Goal: Task Accomplishment & Management: Complete application form

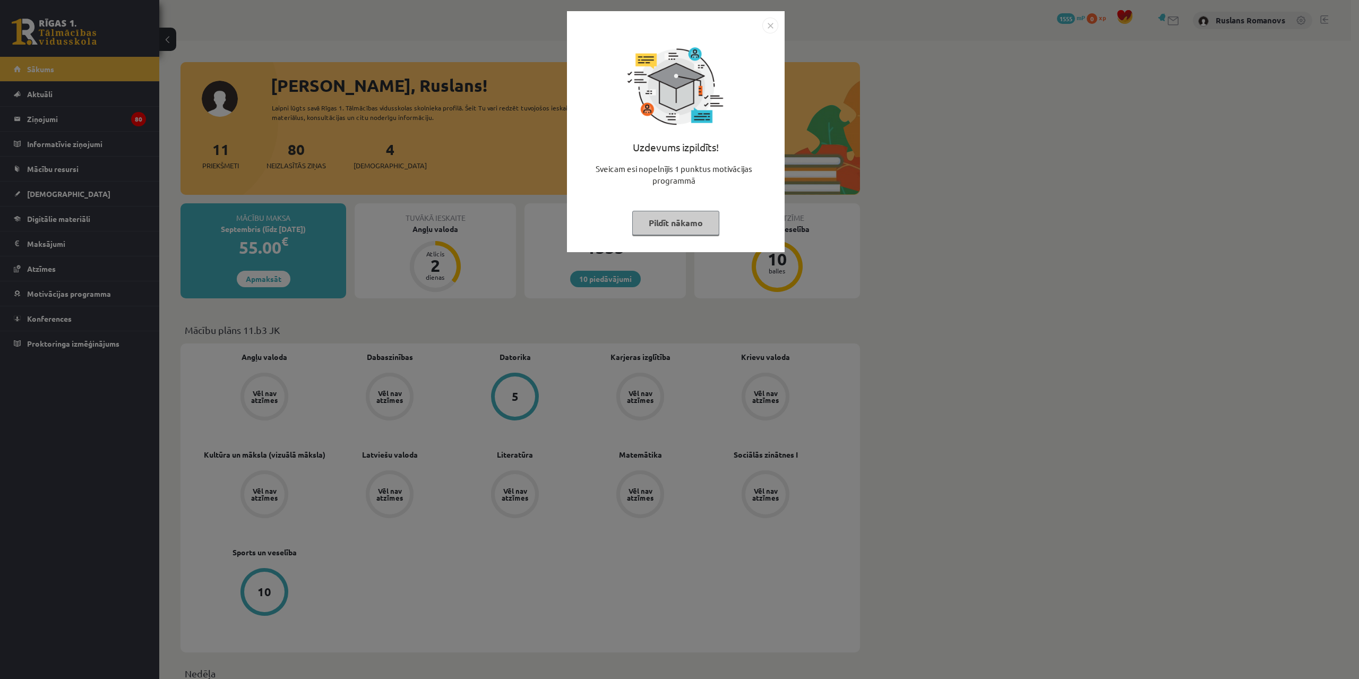
click at [767, 30] on img "Close" at bounding box center [770, 26] width 16 height 16
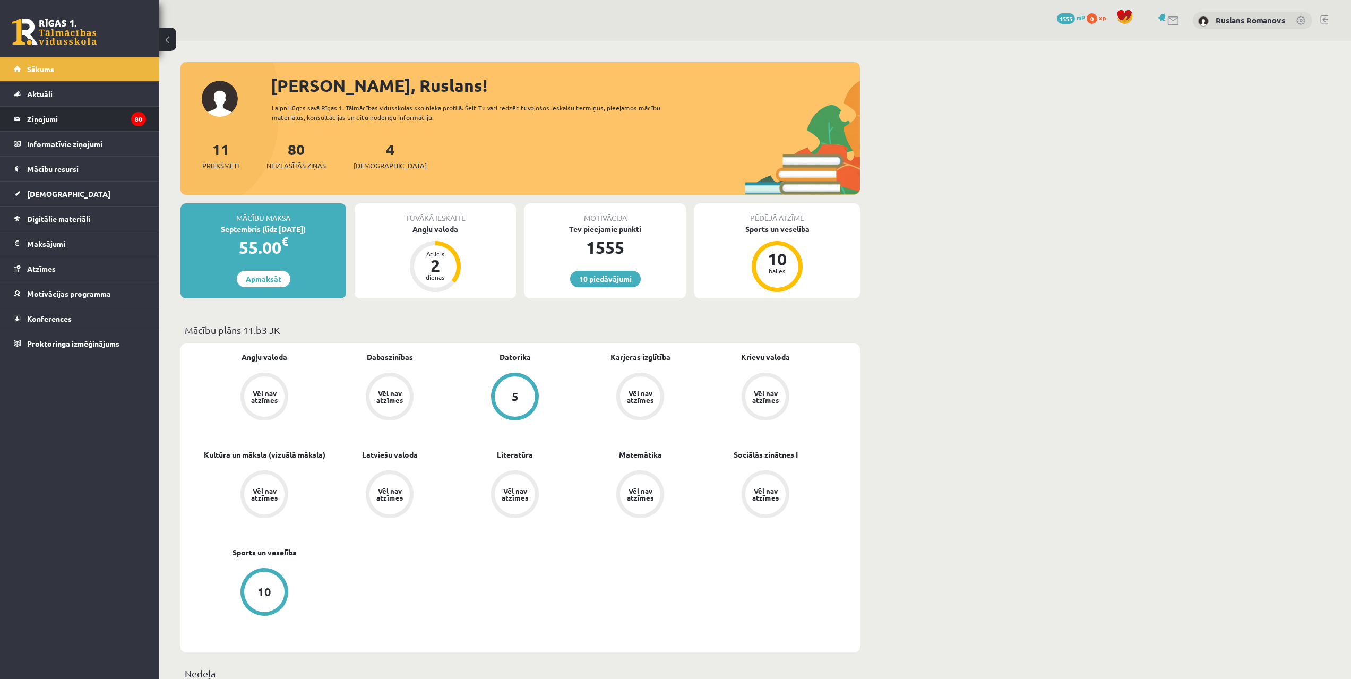
click at [136, 121] on icon "80" at bounding box center [138, 119] width 15 height 14
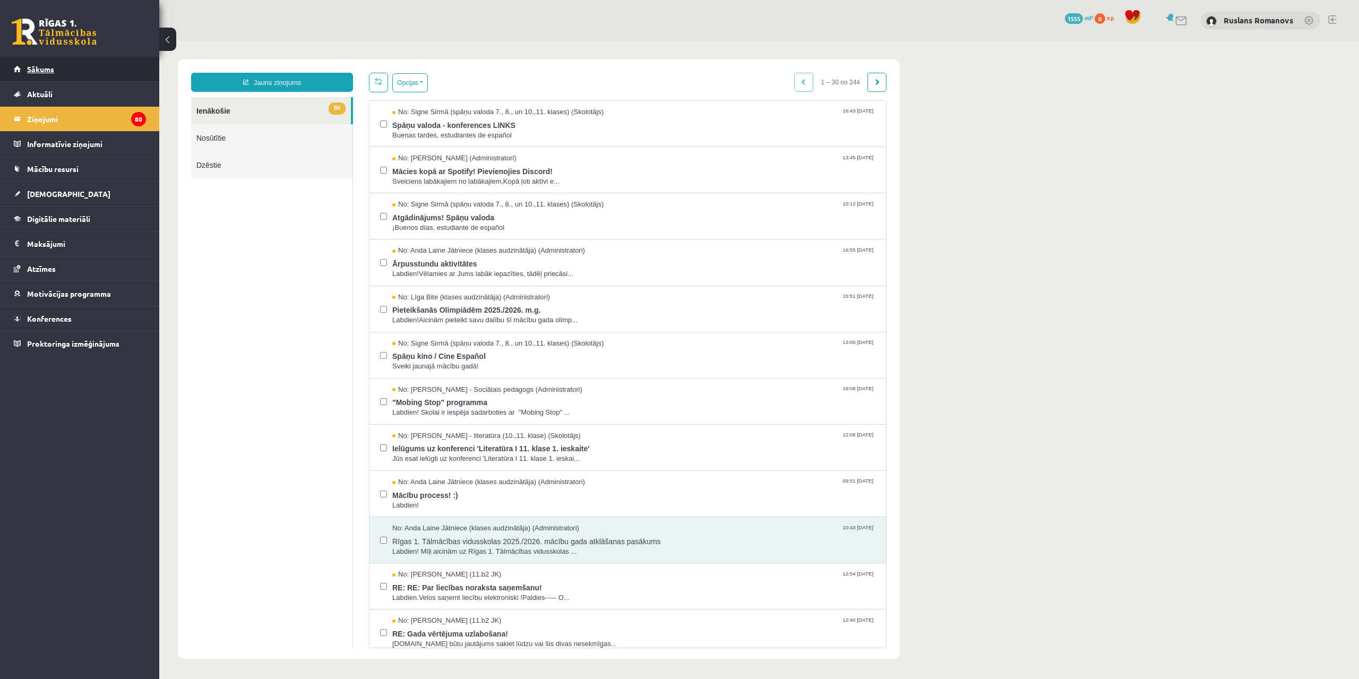
click at [81, 75] on link "Sākums" at bounding box center [80, 69] width 132 height 24
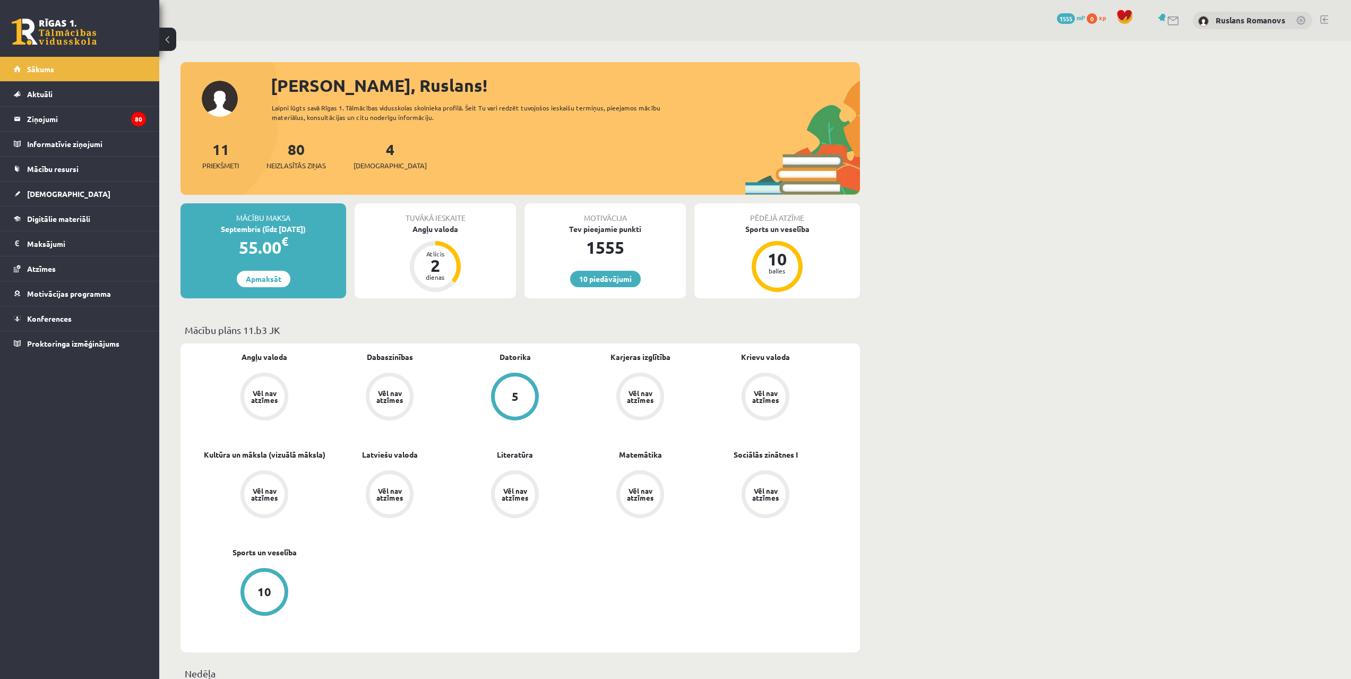
click at [1171, 22] on link at bounding box center [1174, 20] width 13 height 9
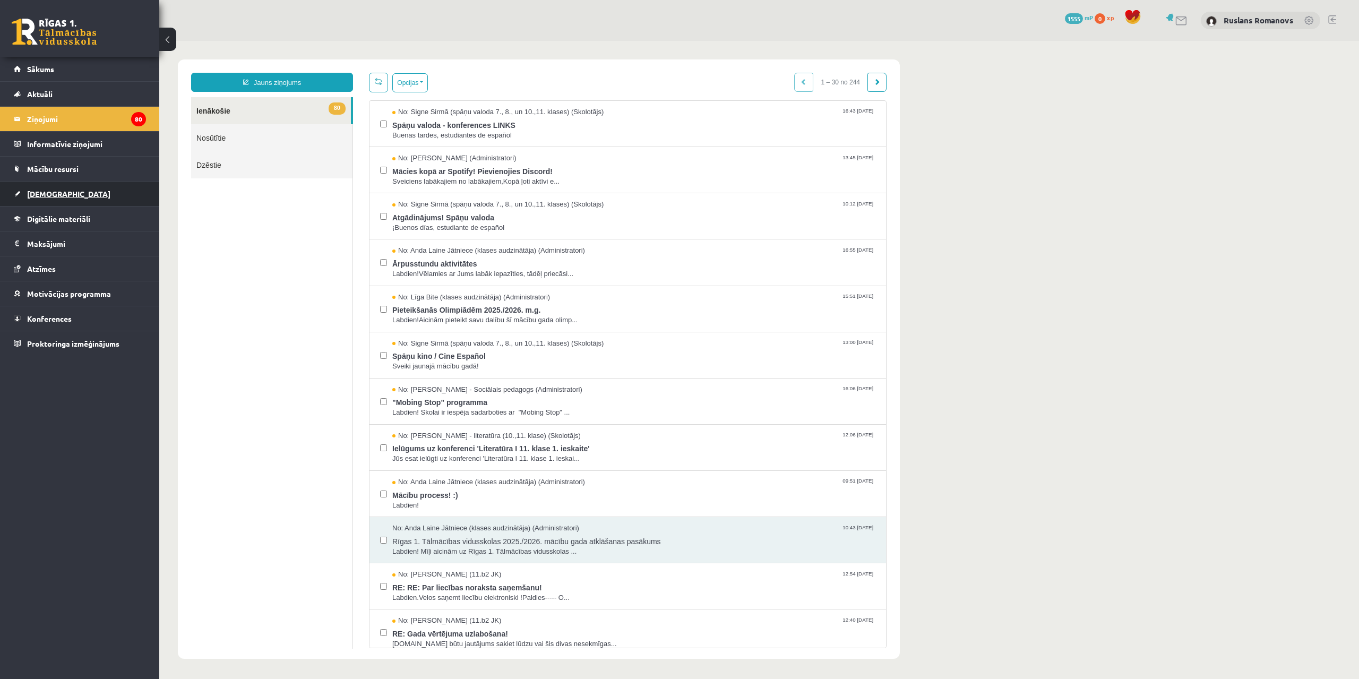
click at [61, 195] on link "[DEMOGRAPHIC_DATA]" at bounding box center [80, 194] width 132 height 24
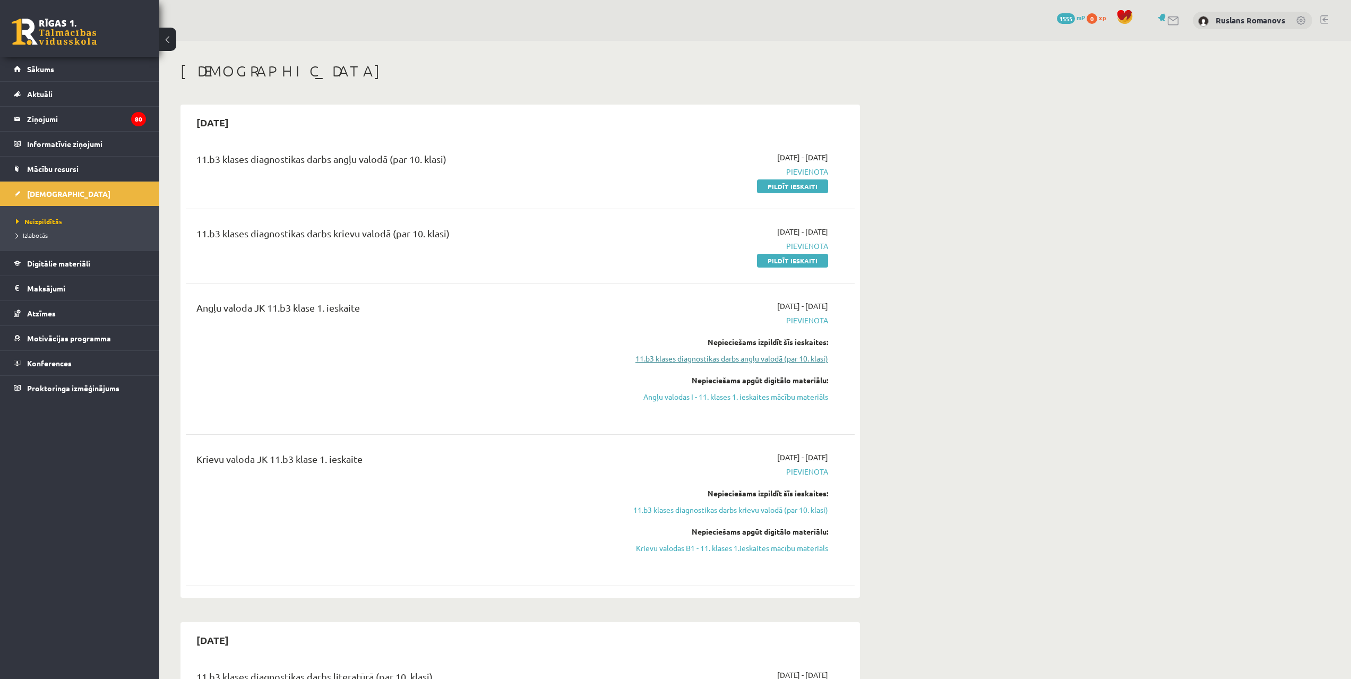
click at [778, 356] on link "11.b3 klases diagnostikas darbs angļu valodā (par 10. klasi)" at bounding box center [728, 358] width 200 height 11
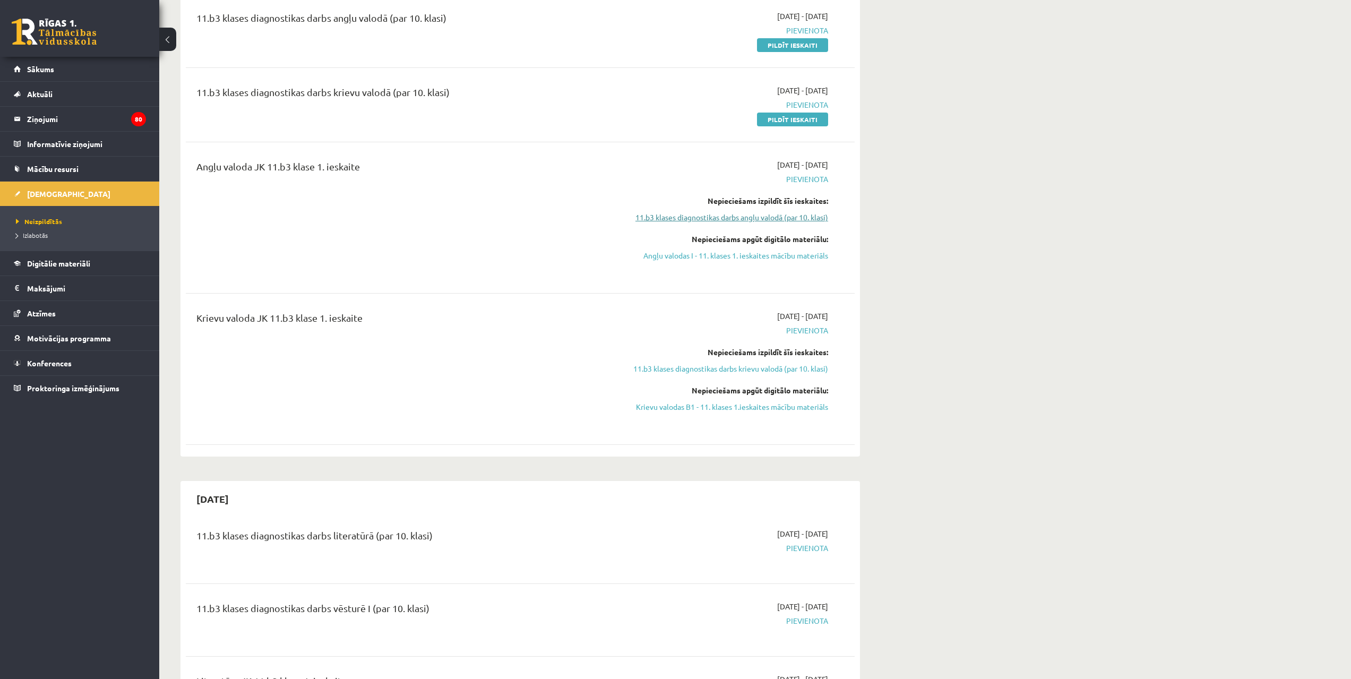
click at [714, 220] on link "11.b3 klases diagnostikas darbs angļu valodā (par 10. klasi)" at bounding box center [728, 217] width 200 height 11
click at [685, 221] on link "11.b3 klases diagnostikas darbs angļu valodā (par 10. klasi)" at bounding box center [728, 217] width 200 height 11
click at [682, 253] on link "Angļu valodas I - 11. klases 1. ieskaites mācību materiāls" at bounding box center [728, 255] width 200 height 11
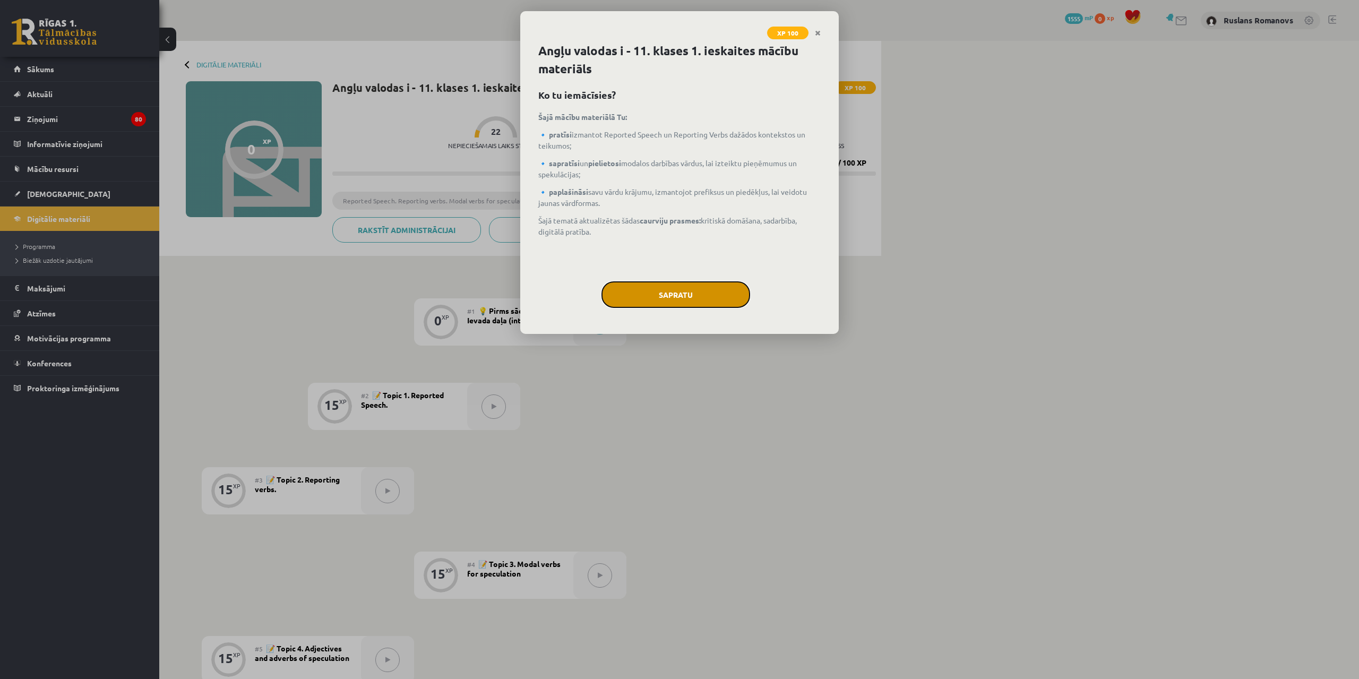
click at [689, 306] on button "Sapratu" at bounding box center [676, 294] width 149 height 27
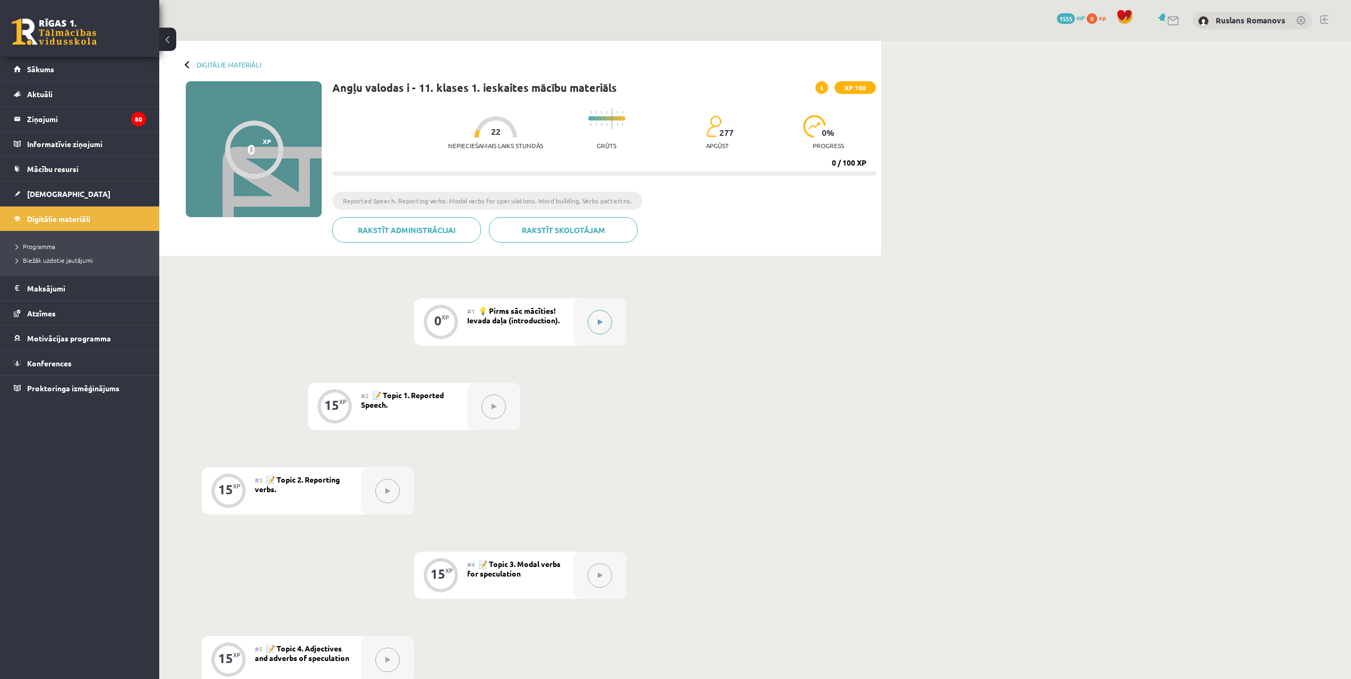
click at [590, 323] on button at bounding box center [600, 322] width 24 height 24
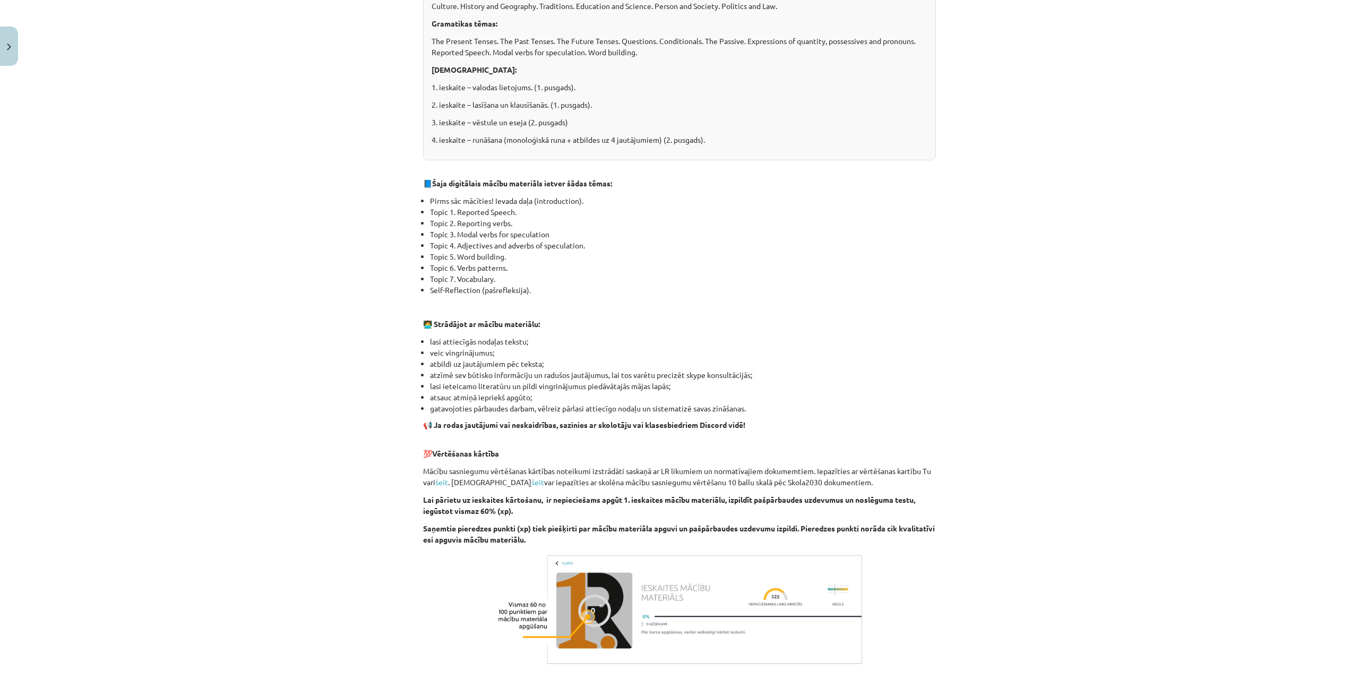
scroll to position [438, 0]
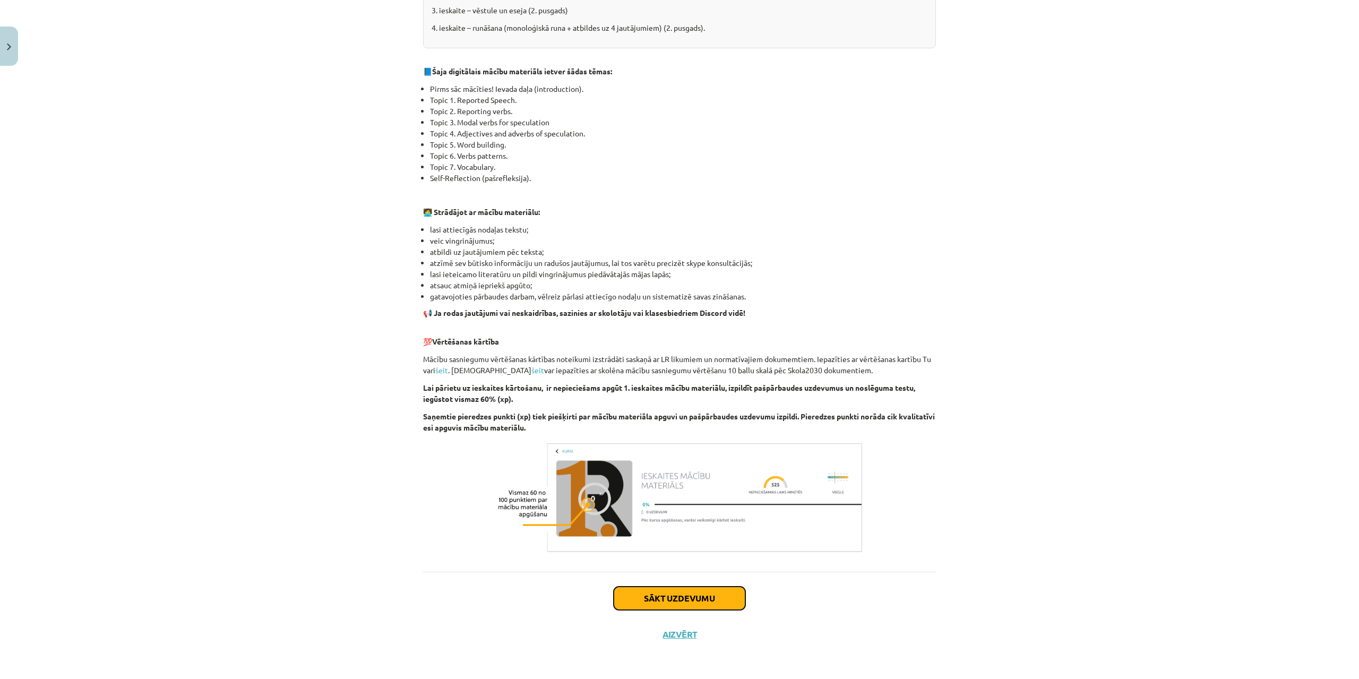
click at [709, 595] on button "Sākt uzdevumu" at bounding box center [680, 598] width 132 height 23
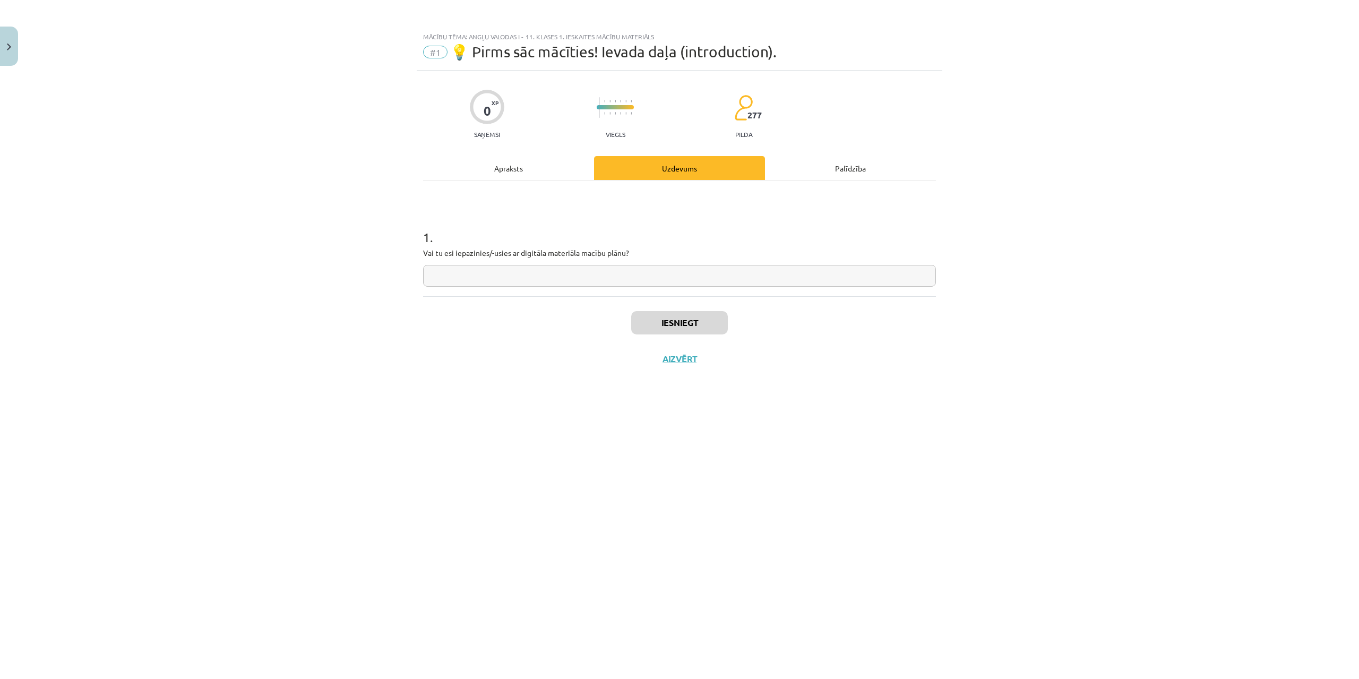
click at [516, 278] on input "text" at bounding box center [679, 276] width 513 height 22
type input "*"
type input "**"
click at [707, 328] on button "Iesniegt" at bounding box center [679, 322] width 97 height 23
click at [718, 358] on button "Nākamā nodarbība" at bounding box center [680, 366] width 104 height 24
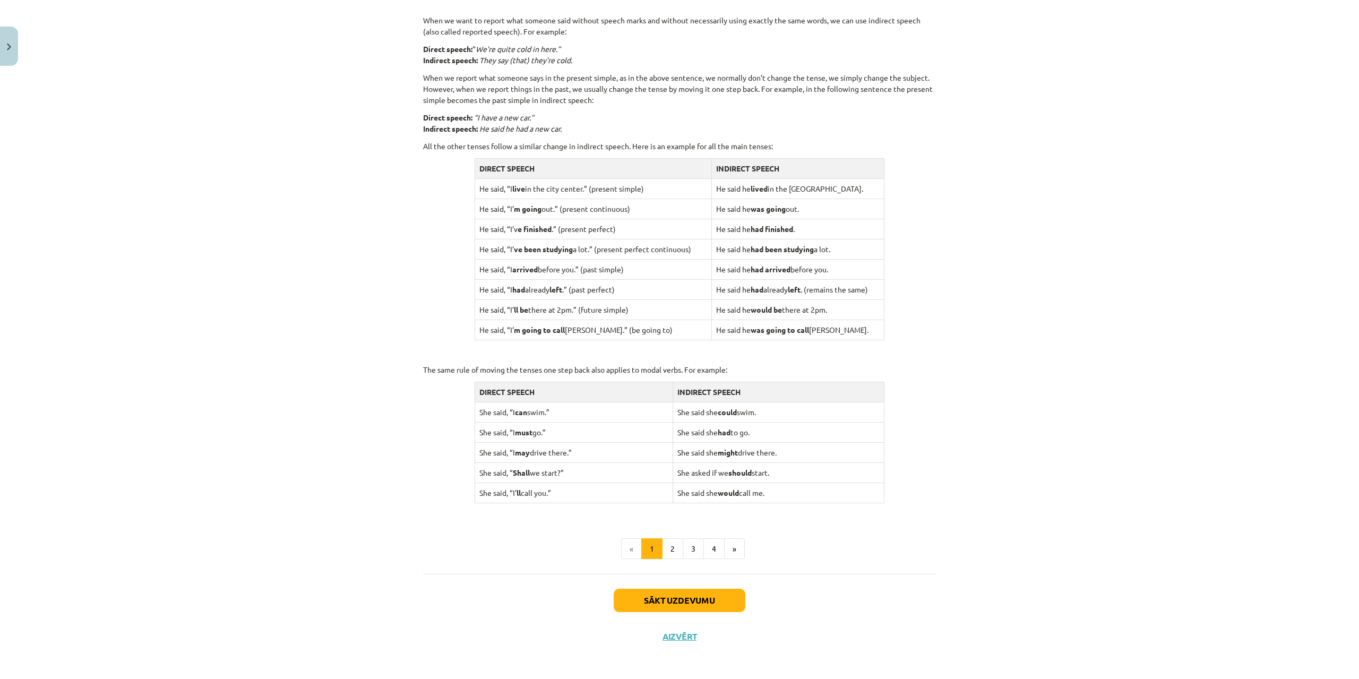
scroll to position [756, 0]
click at [701, 601] on button "Sākt uzdevumu" at bounding box center [680, 598] width 132 height 23
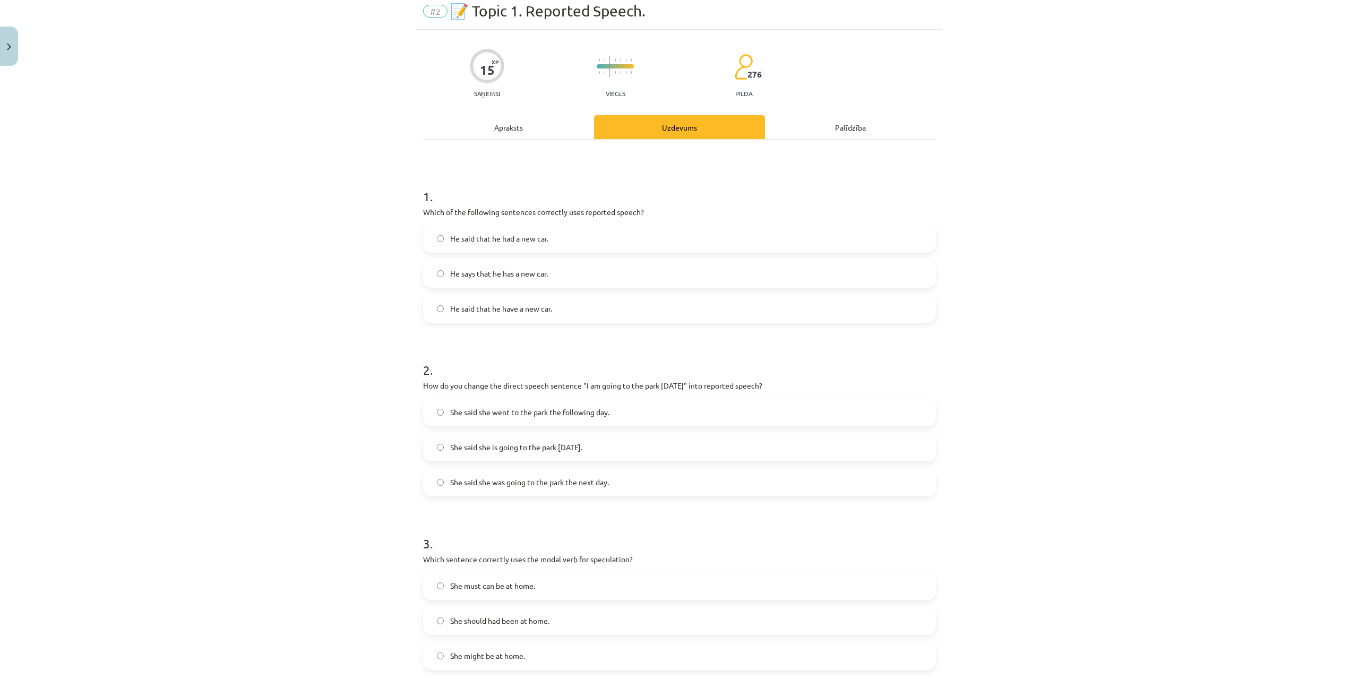
scroll to position [27, 0]
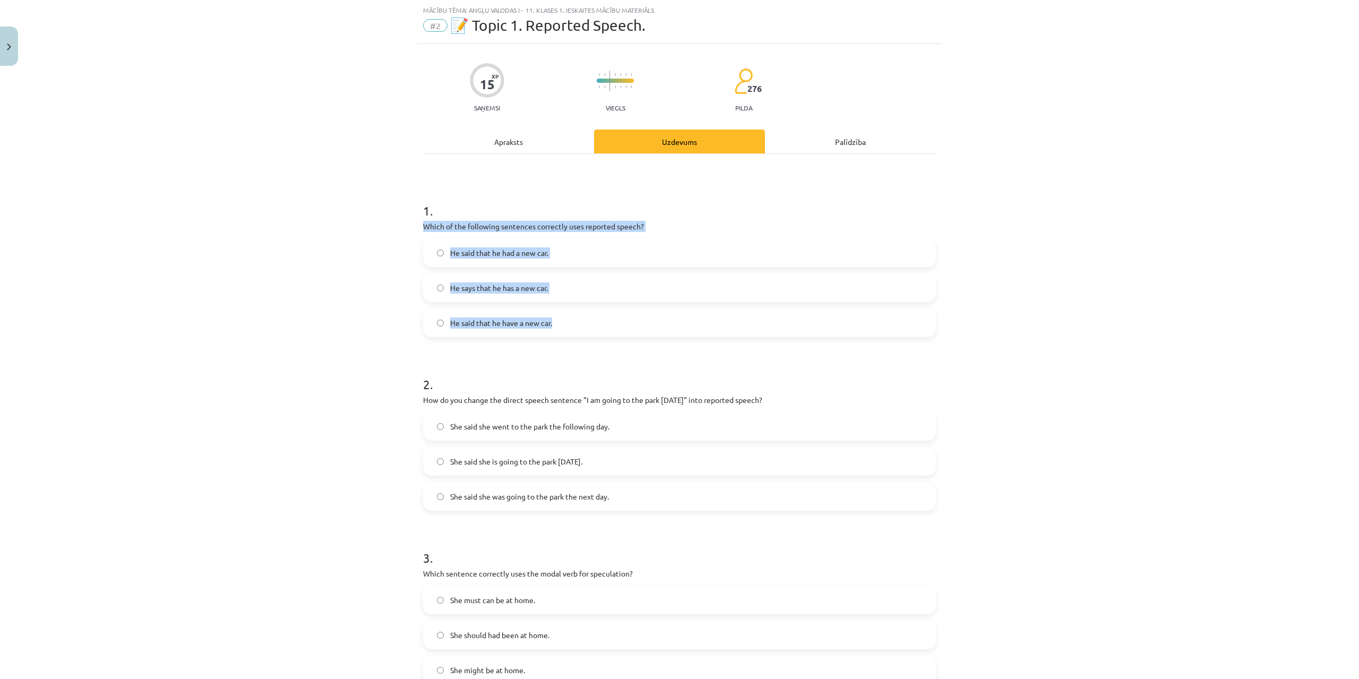
drag, startPoint x: 407, startPoint y: 218, endPoint x: 590, endPoint y: 329, distance: 213.9
click at [590, 329] on div "Mācību tēma: Angļu valodas i - 11. klases 1. ieskaites mācību materiāls #2 📝 To…" at bounding box center [679, 339] width 1359 height 679
copy div "Which of the following sentences correctly uses reported speech? He said that h…"
click at [431, 250] on label "He said that he had a new car." at bounding box center [679, 252] width 511 height 27
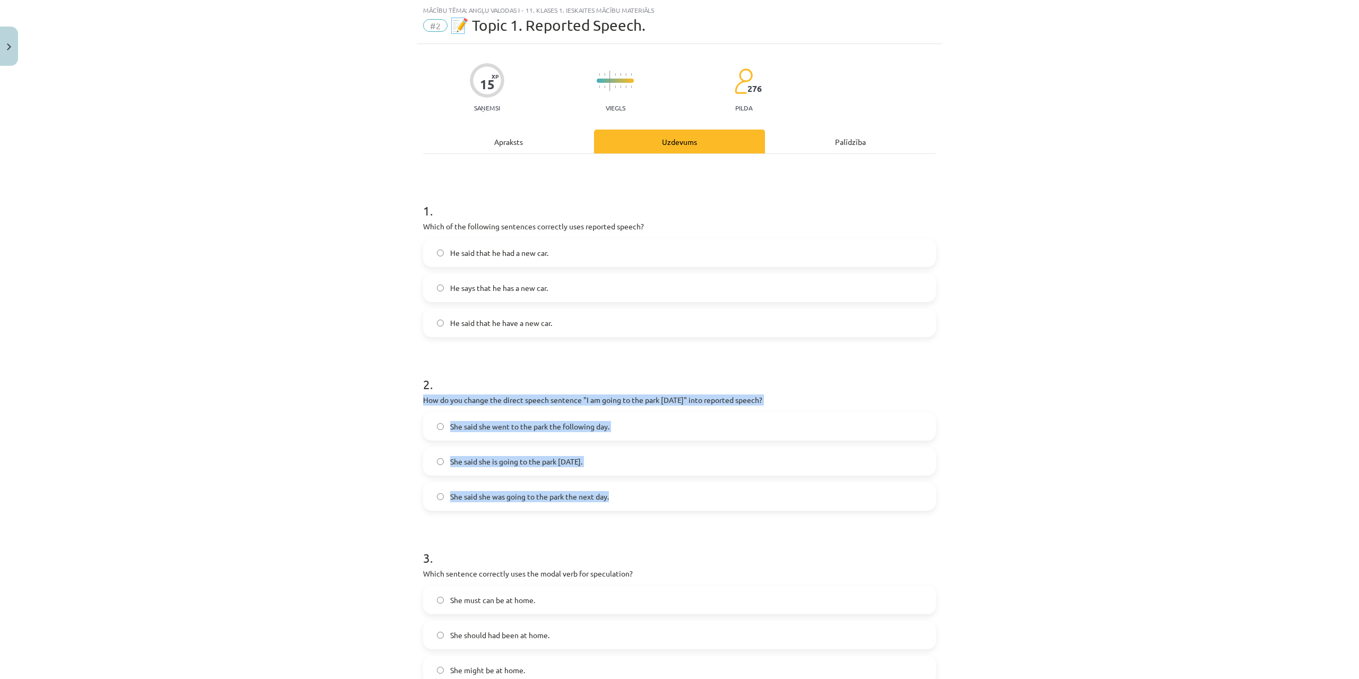
drag, startPoint x: 410, startPoint y: 401, endPoint x: 639, endPoint y: 500, distance: 248.8
click at [639, 500] on div "Mācību tēma: Angļu valodas i - 11. klases 1. ieskaites mācību materiāls #2 📝 To…" at bounding box center [679, 339] width 1359 height 679
copy div "How do you change the direct speech sentence "I am going to the park tomorrow" …"
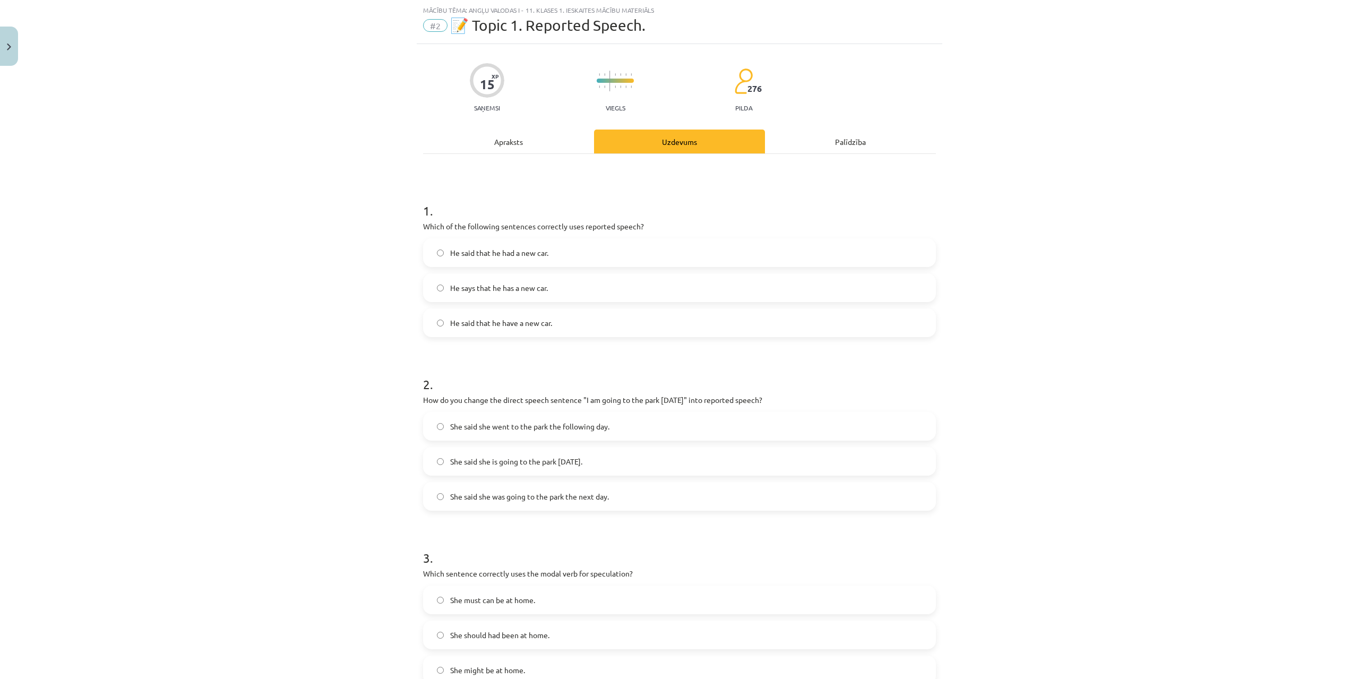
click at [532, 511] on form "1 . Which of the following sentences correctly uses reported speech? He said th…" at bounding box center [679, 608] width 513 height 847
click at [534, 501] on span "She said she was going to the park the next day." at bounding box center [529, 496] width 159 height 11
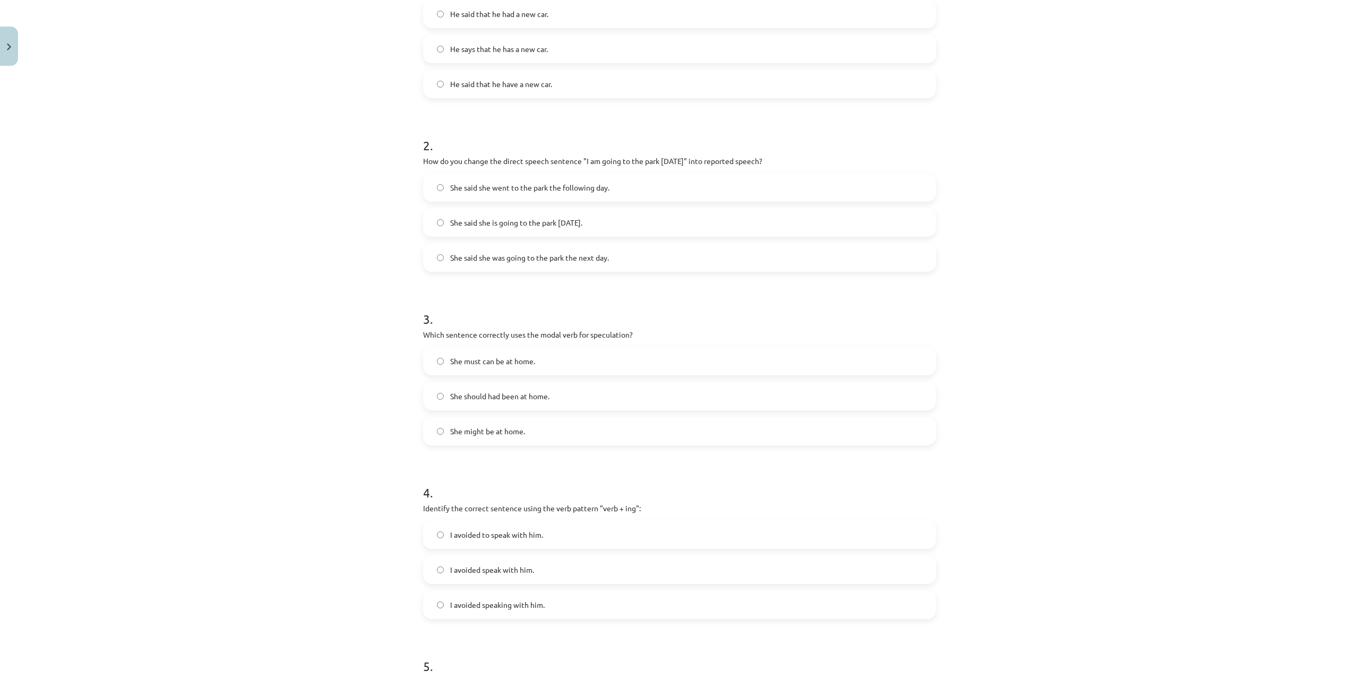
scroll to position [267, 0]
drag, startPoint x: 418, startPoint y: 336, endPoint x: 545, endPoint y: 423, distance: 153.9
click at [545, 423] on div "15 XP Saņemsi Viegls 276 pilda Apraksts Uzdevums Palīdzība 1 . Which of the fol…" at bounding box center [680, 346] width 526 height 1084
copy div "Which sentence correctly uses the modal verb for speculation? She must can be a…"
click at [475, 432] on span "She might be at home." at bounding box center [487, 430] width 75 height 11
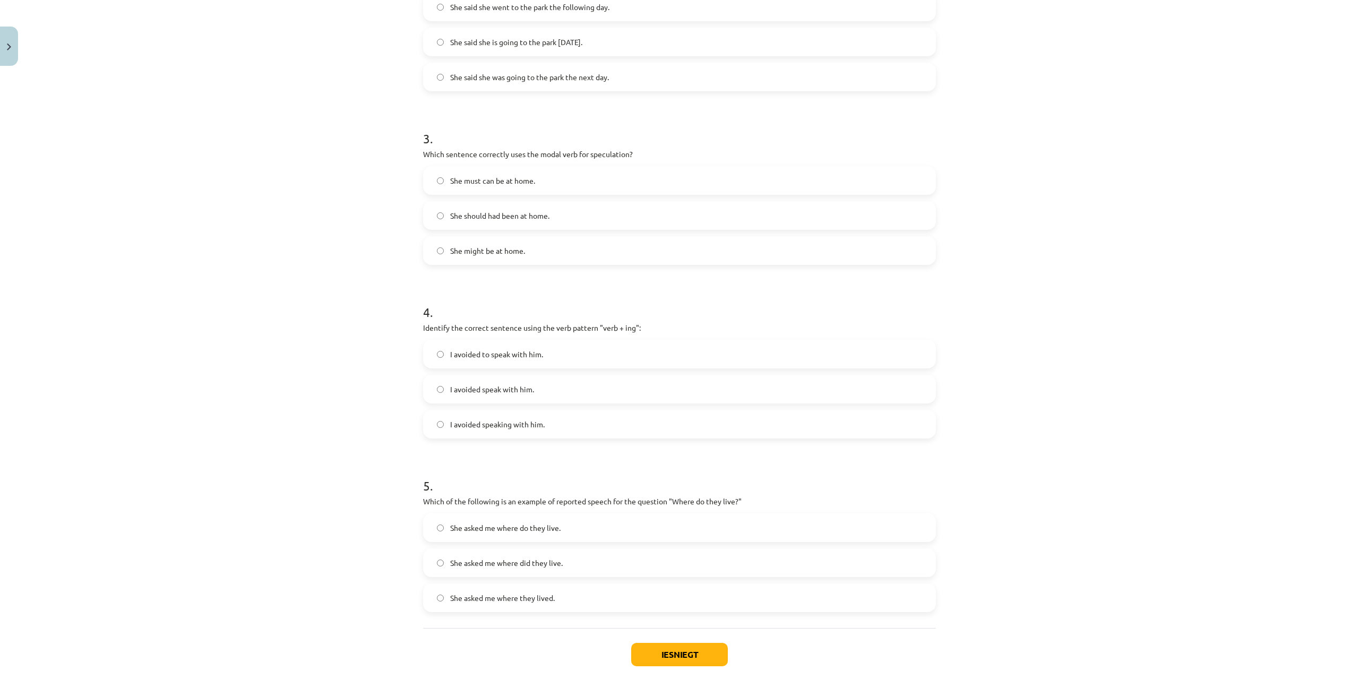
scroll to position [502, 0]
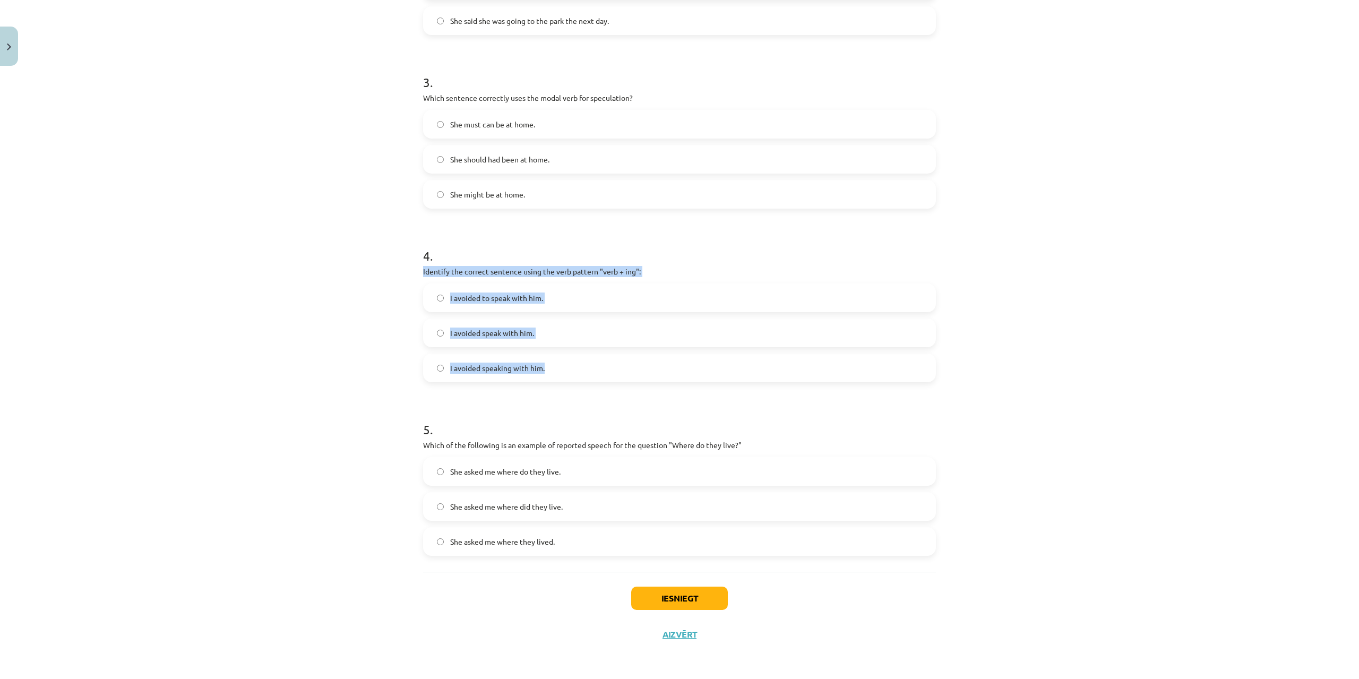
drag, startPoint x: 423, startPoint y: 273, endPoint x: 570, endPoint y: 363, distance: 172.0
click at [570, 363] on div "15 XP Saņemsi Viegls 276 pilda Apraksts Uzdevums Palīdzība 1 . Which of the fol…" at bounding box center [680, 110] width 526 height 1084
copy div "Identify the correct sentence using the verb pattern "verb + ing": I avoided to…"
click at [519, 371] on span "I avoided speaking with him." at bounding box center [497, 368] width 95 height 11
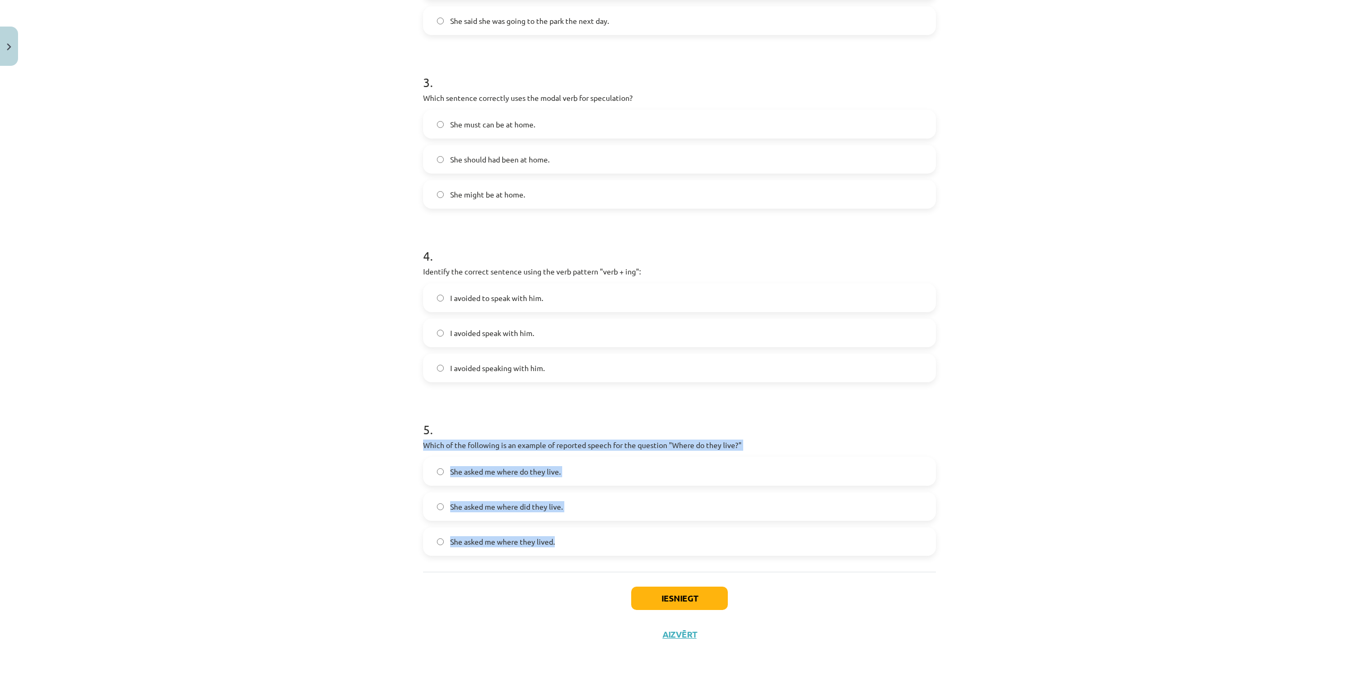
drag, startPoint x: 417, startPoint y: 447, endPoint x: 621, endPoint y: 537, distance: 223.5
click at [621, 537] on div "15 XP Saņemsi Viegls 276 pilda Apraksts Uzdevums Palīdzība 1 . Which of the fol…" at bounding box center [680, 110] width 526 height 1084
copy div "Which of the following is an example of reported speech for the question "Where…"
click at [562, 541] on label "She asked me where they lived." at bounding box center [679, 541] width 511 height 27
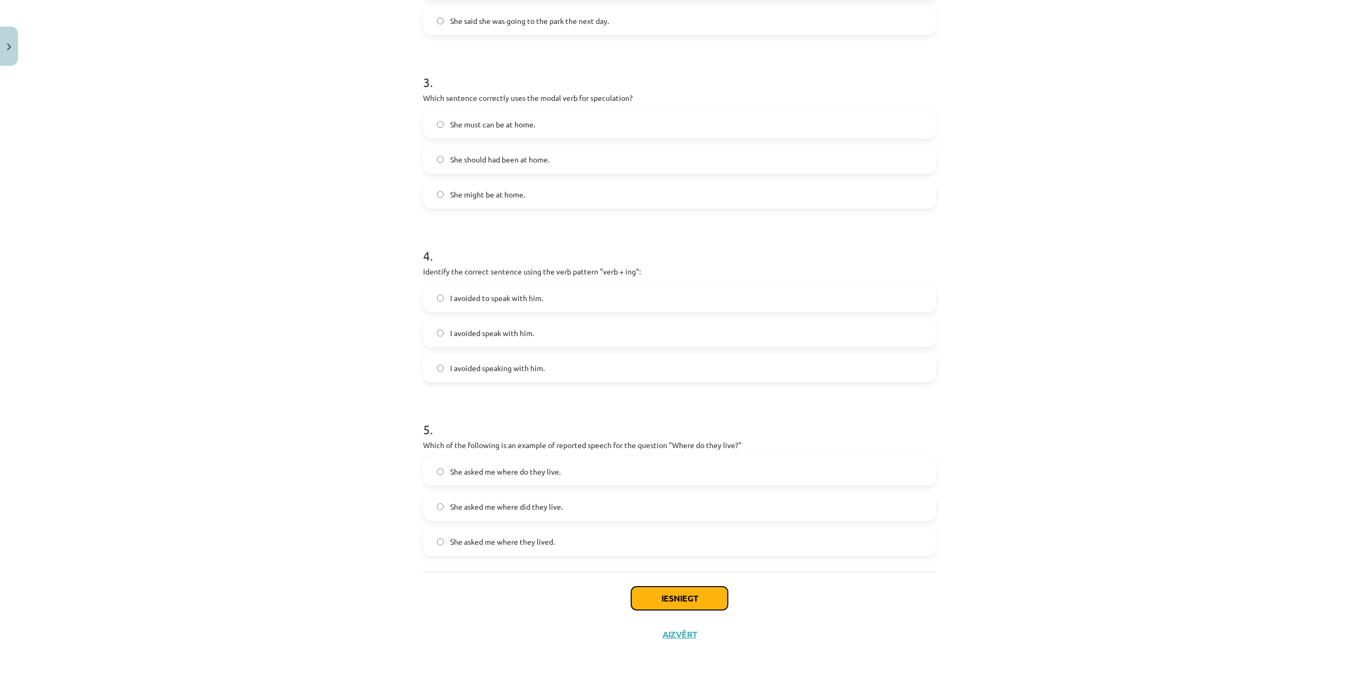
click at [668, 590] on button "Iesniegt" at bounding box center [679, 598] width 97 height 23
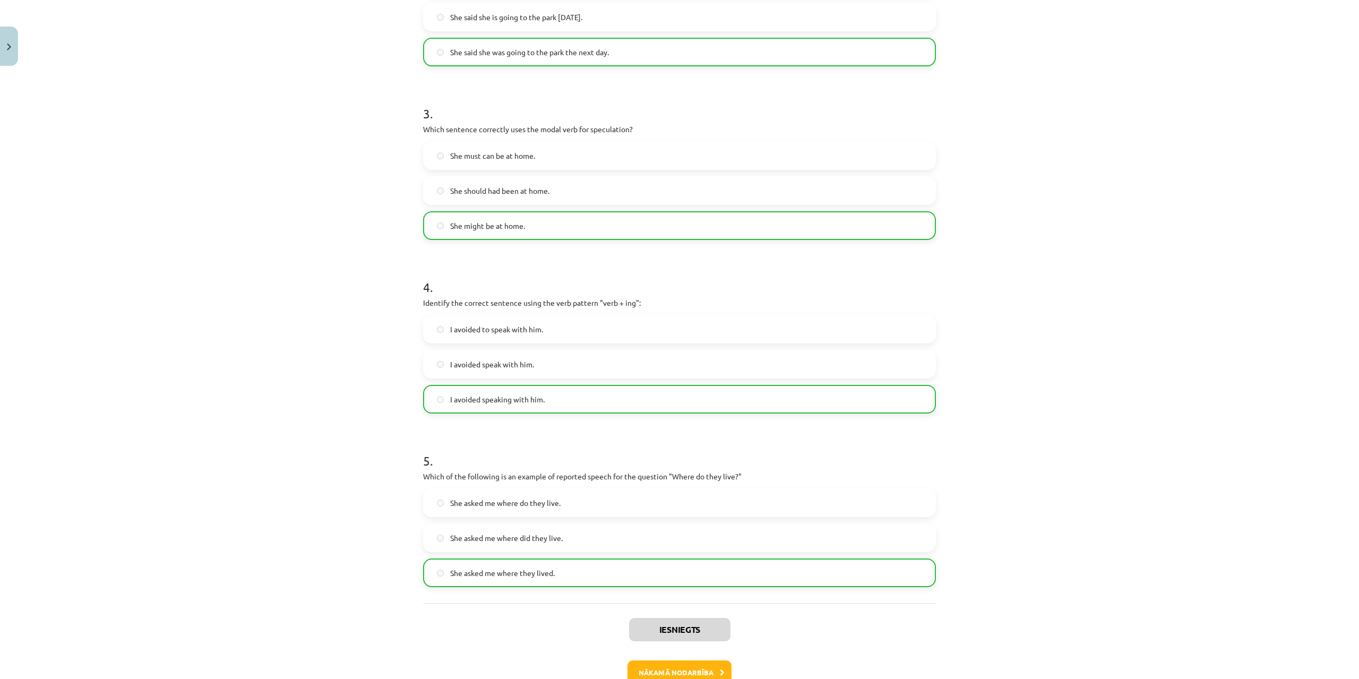
scroll to position [536, 0]
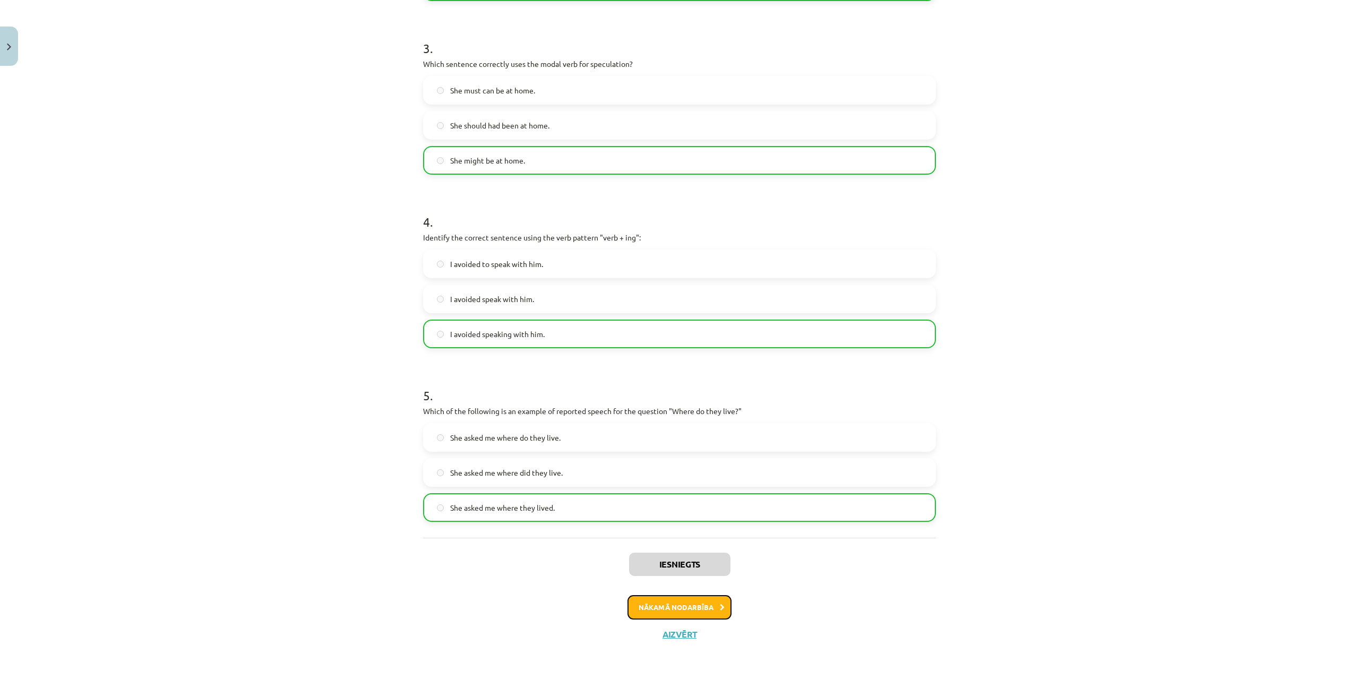
click at [689, 597] on button "Nākamā nodarbība" at bounding box center [680, 607] width 104 height 24
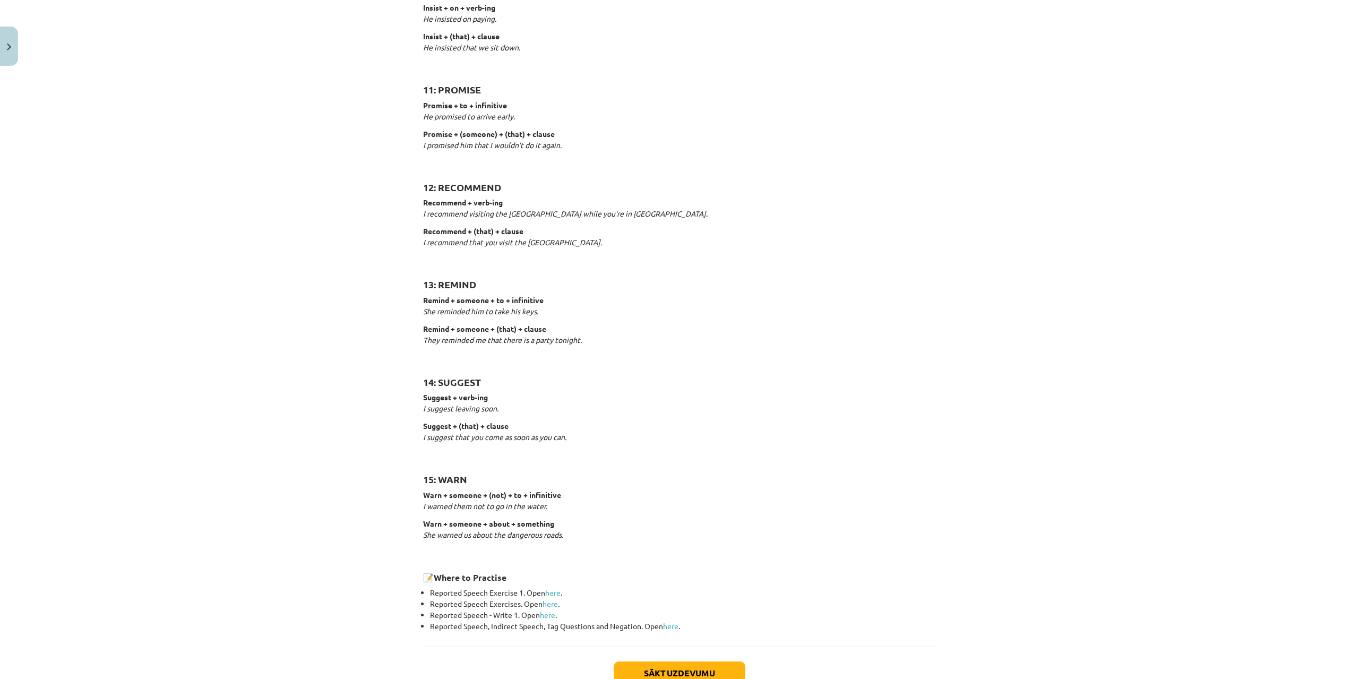
scroll to position [1370, 0]
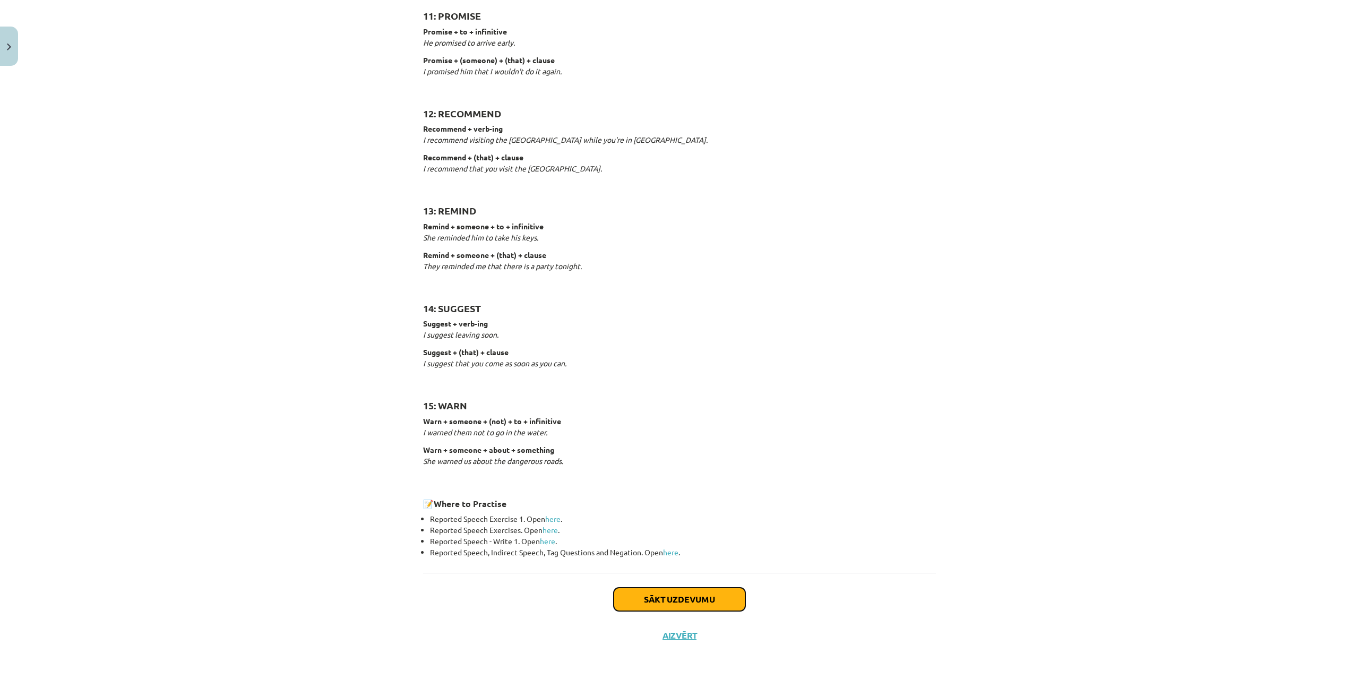
click at [666, 589] on button "Sākt uzdevumu" at bounding box center [680, 599] width 132 height 23
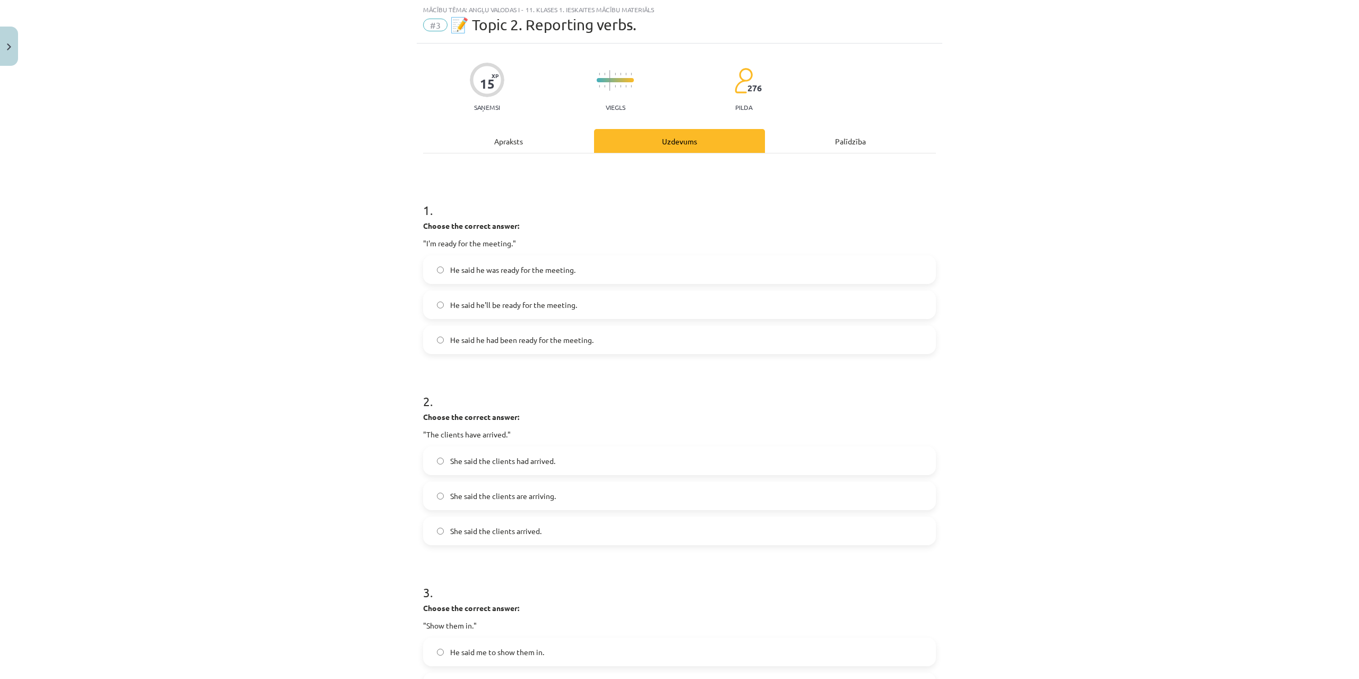
scroll to position [27, 0]
click at [417, 223] on div "15 XP Saņemsi Viegls 276 pilda Apraksts Uzdevums Palīdzība 1 . Choose the corre…" at bounding box center [680, 630] width 526 height 1172
drag, startPoint x: 419, startPoint y: 208, endPoint x: 641, endPoint y: 339, distance: 257.6
click at [641, 339] on div "1 . Choose the correct answer: "I'm ready for the meeting." He said he was read…" at bounding box center [679, 270] width 513 height 170
copy div "1 . Choose the correct answer: "I'm ready for the meeting." He said he was read…"
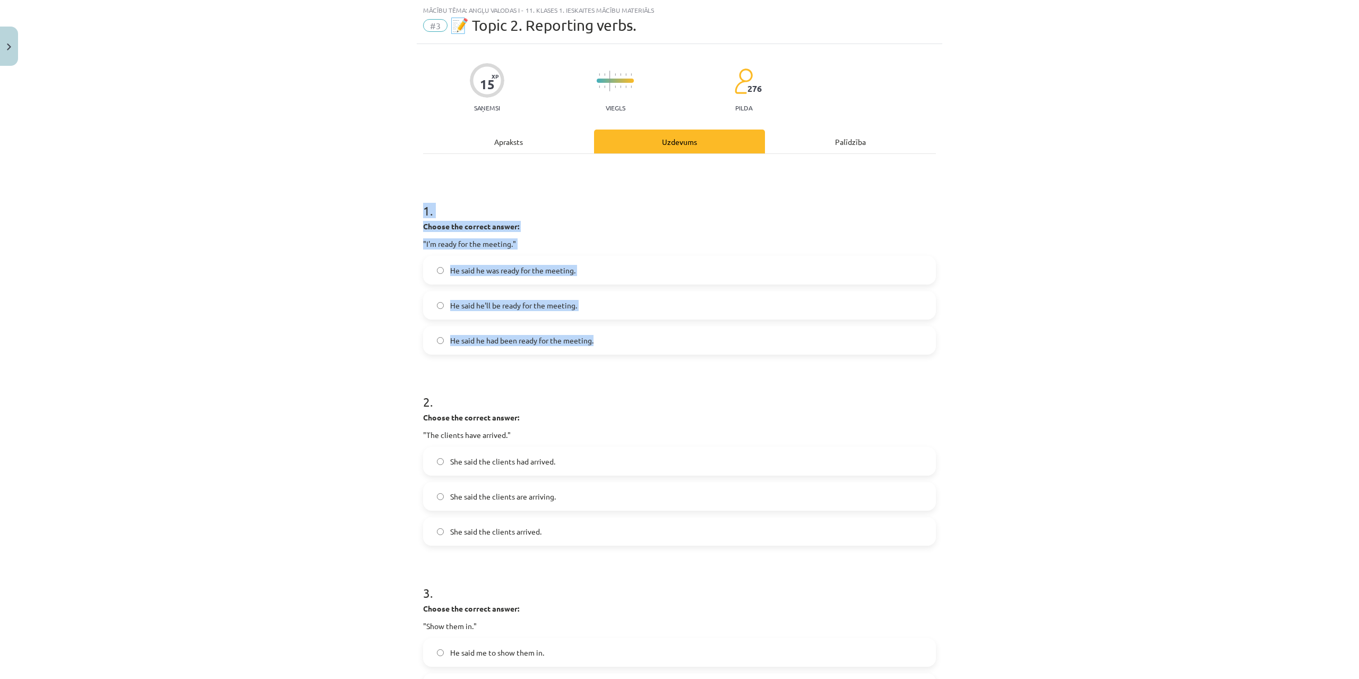
click at [511, 279] on label "He said he was ready for the meeting." at bounding box center [679, 270] width 511 height 27
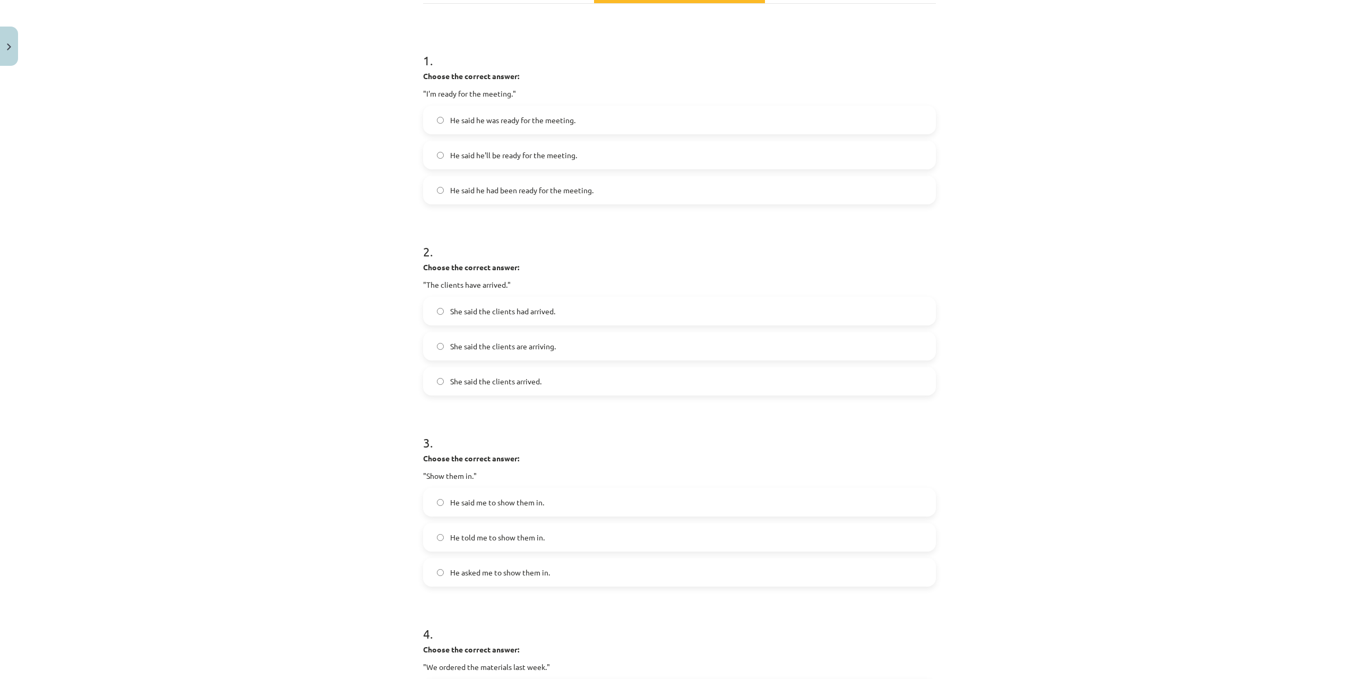
scroll to position [178, 0]
drag, startPoint x: 416, startPoint y: 254, endPoint x: 435, endPoint y: 275, distance: 28.2
click at [436, 276] on div "15 XP Saņemsi Viegls 276 pilda Apraksts Uzdevums Palīdzība 1 . Choose the corre…" at bounding box center [680, 478] width 526 height 1172
click at [418, 260] on div "15 XP Saņemsi Viegls 276 pilda Apraksts Uzdevums Palīdzība 1 . Choose the corre…" at bounding box center [680, 478] width 526 height 1172
click at [418, 271] on div "15 XP Saņemsi Viegls 276 pilda Apraksts Uzdevums Palīdzība 1 . Choose the corre…" at bounding box center [680, 478] width 526 height 1172
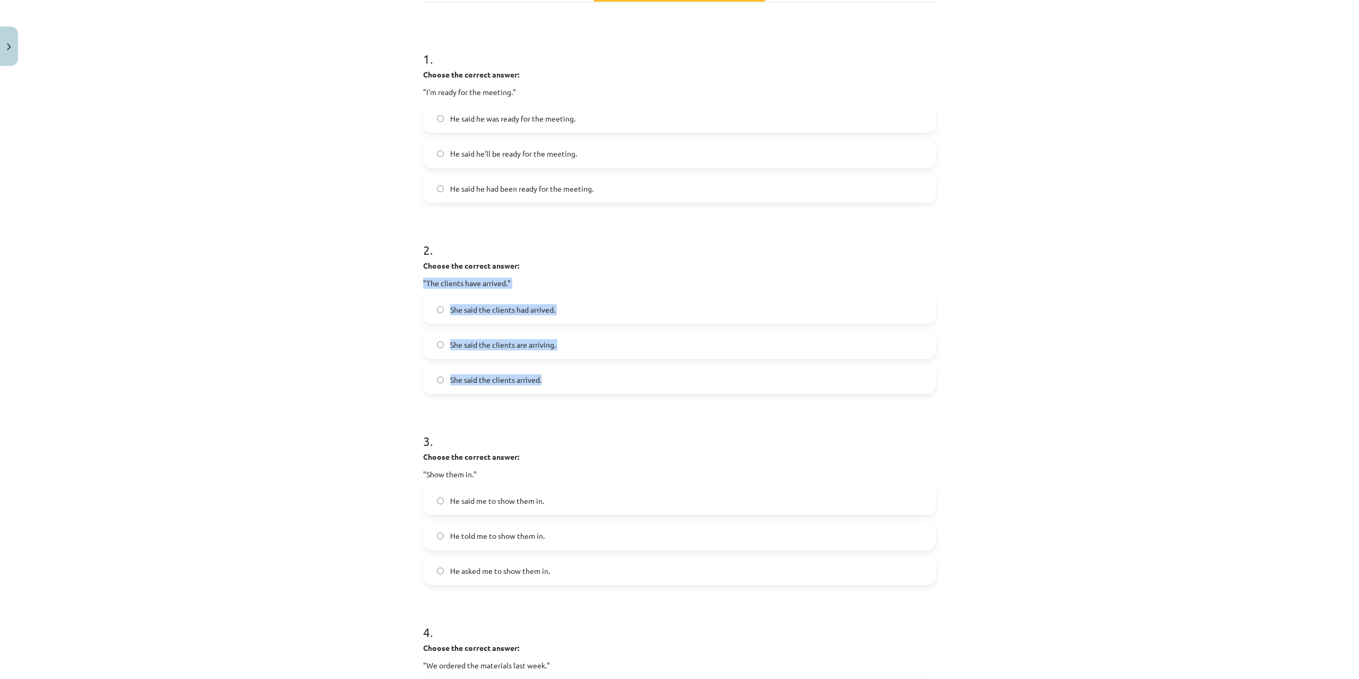
drag, startPoint x: 417, startPoint y: 283, endPoint x: 615, endPoint y: 392, distance: 225.5
click at [615, 392] on div "15 XP Saņemsi Viegls 276 pilda Apraksts Uzdevums Palīdzība 1 . Choose the corre…" at bounding box center [680, 478] width 526 height 1172
copy div ""The clients have arrived." She said the clients had arrived. She said the clie…"
click at [512, 310] on span "She said the clients had arrived." at bounding box center [502, 309] width 105 height 11
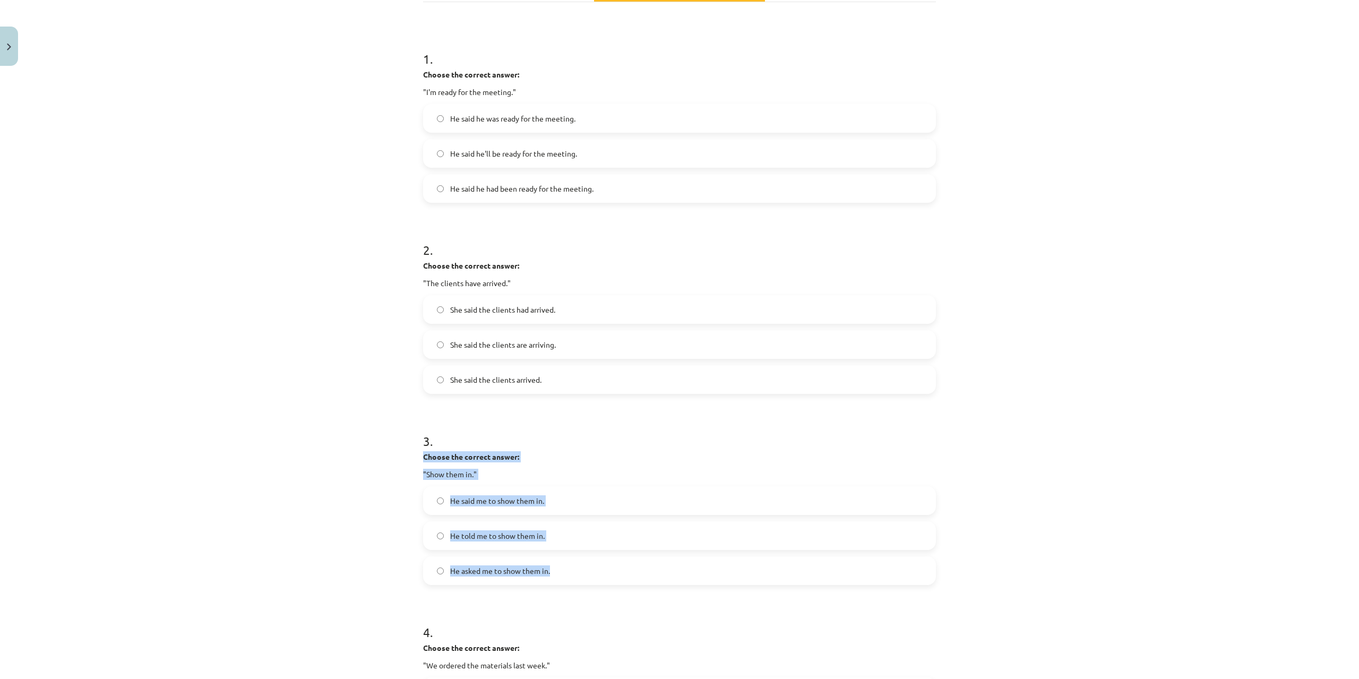
drag, startPoint x: 419, startPoint y: 456, endPoint x: 579, endPoint y: 565, distance: 193.4
click at [579, 565] on div "3 . Choose the correct answer: "Show them in." He said me to show them in. He t…" at bounding box center [679, 500] width 513 height 170
copy div "Choose the correct answer: "Show them in." He said me to show them in. He told …"
click at [483, 541] on span "He told me to show them in." at bounding box center [497, 535] width 95 height 11
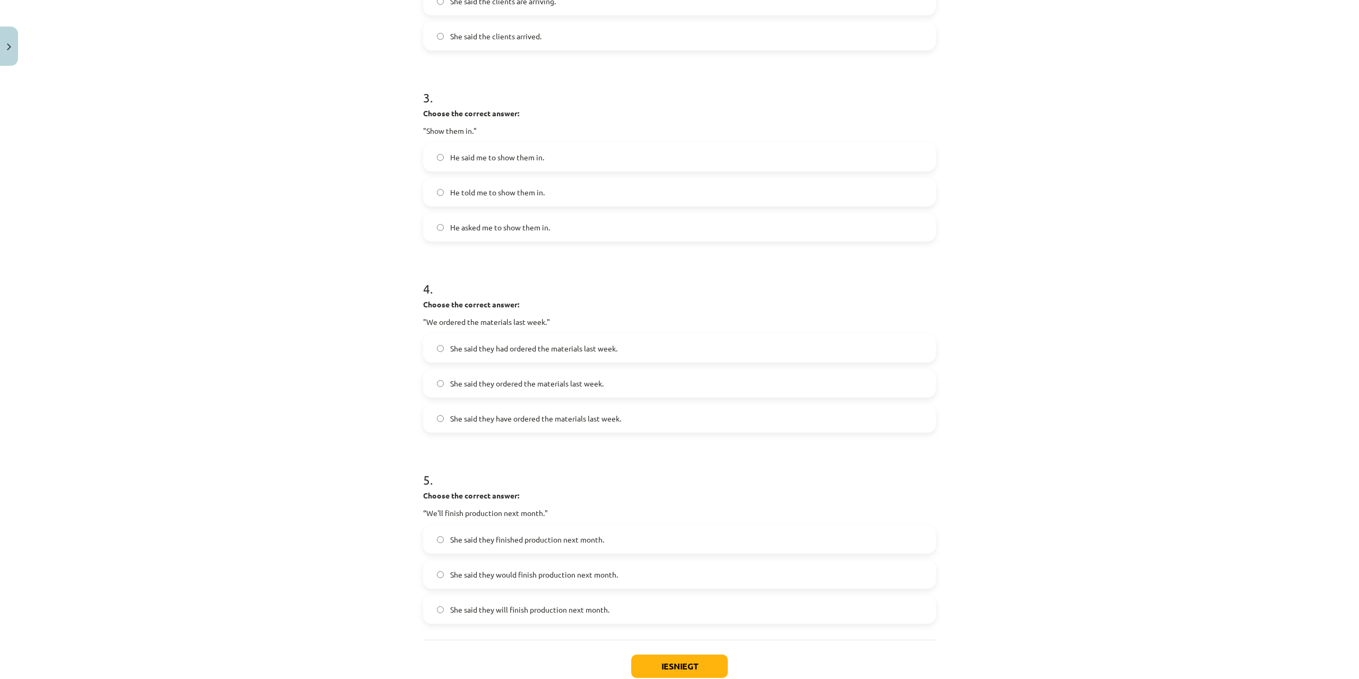
scroll to position [590, 0]
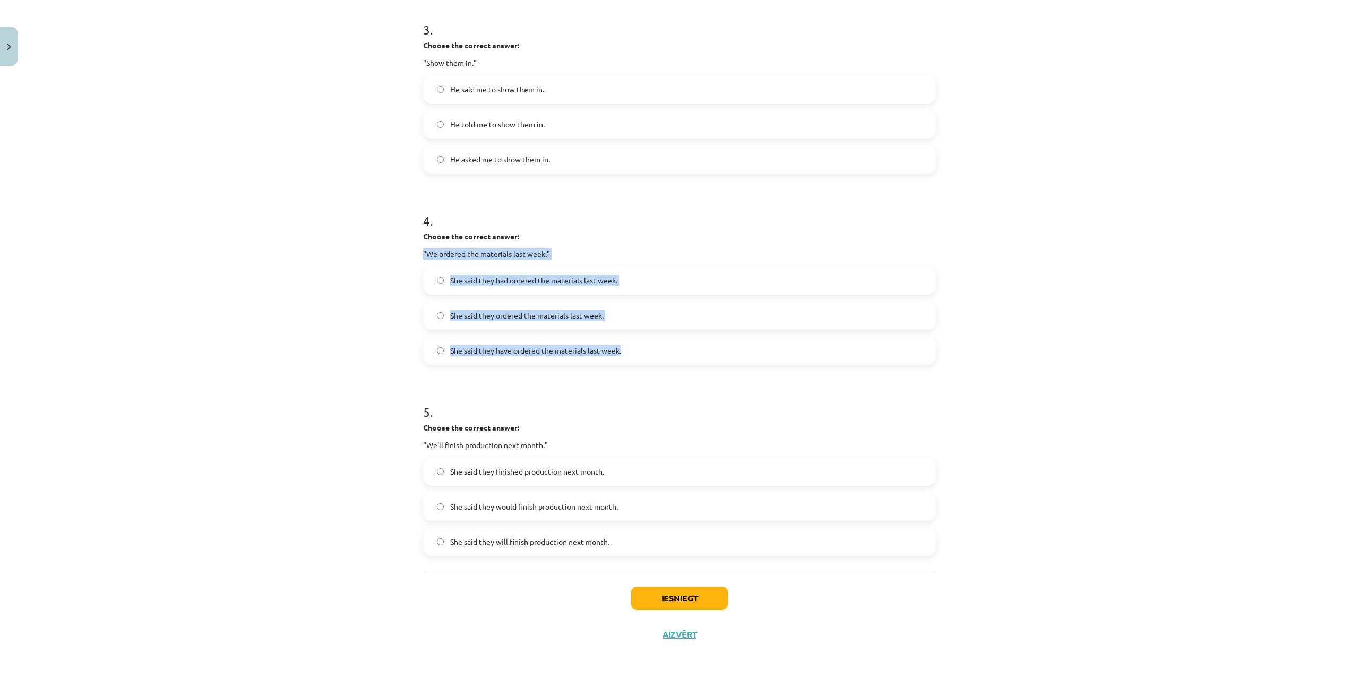
drag, startPoint x: 420, startPoint y: 255, endPoint x: 710, endPoint y: 348, distance: 304.4
click at [710, 348] on div "4 . Choose the correct answer: "We ordered the materials last week." She said t…" at bounding box center [679, 280] width 513 height 170
copy div ""We ordered the materials last week." She said they had ordered the materials l…"
click at [518, 316] on span "She said they ordered the materials last week." at bounding box center [526, 315] width 153 height 11
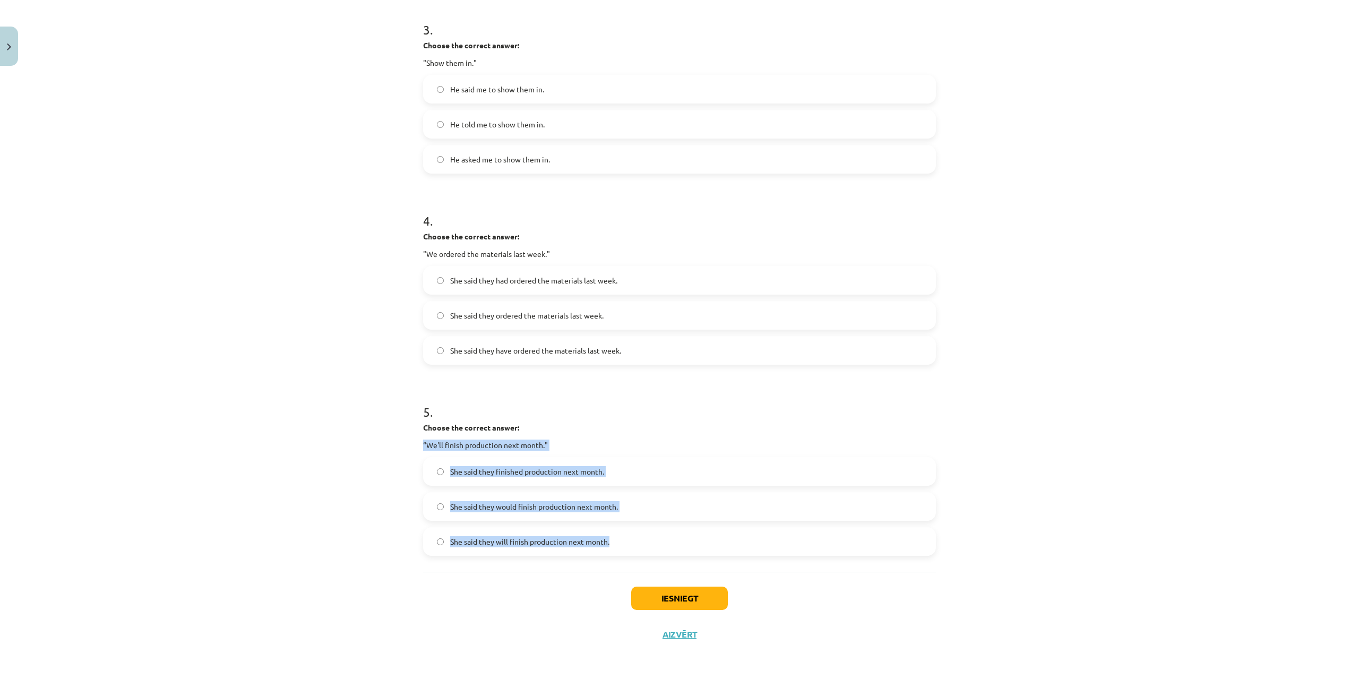
drag, startPoint x: 415, startPoint y: 442, endPoint x: 659, endPoint y: 552, distance: 268.3
click at [659, 552] on div "15 XP Saņemsi Viegls 276 pilda Apraksts Uzdevums Palīdzība 1 . Choose the corre…" at bounding box center [680, 67] width 526 height 1172
copy div "“We'll finish production next month." She said they finished production next mo…"
click at [537, 512] on label "She said they would finish production next month." at bounding box center [679, 506] width 511 height 27
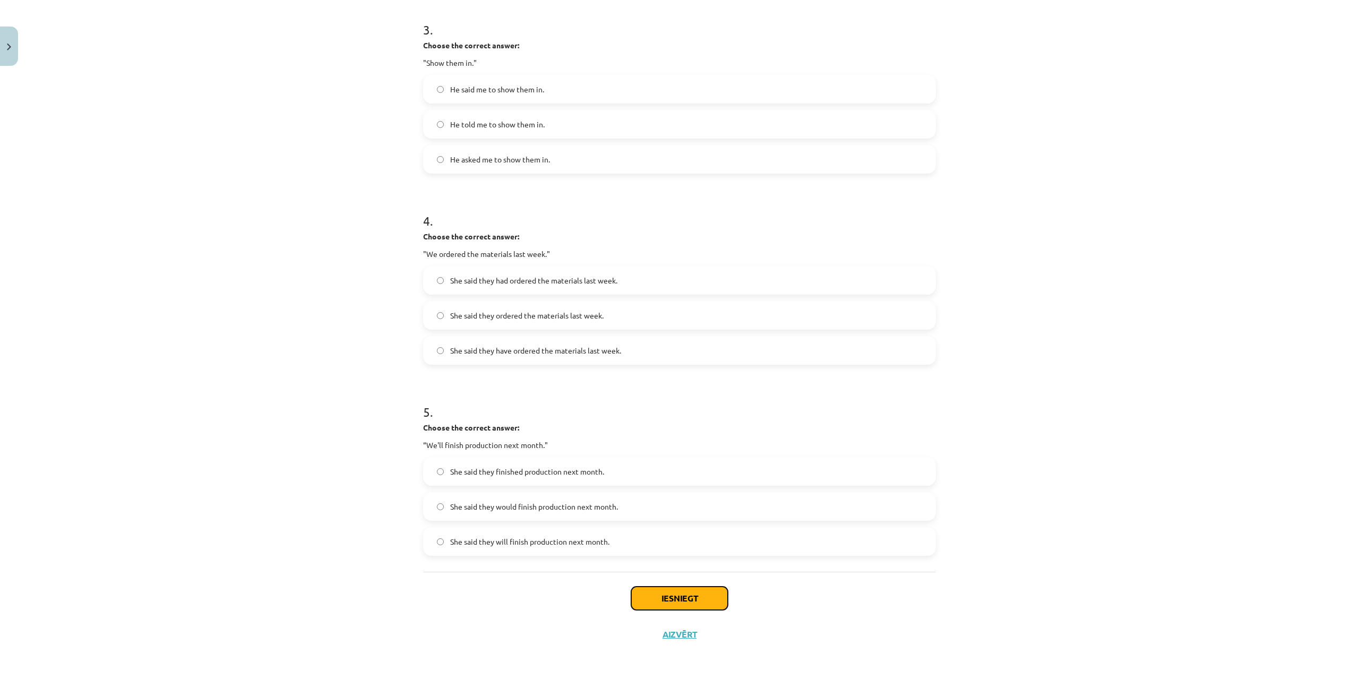
click at [678, 598] on button "Iesniegt" at bounding box center [679, 598] width 97 height 23
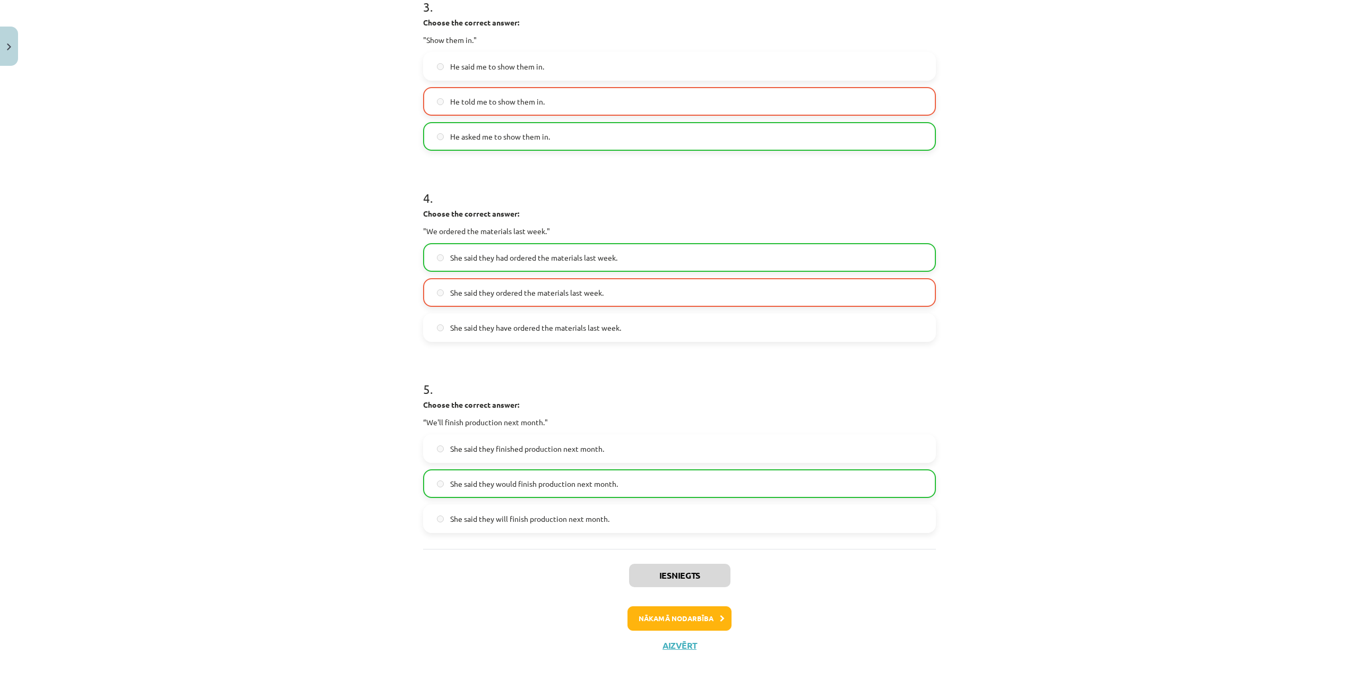
scroll to position [624, 0]
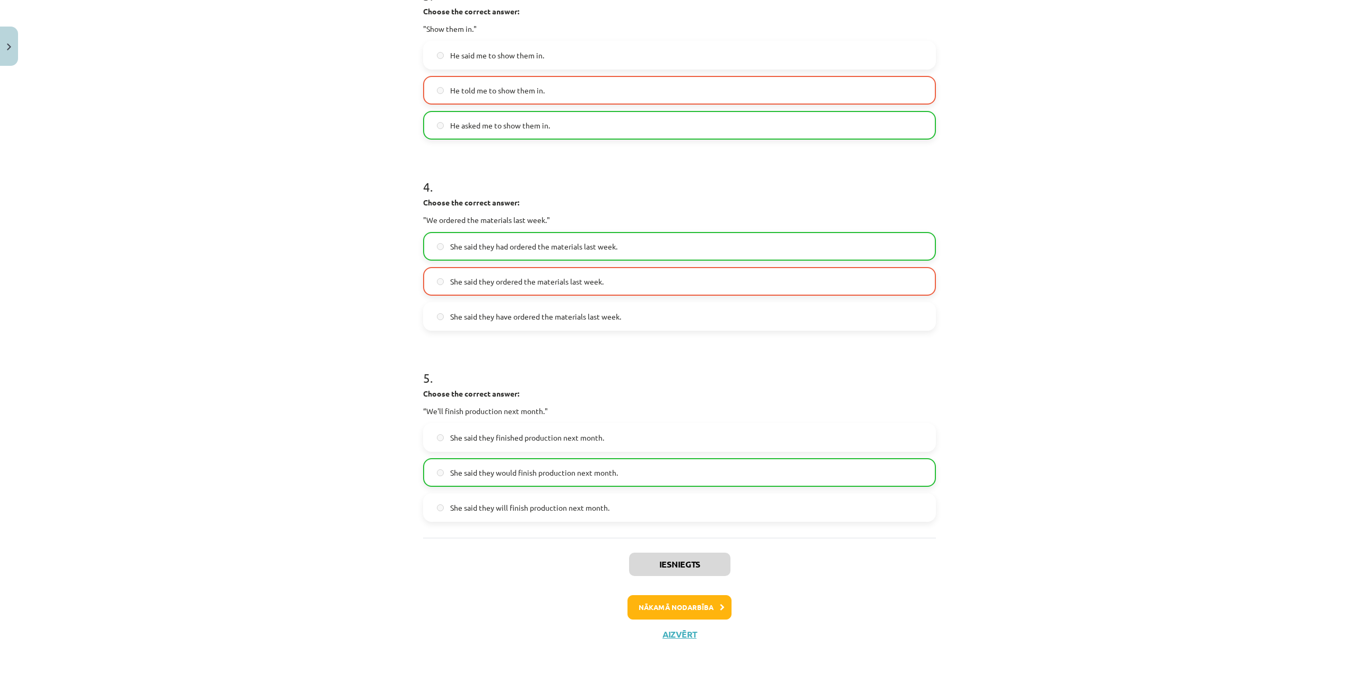
click at [708, 592] on div "Iesniegts Nākamā nodarbība Aizvērt" at bounding box center [679, 592] width 513 height 108
click at [704, 606] on button "Nākamā nodarbība" at bounding box center [680, 607] width 104 height 24
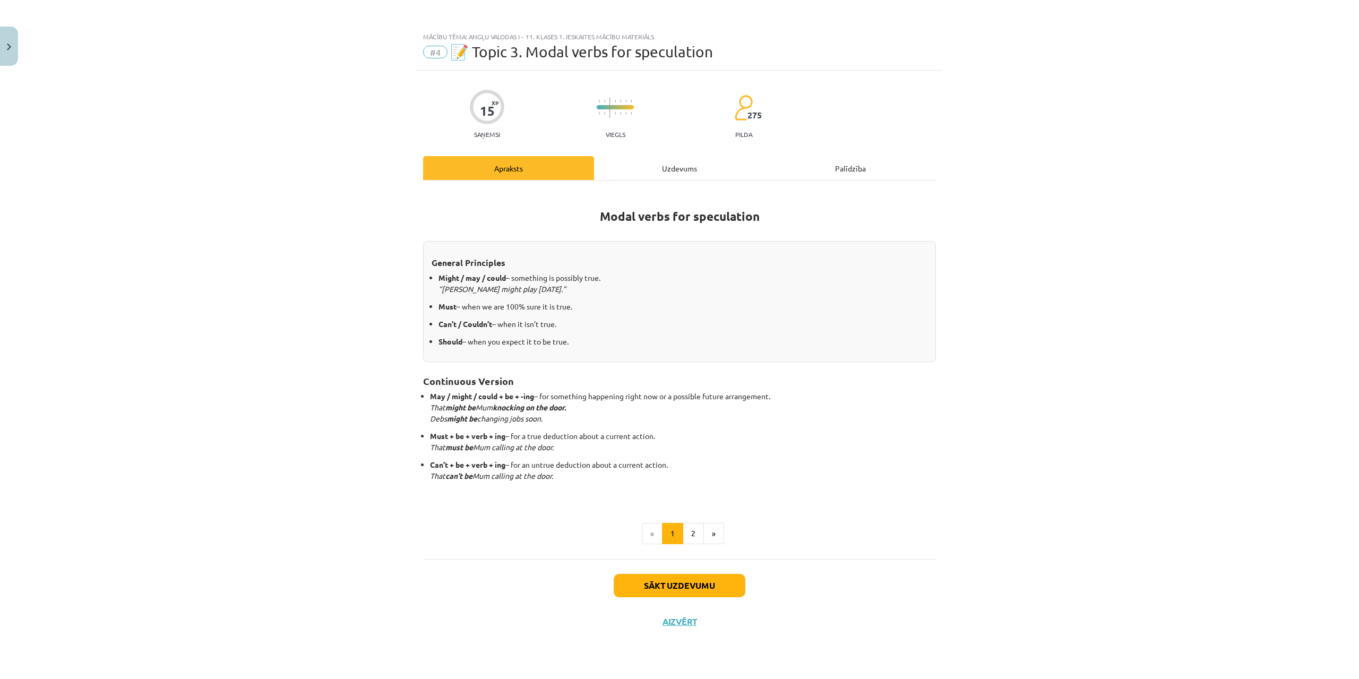
scroll to position [0, 0]
click at [696, 539] on button "2" at bounding box center [693, 533] width 21 height 21
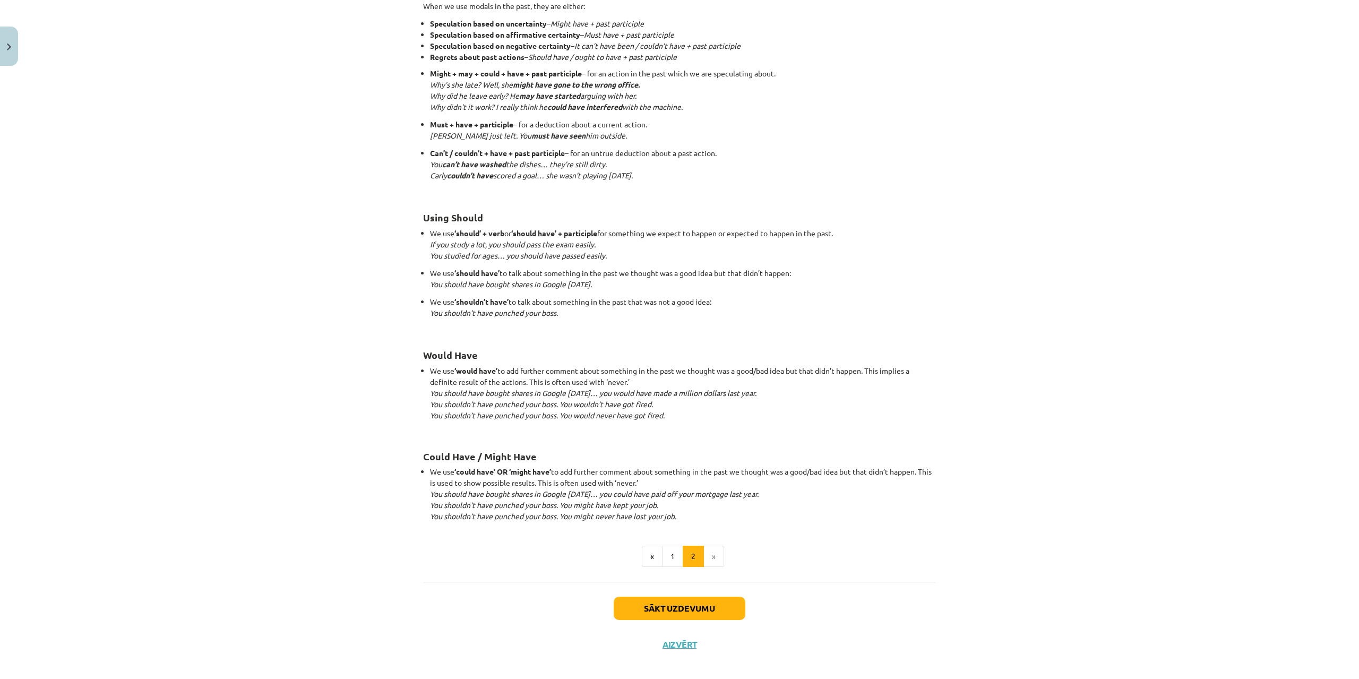
scroll to position [749, 0]
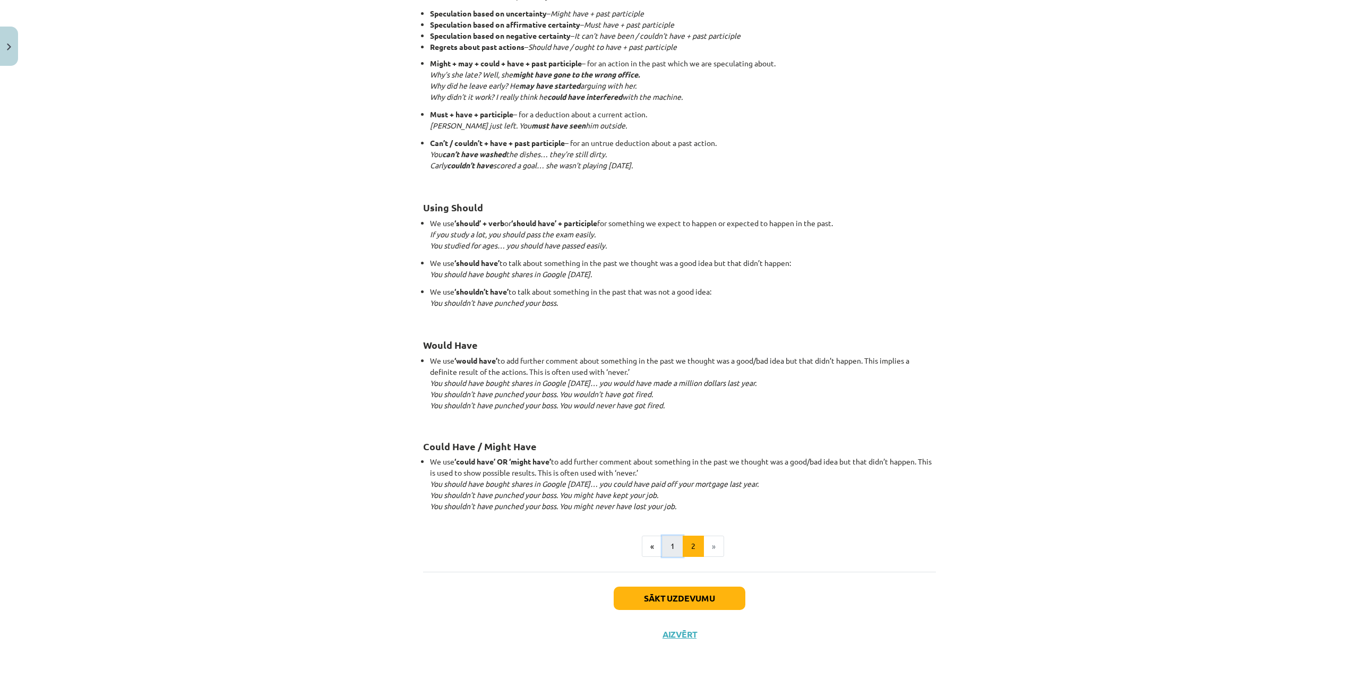
click at [672, 548] on button "1" at bounding box center [672, 546] width 21 height 21
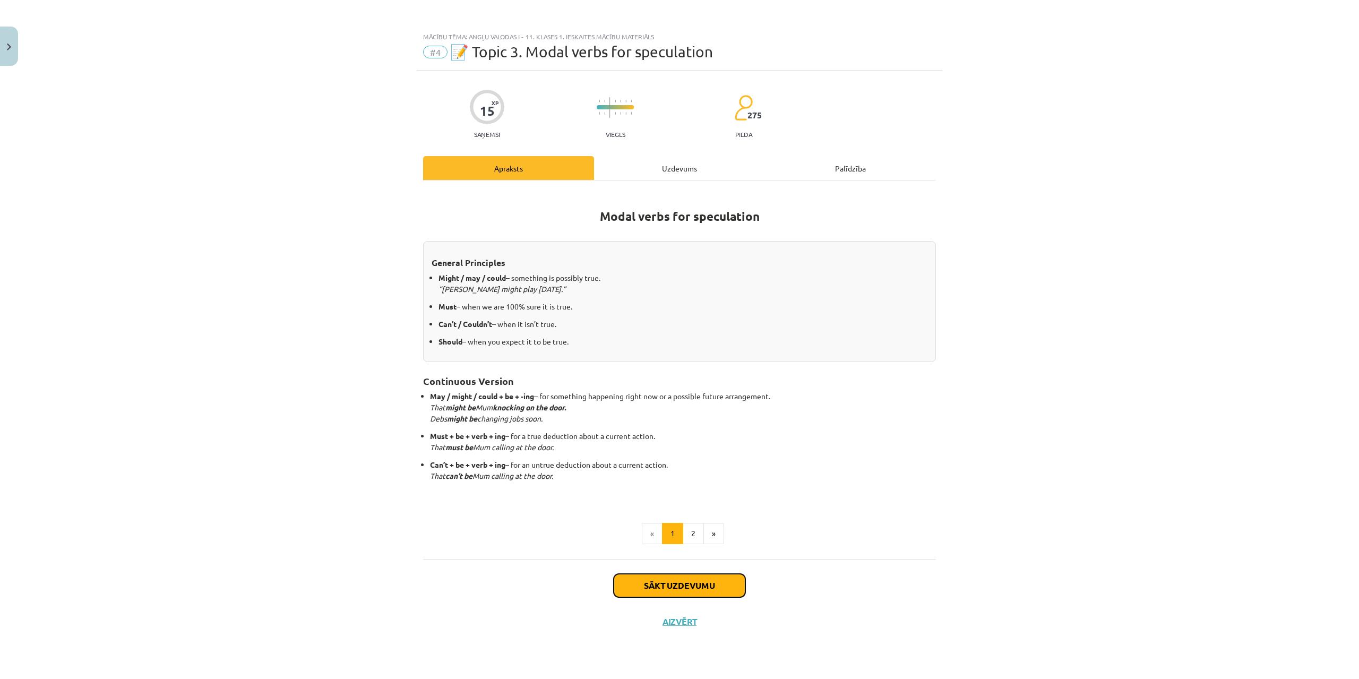
click at [682, 581] on button "Sākt uzdevumu" at bounding box center [680, 585] width 132 height 23
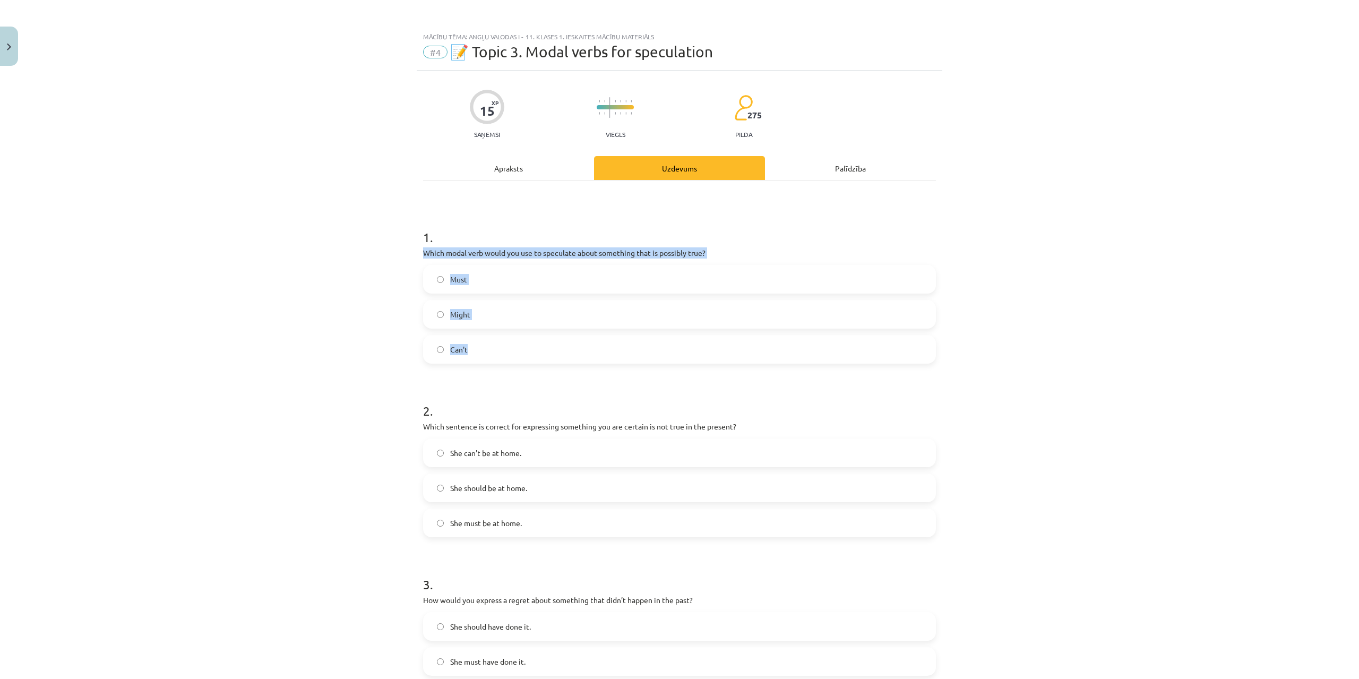
drag, startPoint x: 411, startPoint y: 248, endPoint x: 550, endPoint y: 346, distance: 170.0
click at [550, 346] on div "Mācību tēma: Angļu valodas i - 11. klases 1. ieskaites mācību materiāls #4 📝 To…" at bounding box center [679, 339] width 1359 height 679
click at [468, 316] on label "Might" at bounding box center [679, 314] width 511 height 27
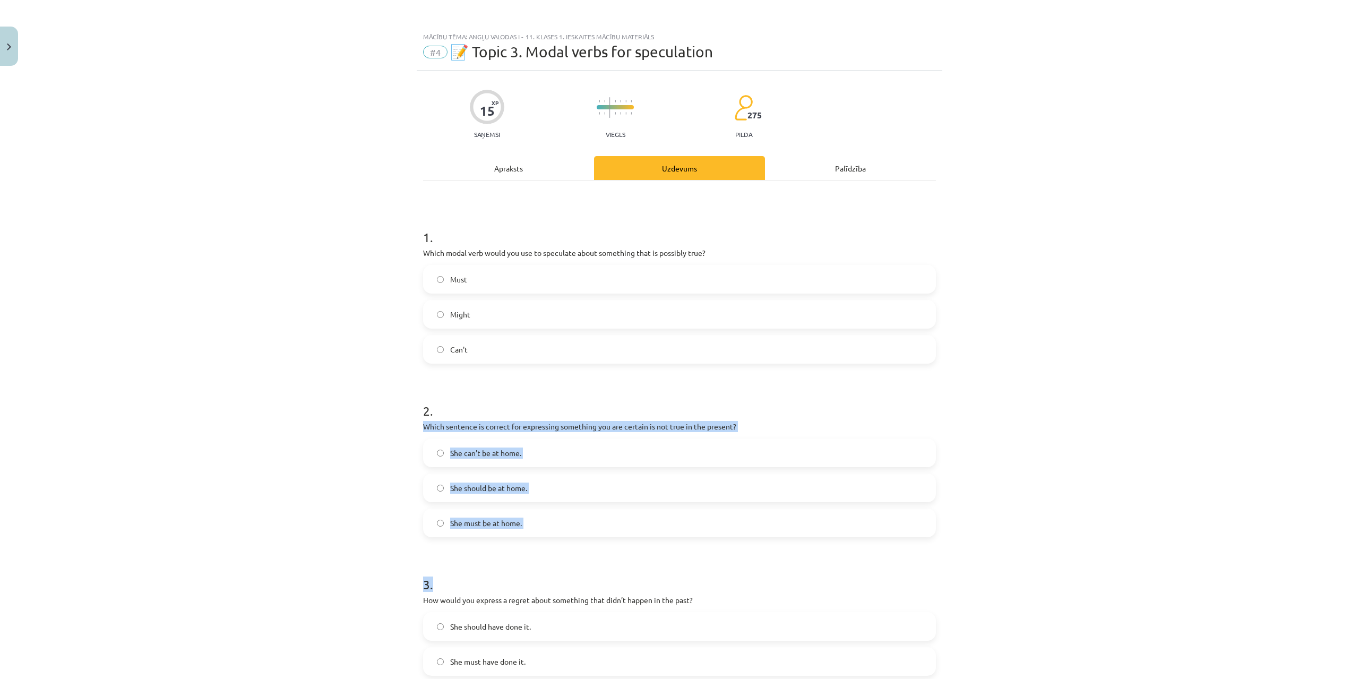
drag, startPoint x: 415, startPoint y: 425, endPoint x: 578, endPoint y: 548, distance: 204.2
click at [578, 548] on div "15 XP Saņemsi Viegls 275 pilda Apraksts Uzdevums Palīdzība 1 . Which modal verb…" at bounding box center [680, 613] width 526 height 1084
click at [417, 450] on div "15 XP Saņemsi Viegls 275 pilda Apraksts Uzdevums Palīdzība 1 . Which modal verb…" at bounding box center [680, 613] width 526 height 1084
click at [417, 426] on div "15 XP Saņemsi Viegls 275 pilda Apraksts Uzdevums Palīdzība 1 . Which modal verb…" at bounding box center [680, 613] width 526 height 1084
drag, startPoint x: 419, startPoint y: 426, endPoint x: 559, endPoint y: 518, distance: 167.9
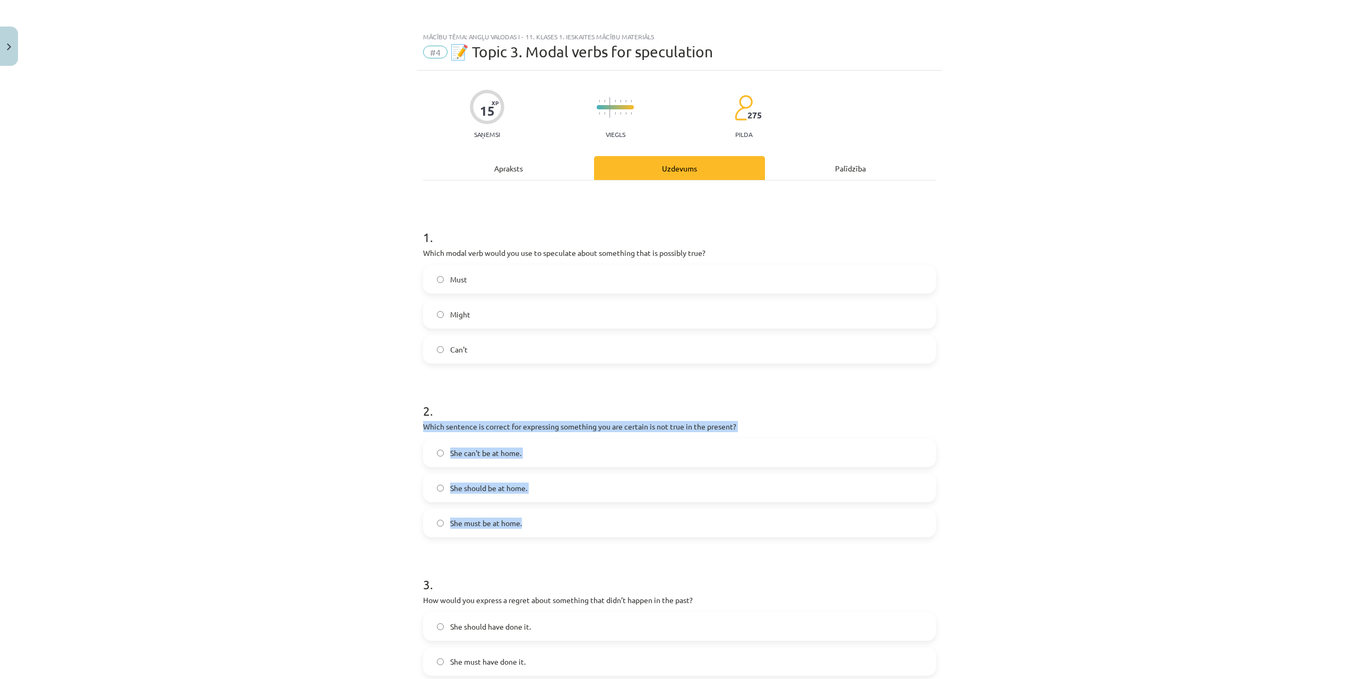
click at [559, 518] on div "15 XP Saņemsi Viegls 275 pilda Apraksts Uzdevums Palīdzība 1 . Which modal verb…" at bounding box center [680, 613] width 526 height 1084
click at [482, 457] on span "She can't be at home." at bounding box center [485, 453] width 71 height 11
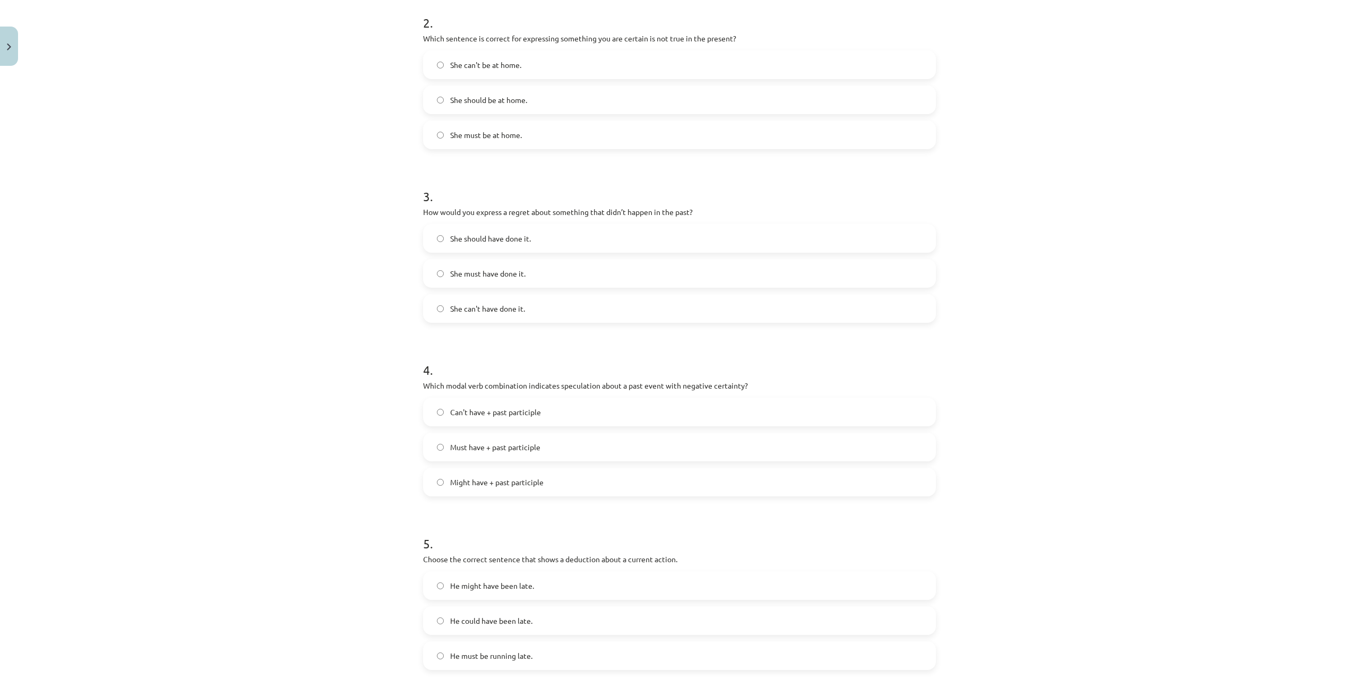
scroll to position [389, 0]
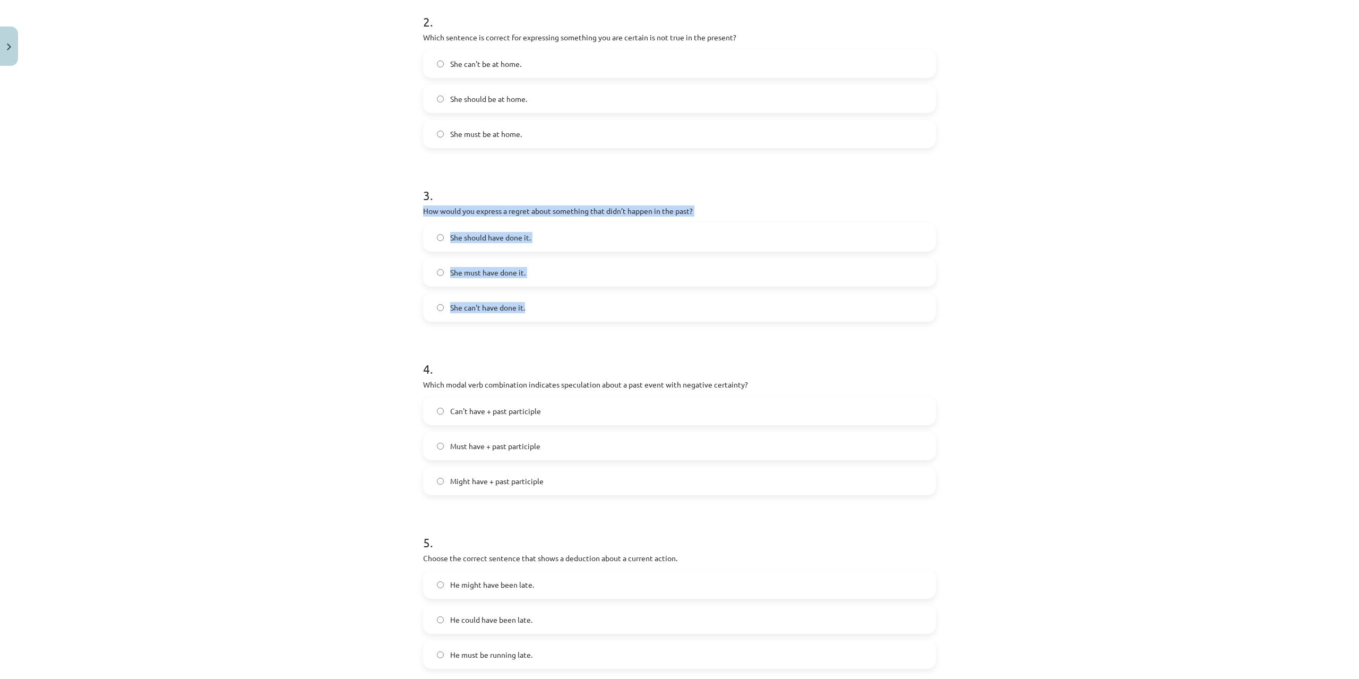
drag, startPoint x: 416, startPoint y: 212, endPoint x: 588, endPoint y: 301, distance: 193.8
click at [588, 301] on div "15 XP Saņemsi Viegls 275 pilda Apraksts Uzdevums Palīdzība 1 . Which modal verb…" at bounding box center [680, 223] width 526 height 1084
click at [512, 233] on span "She should have done it." at bounding box center [490, 237] width 81 height 11
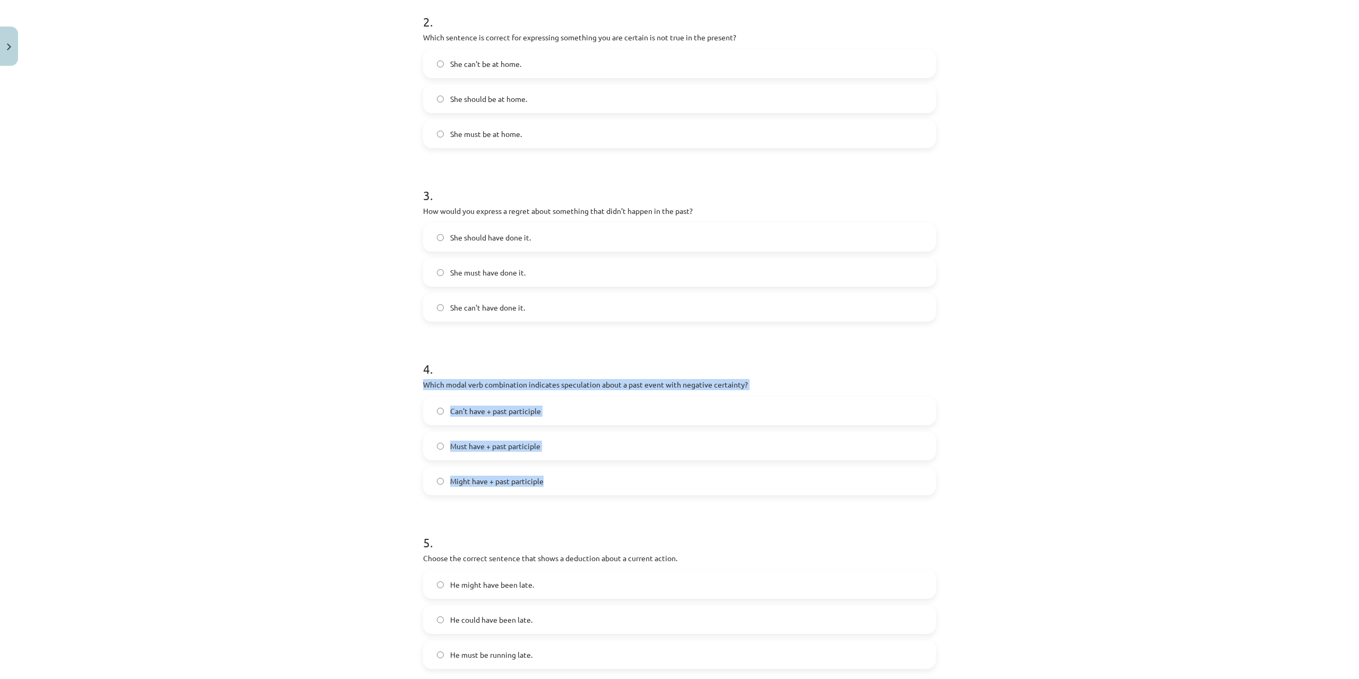
drag, startPoint x: 419, startPoint y: 382, endPoint x: 569, endPoint y: 483, distance: 180.3
click at [569, 483] on div "Mācību tēma: Angļu valodas i - 11. klases 1. ieskaites mācību materiāls #4 📝 To…" at bounding box center [679, 339] width 1359 height 679
click at [473, 415] on span "Can't have + past participle" at bounding box center [495, 411] width 91 height 11
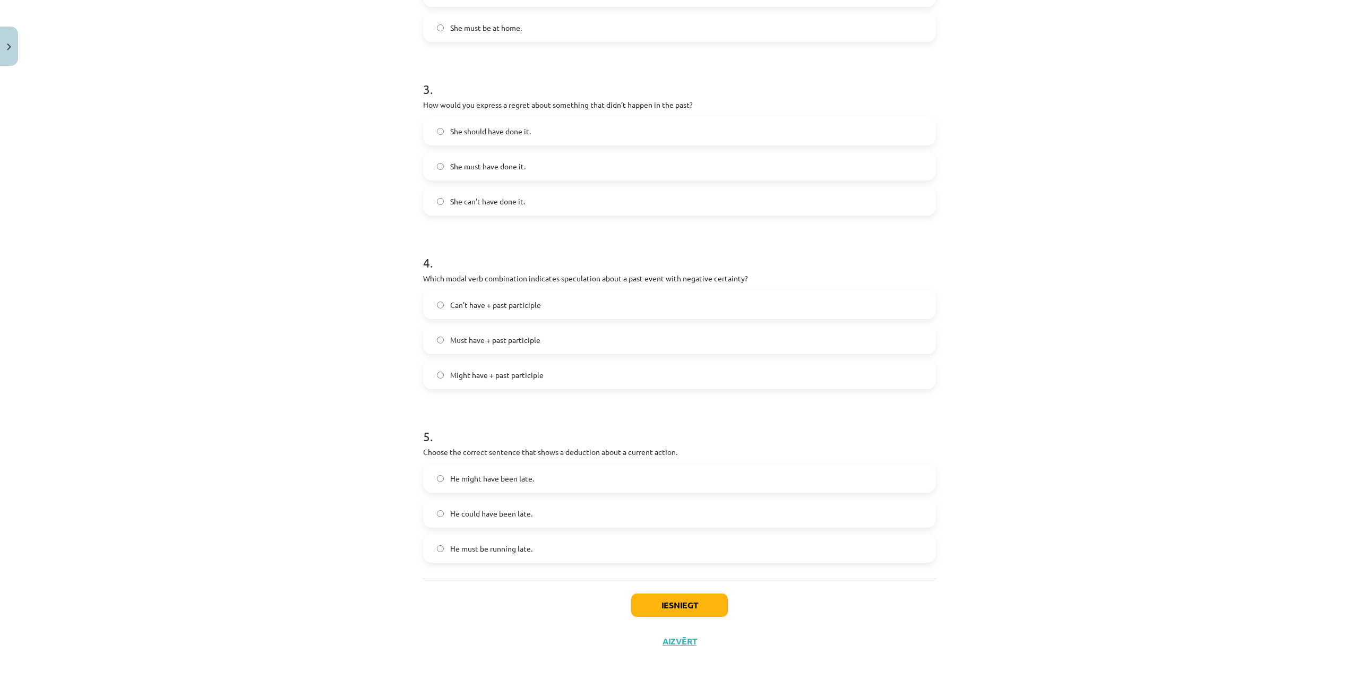
scroll to position [502, 0]
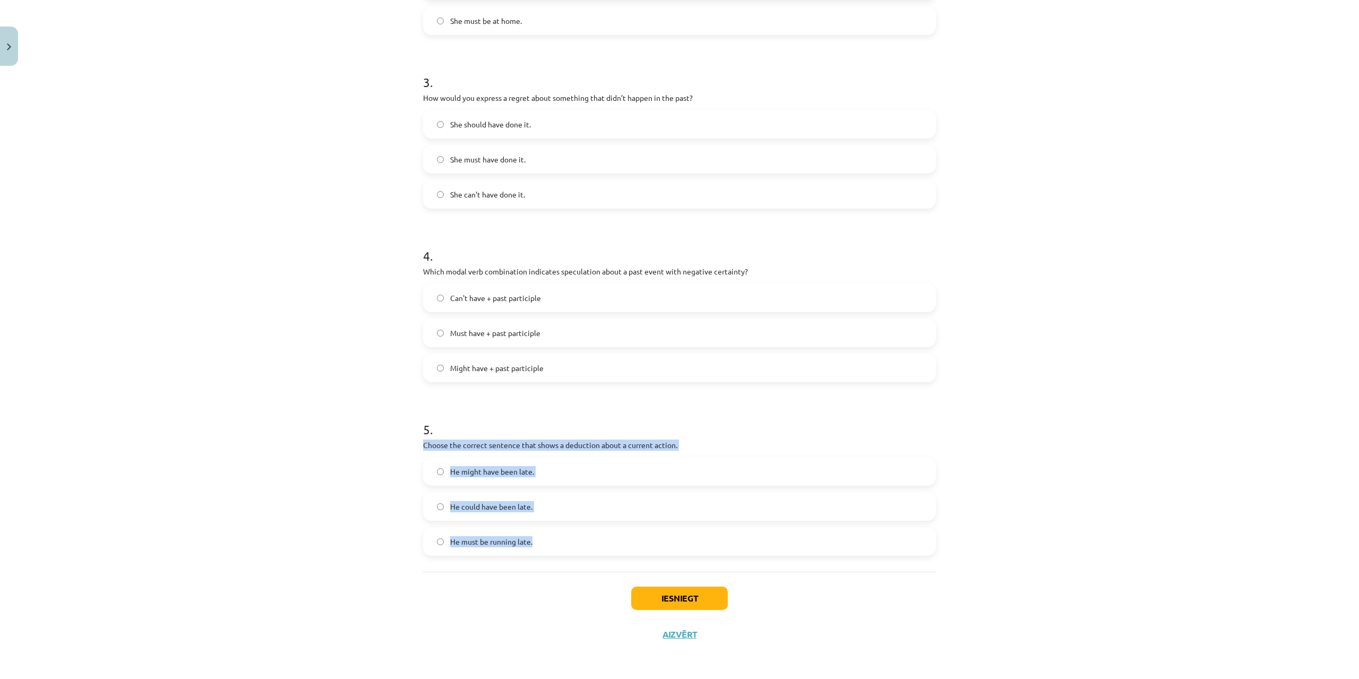
drag, startPoint x: 409, startPoint y: 450, endPoint x: 568, endPoint y: 534, distance: 179.8
click at [568, 534] on div "Mācību tēma: Angļu valodas i - 11. klases 1. ieskaites mācību materiāls #4 📝 To…" at bounding box center [679, 339] width 1359 height 679
drag, startPoint x: 550, startPoint y: 539, endPoint x: 570, endPoint y: 550, distance: 23.1
click at [550, 538] on label "He must be running late." at bounding box center [679, 541] width 511 height 27
click at [698, 602] on button "Iesniegt" at bounding box center [679, 598] width 97 height 23
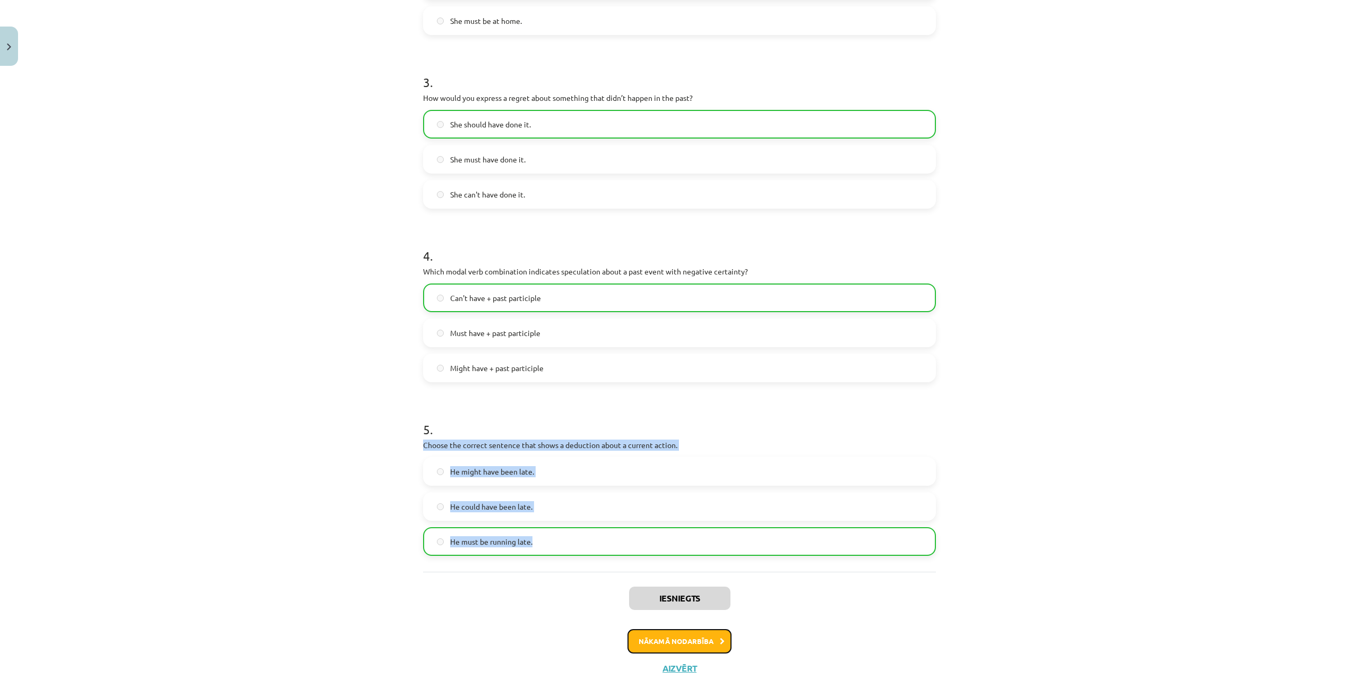
click at [695, 630] on button "Nākamā nodarbība" at bounding box center [680, 641] width 104 height 24
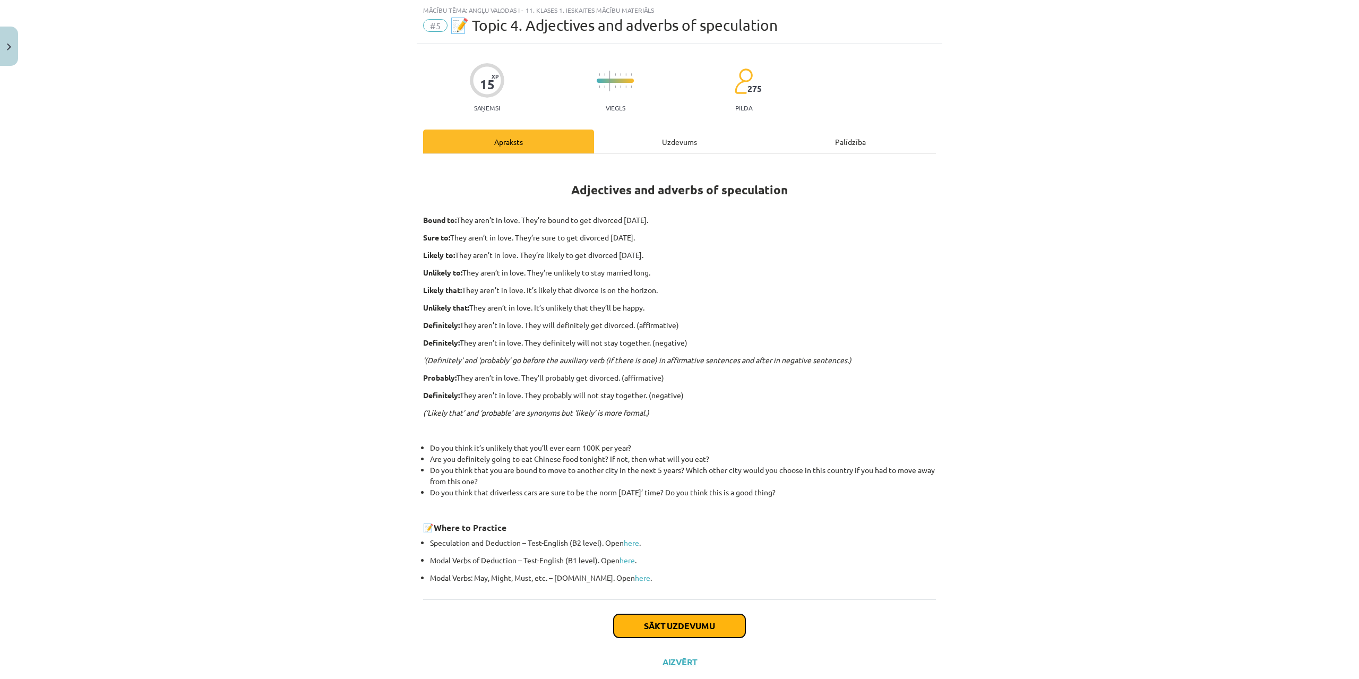
click at [709, 632] on button "Sākt uzdevumu" at bounding box center [680, 625] width 132 height 23
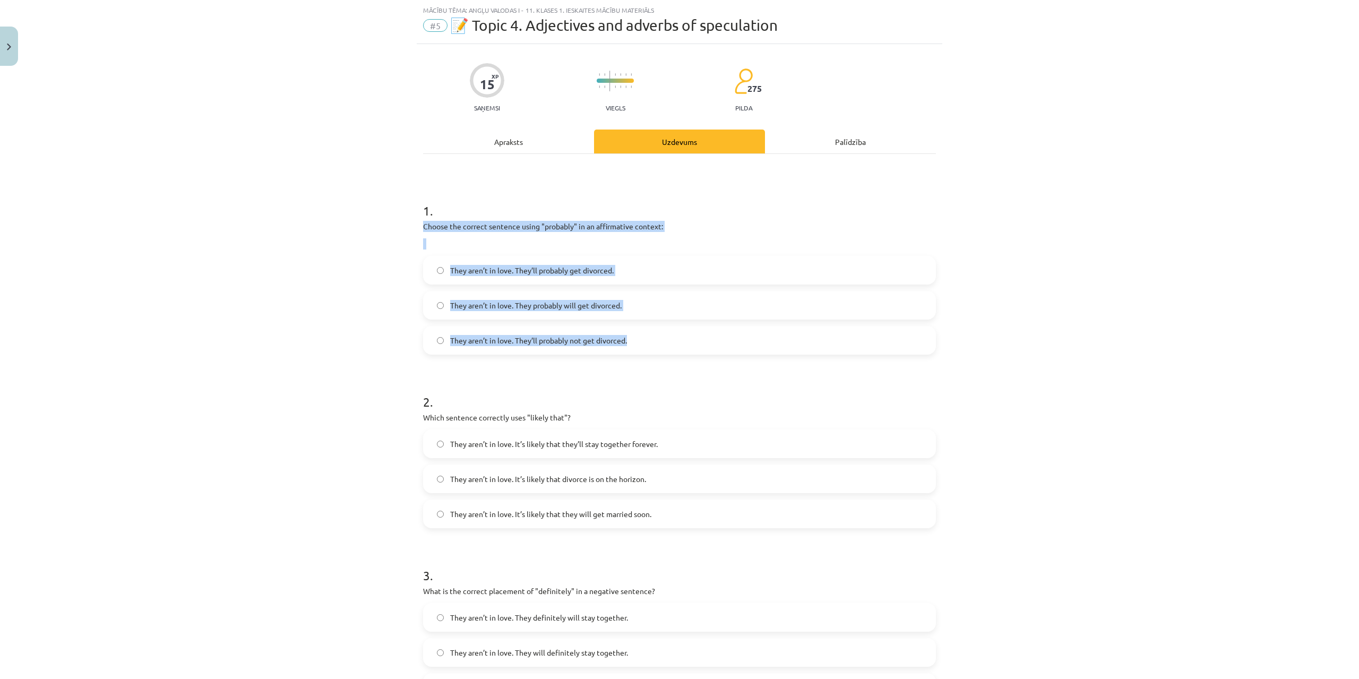
drag, startPoint x: 414, startPoint y: 224, endPoint x: 638, endPoint y: 347, distance: 256.4
click at [638, 347] on div "Mācību tēma: Angļu valodas i - 11. klases 1. ieskaites mācību materiāls #5 📝 To…" at bounding box center [679, 339] width 1359 height 679
click at [427, 250] on div "1 . Choose the correct sentence using "probably" in an affirmative context: The…" at bounding box center [679, 270] width 513 height 170
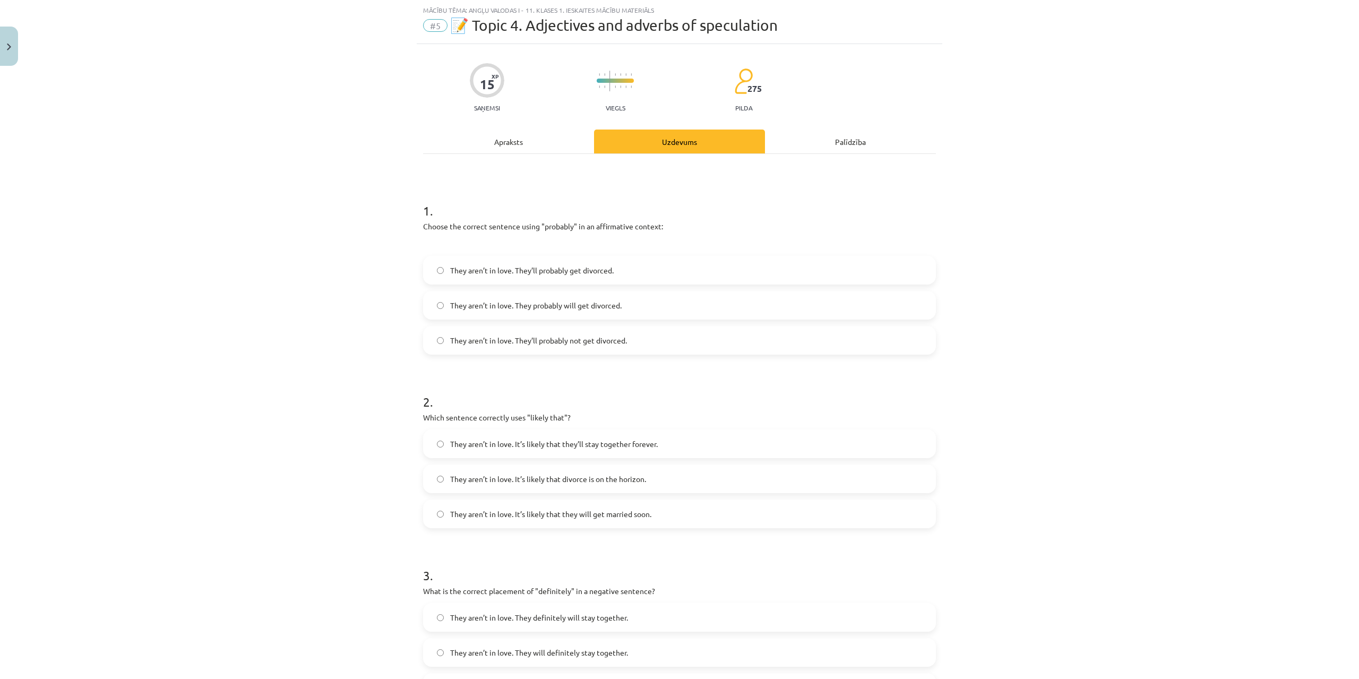
drag, startPoint x: 422, startPoint y: 242, endPoint x: 421, endPoint y: 247, distance: 5.5
click at [423, 247] on p at bounding box center [679, 243] width 513 height 11
drag, startPoint x: 422, startPoint y: 237, endPoint x: 396, endPoint y: 241, distance: 26.3
click at [396, 241] on div "Mācību tēma: Angļu valodas i - 11. klases 1. ieskaites mācību materiāls #5 📝 To…" at bounding box center [679, 339] width 1359 height 679
click at [374, 238] on div "Mācību tēma: Angļu valodas i - 11. klases 1. ieskaites mācību materiāls #5 📝 To…" at bounding box center [679, 339] width 1359 height 679
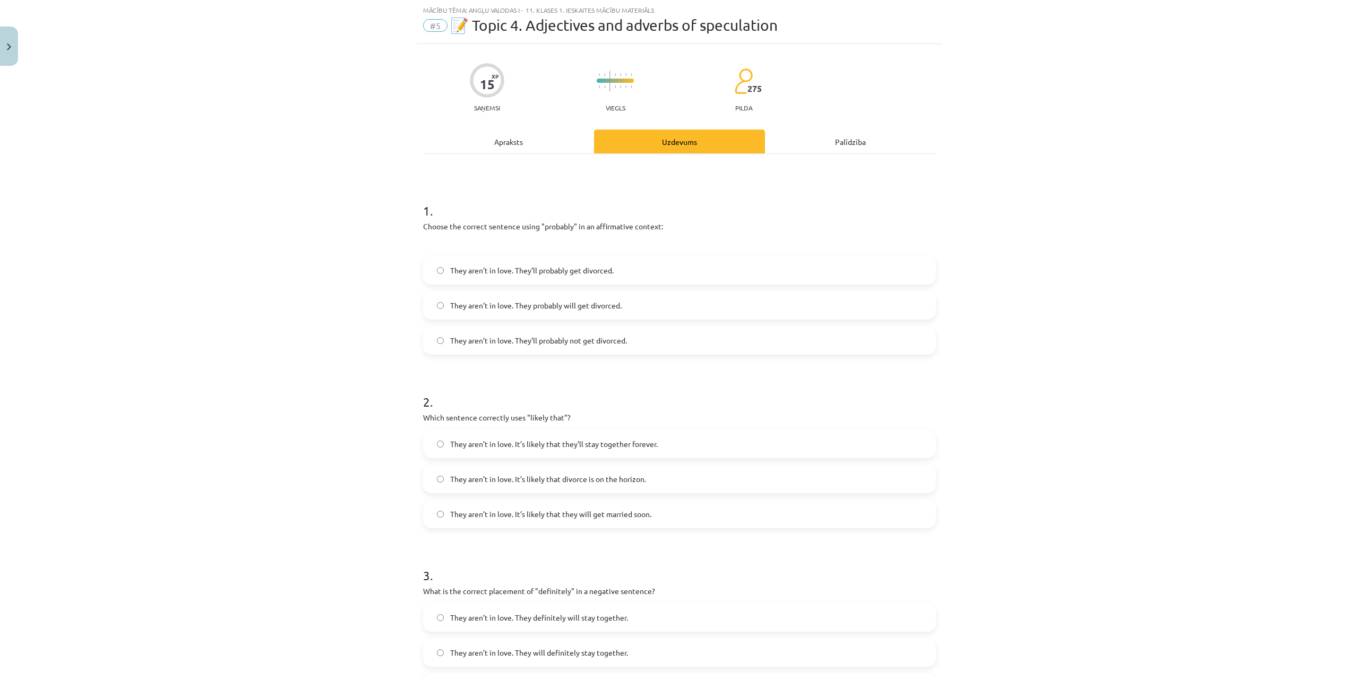
click at [548, 292] on label "They aren’t in love. They probably will get divorced." at bounding box center [679, 305] width 511 height 27
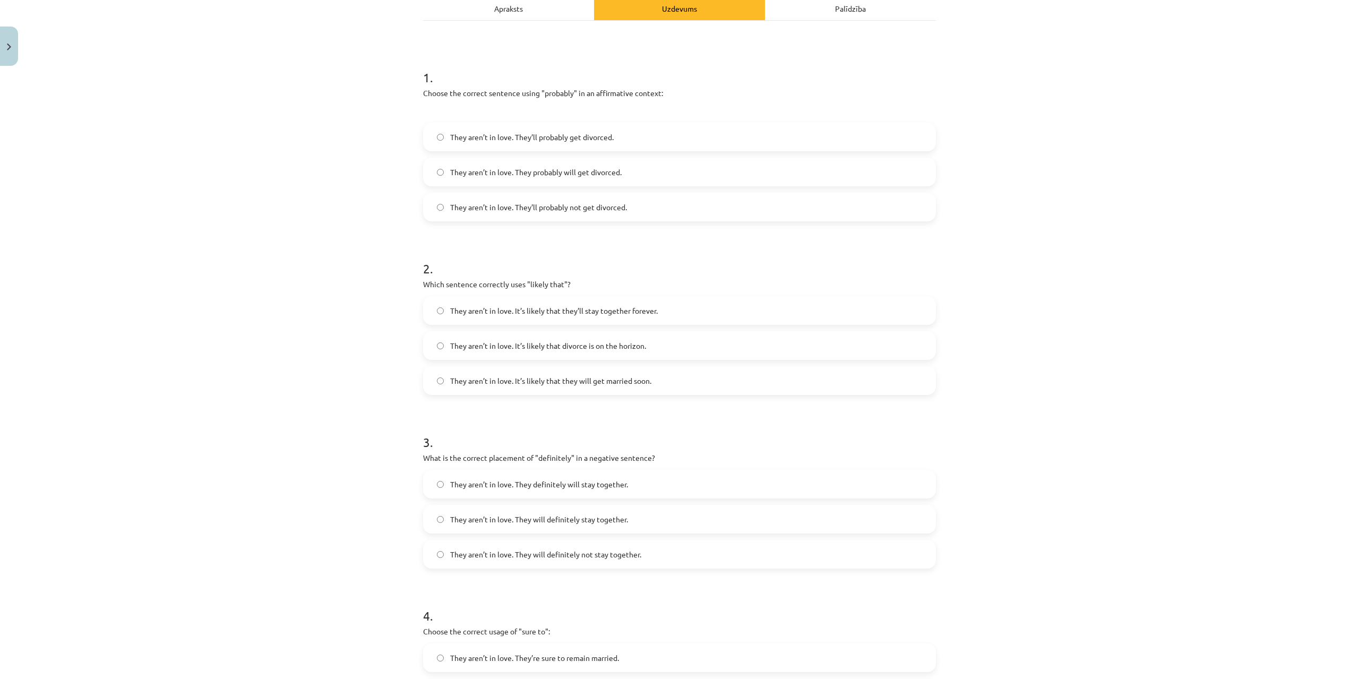
scroll to position [162, 0]
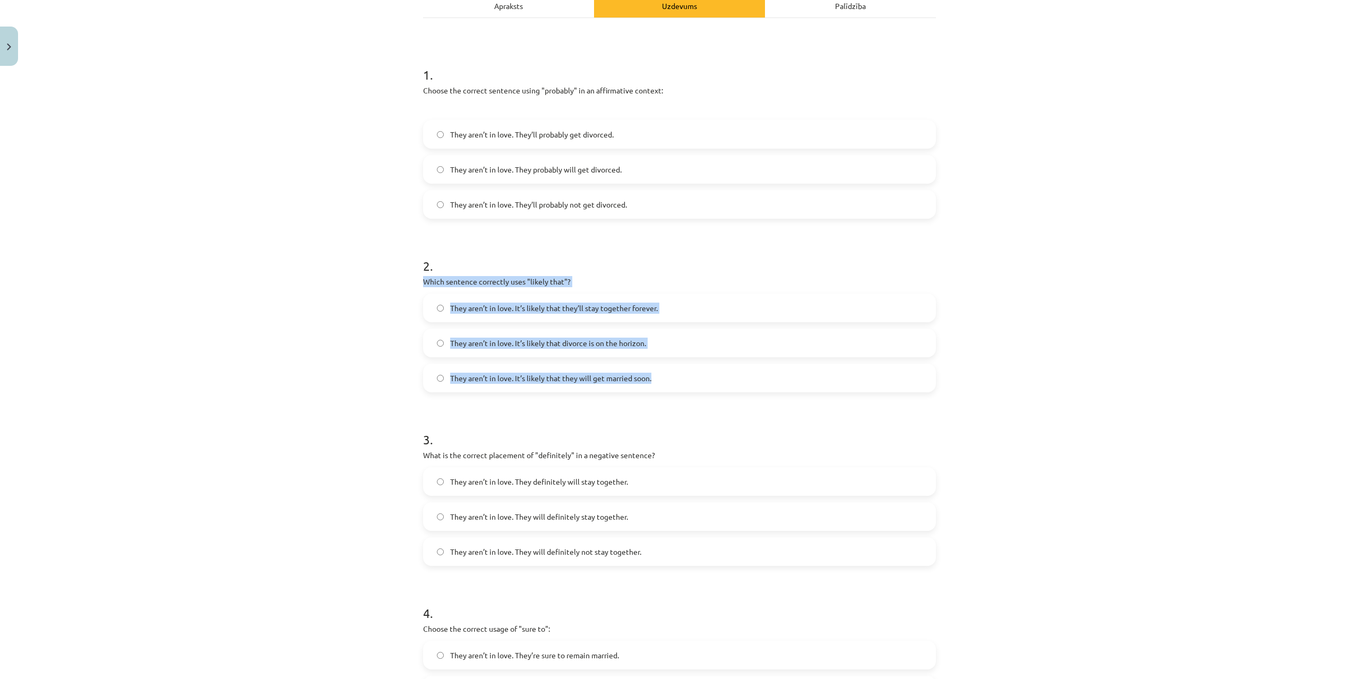
drag, startPoint x: 411, startPoint y: 284, endPoint x: 696, endPoint y: 379, distance: 300.1
click at [696, 379] on div "Mācību tēma: Angļu valodas i - 11. klases 1. ieskaites mācību materiāls #5 📝 To…" at bounding box center [679, 339] width 1359 height 679
click at [646, 344] on label "They aren’t in love. It’s likely that divorce is on the horizon." at bounding box center [679, 343] width 511 height 27
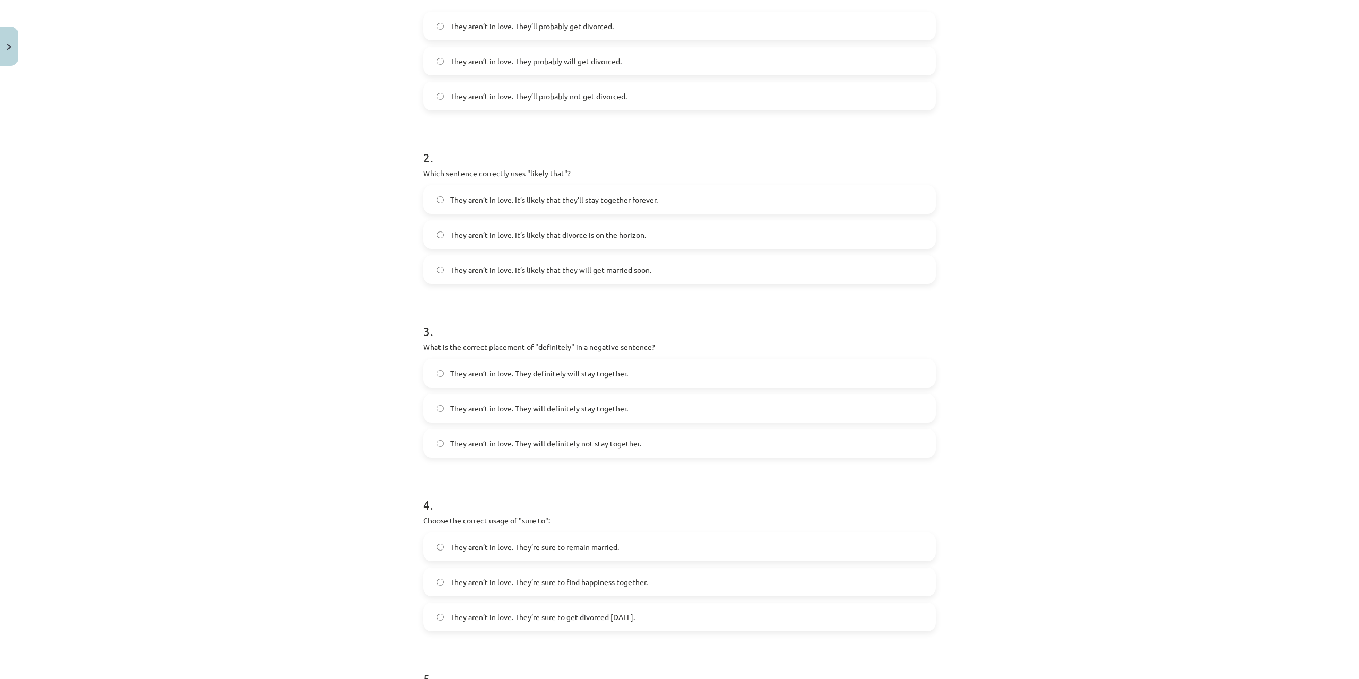
scroll to position [293, 0]
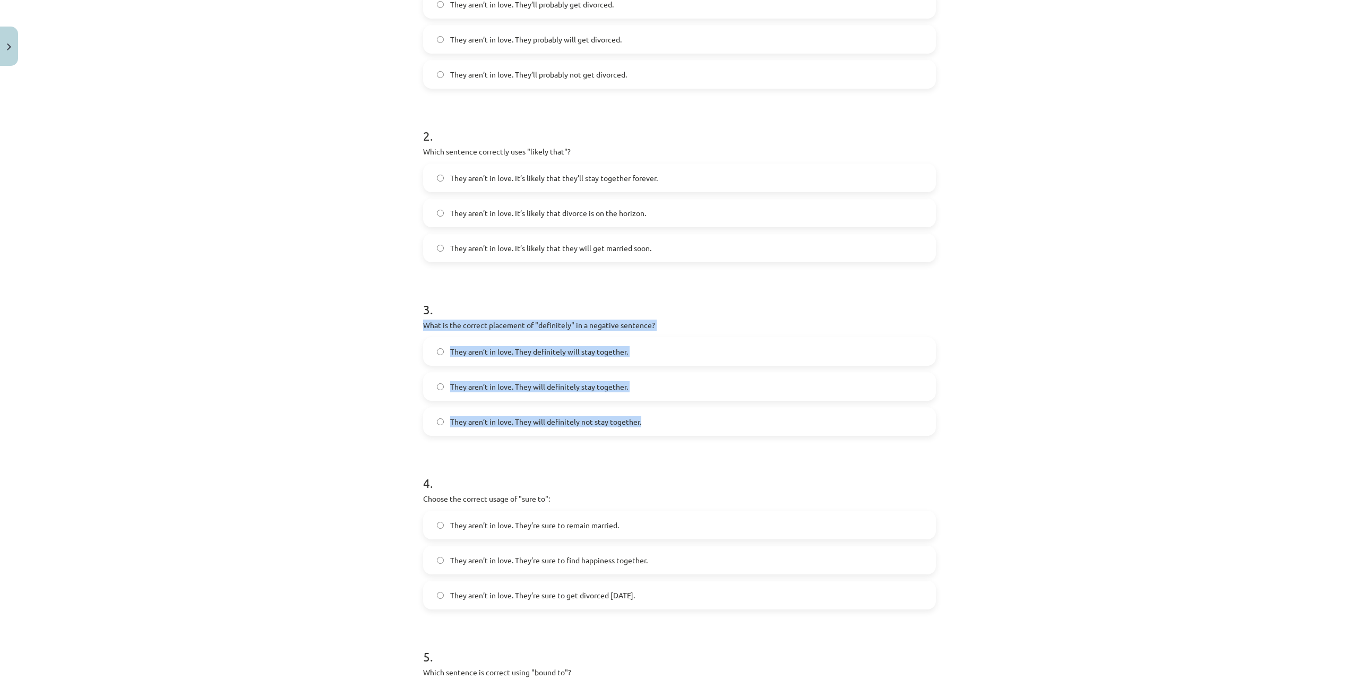
drag, startPoint x: 417, startPoint y: 325, endPoint x: 723, endPoint y: 432, distance: 323.4
click at [723, 432] on div "15 XP Saņemsi Viegls 275 pilda Apraksts Uzdevums Palīdzība 1 . Choose the corre…" at bounding box center [680, 329] width 526 height 1102
click at [494, 352] on span "They aren’t in love. They definitely will stay together." at bounding box center [539, 351] width 178 height 11
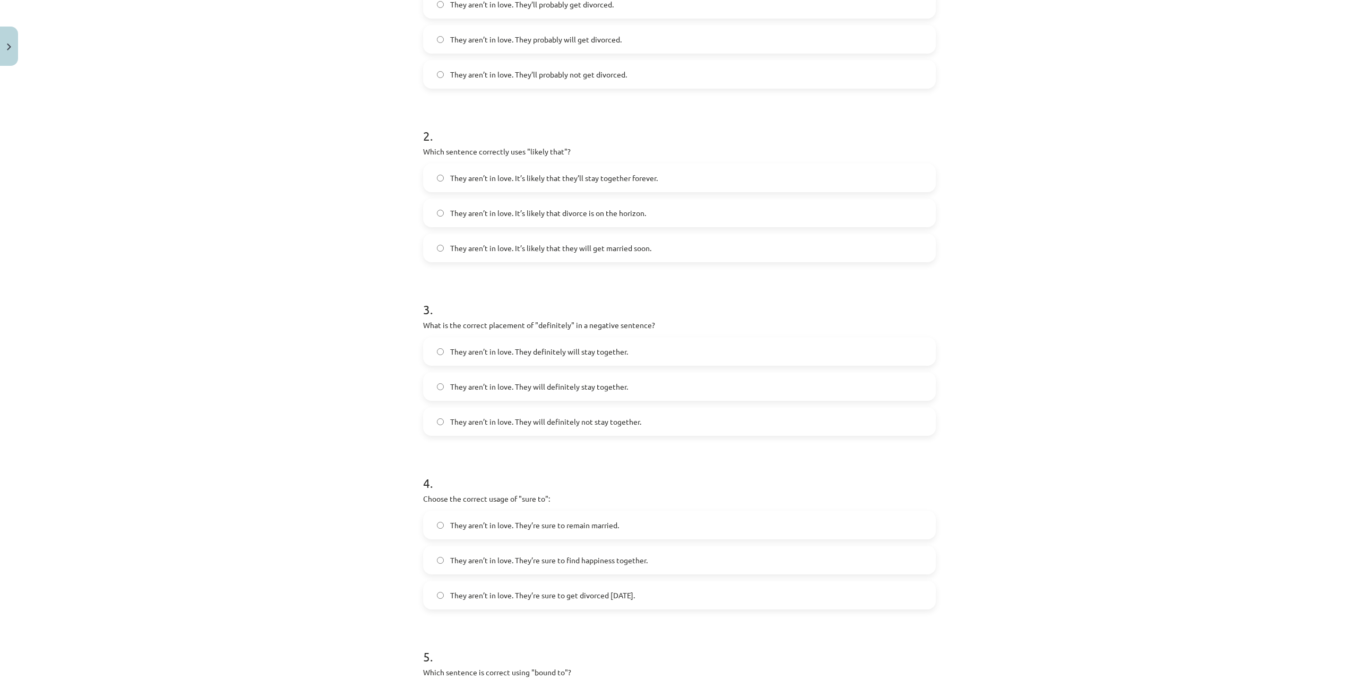
click at [595, 422] on span "They aren’t in love. They will definitely not stay together." at bounding box center [545, 421] width 191 height 11
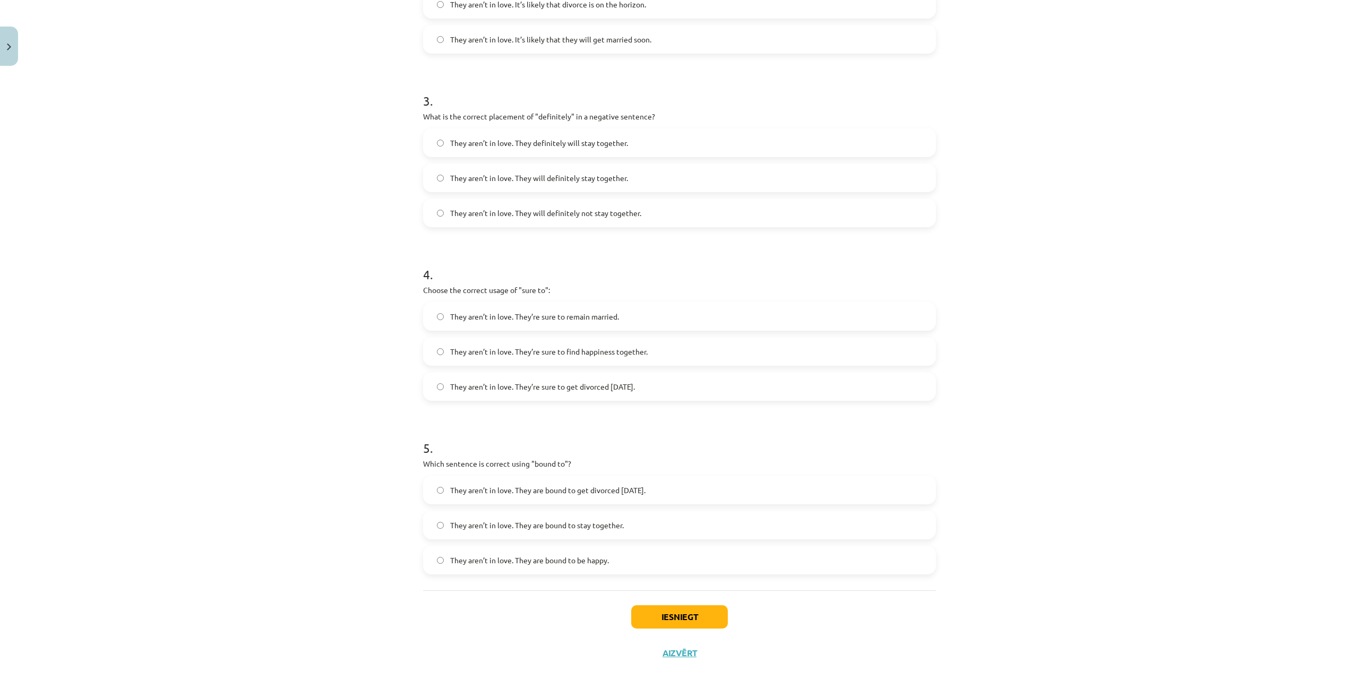
scroll to position [520, 0]
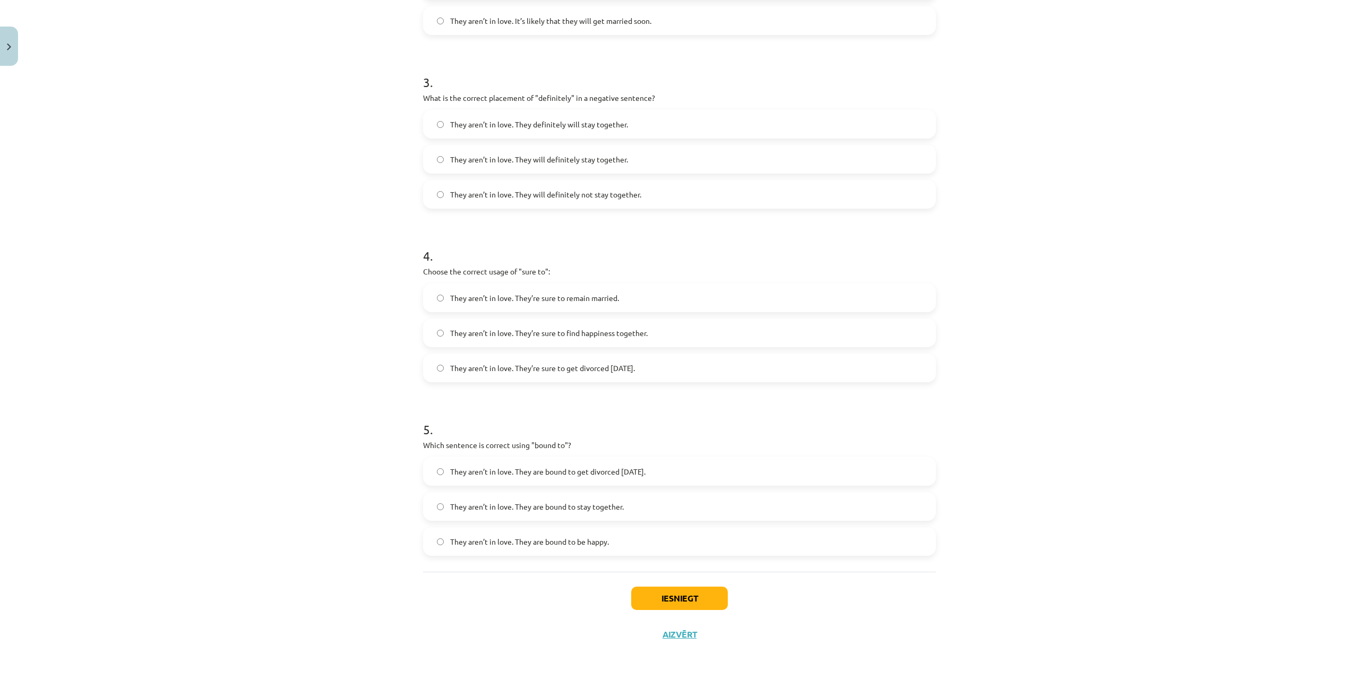
drag, startPoint x: 427, startPoint y: 272, endPoint x: 728, endPoint y: 375, distance: 318.2
click at [728, 375] on div "Mācību tēma: Angļu valodas i - 11. klases 1. ieskaites mācību materiāls #5 📝 To…" at bounding box center [679, 339] width 1359 height 679
click at [573, 376] on label "They aren’t in love. They’re sure to get divorced within six months." at bounding box center [679, 368] width 511 height 27
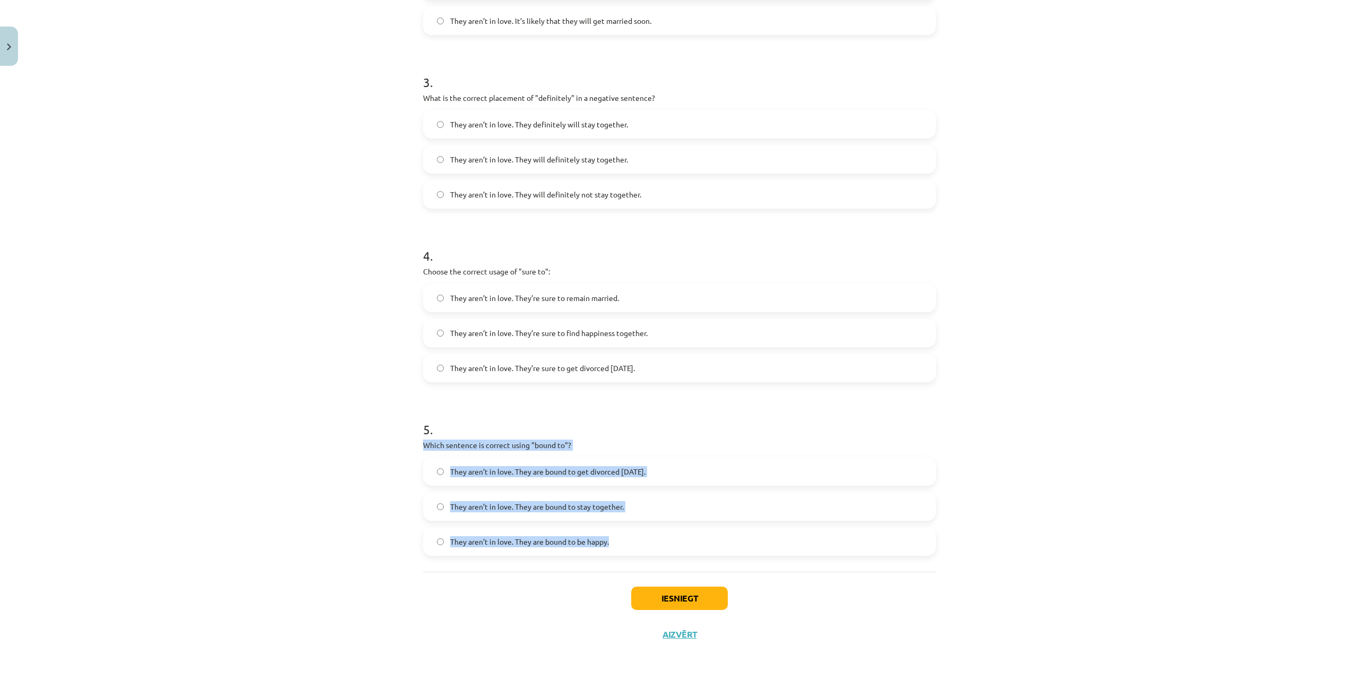
drag, startPoint x: 416, startPoint y: 445, endPoint x: 642, endPoint y: 545, distance: 247.2
click at [642, 545] on div "15 XP Saņemsi Viegls 275 pilda Apraksts Uzdevums Palīdzība 1 . Choose the corre…" at bounding box center [680, 102] width 526 height 1102
click at [693, 481] on label "They aren’t in love. They are bound to get divorced within six months." at bounding box center [679, 471] width 511 height 27
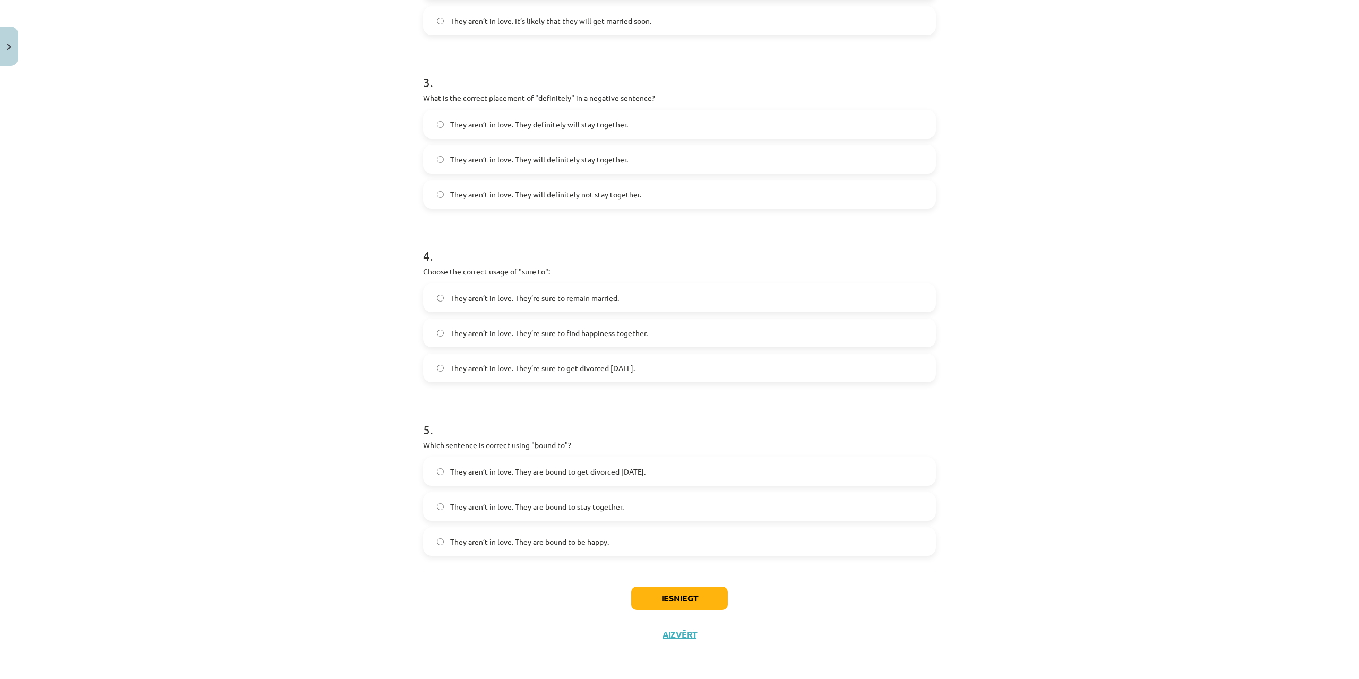
click at [663, 581] on div "Iesniegt Aizvērt" at bounding box center [679, 609] width 513 height 74
click at [666, 590] on button "Iesniegt" at bounding box center [679, 598] width 97 height 23
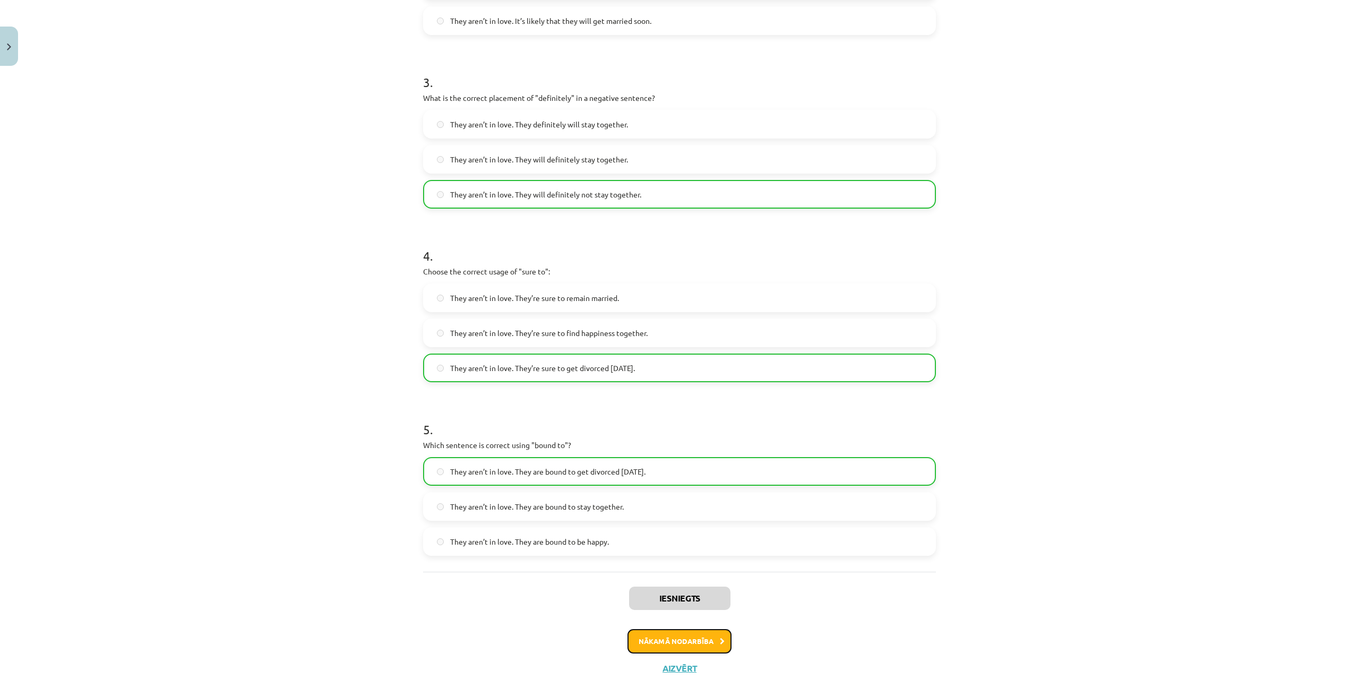
click at [643, 645] on button "Nākamā nodarbība" at bounding box center [680, 641] width 104 height 24
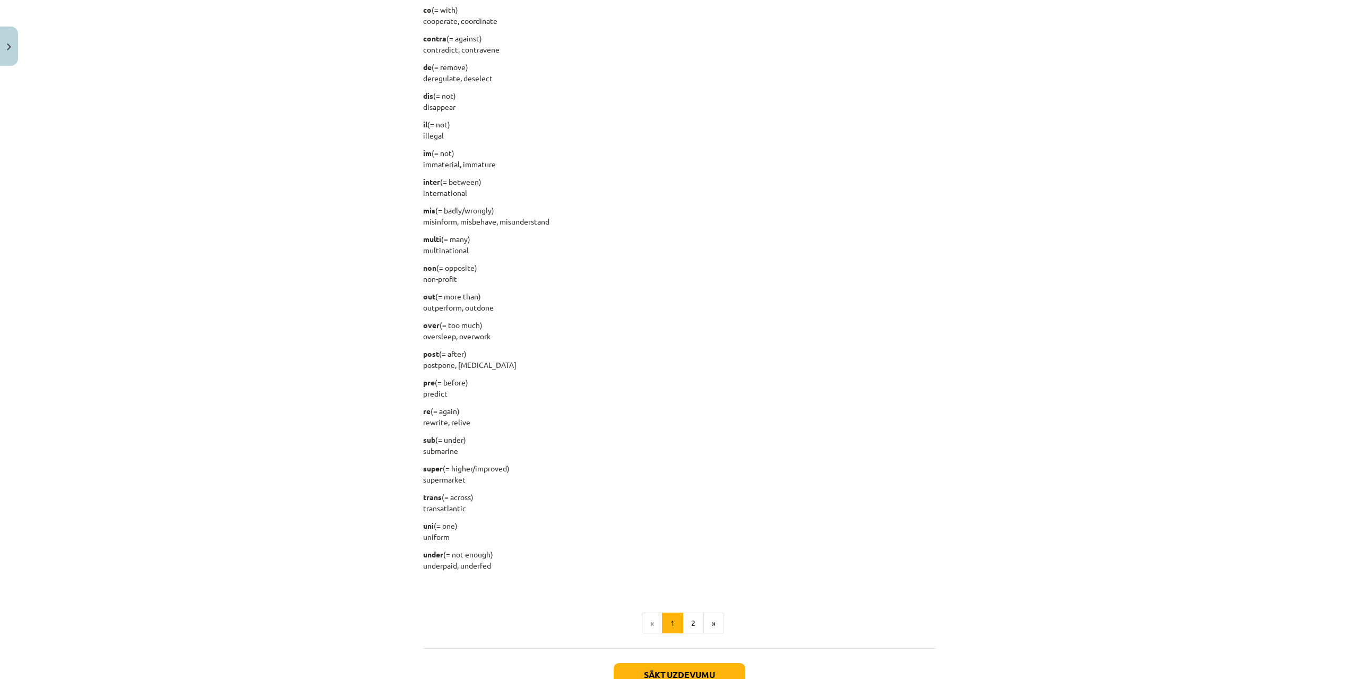
scroll to position [1054, 0]
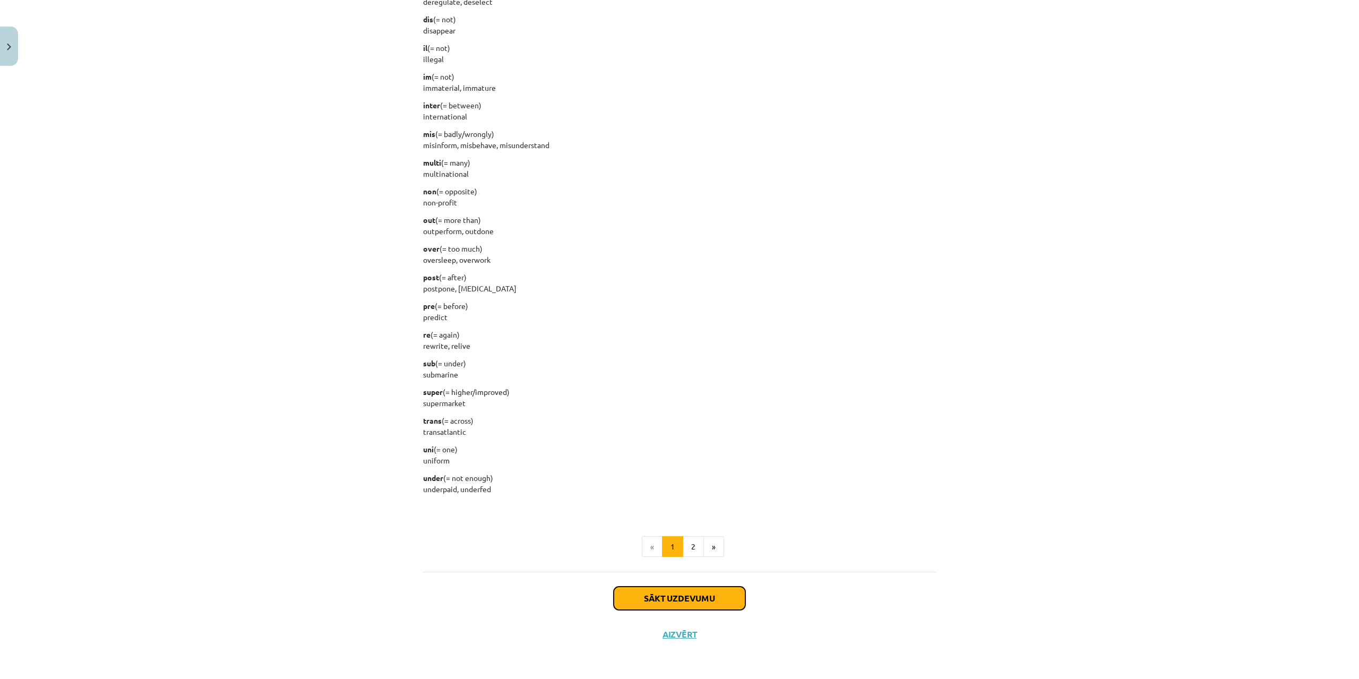
click at [692, 595] on button "Sākt uzdevumu" at bounding box center [680, 598] width 132 height 23
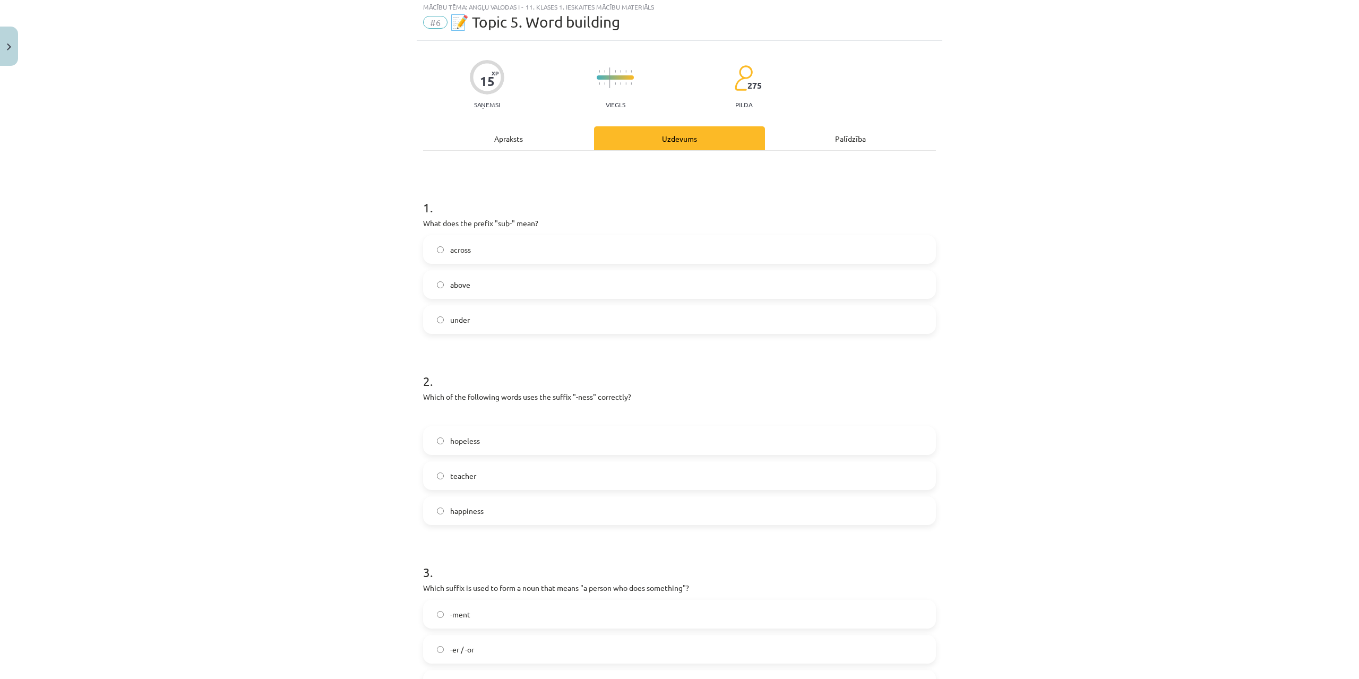
scroll to position [27, 0]
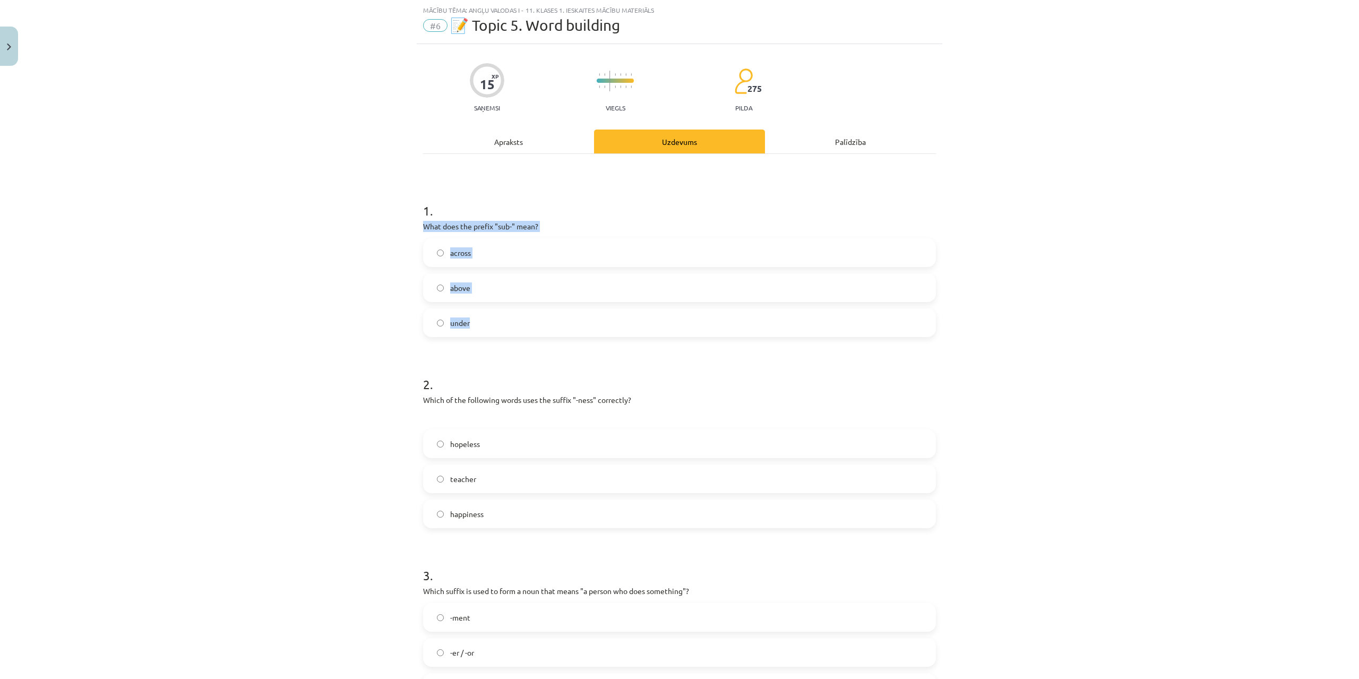
drag, startPoint x: 411, startPoint y: 224, endPoint x: 530, endPoint y: 321, distance: 153.9
click at [529, 321] on div "Mācību tēma: Angļu valodas i - 11. klases 1. ieskaites mācību materiāls #6 📝 To…" at bounding box center [679, 339] width 1359 height 679
click at [500, 320] on label "under" at bounding box center [679, 323] width 511 height 27
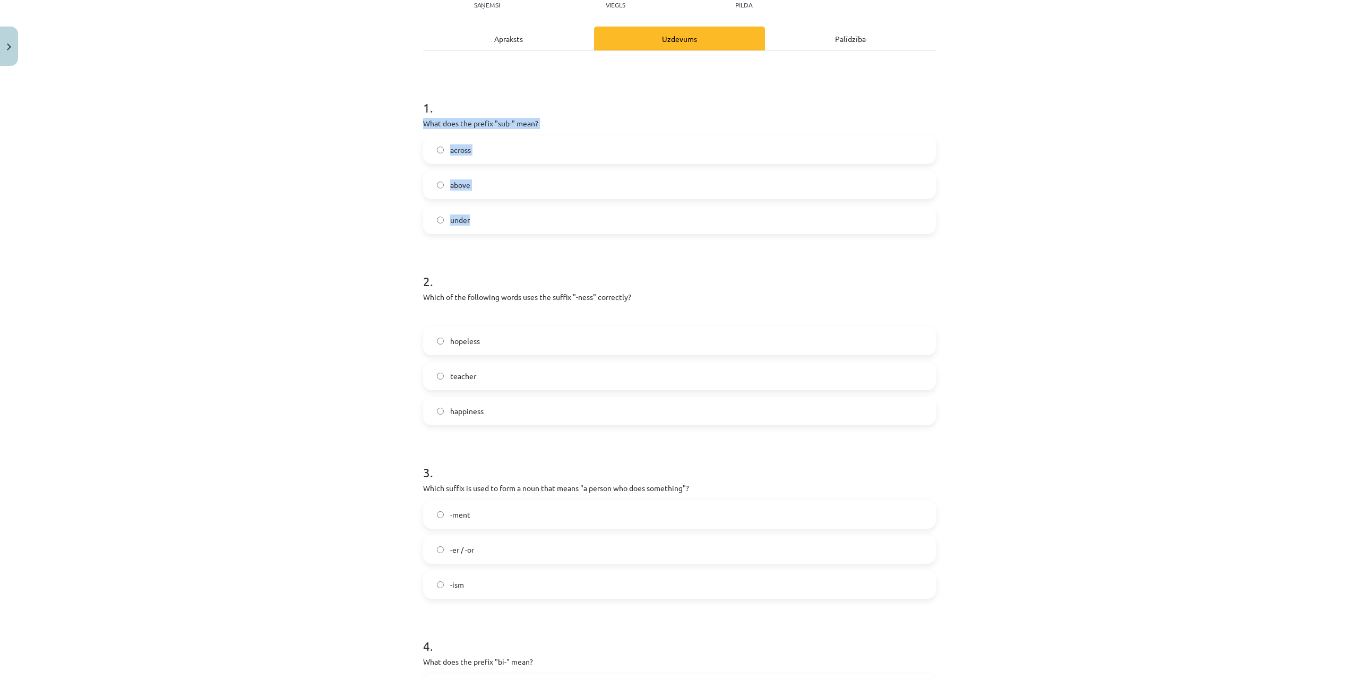
scroll to position [135, 0]
click at [1113, 401] on div "Mācību tēma: Angļu valodas i - 11. klases 1. ieskaites mācību materiāls #6 📝 To…" at bounding box center [679, 339] width 1359 height 679
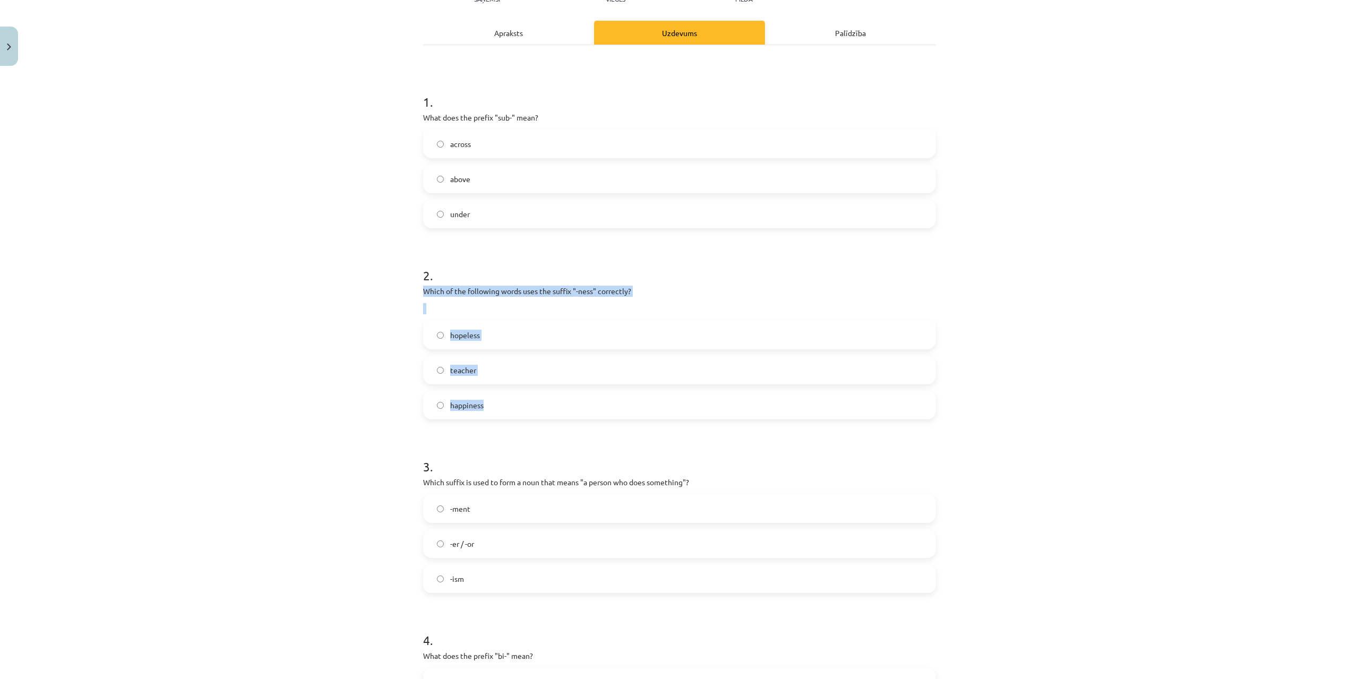
drag, startPoint x: 416, startPoint y: 288, endPoint x: 541, endPoint y: 398, distance: 166.7
click at [541, 398] on div "15 XP Saņemsi Viegls 275 pilda Apraksts Uzdevums Palīdzība 1 . What does the pr…" at bounding box center [680, 486] width 526 height 1102
click at [479, 402] on span "happiness" at bounding box center [466, 405] width 33 height 11
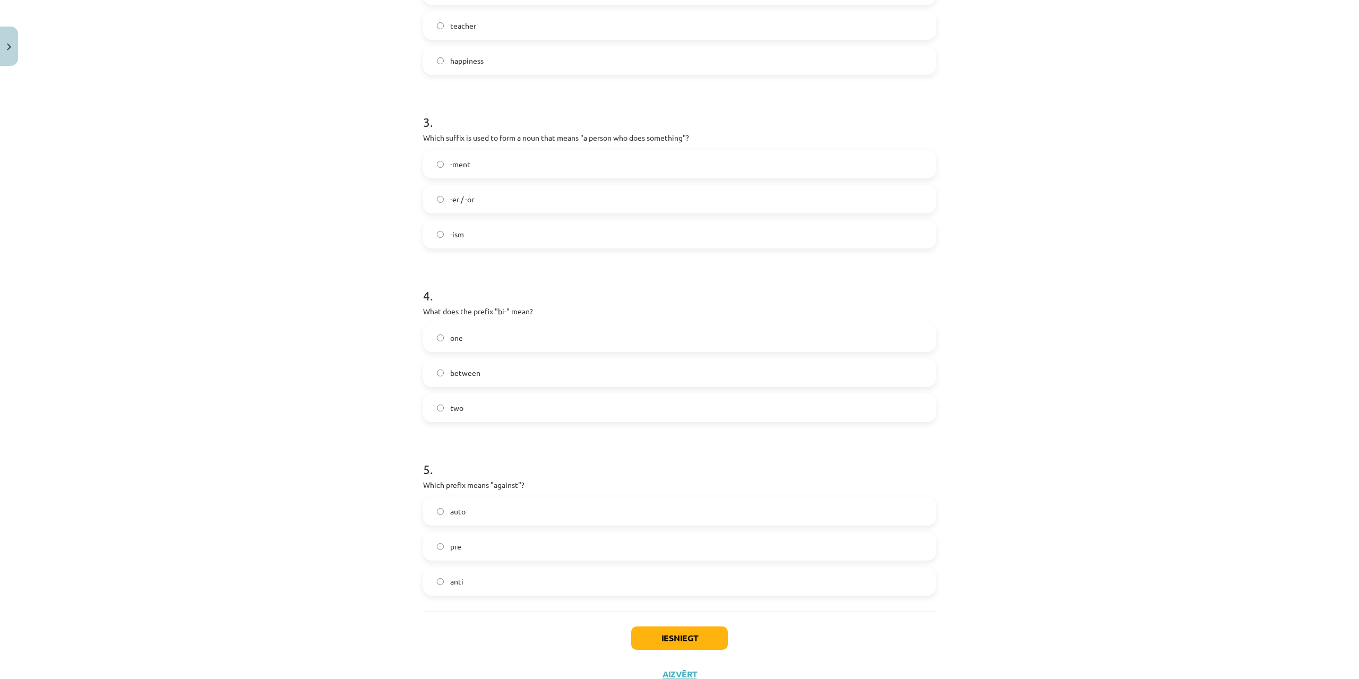
scroll to position [520, 0]
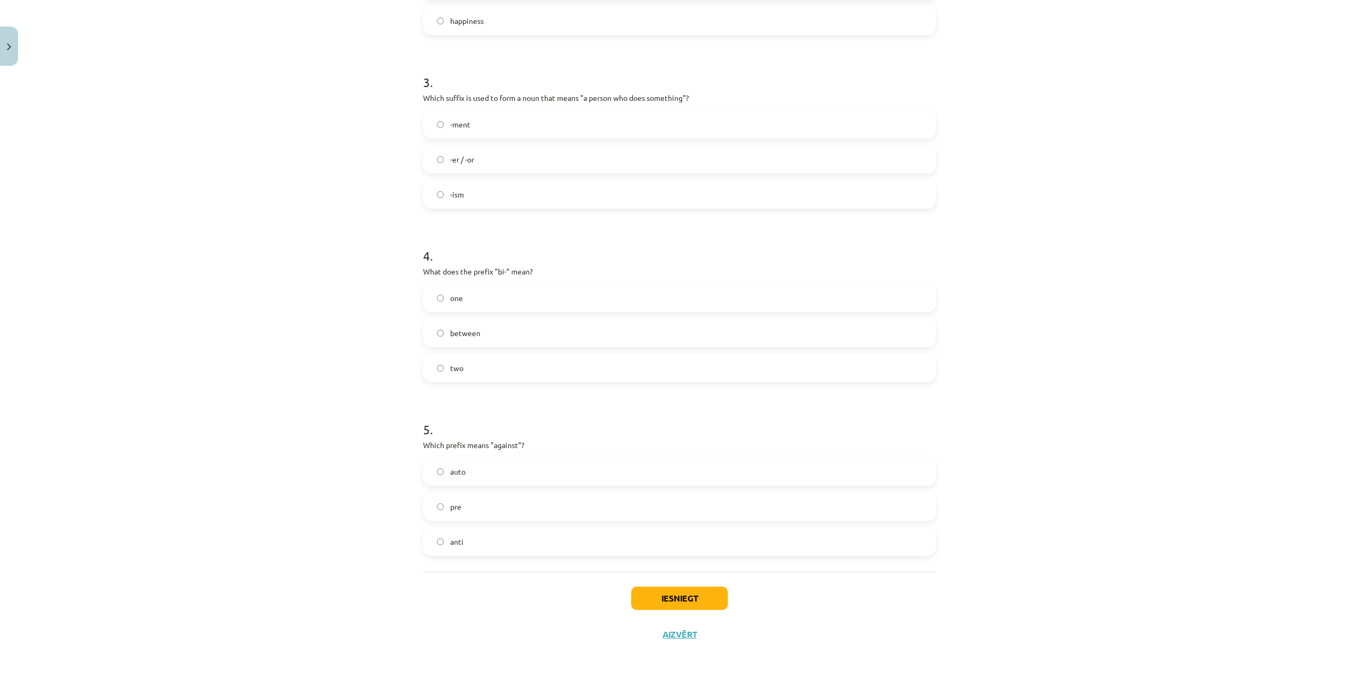
click at [423, 101] on p "Which suffix is used to form a noun that means "a person who does something"?" at bounding box center [679, 97] width 513 height 11
drag, startPoint x: 417, startPoint y: 97, endPoint x: 528, endPoint y: 194, distance: 147.5
click at [528, 194] on div "15 XP Saņemsi Viegls 275 pilda Apraksts Uzdevums Palīdzība 1 . What does the pr…" at bounding box center [680, 102] width 526 height 1102
click at [460, 161] on span "-er / -or" at bounding box center [462, 159] width 24 height 11
drag, startPoint x: 417, startPoint y: 270, endPoint x: 518, endPoint y: 356, distance: 132.6
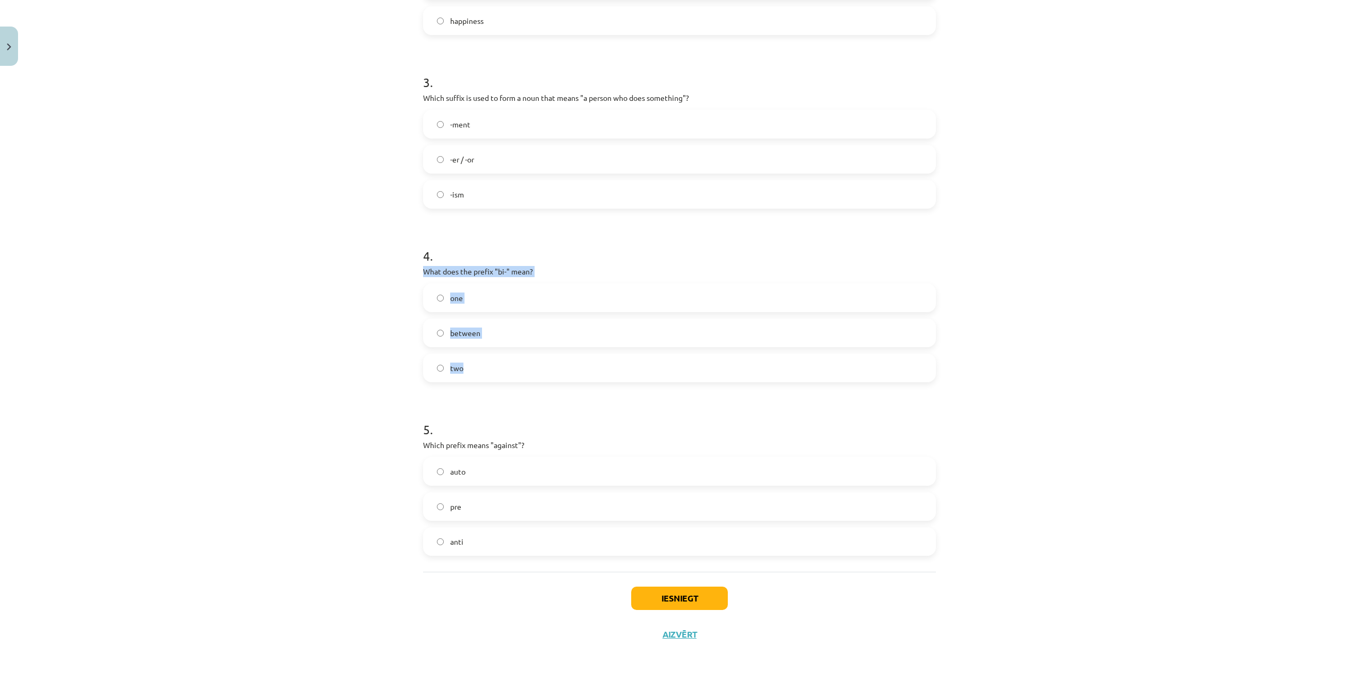
click at [518, 356] on div "15 XP Saņemsi Viegls 275 pilda Apraksts Uzdevums Palīdzība 1 . What does the pr…" at bounding box center [680, 102] width 526 height 1102
drag, startPoint x: 459, startPoint y: 376, endPoint x: 447, endPoint y: 406, distance: 31.7
click at [459, 376] on label "two" at bounding box center [679, 368] width 511 height 27
drag, startPoint x: 421, startPoint y: 447, endPoint x: 498, endPoint y: 529, distance: 112.3
click at [498, 529] on div "15 XP Saņemsi Viegls 275 pilda Apraksts Uzdevums Palīdzība 1 . What does the pr…" at bounding box center [680, 102] width 526 height 1102
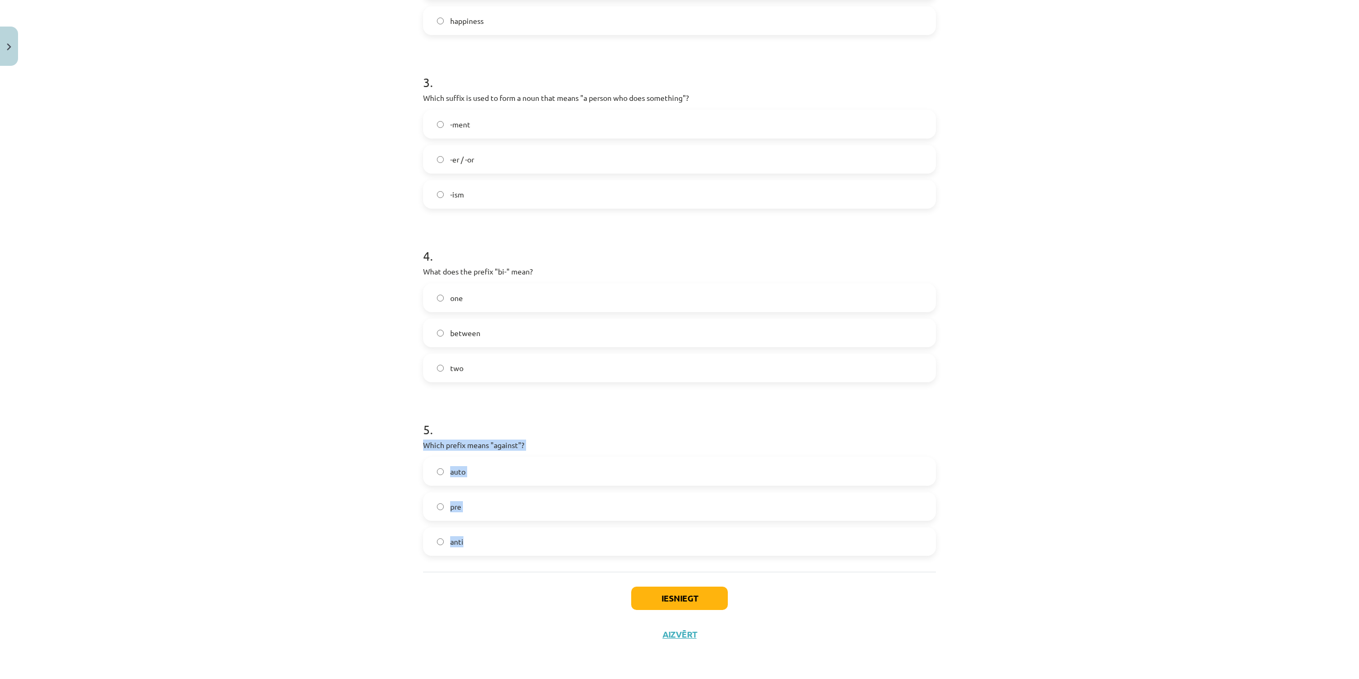
click at [487, 550] on label "anti" at bounding box center [679, 541] width 511 height 27
click at [681, 599] on button "Iesniegt" at bounding box center [679, 598] width 97 height 23
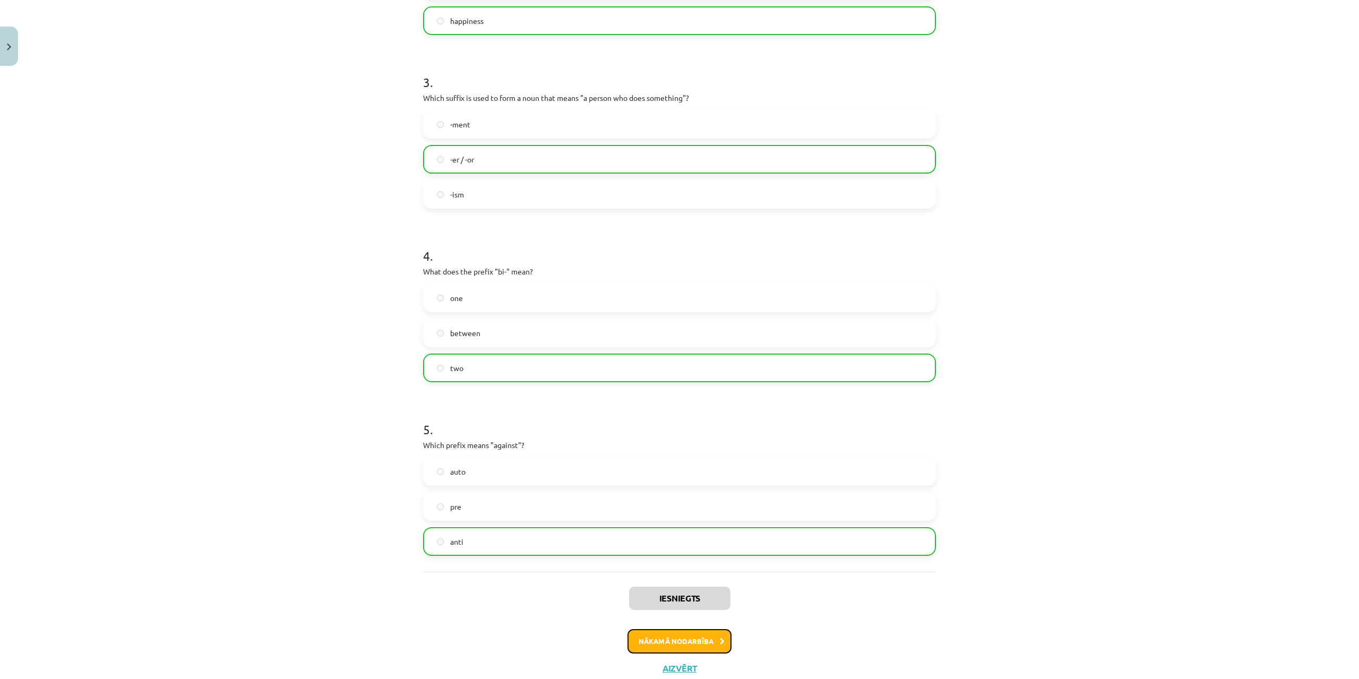
click at [716, 636] on button "Nākamā nodarbība" at bounding box center [680, 641] width 104 height 24
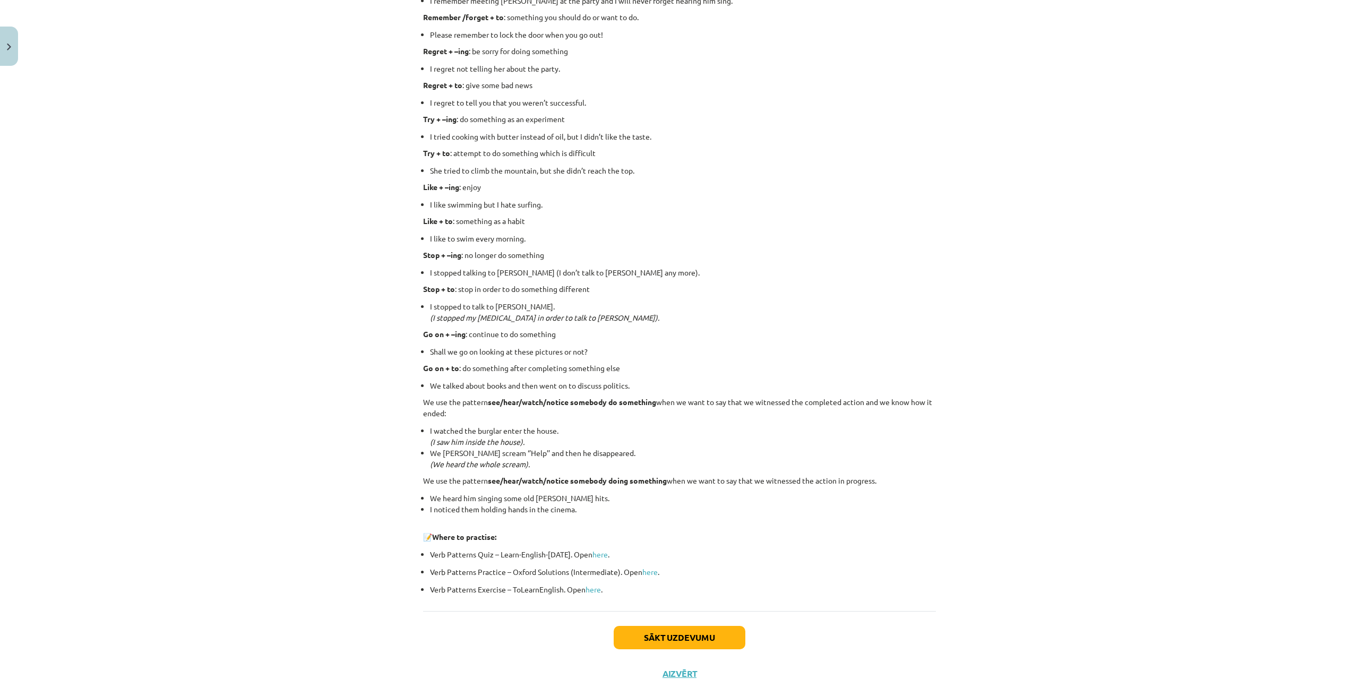
scroll to position [1133, 0]
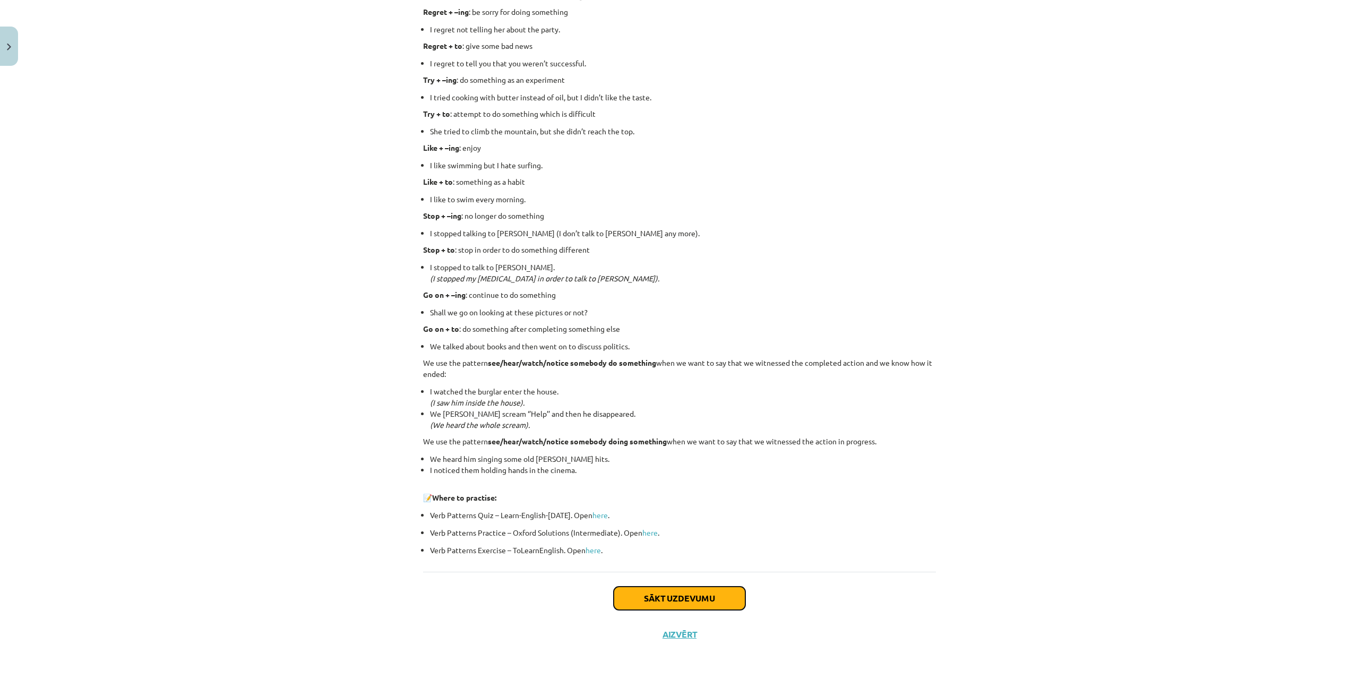
click at [712, 594] on button "Sākt uzdevumu" at bounding box center [680, 598] width 132 height 23
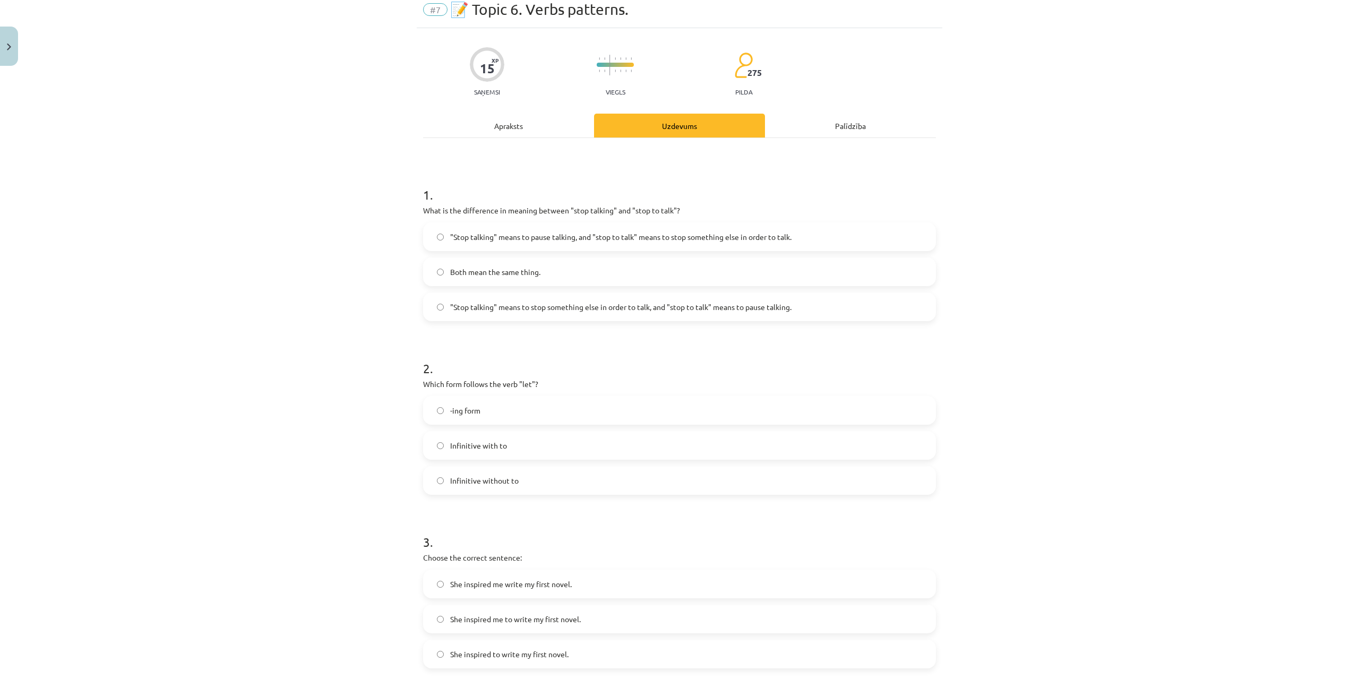
scroll to position [27, 0]
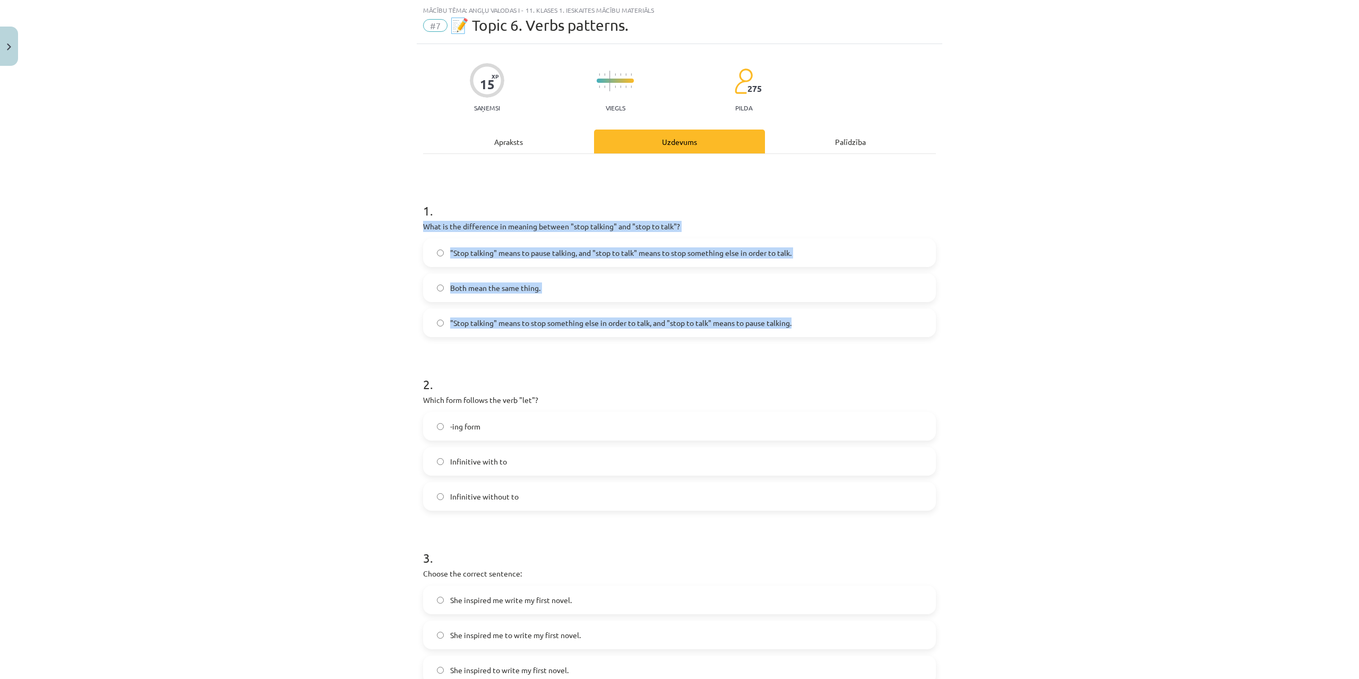
drag, startPoint x: 413, startPoint y: 226, endPoint x: 809, endPoint y: 330, distance: 410.1
click at [809, 330] on div "15 XP Saņemsi Viegls 275 pilda Apraksts Uzdevums Palīdzība 1 . What is the diff…" at bounding box center [680, 586] width 526 height 1084
click at [472, 256] on span ""Stop talking" means to pause talking, and "stop to talk" means to stop somethi…" at bounding box center [620, 252] width 341 height 11
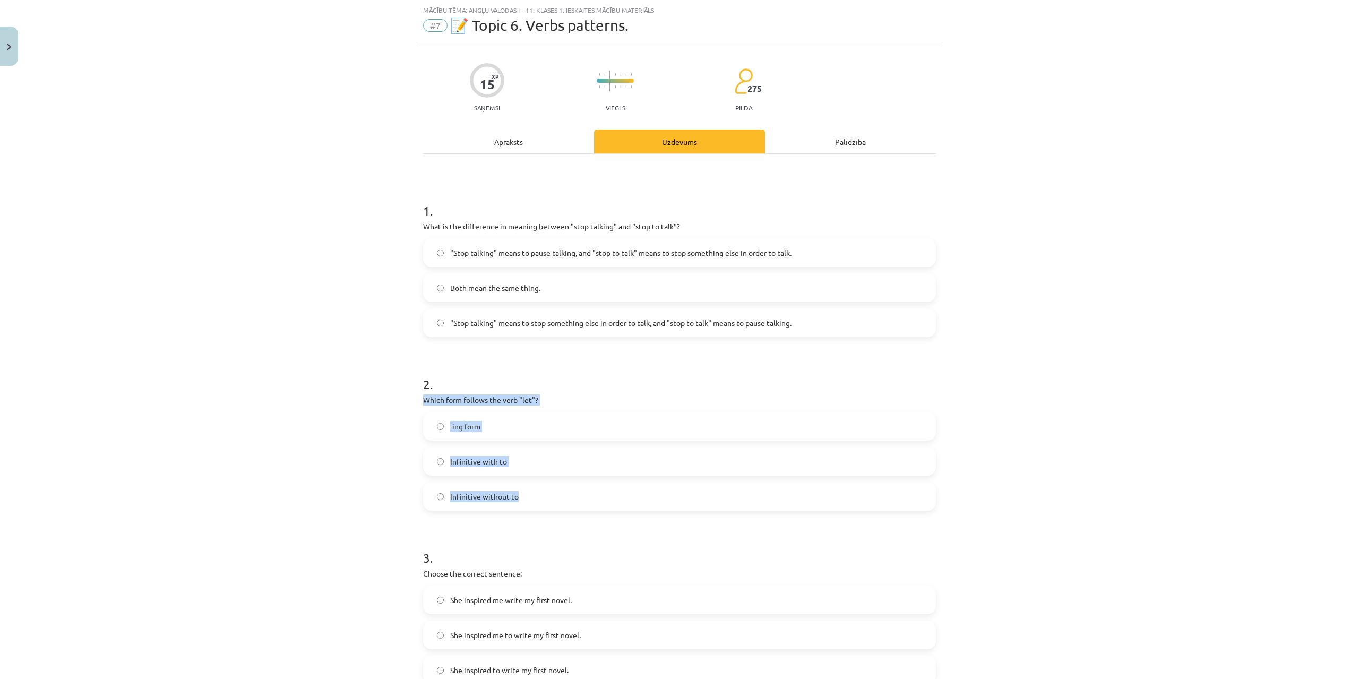
drag, startPoint x: 416, startPoint y: 396, endPoint x: 584, endPoint y: 500, distance: 197.9
click at [584, 500] on div "15 XP Saņemsi Viegls 275 pilda Apraksts Uzdevums Palīdzība 1 . What is the diff…" at bounding box center [680, 586] width 526 height 1084
click at [456, 492] on span "Infinitive without to" at bounding box center [484, 496] width 68 height 11
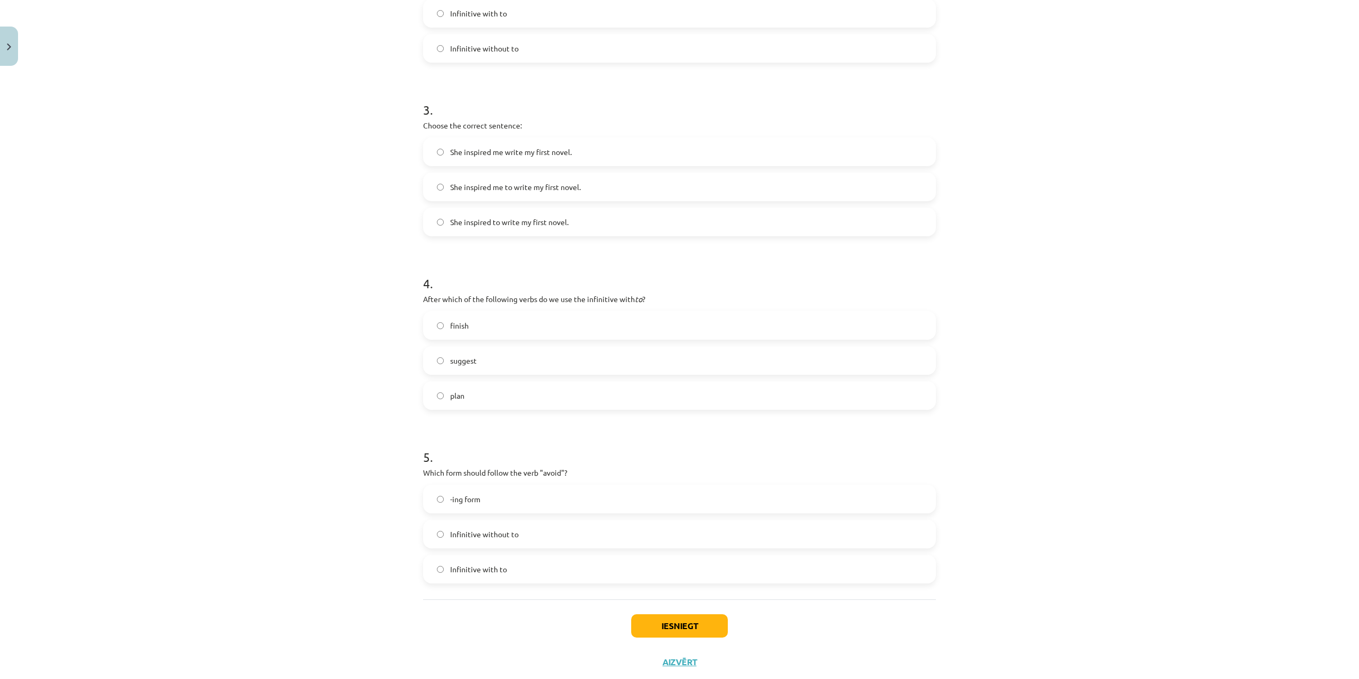
scroll to position [481, 0]
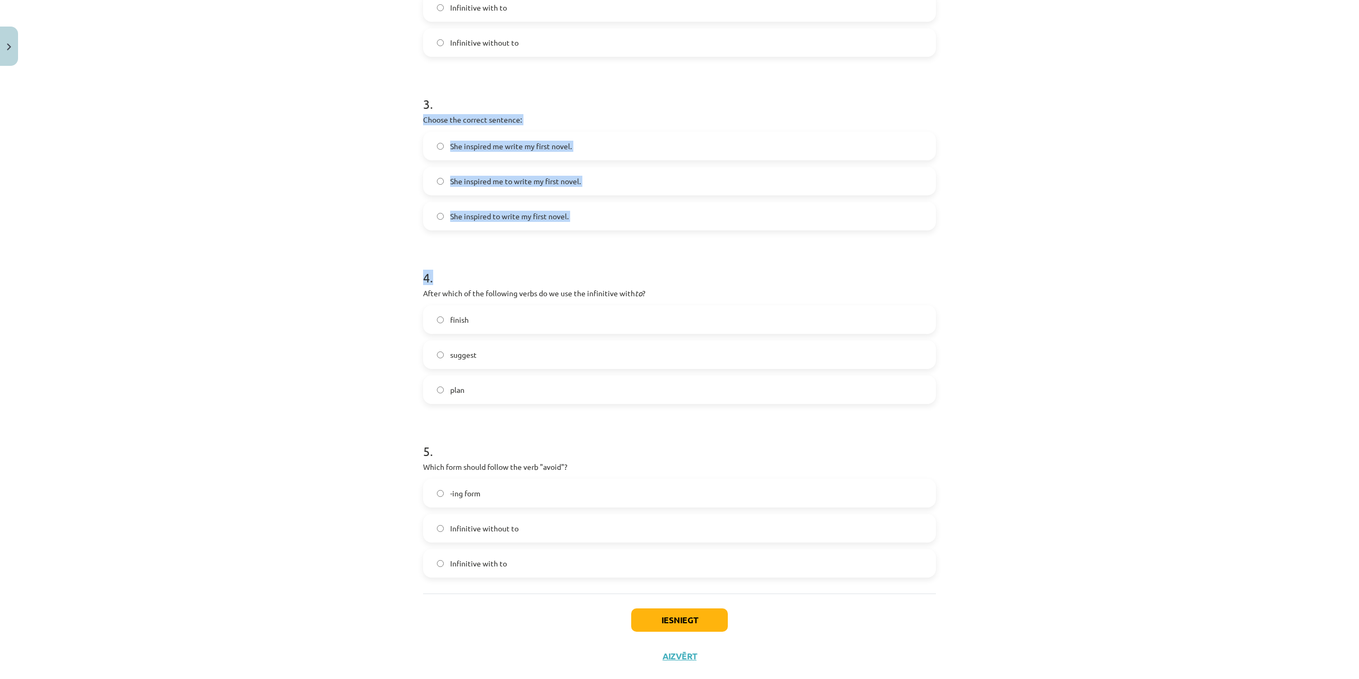
drag, startPoint x: 419, startPoint y: 121, endPoint x: 612, endPoint y: 232, distance: 222.6
click at [612, 232] on form "1 . What is the difference in meaning between "stop talking" and "stop to talk"…" at bounding box center [679, 154] width 513 height 847
click at [374, 135] on div "Mācību tēma: Angļu valodas i - 11. klases 1. ieskaites mācību materiāls #7 📝 To…" at bounding box center [679, 339] width 1359 height 679
drag, startPoint x: 429, startPoint y: 123, endPoint x: 631, endPoint y: 208, distance: 219.6
click at [631, 208] on div "15 XP Saņemsi Viegls 275 pilda Apraksts Uzdevums Palīdzība 1 . What is the diff…" at bounding box center [680, 132] width 526 height 1084
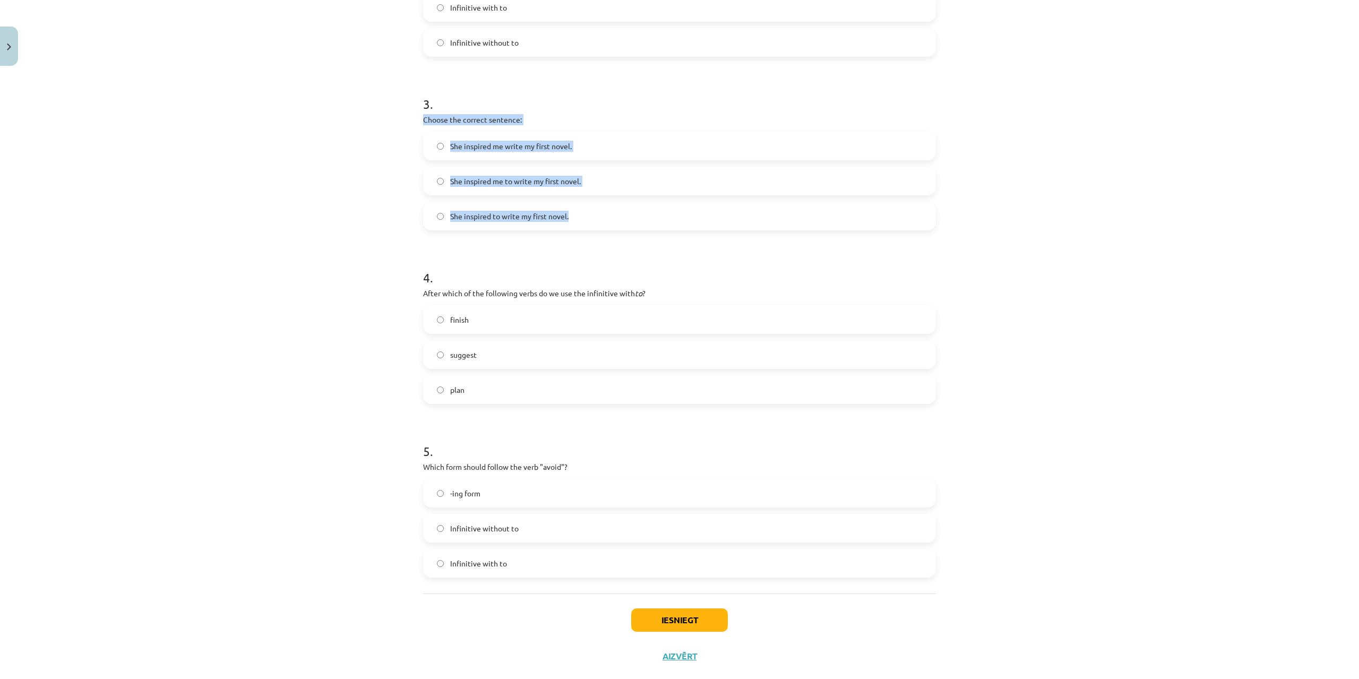
click at [450, 176] on span "She inspired me to write my first novel." at bounding box center [515, 181] width 131 height 11
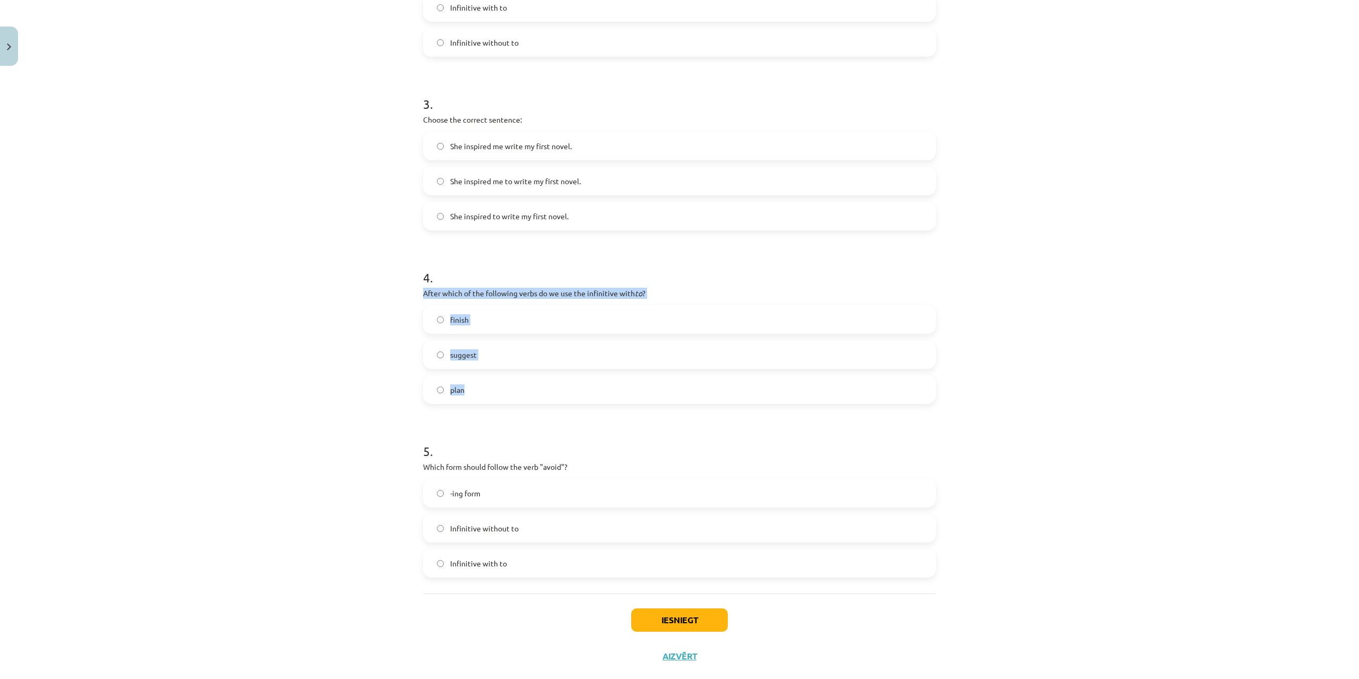
drag, startPoint x: 415, startPoint y: 290, endPoint x: 536, endPoint y: 392, distance: 158.6
click at [536, 392] on div "15 XP Saņemsi Viegls 275 pilda Apraksts Uzdevums Palīdzība 1 . What is the diff…" at bounding box center [680, 132] width 526 height 1084
click at [499, 390] on label "plan" at bounding box center [679, 389] width 511 height 27
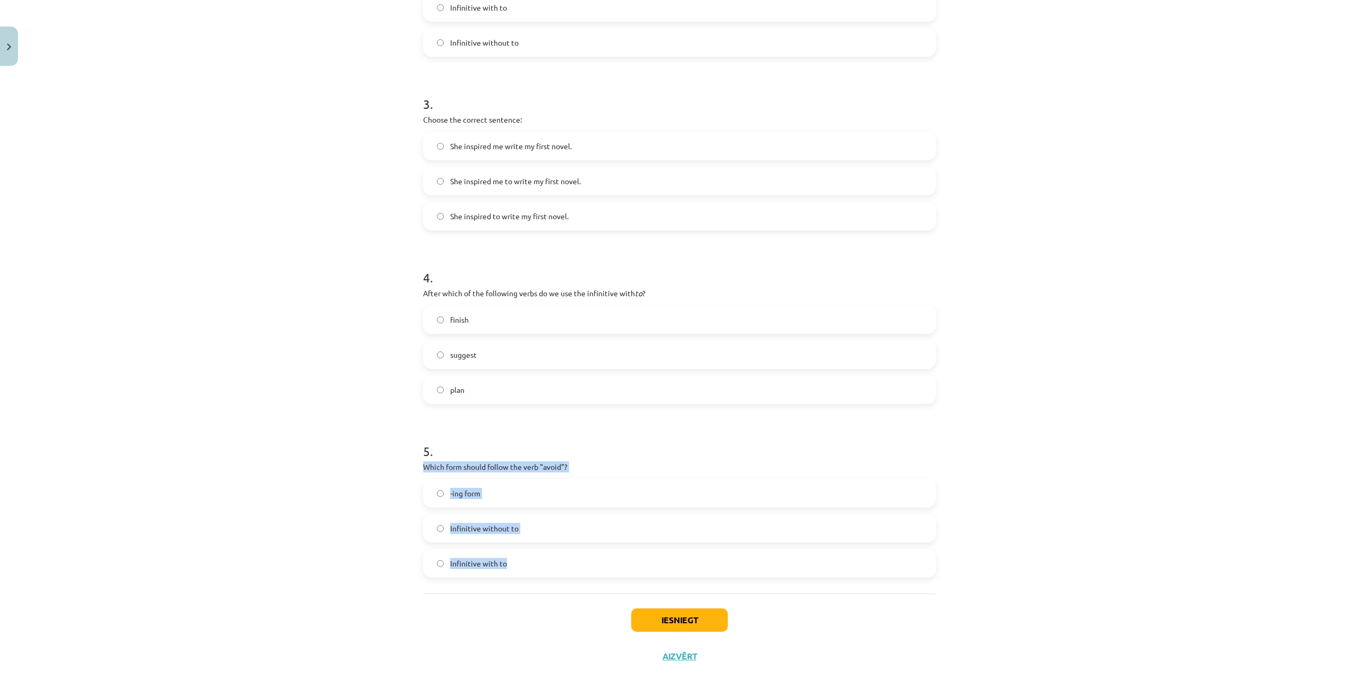
drag, startPoint x: 421, startPoint y: 466, endPoint x: 548, endPoint y: 565, distance: 161.5
click at [548, 565] on div "5 . Which form should follow the verb "avoid"? -ing form Infinitive without to …" at bounding box center [679, 501] width 513 height 152
click at [461, 490] on span "-ing form" at bounding box center [465, 493] width 30 height 11
click at [700, 627] on button "Iesniegt" at bounding box center [679, 619] width 97 height 23
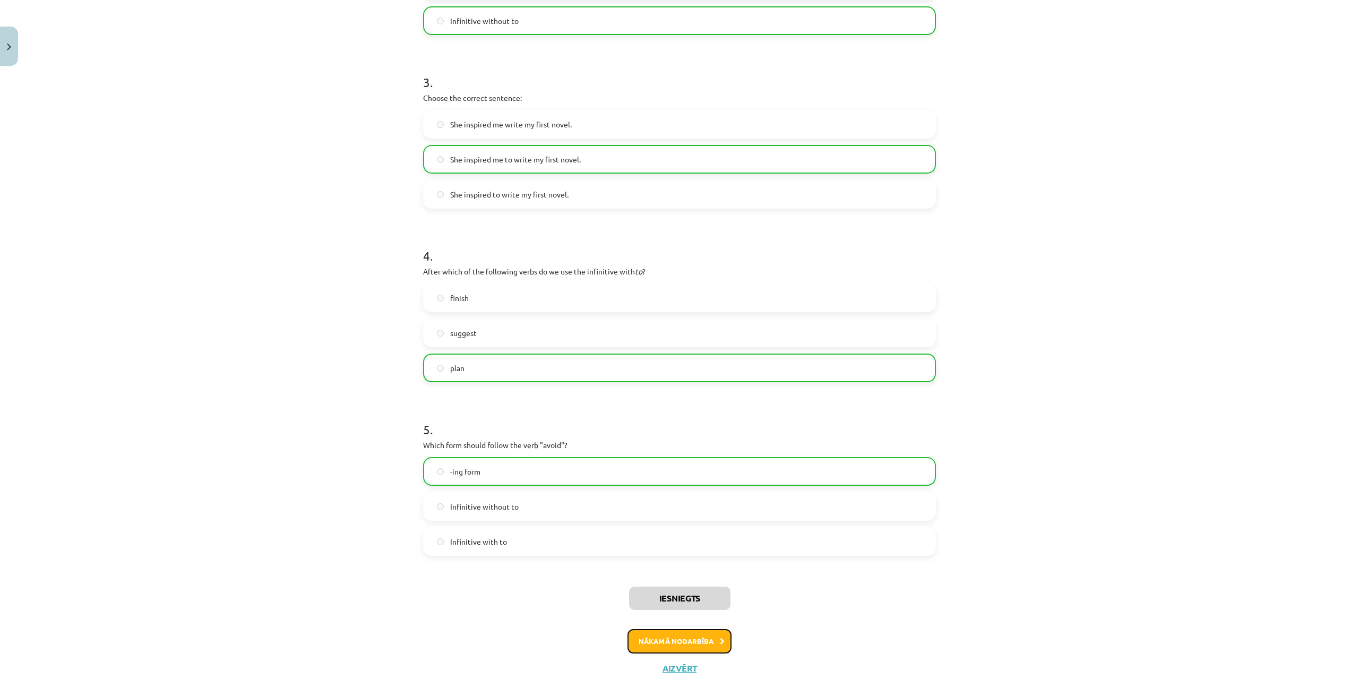
click at [685, 641] on button "Nākamā nodarbība" at bounding box center [680, 641] width 104 height 24
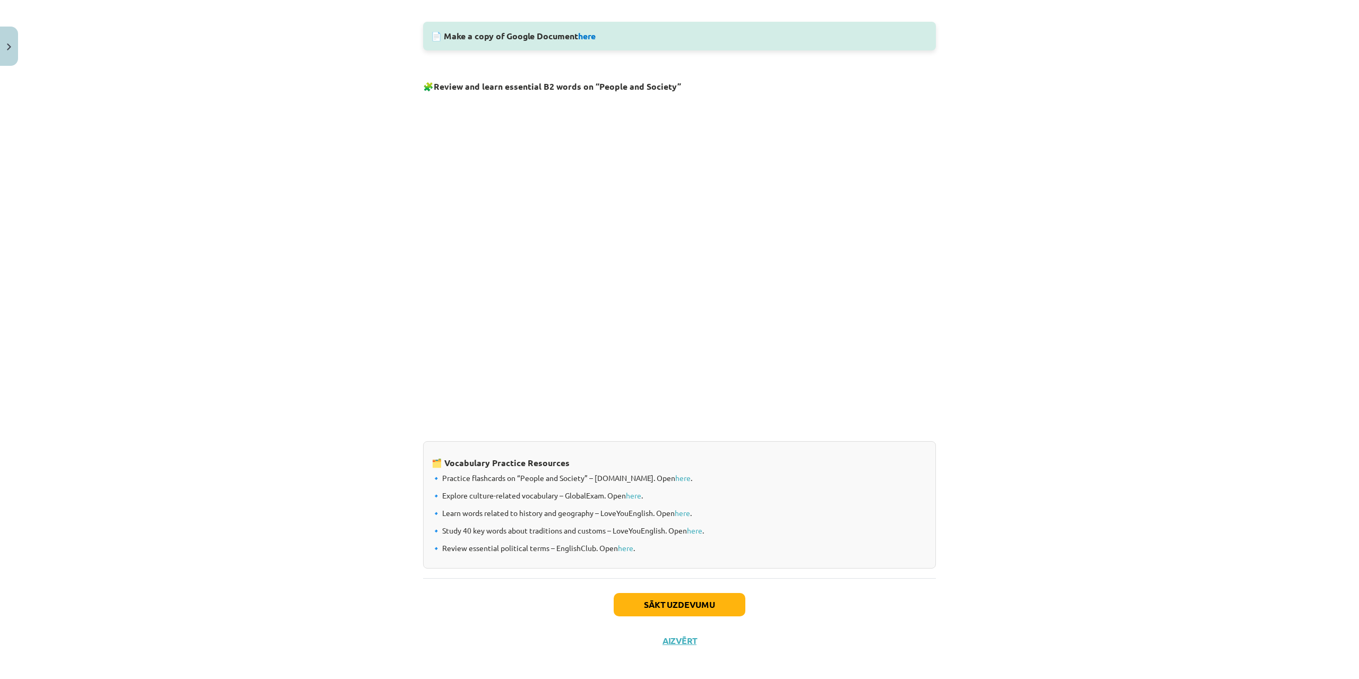
scroll to position [575, 0]
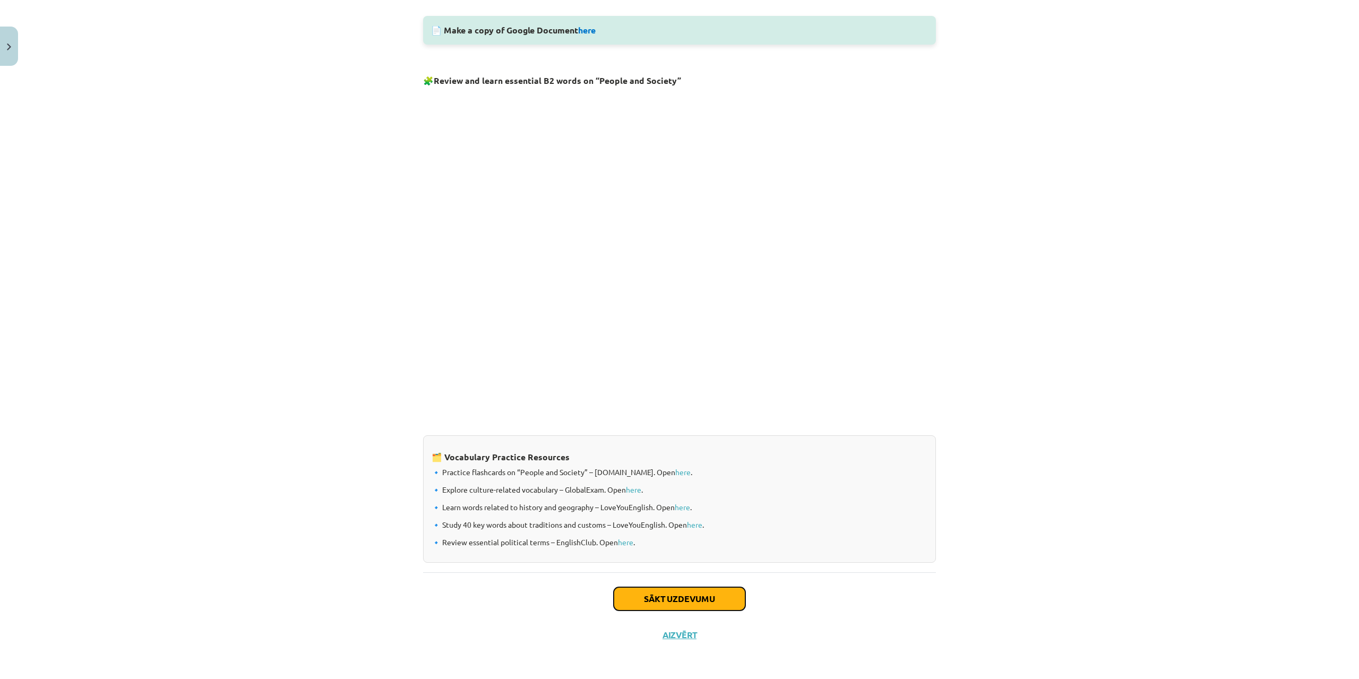
click at [691, 590] on button "Sākt uzdevumu" at bounding box center [680, 598] width 132 height 23
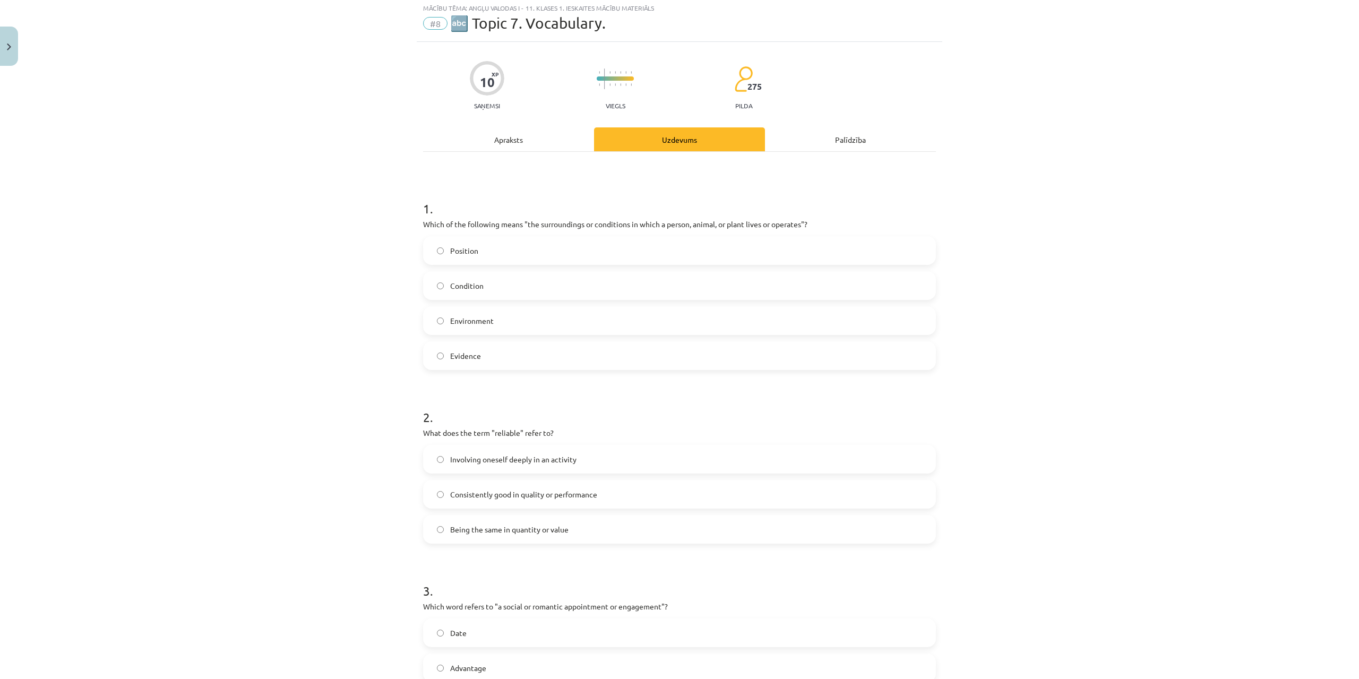
scroll to position [27, 0]
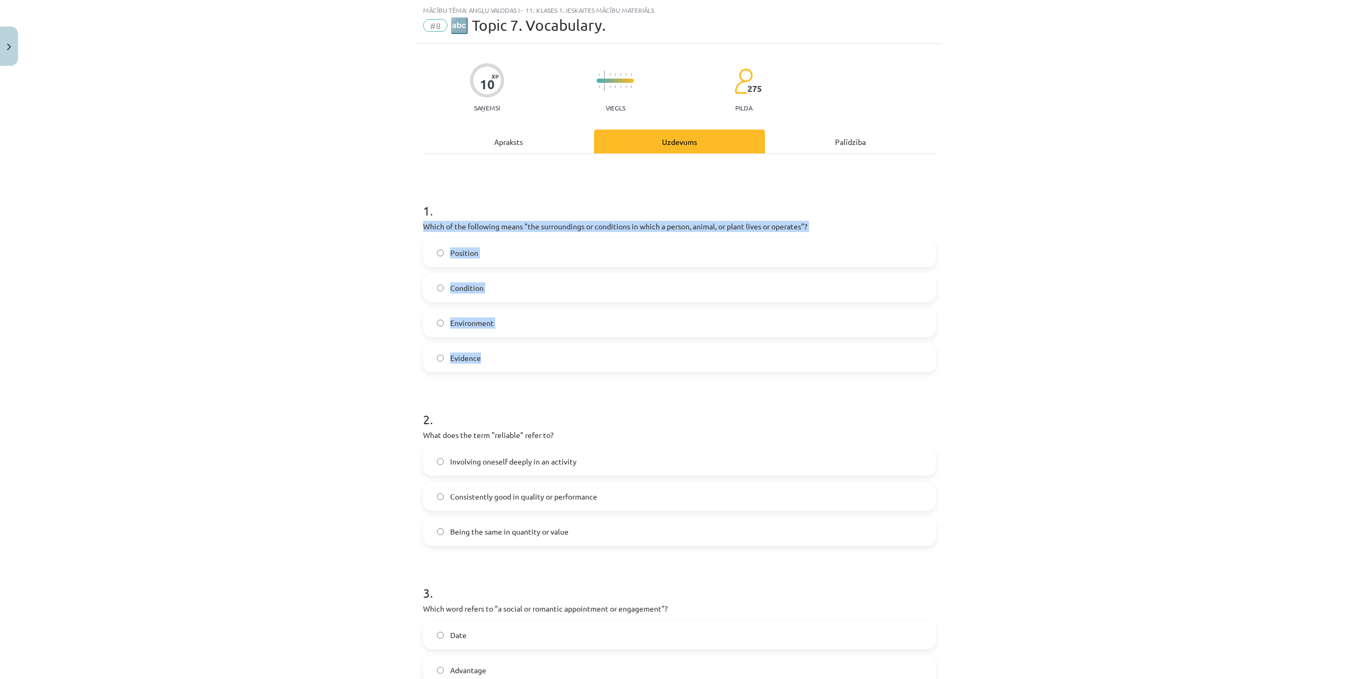
drag, startPoint x: 416, startPoint y: 225, endPoint x: 516, endPoint y: 358, distance: 166.1
click at [516, 358] on div "10 XP Saņemsi Viegls 275 pilda Apraksts Uzdevums Palīdzība 1 . Which of the fol…" at bounding box center [680, 603] width 526 height 1119
click at [477, 322] on span "Environment" at bounding box center [472, 323] width 44 height 11
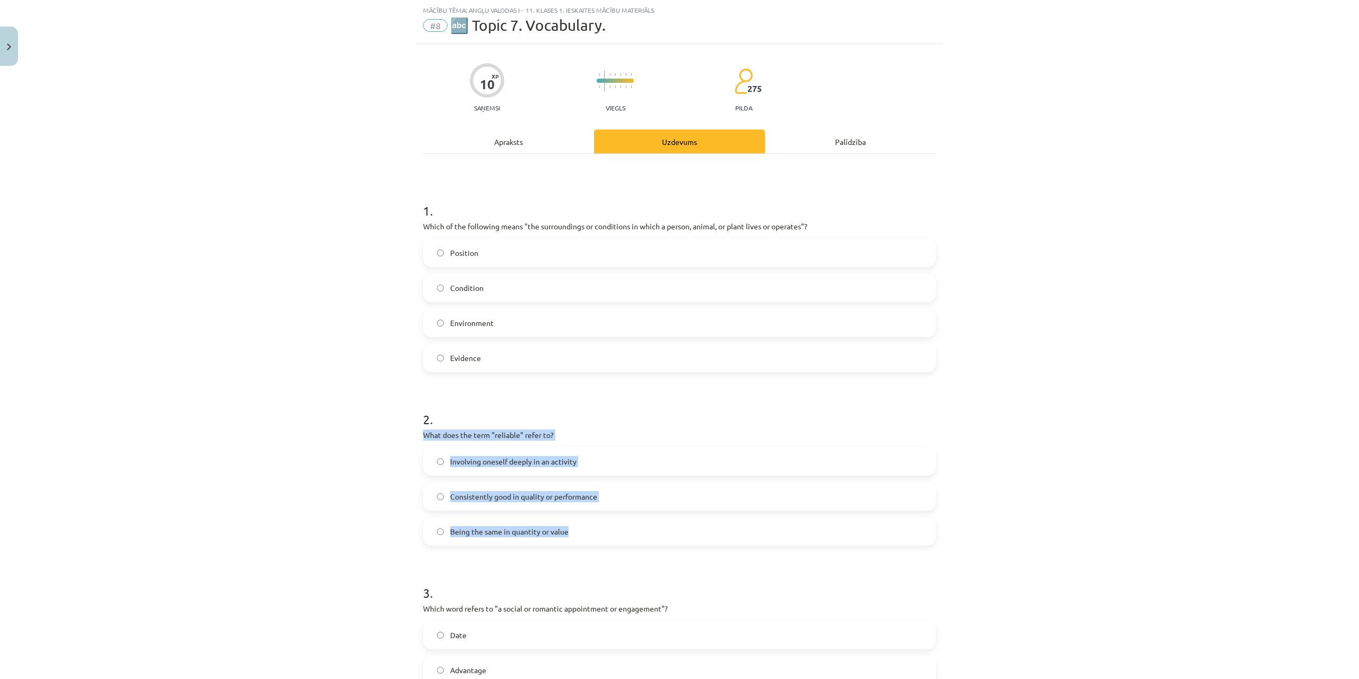
drag, startPoint x: 416, startPoint y: 433, endPoint x: 586, endPoint y: 536, distance: 198.7
click at [586, 536] on div "10 XP Saņemsi Viegls 275 pilda Apraksts Uzdevums Palīdzība 1 . Which of the fol…" at bounding box center [680, 603] width 526 height 1119
click at [477, 500] on span "Consistently good in quality or performance" at bounding box center [523, 496] width 147 height 11
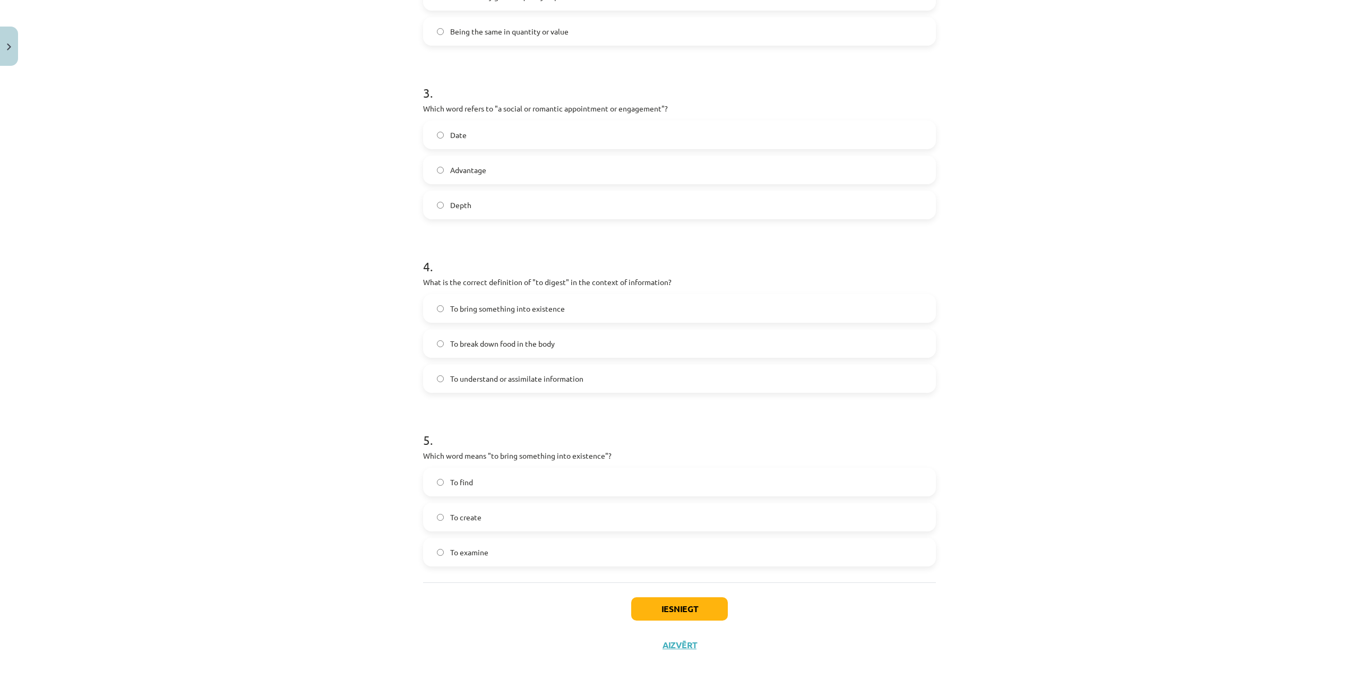
scroll to position [535, 0]
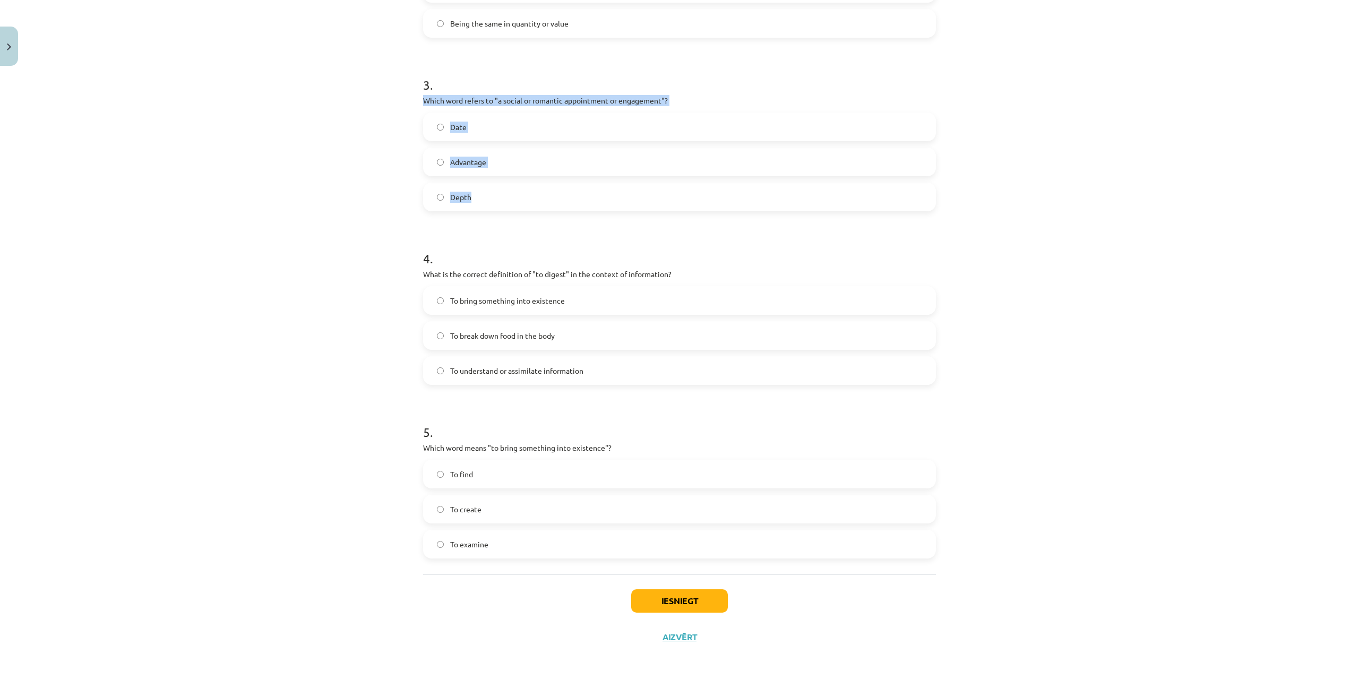
drag, startPoint x: 412, startPoint y: 99, endPoint x: 508, endPoint y: 199, distance: 138.6
click at [508, 199] on div "Mācību tēma: Angļu valodas i - 11. klases 1. ieskaites mācību materiāls #8 🔤 To…" at bounding box center [679, 339] width 1359 height 679
click at [450, 125] on span "Date" at bounding box center [458, 127] width 16 height 11
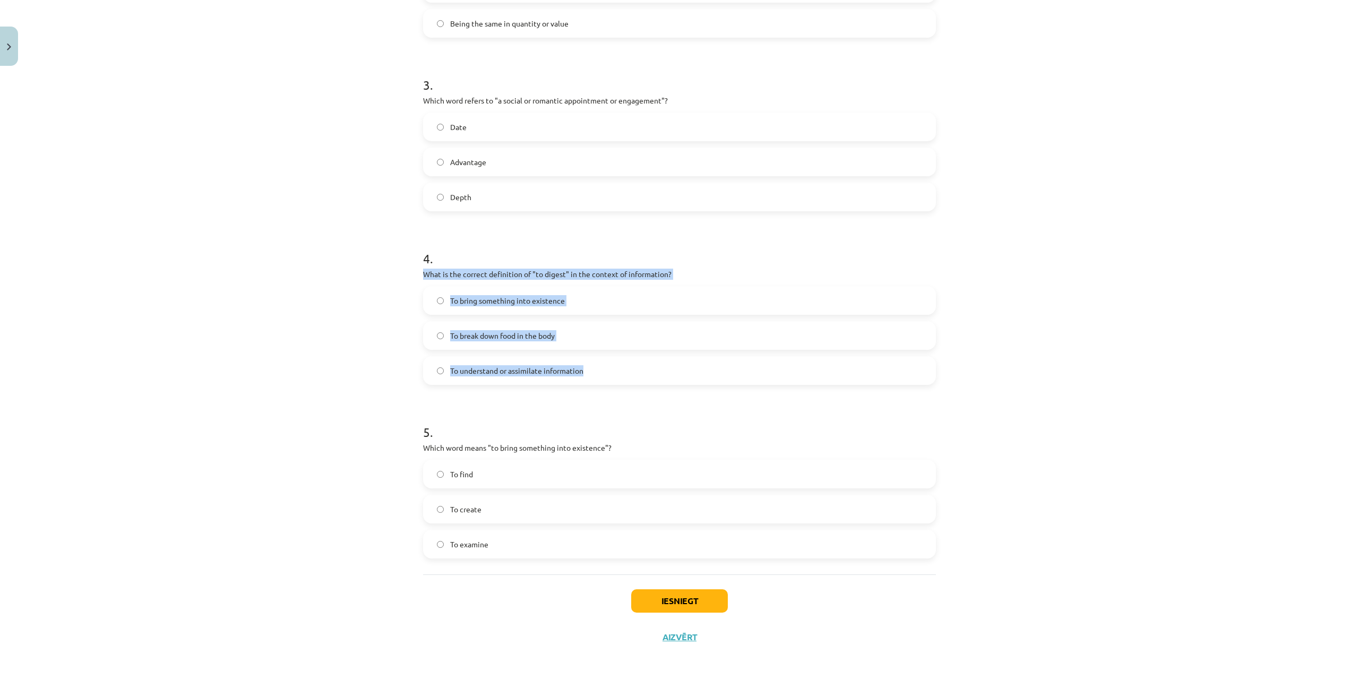
drag, startPoint x: 423, startPoint y: 275, endPoint x: 602, endPoint y: 381, distance: 208.1
click at [602, 381] on div "10 XP Saņemsi Viegls 275 pilda Apraksts Uzdevums Palīdzība 1 . Which of the fol…" at bounding box center [680, 95] width 526 height 1119
click at [465, 374] on span "To understand or assimilate information" at bounding box center [516, 370] width 133 height 11
click at [391, 366] on div "Mācību tēma: Angļu valodas i - 11. klases 1. ieskaites mācību materiāls #8 🔤 To…" at bounding box center [679, 339] width 1359 height 679
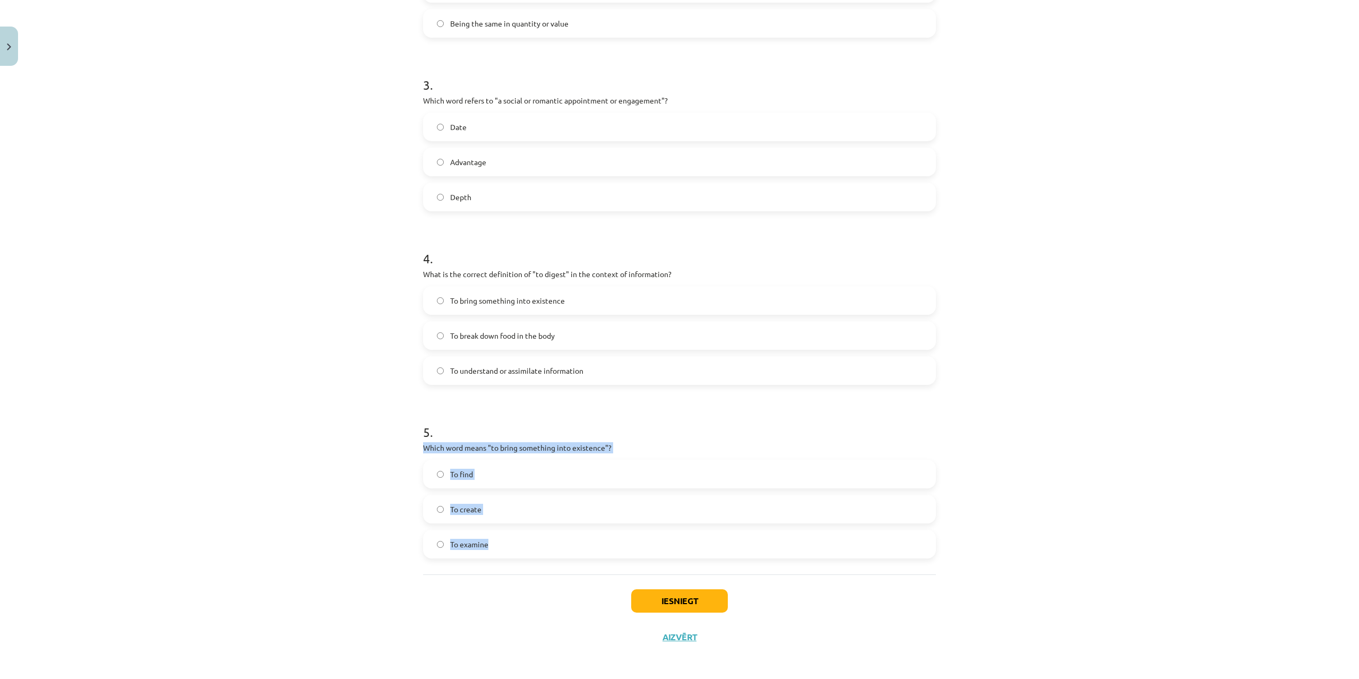
drag, startPoint x: 418, startPoint y: 449, endPoint x: 520, endPoint y: 548, distance: 141.9
click at [520, 548] on div "10 XP Saņemsi Viegls 275 pilda Apraksts Uzdevums Palīdzība 1 . Which of the fol…" at bounding box center [680, 95] width 526 height 1119
click at [488, 513] on label "To create" at bounding box center [679, 509] width 511 height 27
click at [676, 611] on button "Iesniegt" at bounding box center [679, 600] width 97 height 23
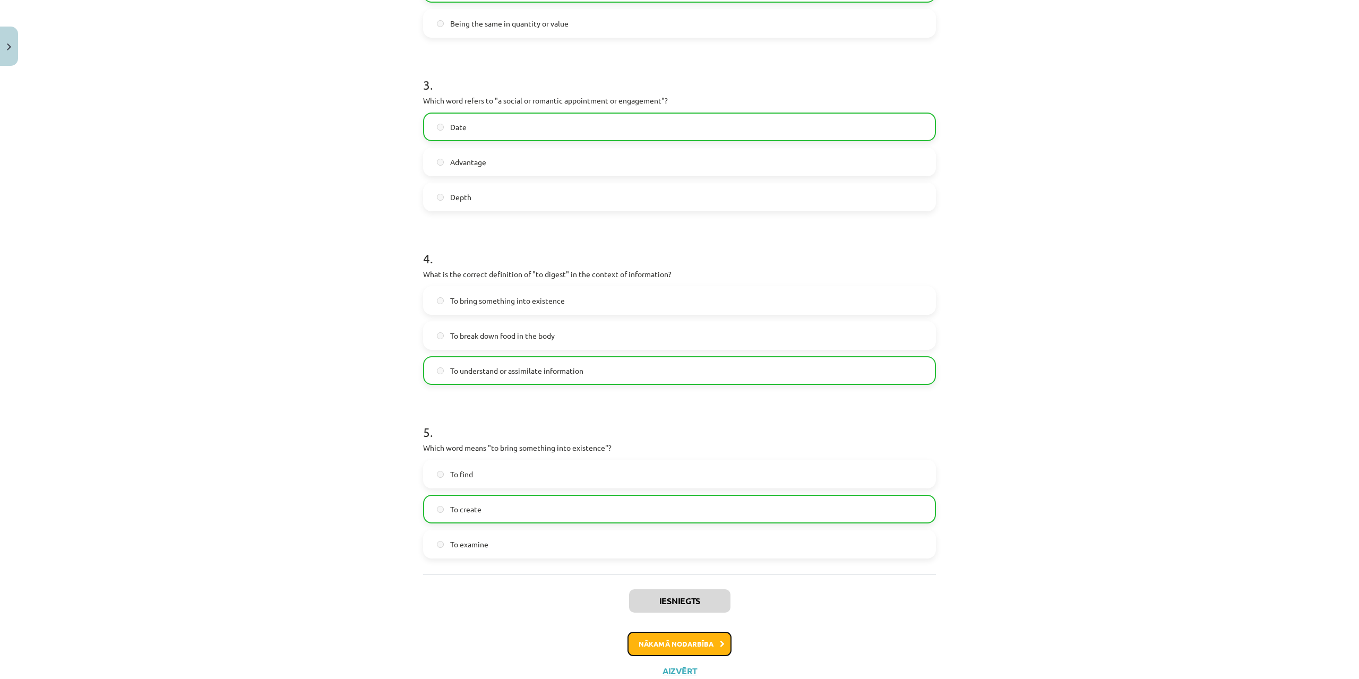
click at [716, 640] on button "Nākamā nodarbība" at bounding box center [680, 644] width 104 height 24
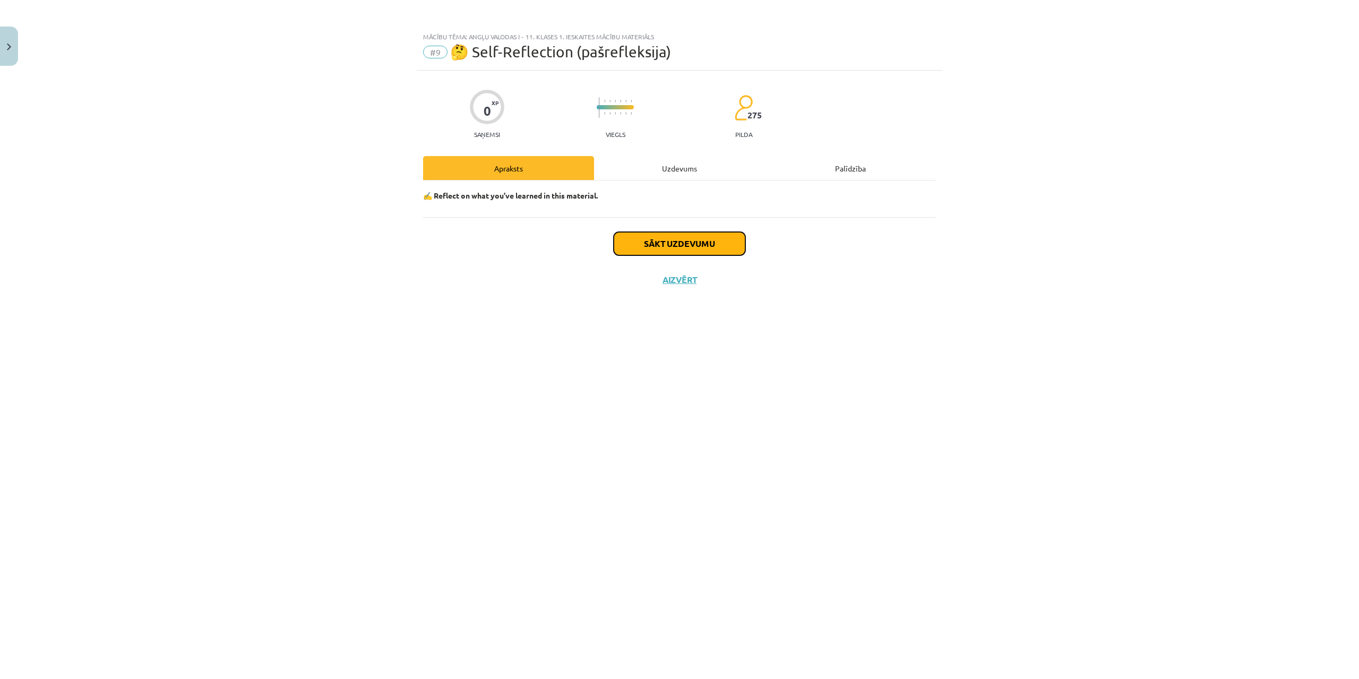
click at [695, 245] on button "Sākt uzdevumu" at bounding box center [680, 243] width 132 height 23
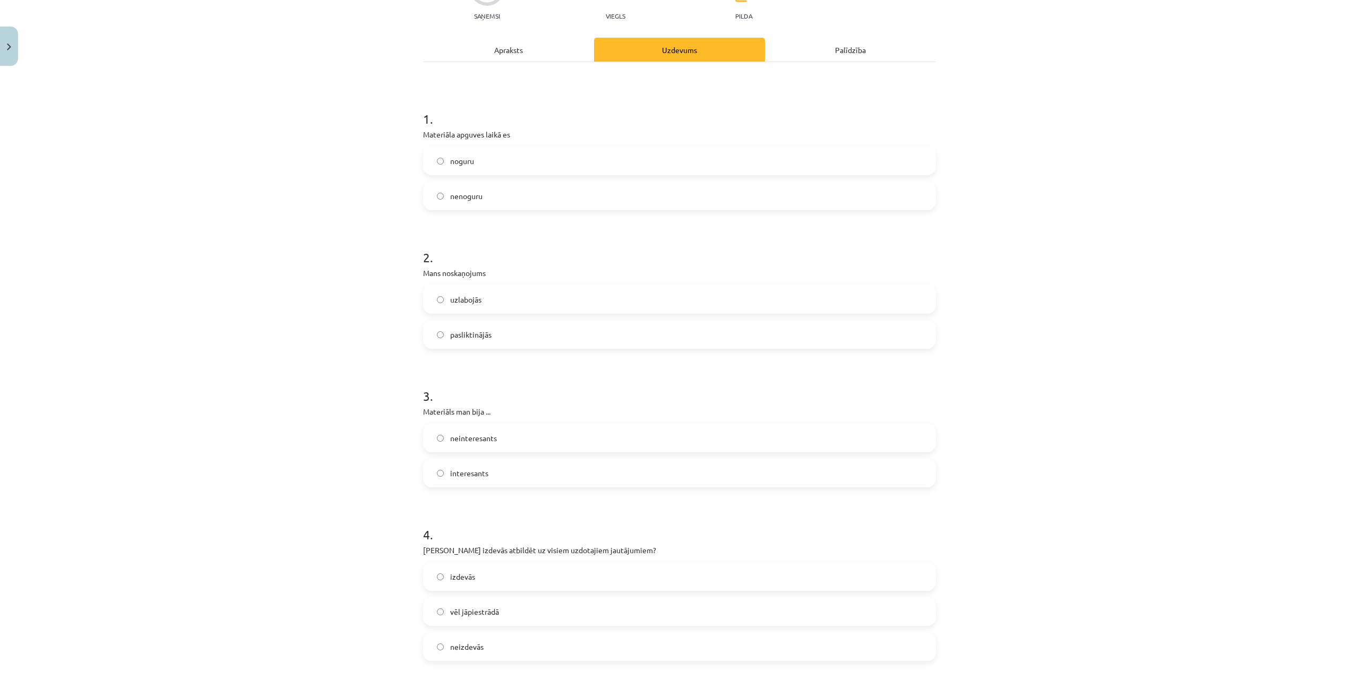
scroll to position [362, 0]
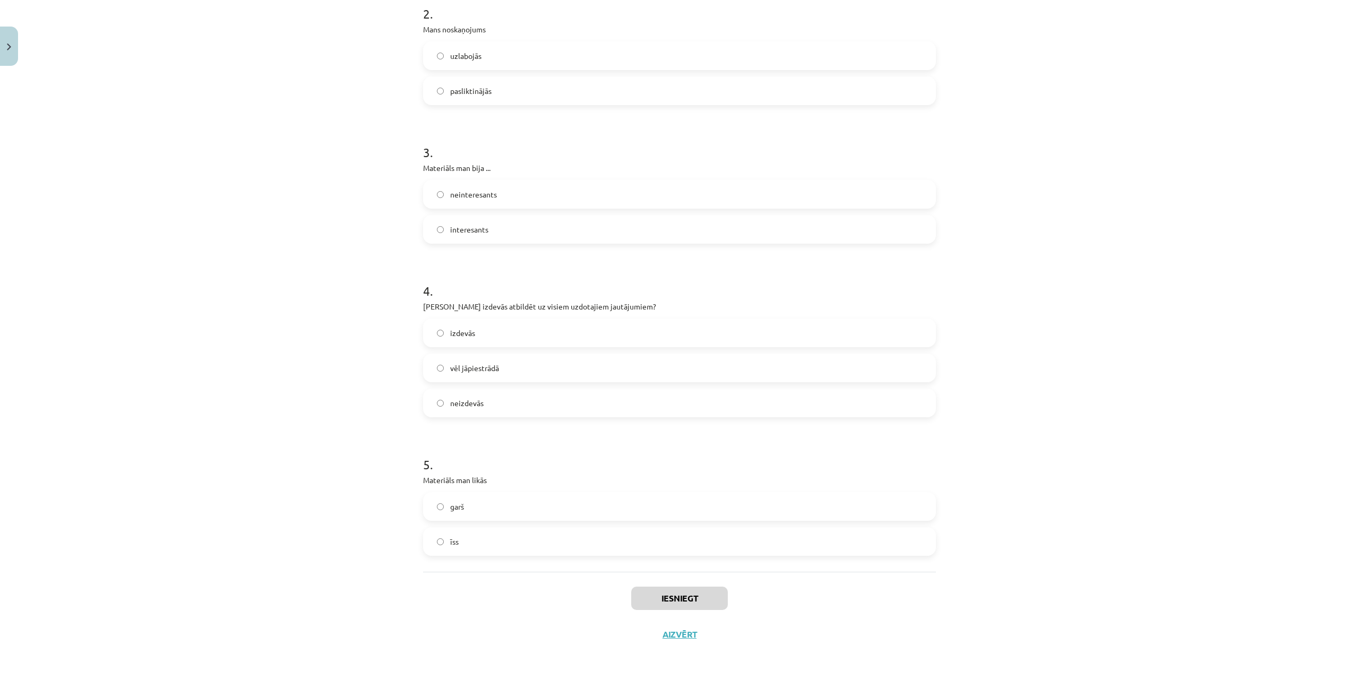
click at [618, 508] on label "garš" at bounding box center [679, 506] width 511 height 27
click at [714, 593] on button "Iesniegt" at bounding box center [679, 598] width 97 height 23
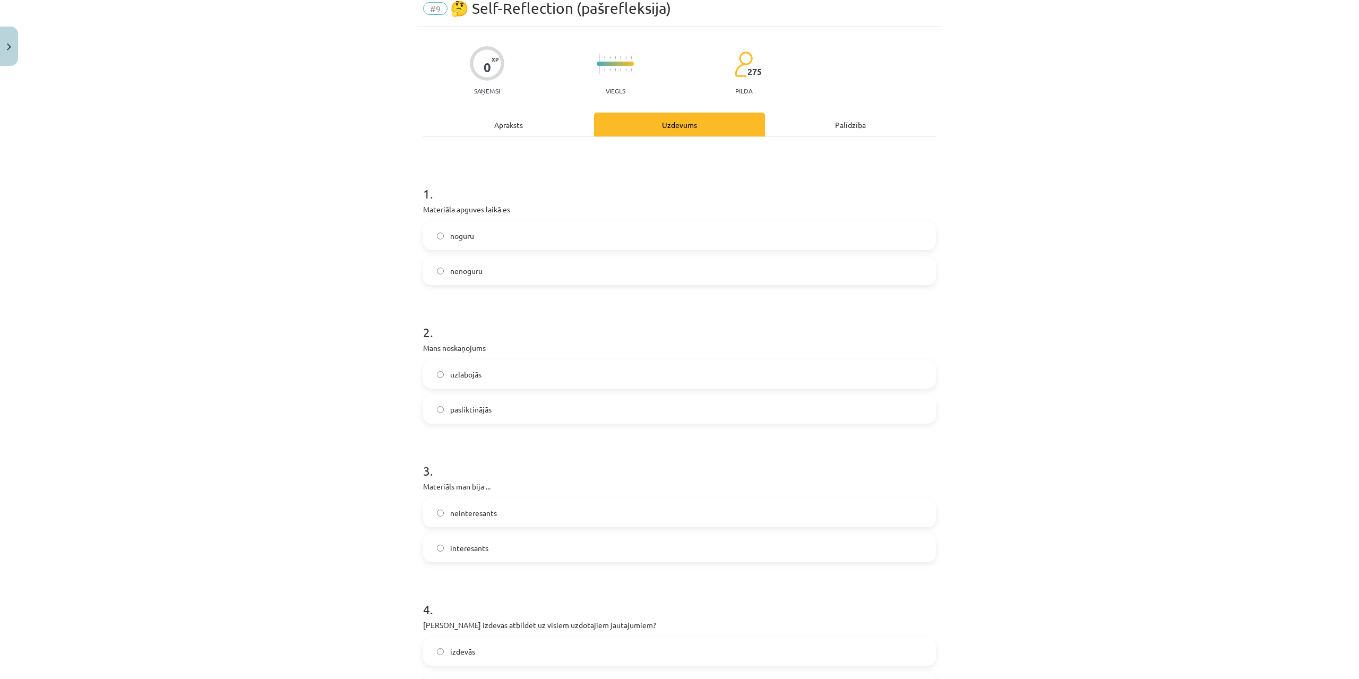
scroll to position [0, 0]
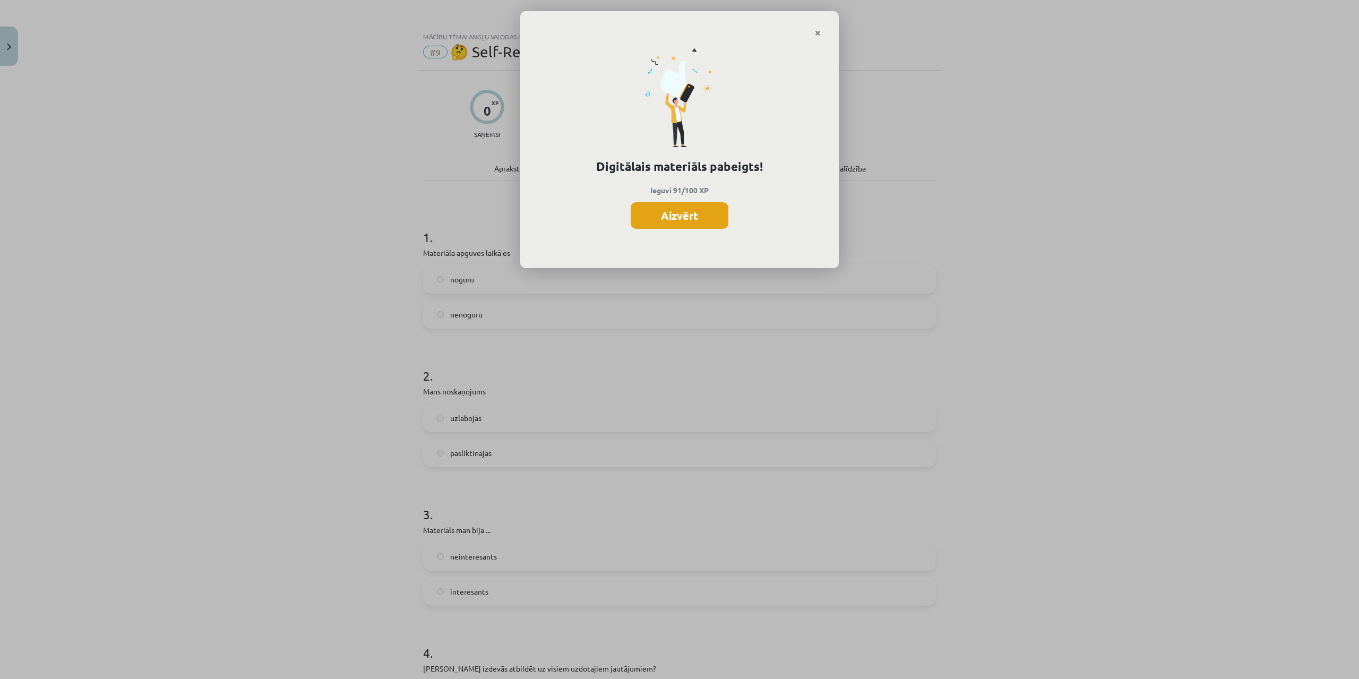
click at [694, 215] on button "Aizvērt" at bounding box center [680, 215] width 98 height 27
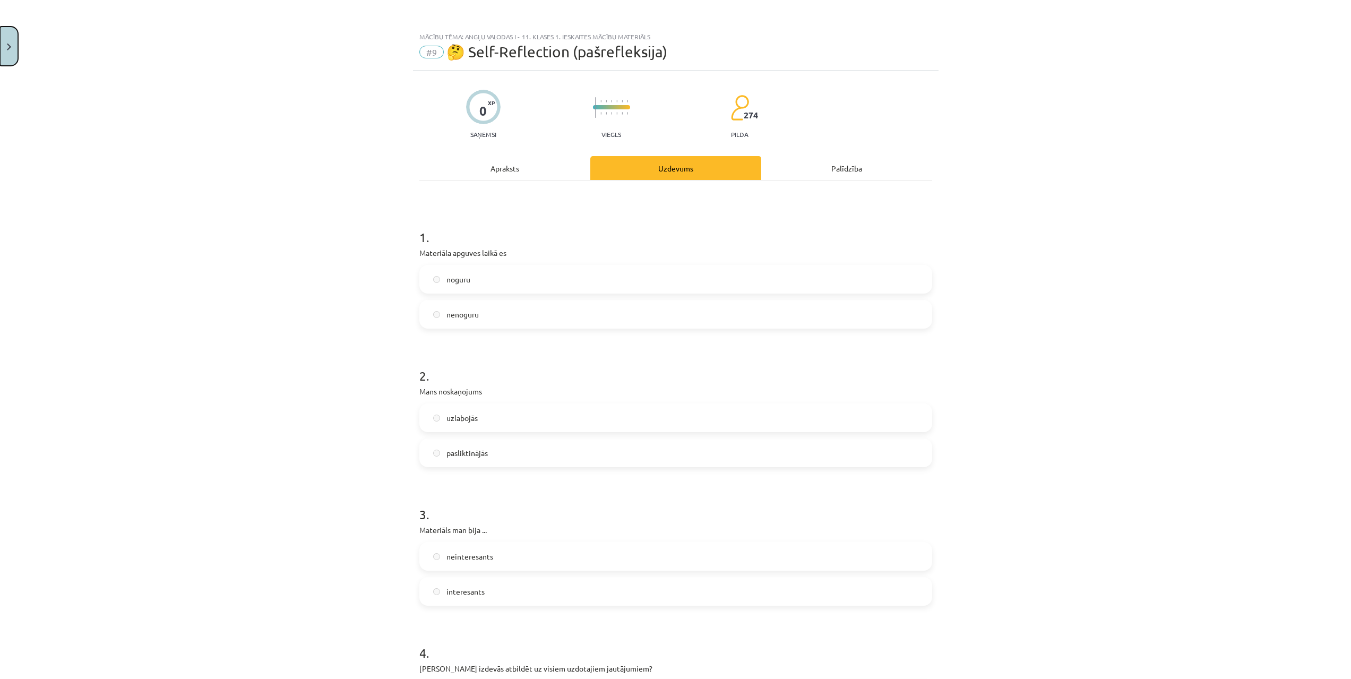
click at [14, 31] on button "Close" at bounding box center [9, 46] width 18 height 39
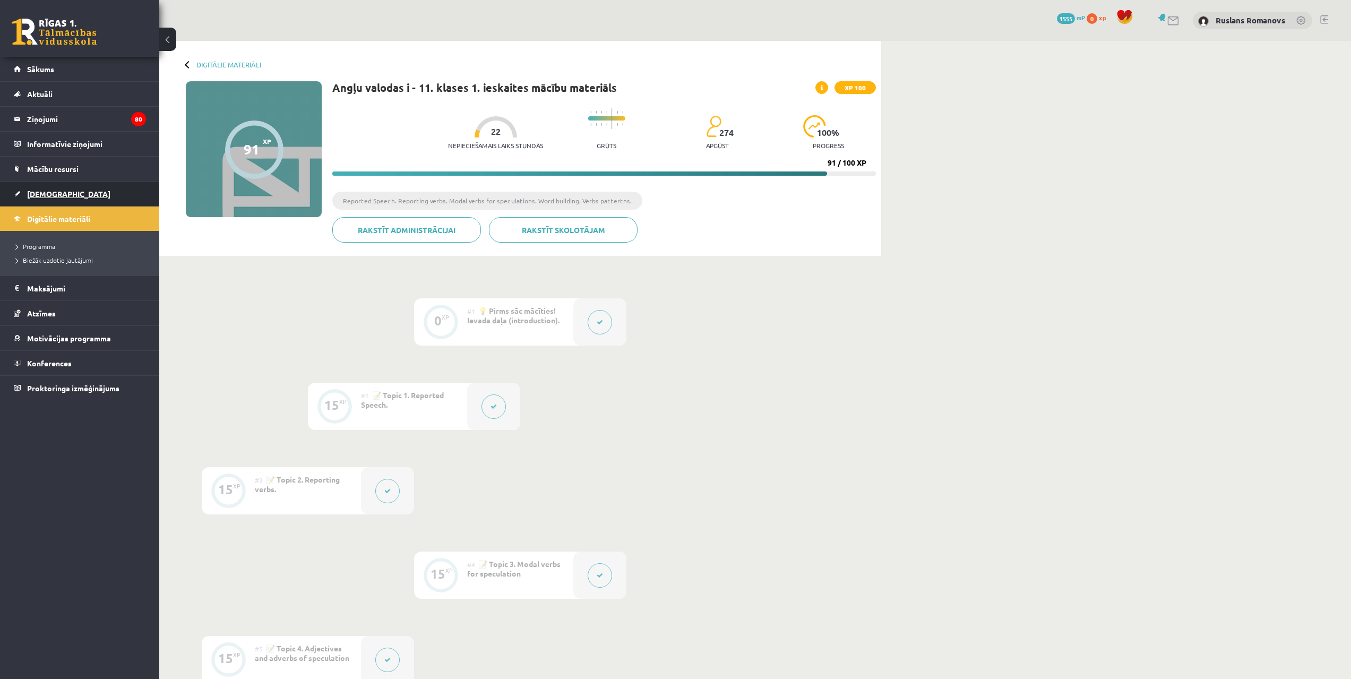
click at [54, 198] on span "[DEMOGRAPHIC_DATA]" at bounding box center [68, 194] width 83 height 10
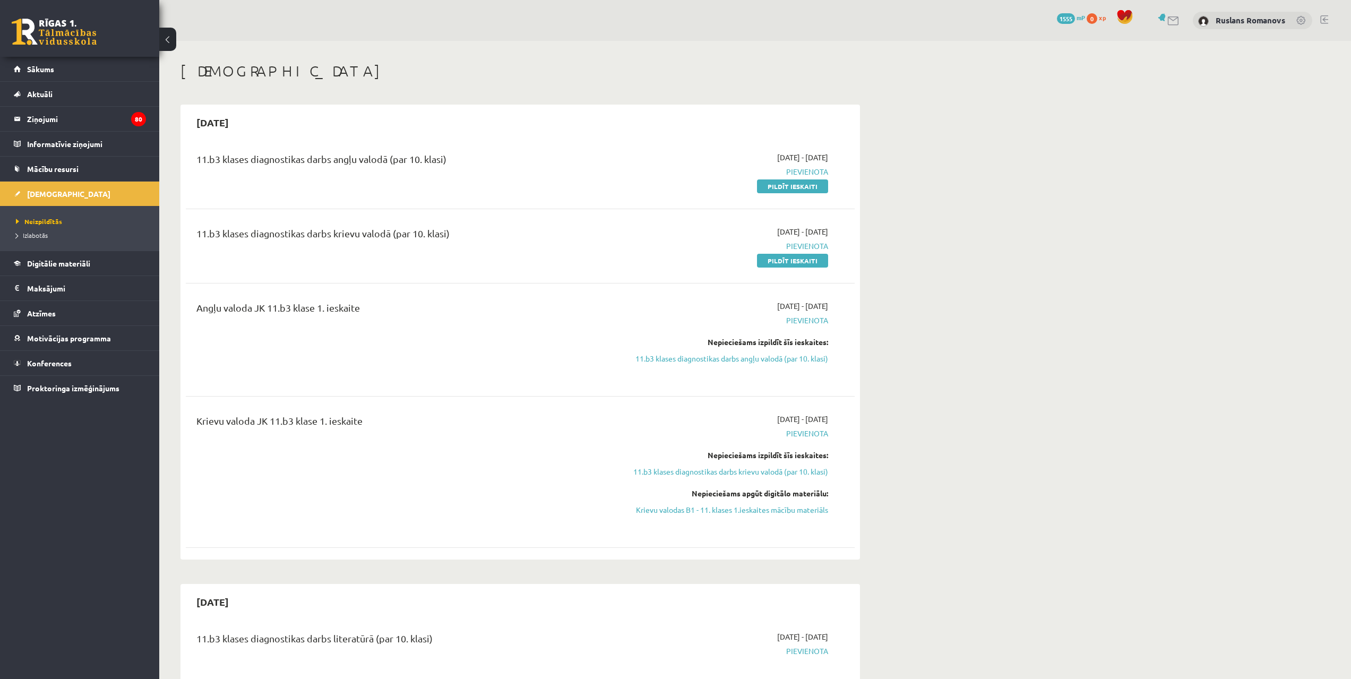
click at [507, 295] on div "Angļu valoda JK 11.b3 klase 1. ieskaite 2025-09-01 - 2025-09-15 Pievienota Nepi…" at bounding box center [520, 340] width 669 height 100
click at [779, 355] on link "11.b3 klases diagnostikas darbs angļu valodā (par 10. klasi)" at bounding box center [728, 358] width 200 height 11
click at [741, 355] on link "11.b3 klases diagnostikas darbs angļu valodā (par 10. klasi)" at bounding box center [728, 358] width 200 height 11
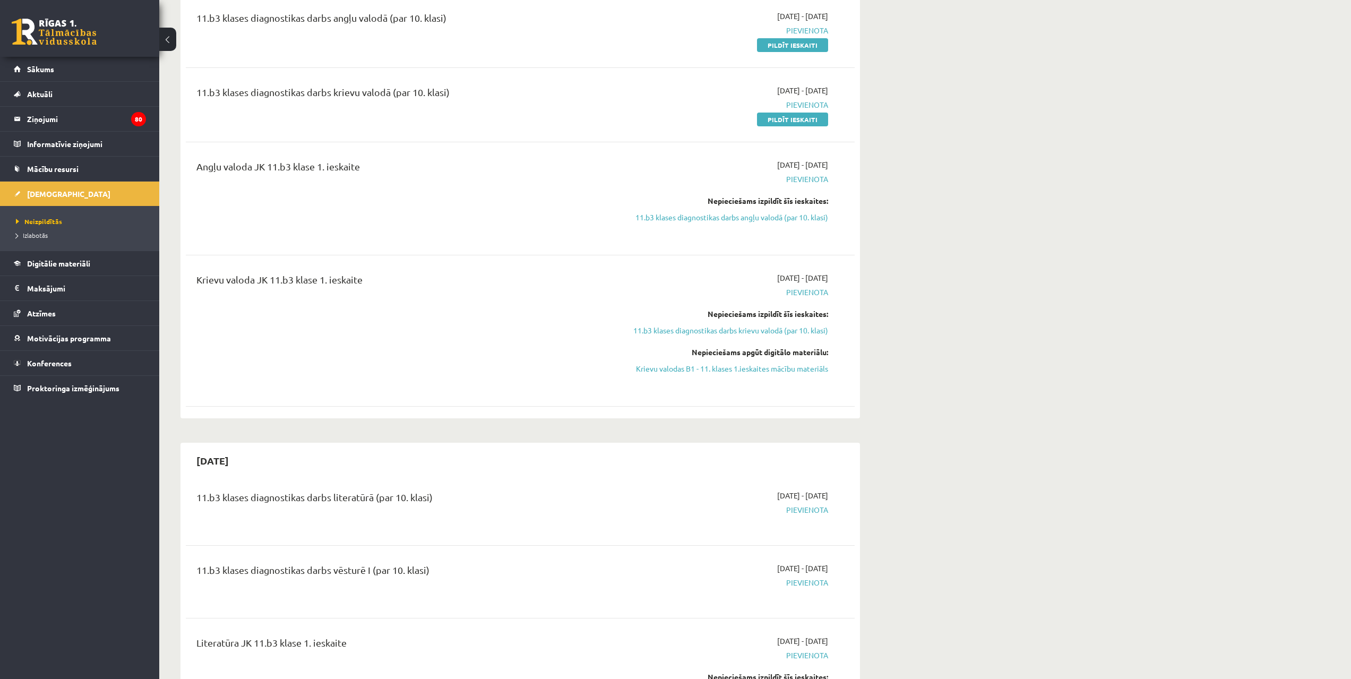
click at [735, 322] on div "Nepieciešams izpildīt šīs ieskaites: 11.b3 klases diagnostikas darbs krievu val…" at bounding box center [728, 322] width 200 height 28
click at [735, 329] on link "11.b3 klases diagnostikas darbs krievu valodā (par 10. klasi)" at bounding box center [728, 330] width 200 height 11
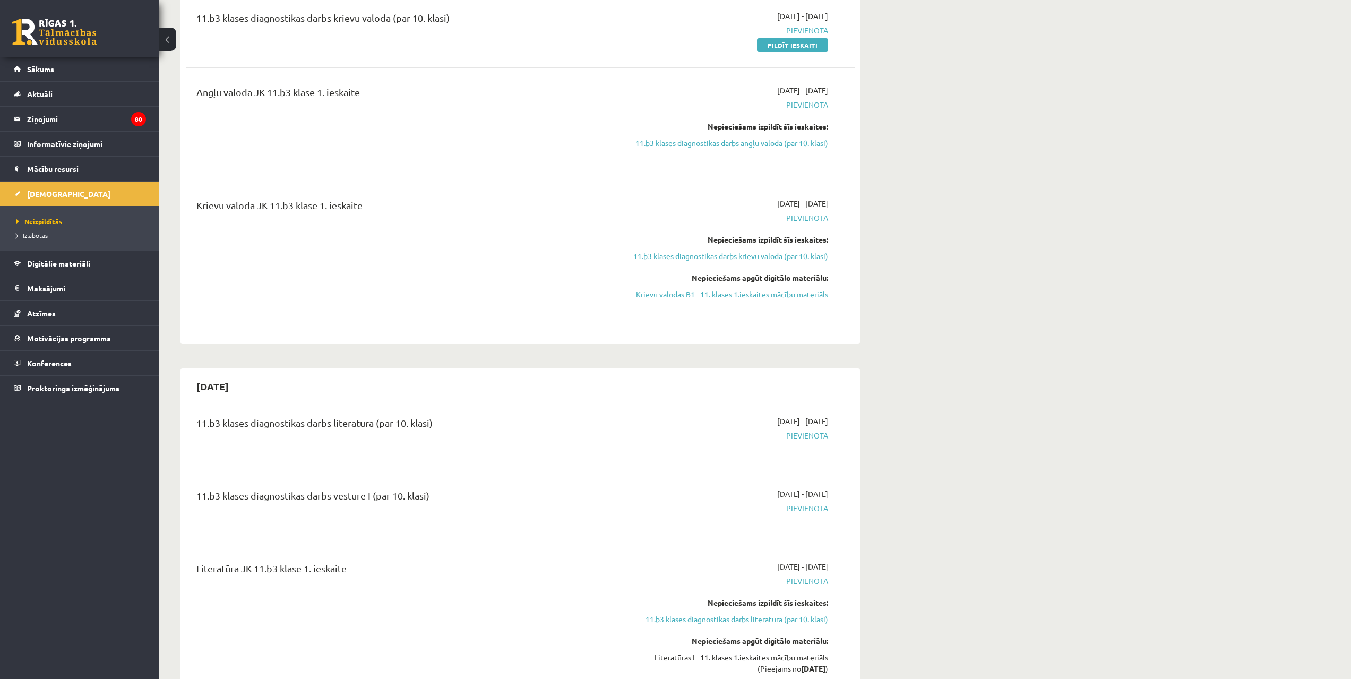
click at [741, 262] on div "2025-09-01 - 2025-09-15 Pievienota Nepieciešams izpildīt šīs ieskaites: 11.b3 k…" at bounding box center [728, 256] width 216 height 117
click at [747, 253] on link "11.b3 klases diagnostikas darbs krievu valodā (par 10. klasi)" at bounding box center [728, 256] width 200 height 11
click at [733, 295] on link "Krievu valodas B1 - 11. klases 1.ieskaites mācību materiāls" at bounding box center [728, 294] width 200 height 11
click at [767, 143] on link "11.b3 klases diagnostikas darbs angļu valodā (par 10. klasi)" at bounding box center [728, 143] width 200 height 11
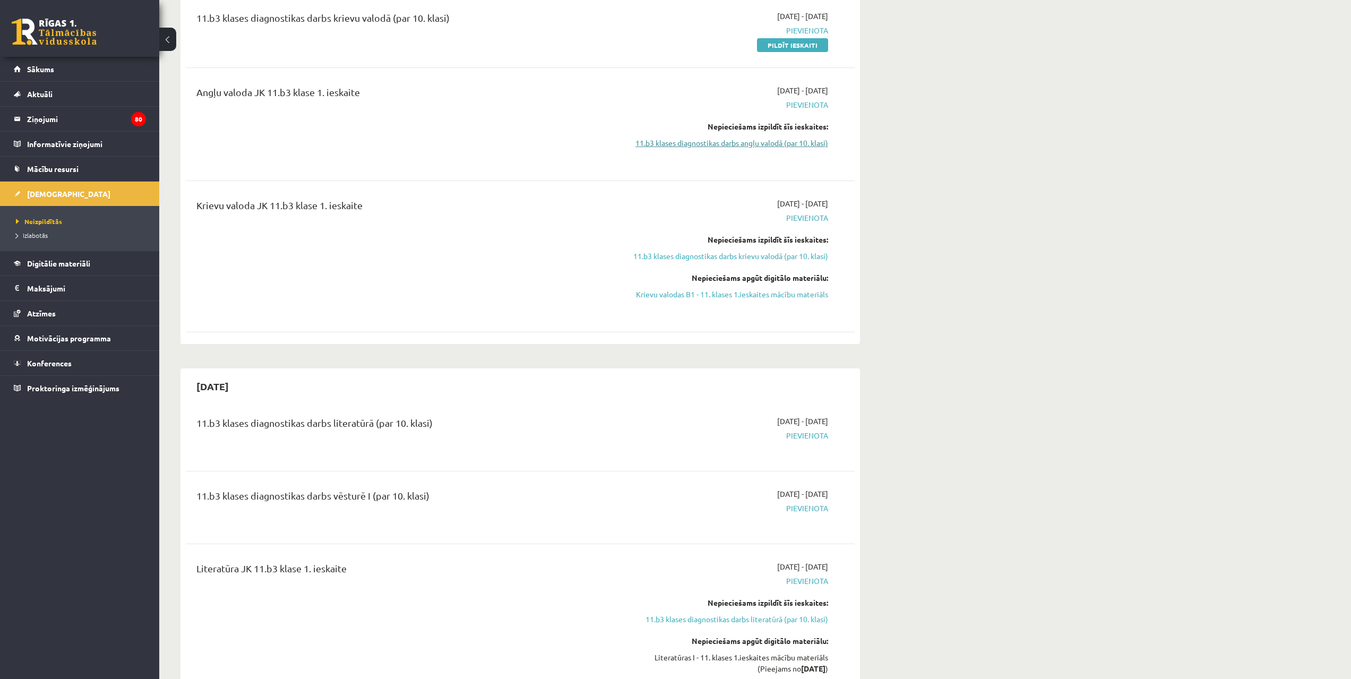
scroll to position [141, 0]
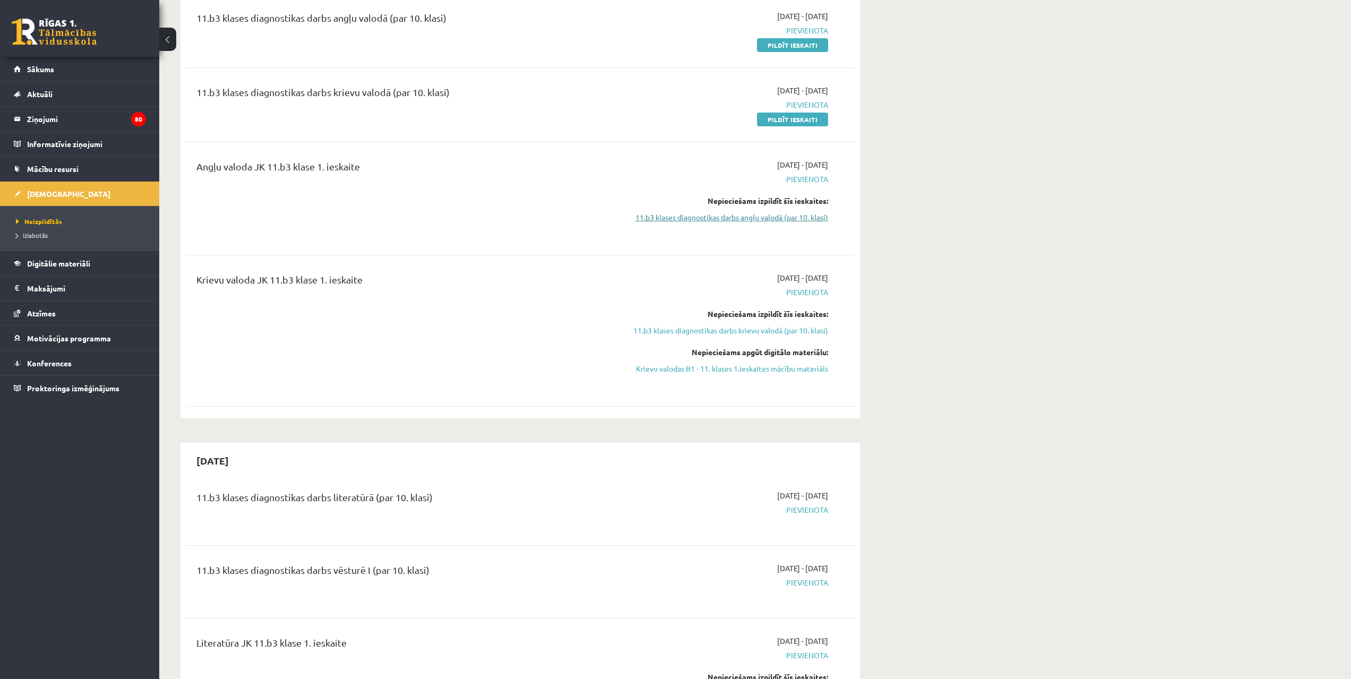
click at [756, 218] on link "11.b3 klases diagnostikas darbs angļu valodā (par 10. klasi)" at bounding box center [728, 217] width 200 height 11
click at [781, 221] on link "11.b3 klases diagnostikas darbs angļu valodā (par 10. klasi)" at bounding box center [728, 217] width 200 height 11
click at [773, 365] on link "Krievu valodas B1 - 11. klases 1.ieskaites mācību materiāls" at bounding box center [728, 368] width 200 height 11
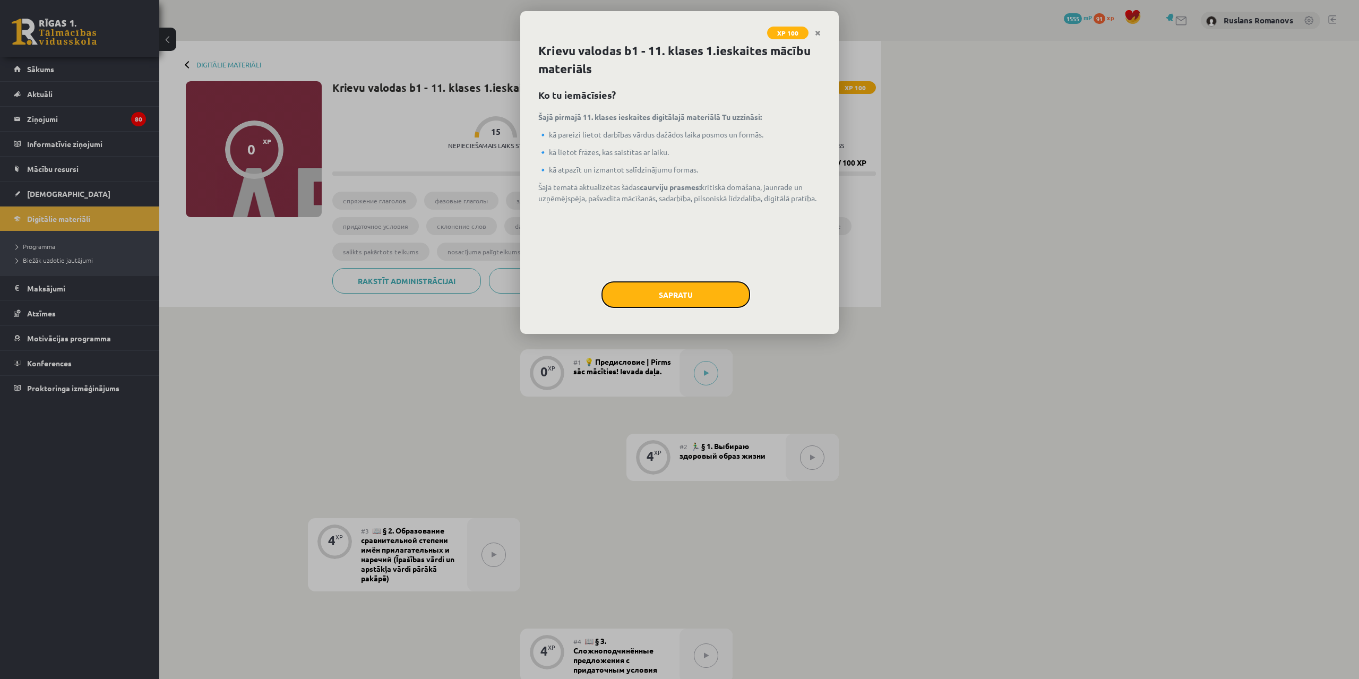
drag, startPoint x: 641, startPoint y: 294, endPoint x: 652, endPoint y: 308, distance: 17.8
click at [644, 296] on button "Sapratu" at bounding box center [676, 294] width 149 height 27
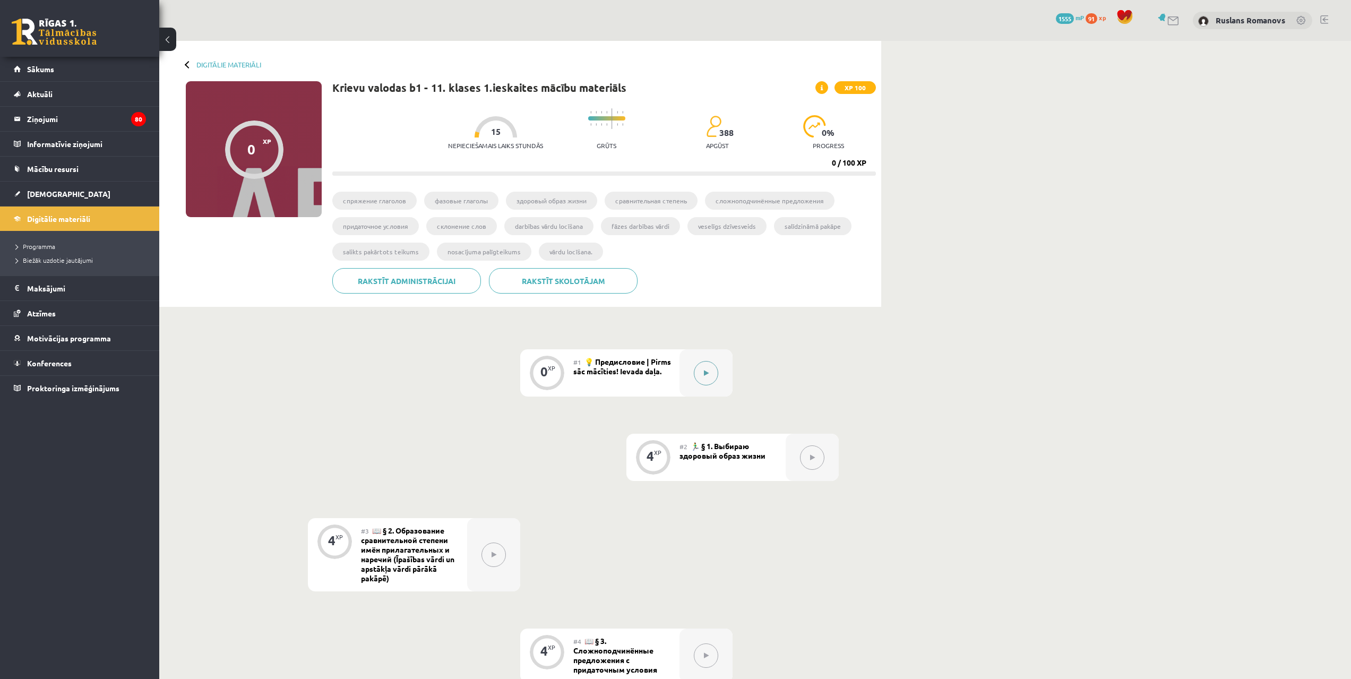
click at [708, 376] on button at bounding box center [706, 373] width 24 height 24
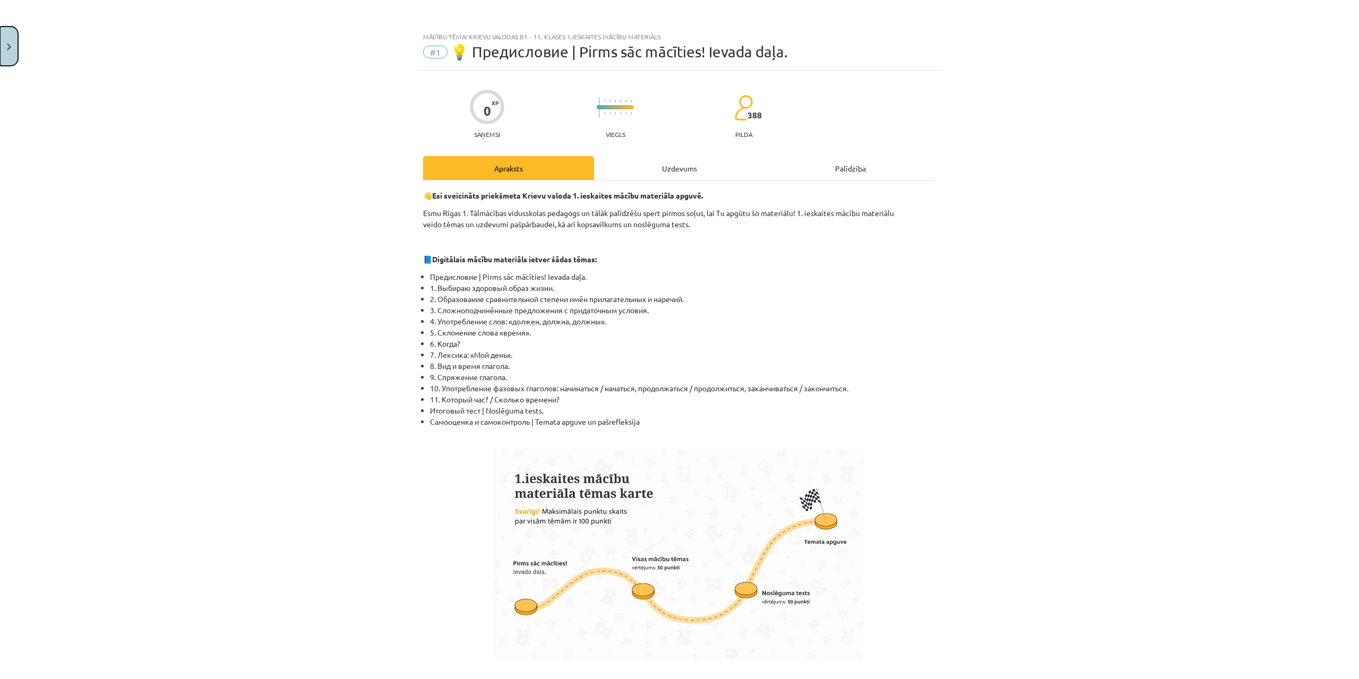
click at [1, 61] on button "Close" at bounding box center [9, 46] width 18 height 39
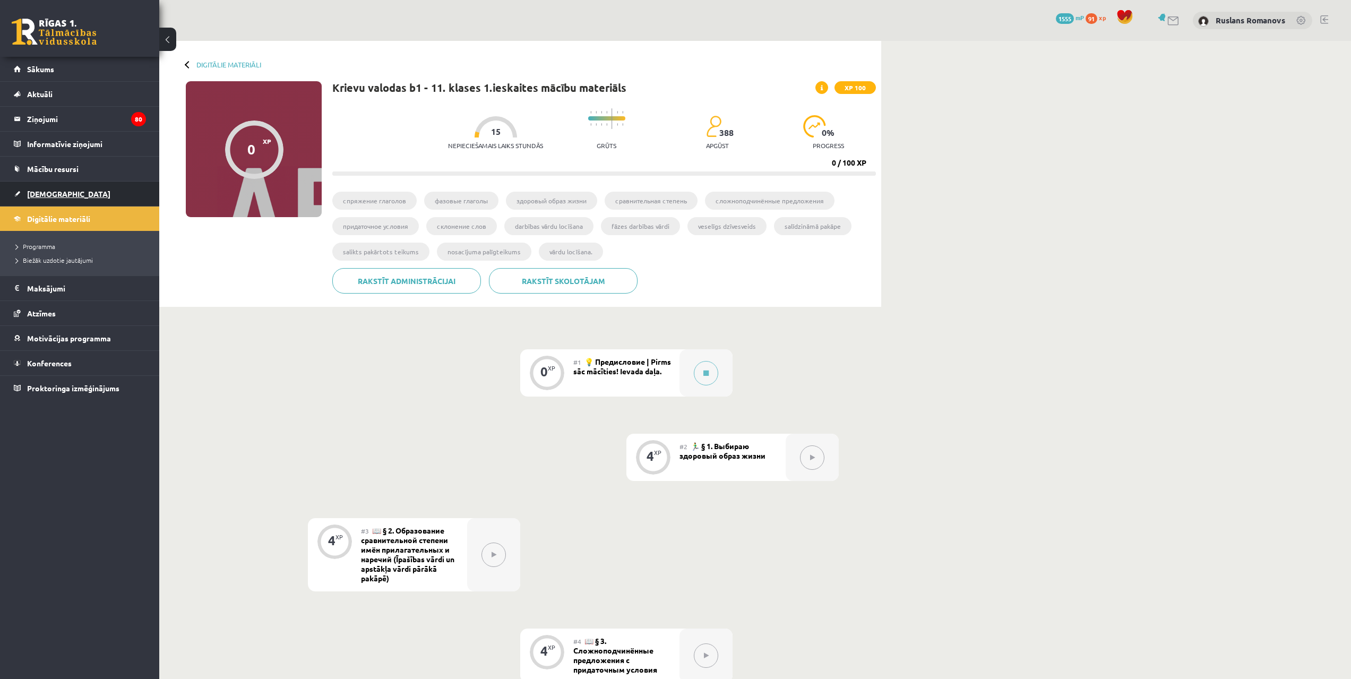
click at [80, 197] on link "[DEMOGRAPHIC_DATA]" at bounding box center [80, 194] width 132 height 24
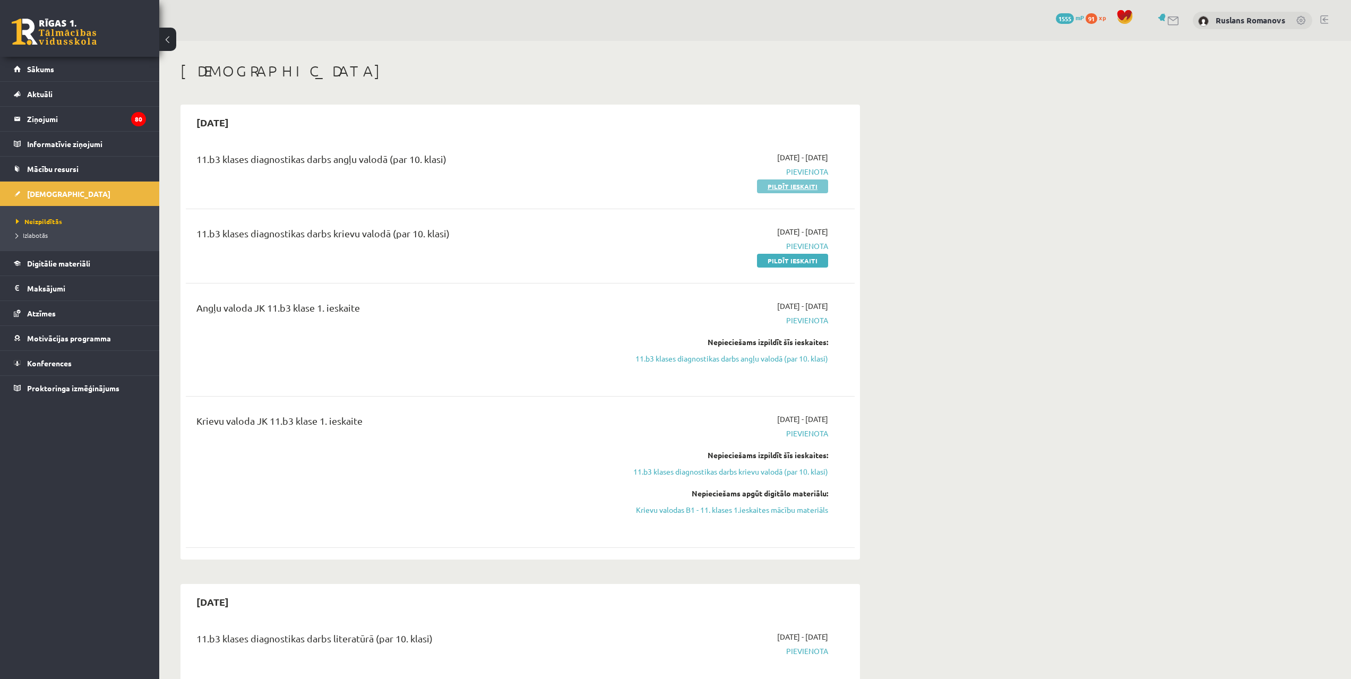
click at [798, 188] on link "Pildīt ieskaiti" at bounding box center [792, 186] width 71 height 14
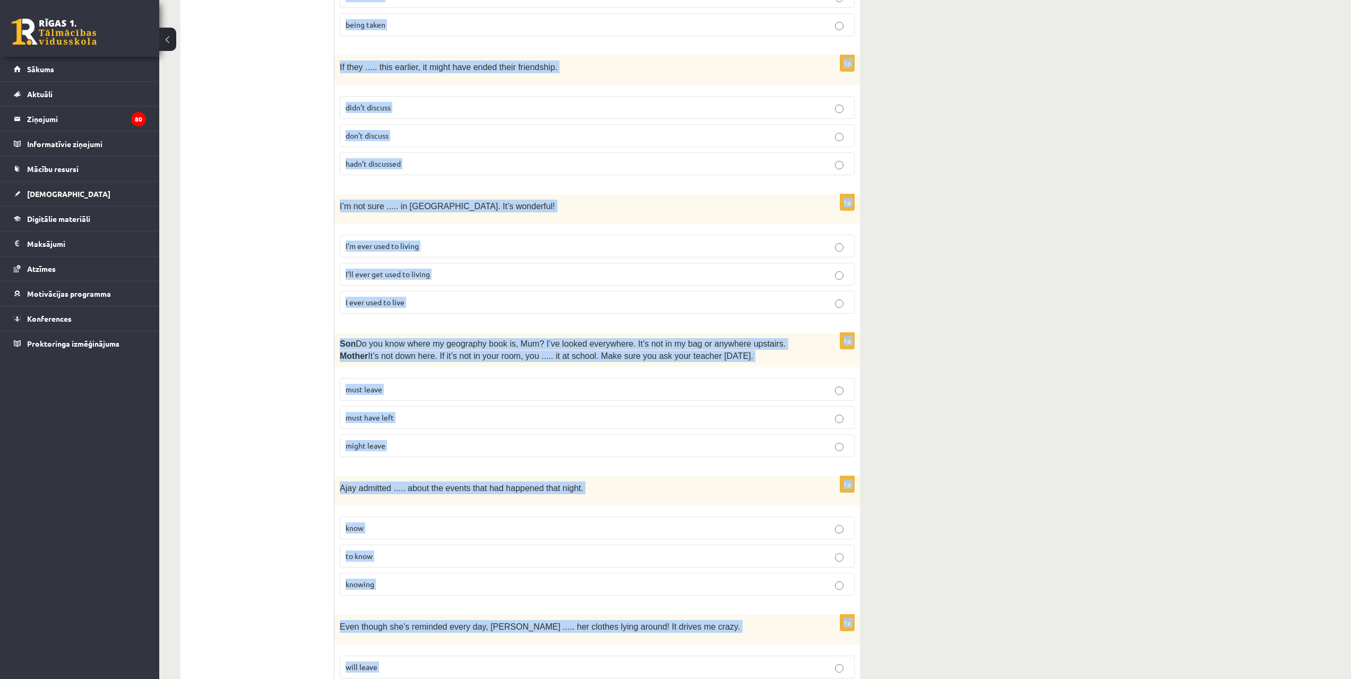
scroll to position [2367, 0]
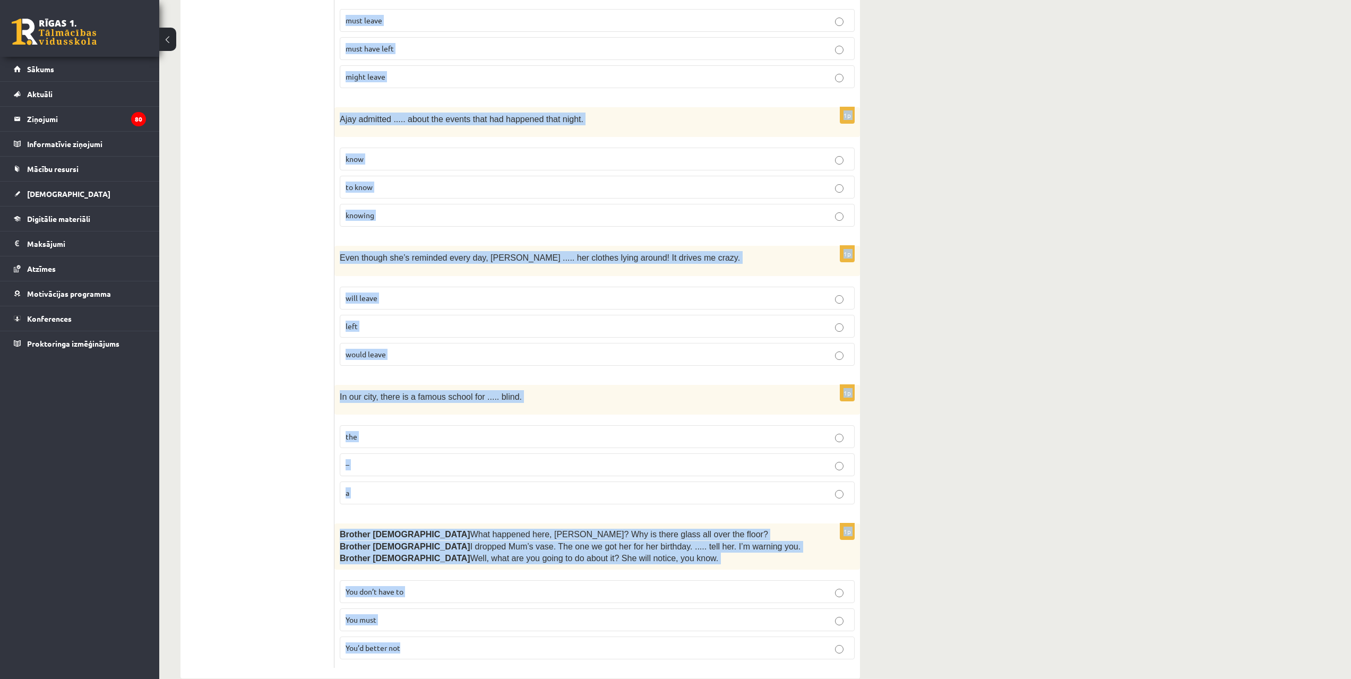
drag, startPoint x: 342, startPoint y: 195, endPoint x: 682, endPoint y: 632, distance: 553.6
copy form "Lore ips dolorsit ame consec adi elitsed doeius. 0t Inc utlab etdolorema aliqua…"
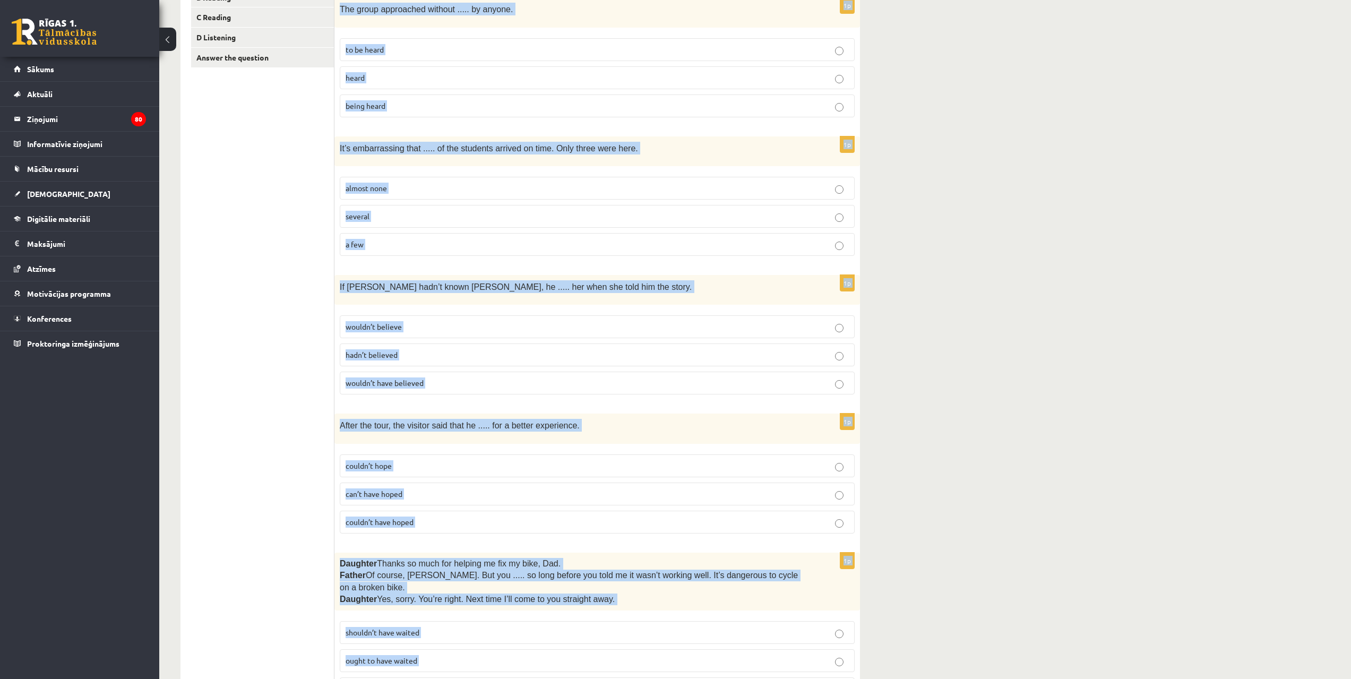
scroll to position [0, 0]
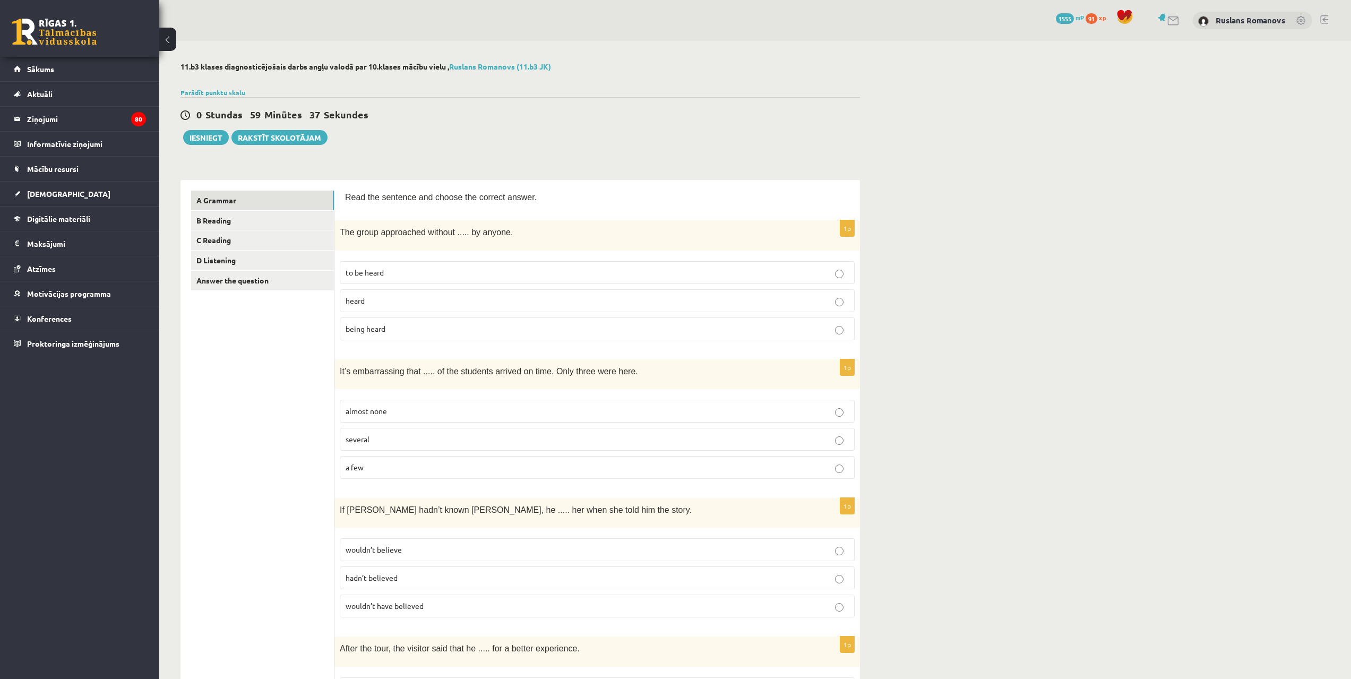
click at [362, 275] on span "to be heard" at bounding box center [365, 273] width 38 height 10
click at [393, 327] on p "being heard" at bounding box center [597, 328] width 503 height 11
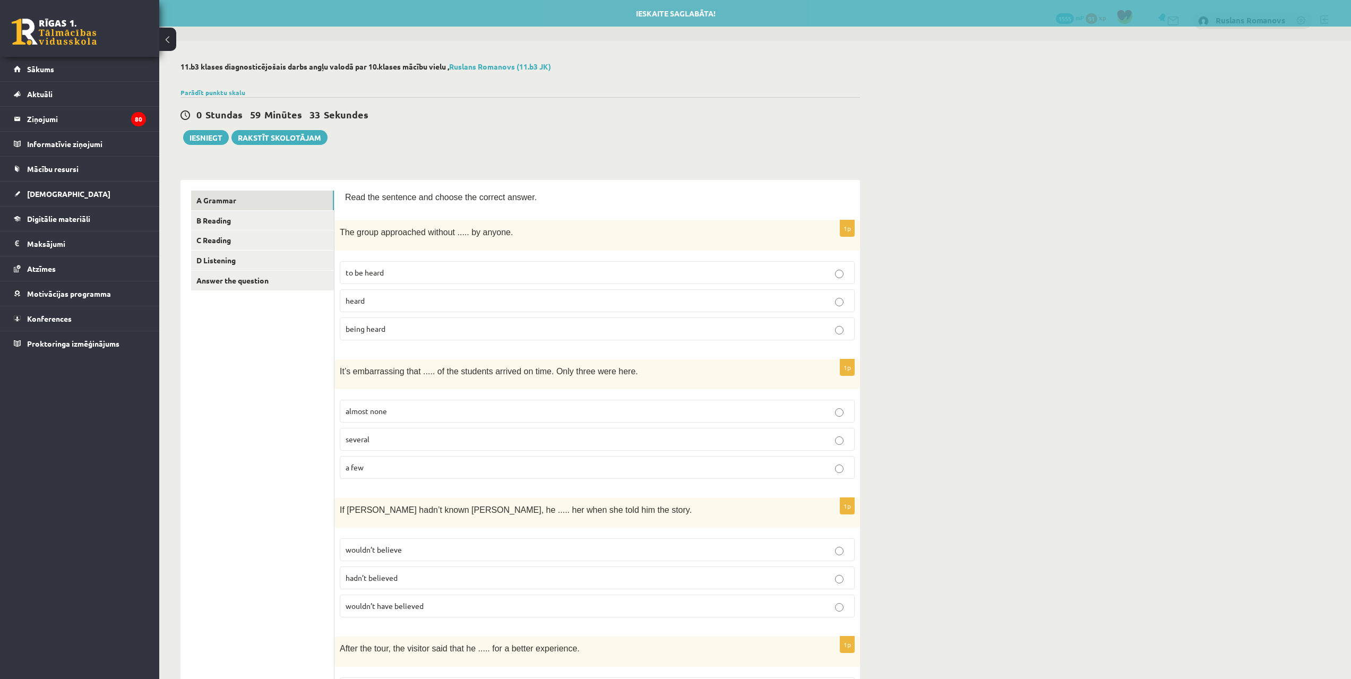
click at [404, 406] on p "almost none" at bounding box center [597, 411] width 503 height 11
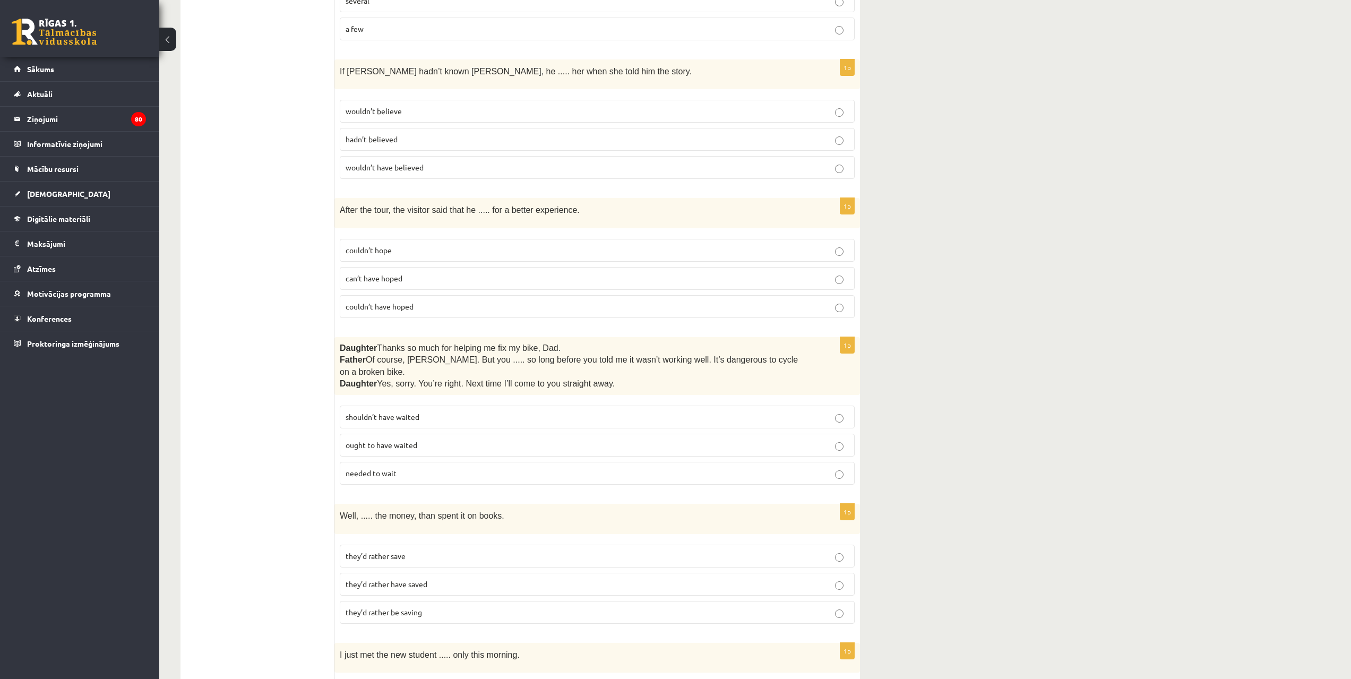
scroll to position [441, 0]
click at [410, 160] on span "wouldn’t have believed" at bounding box center [385, 165] width 78 height 10
click at [404, 271] on p "can’t have hoped" at bounding box center [597, 276] width 503 height 11
click at [415, 302] on p "couldn’t have hoped" at bounding box center [597, 304] width 503 height 11
click at [411, 410] on span "shouldn’t have waited" at bounding box center [383, 415] width 74 height 10
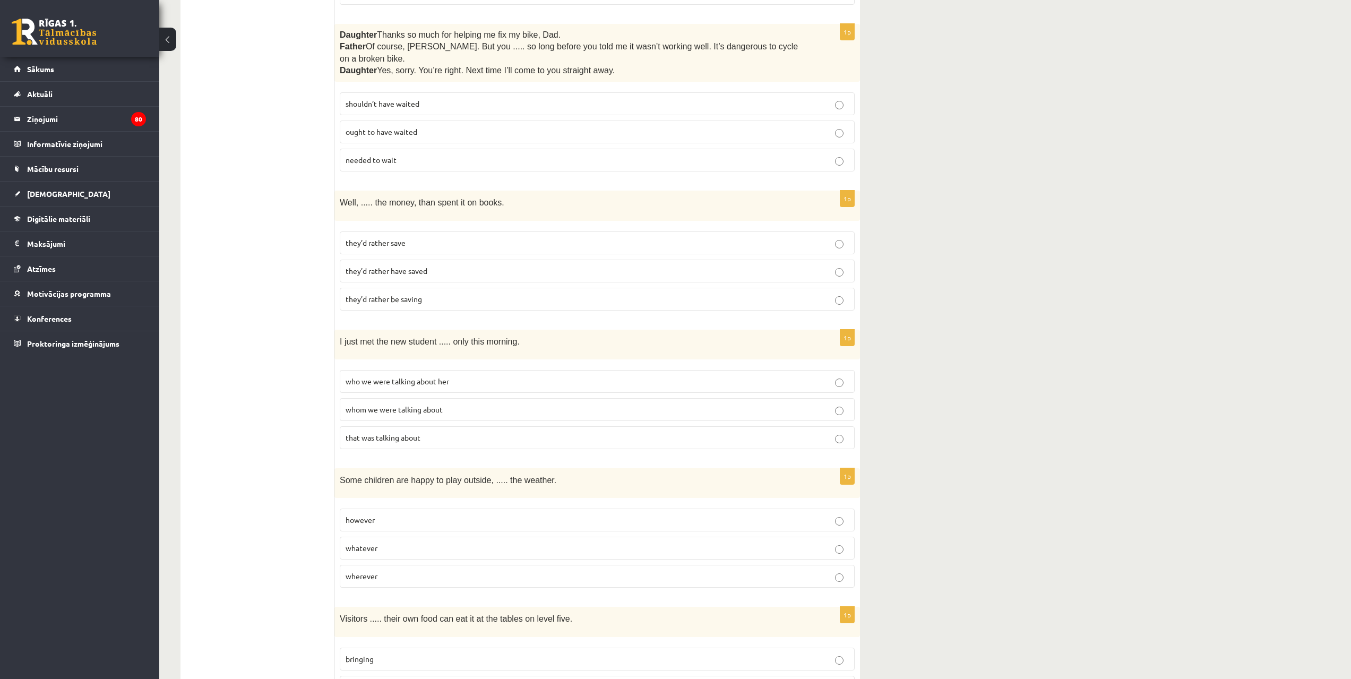
scroll to position [757, 0]
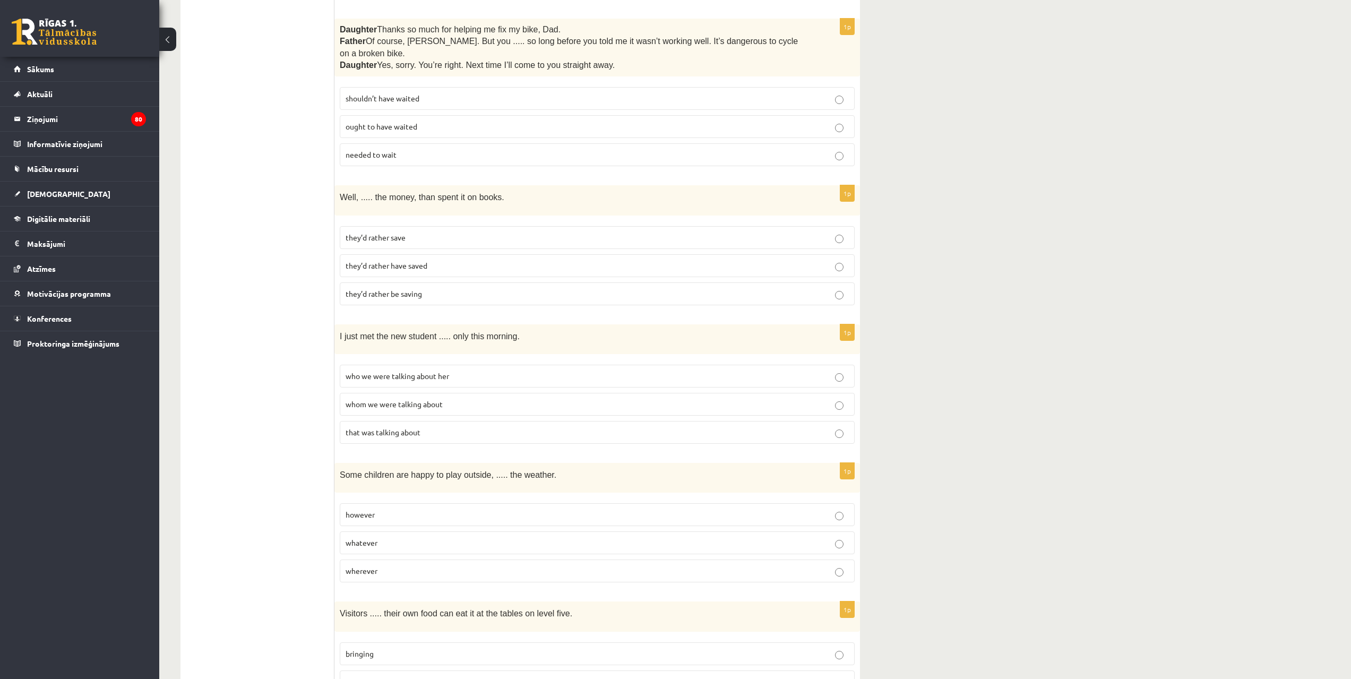
click at [397, 261] on span "they’d rather have saved" at bounding box center [387, 266] width 82 height 10
click at [388, 399] on span "whom we were talking about" at bounding box center [394, 404] width 97 height 10
click at [400, 537] on p "whatever" at bounding box center [597, 542] width 503 height 11
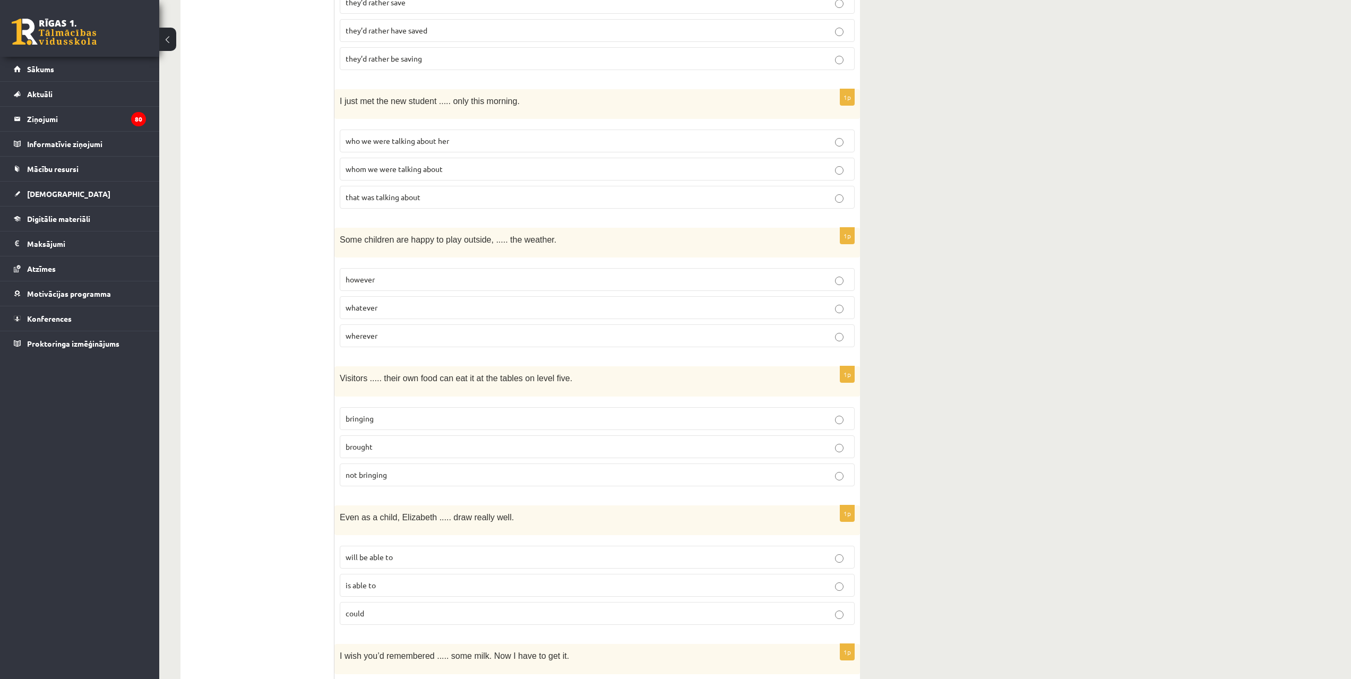
scroll to position [1022, 0]
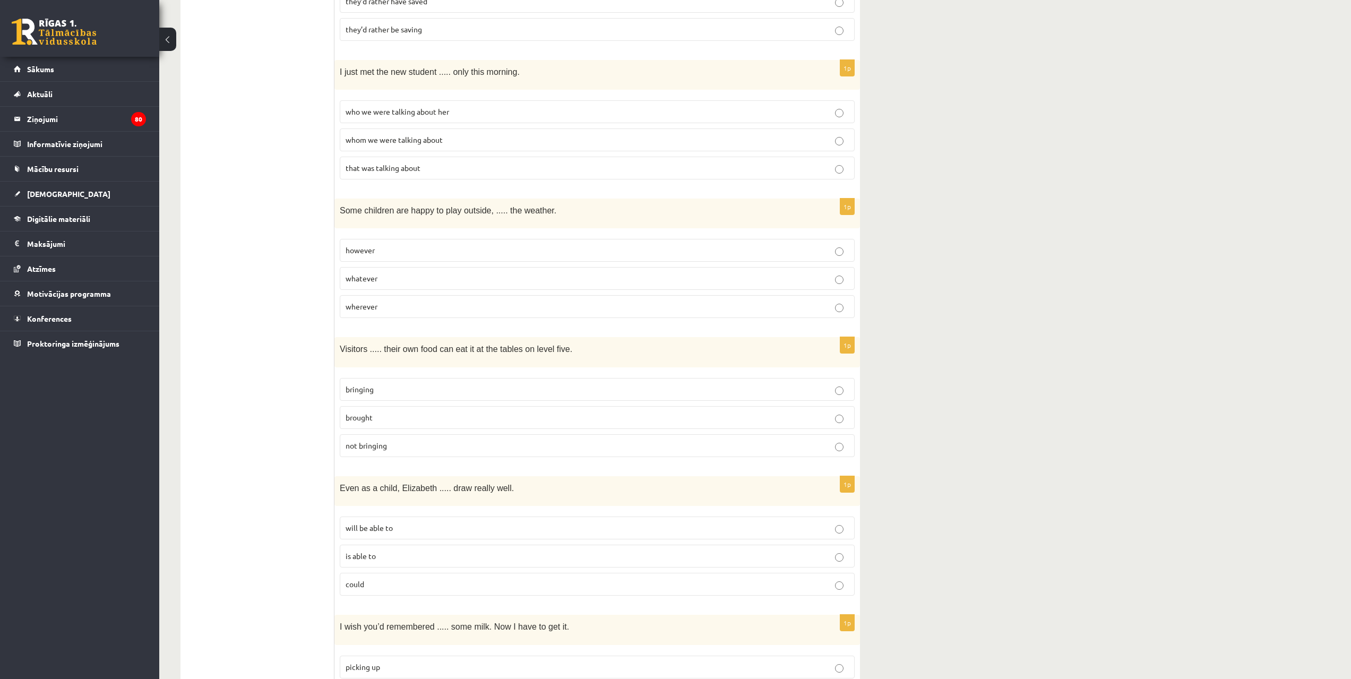
click at [398, 384] on p "bringing" at bounding box center [597, 389] width 503 height 11
click at [406, 574] on label "could" at bounding box center [597, 584] width 515 height 23
click at [375, 134] on span "to pick up" at bounding box center [362, 139] width 33 height 10
click at [349, 273] on span "Never before" at bounding box center [368, 278] width 44 height 10
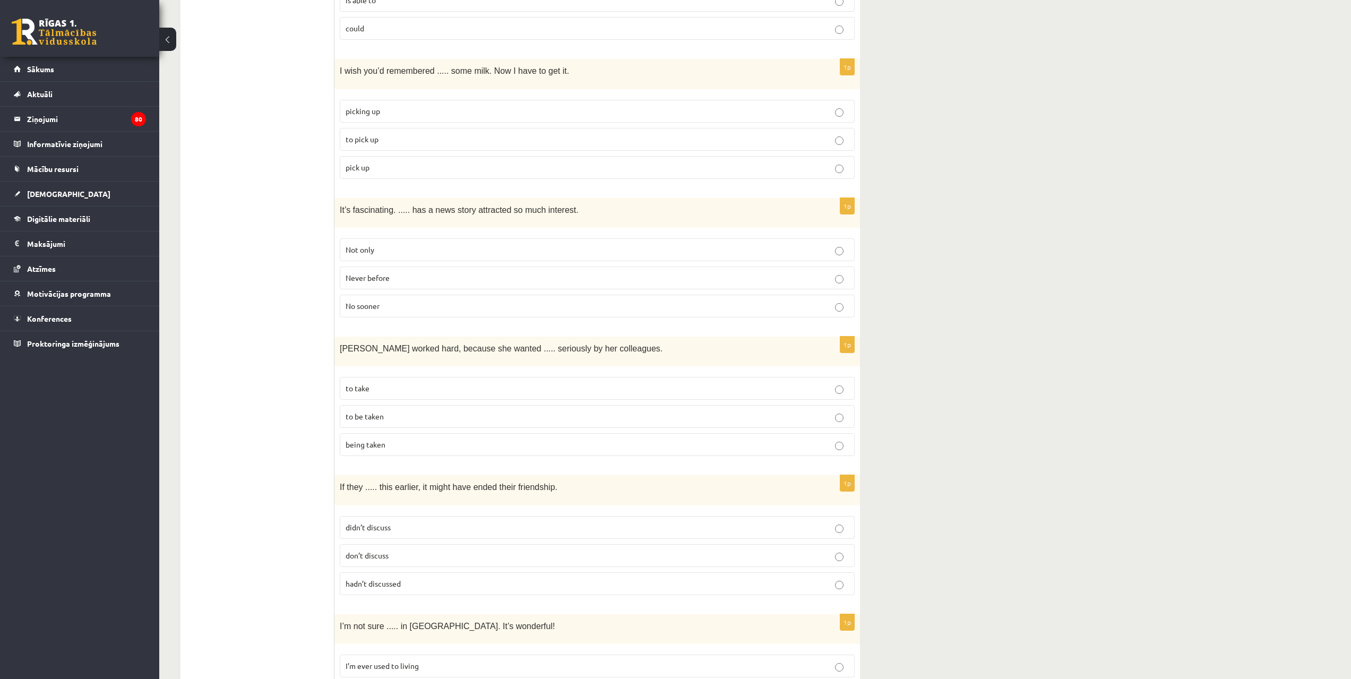
click at [371, 412] on span "to be taken" at bounding box center [365, 417] width 38 height 10
click at [407, 578] on p "hadn’t discussed" at bounding box center [597, 583] width 503 height 11
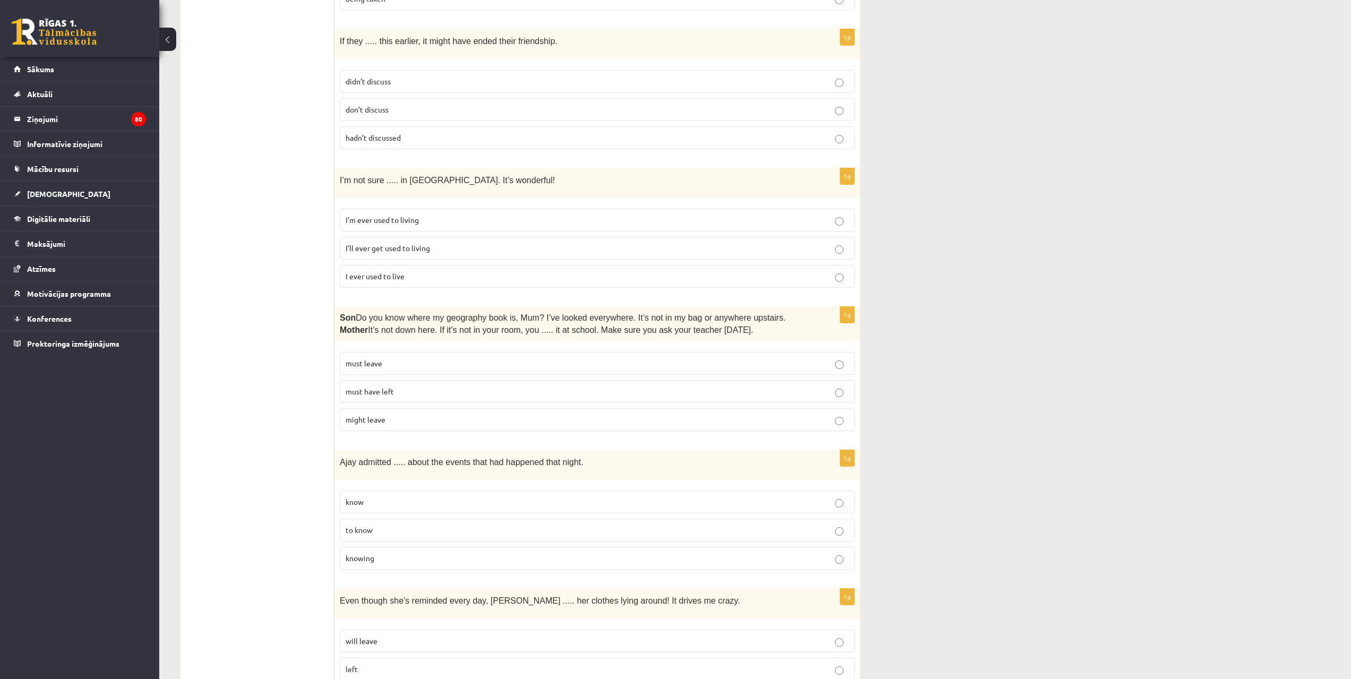
scroll to position [2112, 0]
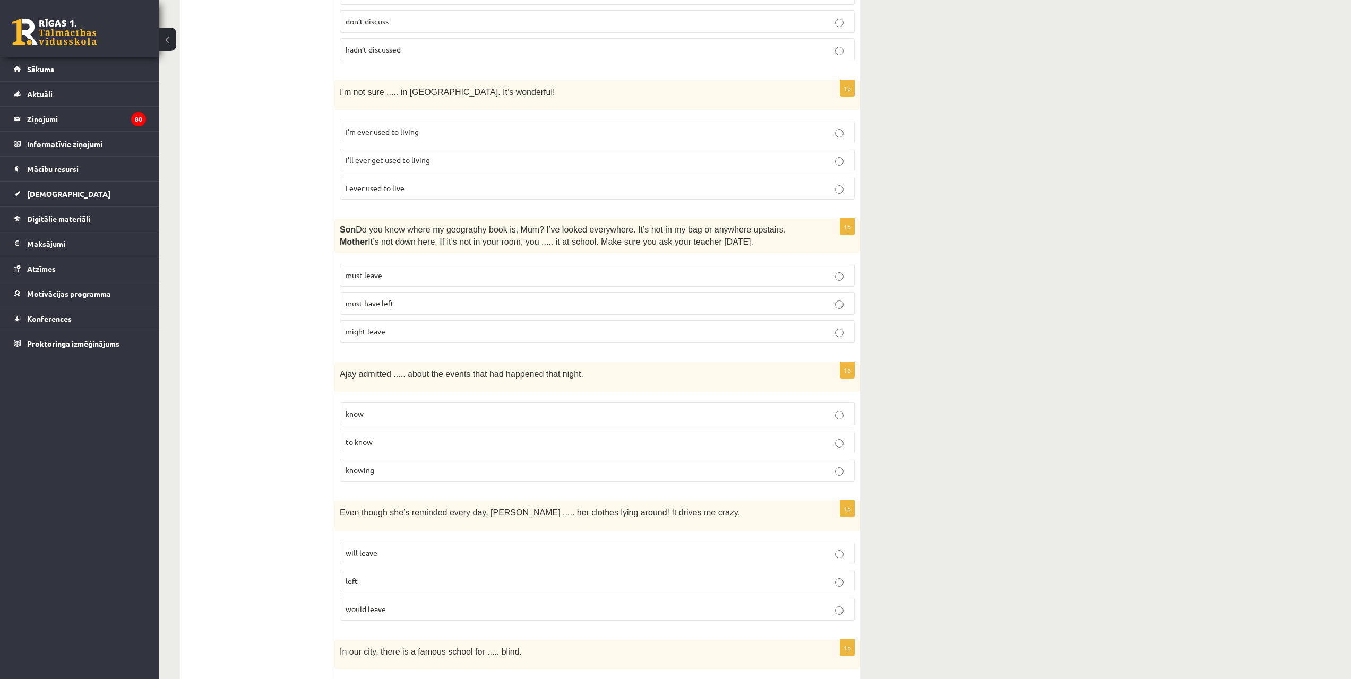
click at [397, 155] on span "I’ll ever get used to living" at bounding box center [388, 160] width 84 height 10
click at [395, 298] on p "must have left" at bounding box center [597, 303] width 503 height 11
click at [383, 436] on p "to know" at bounding box center [597, 441] width 503 height 11
click at [353, 548] on span "will leave" at bounding box center [362, 553] width 32 height 10
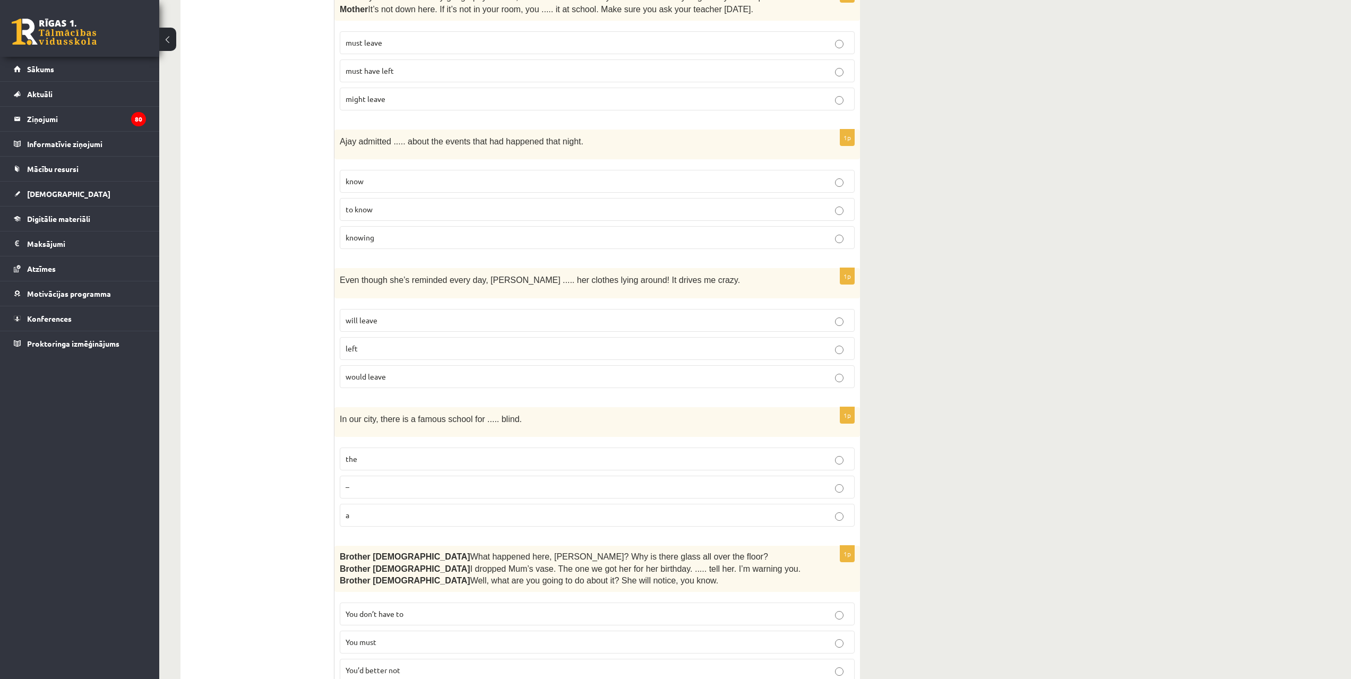
scroll to position [2367, 0]
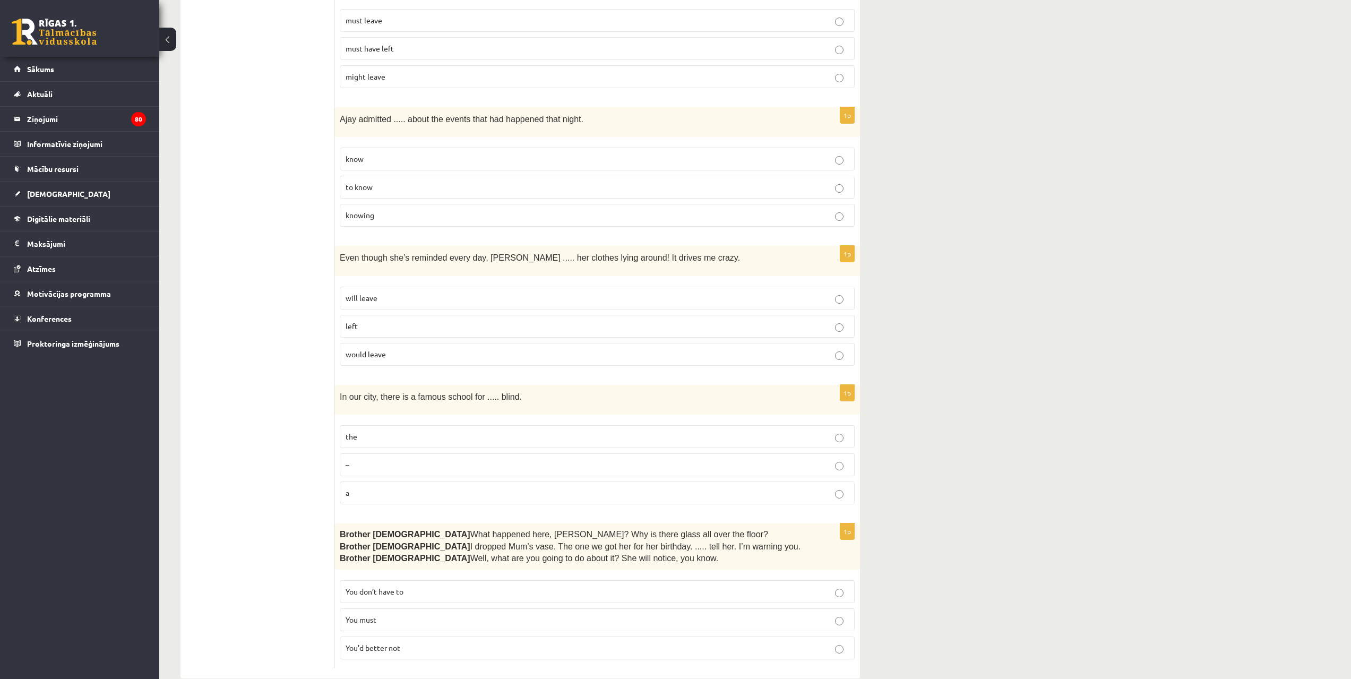
click at [352, 459] on p "–" at bounding box center [597, 464] width 503 height 11
click at [400, 643] on span "You’d better not" at bounding box center [373, 648] width 55 height 10
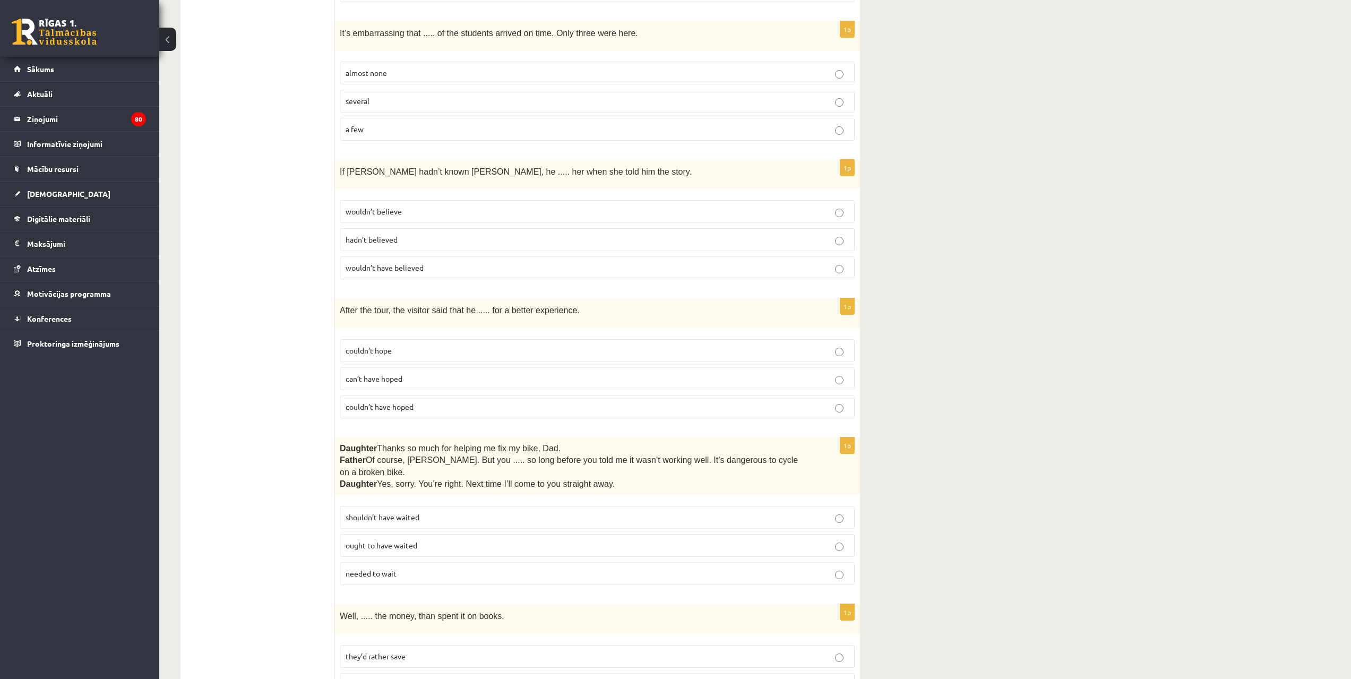
scroll to position [0, 0]
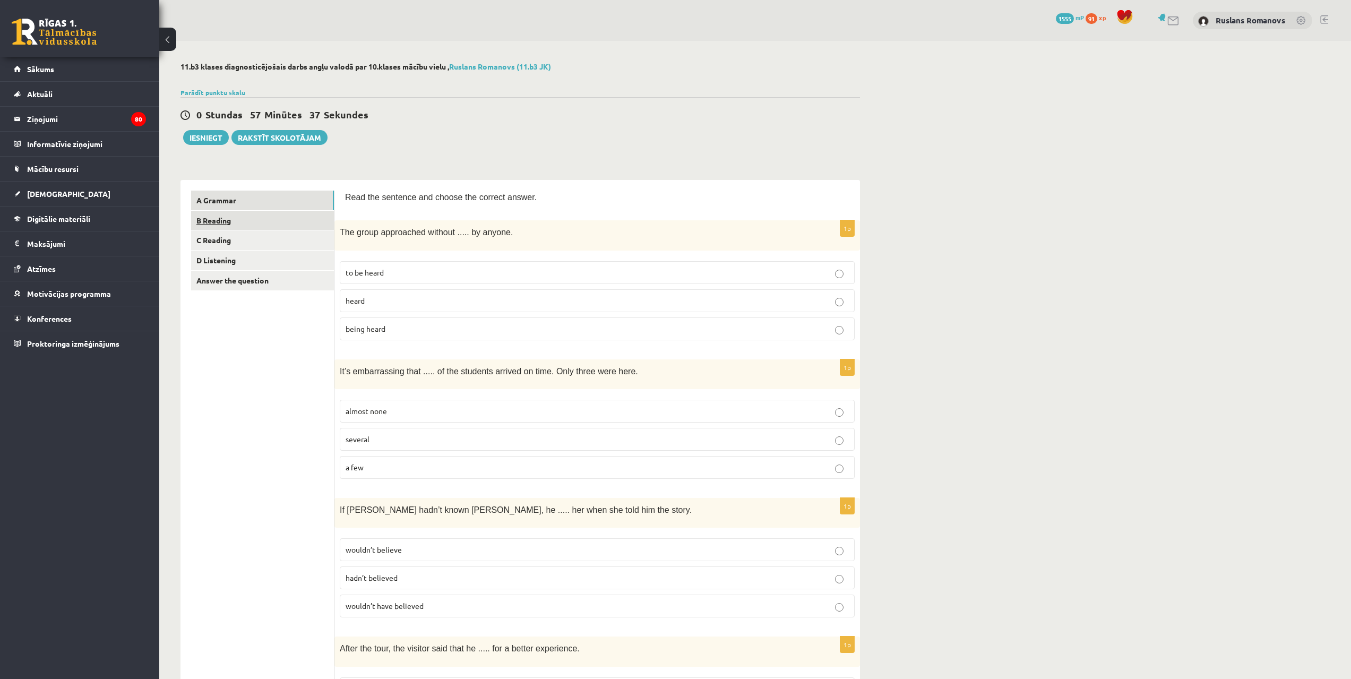
click at [228, 222] on link "B Reading" at bounding box center [262, 221] width 143 height 20
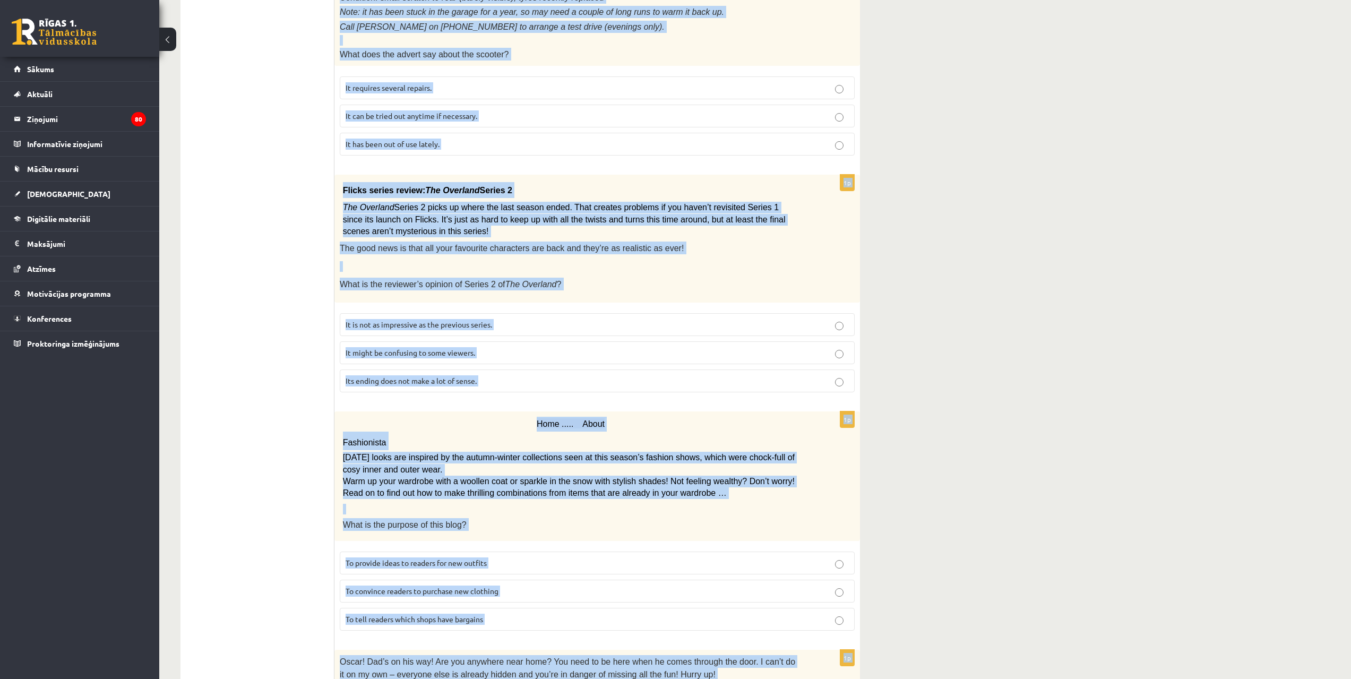
scroll to position [945, 0]
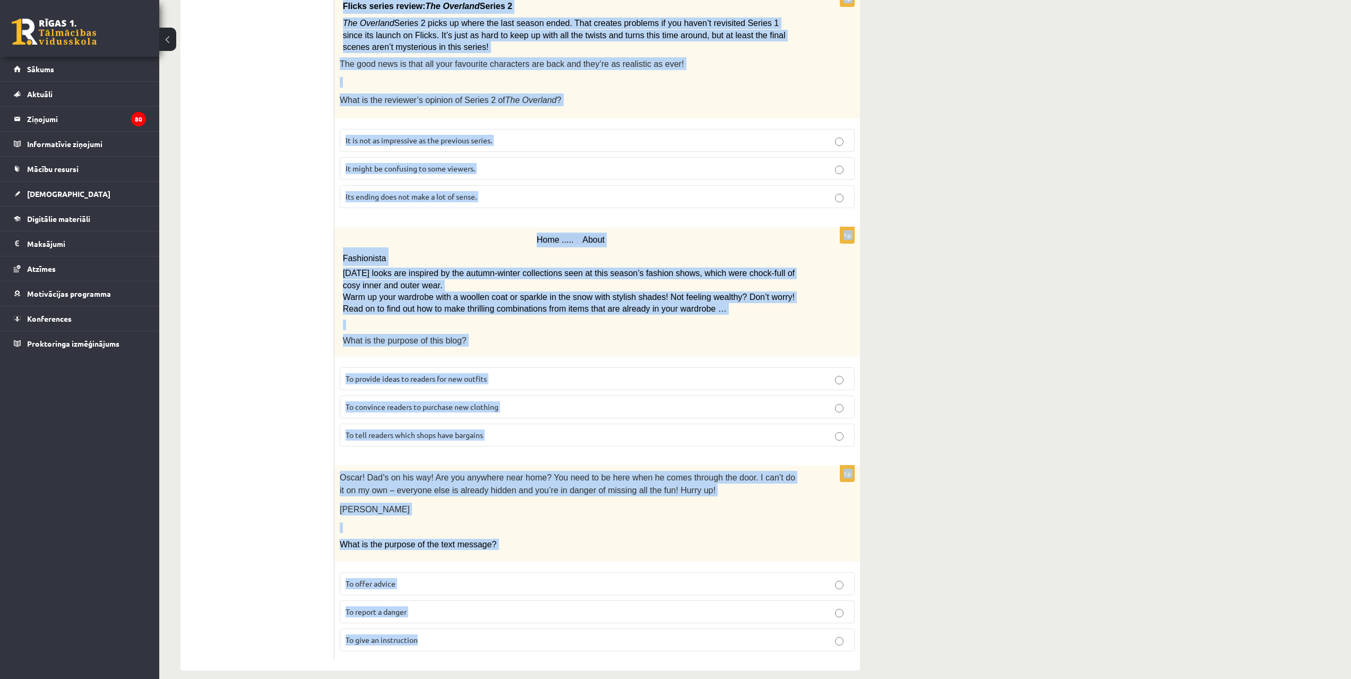
drag, startPoint x: 345, startPoint y: 194, endPoint x: 624, endPoint y: 611, distance: 502.2
copy form "Read the text and choose the correct answer. 1p From: Emily To: Priya Subject: …"
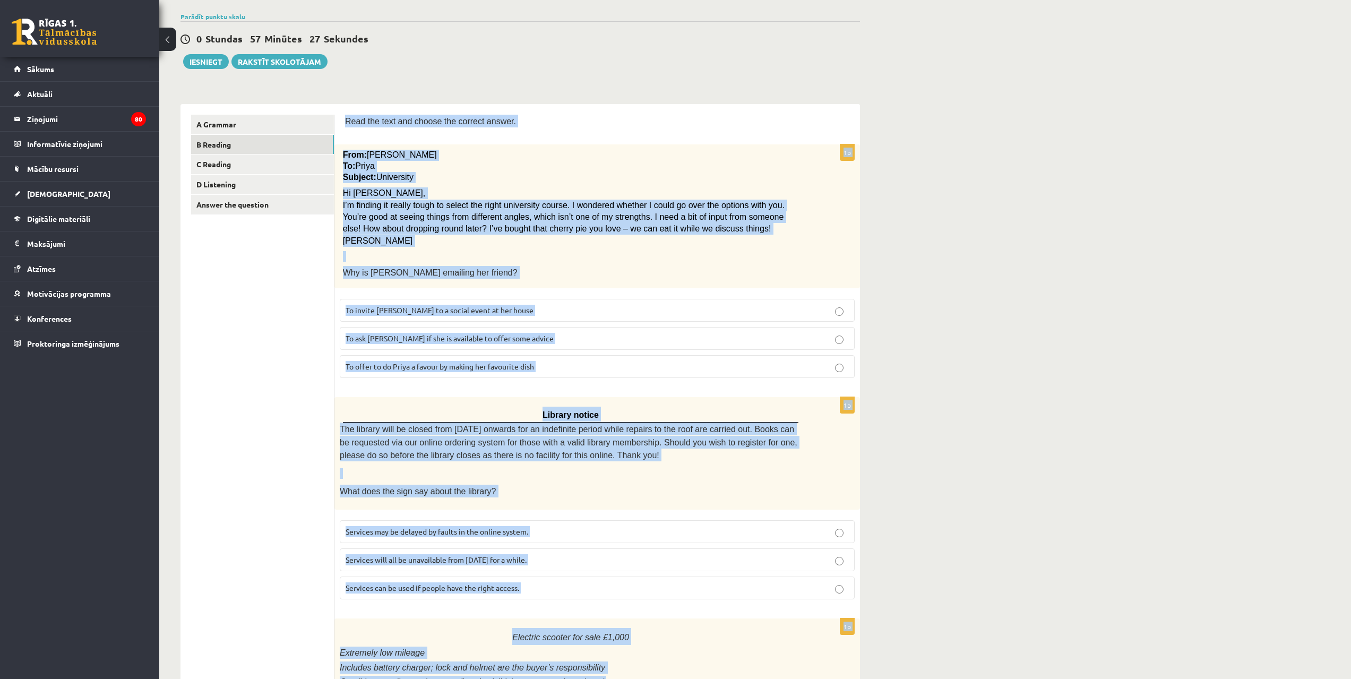
scroll to position [45, 0]
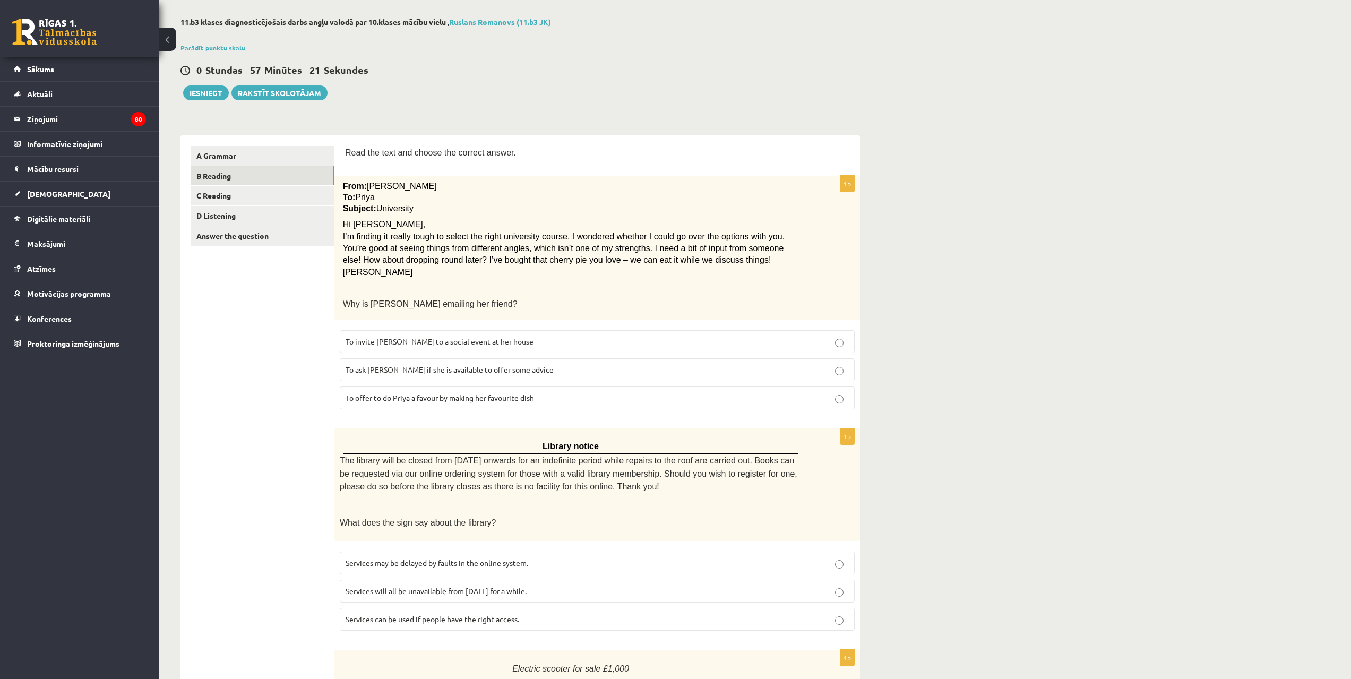
click at [490, 357] on fieldset "To invite Priya to a social event at her house To ask Priya if she is available…" at bounding box center [597, 369] width 515 height 88
click at [494, 363] on label "To ask Priya if she is available to offer some advice" at bounding box center [597, 369] width 515 height 23
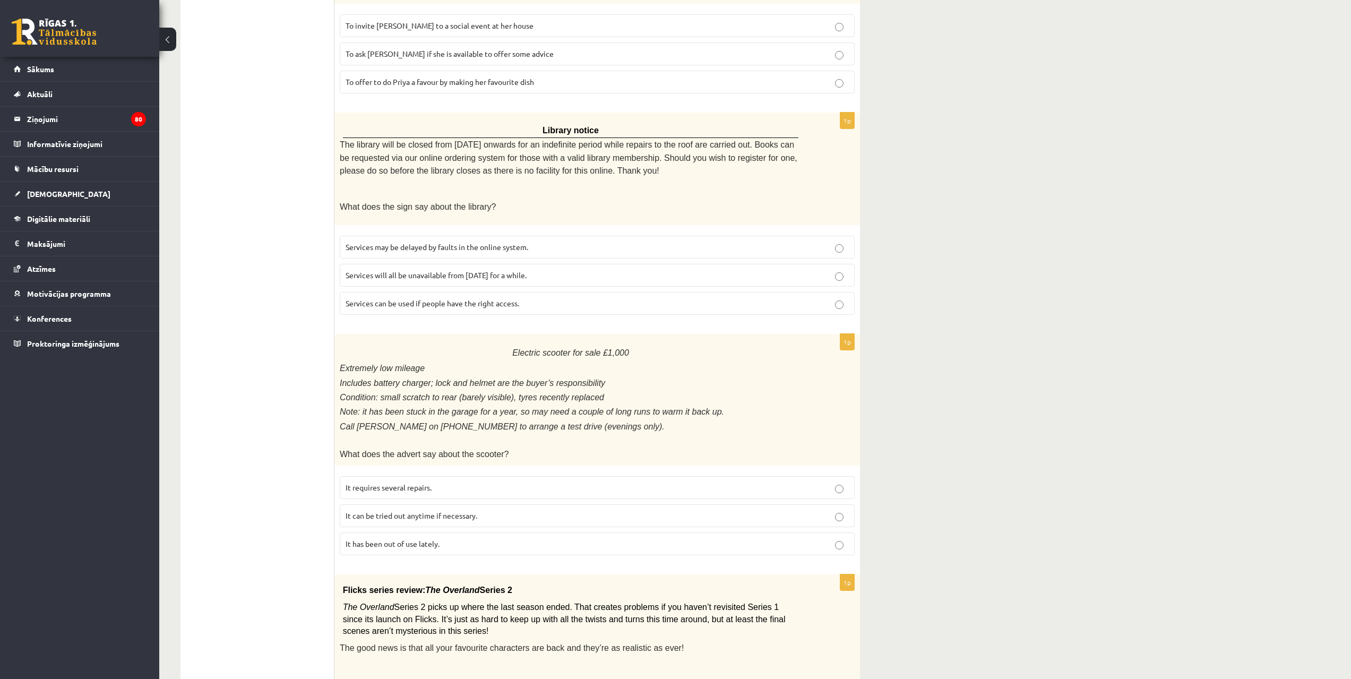
scroll to position [371, 0]
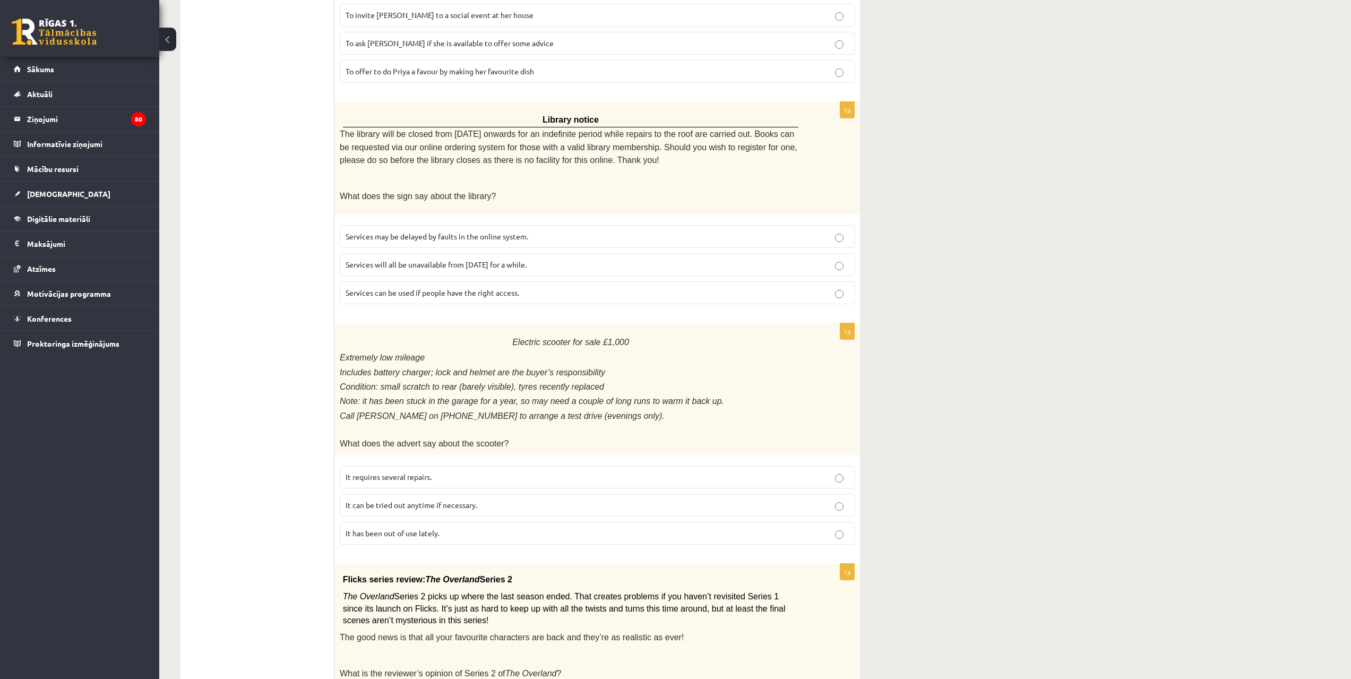
click at [528, 289] on p "Services can be used if people have the right access." at bounding box center [597, 292] width 503 height 11
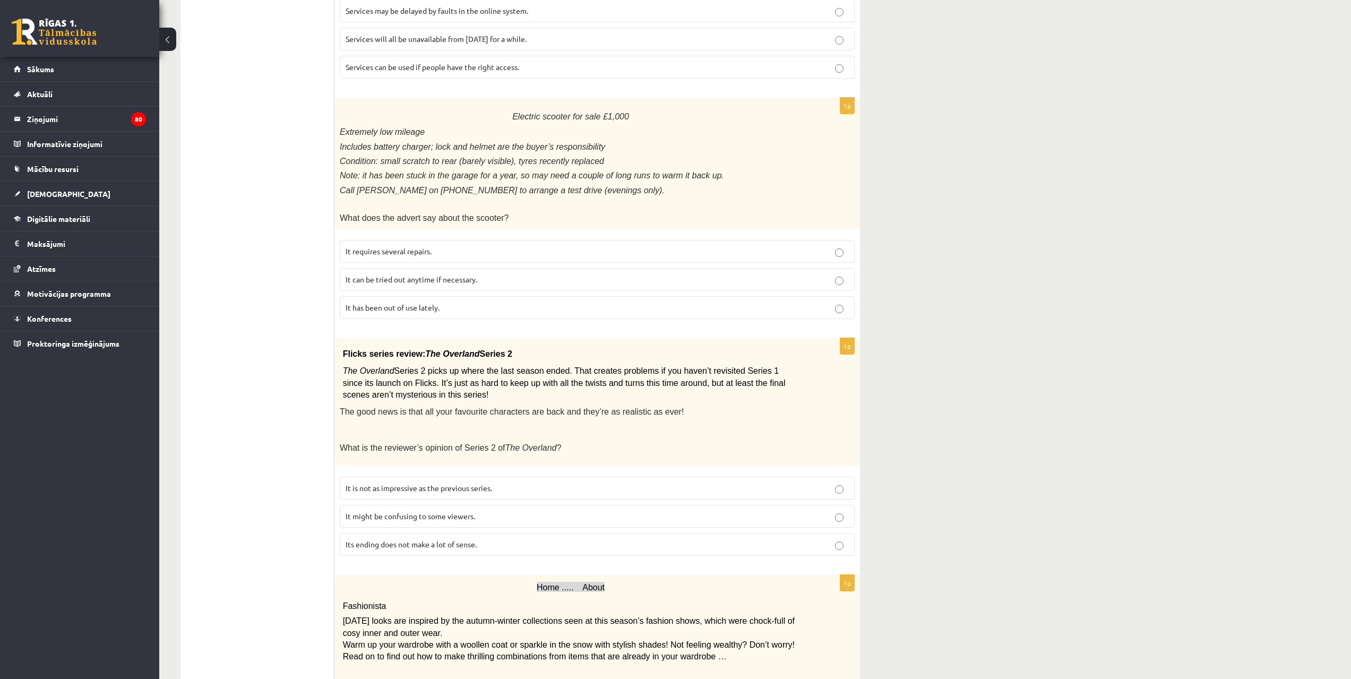
scroll to position [652, 0]
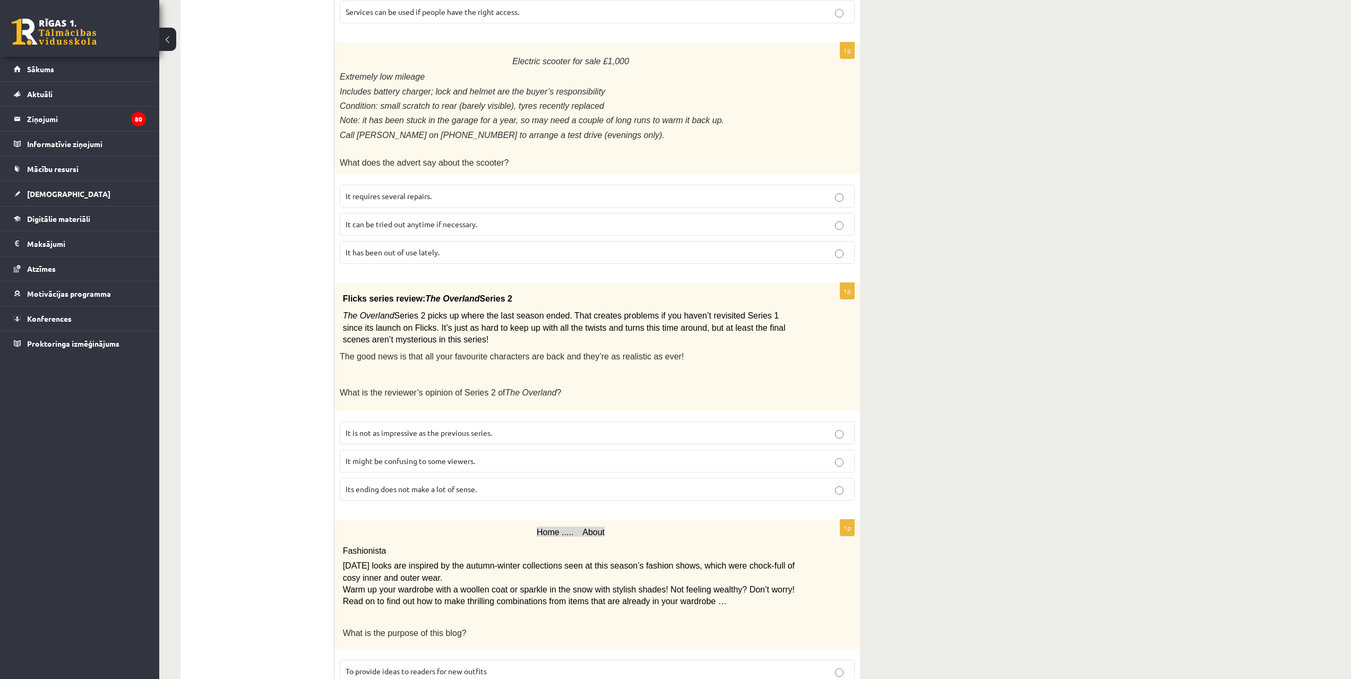
click at [437, 250] on p "It has been out of use lately." at bounding box center [597, 252] width 503 height 11
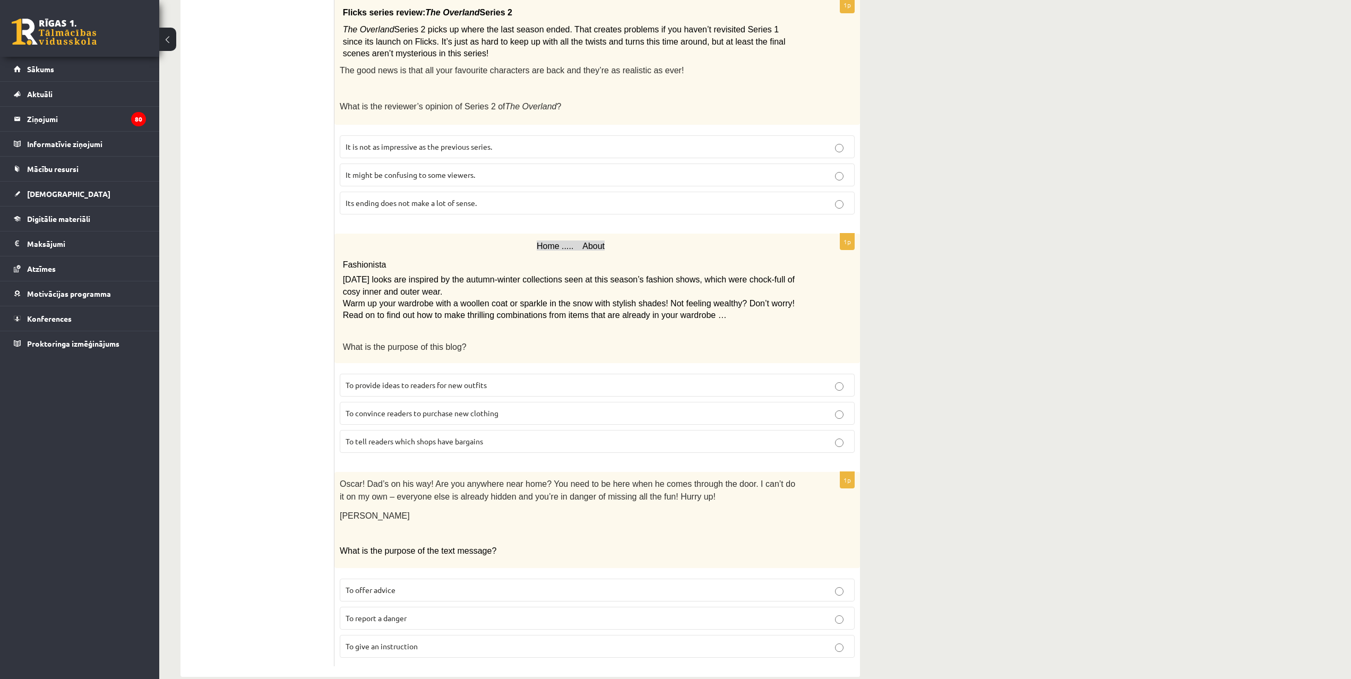
scroll to position [945, 0]
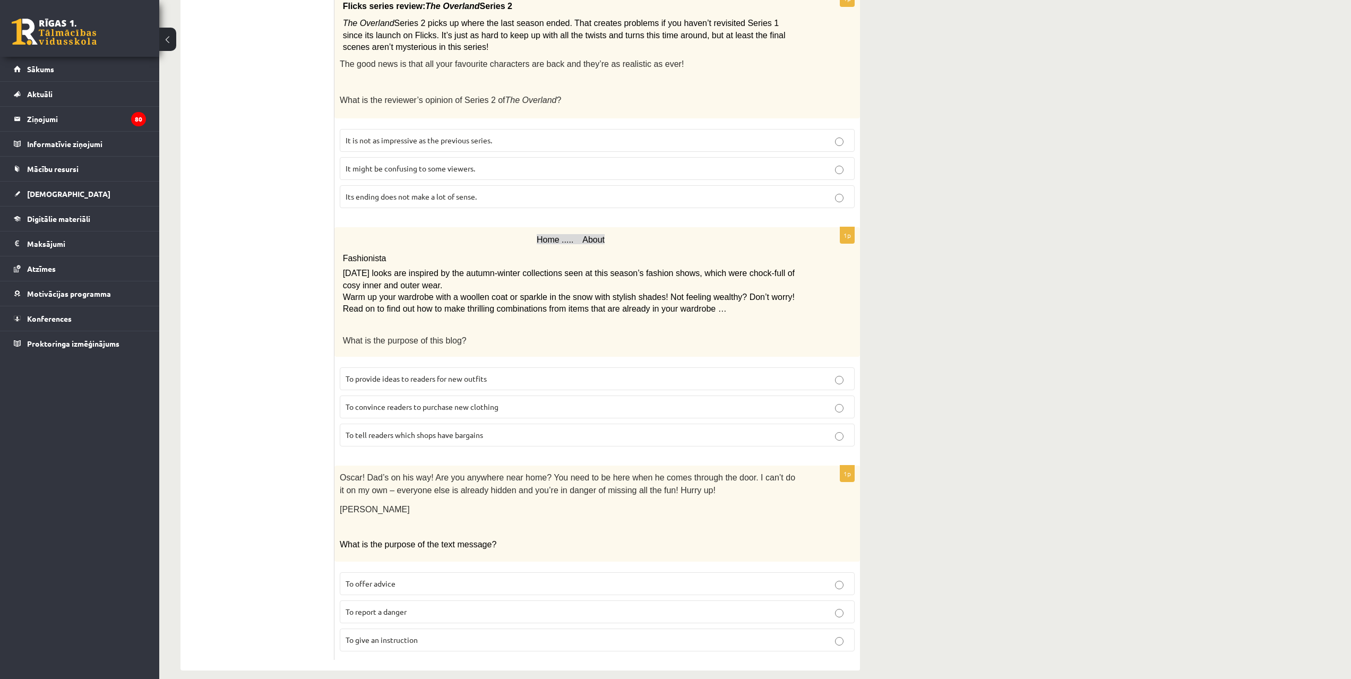
click at [484, 163] on p "It might be confusing to some viewers." at bounding box center [597, 168] width 503 height 11
click at [492, 373] on p "To provide ideas to readers for new outfits" at bounding box center [597, 378] width 503 height 11
click at [384, 635] on p "To give an instruction" at bounding box center [597, 640] width 503 height 11
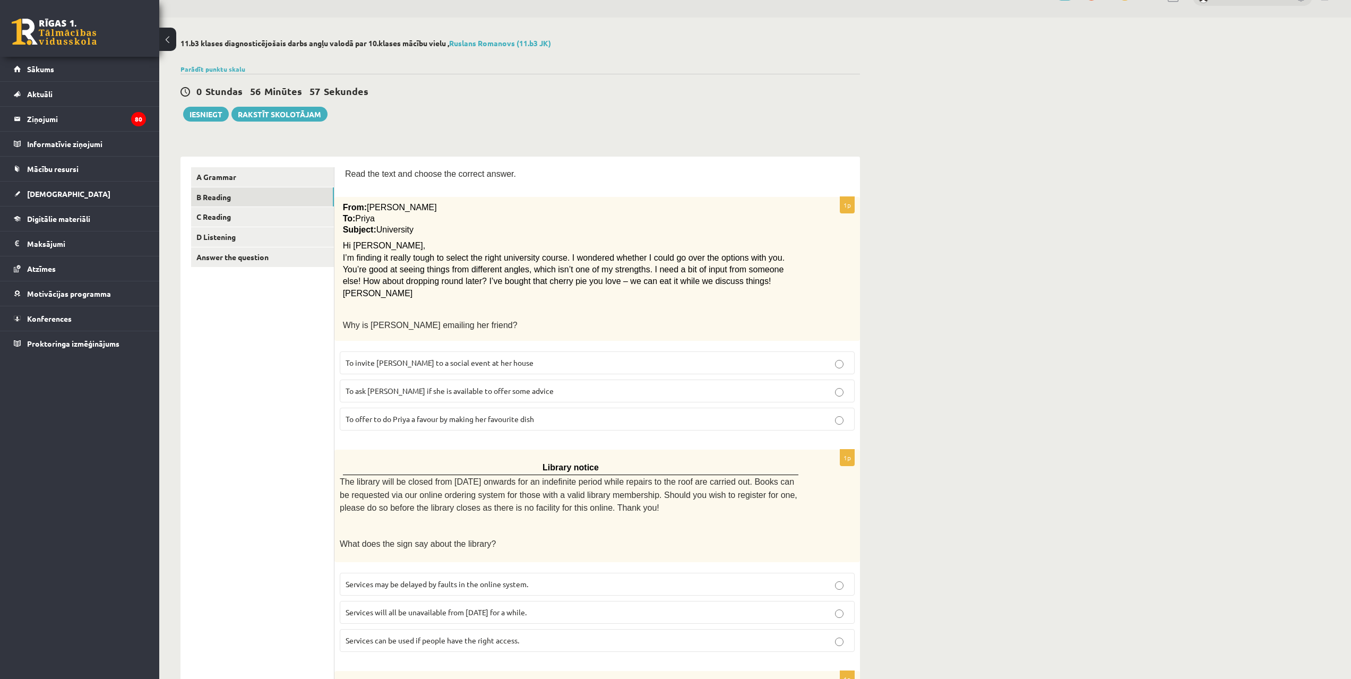
scroll to position [12, 0]
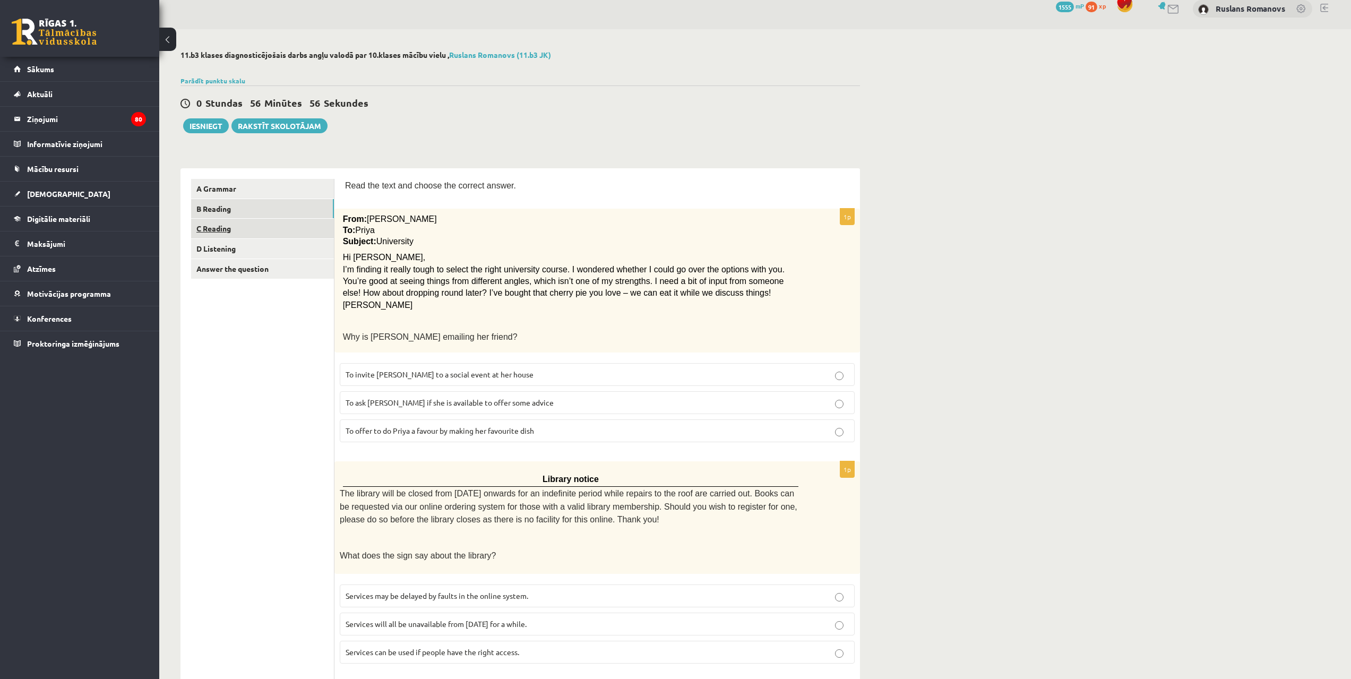
click at [278, 234] on link "C Reading" at bounding box center [262, 229] width 143 height 20
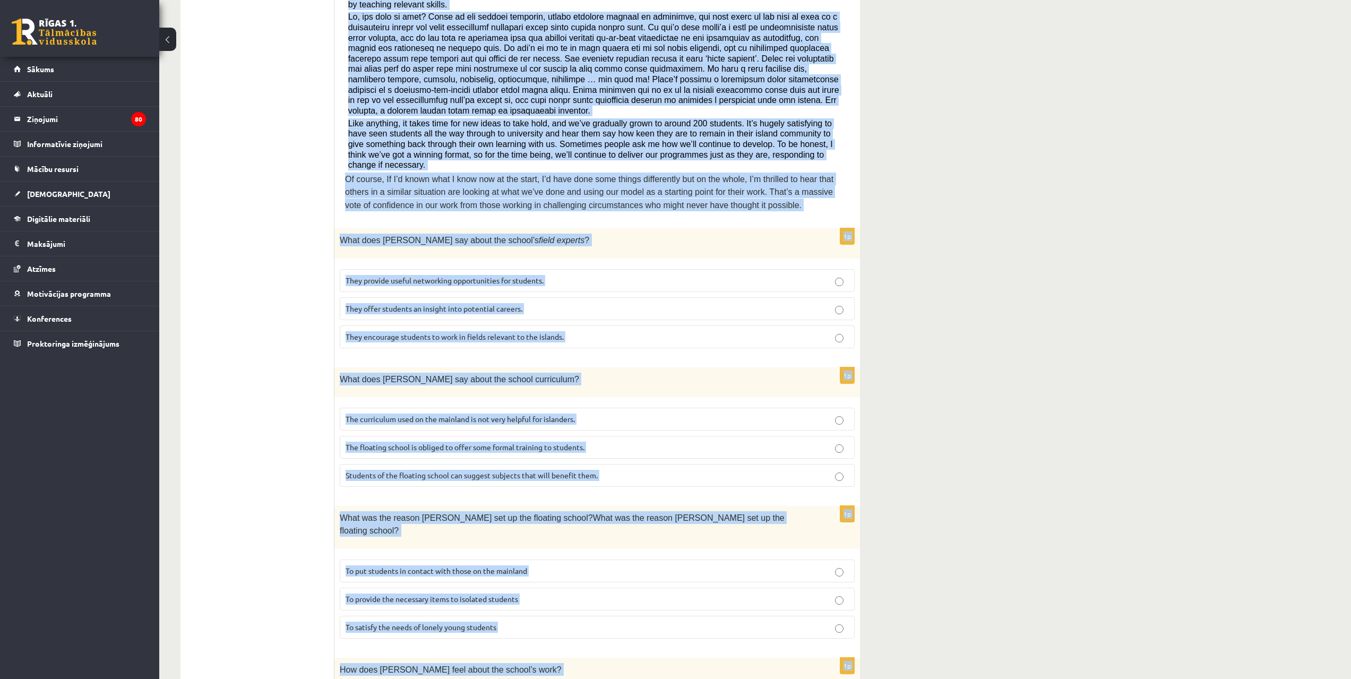
scroll to position [712, 0]
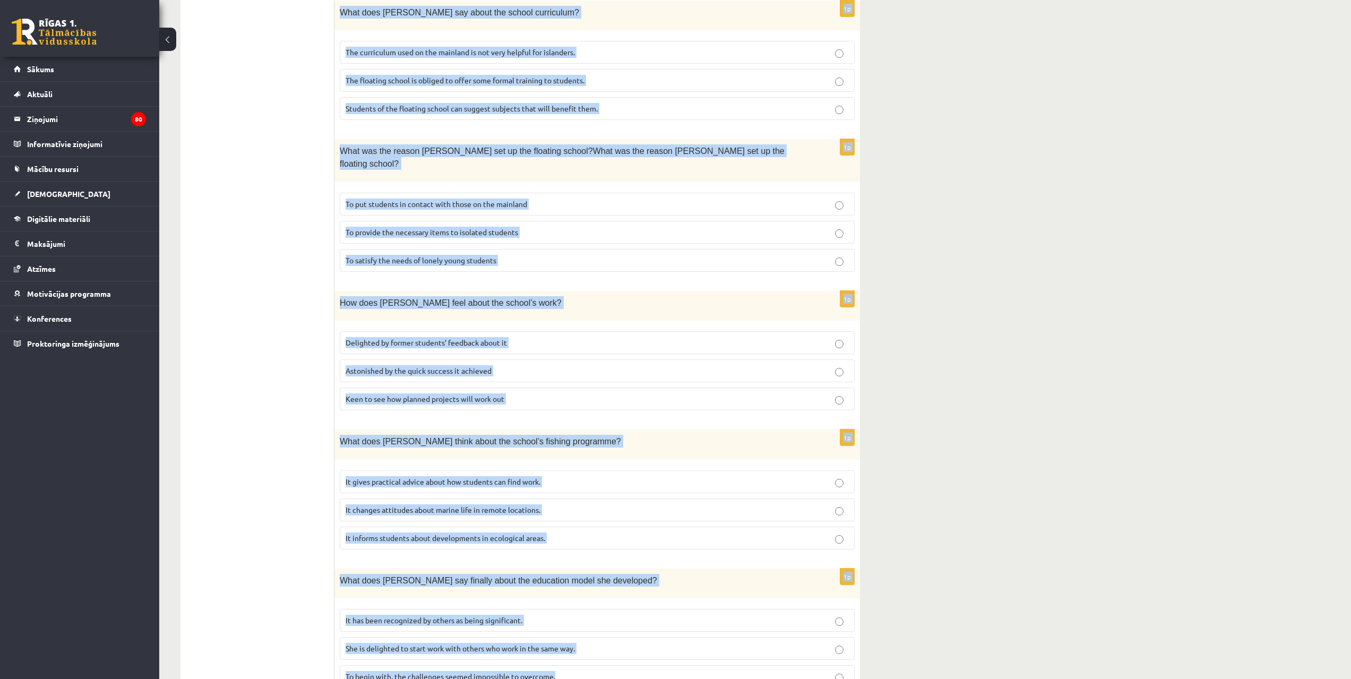
drag, startPoint x: 342, startPoint y: 186, endPoint x: 670, endPoint y: 635, distance: 555.2
click at [670, 635] on div "Read the article about an unusual school and choose the correct answer for each…" at bounding box center [598, 87] width 526 height 1239
copy form "Read the article about an unusual school and choose the correct answer for each…"
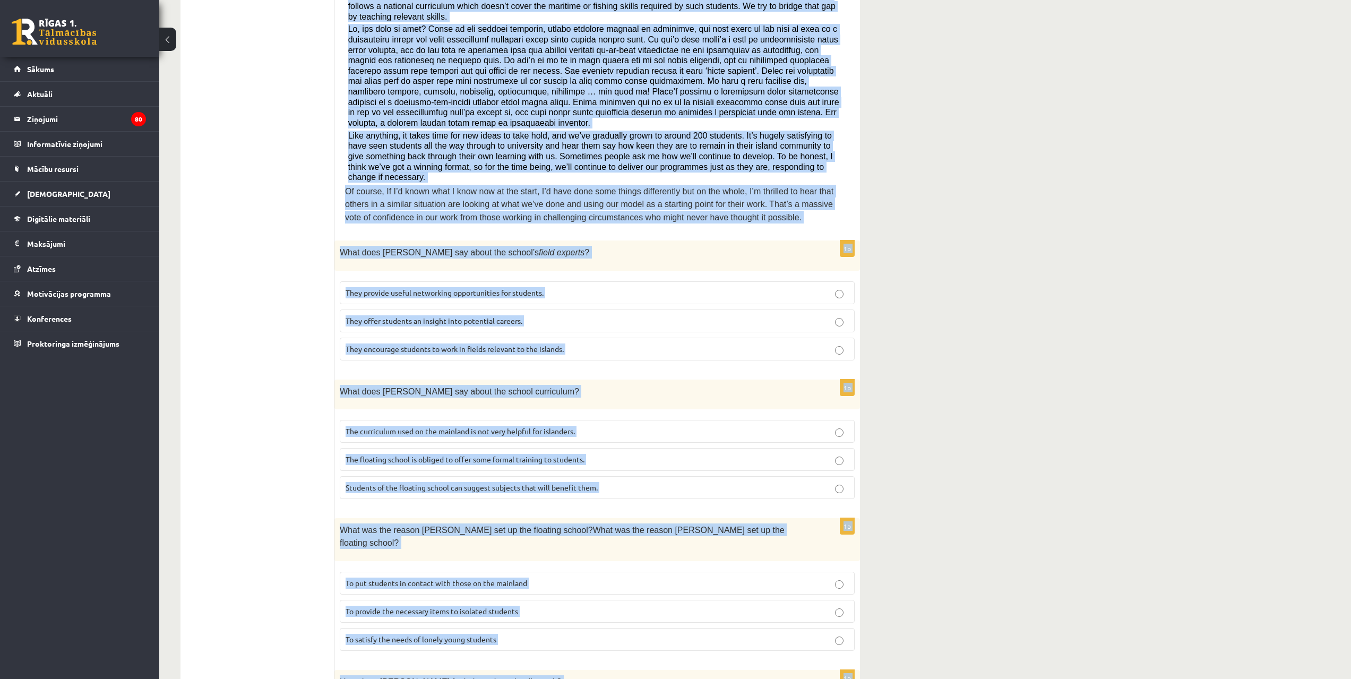
scroll to position [330, 0]
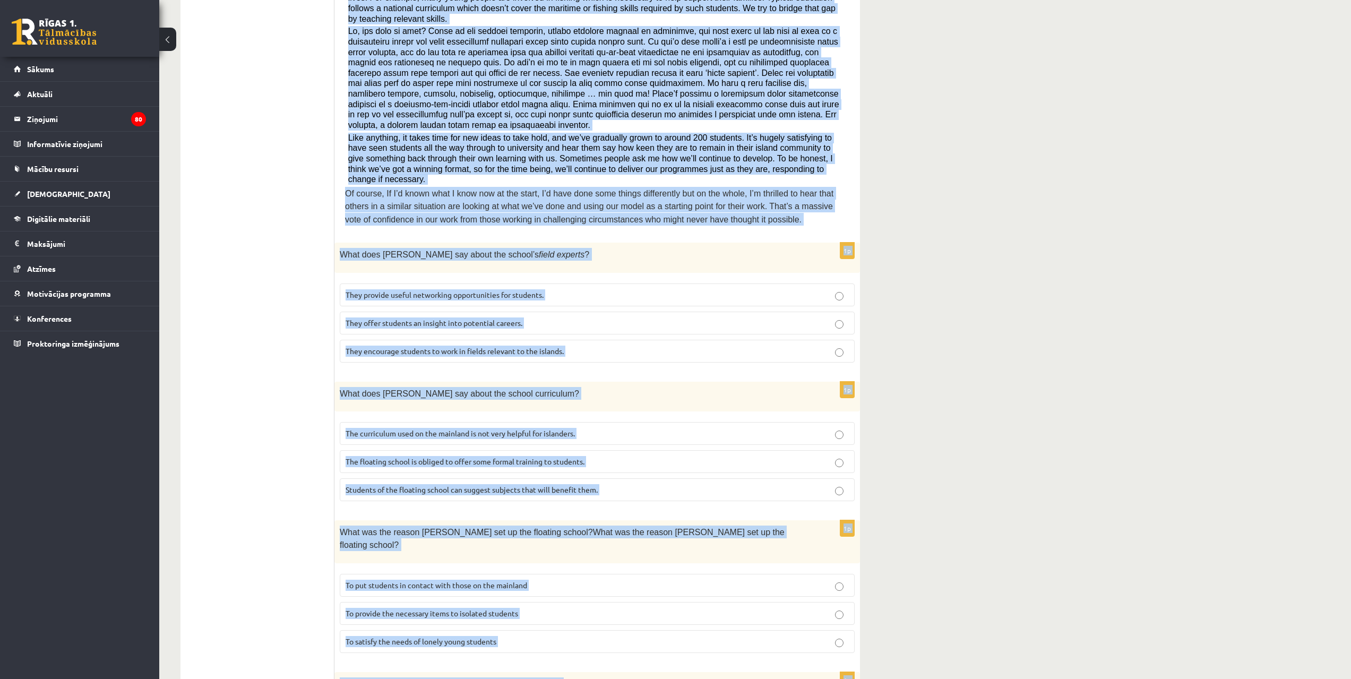
click at [1092, 362] on div "11.b3 klases diagnosticējošais darbs angļu valodā par 10.klases mācību vielu , …" at bounding box center [755, 410] width 1192 height 1399
click at [1234, 352] on div "11.b3 klases diagnosticējošais darbs angļu valodā par 10.klases mācību vielu , …" at bounding box center [755, 410] width 1192 height 1399
click at [911, 373] on div "11.b3 klases diagnosticējošais darbs angļu valodā par 10.klases mācību vielu , …" at bounding box center [755, 410] width 1192 height 1399
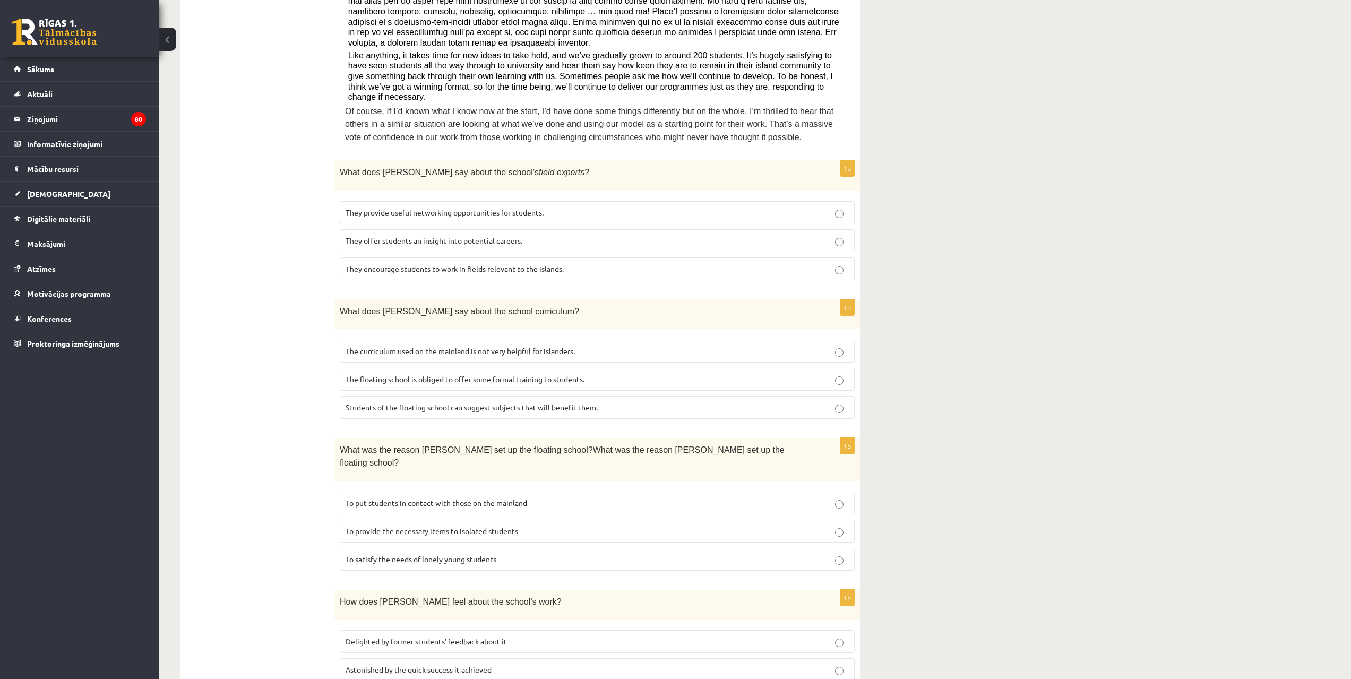
scroll to position [422, 0]
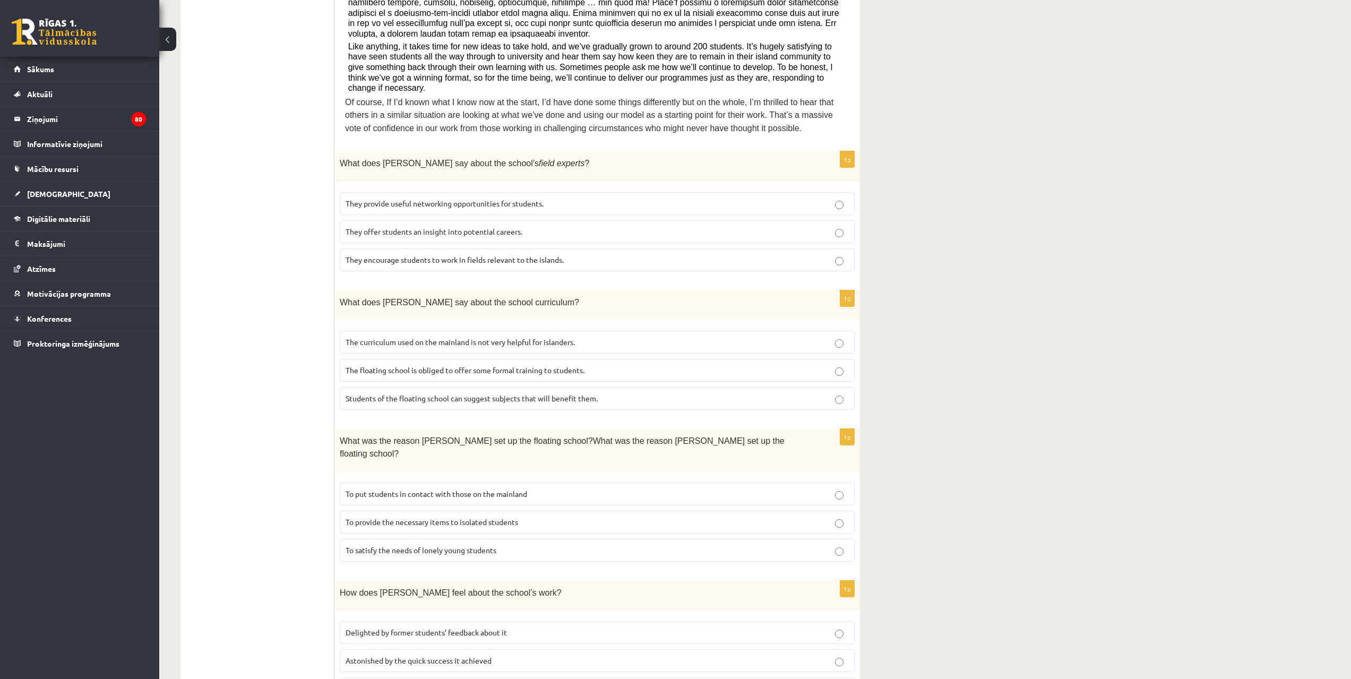
click at [404, 227] on span "They offer students an insight into potential careers." at bounding box center [434, 232] width 177 height 10
click at [543, 337] on span "The curriculum used on the mainland is not very helpful for islanders." at bounding box center [460, 342] width 229 height 10
click at [512, 517] on span "To provide the necessary items to isolated students" at bounding box center [432, 522] width 173 height 10
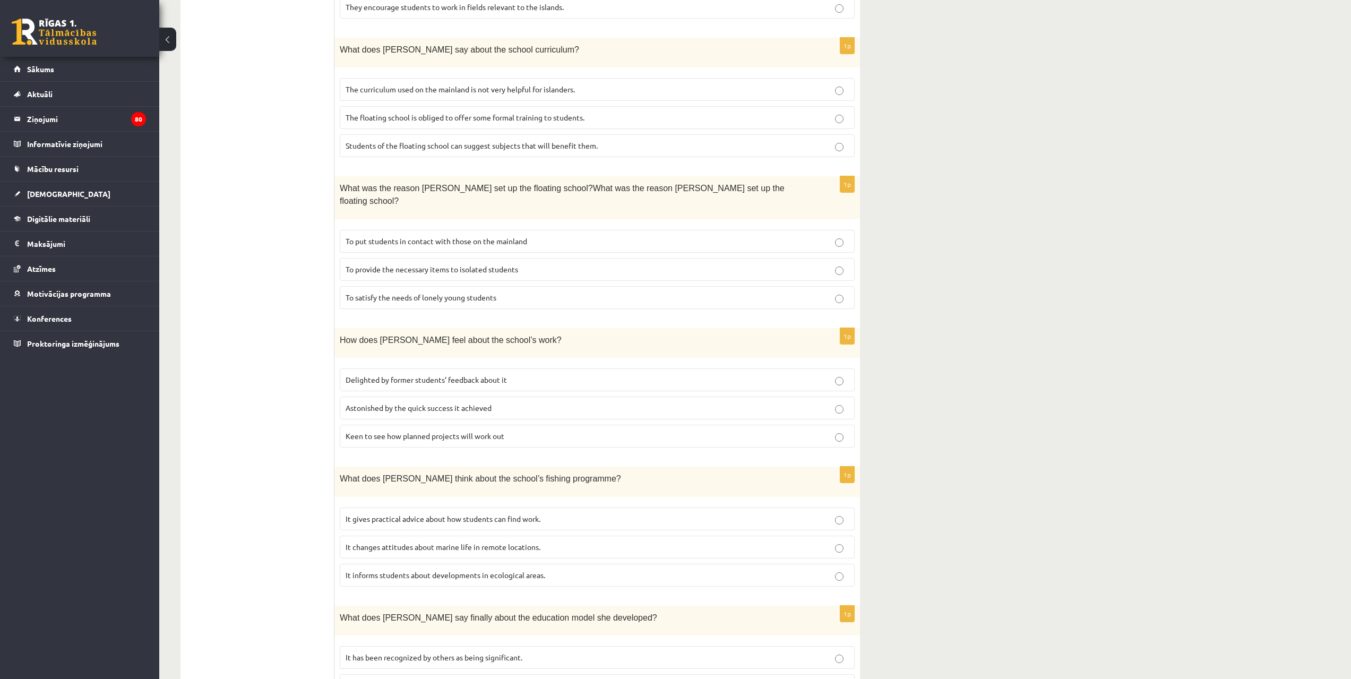
scroll to position [712, 0]
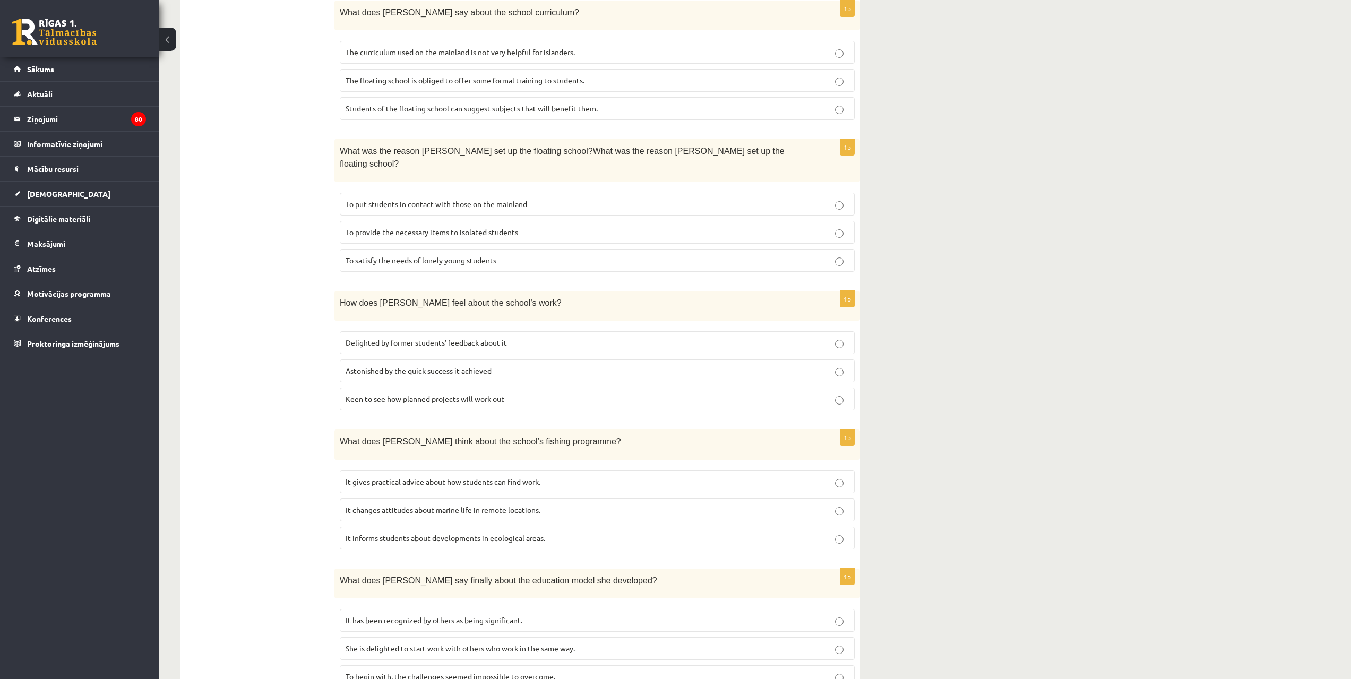
click at [518, 337] on p "Delighted by former students’ feedback about it" at bounding box center [597, 342] width 503 height 11
click at [545, 533] on span "It informs students about developments in ecological areas." at bounding box center [446, 538] width 200 height 10
click at [513, 615] on p "It has been recognized by others as being significant." at bounding box center [597, 620] width 503 height 11
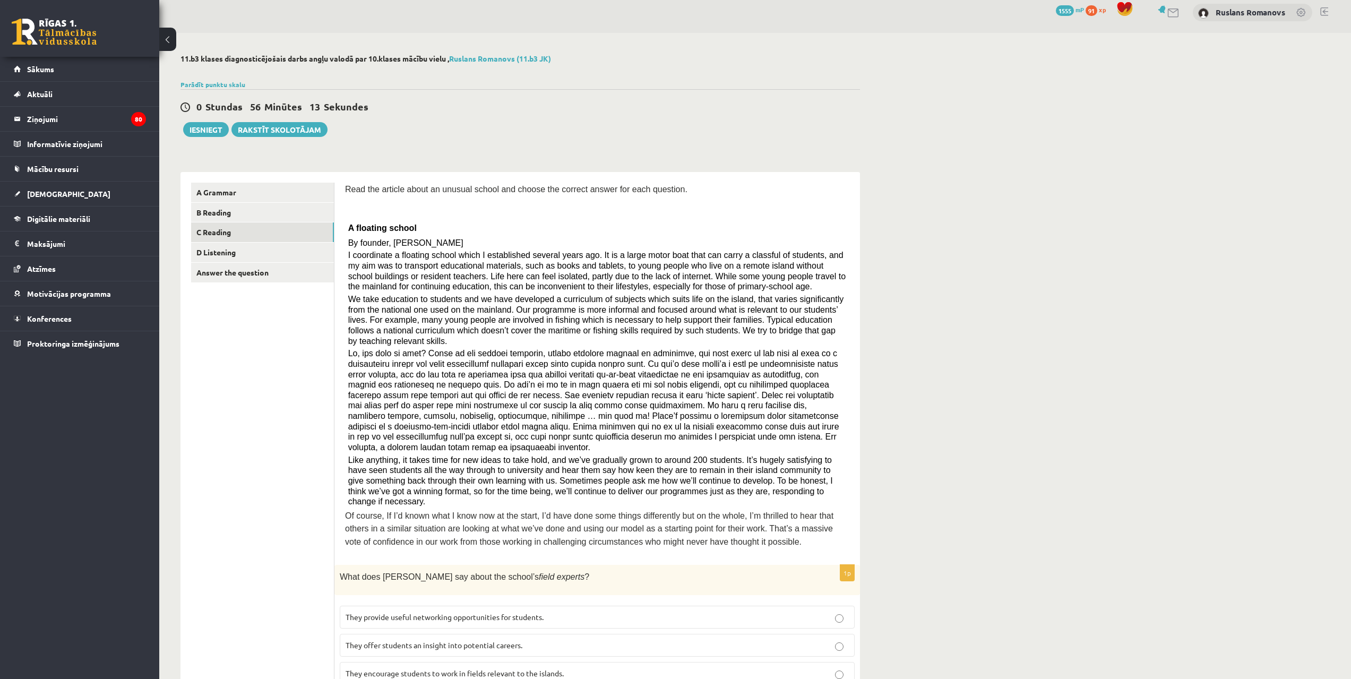
scroll to position [0, 0]
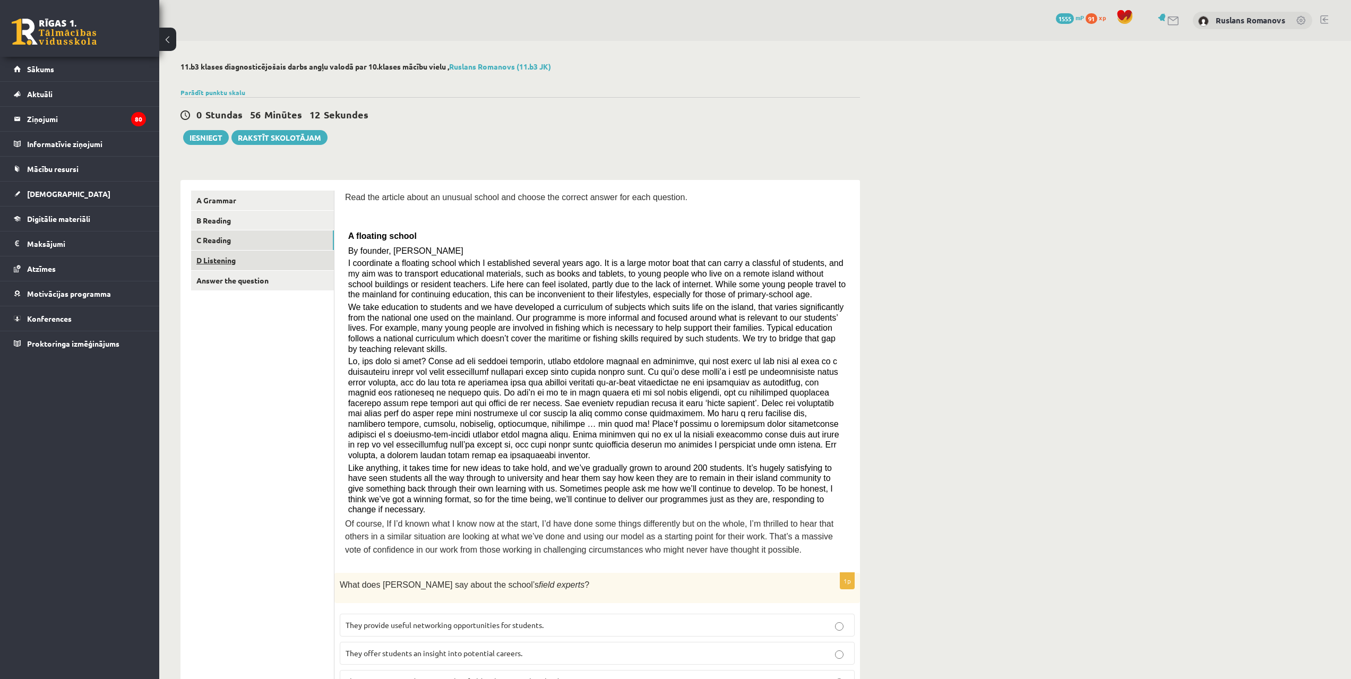
click at [294, 261] on link "D Listening" at bounding box center [262, 261] width 143 height 20
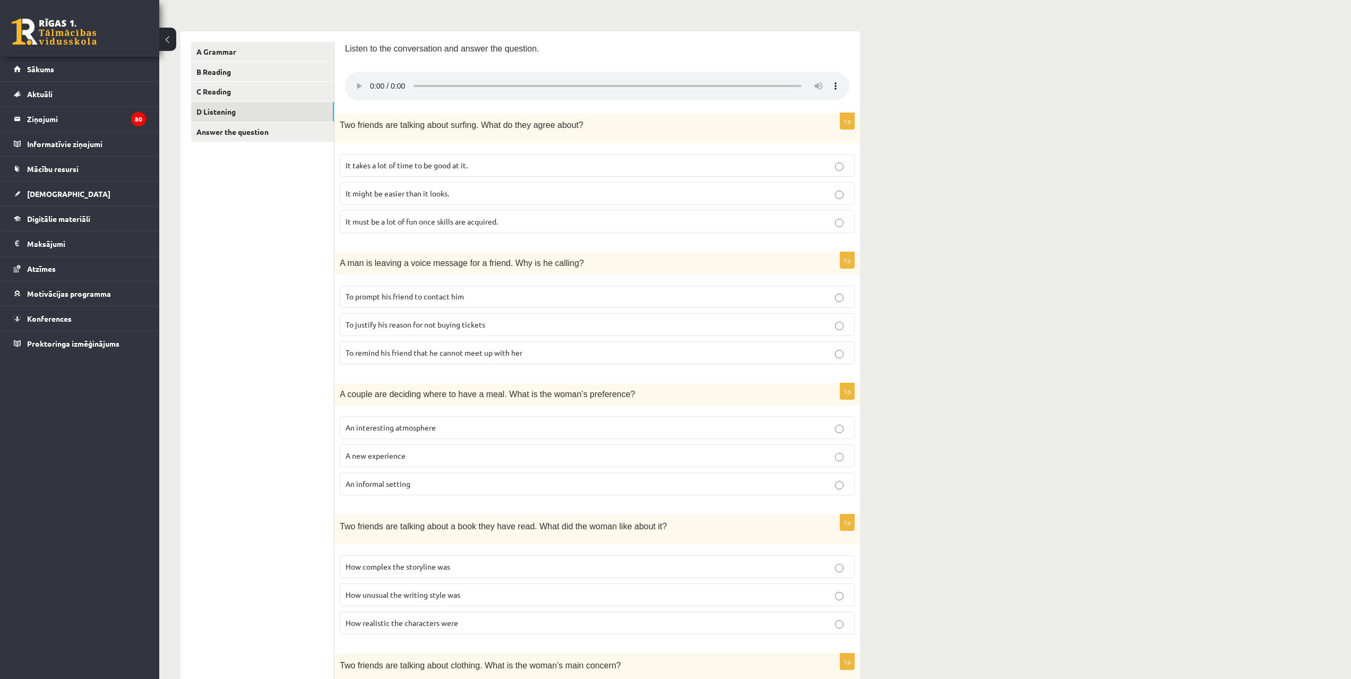
scroll to position [142, 0]
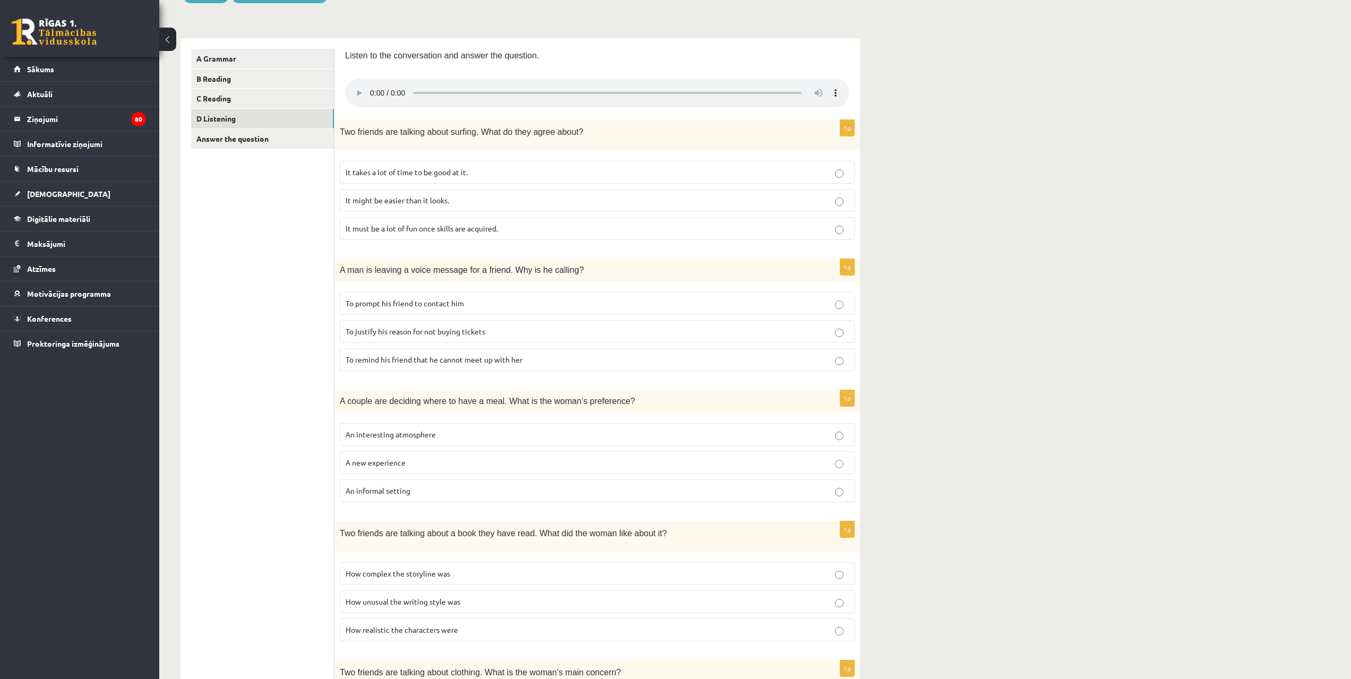
click at [669, 176] on p "It takes a lot of time to be good at it." at bounding box center [597, 172] width 503 height 11
click at [662, 335] on p "To justify his reason for not buying tickets" at bounding box center [597, 331] width 503 height 11
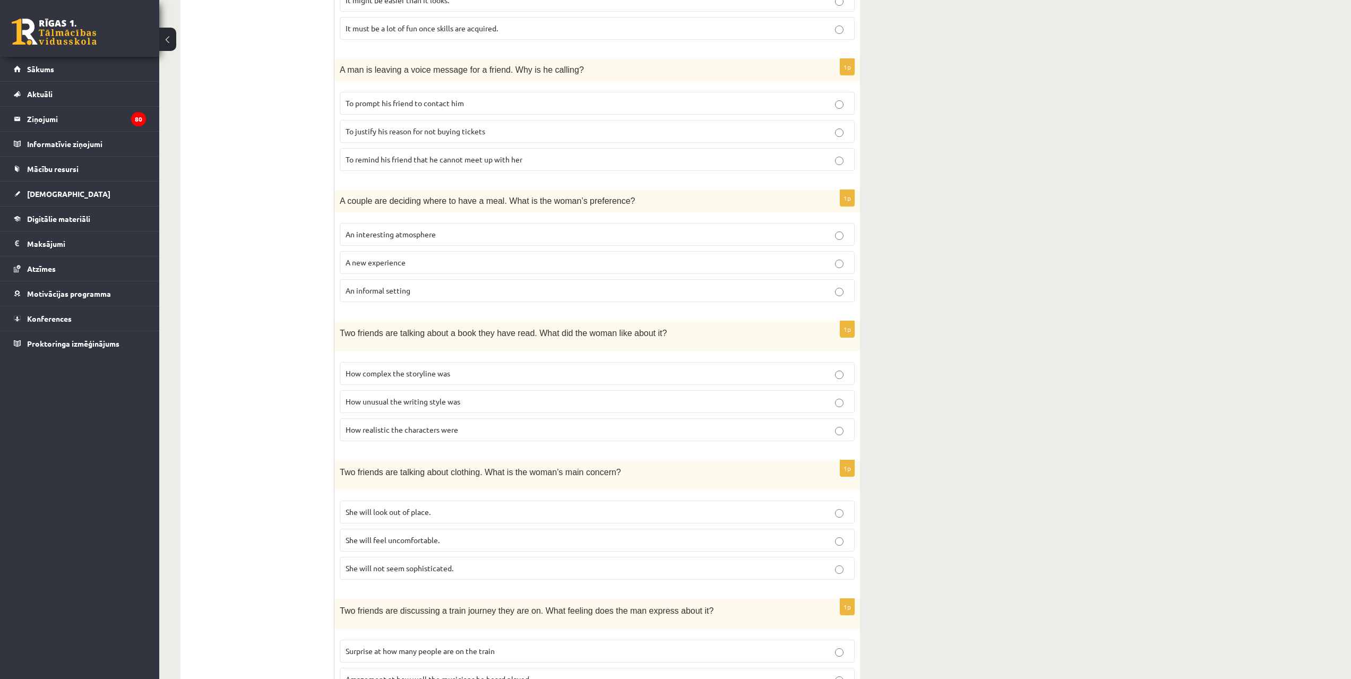
scroll to position [365, 0]
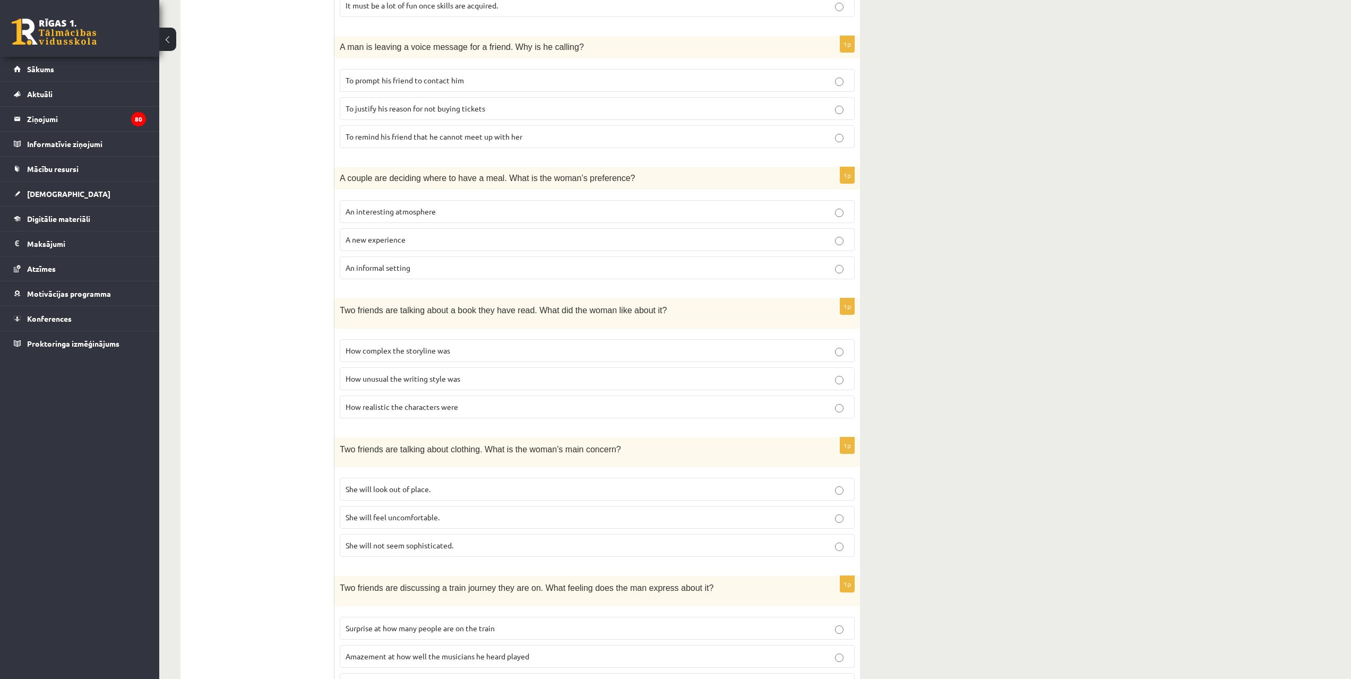
click at [799, 272] on p "An informal setting" at bounding box center [597, 267] width 503 height 11
click at [812, 386] on label "How unusual the writing style was" at bounding box center [597, 378] width 515 height 23
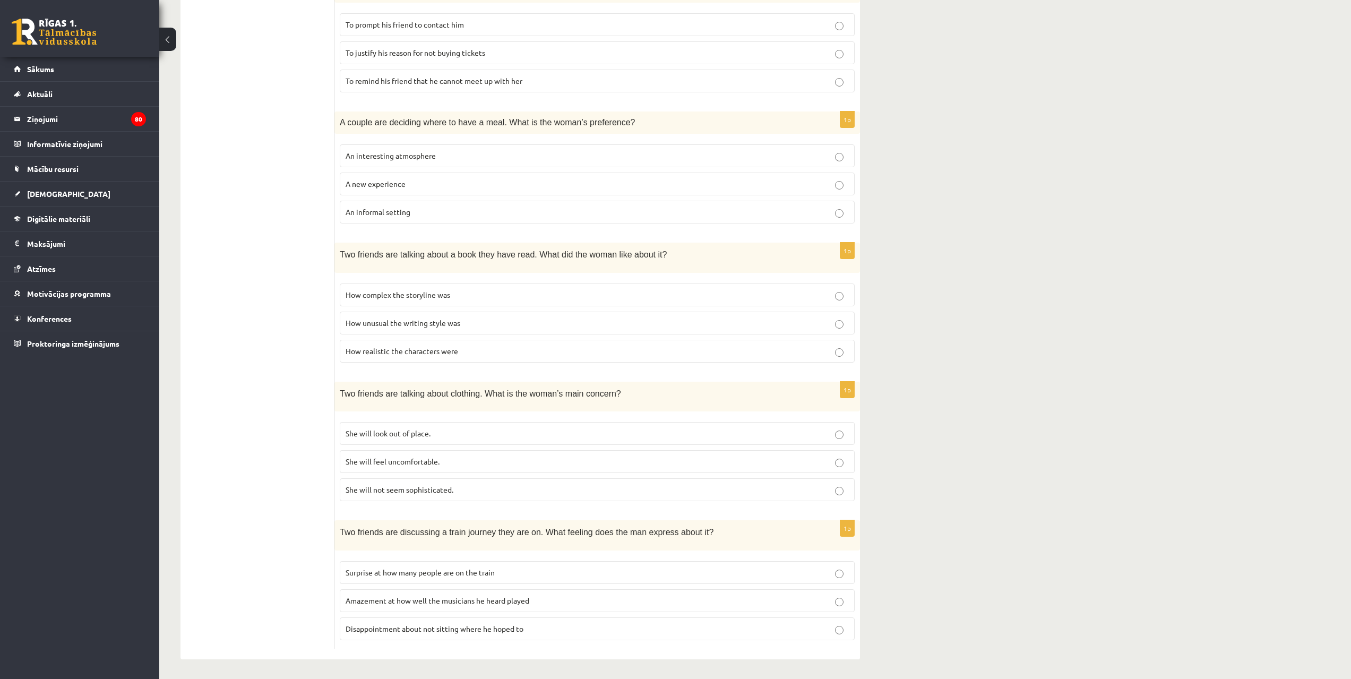
click at [790, 437] on p "She will look out of place." at bounding box center [597, 433] width 503 height 11
click at [815, 600] on p "Amazement at how well the musicians he heard played" at bounding box center [597, 600] width 503 height 11
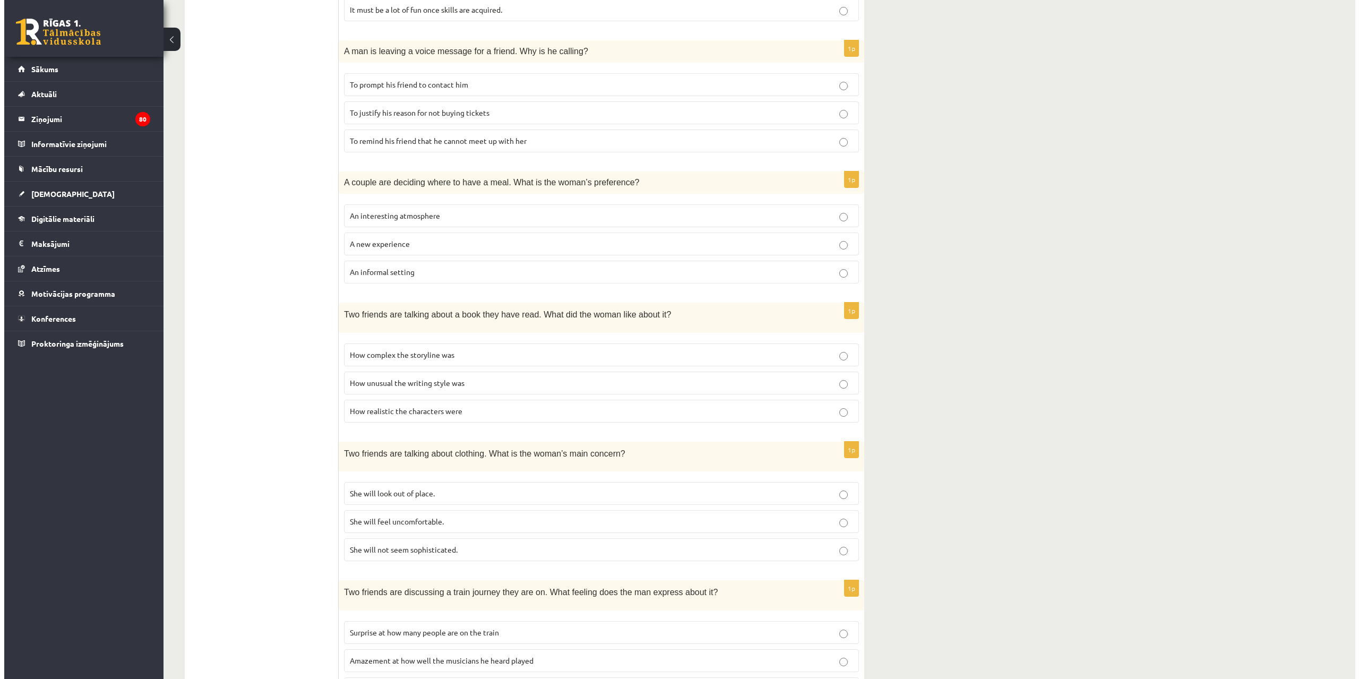
scroll to position [0, 0]
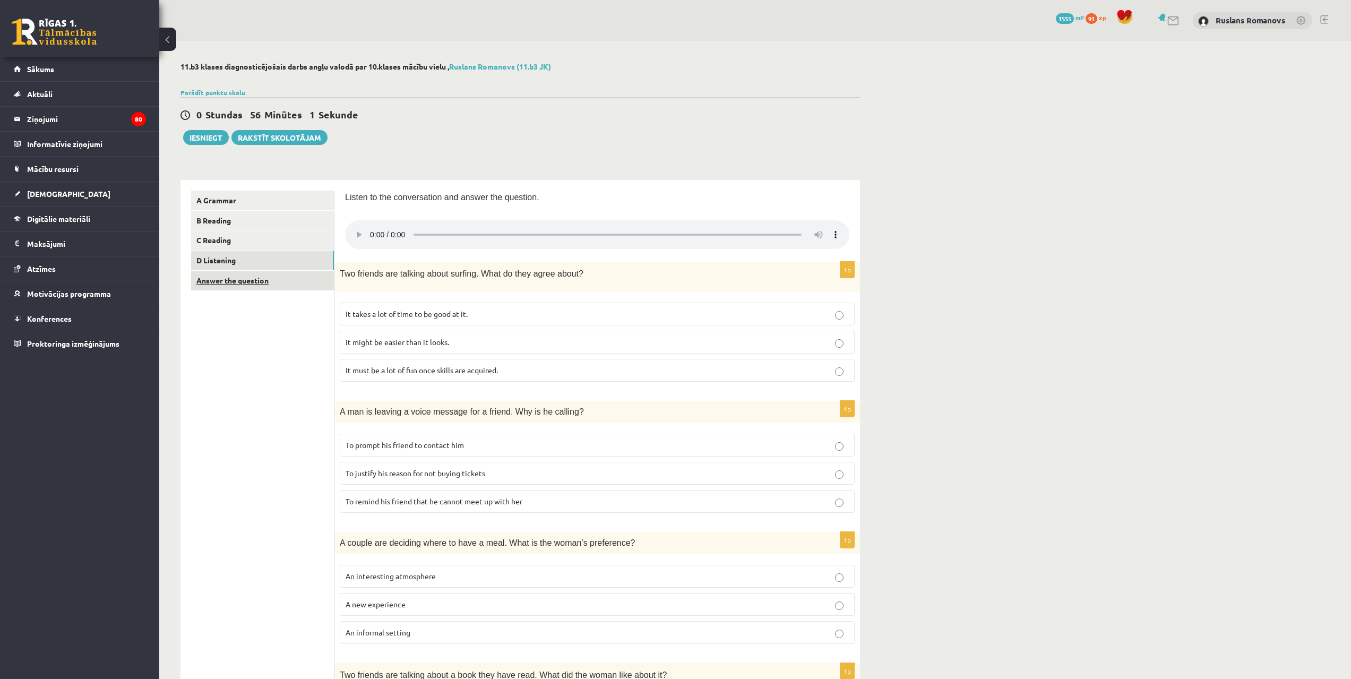
click at [280, 282] on link "Answer the question" at bounding box center [262, 281] width 143 height 20
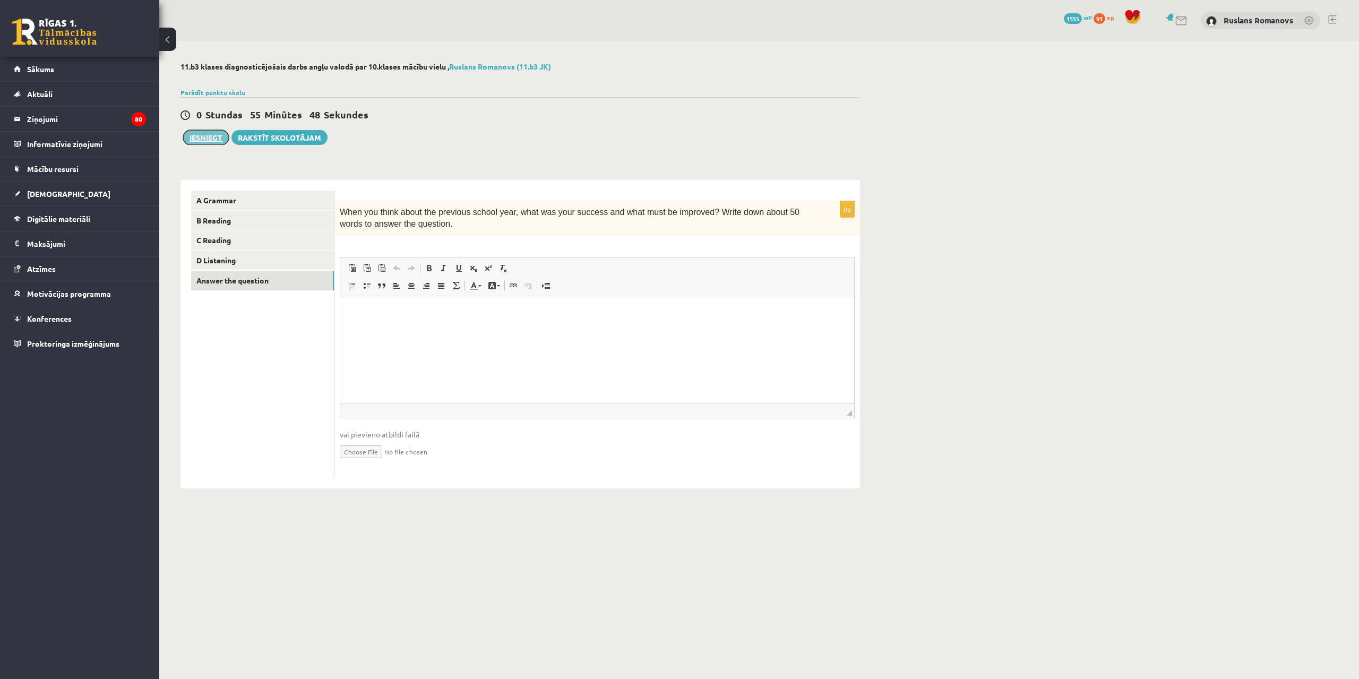
click at [204, 137] on button "Iesniegt" at bounding box center [206, 137] width 46 height 15
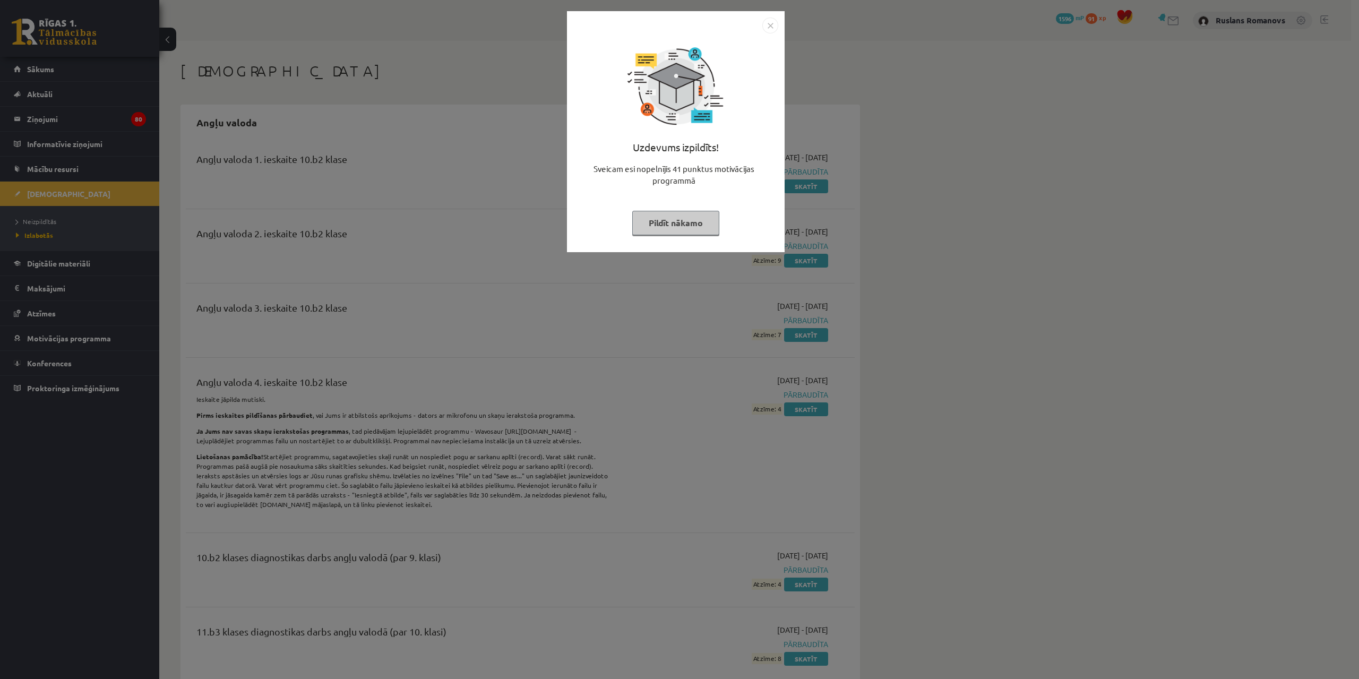
click at [770, 18] on img "Close" at bounding box center [770, 26] width 16 height 16
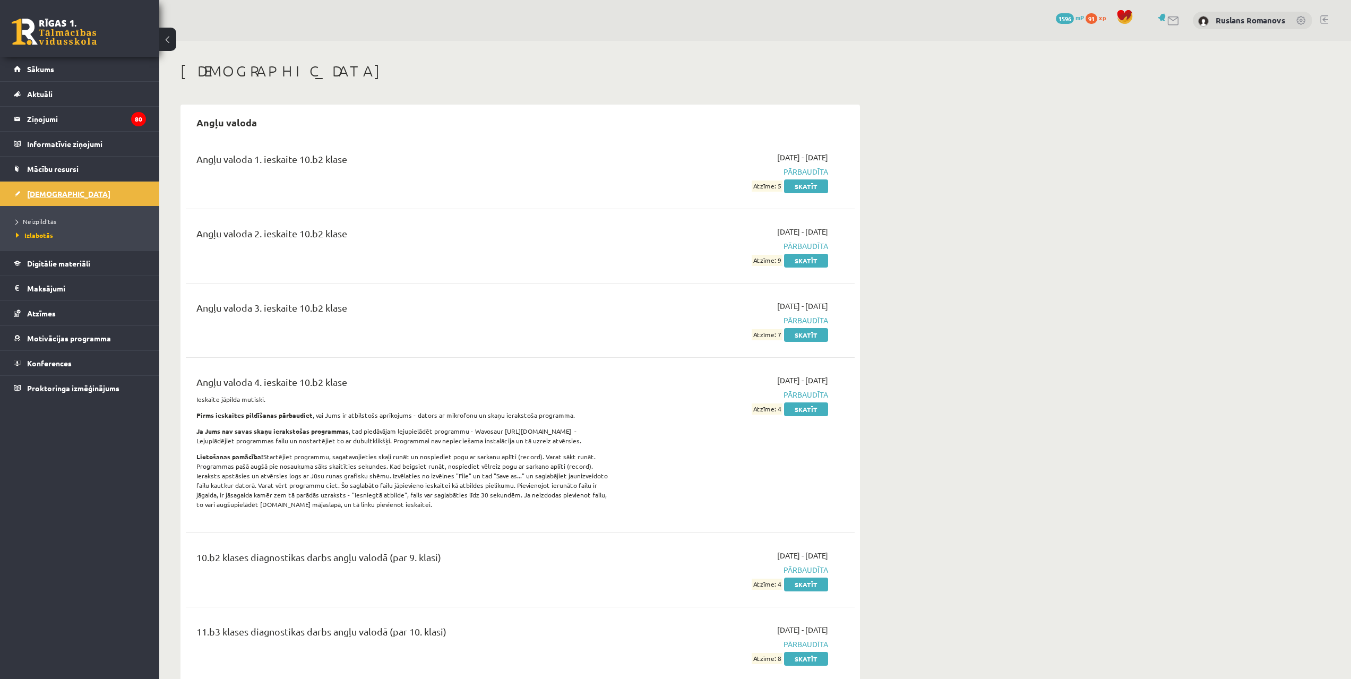
click at [33, 191] on span "[DEMOGRAPHIC_DATA]" at bounding box center [68, 194] width 83 height 10
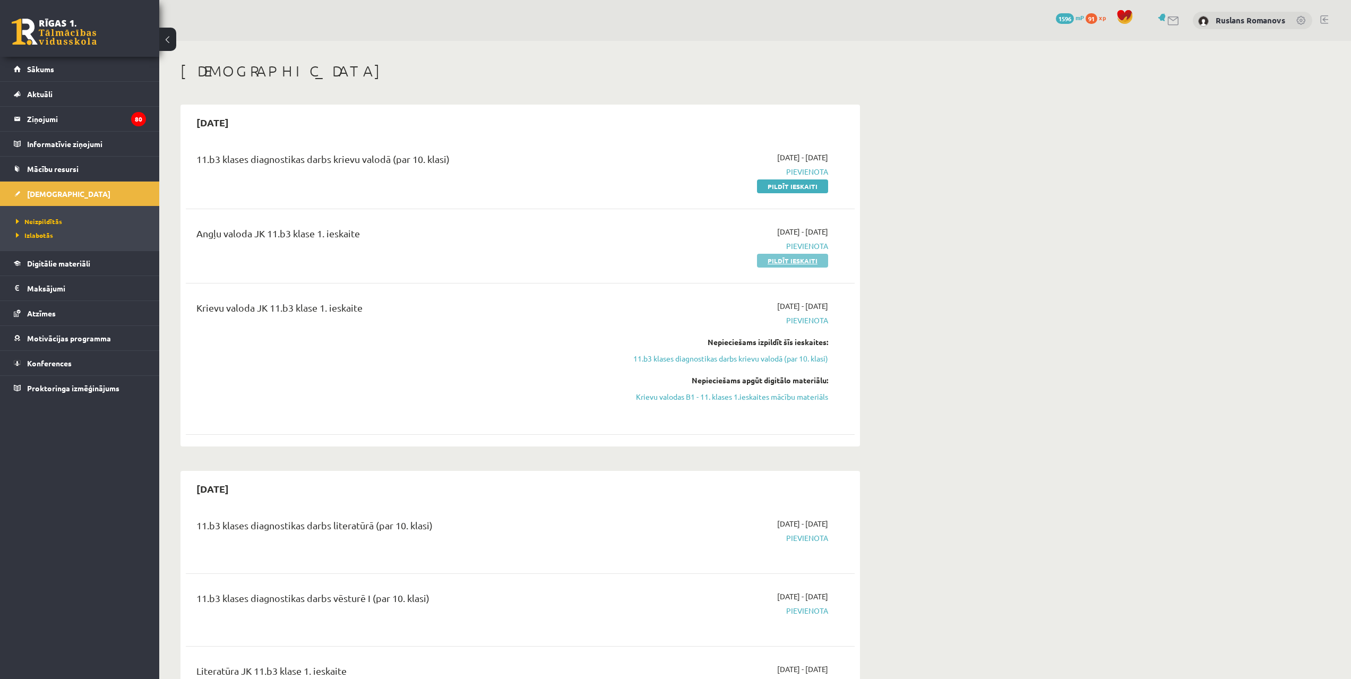
click at [801, 261] on link "Pildīt ieskaiti" at bounding box center [792, 261] width 71 height 14
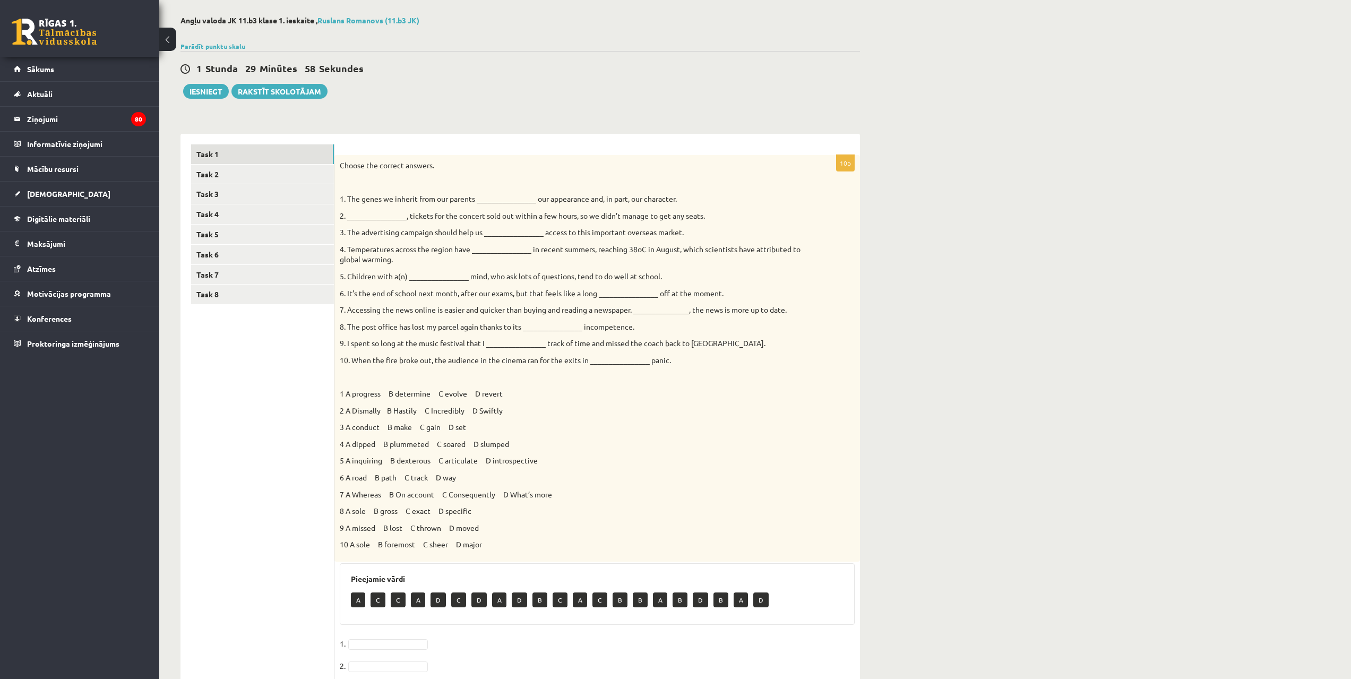
scroll to position [46, 0]
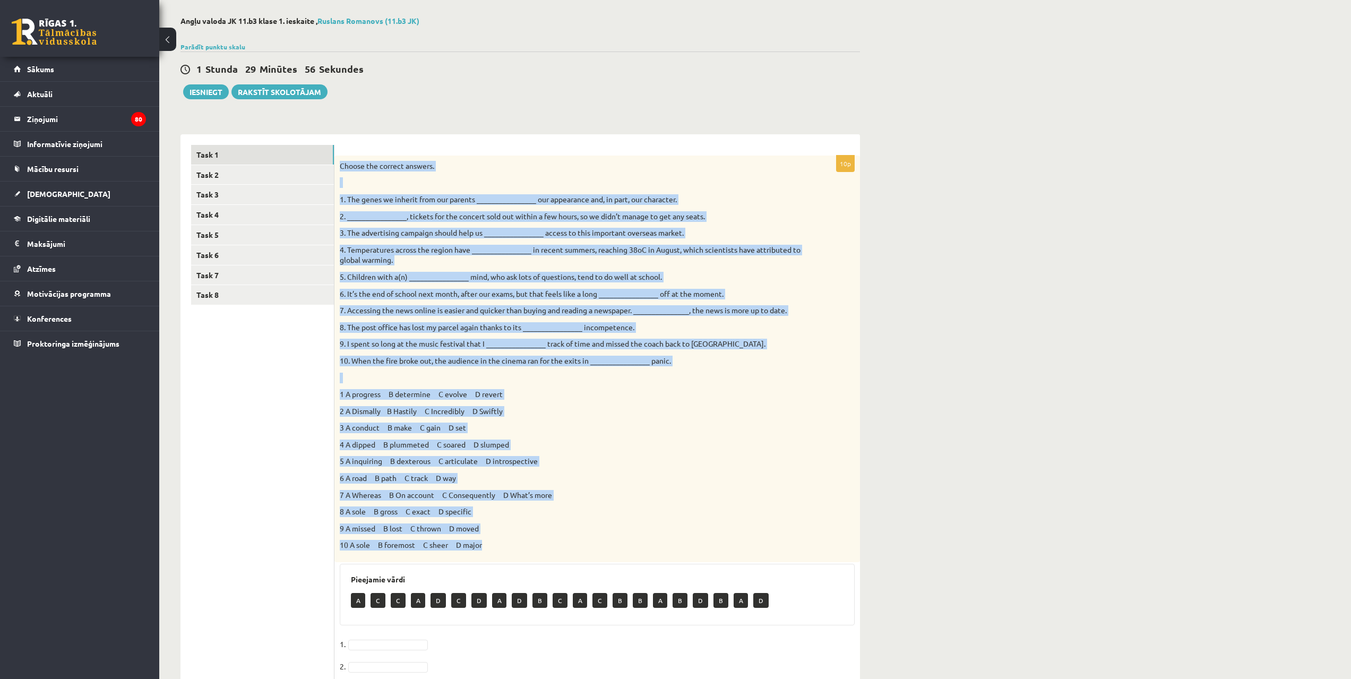
drag, startPoint x: 340, startPoint y: 166, endPoint x: 561, endPoint y: 546, distance: 439.7
click at [561, 546] on div "Choose the correct answers. 1. The genes we inherit from our parents __________…" at bounding box center [598, 359] width 526 height 407
copy div "Loremi dol sitamet consect. 5. Adi elits do eiusmod temp inc utlabor __________…"
click at [665, 323] on p "8. The post office has lost my parcel again thanks to its ________________ inco…" at bounding box center [571, 327] width 462 height 11
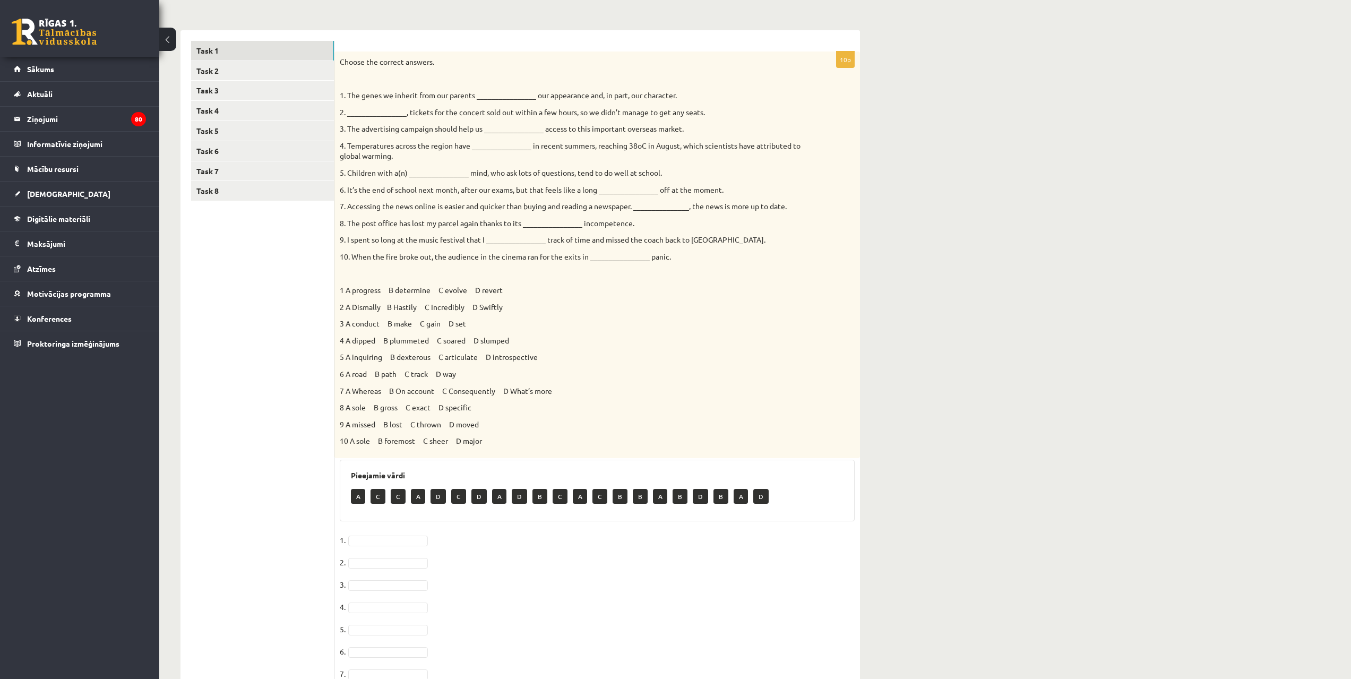
scroll to position [263, 0]
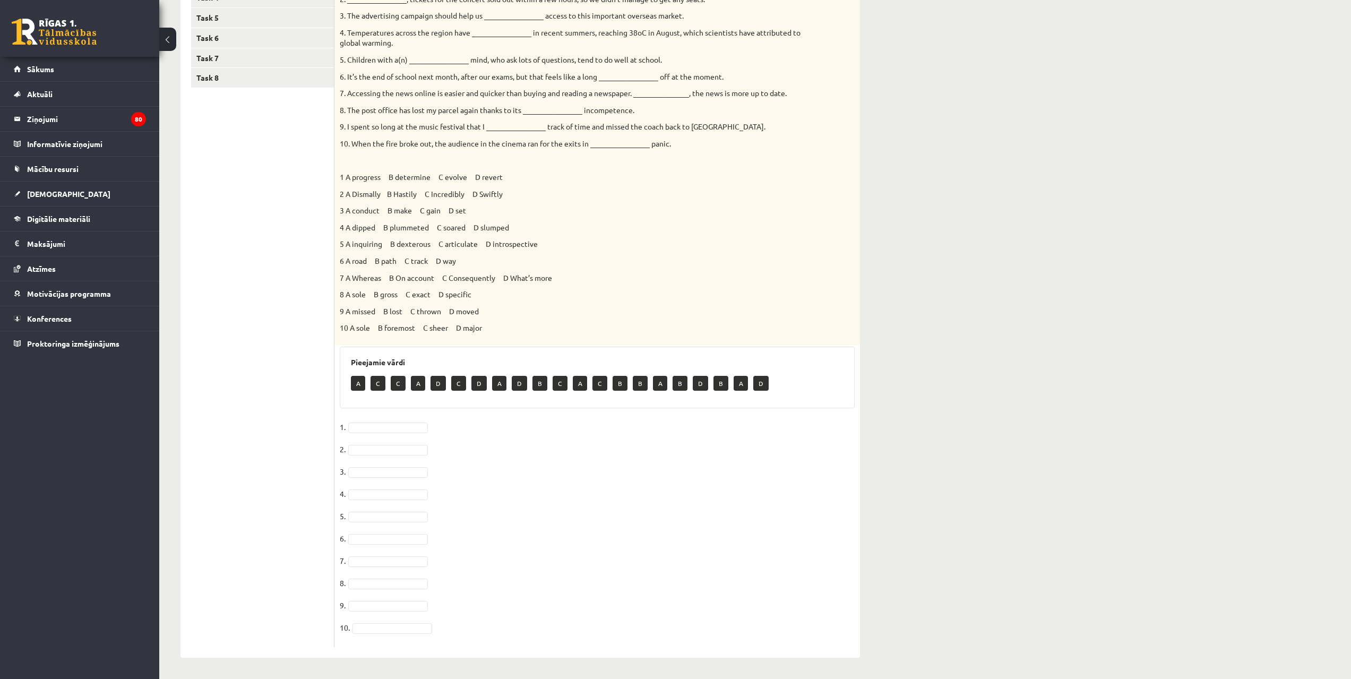
click at [363, 423] on fieldset "1. 2. 3. 4. 5. 6. 7. 8. 9. 10." at bounding box center [597, 530] width 515 height 223
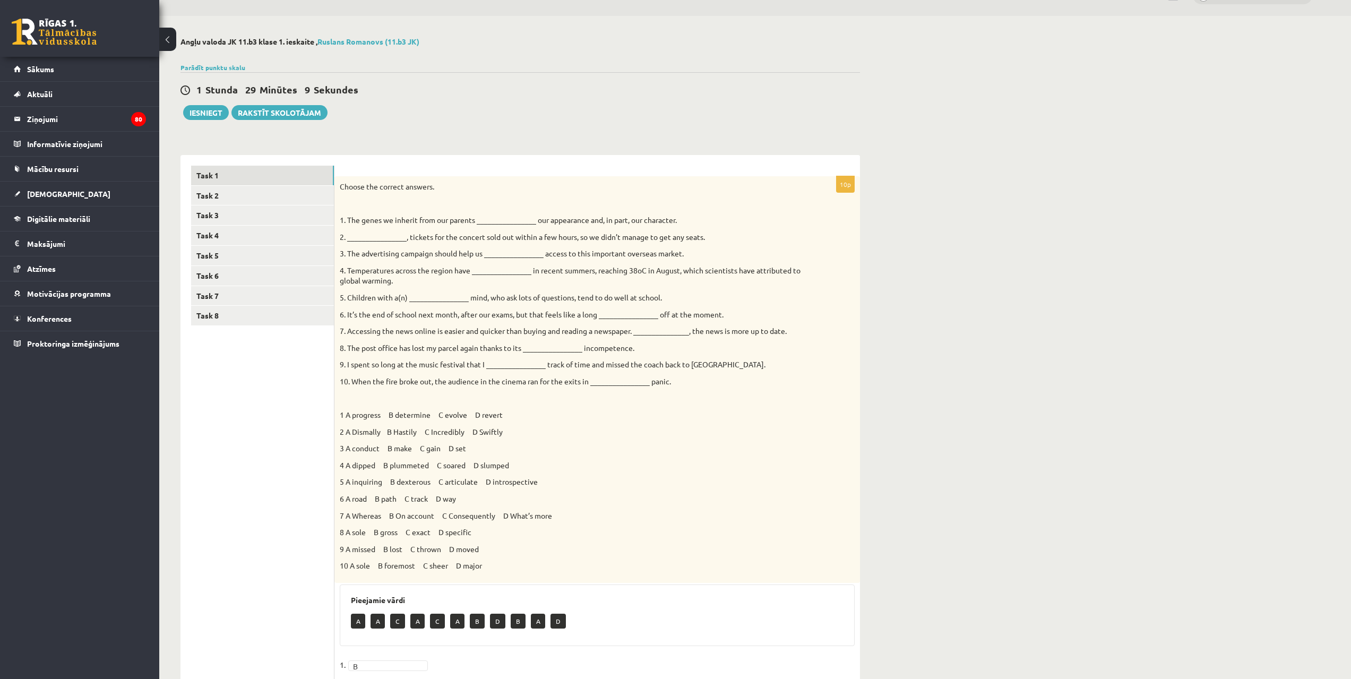
scroll to position [0, 0]
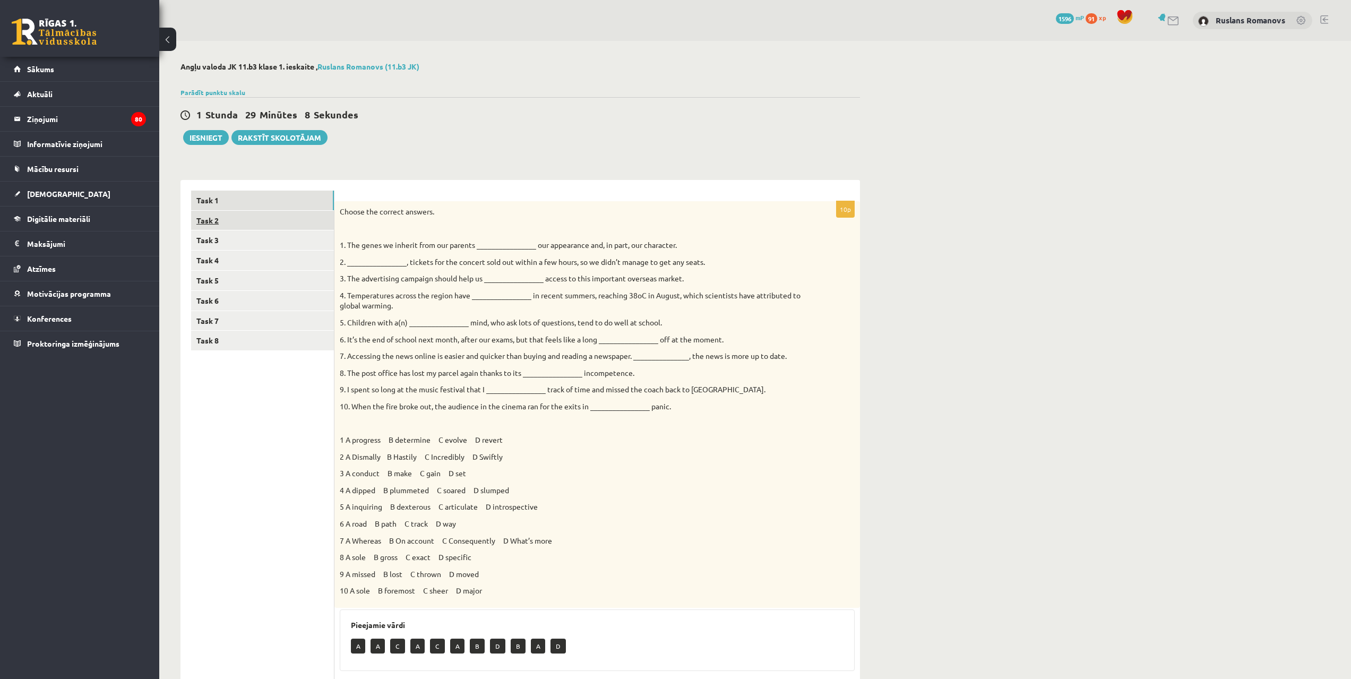
click at [256, 228] on link "Task 2" at bounding box center [262, 221] width 143 height 20
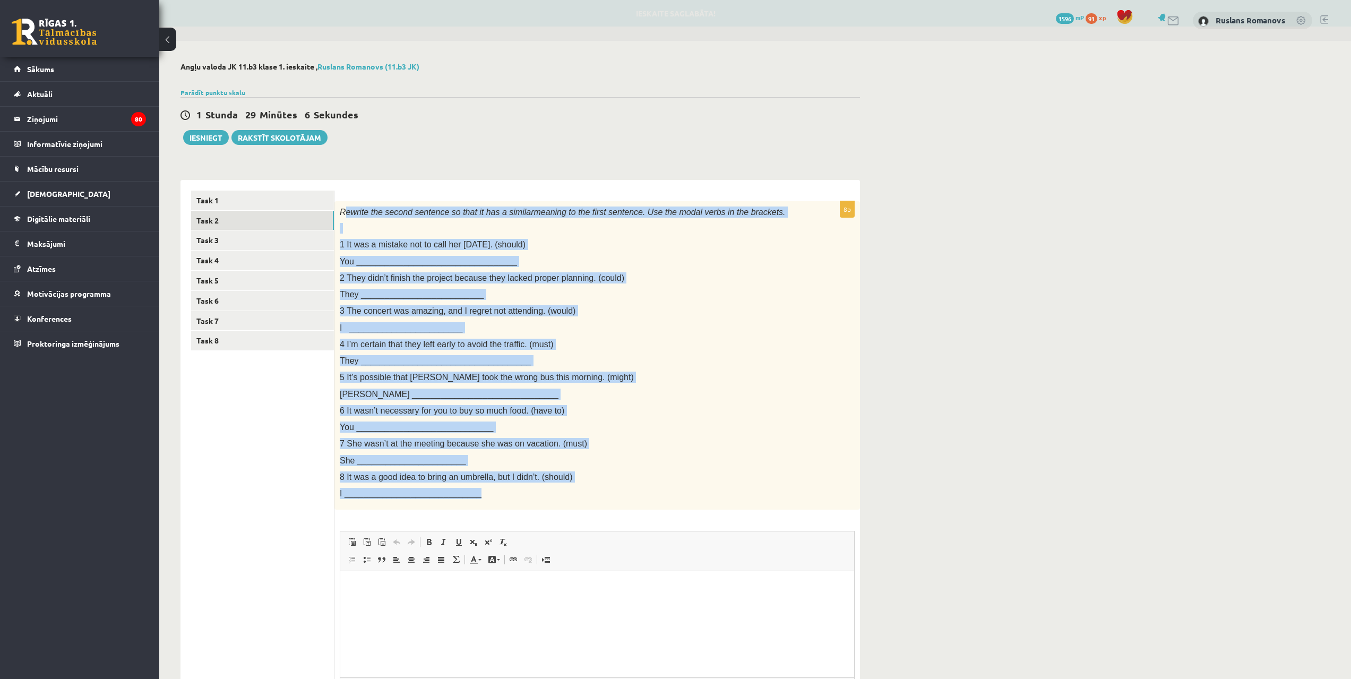
drag, startPoint x: 342, startPoint y: 210, endPoint x: 521, endPoint y: 425, distance: 280.2
click at [550, 484] on div "Rewrite the second sentence so that it has a similar meaning to the first sente…" at bounding box center [598, 355] width 526 height 309
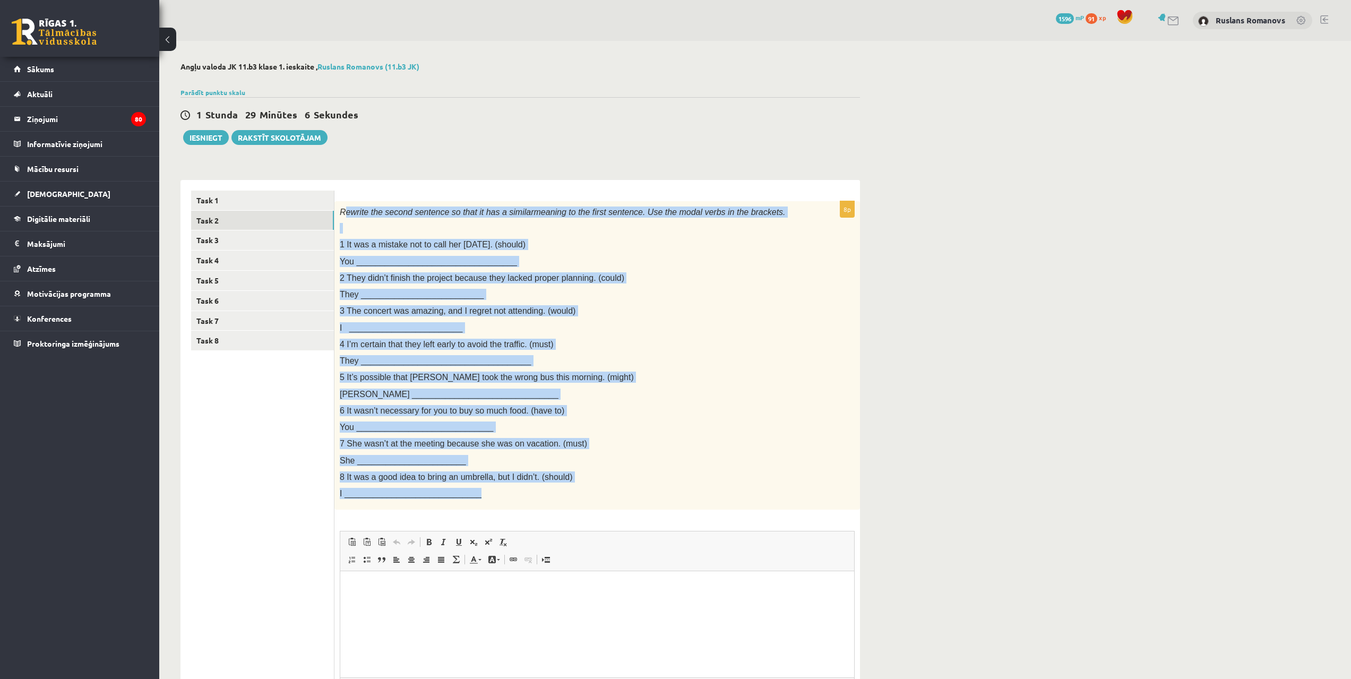
click at [363, 209] on span "Rewrite the second sentence so that it has a similar" at bounding box center [437, 212] width 194 height 9
drag, startPoint x: 340, startPoint y: 208, endPoint x: 542, endPoint y: 490, distance: 347.0
click at [542, 490] on div "Rewrite the second sentence so that it has a similar meaning to the first sente…" at bounding box center [598, 355] width 526 height 309
copy div "Rewrite the second sentence so that it has a similar meaning to the first sente…"
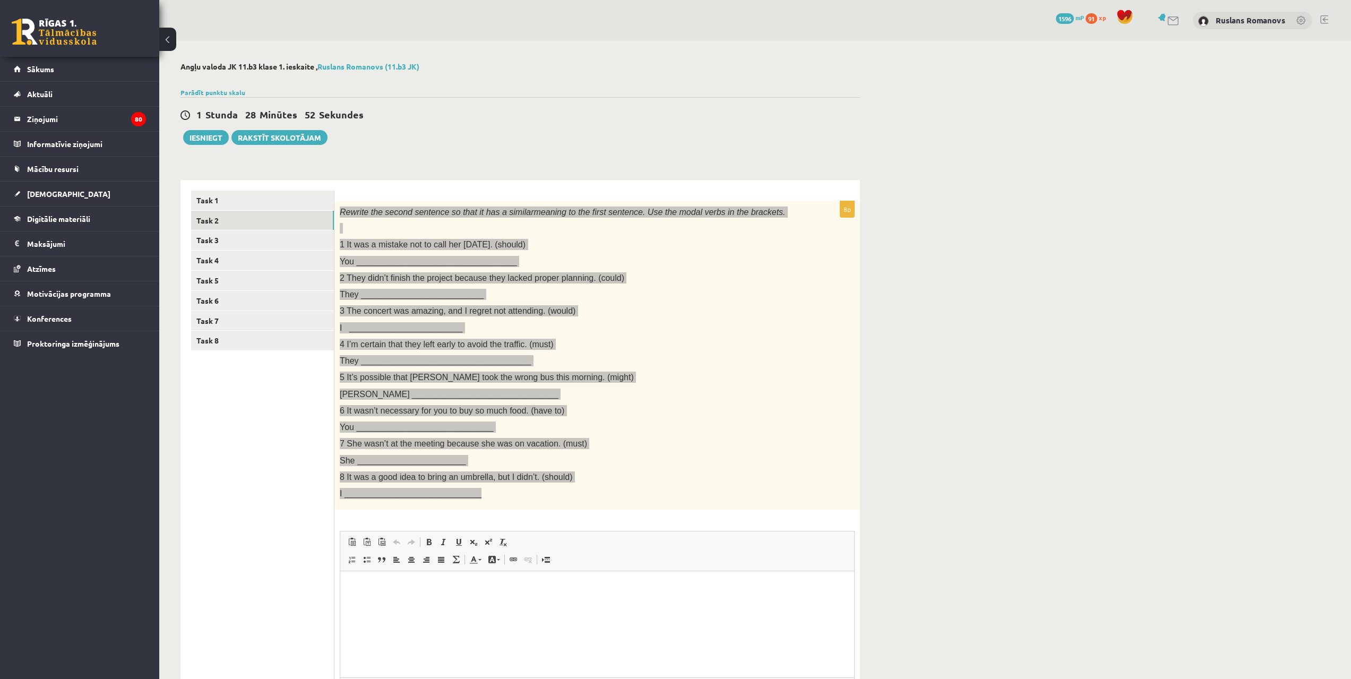
click at [516, 604] on html at bounding box center [597, 587] width 514 height 32
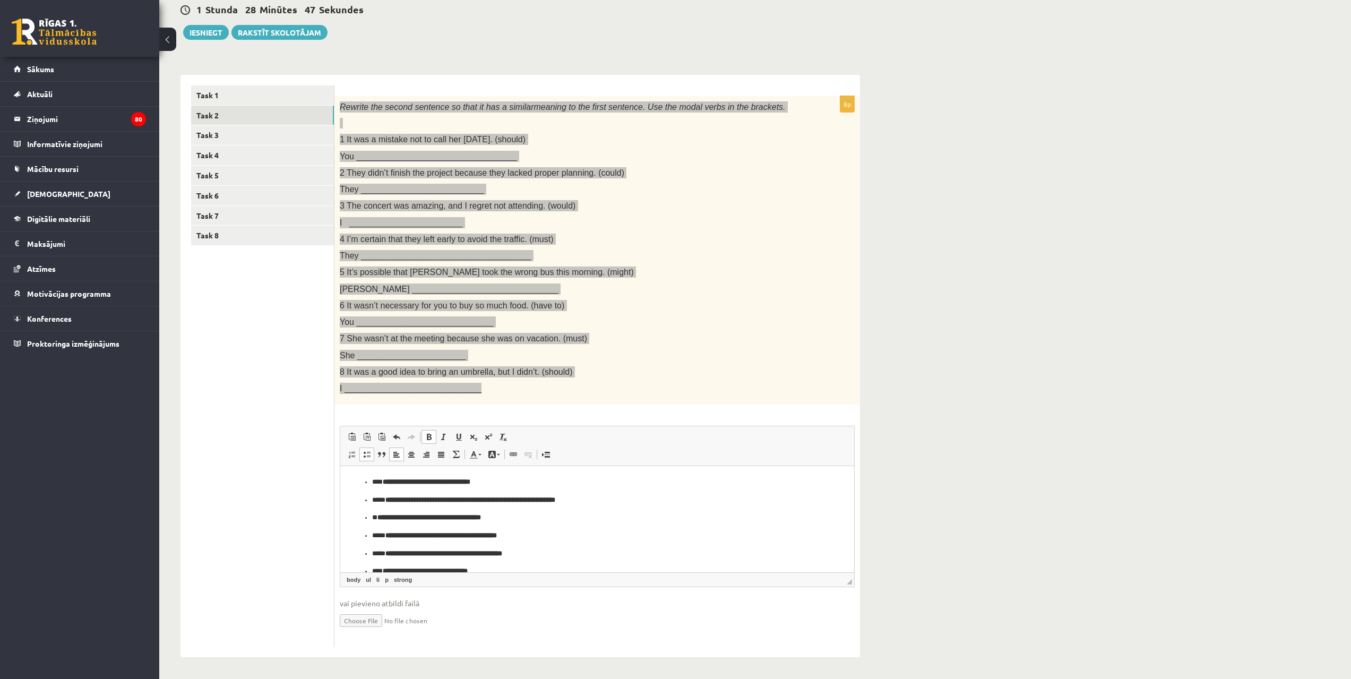
drag, startPoint x: 850, startPoint y: 533, endPoint x: 1180, endPoint y: 932, distance: 517.8
click at [693, 505] on p "**********" at bounding box center [593, 500] width 442 height 11
drag, startPoint x: 853, startPoint y: 504, endPoint x: 1178, endPoint y: 893, distance: 507.0
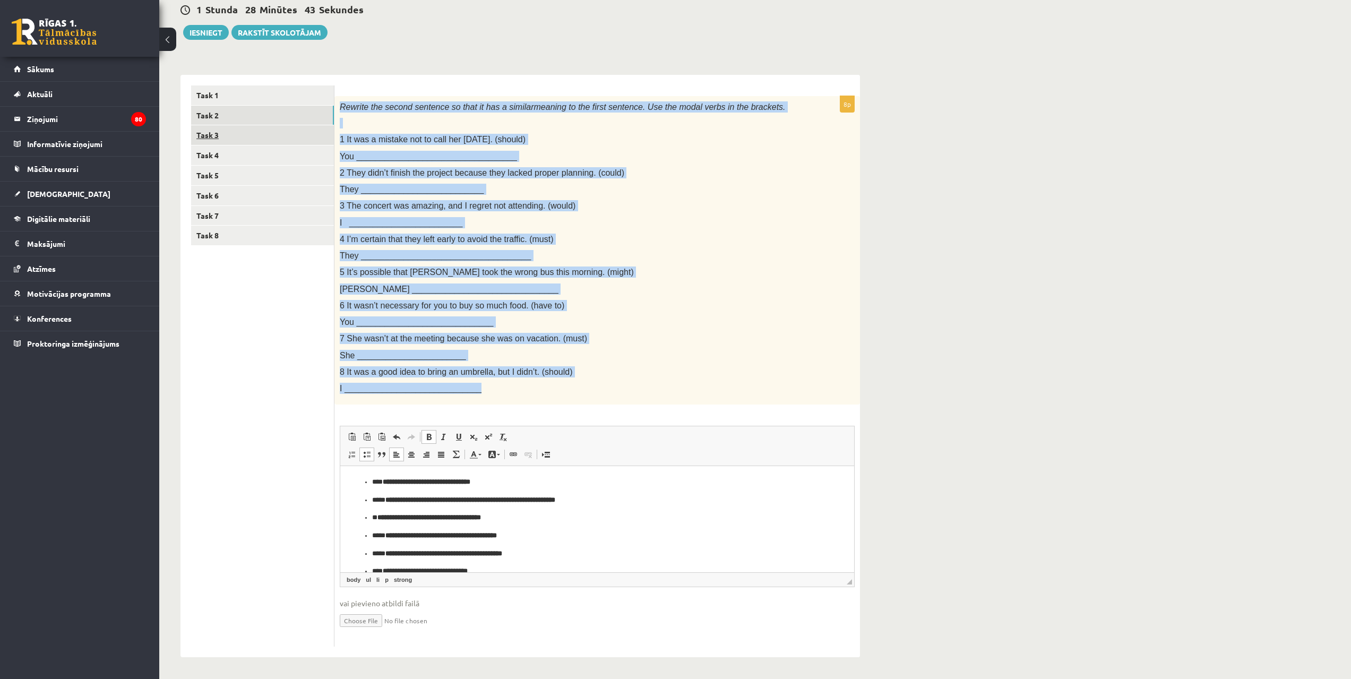
click at [232, 141] on link "Task 3" at bounding box center [262, 135] width 143 height 20
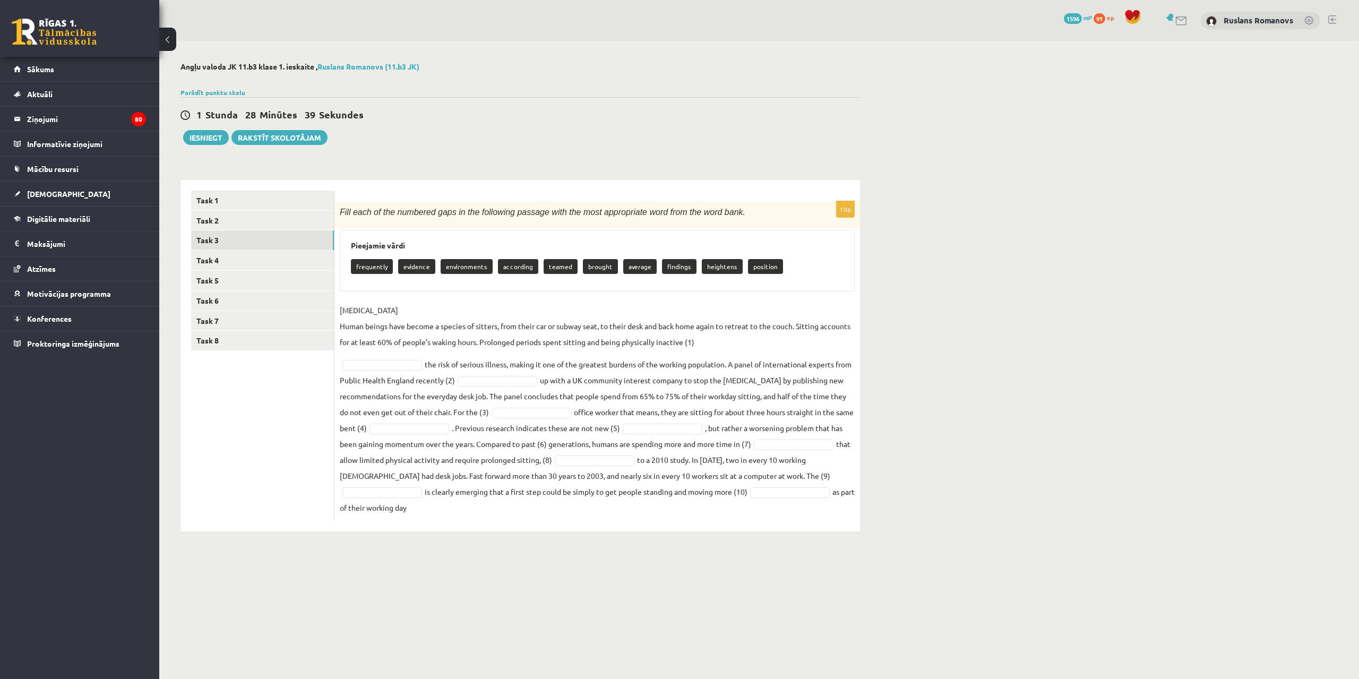
drag, startPoint x: 339, startPoint y: 211, endPoint x: 850, endPoint y: 508, distance: 591.2
click at [850, 508] on div "10p Fill each of the numbered gaps in the following passage with the most appro…" at bounding box center [598, 361] width 526 height 320
copy div "Lore ipsu do sit ametcons adip el sed doeiusmod tempori utla etd magn aliquaeni…"
click at [518, 215] on span "Fill each of the numbered gaps in the following passage with the most appropria…" at bounding box center [543, 212] width 406 height 9
click at [392, 356] on fieldset "[MEDICAL_DATA] Human beings have become a species of sitters, from their car or…" at bounding box center [597, 408] width 515 height 213
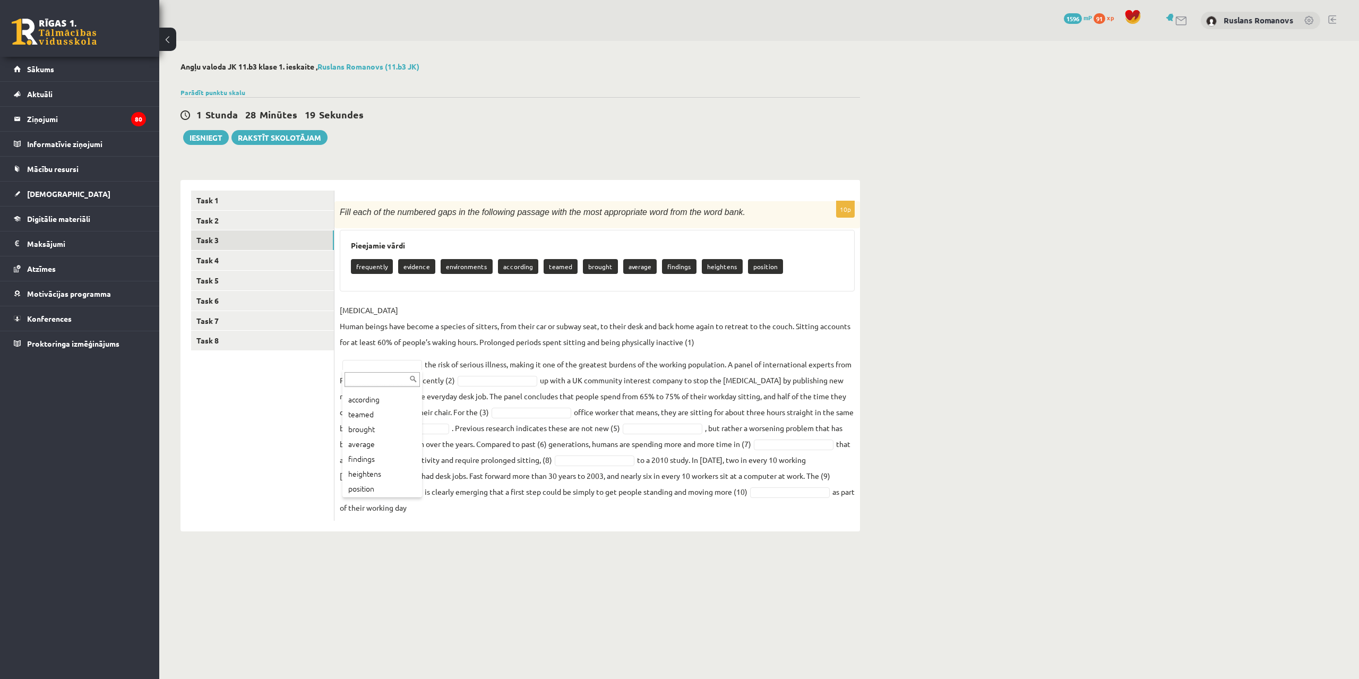
scroll to position [57, 0]
drag, startPoint x: 545, startPoint y: 447, endPoint x: 546, endPoint y: 461, distance: 14.3
click at [546, 460] on ul "... frequently evidence environments according teamed brought average findings …" at bounding box center [515, 458] width 78 height 106
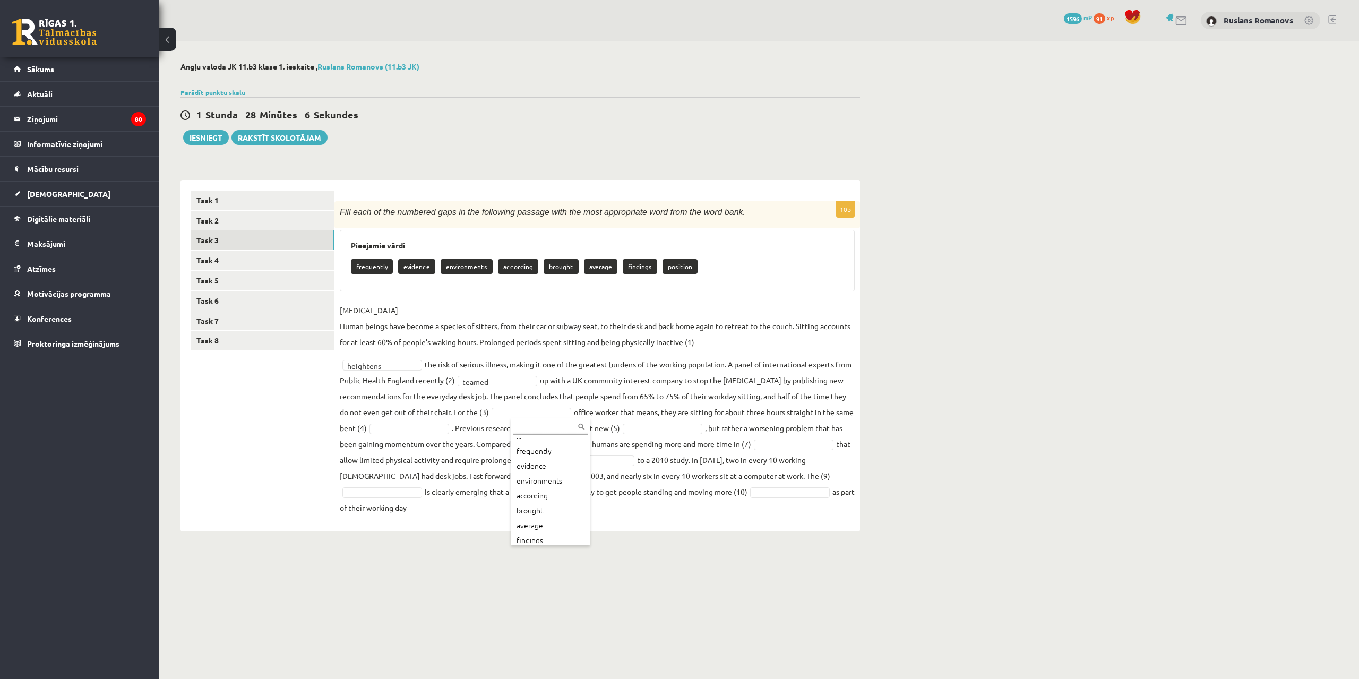
scroll to position [28, 0]
click at [461, 435] on fieldset "[MEDICAL_DATA] Human beings have become a species of sitters, from their car or…" at bounding box center [597, 408] width 515 height 213
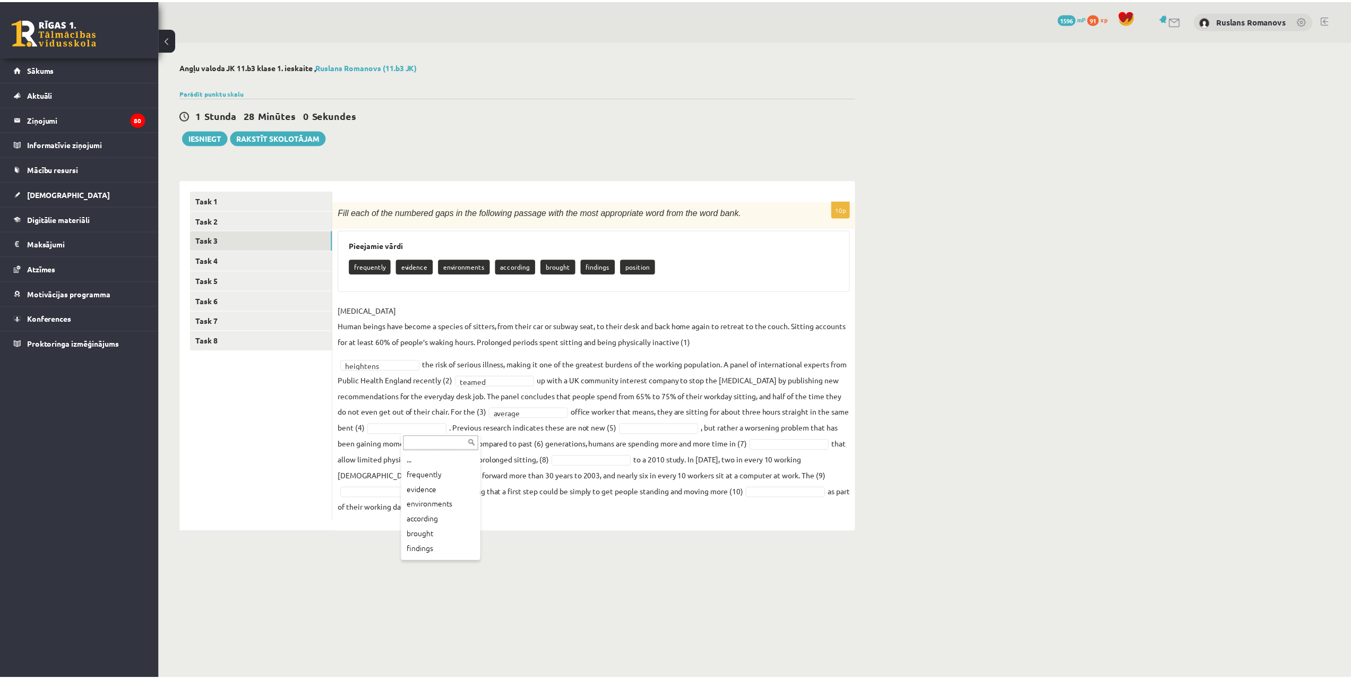
scroll to position [13, 0]
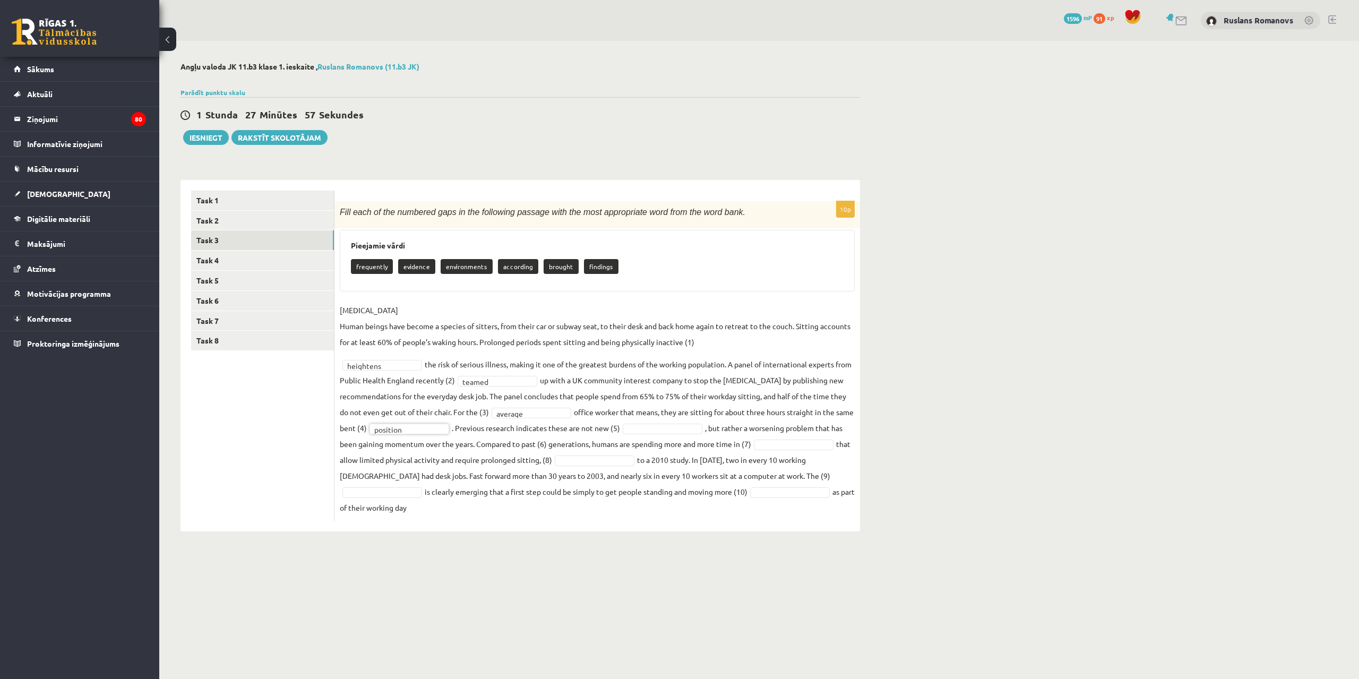
click at [675, 421] on fieldset "[MEDICAL_DATA] Human beings have become a species of sitters, from their car or…" at bounding box center [597, 408] width 515 height 213
click at [676, 435] on fieldset "[MEDICAL_DATA] Human beings have become a species of sitters, from their car or…" at bounding box center [597, 408] width 515 height 213
click at [761, 484] on fieldset "SEDENTARY LIFESTYLE Human beings have become a species of sitters, from their c…" at bounding box center [597, 408] width 515 height 213
click at [237, 261] on link "Task 4" at bounding box center [262, 261] width 143 height 20
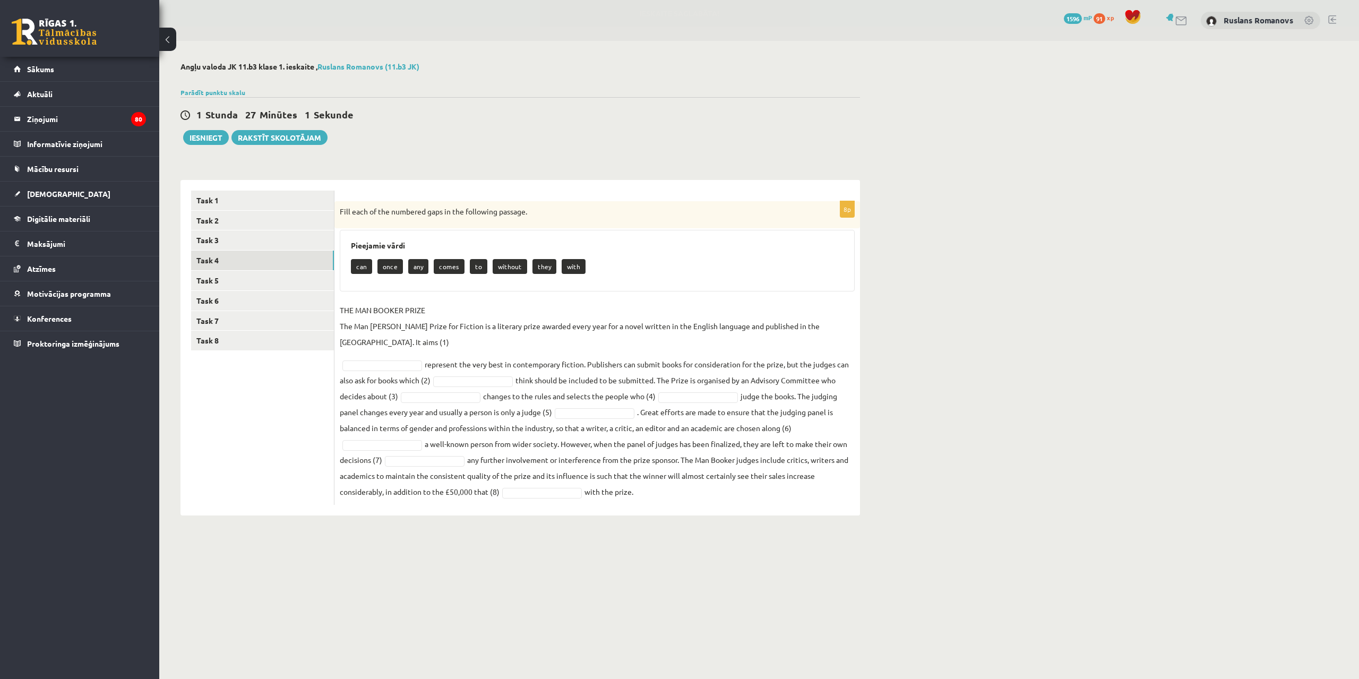
drag, startPoint x: 340, startPoint y: 207, endPoint x: 673, endPoint y: 475, distance: 427.5
click at [673, 475] on div "8p Fill each of the numbered gaps in the following passage. Pieejamie vārdi can…" at bounding box center [598, 353] width 526 height 304
copy div "Fill each of the numbered gaps in the following passage. Pieejamie vārdi can on…"
click at [611, 249] on h3 "Pieejamie vārdi" at bounding box center [597, 245] width 493 height 9
click at [443, 453] on fieldset "THE MAN BOOKER PRIZE The Man Booker Prize for Fiction is a literary prize award…" at bounding box center [597, 401] width 515 height 198
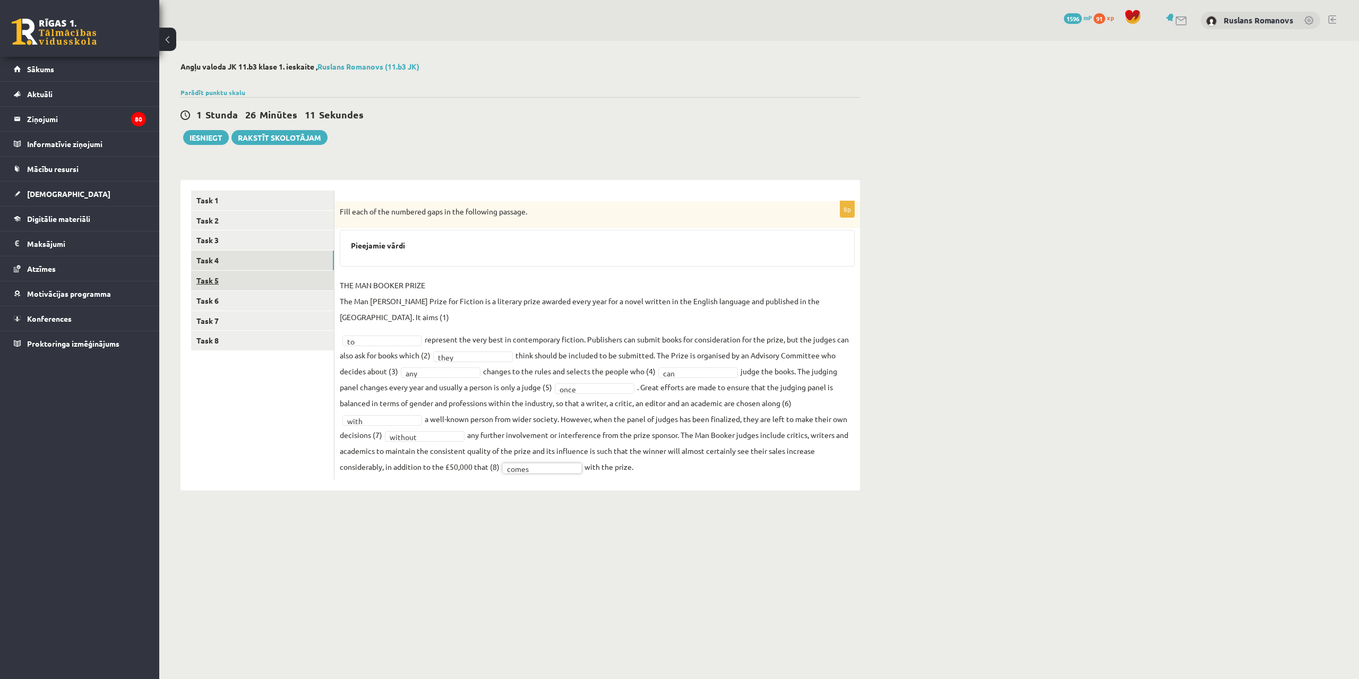
click at [242, 275] on link "Task 5" at bounding box center [262, 281] width 143 height 20
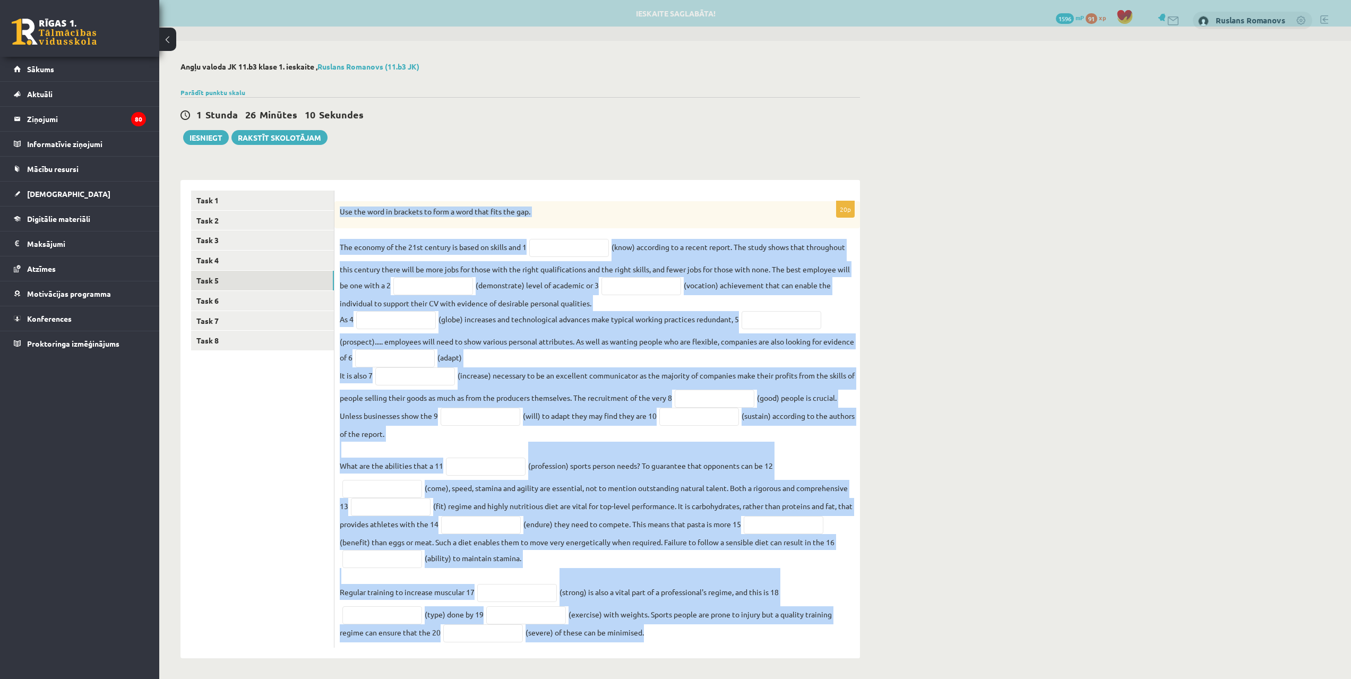
scroll to position [5, 0]
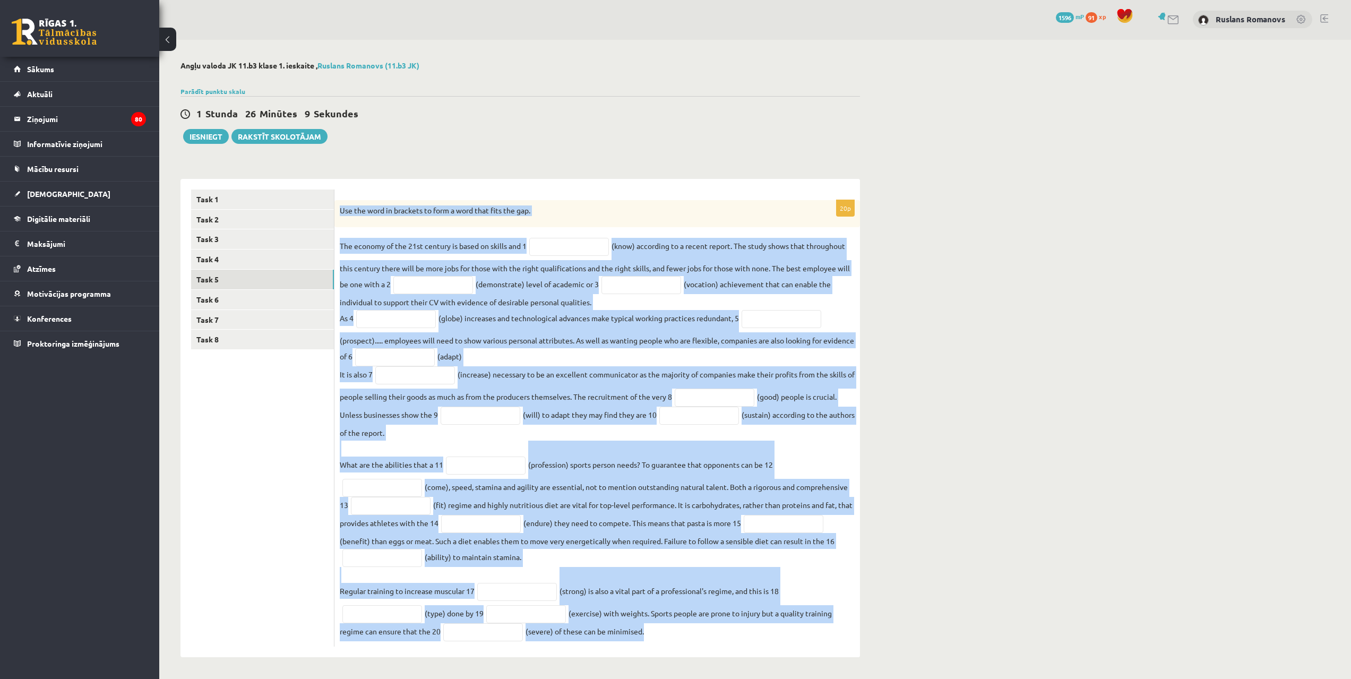
drag, startPoint x: 340, startPoint y: 211, endPoint x: 760, endPoint y: 633, distance: 595.5
click at [760, 633] on div "20p Use the word in brackets to form a word that fits the gap. The economy of t…" at bounding box center [598, 423] width 526 height 447
copy div "Use the word in brackets to form a word that fits the gap. The economy of the 2…"
click at [706, 360] on fieldset "The economy of the 21st century is based on skills and 1 (know) according to a …" at bounding box center [597, 440] width 515 height 404
click at [718, 241] on fieldset "The economy of the 21st century is based on skills and 1 (know) according to a …" at bounding box center [597, 440] width 515 height 404
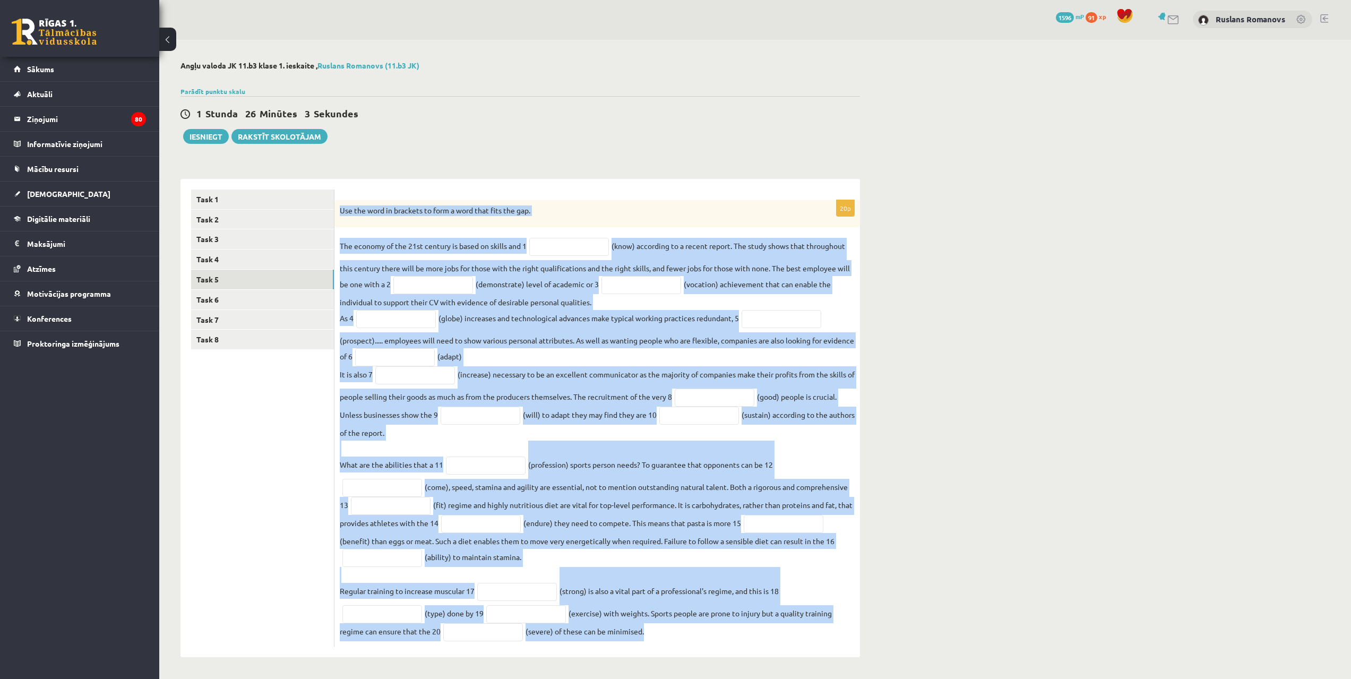
click at [650, 205] on p "Use the word in brackets to form a word that fits the gap." at bounding box center [571, 210] width 462 height 11
click at [642, 158] on div "Angļu valoda JK 11.b3 klase 1. ieskaite , Ruslans Romanovs (11.b3 JK) Parādīt p…" at bounding box center [520, 359] width 722 height 639
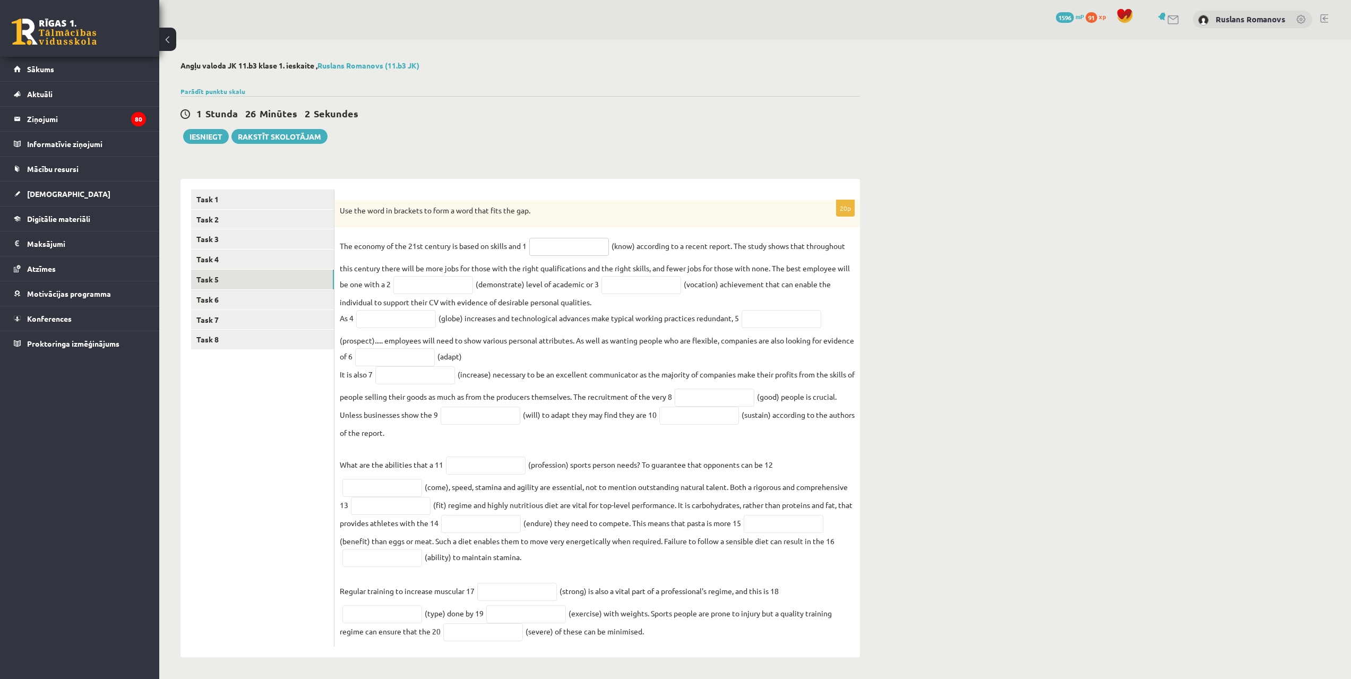
click at [590, 247] on input "text" at bounding box center [569, 247] width 80 height 18
paste input "*********"
type input "*********"
click at [433, 286] on input "text" at bounding box center [433, 285] width 80 height 18
paste input "**********"
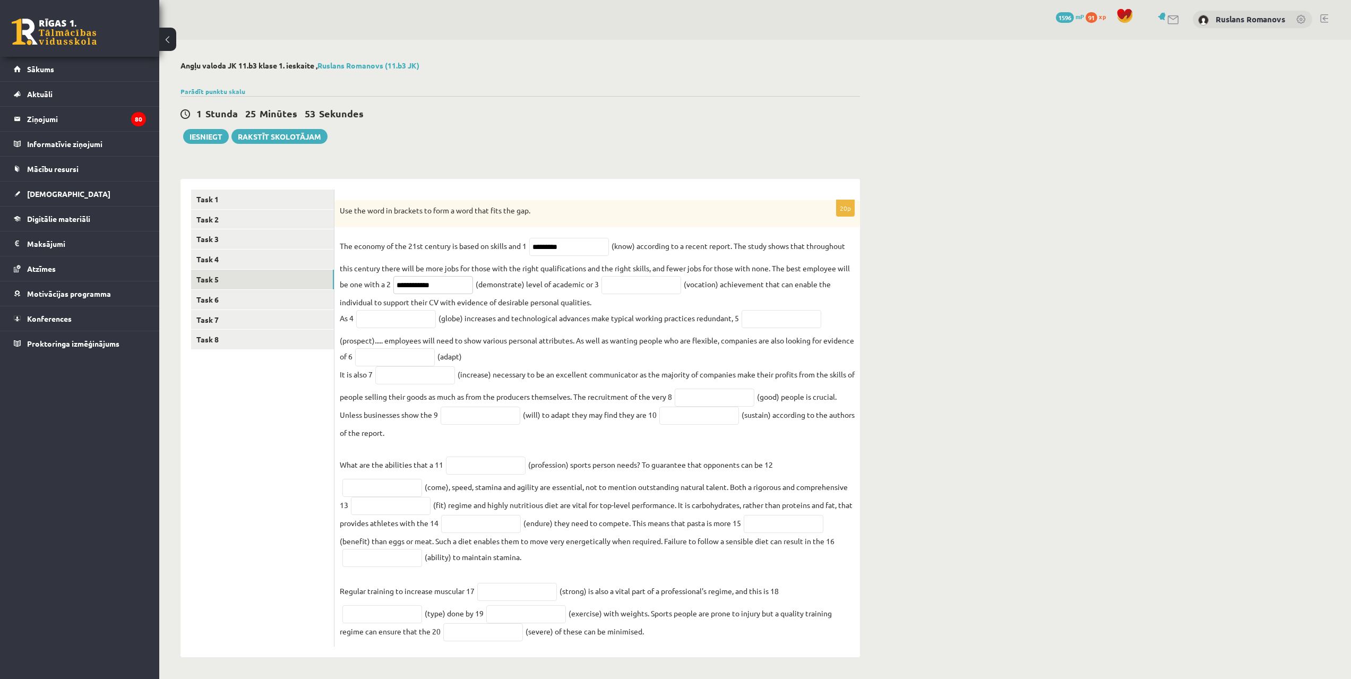
type input "**********"
click at [652, 287] on input "text" at bounding box center [642, 285] width 80 height 18
paste input "**********"
type input "**********"
click at [370, 316] on input "text" at bounding box center [396, 319] width 80 height 18
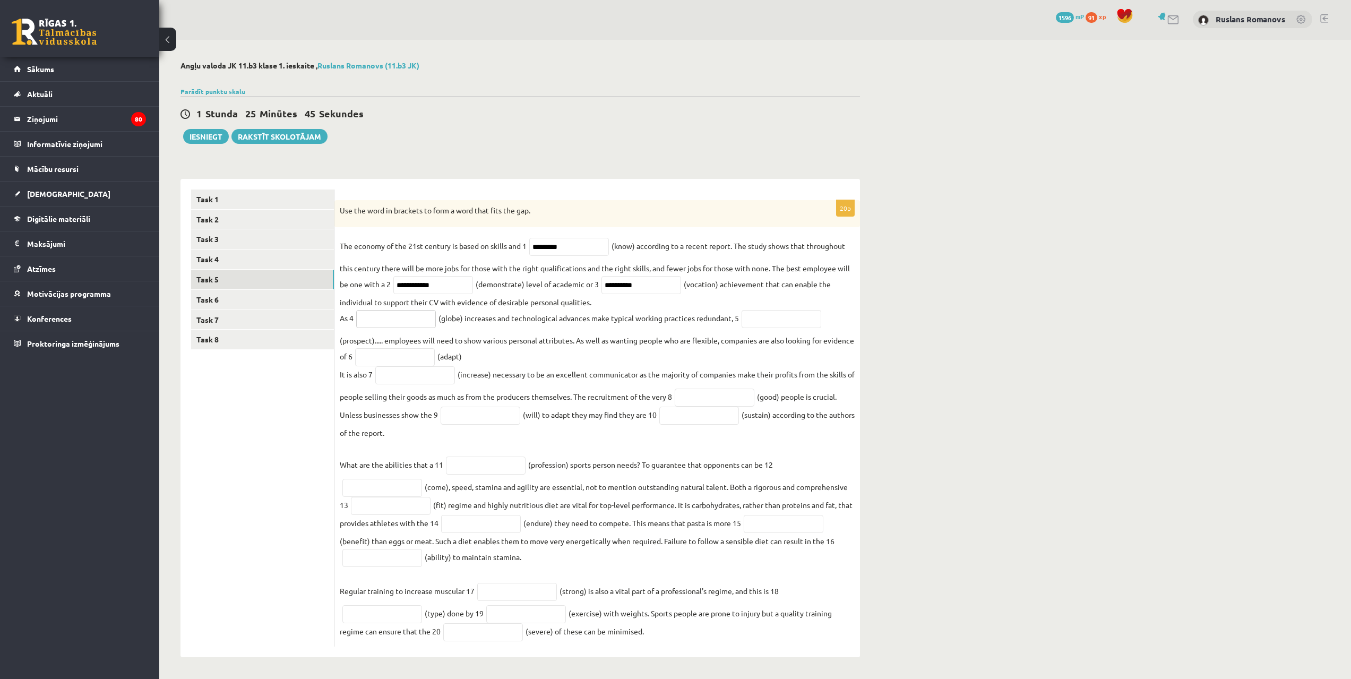
paste input "**********"
type input "**********"
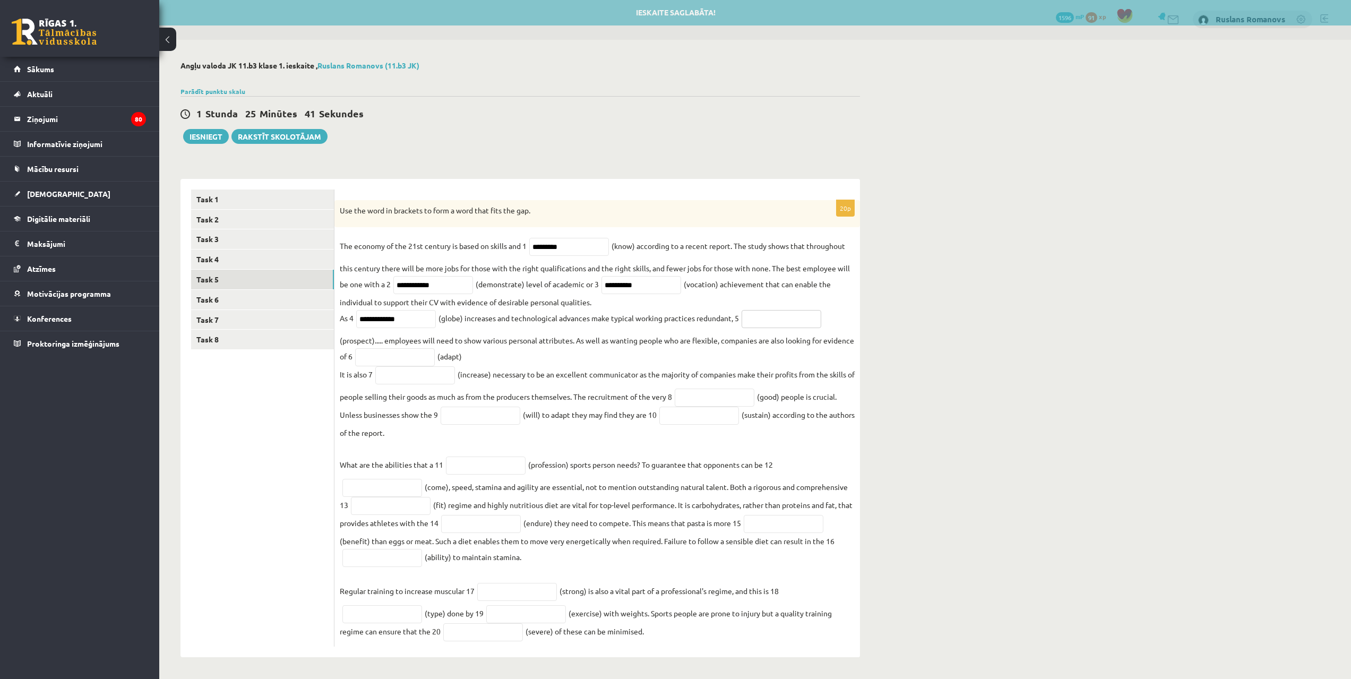
click at [764, 313] on input "text" at bounding box center [782, 319] width 80 height 18
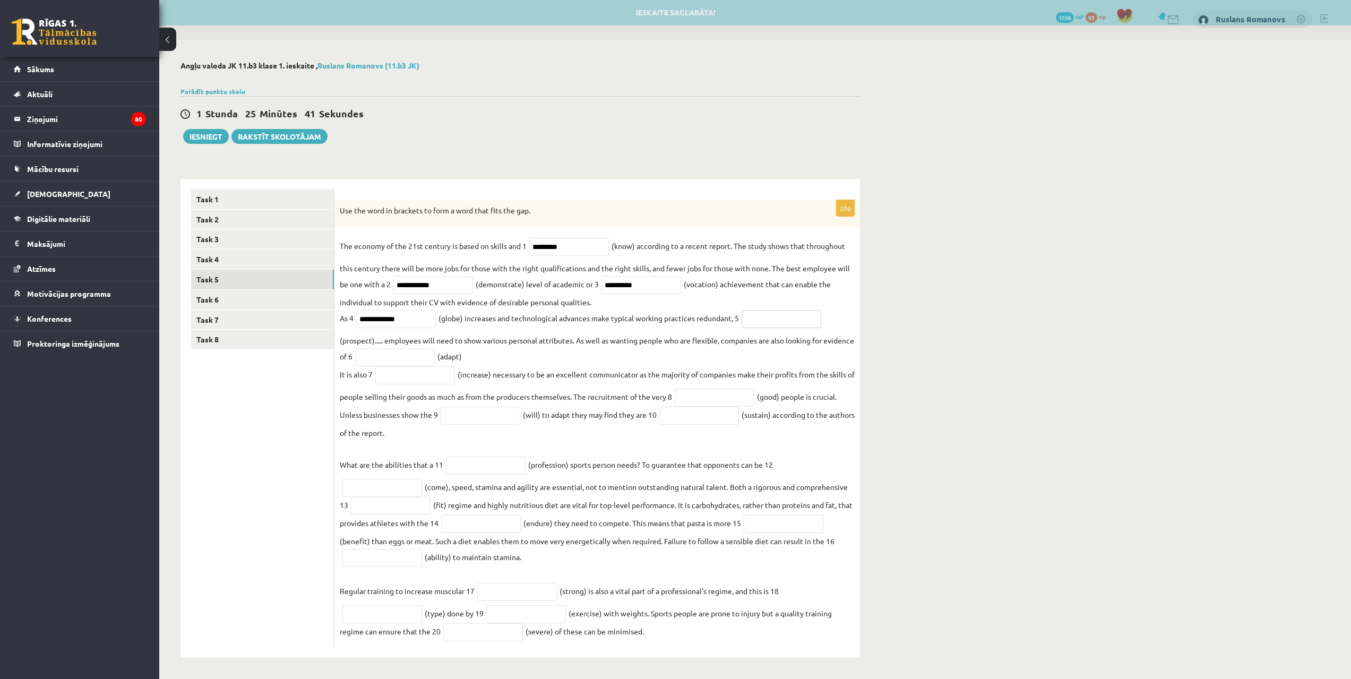
paste input "**********"
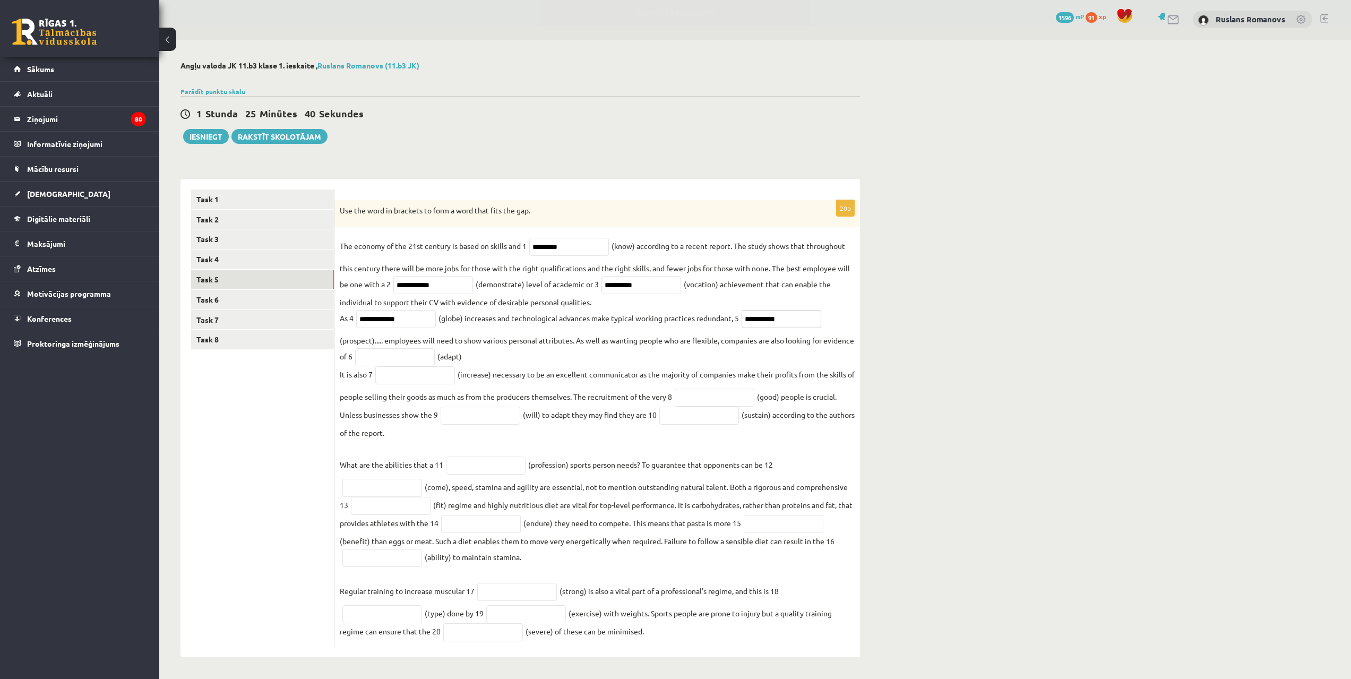
type input "**********"
click at [435, 353] on input "text" at bounding box center [395, 357] width 80 height 18
paste input "**********"
type input "**********"
click at [394, 381] on input "text" at bounding box center [415, 375] width 80 height 18
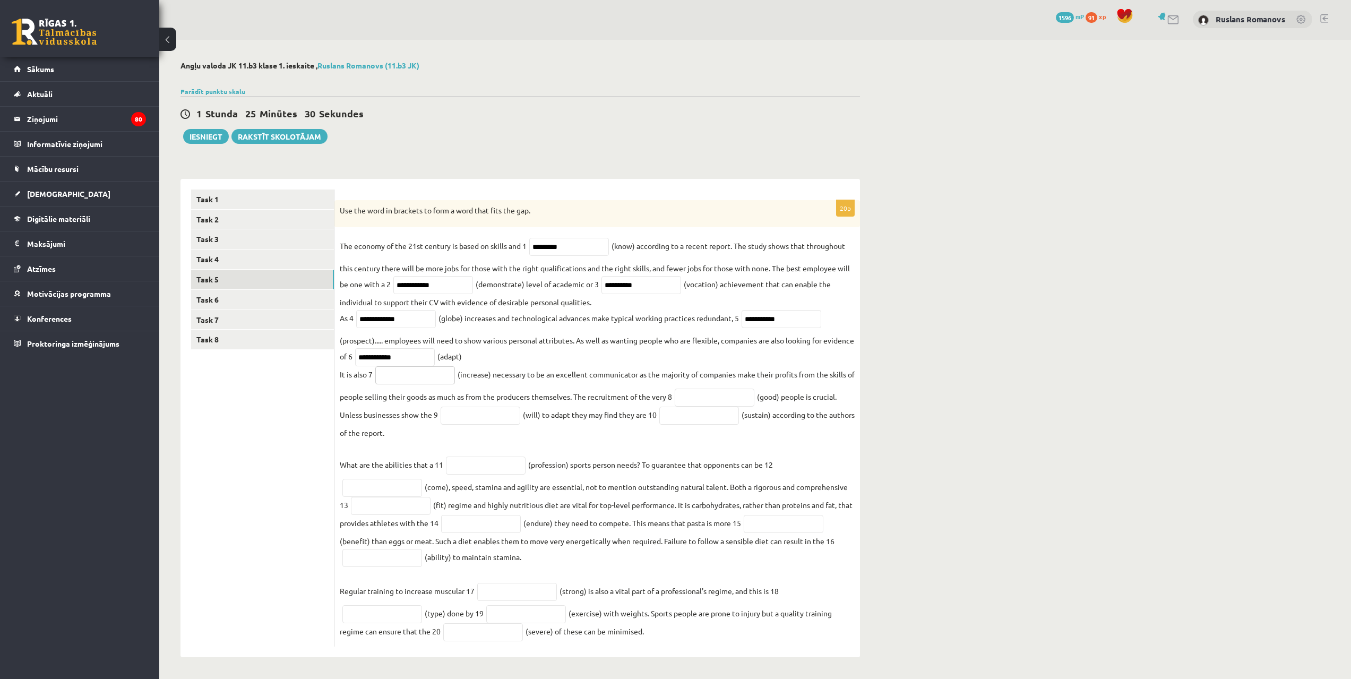
paste input "**********"
type input "**********"
click at [731, 384] on fieldset "**********" at bounding box center [597, 440] width 515 height 404
click at [731, 388] on fieldset "**********" at bounding box center [597, 440] width 515 height 404
click at [732, 393] on input "text" at bounding box center [715, 398] width 80 height 18
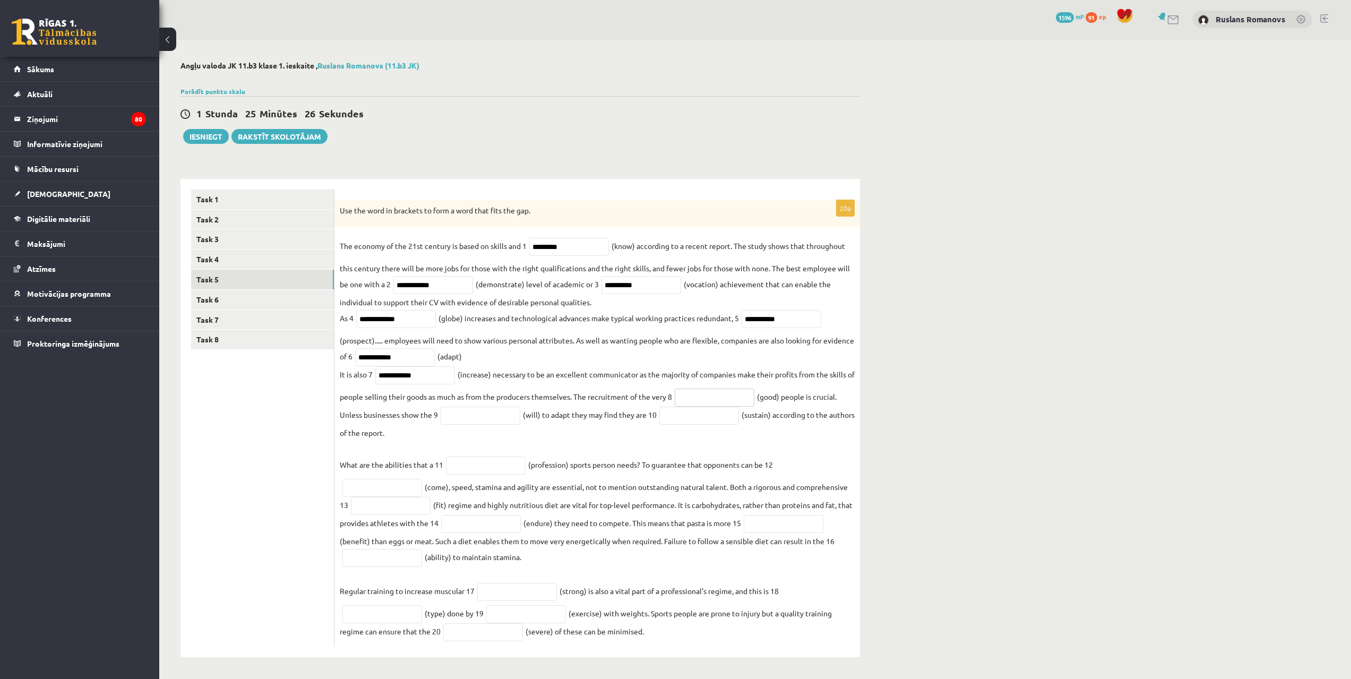
paste input "****"
type input "****"
click at [500, 410] on input "text" at bounding box center [481, 416] width 80 height 18
paste input "**********"
type input "**********"
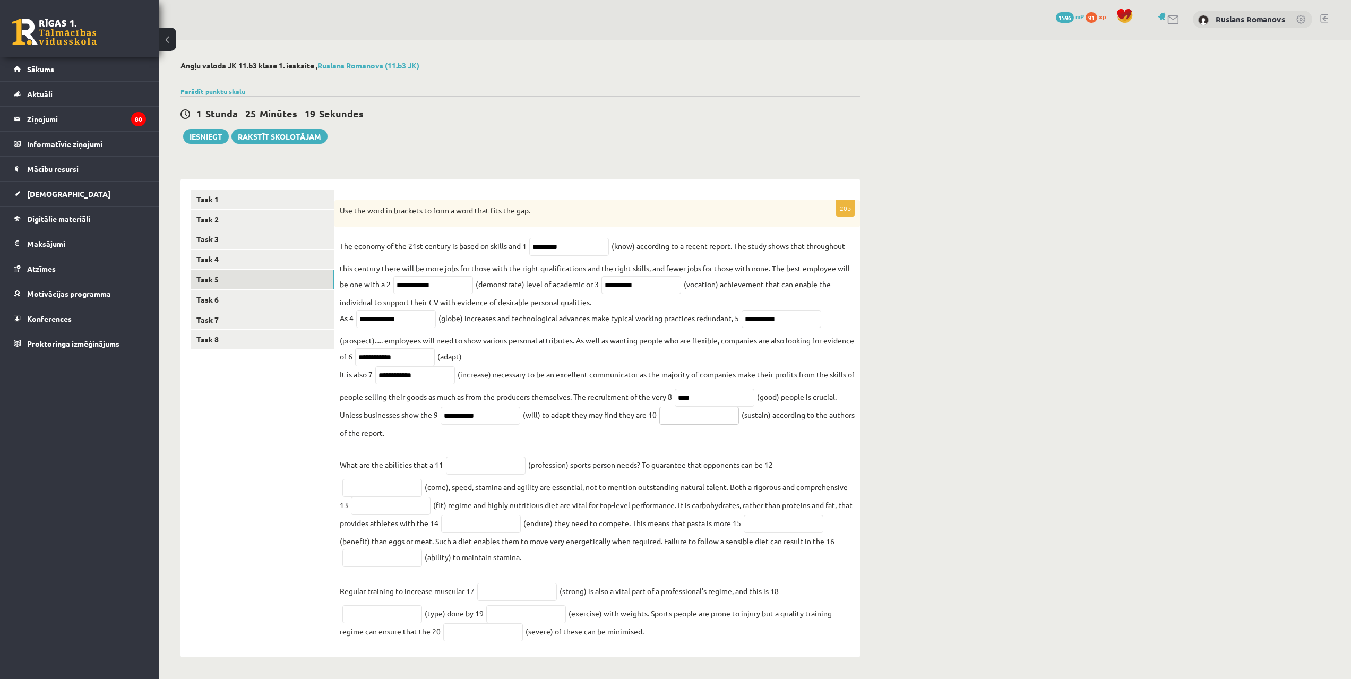
click at [679, 417] on input "text" at bounding box center [699, 416] width 80 height 18
paste input "**********"
type input "**********"
click at [470, 464] on input "text" at bounding box center [486, 466] width 80 height 18
paste input "**********"
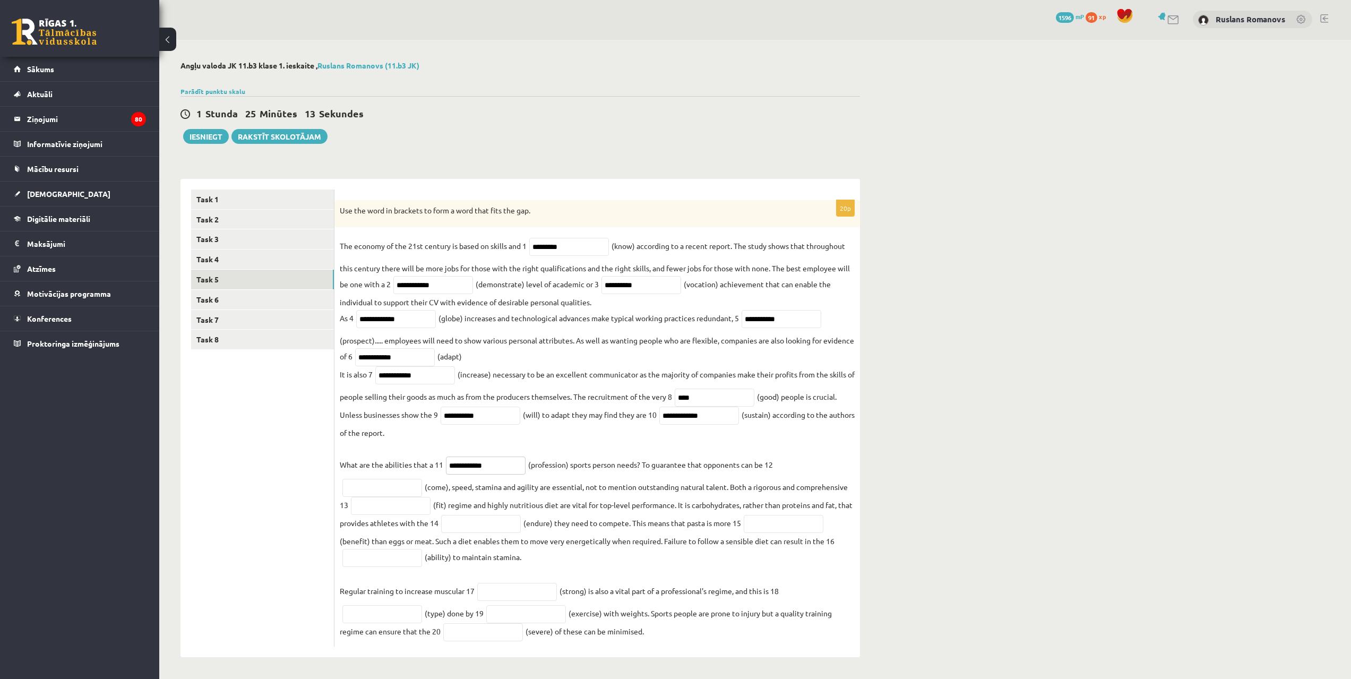
type input "**********"
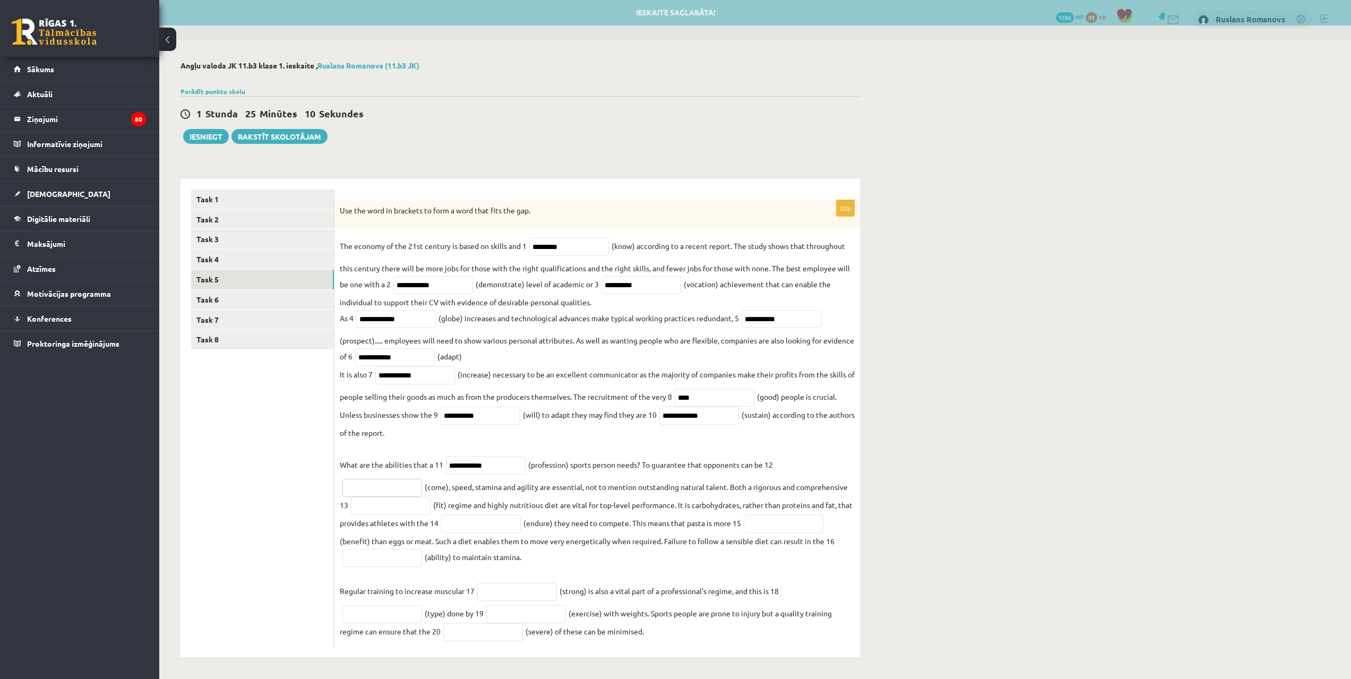
click at [388, 482] on input "text" at bounding box center [382, 488] width 80 height 18
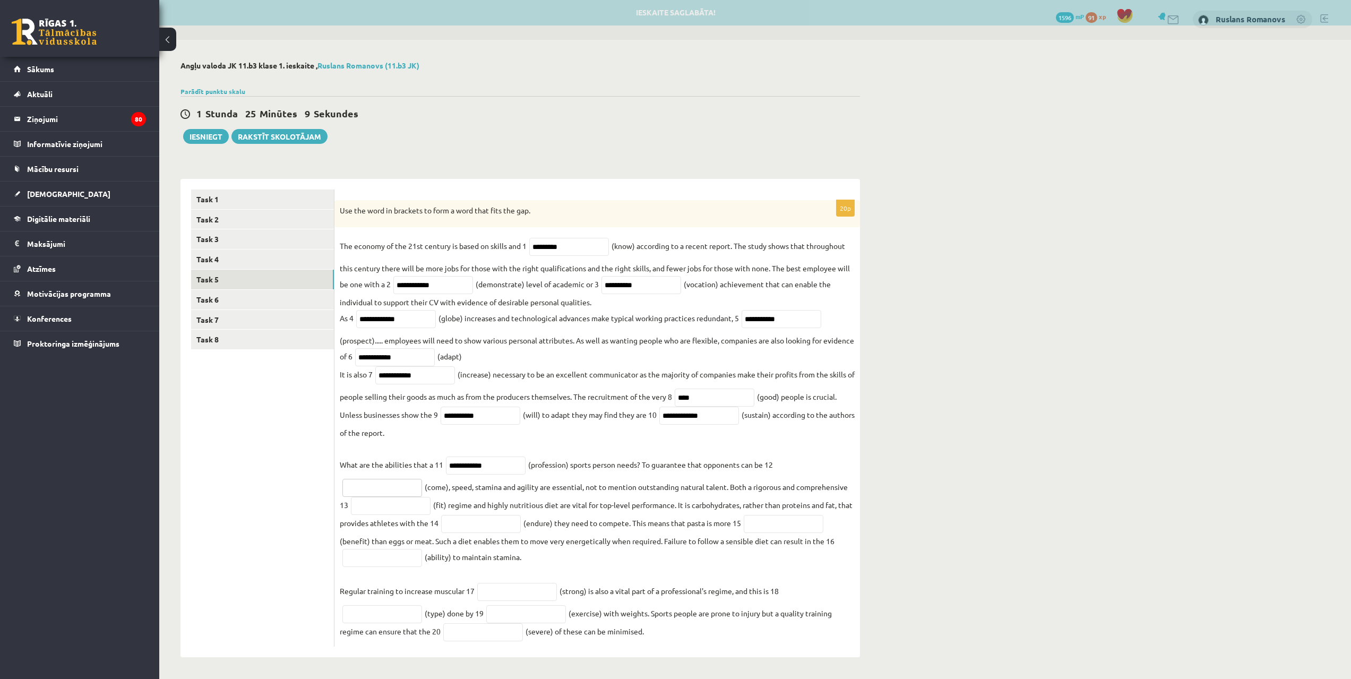
paste input "********"
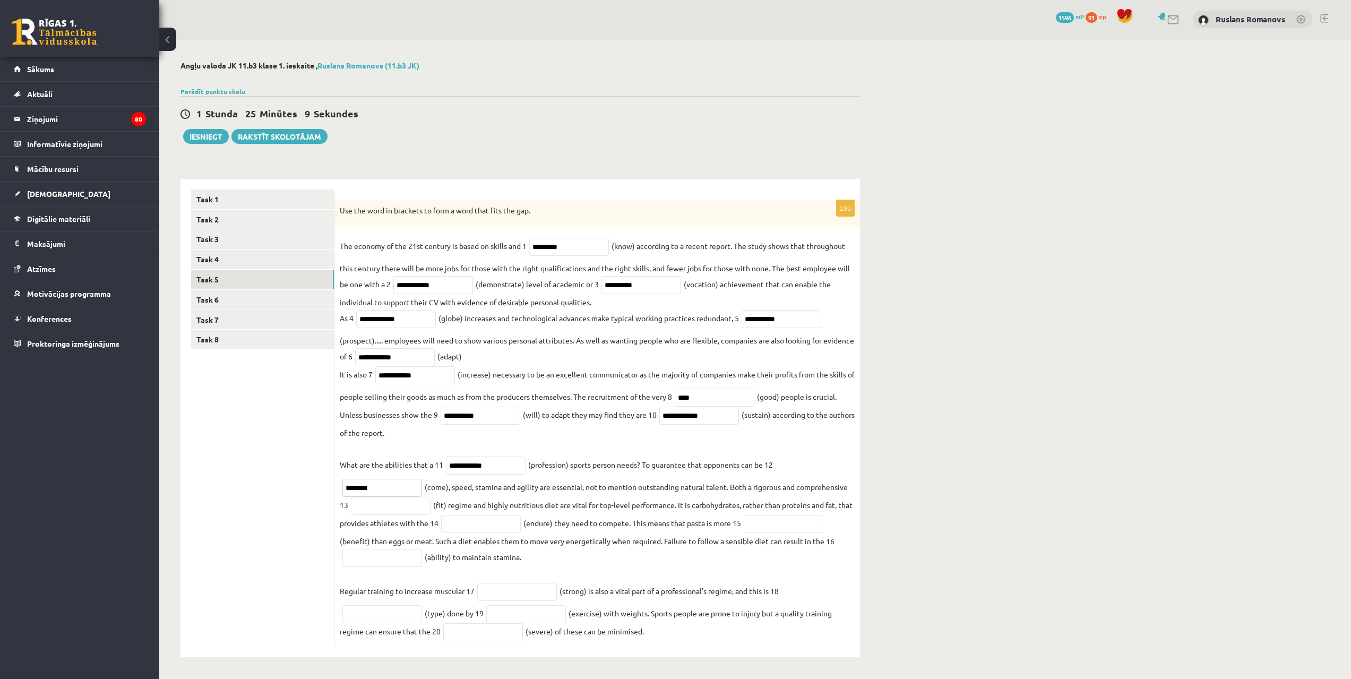
type input "********"
click at [393, 504] on input "text" at bounding box center [391, 506] width 80 height 18
paste input "*******"
type input "*******"
click at [509, 526] on input "text" at bounding box center [481, 524] width 80 height 18
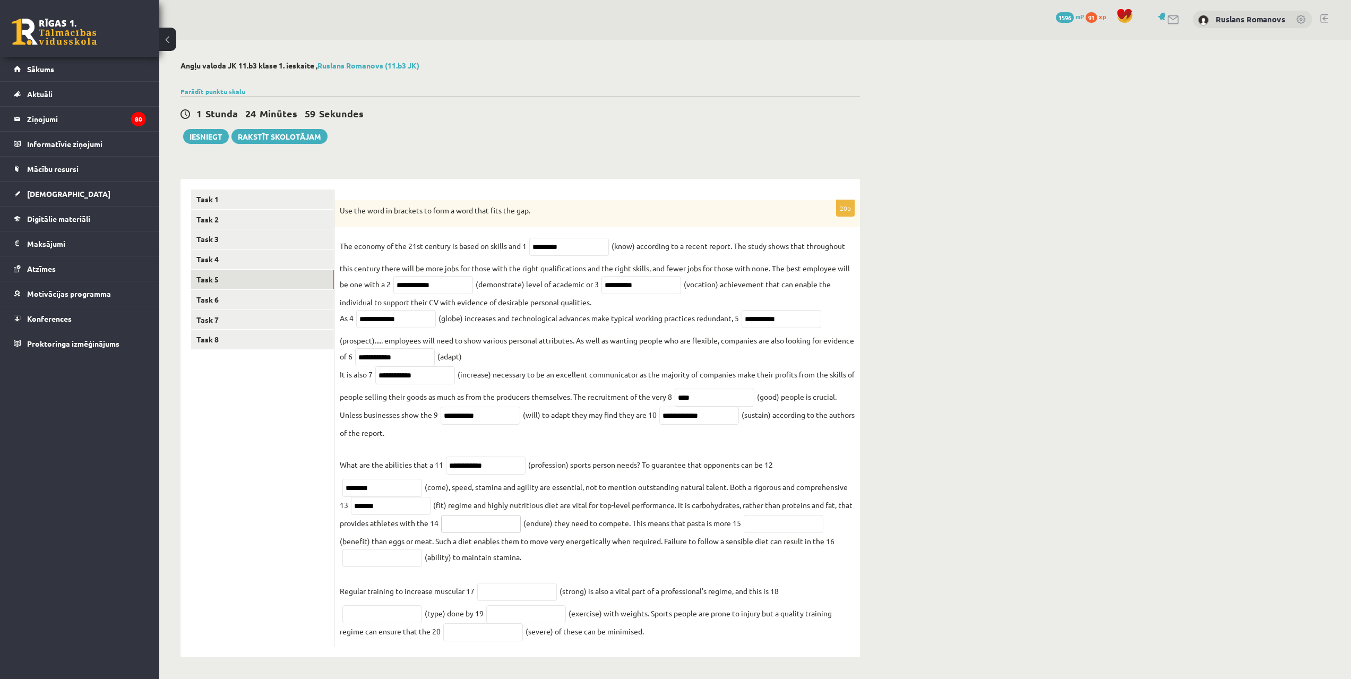
paste input "*********"
type input "*********"
click at [804, 524] on input "text" at bounding box center [784, 524] width 80 height 18
paste input "**********"
type input "**********"
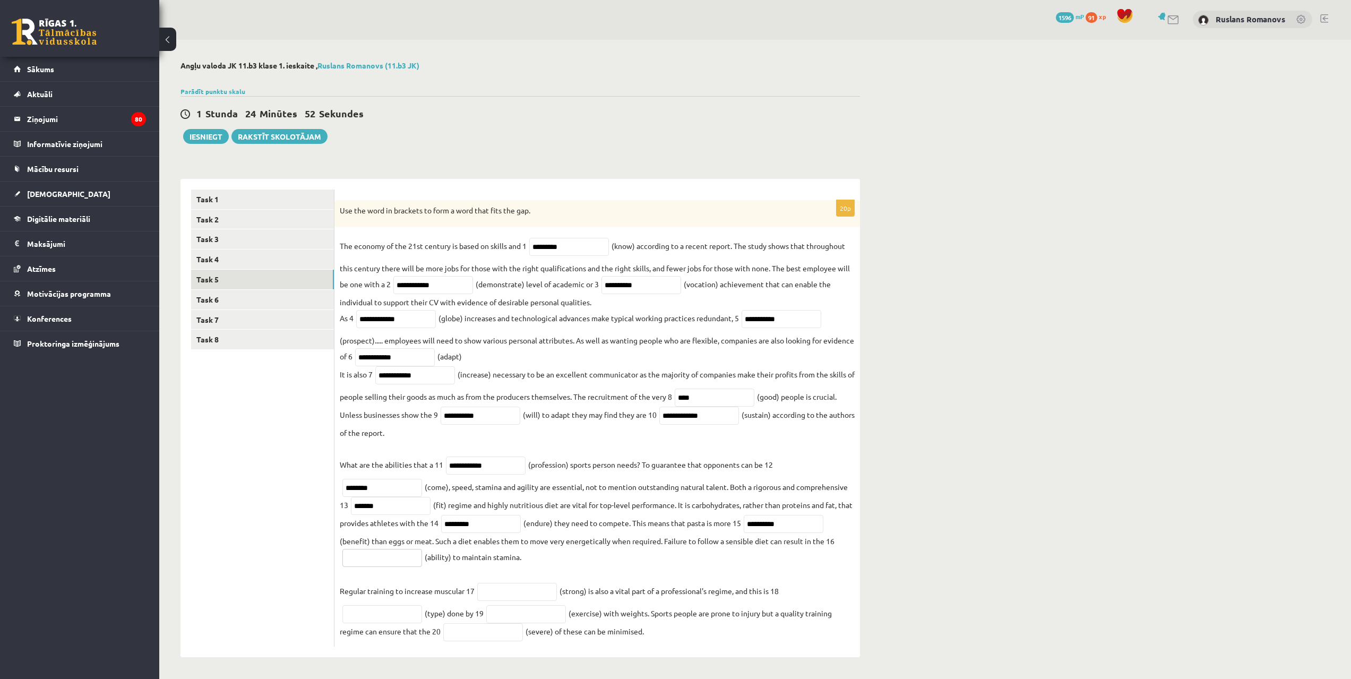
click at [398, 555] on input "text" at bounding box center [382, 558] width 80 height 18
paste input "*********"
type input "*********"
click at [523, 593] on input "text" at bounding box center [517, 592] width 80 height 18
paste input "********"
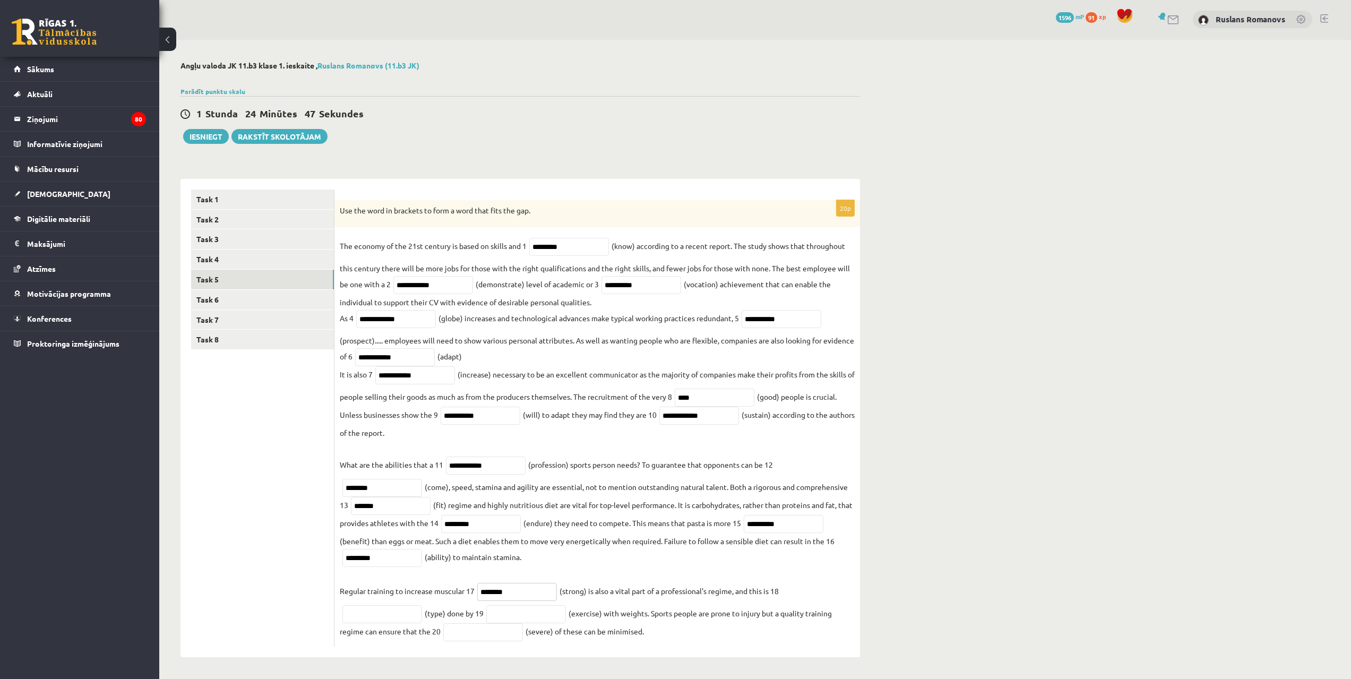
type input "********"
click at [405, 613] on input "text" at bounding box center [382, 614] width 80 height 18
paste input "*********"
type input "*********"
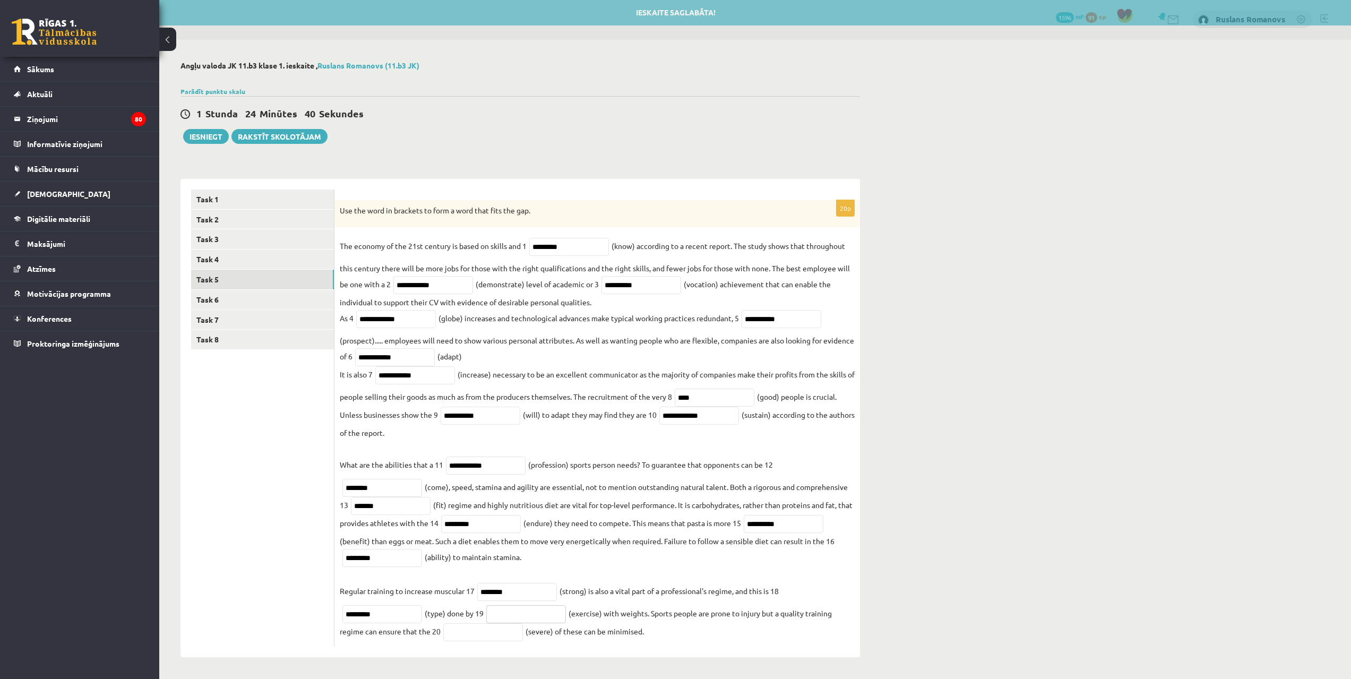
click at [530, 614] on input "text" at bounding box center [526, 614] width 80 height 18
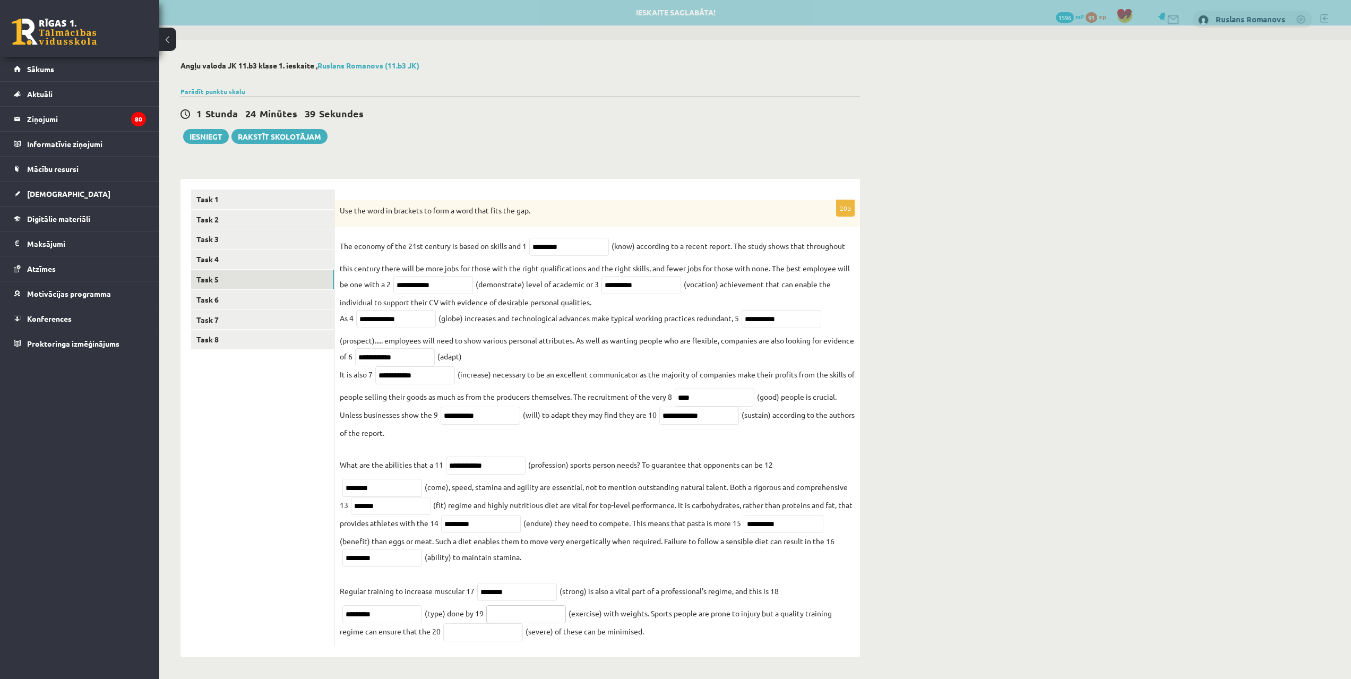
paste input "**********"
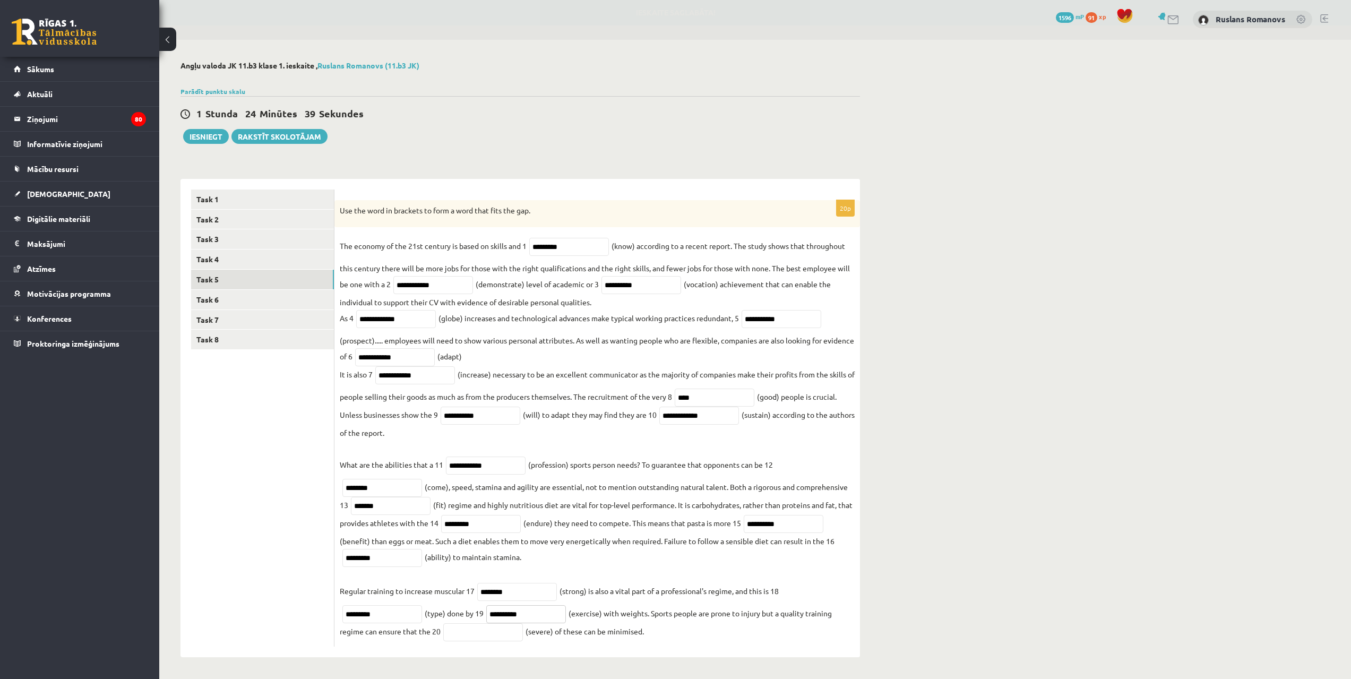
type input "**********"
click at [472, 636] on input "text" at bounding box center [483, 632] width 80 height 18
paste input "********"
type input "********"
click at [244, 304] on link "Task 6" at bounding box center [262, 300] width 143 height 20
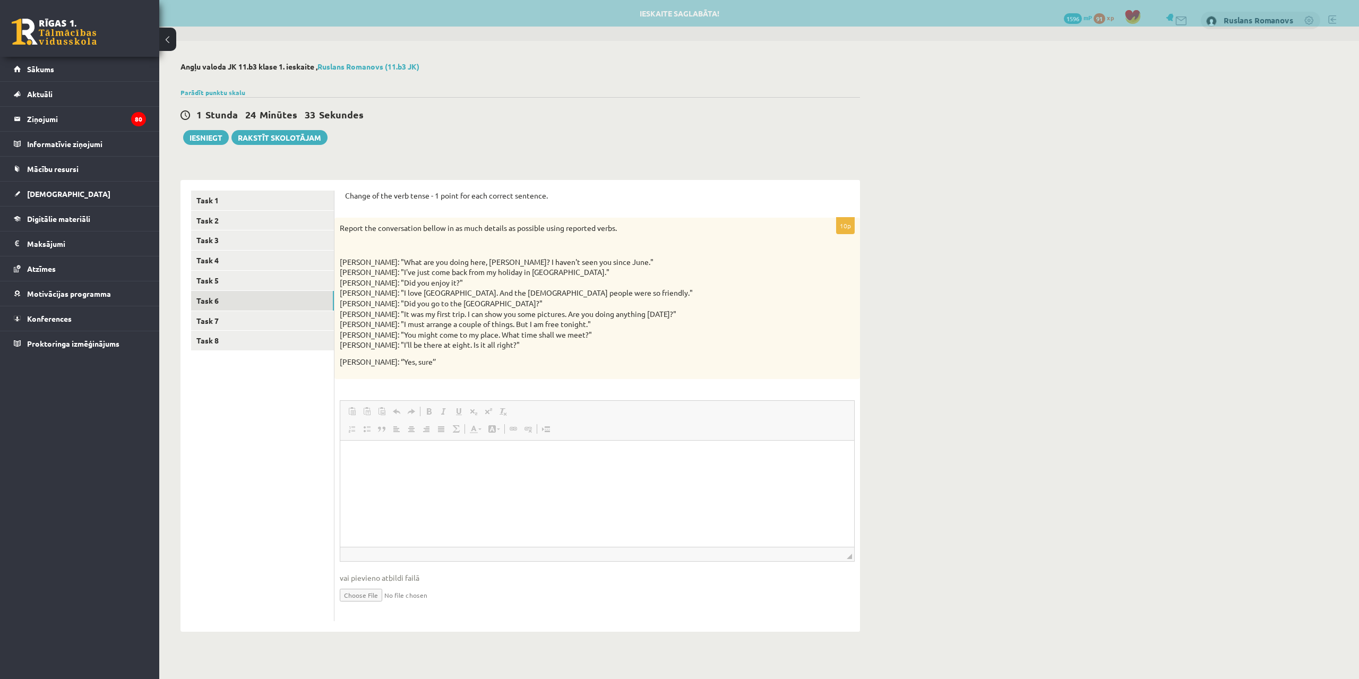
scroll to position [0, 0]
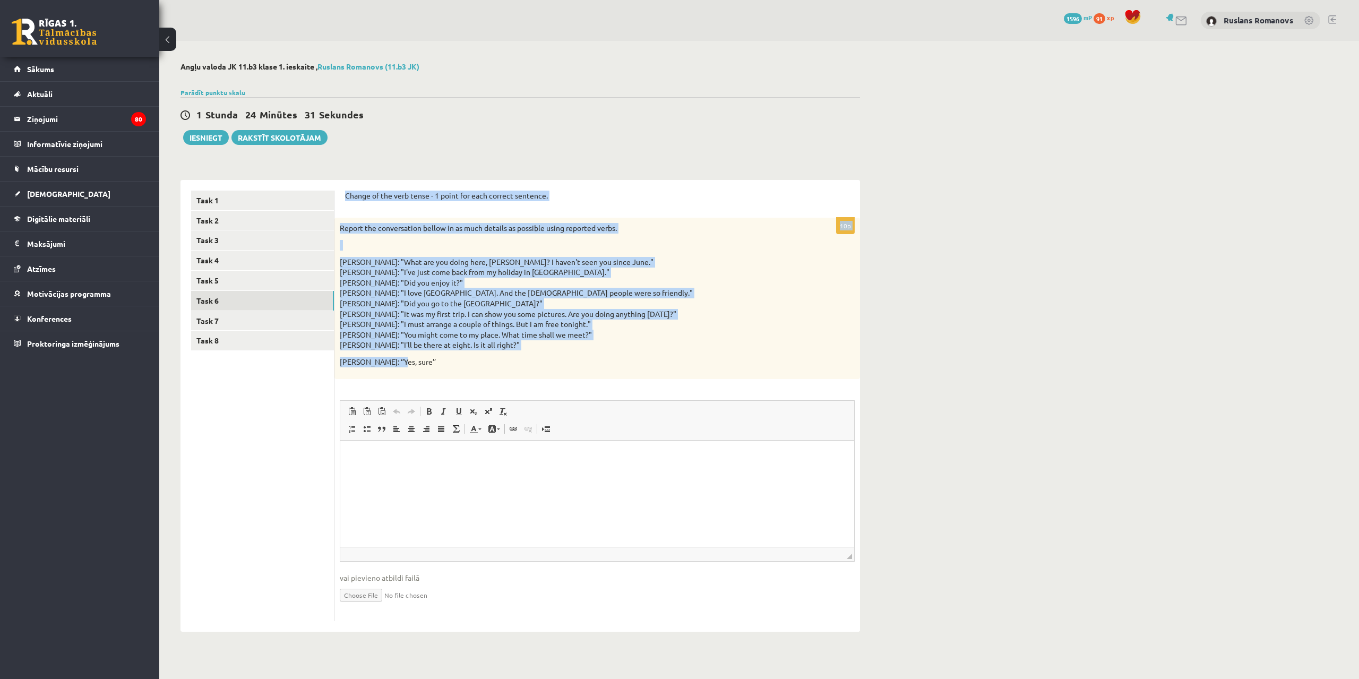
drag, startPoint x: 344, startPoint y: 199, endPoint x: 510, endPoint y: 355, distance: 228.4
click at [510, 355] on div "Change of the verb tense - 1 point for each correct sentence. 10p Report the co…" at bounding box center [598, 406] width 526 height 452
copy form "Change of the verb tense - 1 point for each correct sentence. 10p Report the co…"
click at [227, 324] on link "Task 7" at bounding box center [262, 321] width 143 height 20
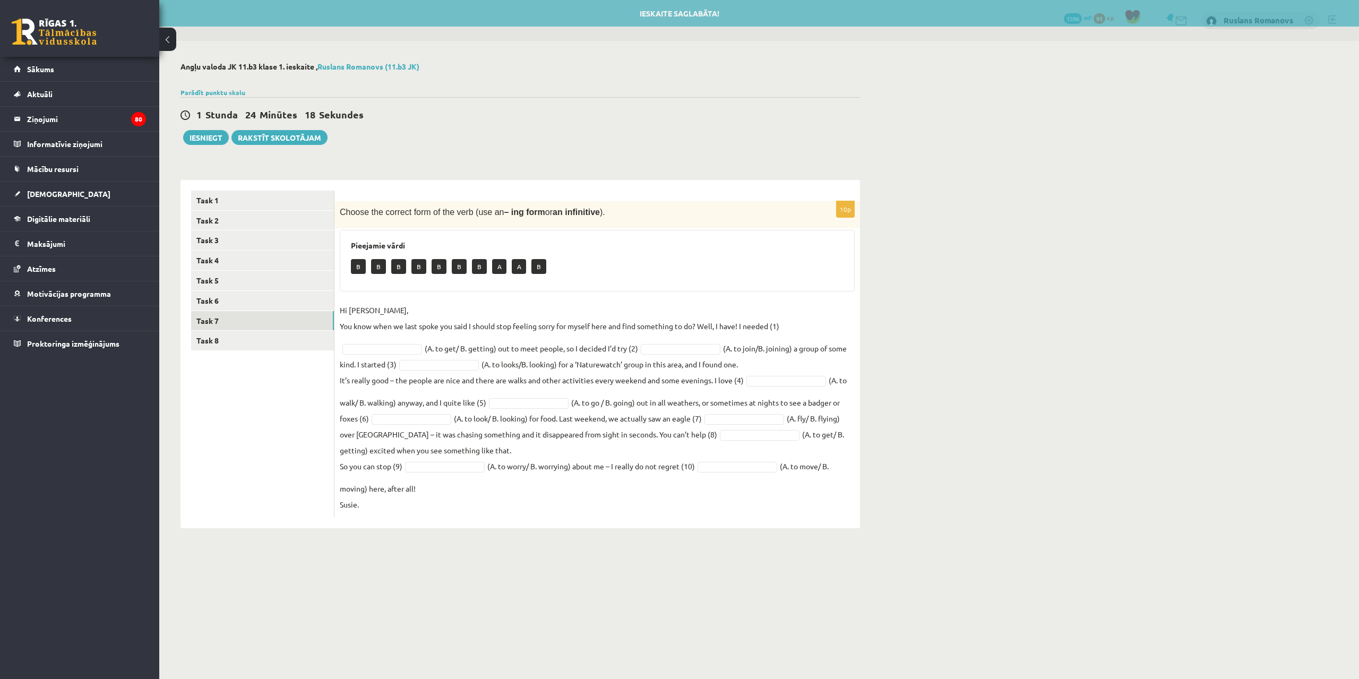
click at [256, 355] on ul "Task 1 Task 2 Task 3 Task 4 Task 5 Task 6 Task 7 Task 8" at bounding box center [262, 354] width 143 height 327
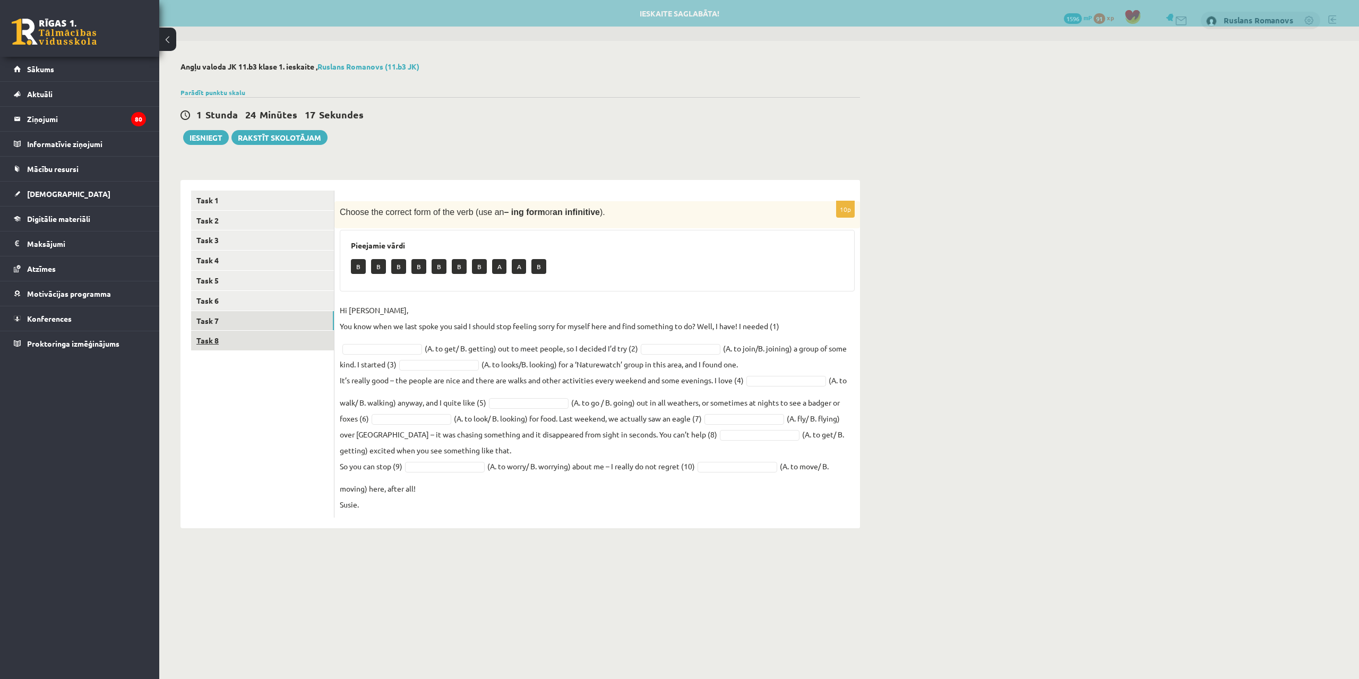
click at [256, 345] on link "Task 8" at bounding box center [262, 341] width 143 height 20
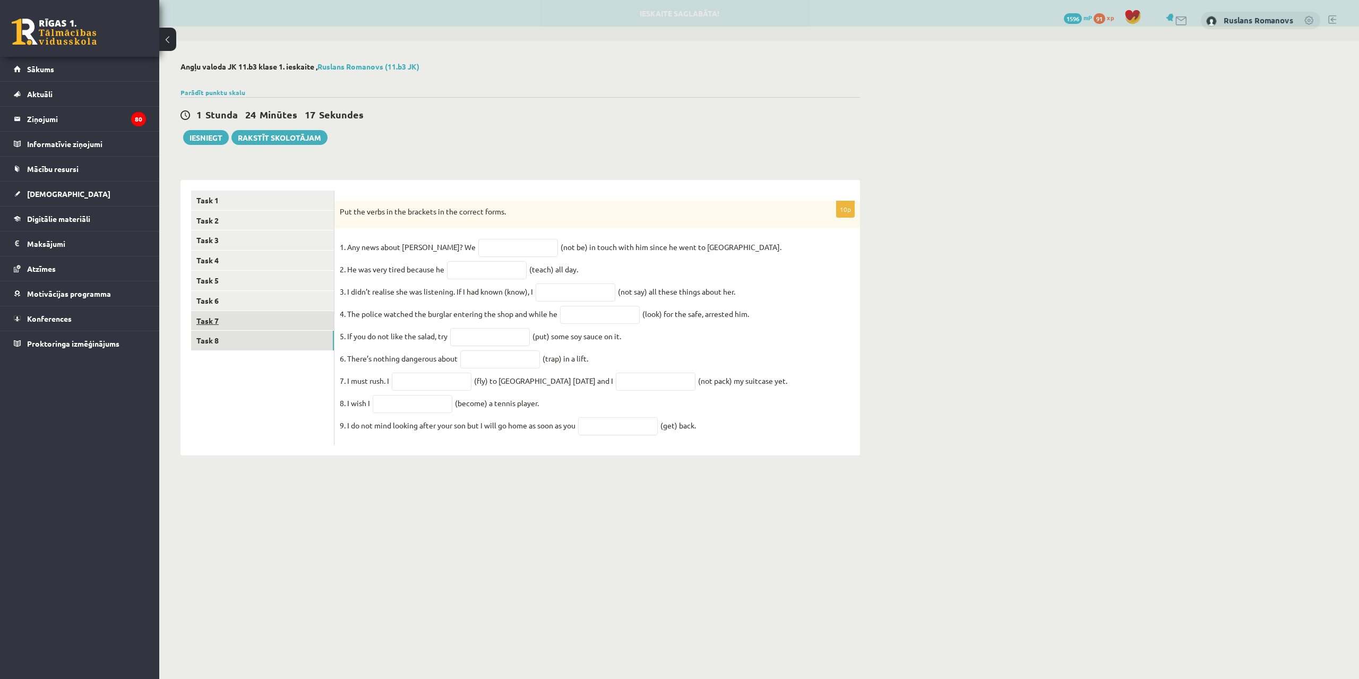
click at [261, 322] on link "Task 7" at bounding box center [262, 321] width 143 height 20
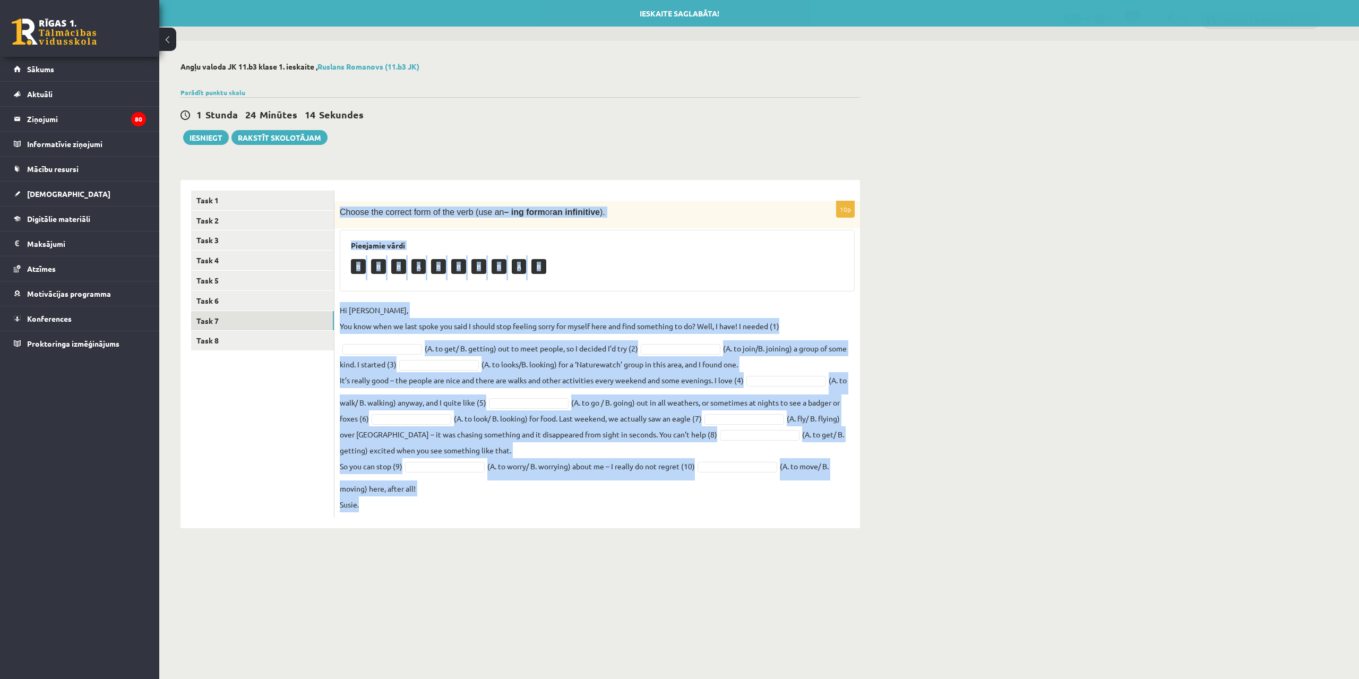
drag, startPoint x: 338, startPoint y: 208, endPoint x: 810, endPoint y: 504, distance: 557.8
click at [810, 504] on div "10p Choose the correct form of the verb (use an – ing form or an infinitive ). …" at bounding box center [598, 359] width 526 height 316
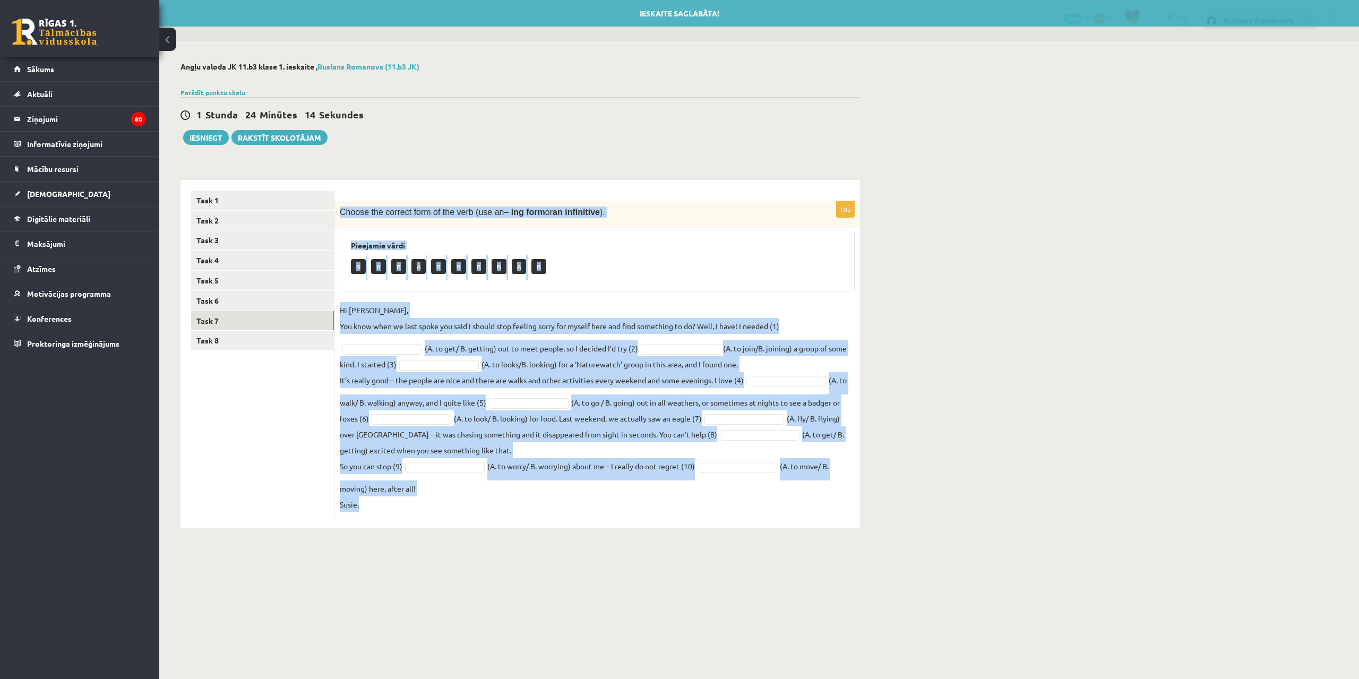
copy div "Choose the correct form of the verb (use an – ing form or an infinitive ). Piee…"
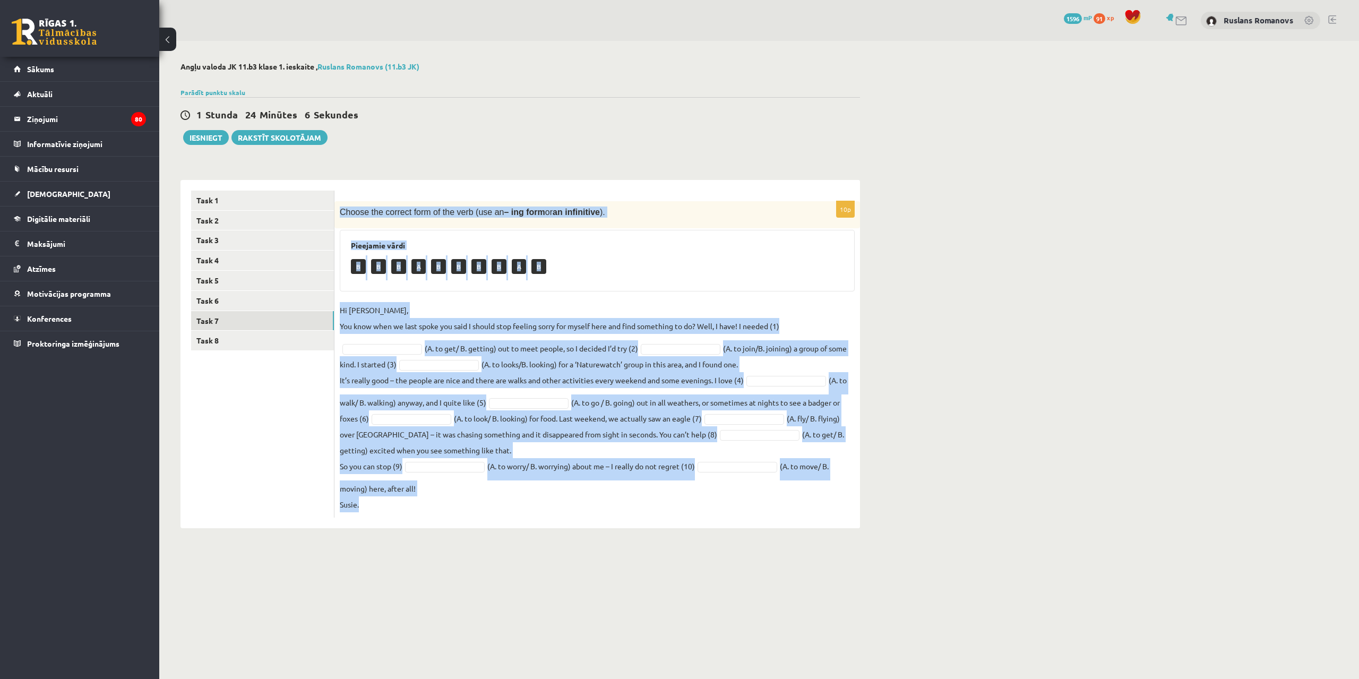
click at [679, 299] on div "10p Choose the correct form of the verb (use an – ing form or an infinitive ). …" at bounding box center [598, 359] width 526 height 316
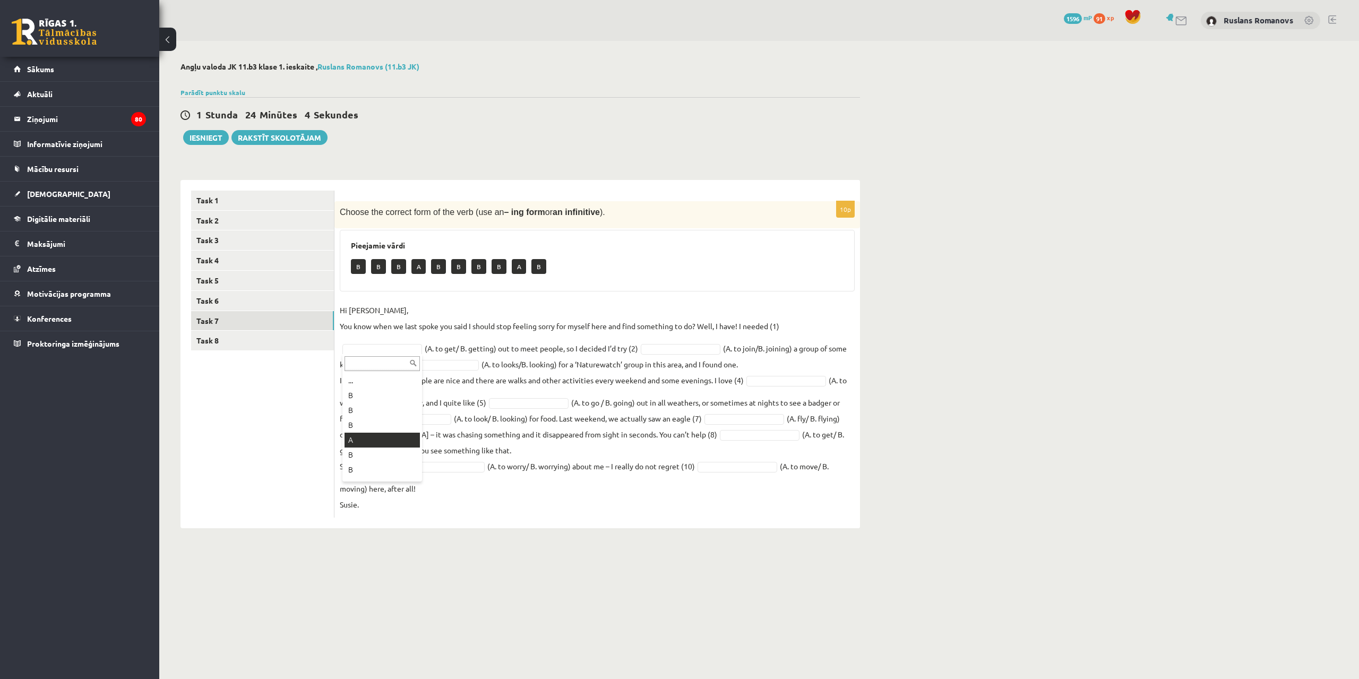
drag, startPoint x: 376, startPoint y: 434, endPoint x: 492, endPoint y: 391, distance: 123.3
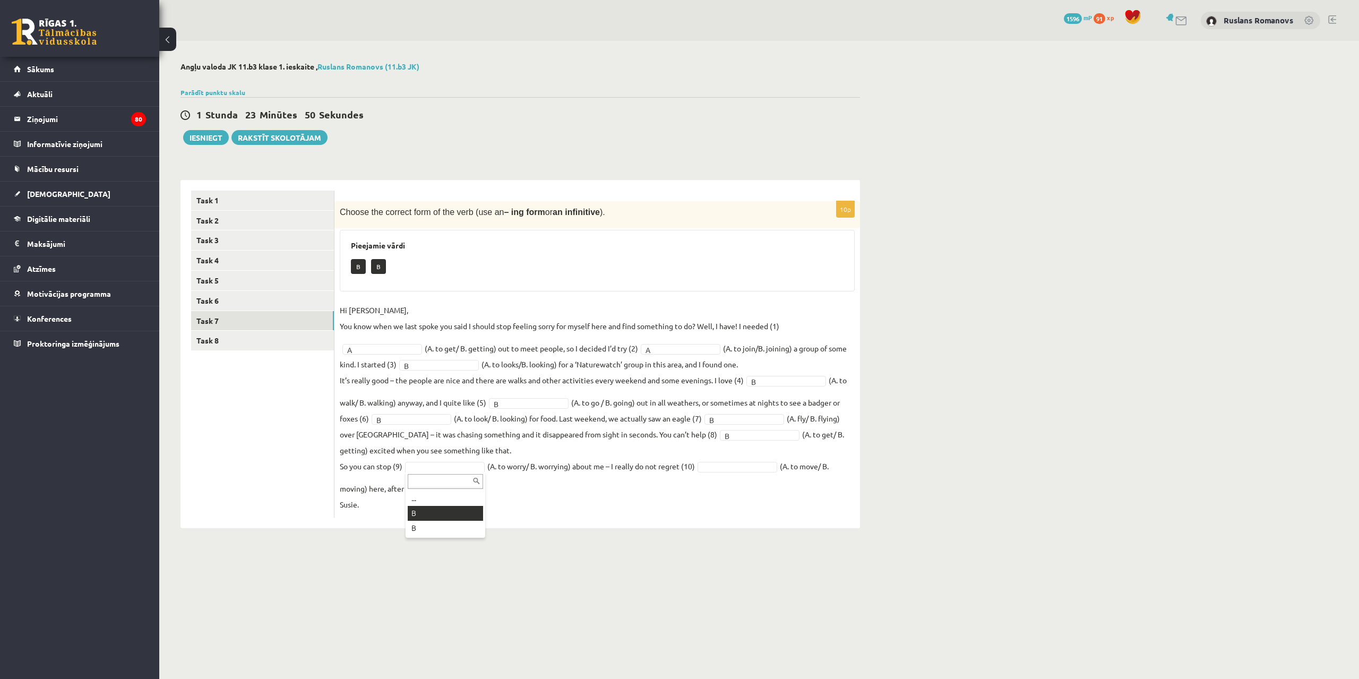
drag, startPoint x: 447, startPoint y: 512, endPoint x: 705, endPoint y: 493, distance: 258.8
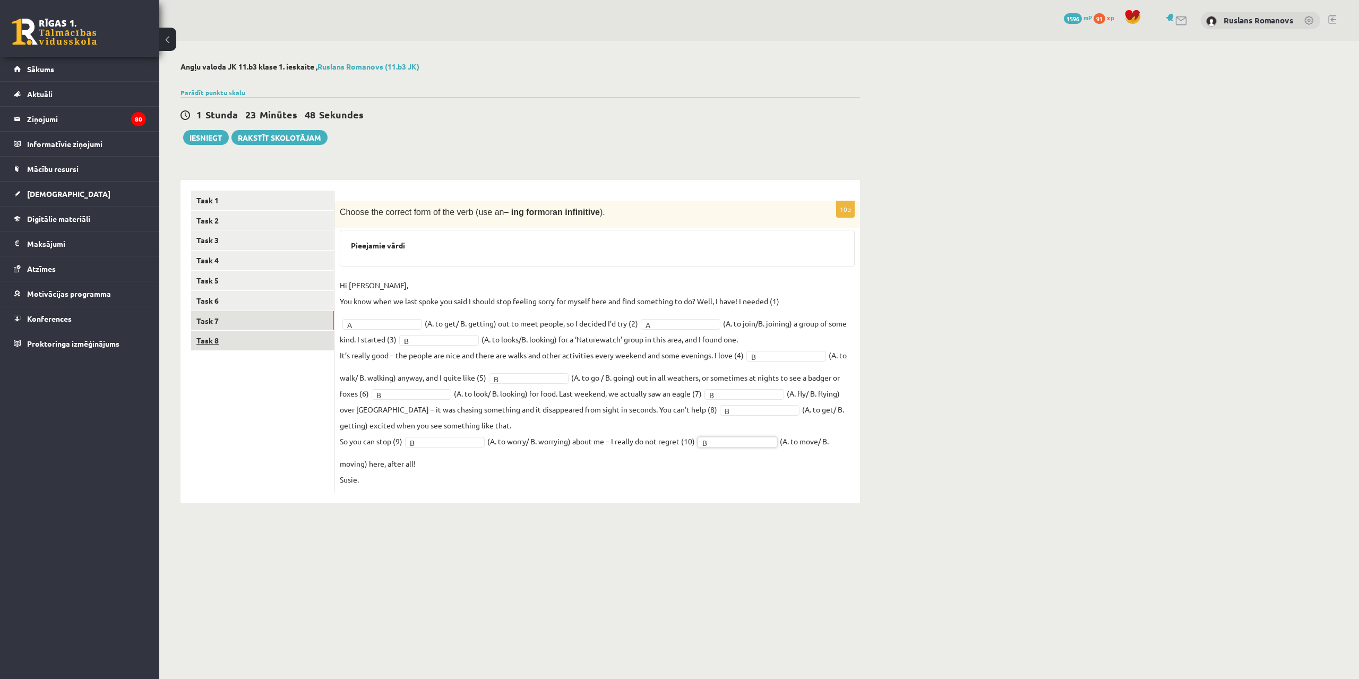
click at [239, 338] on link "Task 8" at bounding box center [262, 341] width 143 height 20
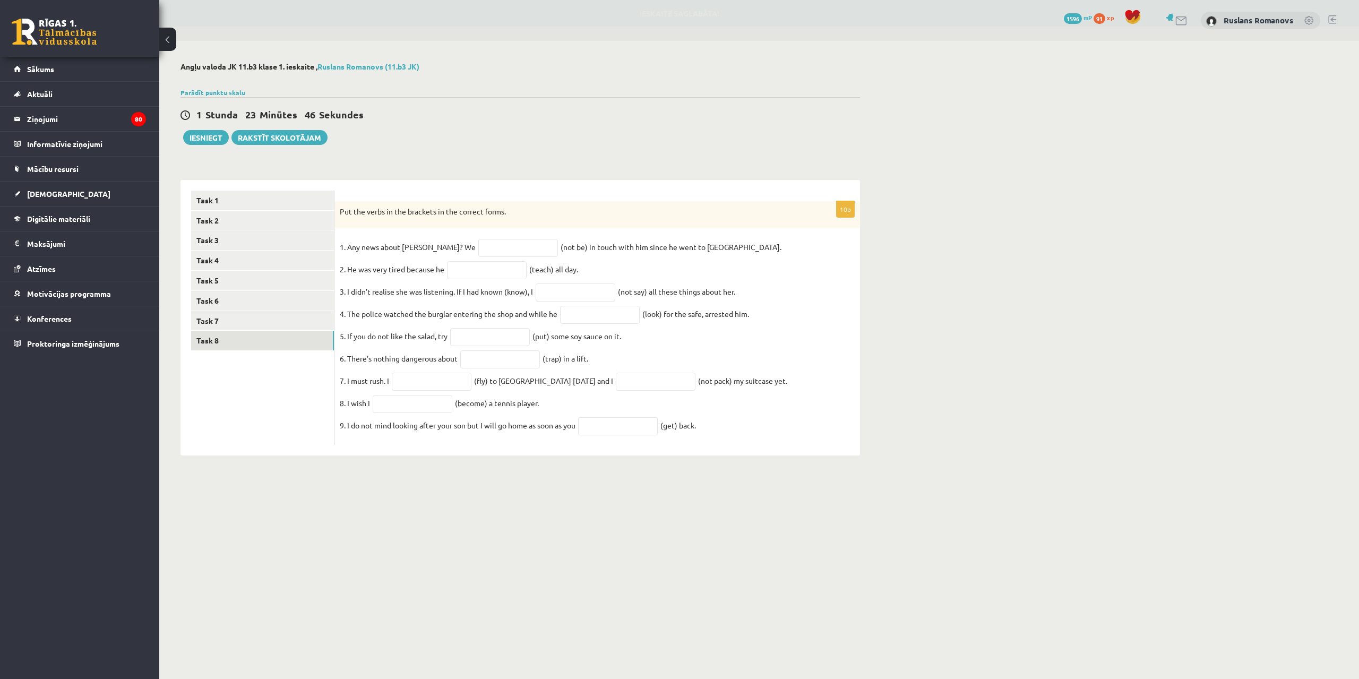
drag, startPoint x: 338, startPoint y: 212, endPoint x: 742, endPoint y: 439, distance: 463.5
click at [742, 439] on div "10p Put the verbs in the brackets in the correct forms. 1. Any news about Georg…" at bounding box center [598, 323] width 526 height 244
copy div "Put the verbs in the brackets in the correct forms. 1. Any news about George? W…"
click at [497, 256] on input "text" at bounding box center [518, 248] width 80 height 18
paste input "**********"
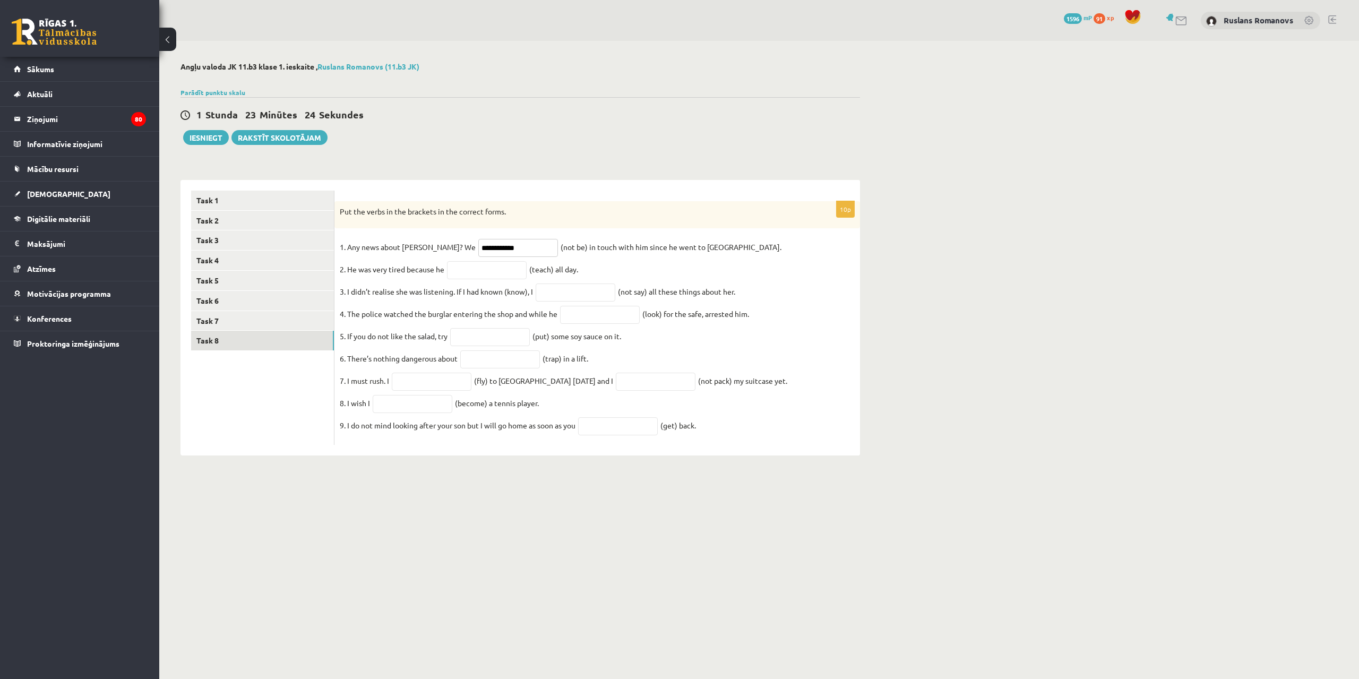
type input "**********"
click at [478, 284] on fieldset "**********" at bounding box center [597, 339] width 515 height 201
drag, startPoint x: 487, startPoint y: 267, endPoint x: 492, endPoint y: 271, distance: 6.1
click at [487, 267] on input "text" at bounding box center [487, 270] width 80 height 18
paste input "**********"
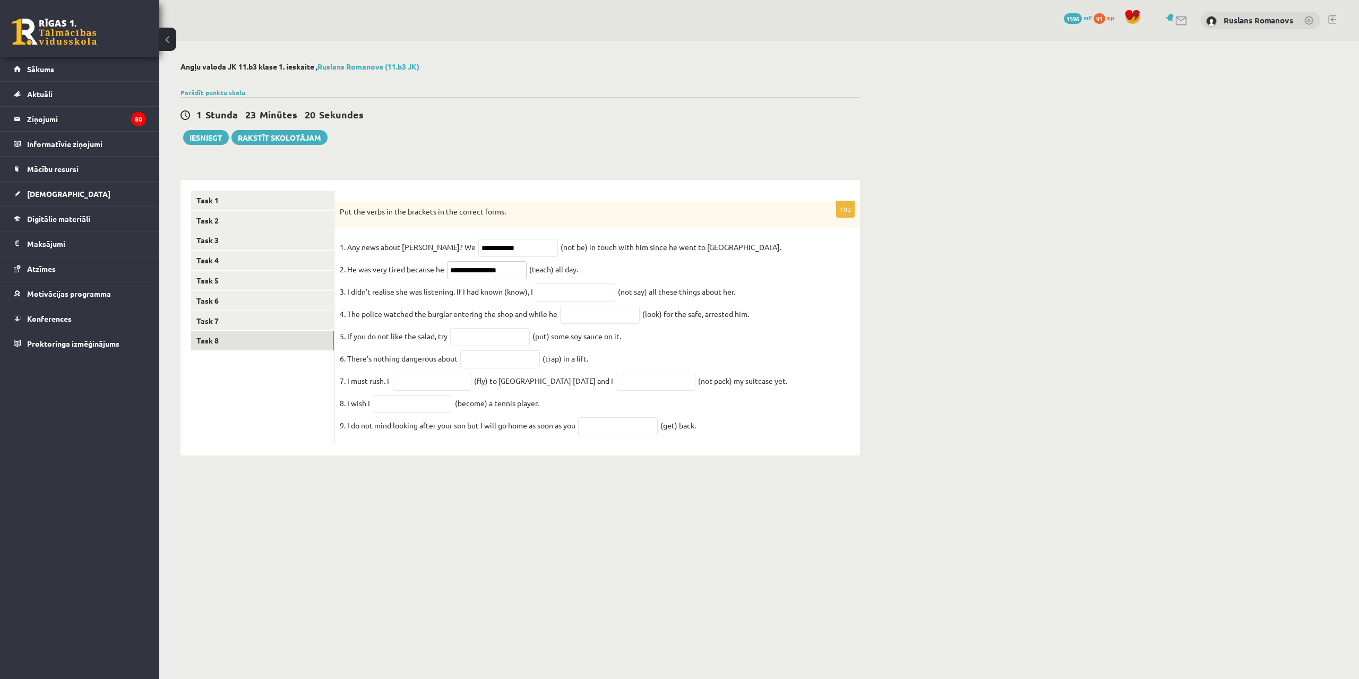
type input "**********"
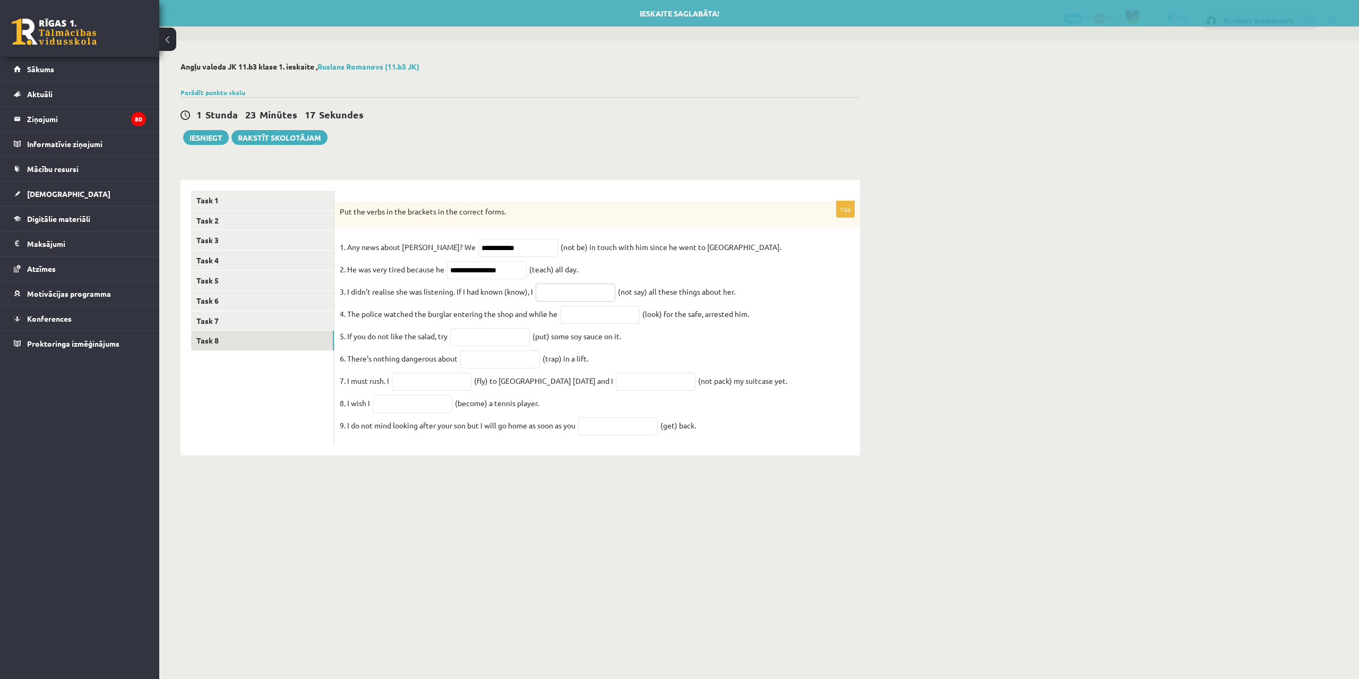
click at [574, 296] on input "text" at bounding box center [576, 293] width 80 height 18
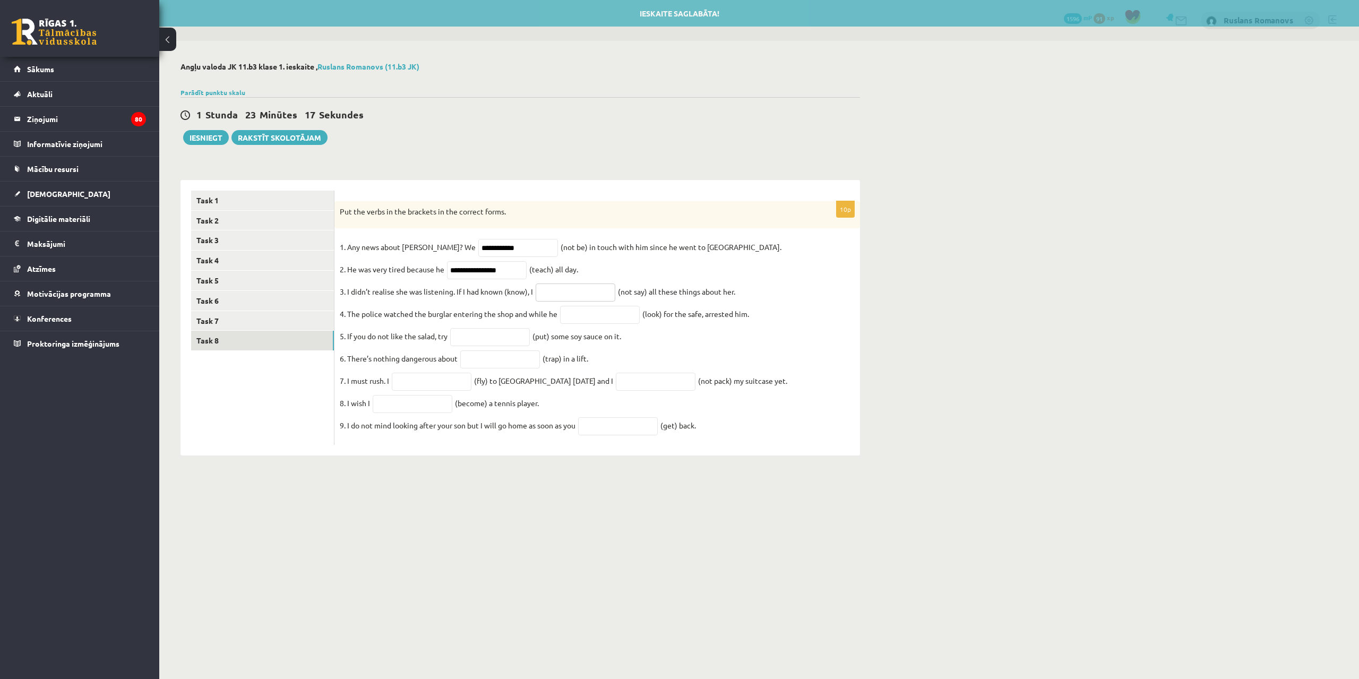
paste input "**********"
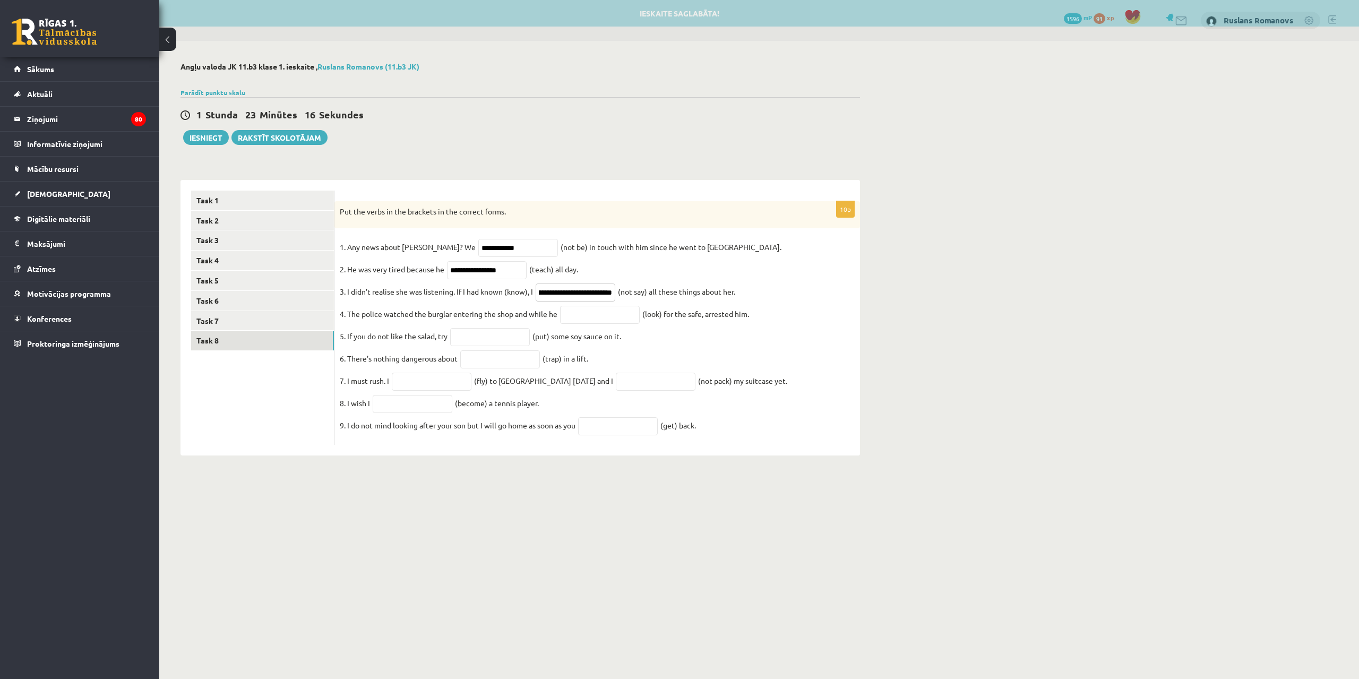
type input "**********"
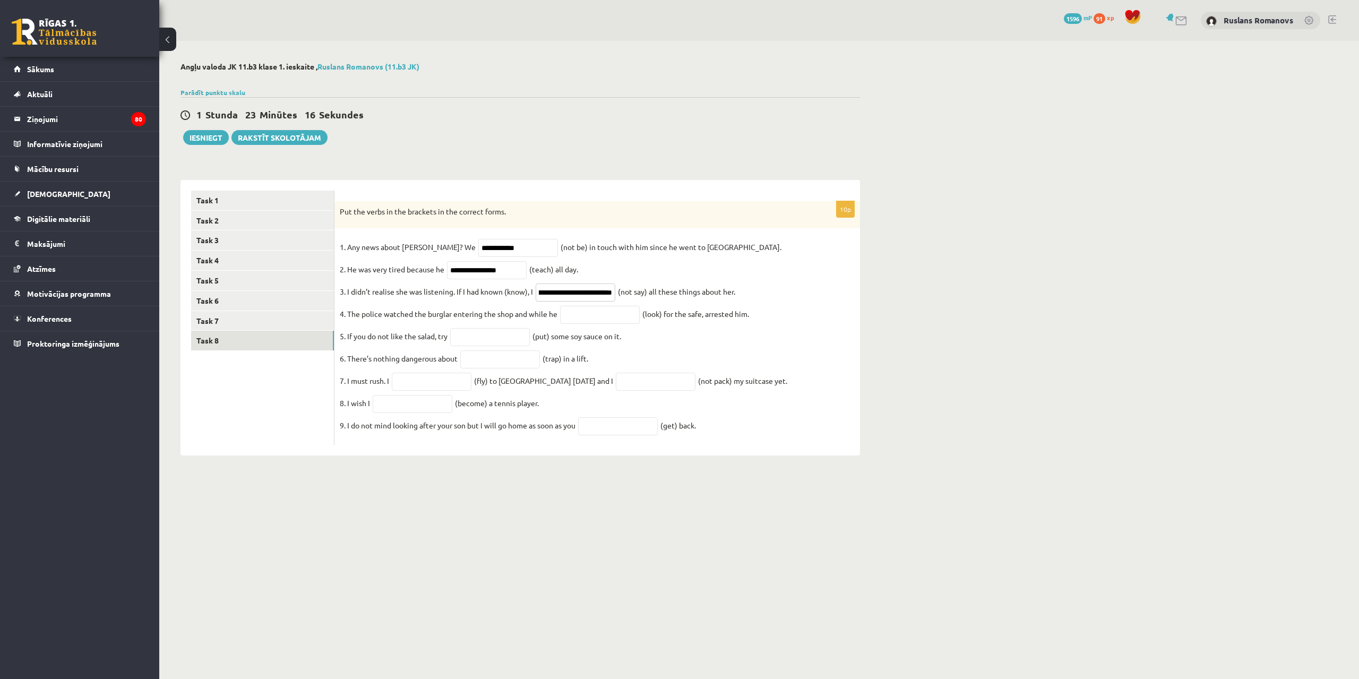
scroll to position [0, 0]
click at [579, 318] on input "text" at bounding box center [600, 315] width 80 height 18
paste input "**********"
type input "**********"
click at [494, 335] on input "text" at bounding box center [490, 337] width 80 height 18
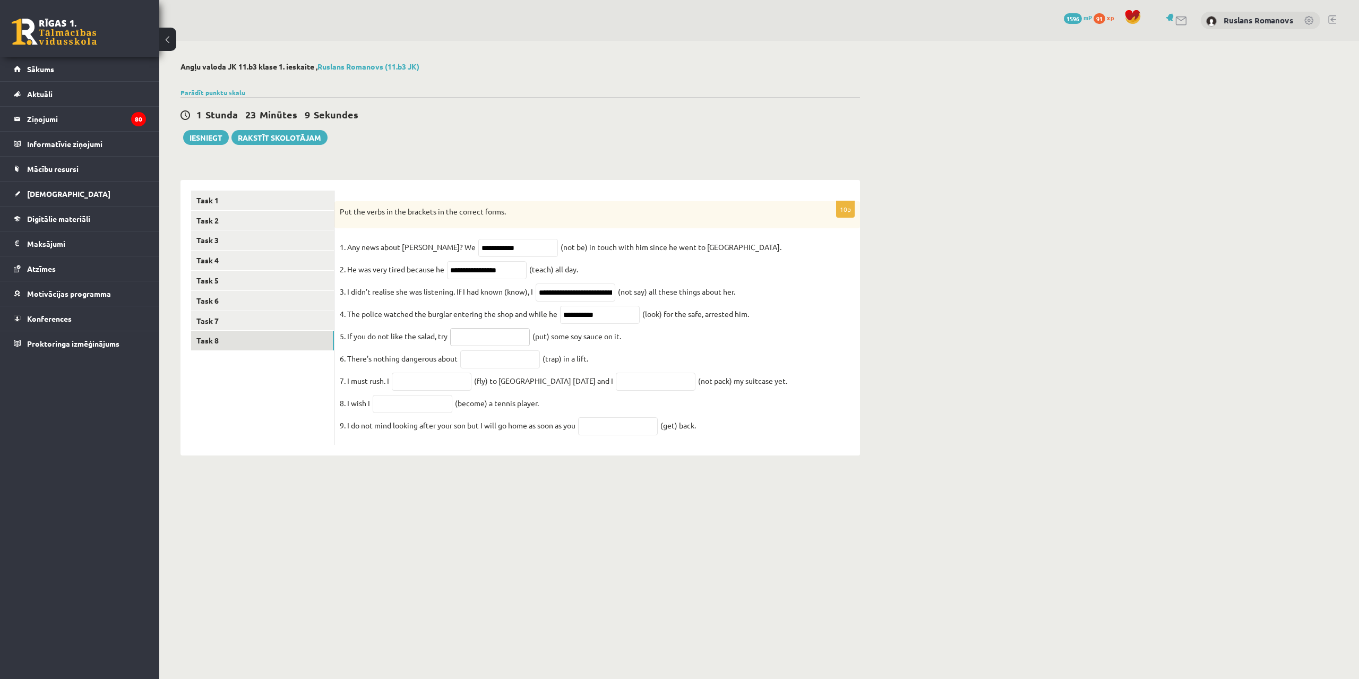
paste input "*******"
type input "*******"
click at [504, 362] on input "text" at bounding box center [500, 359] width 80 height 18
paste input "**********"
type input "**********"
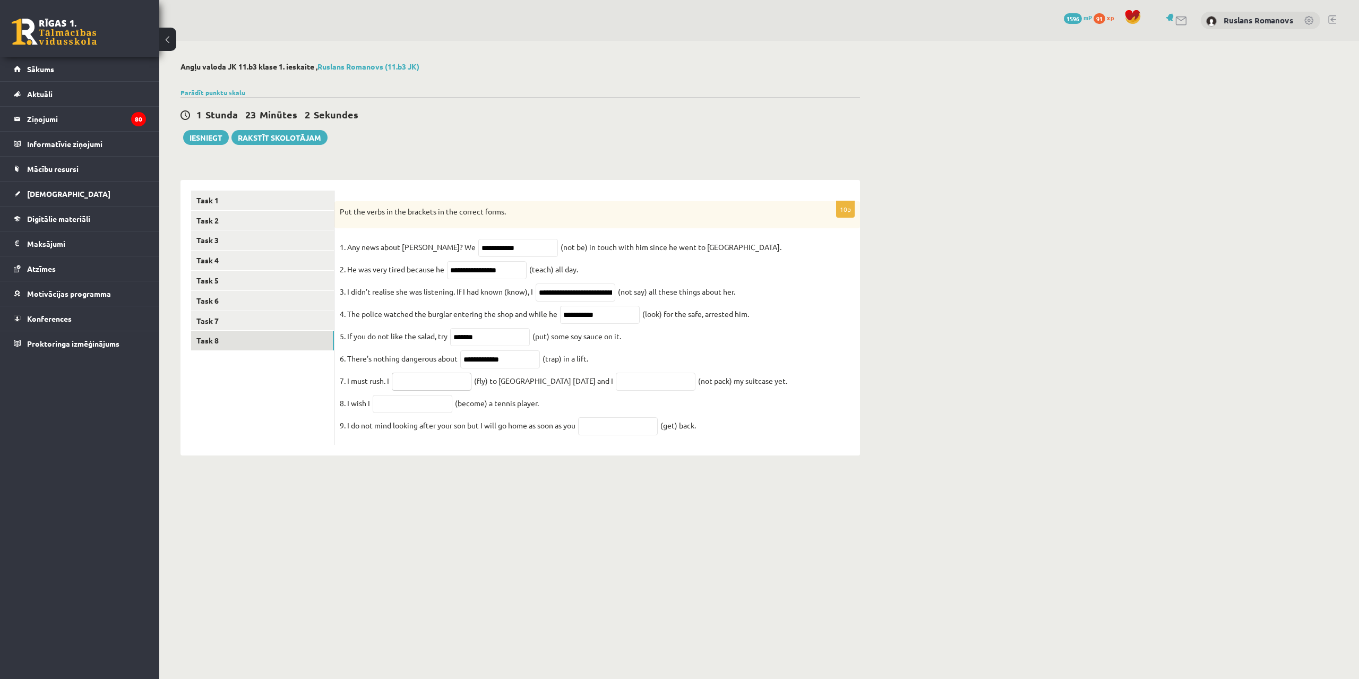
click at [449, 381] on input "text" at bounding box center [432, 382] width 80 height 18
paste input "**********"
type input "**********"
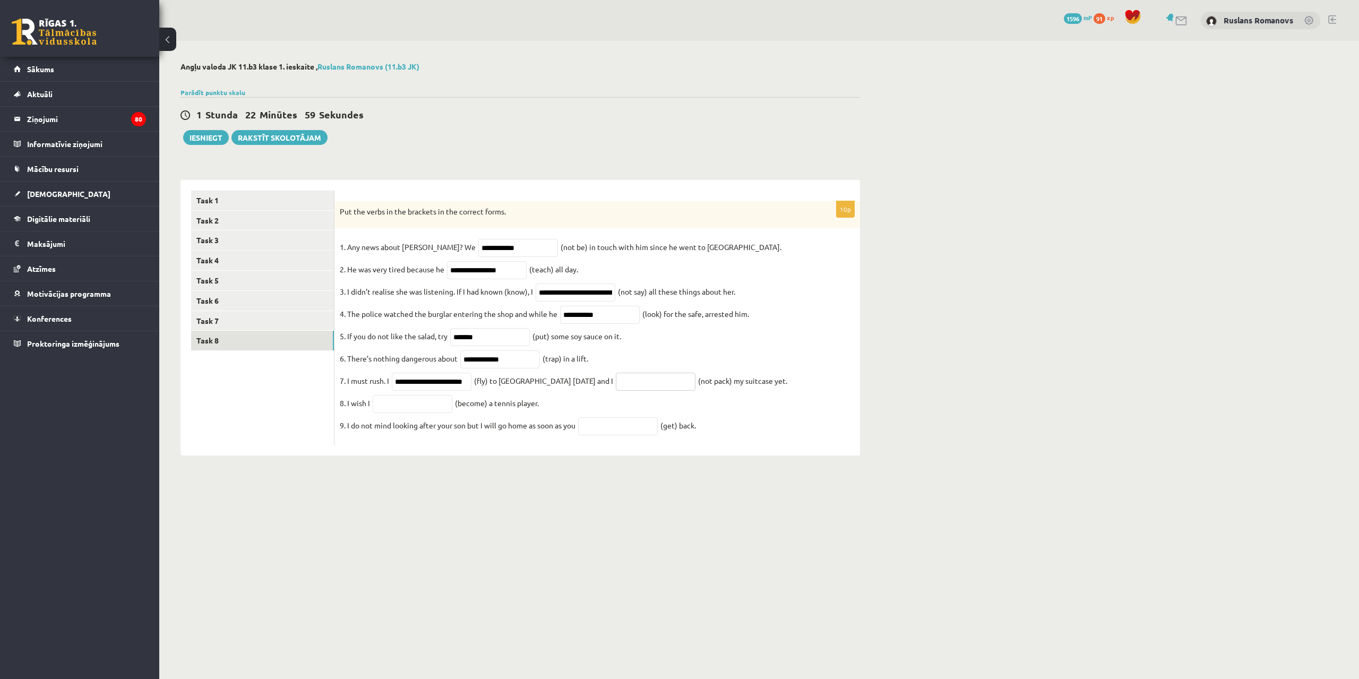
click at [621, 389] on input "text" at bounding box center [656, 382] width 80 height 18
paste input "****"
type input "****"
click at [424, 410] on input "text" at bounding box center [413, 404] width 80 height 18
paste input "****"
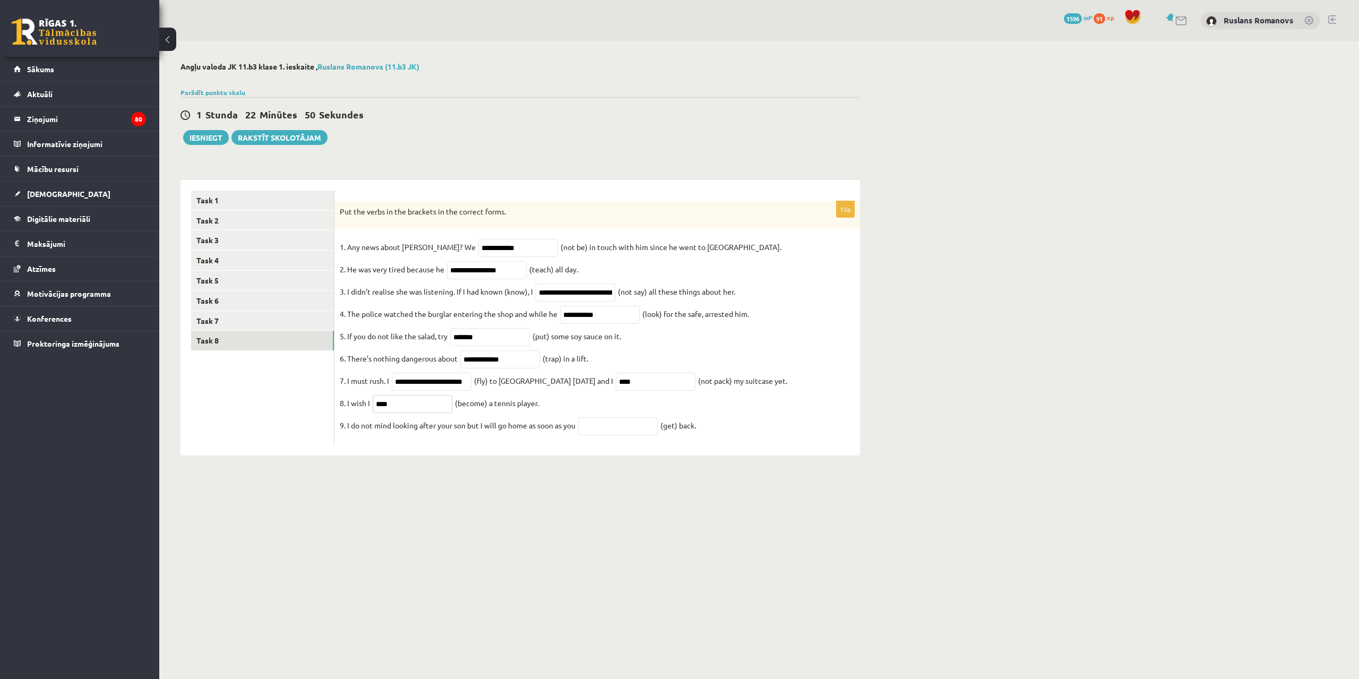
type input "****"
drag, startPoint x: 640, startPoint y: 441, endPoint x: 627, endPoint y: 428, distance: 18.8
click at [640, 435] on input "text" at bounding box center [618, 426] width 80 height 18
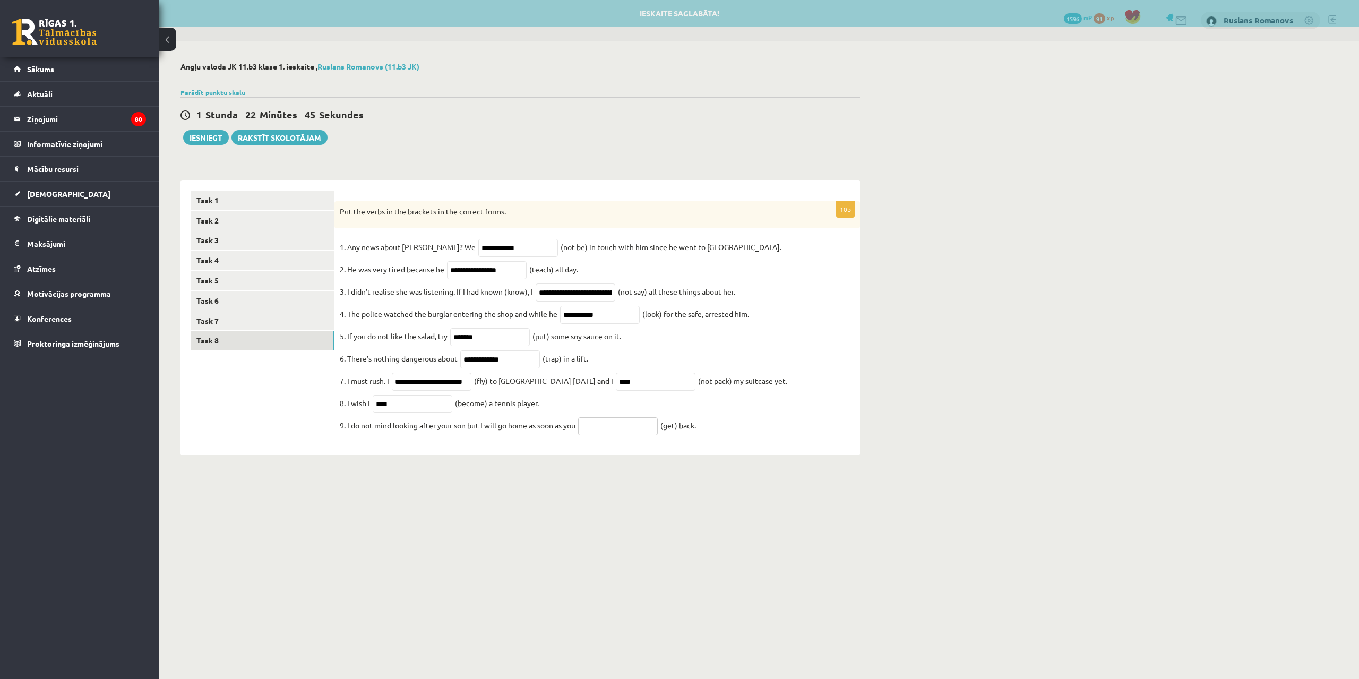
click at [628, 435] on input "text" at bounding box center [618, 426] width 80 height 18
paste input "***"
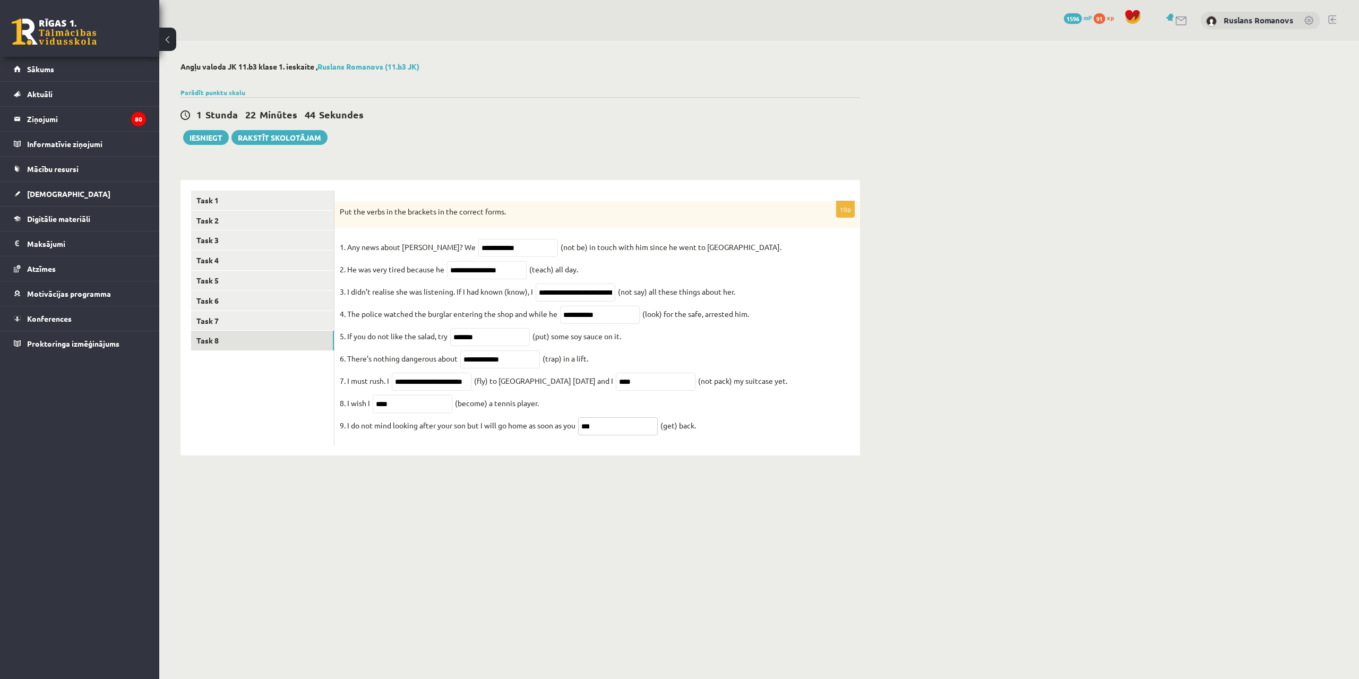
type input "***"
click at [428, 389] on input "**********" at bounding box center [432, 382] width 80 height 18
drag, startPoint x: 428, startPoint y: 389, endPoint x: 493, endPoint y: 384, distance: 65.5
click at [493, 384] on fieldset "**********" at bounding box center [597, 339] width 515 height 201
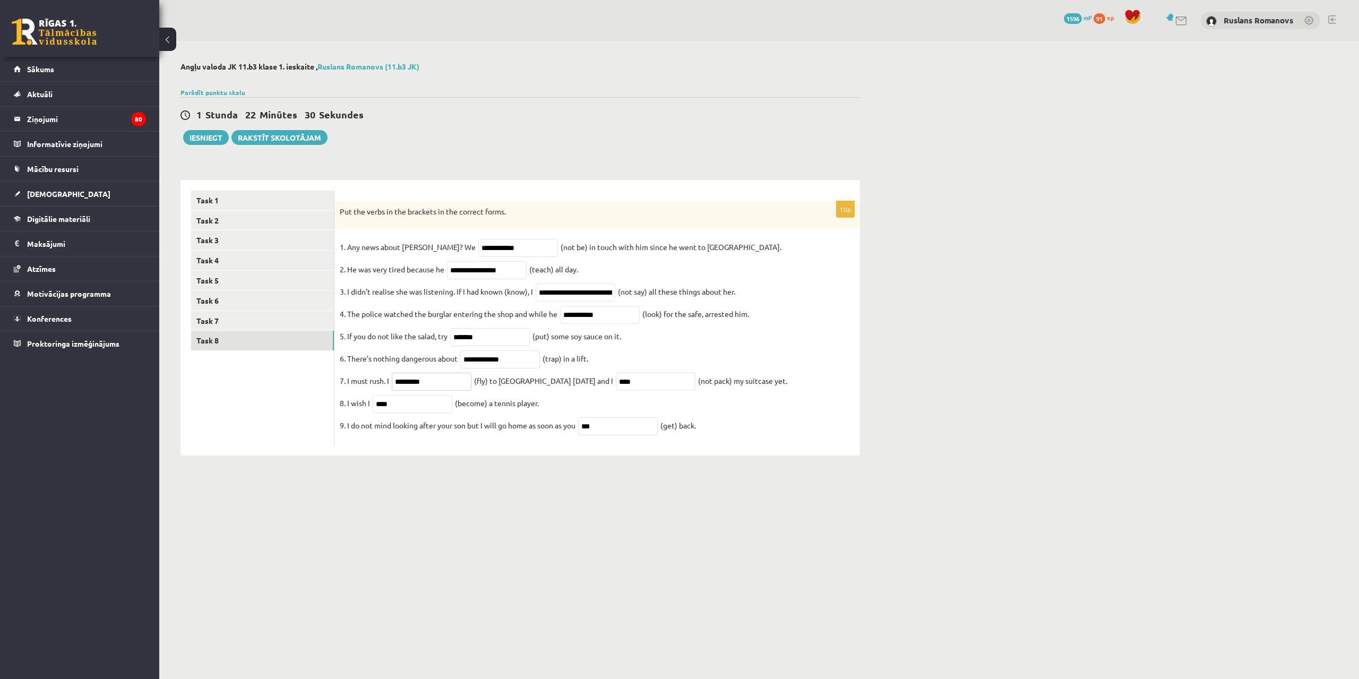
scroll to position [0, 0]
type input "*********"
drag, startPoint x: 646, startPoint y: 392, endPoint x: 572, endPoint y: 389, distance: 73.9
click at [572, 389] on fieldset "**********" at bounding box center [597, 339] width 515 height 201
paste input "**********"
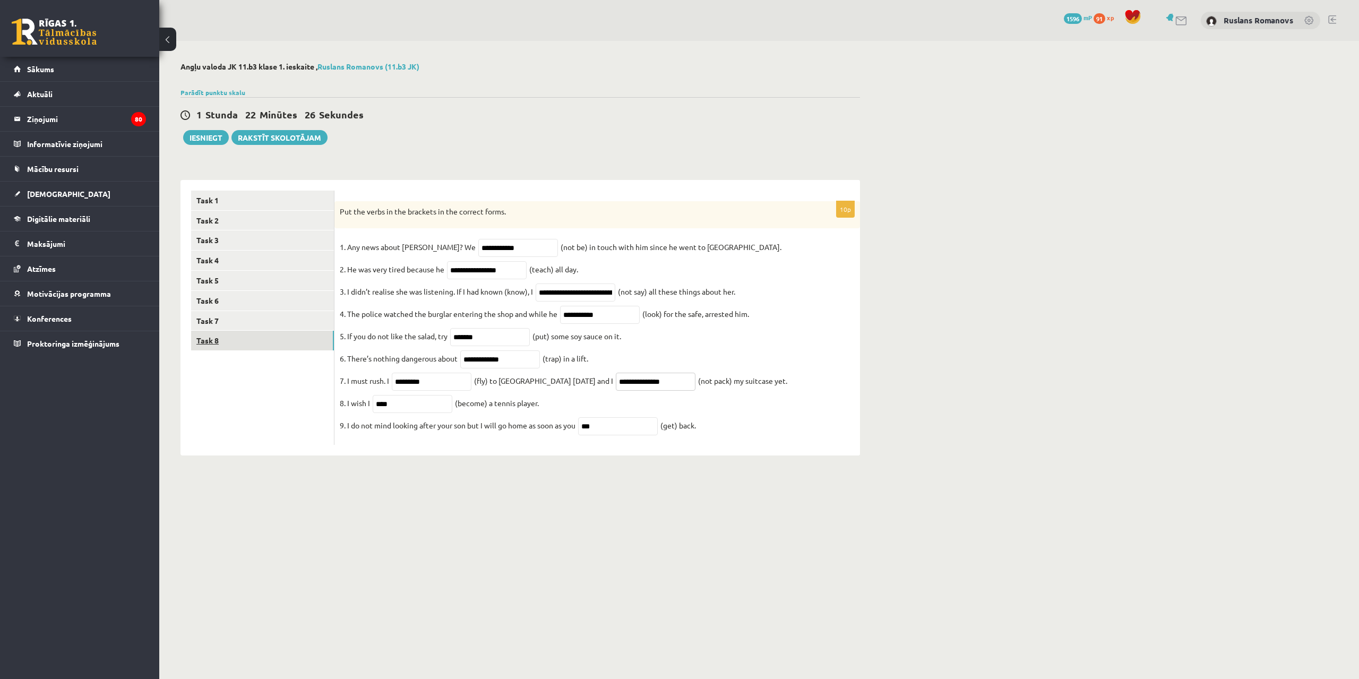
type input "**********"
click at [258, 346] on link "Task 8" at bounding box center [262, 341] width 143 height 20
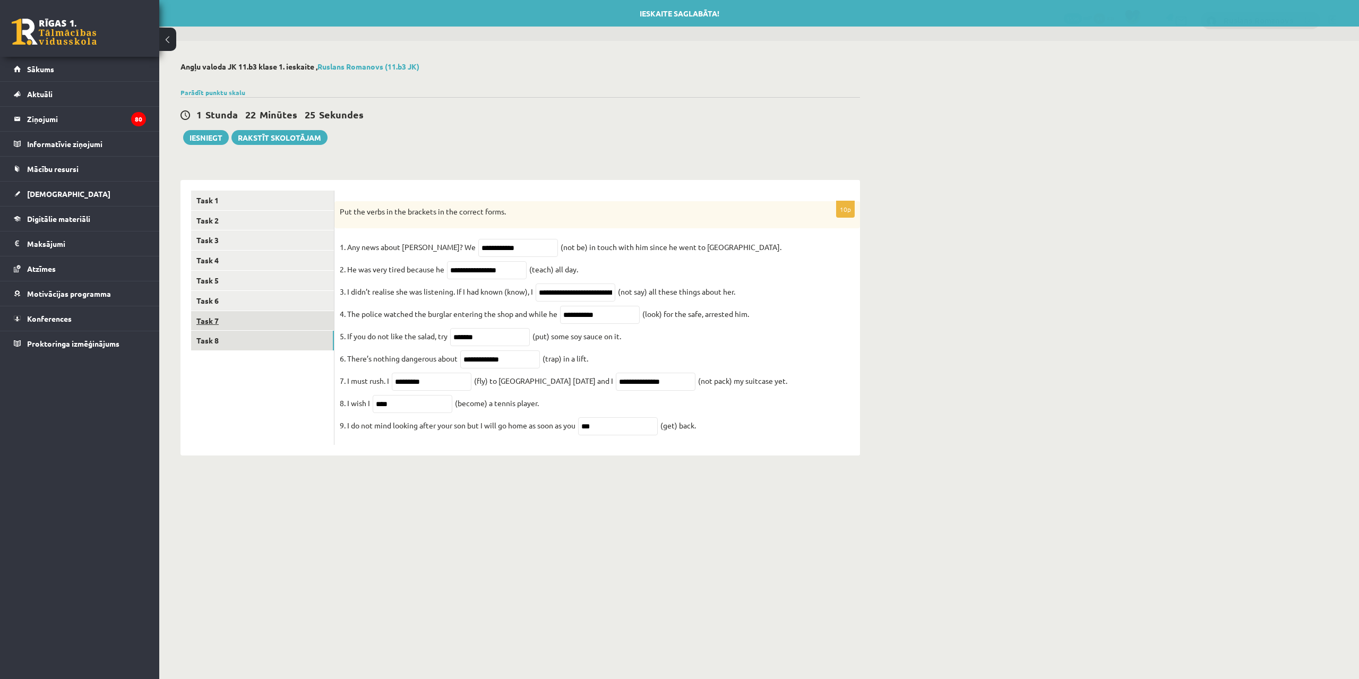
click at [259, 321] on link "Task 7" at bounding box center [262, 321] width 143 height 20
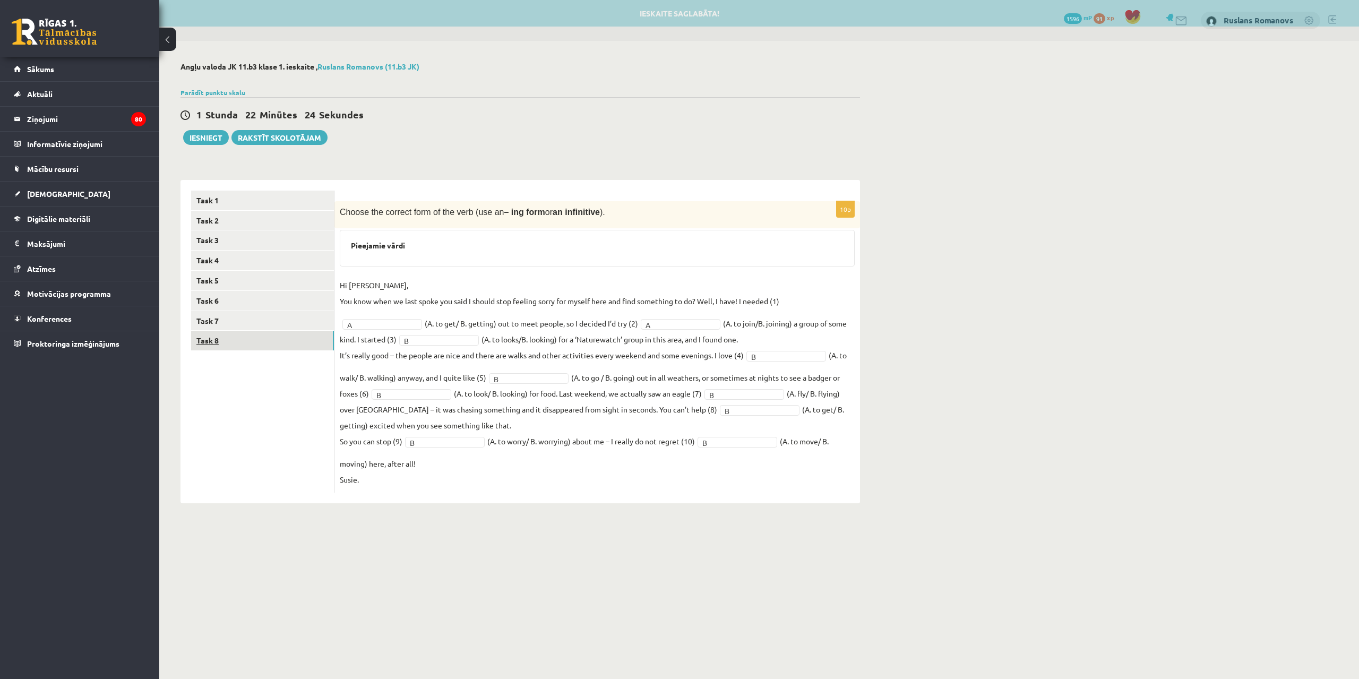
click at [258, 338] on link "Task 8" at bounding box center [262, 341] width 143 height 20
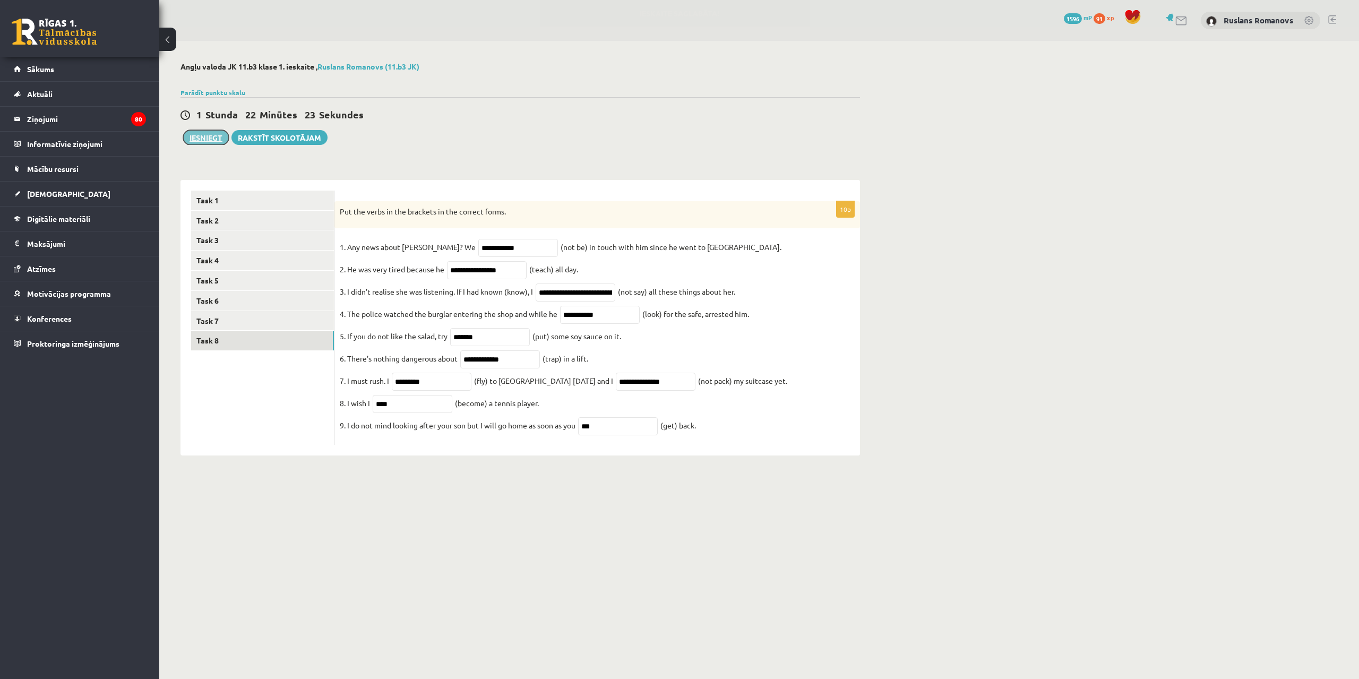
click at [199, 136] on button "Iesniegt" at bounding box center [206, 137] width 46 height 15
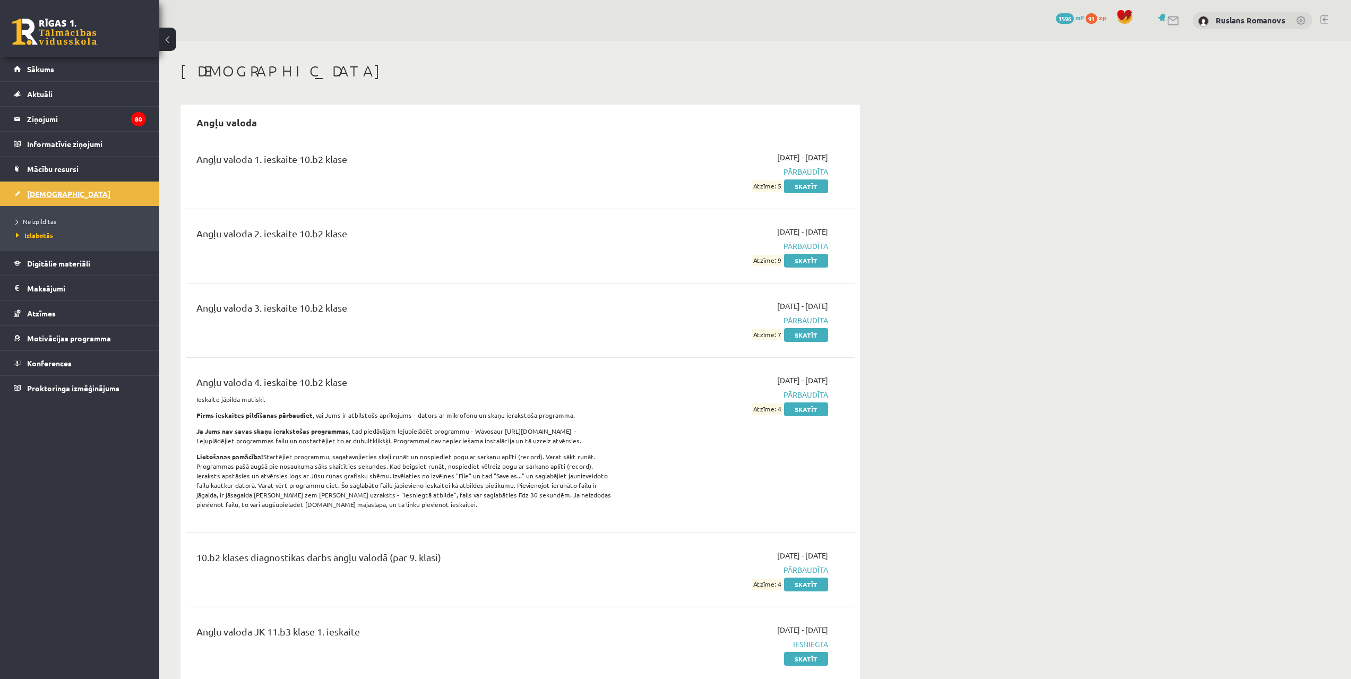
click at [75, 193] on link "[DEMOGRAPHIC_DATA]" at bounding box center [80, 194] width 132 height 24
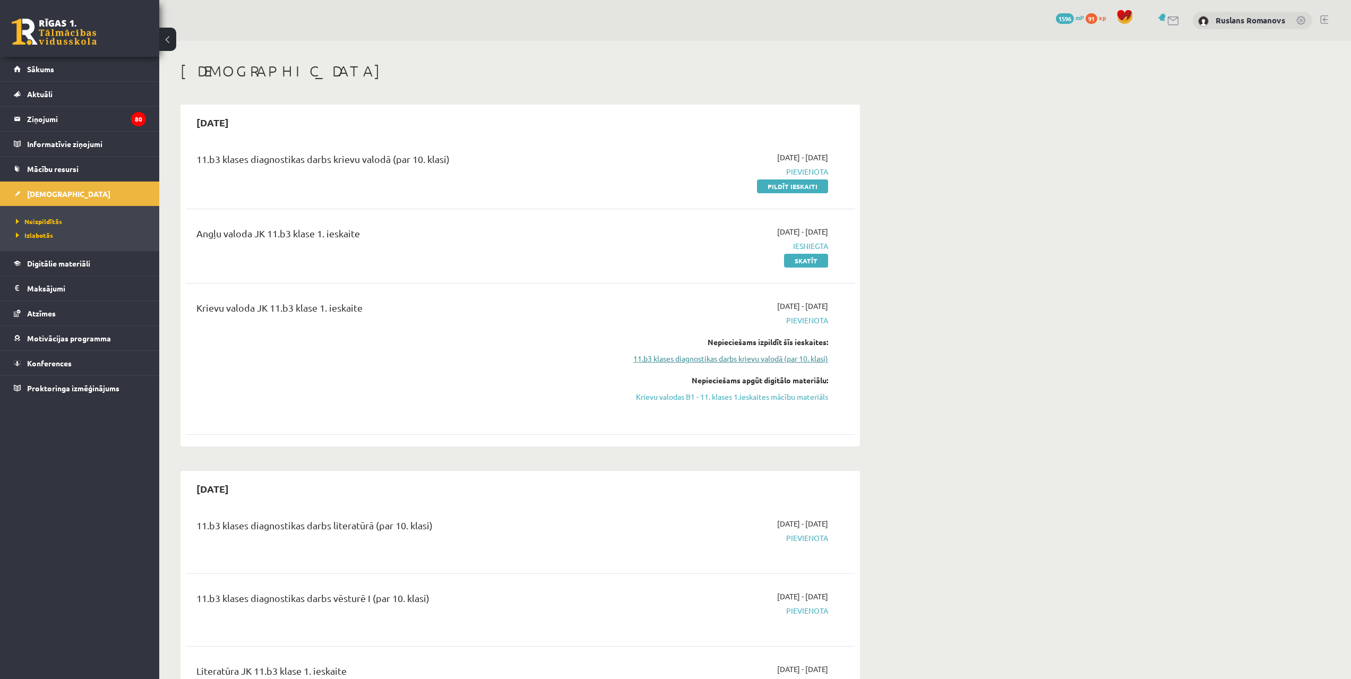
click at [710, 363] on link "11.b3 klases diagnostikas darbs krievu valodā (par 10. klasi)" at bounding box center [728, 358] width 200 height 11
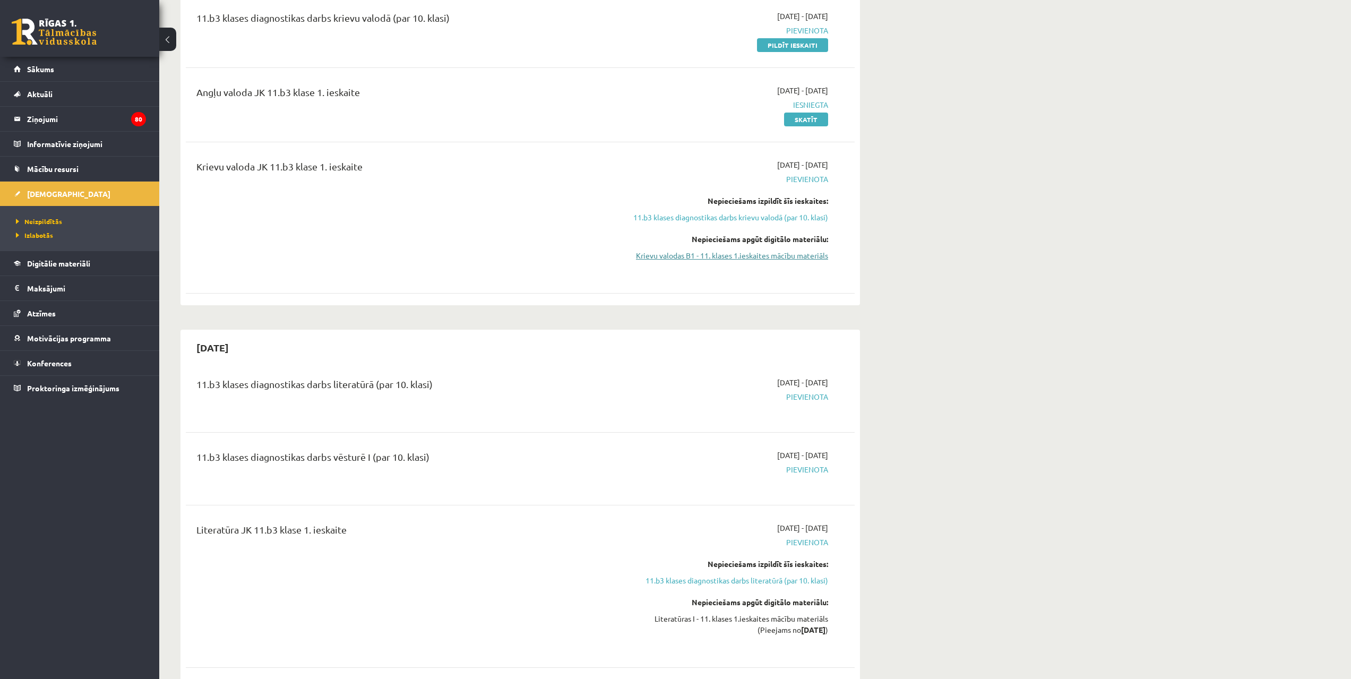
click at [730, 257] on link "Krievu valodas B1 - 11. klases 1.ieskaites mācību materiāls" at bounding box center [728, 255] width 200 height 11
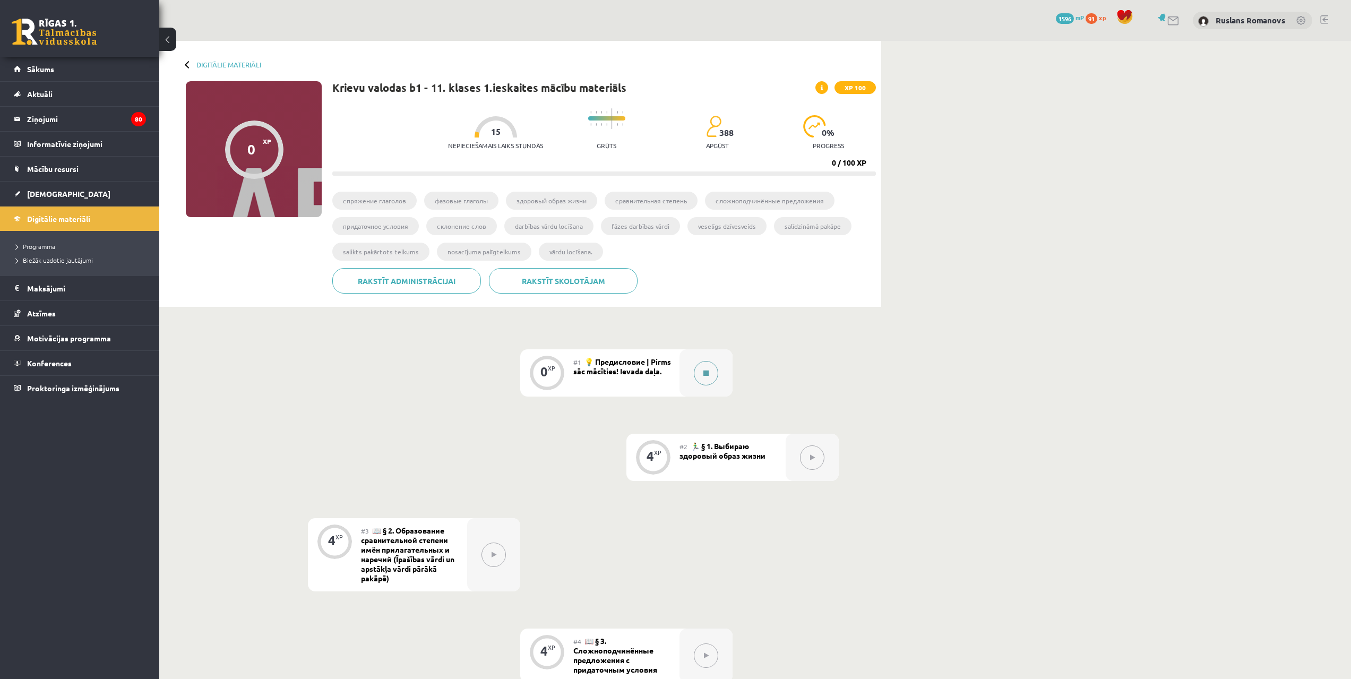
click at [711, 367] on button at bounding box center [706, 373] width 24 height 24
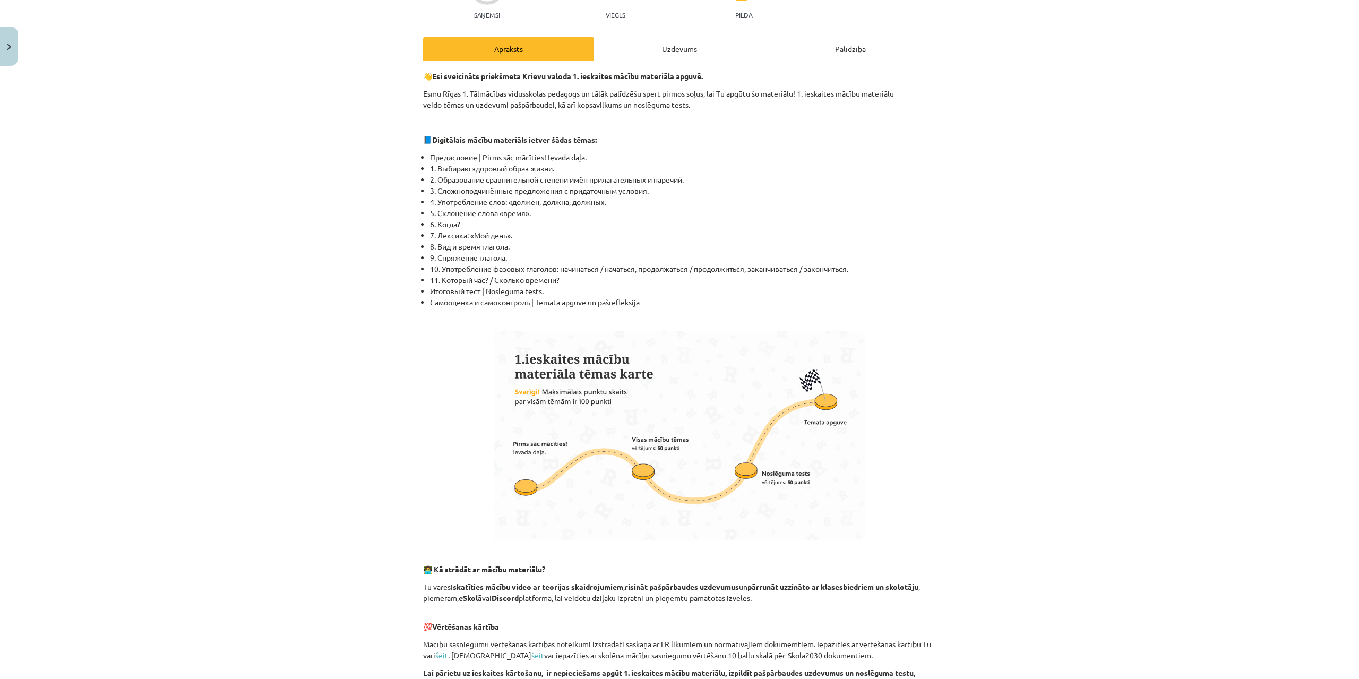
scroll to position [405, 0]
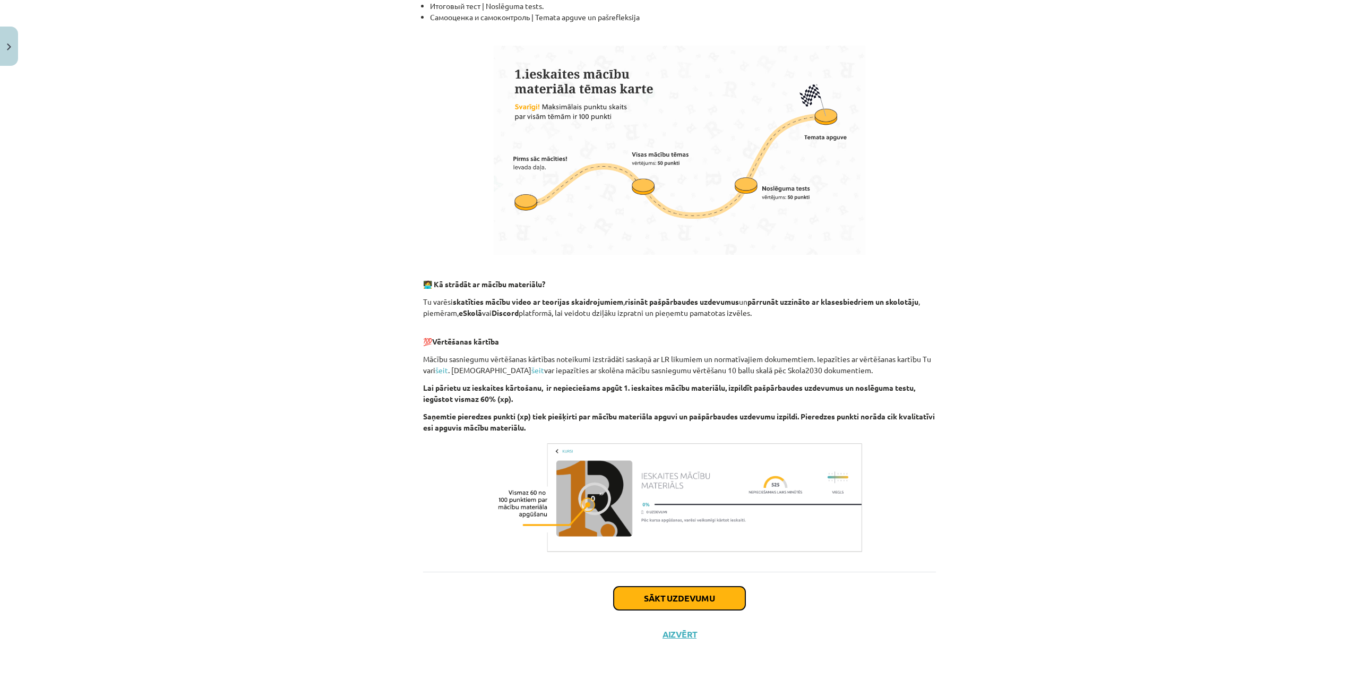
click at [682, 606] on button "Sākt uzdevumu" at bounding box center [680, 598] width 132 height 23
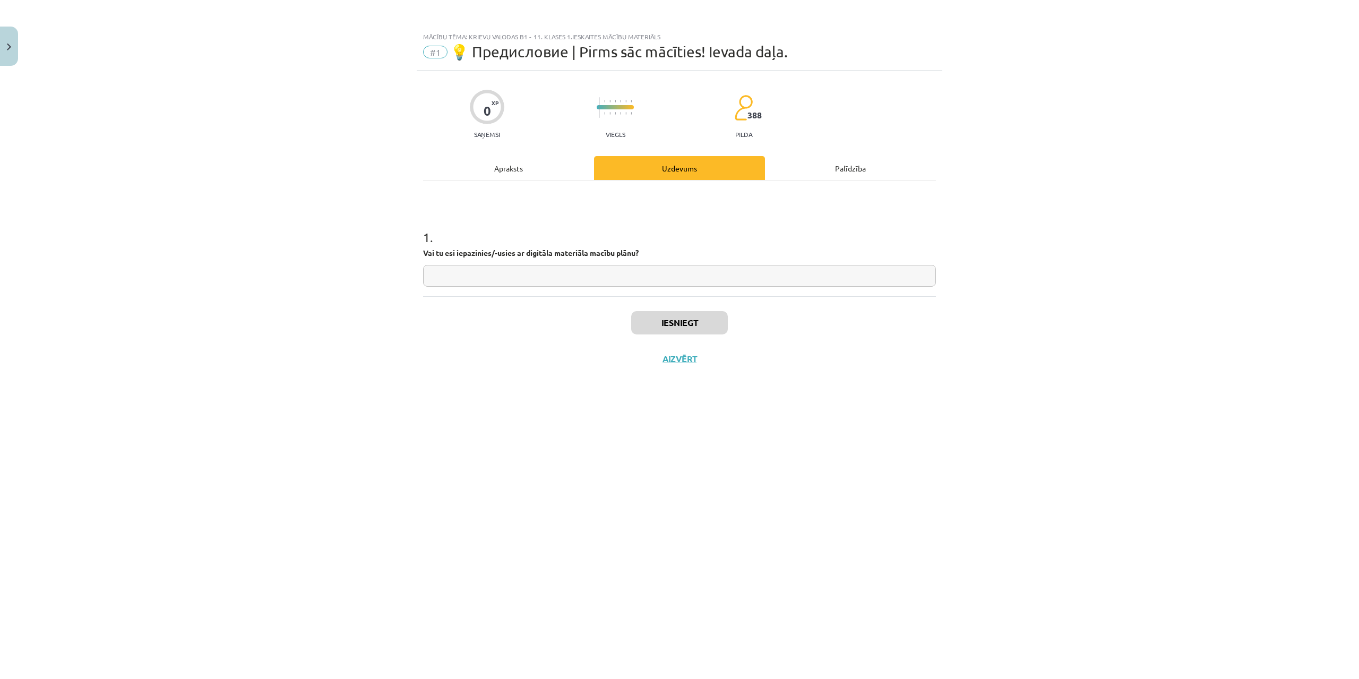
scroll to position [0, 0]
click at [495, 271] on input "text" at bounding box center [679, 276] width 513 height 22
type input "*"
type input "**"
click at [697, 319] on button "Iesniegt" at bounding box center [679, 322] width 97 height 23
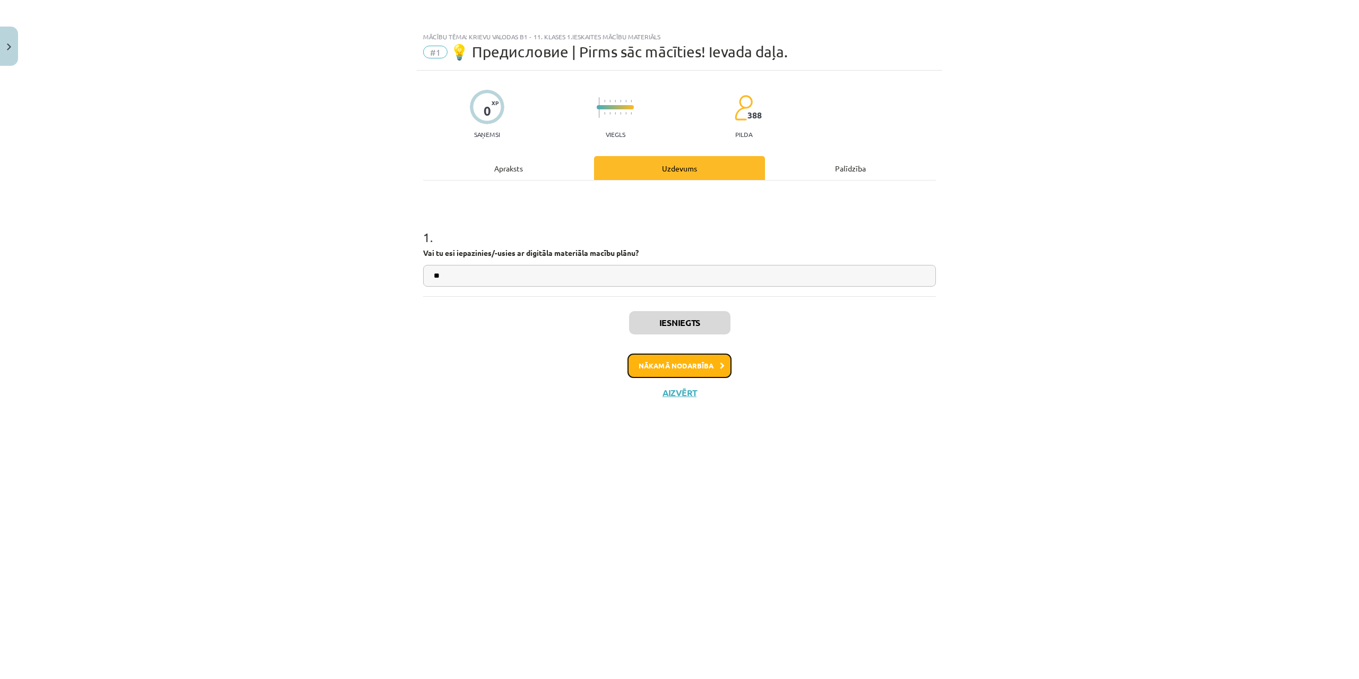
click at [712, 371] on button "Nākamā nodarbība" at bounding box center [680, 366] width 104 height 24
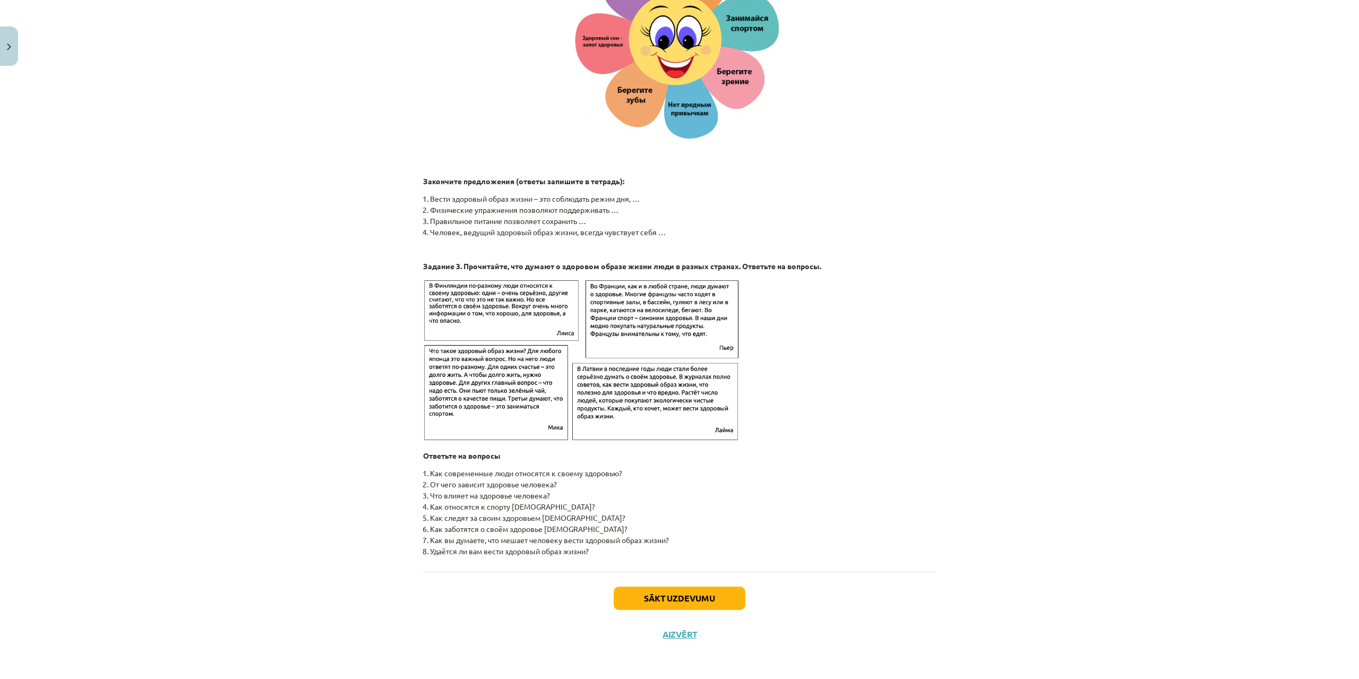
scroll to position [1415, 0]
click at [669, 596] on button "Sākt uzdevumu" at bounding box center [680, 598] width 132 height 23
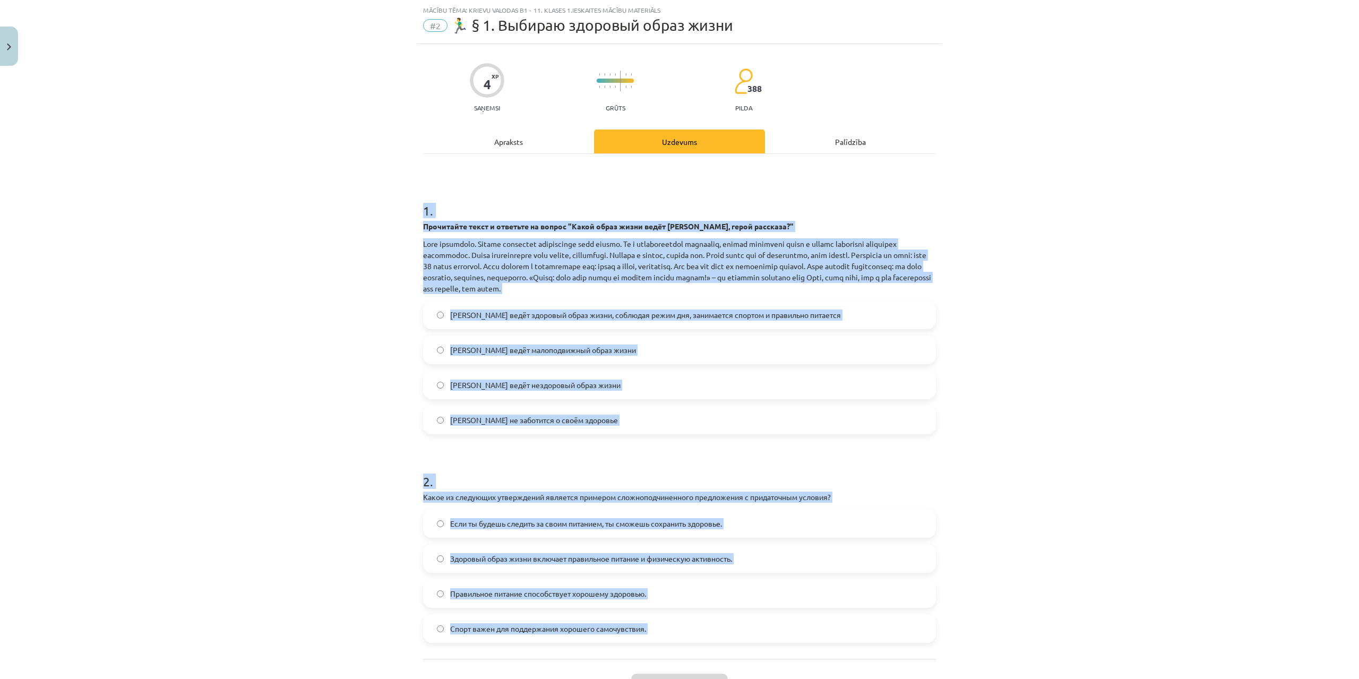
scroll to position [114, 0]
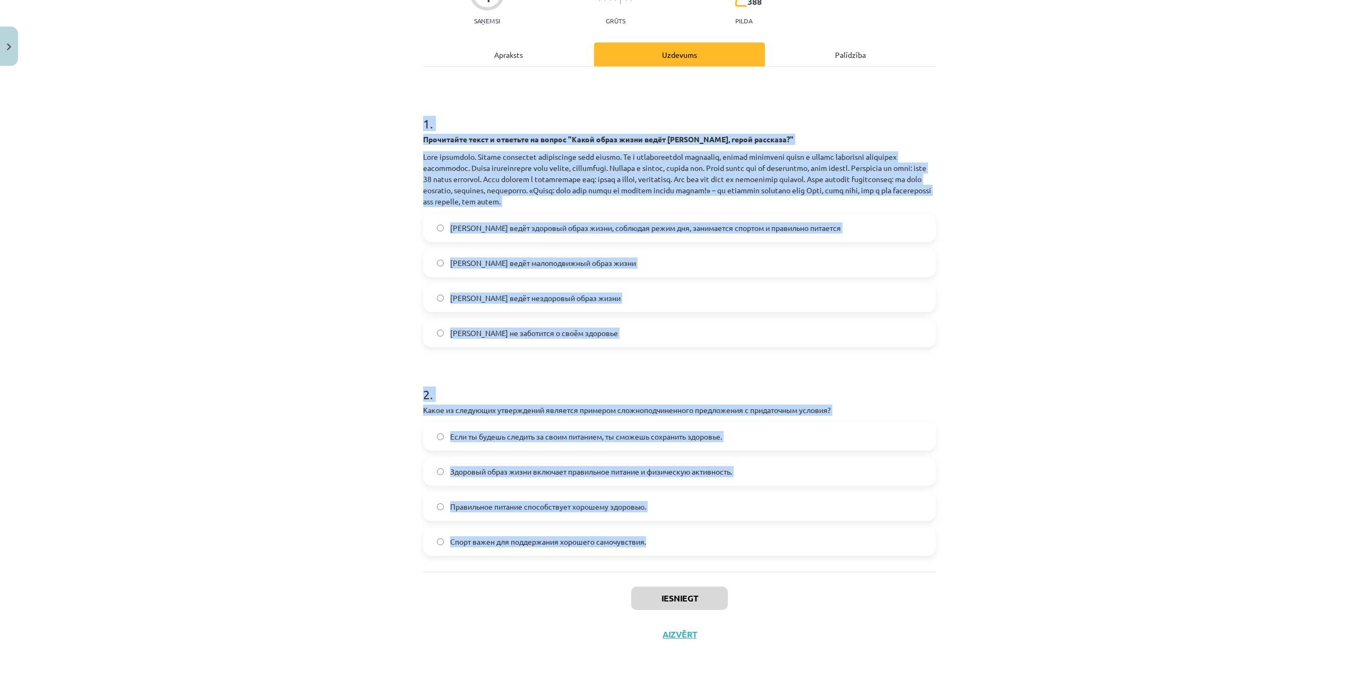
drag, startPoint x: 410, startPoint y: 209, endPoint x: 728, endPoint y: 526, distance: 448.3
click at [728, 526] on div "Mācību tēma: Krievu valodas b1 - 11. klases 1.ieskaites mācību materiāls #2 🏃‍♂…" at bounding box center [679, 339] width 1359 height 679
copy form "1 . Прочитайте текст и ответьте на вопрос "Какой образ жизни ведёт Олег, герой …"
click at [381, 248] on div "Mācību tēma: Krievu valodas b1 - 11. klases 1.ieskaites mācību materiāls #2 🏃‍♂…" at bounding box center [679, 339] width 1359 height 679
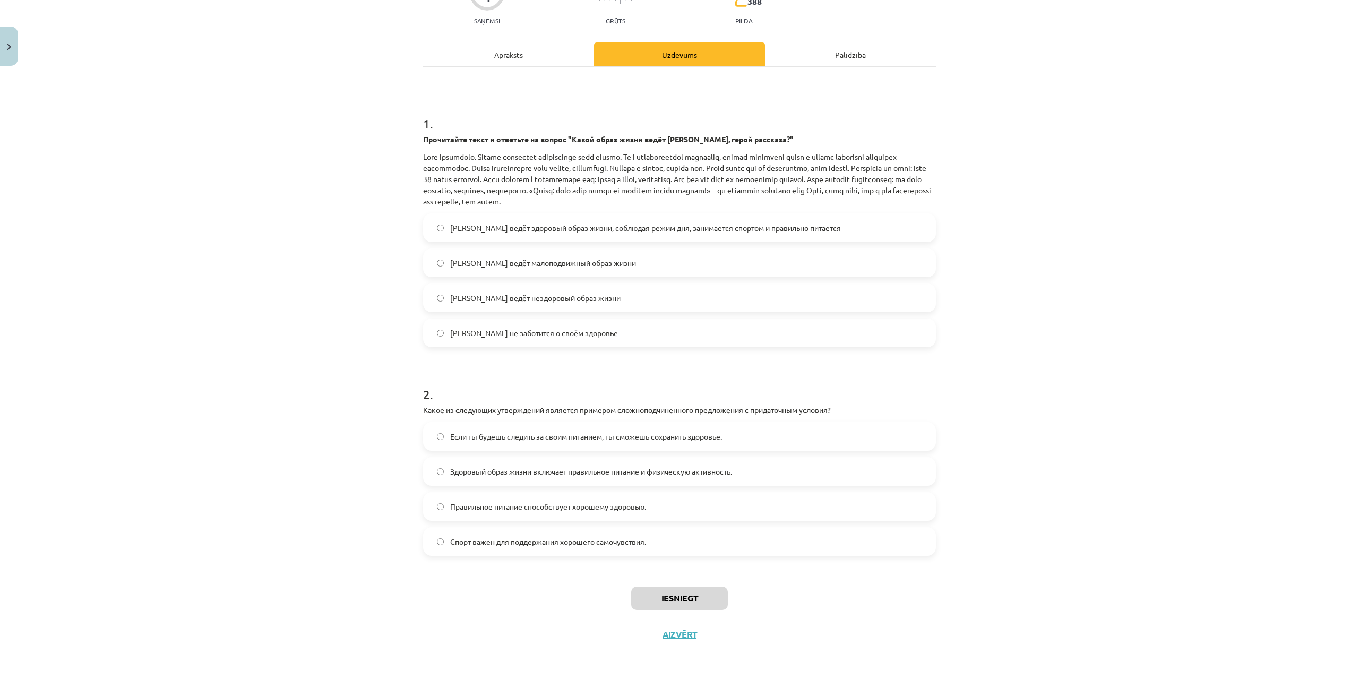
click at [464, 227] on span "Олег ведёт здоровый образ жизни, соблюдая режим дня, занимается спортом и прави…" at bounding box center [645, 227] width 391 height 11
click at [681, 438] on span "Если ты будешь следить за своим питанием, ты сможешь сохранить здоровье." at bounding box center [586, 436] width 272 height 11
click at [693, 598] on button "Iesniegt" at bounding box center [679, 598] width 97 height 23
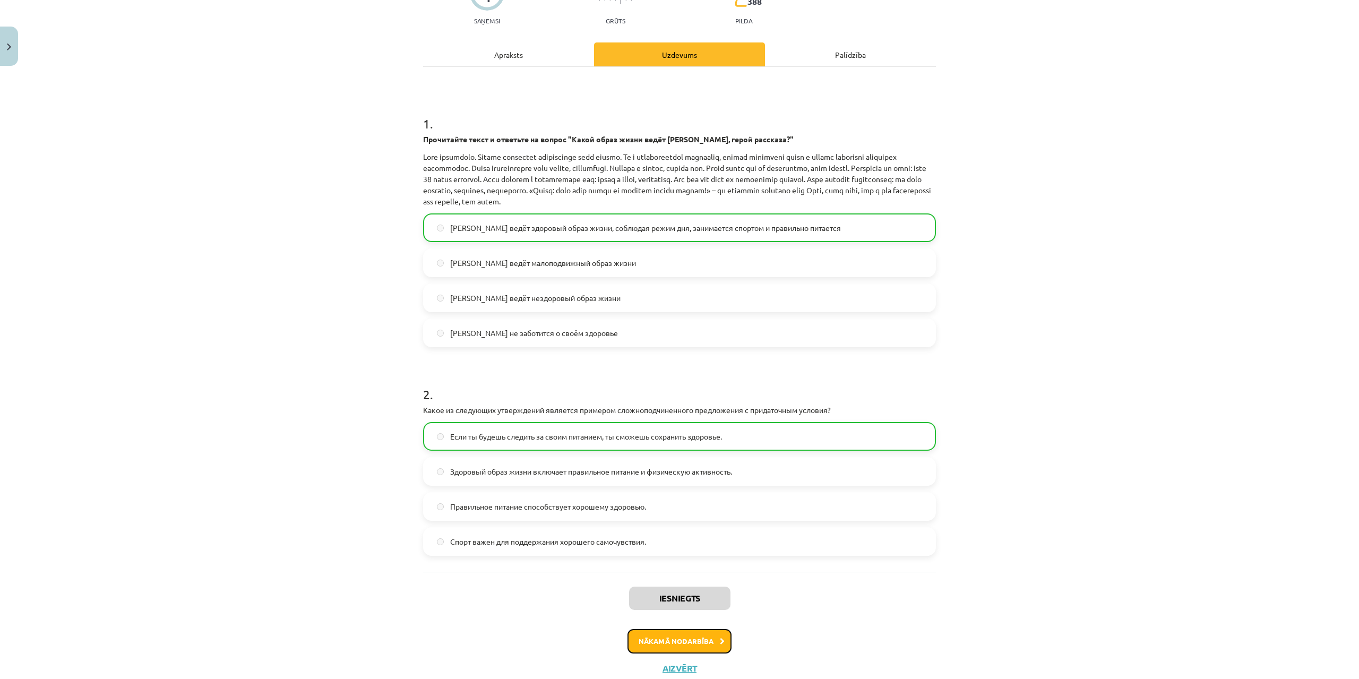
click at [716, 645] on button "Nākamā nodarbība" at bounding box center [680, 641] width 104 height 24
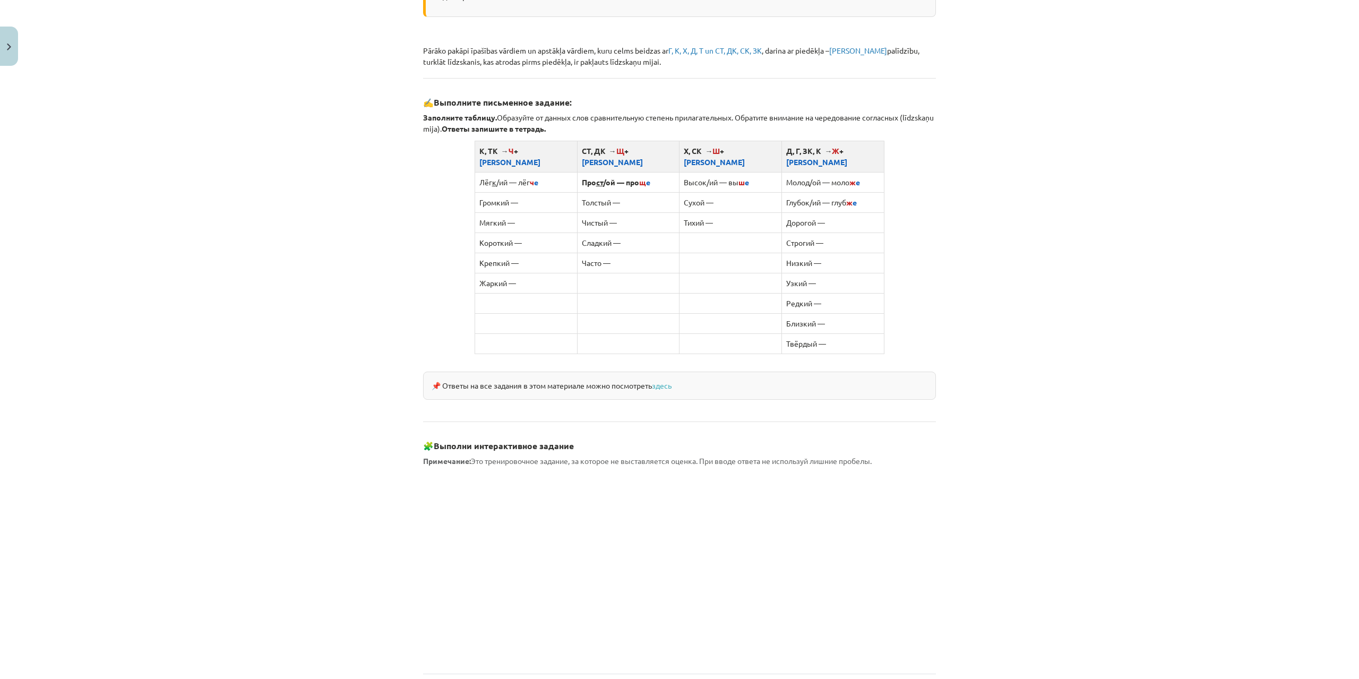
scroll to position [667, 0]
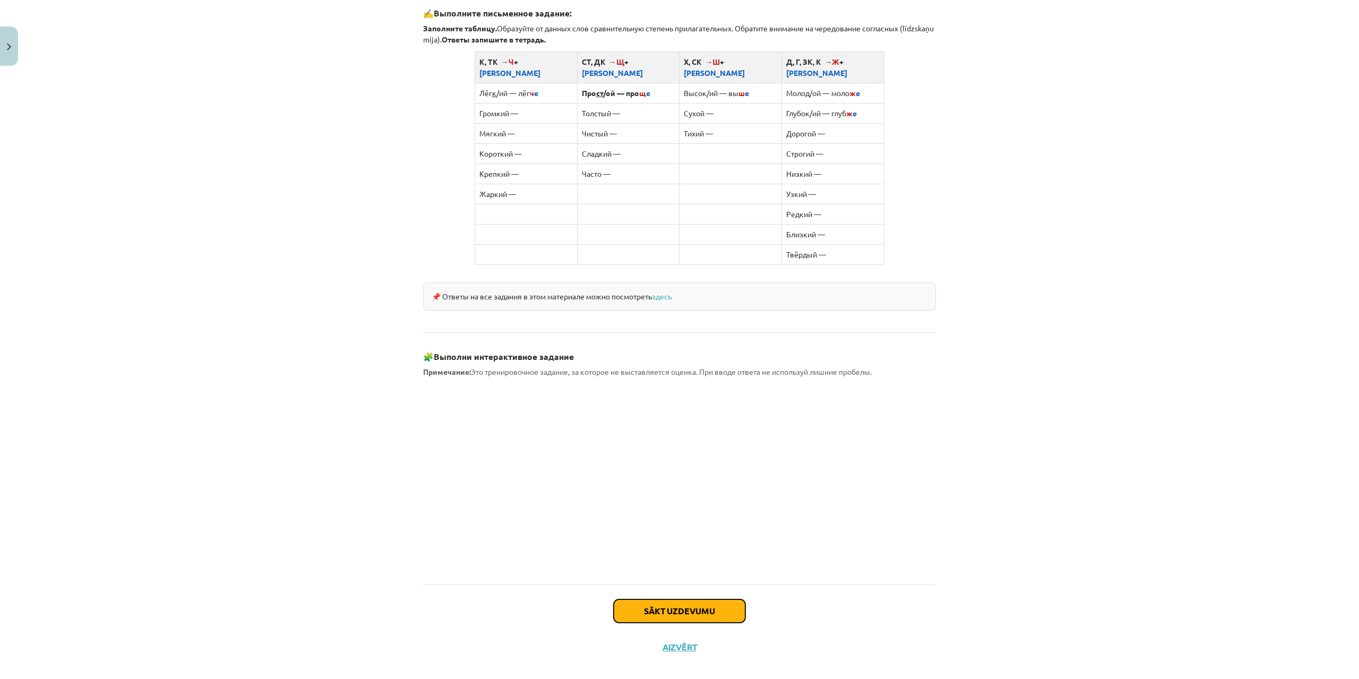
click at [726, 606] on button "Sākt uzdevumu" at bounding box center [680, 610] width 132 height 23
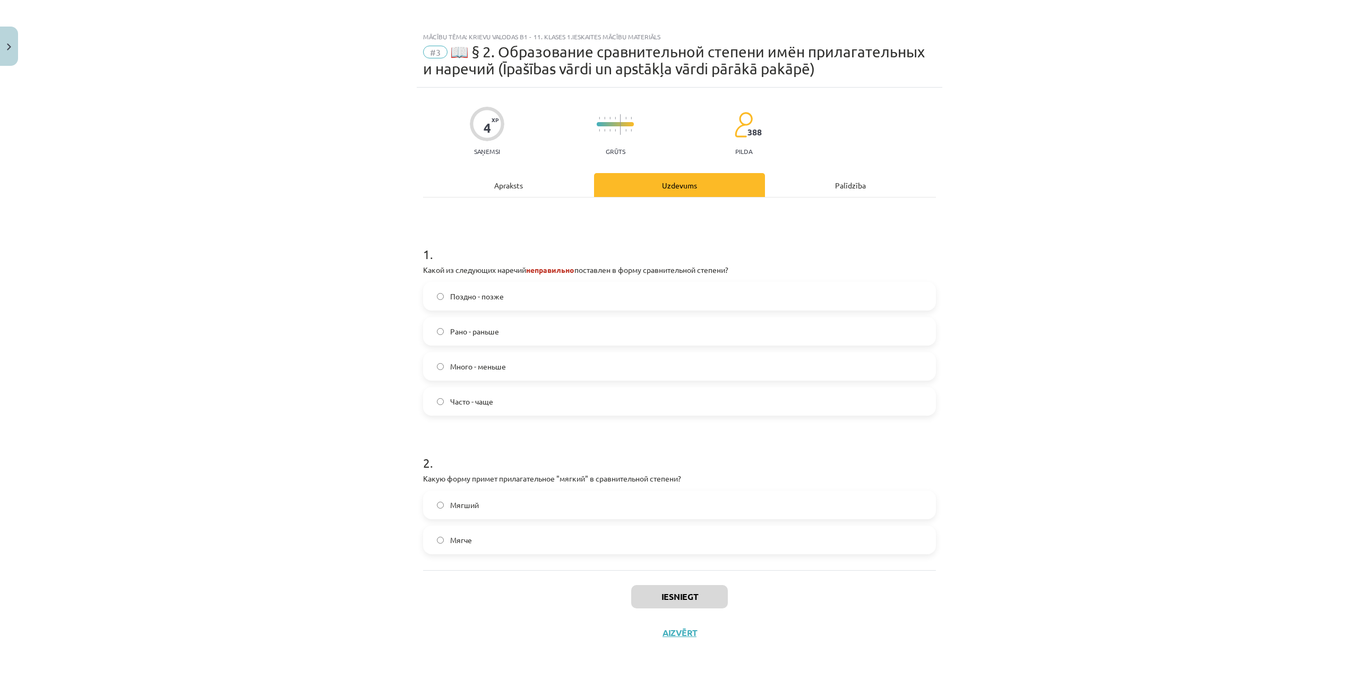
click at [490, 296] on span "Поздно - позже" at bounding box center [477, 296] width 54 height 11
click at [548, 502] on label "Мягший" at bounding box center [679, 505] width 511 height 27
click at [681, 586] on button "Iesniegt" at bounding box center [679, 596] width 97 height 23
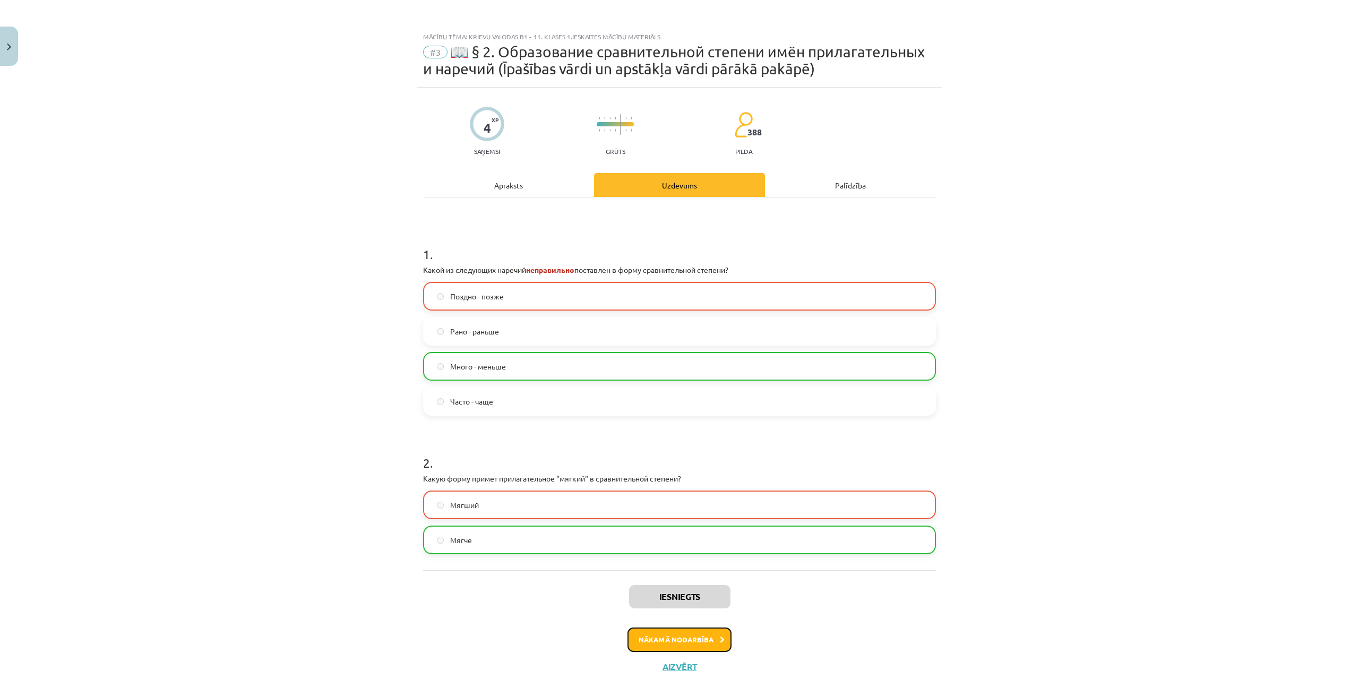
click at [695, 641] on button "Nākamā nodarbība" at bounding box center [680, 640] width 104 height 24
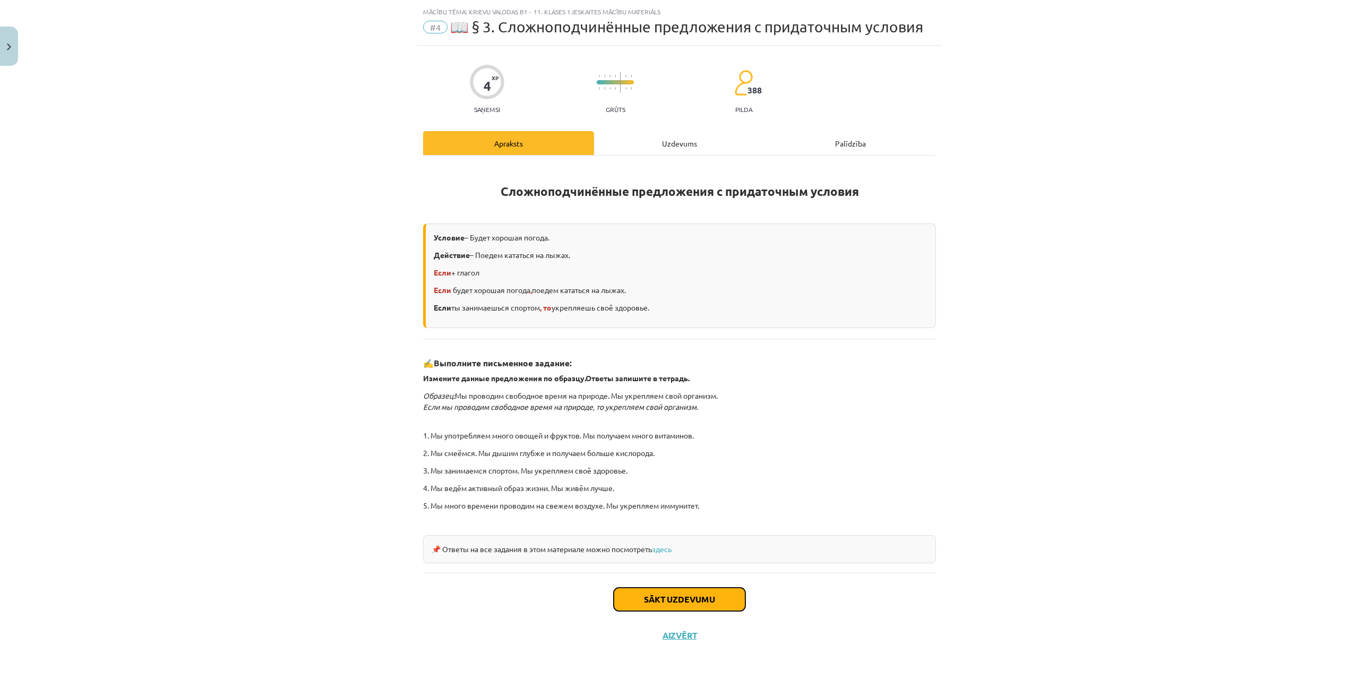
click at [688, 595] on button "Sākt uzdevumu" at bounding box center [680, 599] width 132 height 23
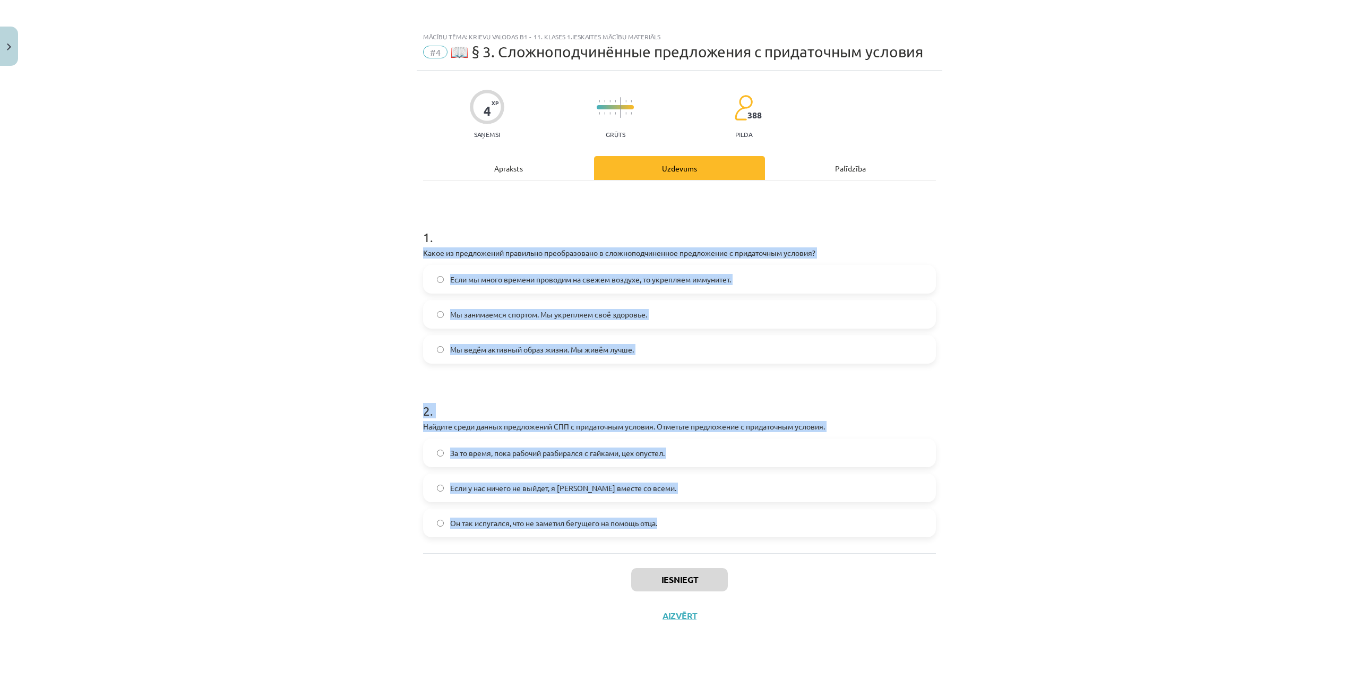
drag, startPoint x: 418, startPoint y: 252, endPoint x: 718, endPoint y: 532, distance: 410.3
click at [718, 532] on div "4 XP Saņemsi Grūts 388 pilda Apraksts Uzdevums Palīdzība 1 . Какое из предложен…" at bounding box center [680, 362] width 526 height 582
copy form "Какое из предложений правильно преобразовано в сложноподчиненное предложение с …"
click at [483, 275] on span "Если мы много времени проводим на свежем воздухе, то укрепляем иммунитет." at bounding box center [590, 279] width 281 height 11
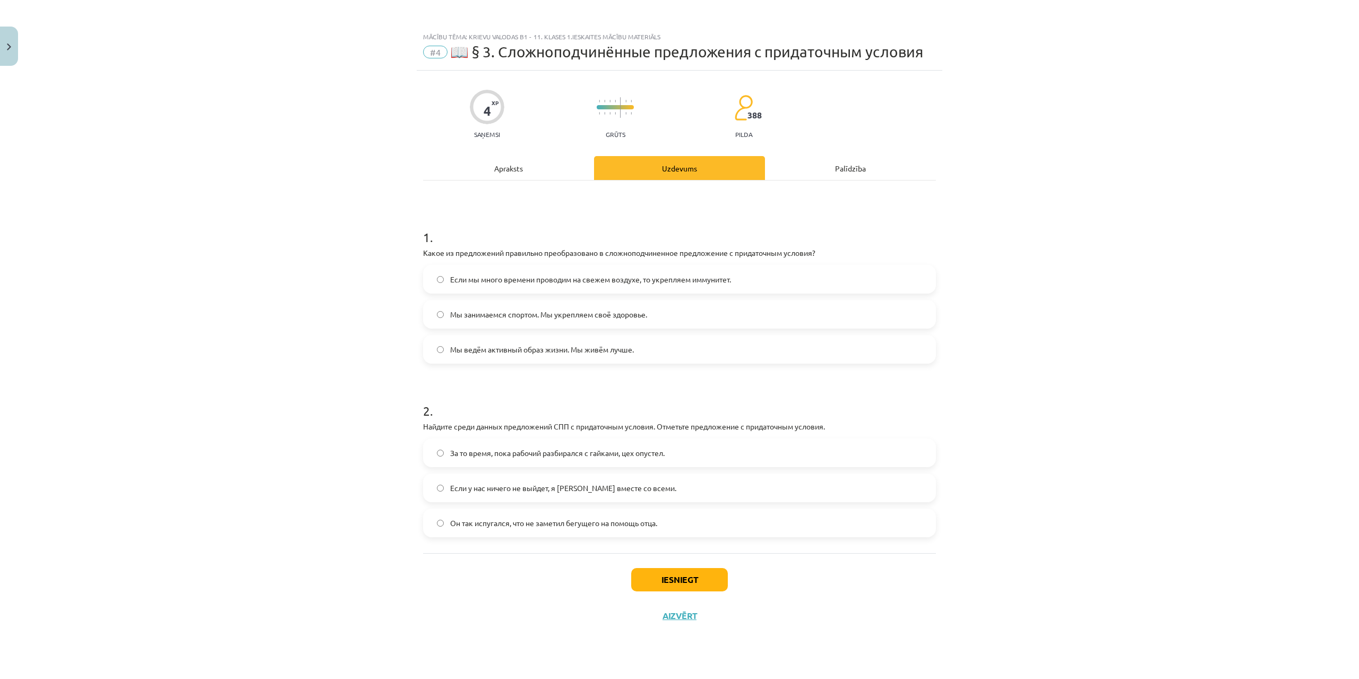
click at [545, 493] on span "Если у нас ничего не выйдет, я уеду вместе со всеми." at bounding box center [563, 488] width 226 height 11
click at [679, 581] on button "Iesniegt" at bounding box center [679, 579] width 97 height 23
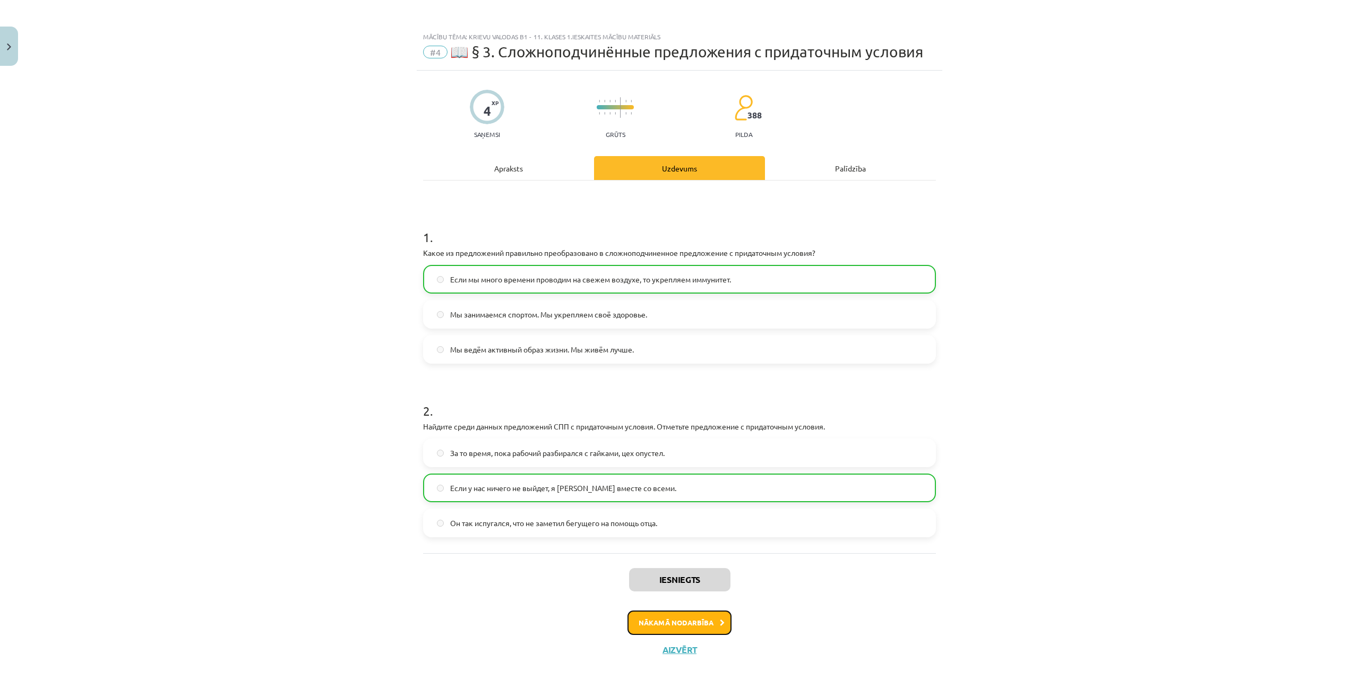
click at [641, 625] on button "Nākamā nodarbība" at bounding box center [680, 623] width 104 height 24
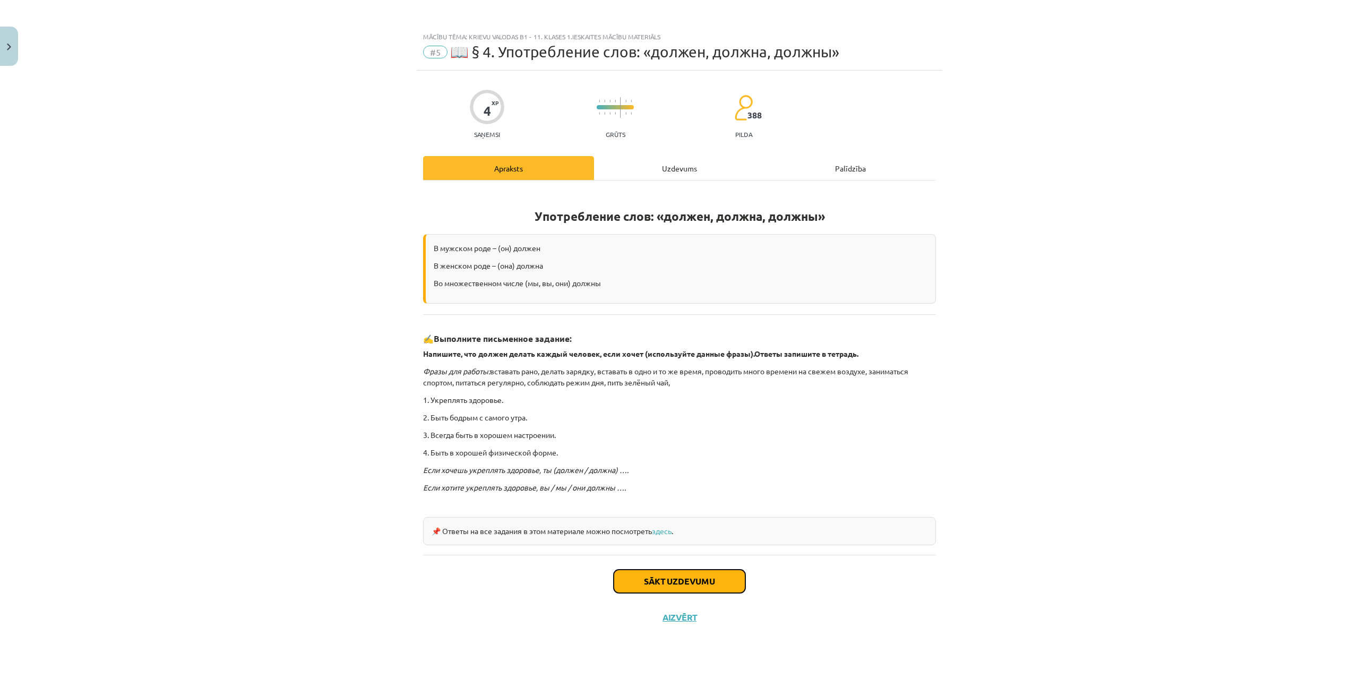
click at [672, 573] on button "Sākt uzdevumu" at bounding box center [680, 581] width 132 height 23
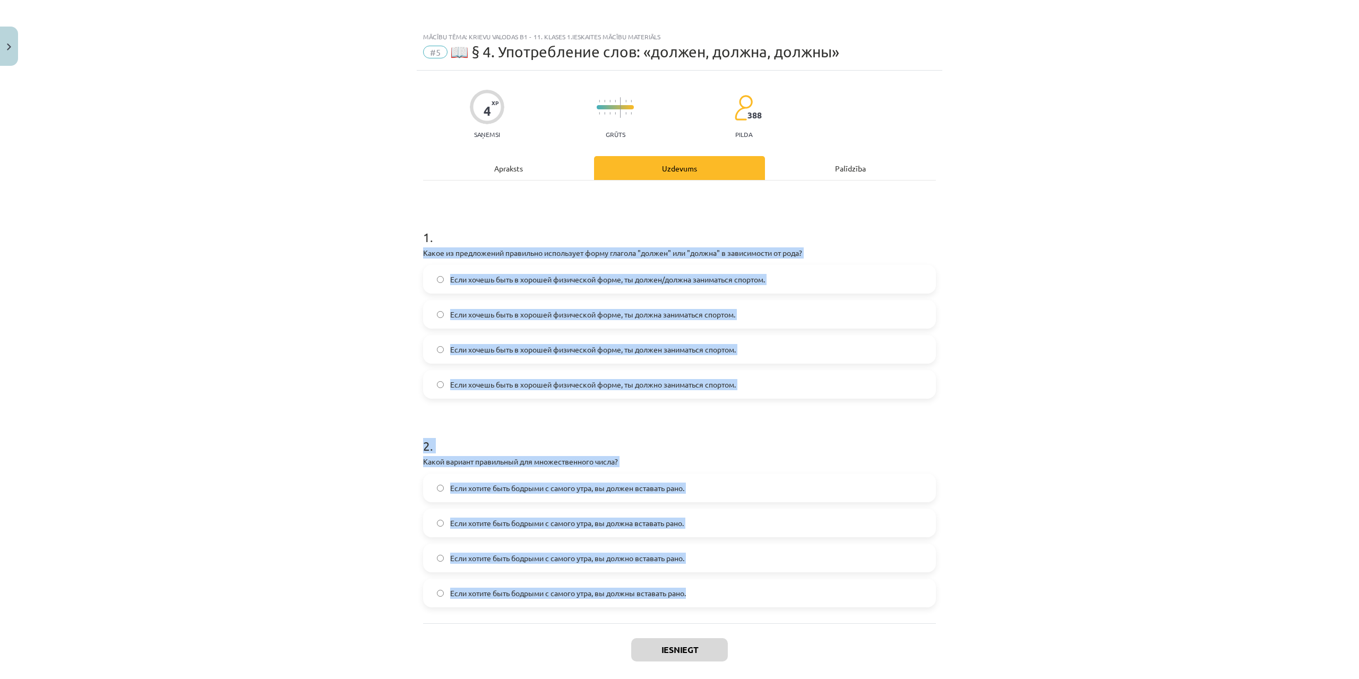
drag, startPoint x: 412, startPoint y: 246, endPoint x: 712, endPoint y: 594, distance: 459.7
click at [712, 594] on div "Mācību tēma: Krievu valodas b1 - 11. klases 1.ieskaites mācību materiāls #5 📖 §…" at bounding box center [679, 339] width 1359 height 679
copy form "Какое из предложений правильно использует форму глагола "должен" или "должна" в…"
click at [389, 292] on div "Mācību tēma: Krievu valodas b1 - 11. klases 1.ieskaites mācību materiāls #5 📖 §…" at bounding box center [679, 339] width 1359 height 679
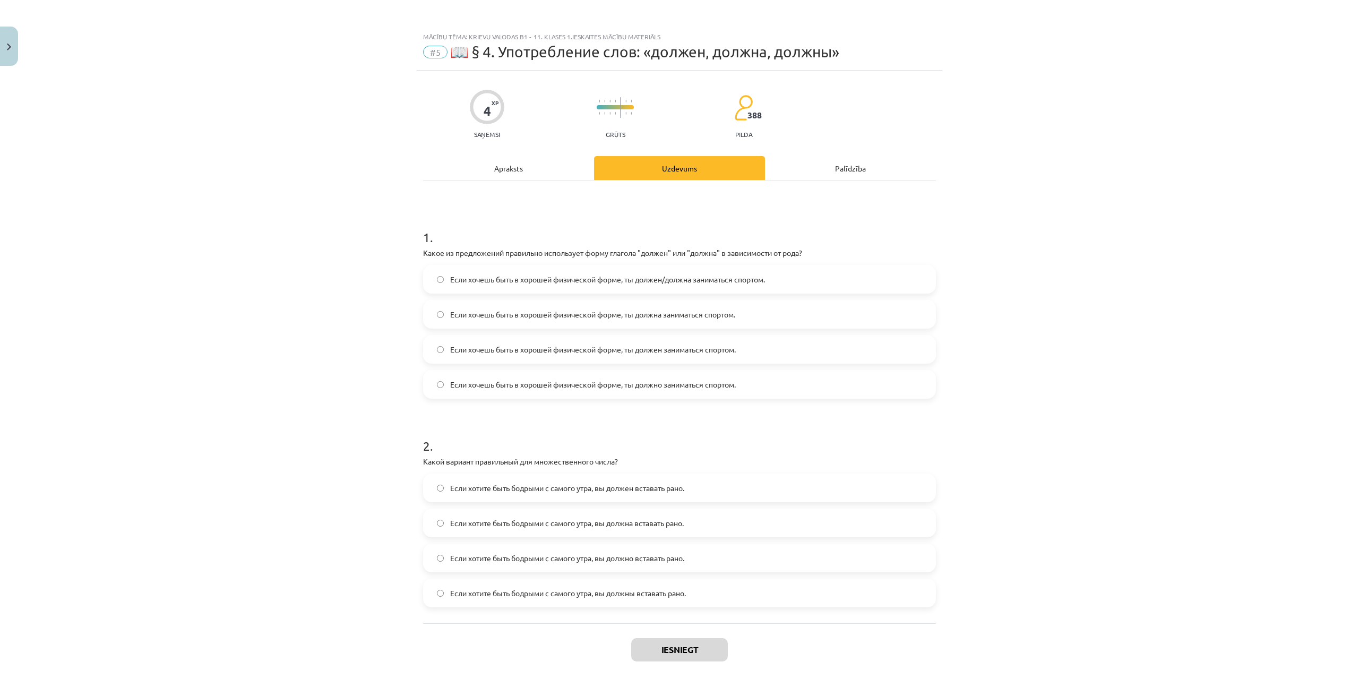
click at [558, 280] on span "Если хочешь быть в хорошей физической форме, ты должен/должна заниматься спорто…" at bounding box center [607, 279] width 315 height 11
click at [759, 351] on label "Если хочешь быть в хорошей физической форме, ты должен заниматься спортом." at bounding box center [679, 349] width 511 height 27
click at [570, 268] on label "Если хочешь быть в хорошей физической форме, ты должен/должна заниматься спорто…" at bounding box center [679, 279] width 511 height 27
click at [665, 595] on span "Если хотите быть бодрыми с самого утра, вы должны вставать рано." at bounding box center [568, 593] width 236 height 11
click at [680, 649] on button "Iesniegt" at bounding box center [679, 649] width 97 height 23
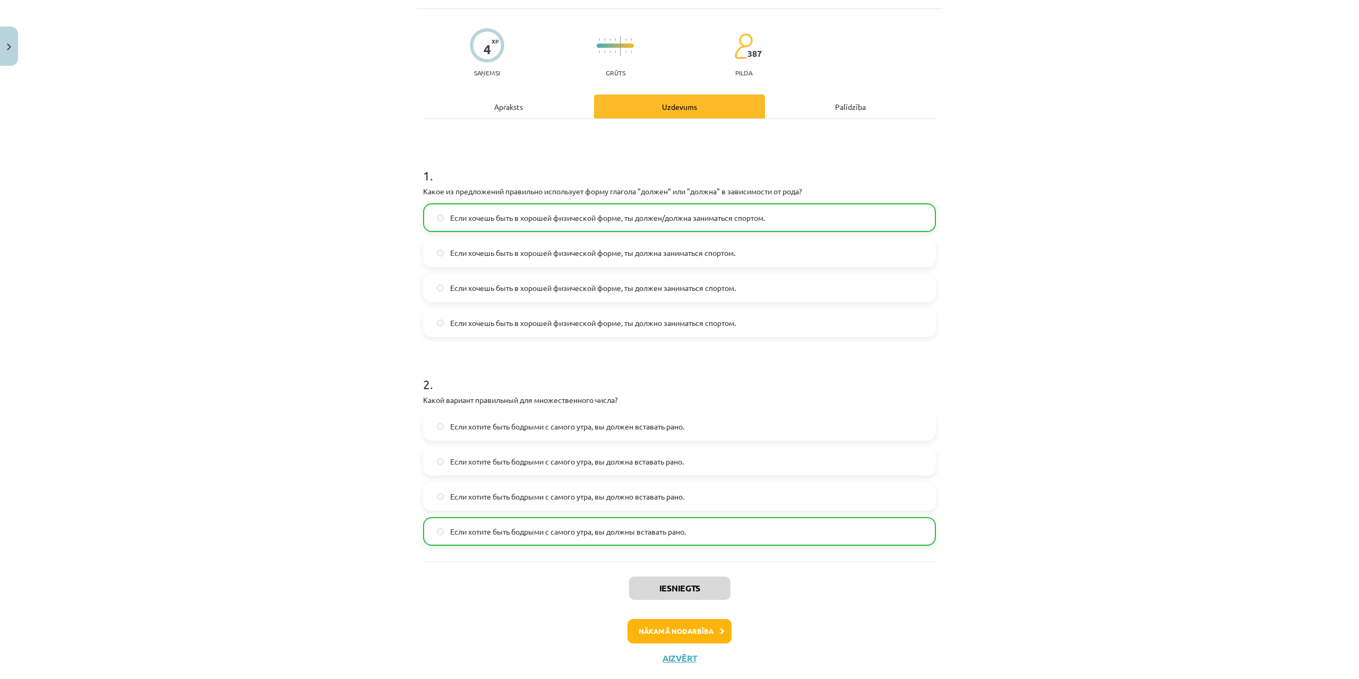
scroll to position [85, 0]
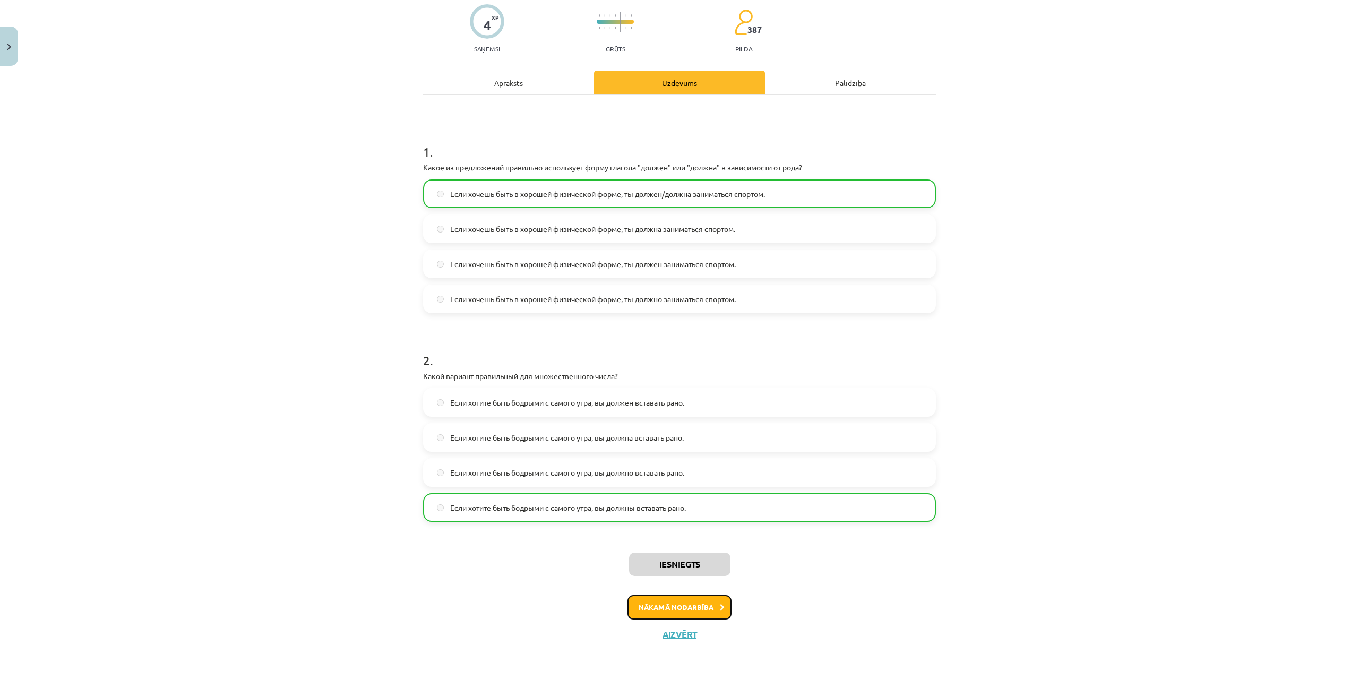
click at [690, 608] on button "Nākamā nodarbība" at bounding box center [680, 607] width 104 height 24
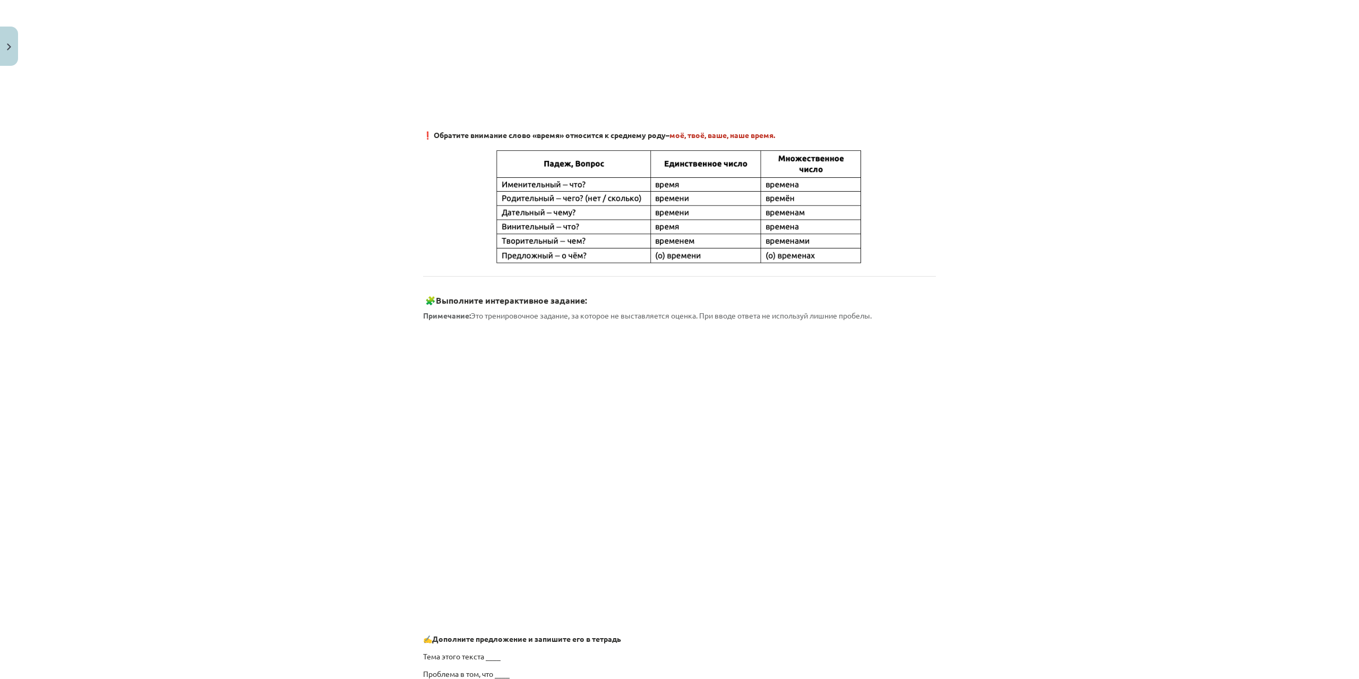
scroll to position [544, 0]
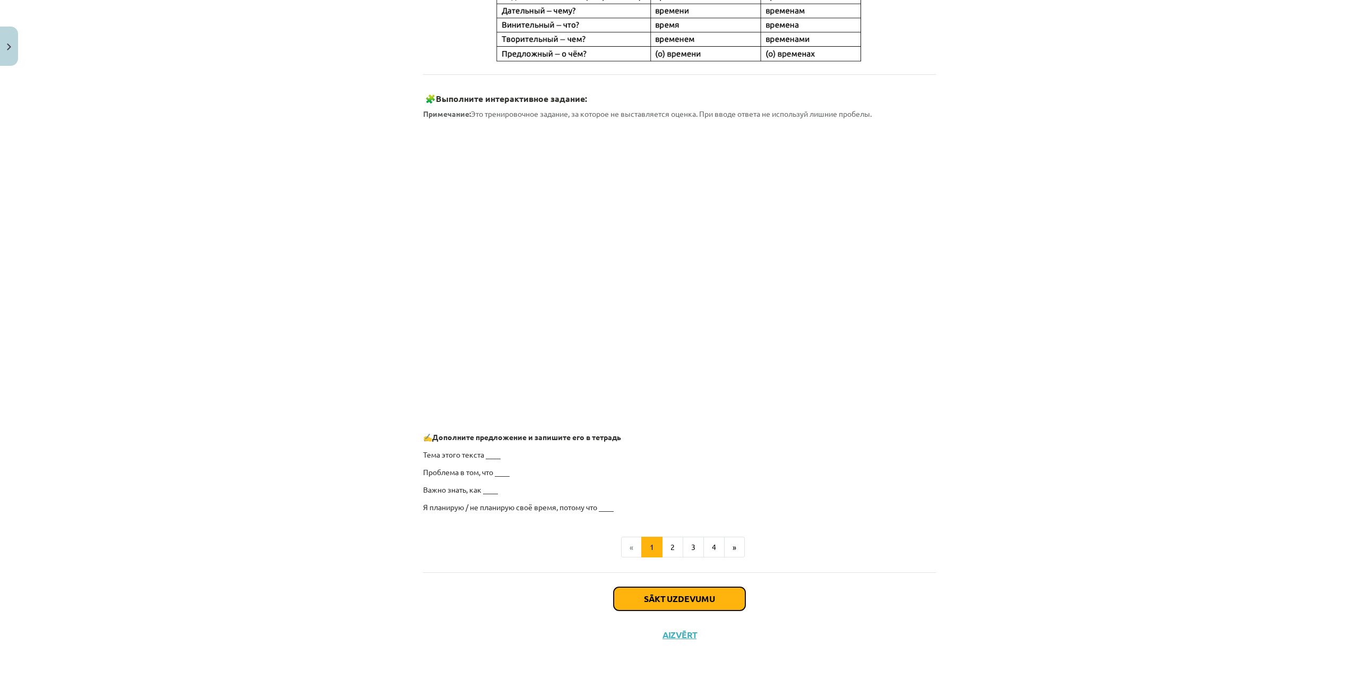
click at [675, 604] on button "Sākt uzdevumu" at bounding box center [680, 598] width 132 height 23
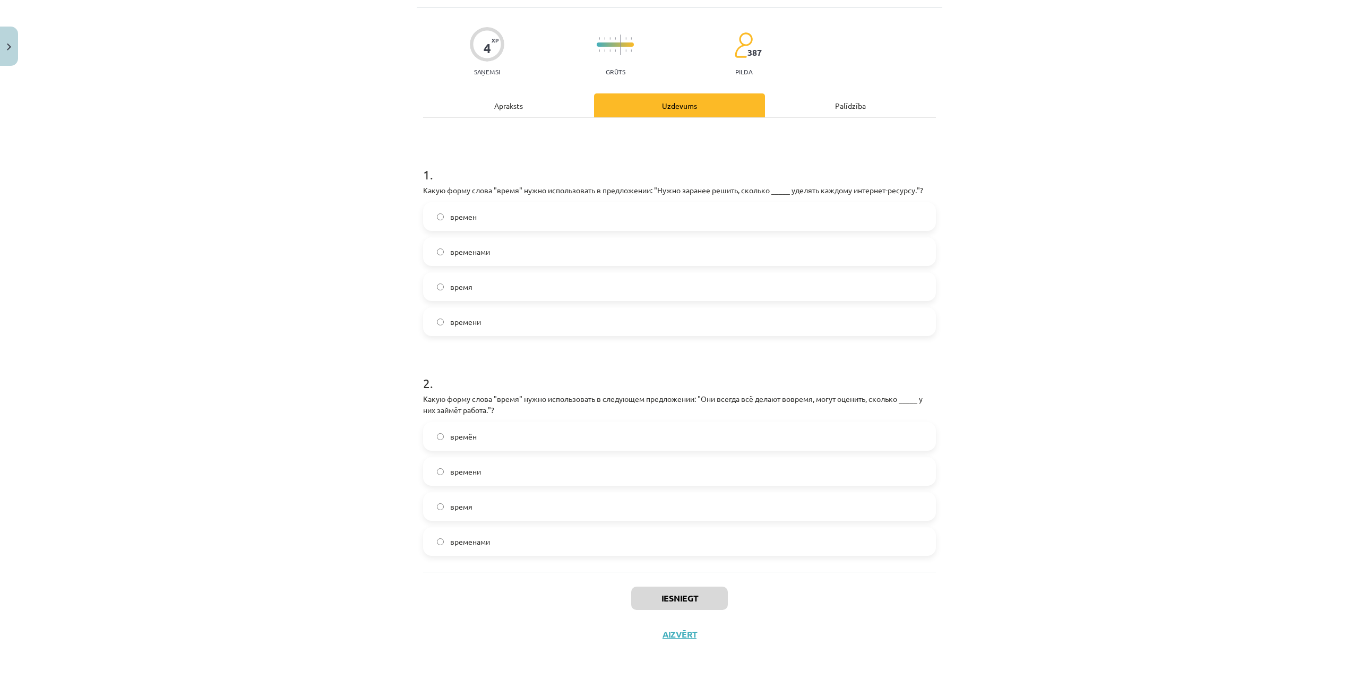
scroll to position [27, 0]
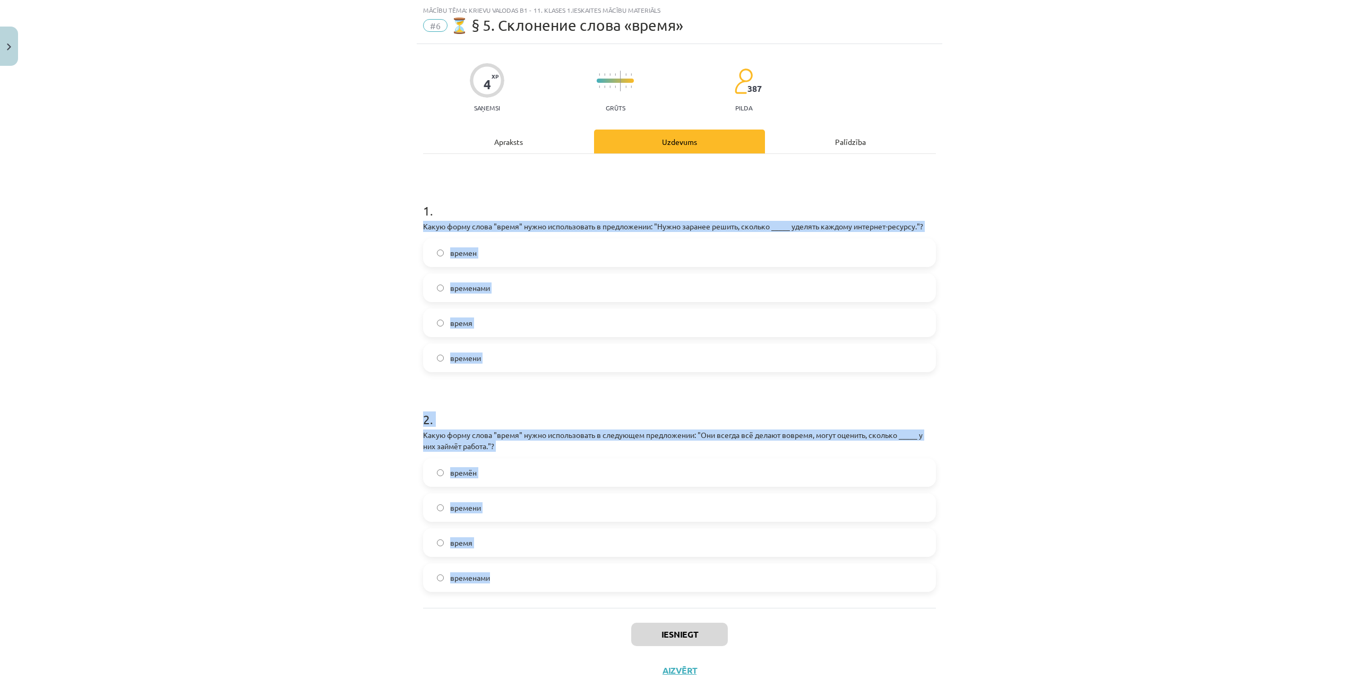
drag, startPoint x: 415, startPoint y: 225, endPoint x: 658, endPoint y: 588, distance: 437.1
click at [658, 588] on div "4 XP Saņemsi Grūts 387 pilda Apraksts Uzdevums Palīdzība 1 . Какую форму слова …" at bounding box center [680, 366] width 526 height 645
copy form "Какую форму слова "время" нужно использовать в предложении: "Нужно заранее реши…"
click at [516, 356] on label "времени" at bounding box center [679, 358] width 511 height 27
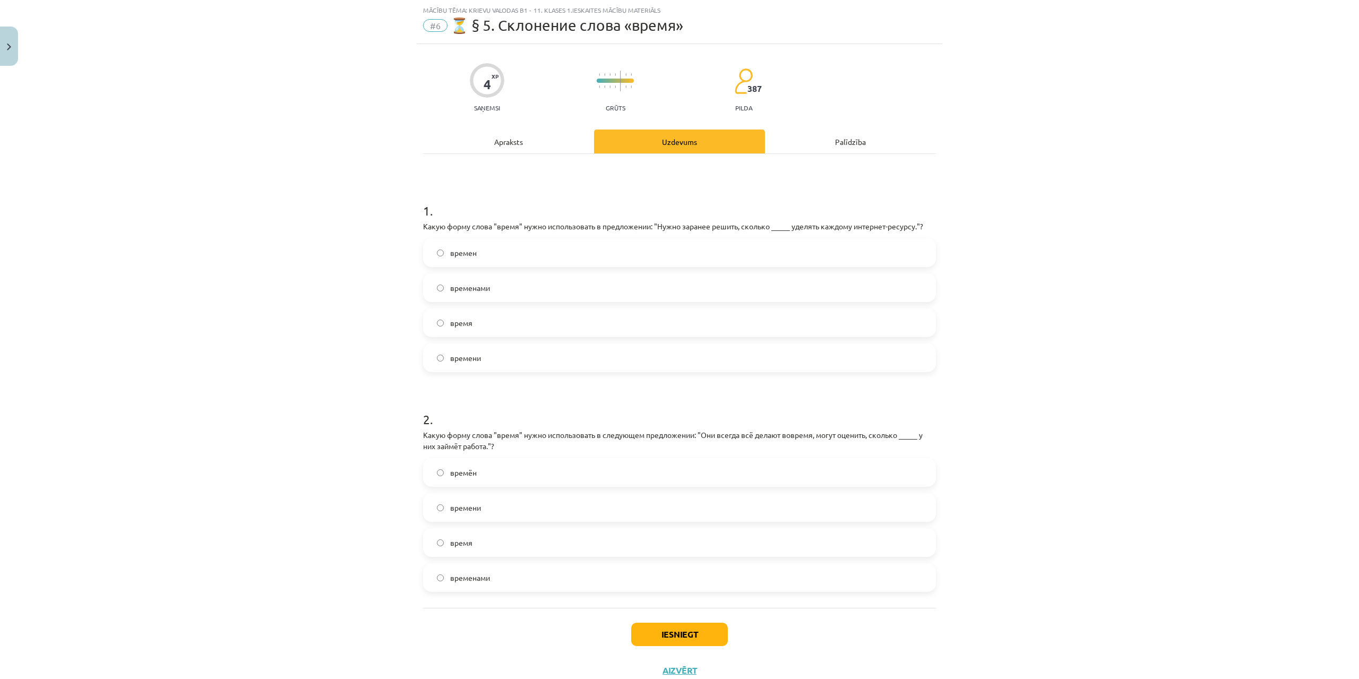
click at [536, 508] on label "времени" at bounding box center [679, 507] width 511 height 27
click at [668, 633] on button "Iesniegt" at bounding box center [679, 634] width 97 height 23
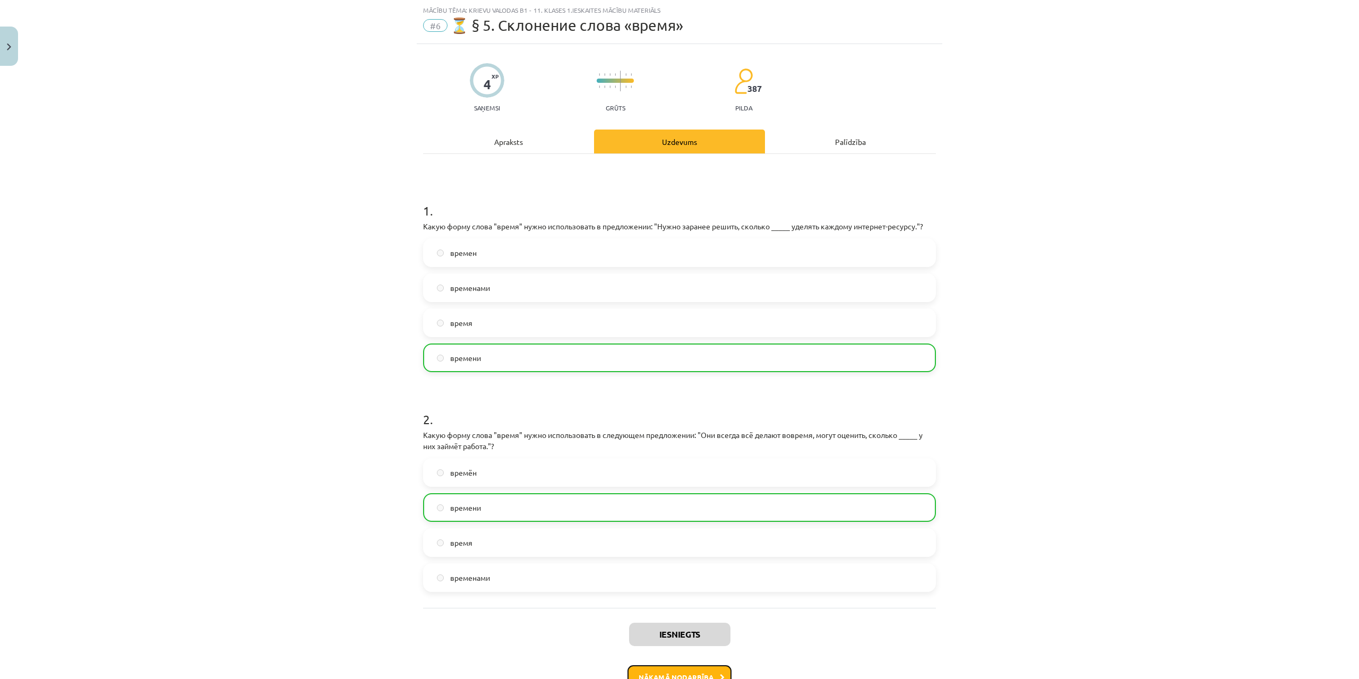
click at [698, 676] on button "Nākamā nodarbība" at bounding box center [680, 677] width 104 height 24
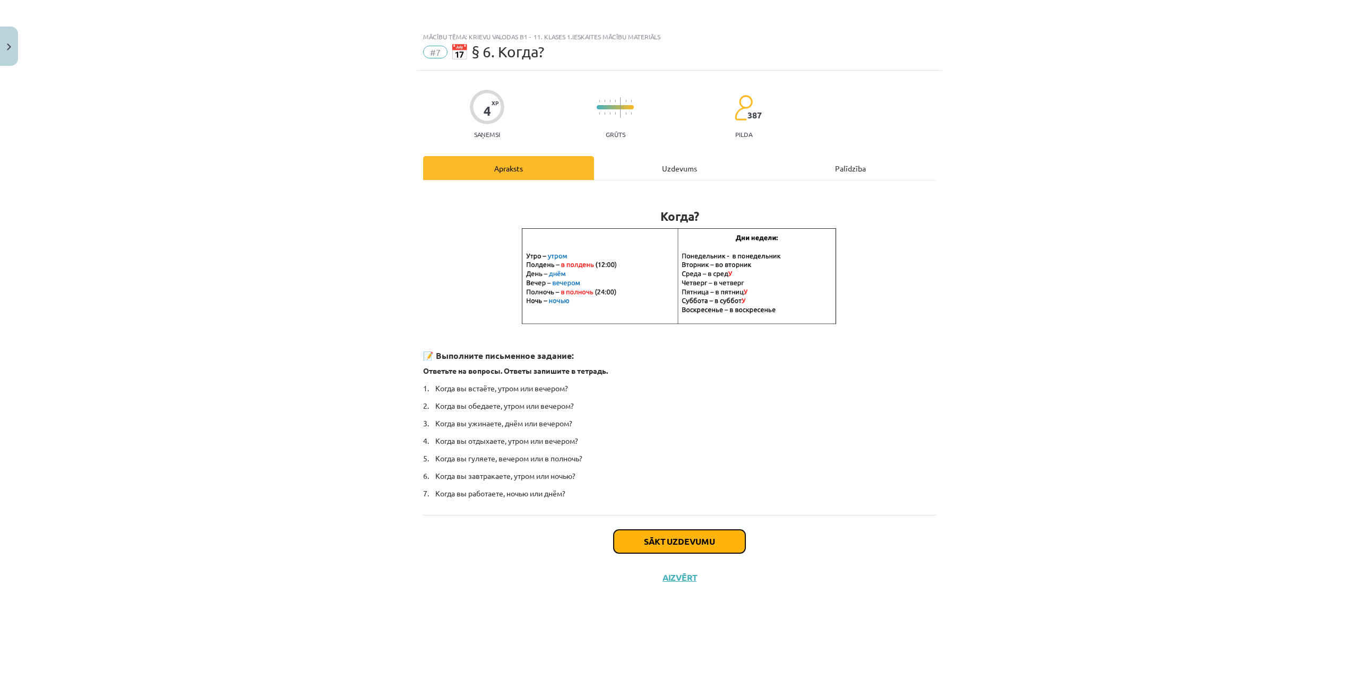
click at [721, 537] on button "Sākt uzdevumu" at bounding box center [680, 541] width 132 height 23
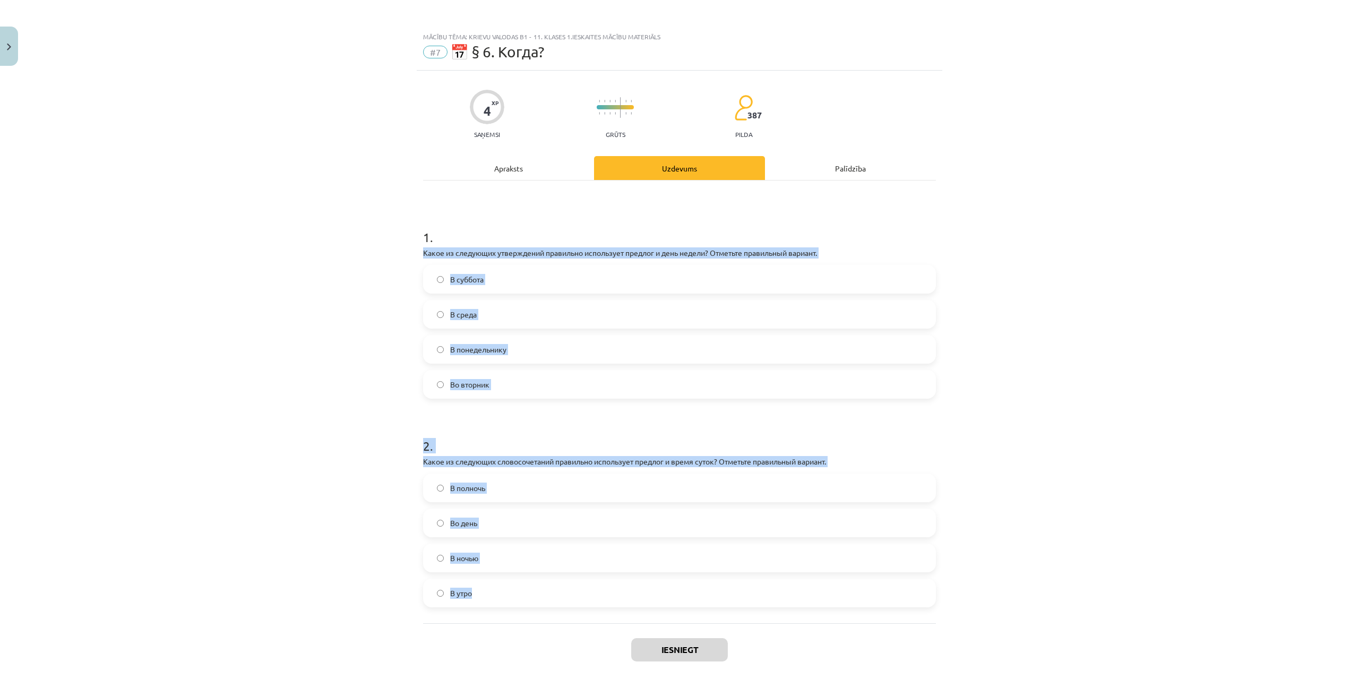
drag, startPoint x: 413, startPoint y: 252, endPoint x: 683, endPoint y: 588, distance: 431.0
click at [683, 588] on div "4 XP Saņemsi Grūts 387 pilda Apraksts Uzdevums Palīdzība 1 . Какое из следующих…" at bounding box center [680, 387] width 526 height 633
copy form "Какое из следующих утверждений правильно использует предлог и день недели? Отме…"
click at [509, 386] on label "Во вторник" at bounding box center [679, 384] width 511 height 27
click at [488, 493] on label "В полночь" at bounding box center [679, 488] width 511 height 27
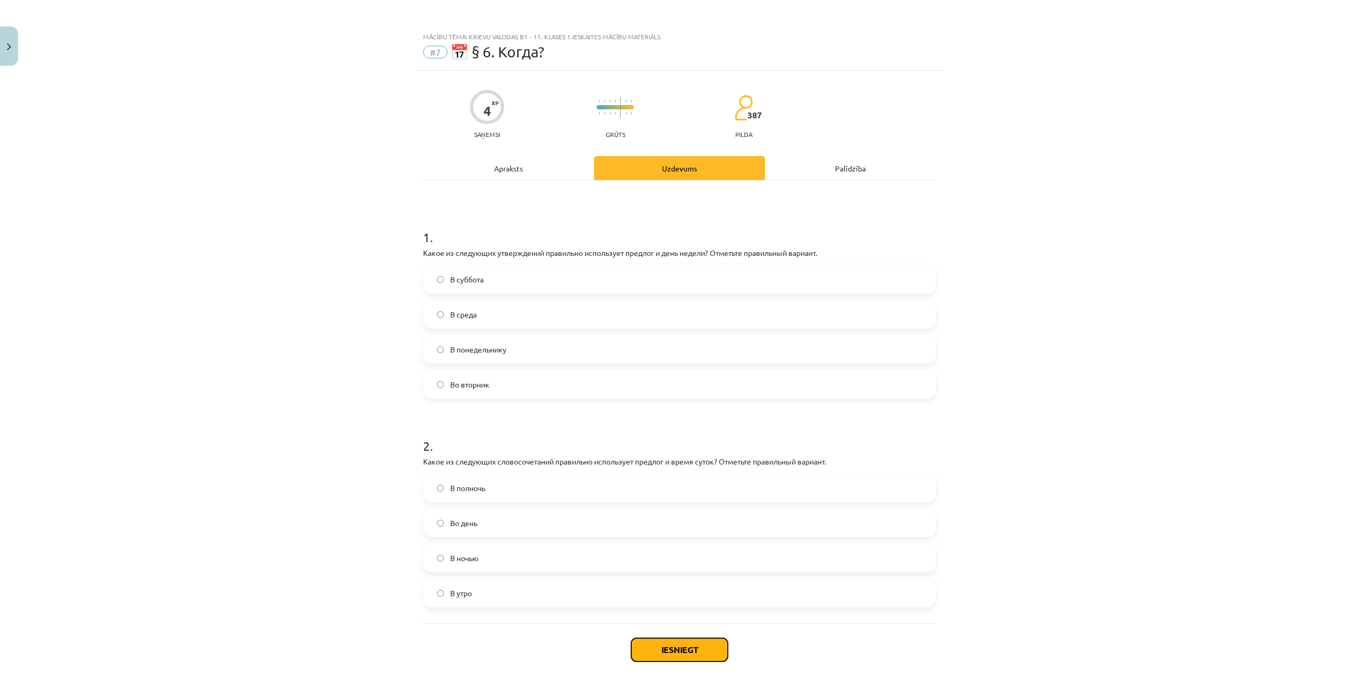
click at [651, 649] on button "Iesniegt" at bounding box center [679, 649] width 97 height 23
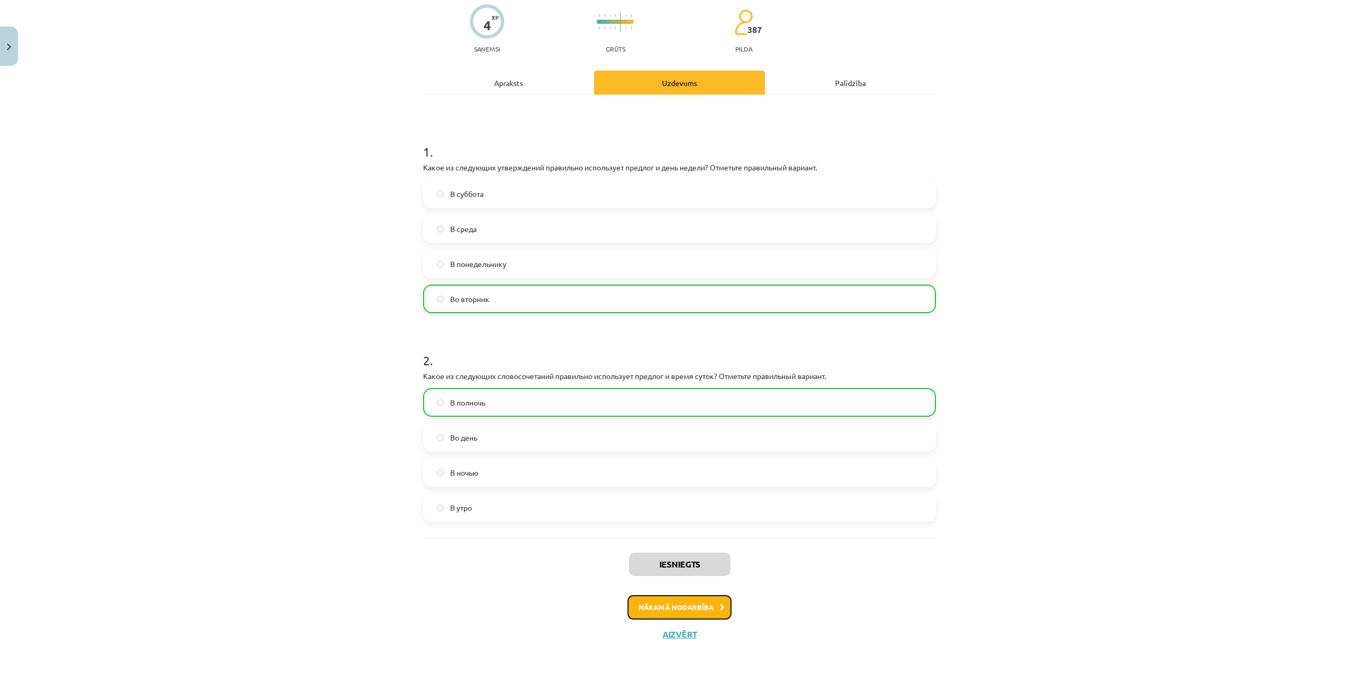
click at [724, 611] on button "Nākamā nodarbība" at bounding box center [680, 607] width 104 height 24
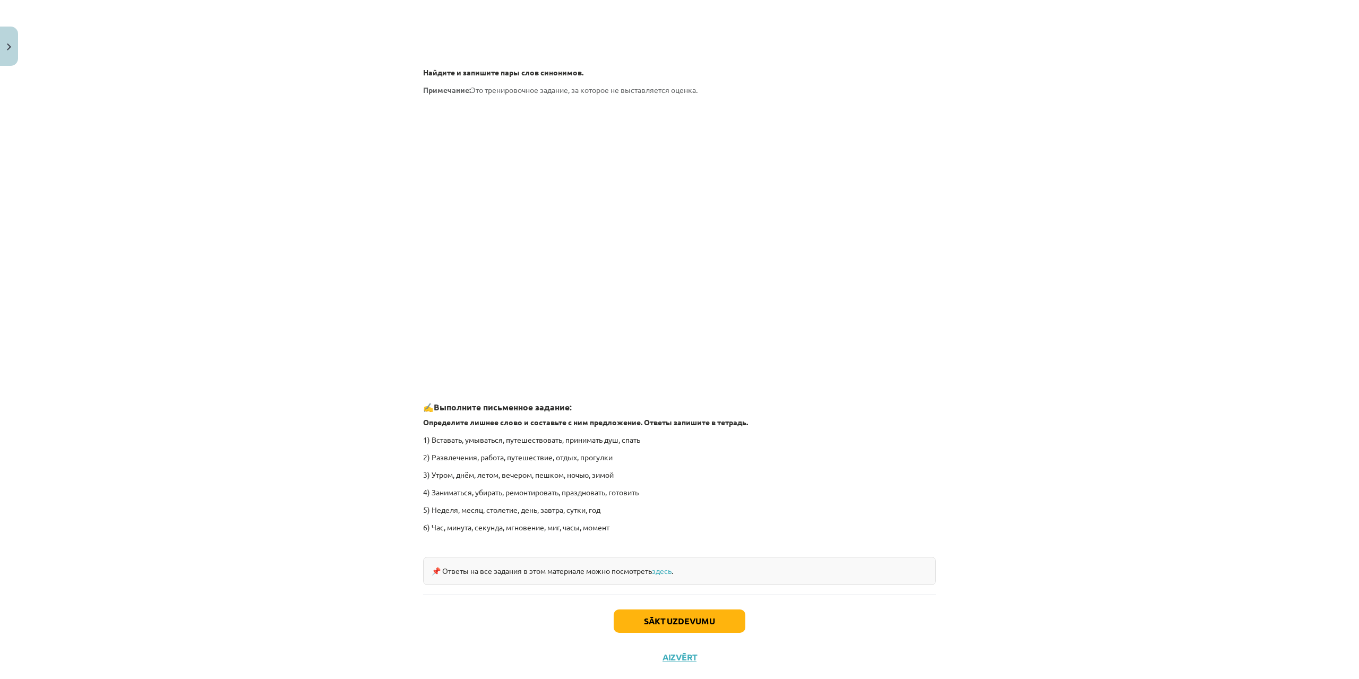
scroll to position [1304, 0]
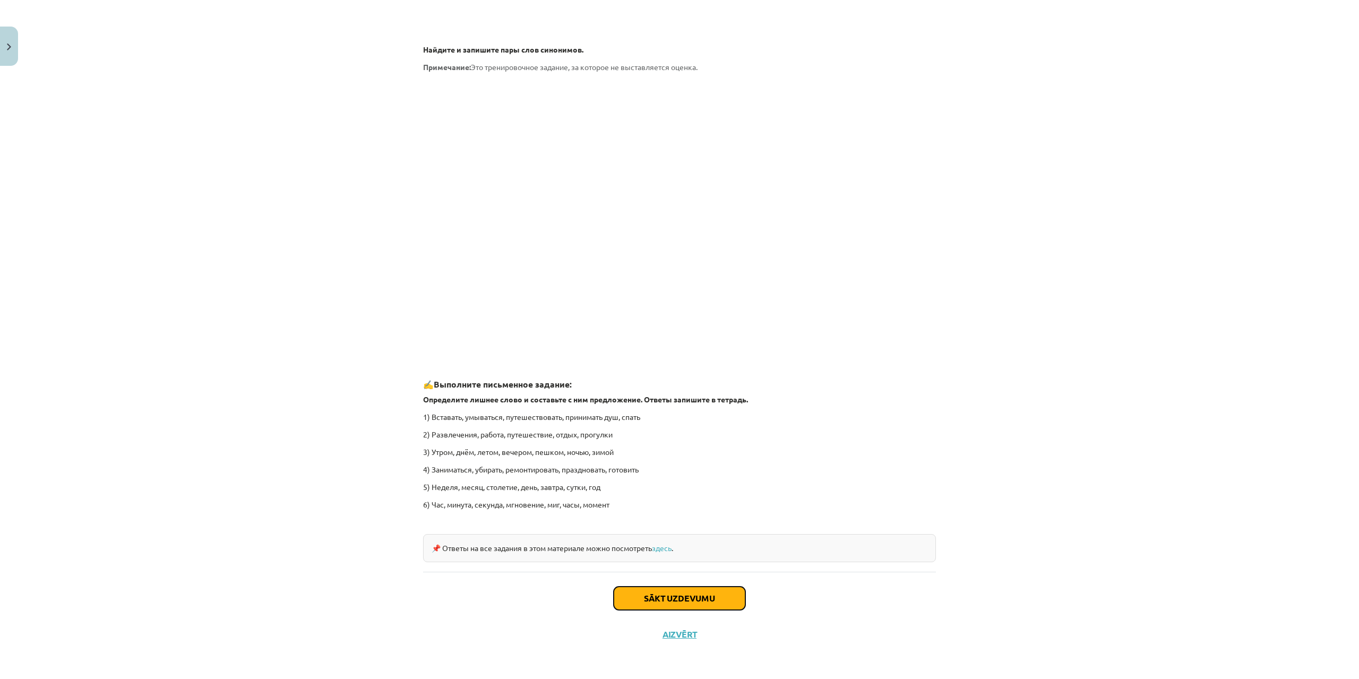
click at [701, 595] on button "Sākt uzdevumu" at bounding box center [680, 598] width 132 height 23
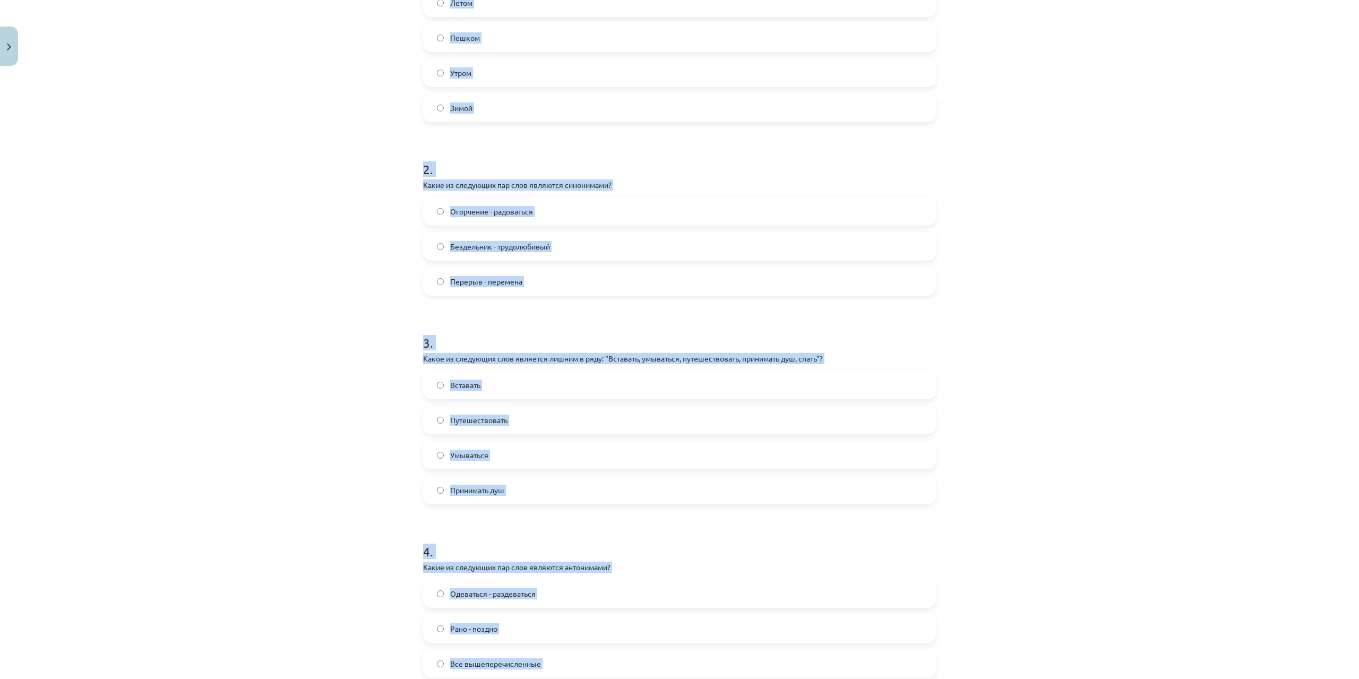
scroll to position [434, 0]
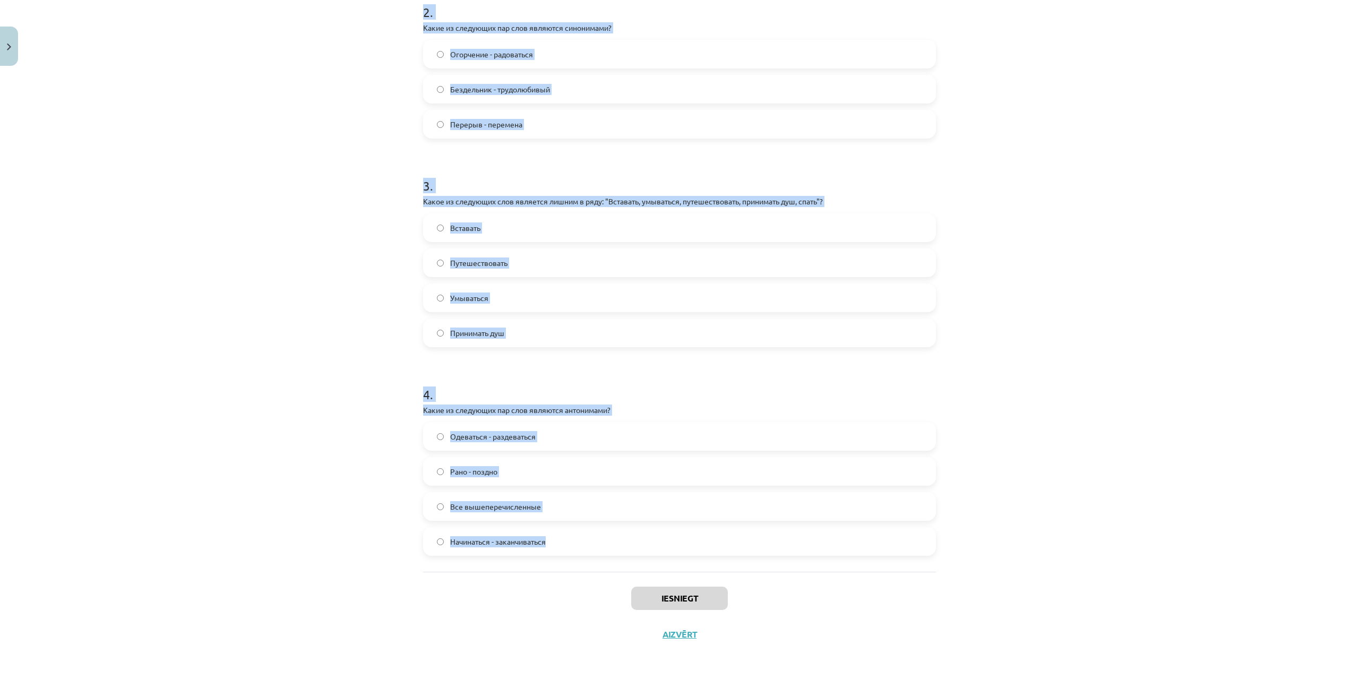
drag, startPoint x: 454, startPoint y: 310, endPoint x: 728, endPoint y: 560, distance: 370.6
click at [728, 560] on div "Mācību tēma: Krievu valodas b1 - 11. klases 1.ieskaites mācību materiāls #8 ⏰ §…" at bounding box center [679, 339] width 1359 height 679
copy form "Какое из следующих слов является лишним в ряду: "Утром, днём, летом, вечером, п…"
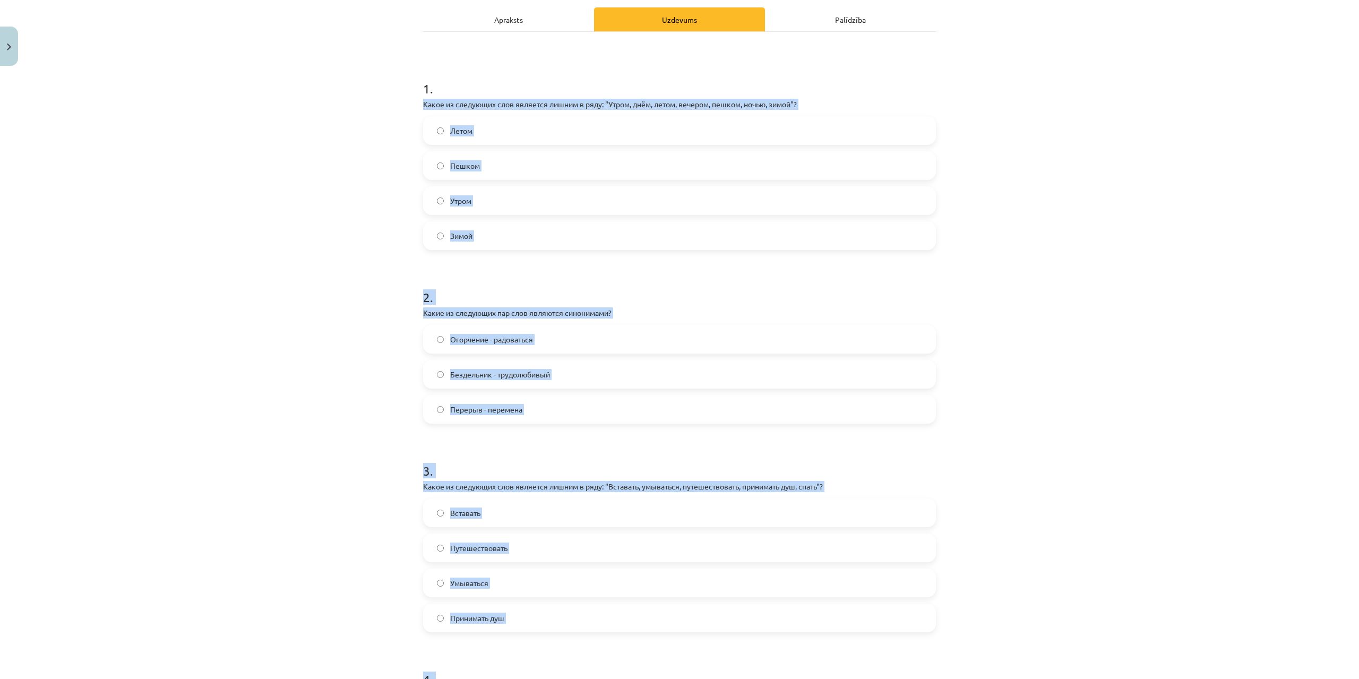
scroll to position [97, 0]
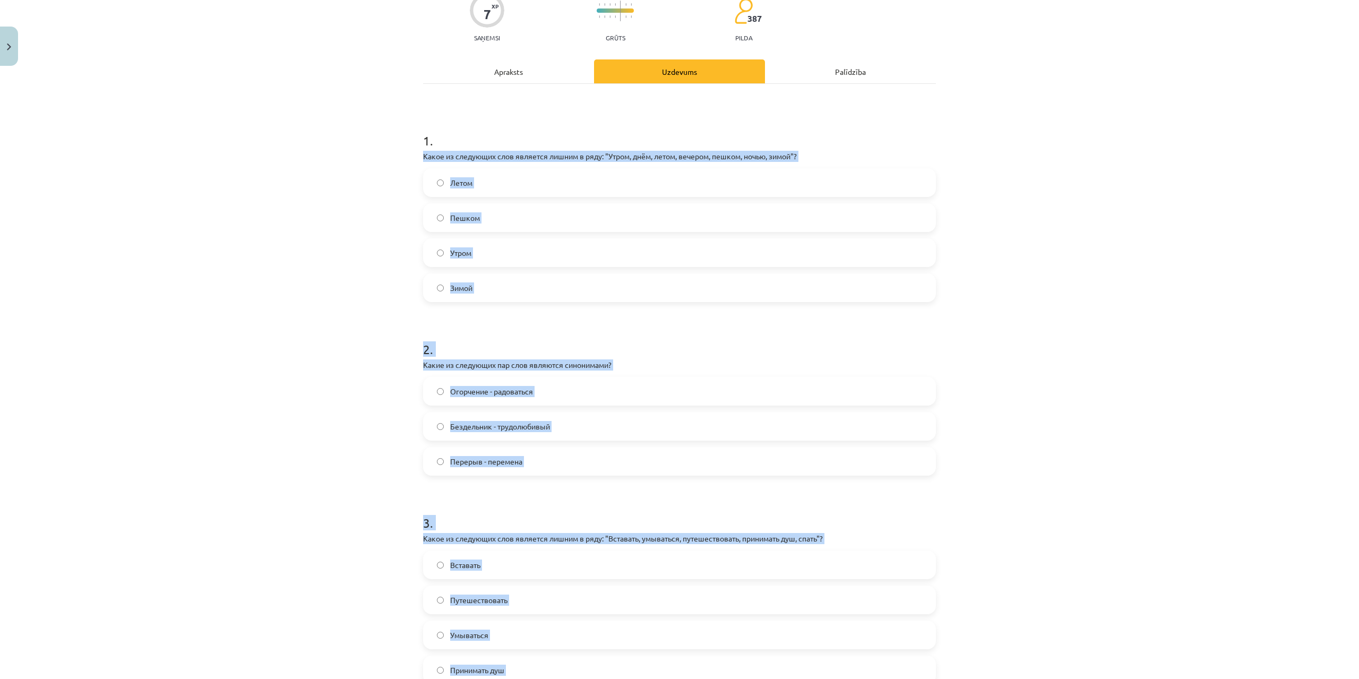
click at [489, 220] on label "Пешком" at bounding box center [679, 217] width 511 height 27
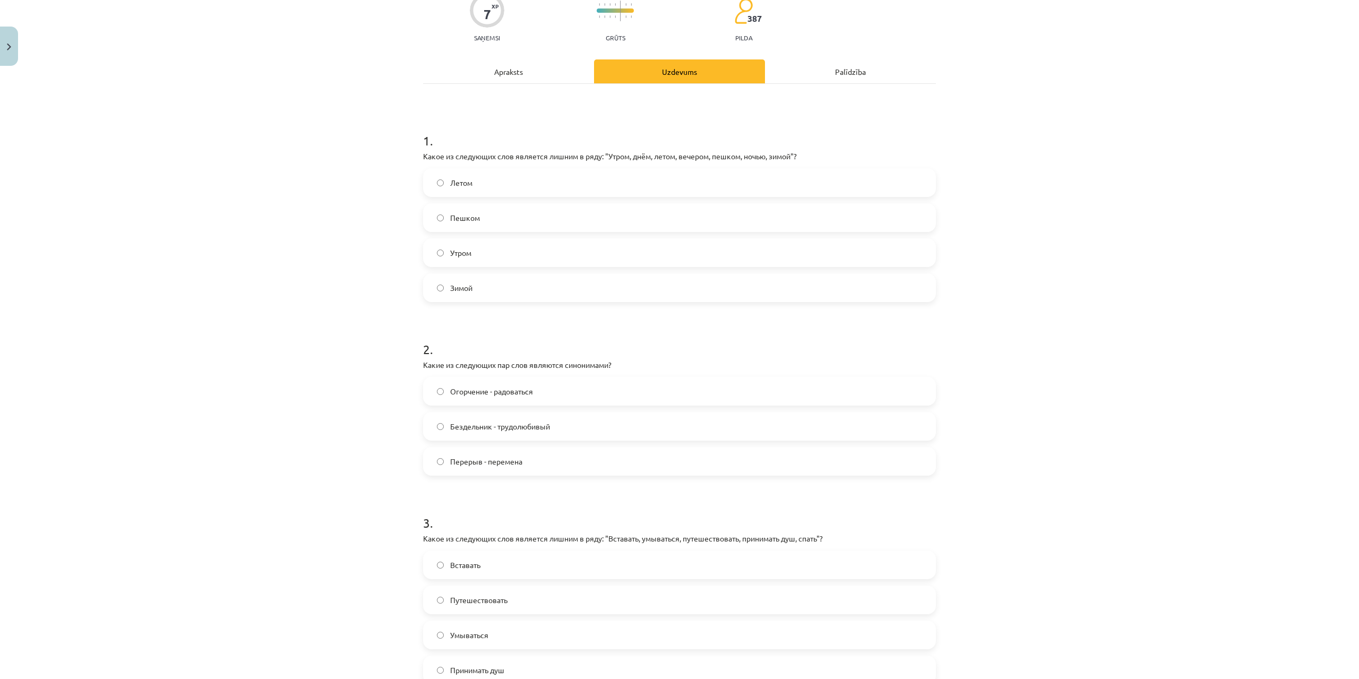
click at [520, 470] on label "Перерыв - перемена" at bounding box center [679, 461] width 511 height 27
click at [553, 595] on label "Путешествовать" at bounding box center [679, 600] width 511 height 27
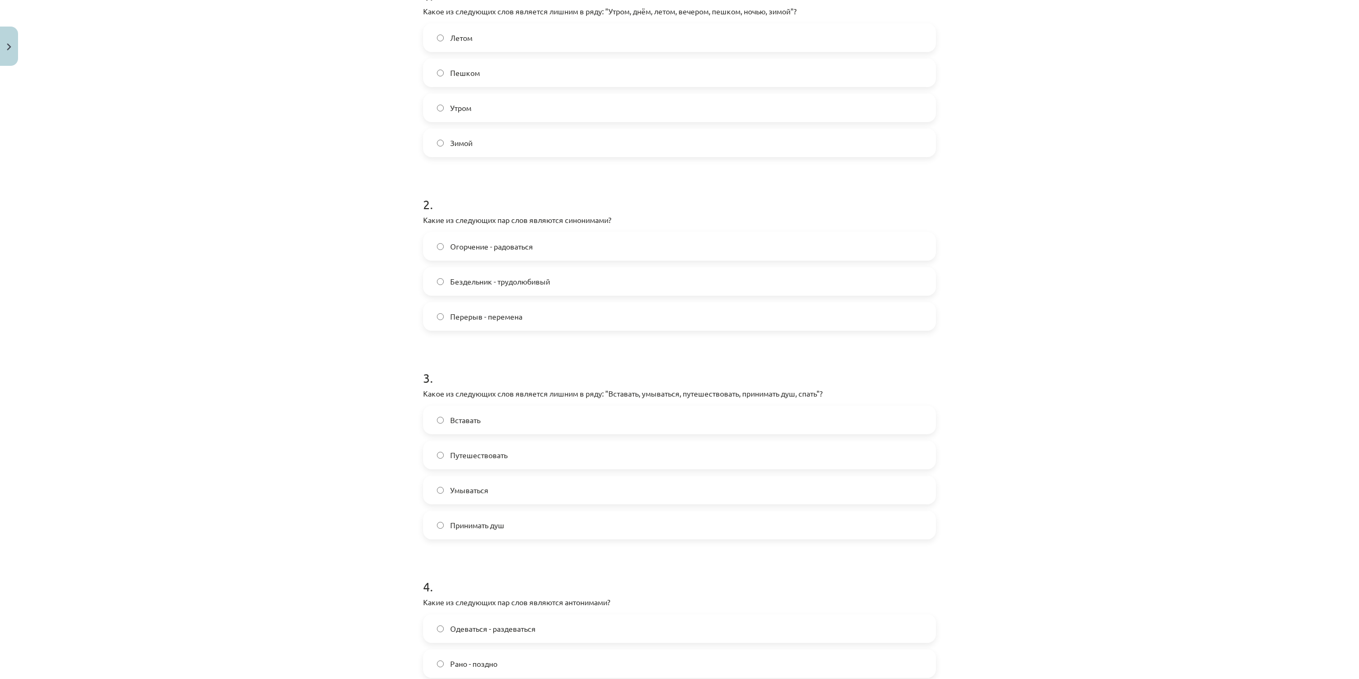
scroll to position [434, 0]
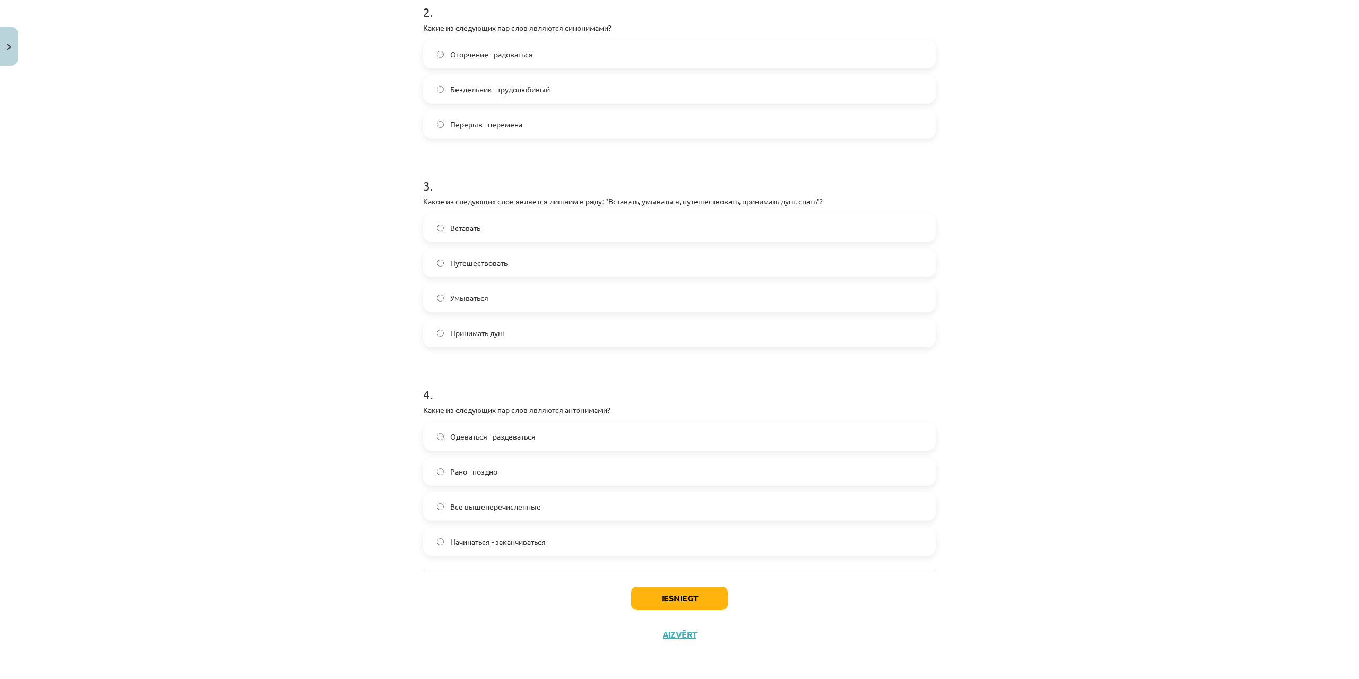
click at [481, 509] on span "Все вышеперечисленные" at bounding box center [495, 506] width 91 height 11
click at [677, 603] on button "Iesniegt" at bounding box center [679, 598] width 97 height 23
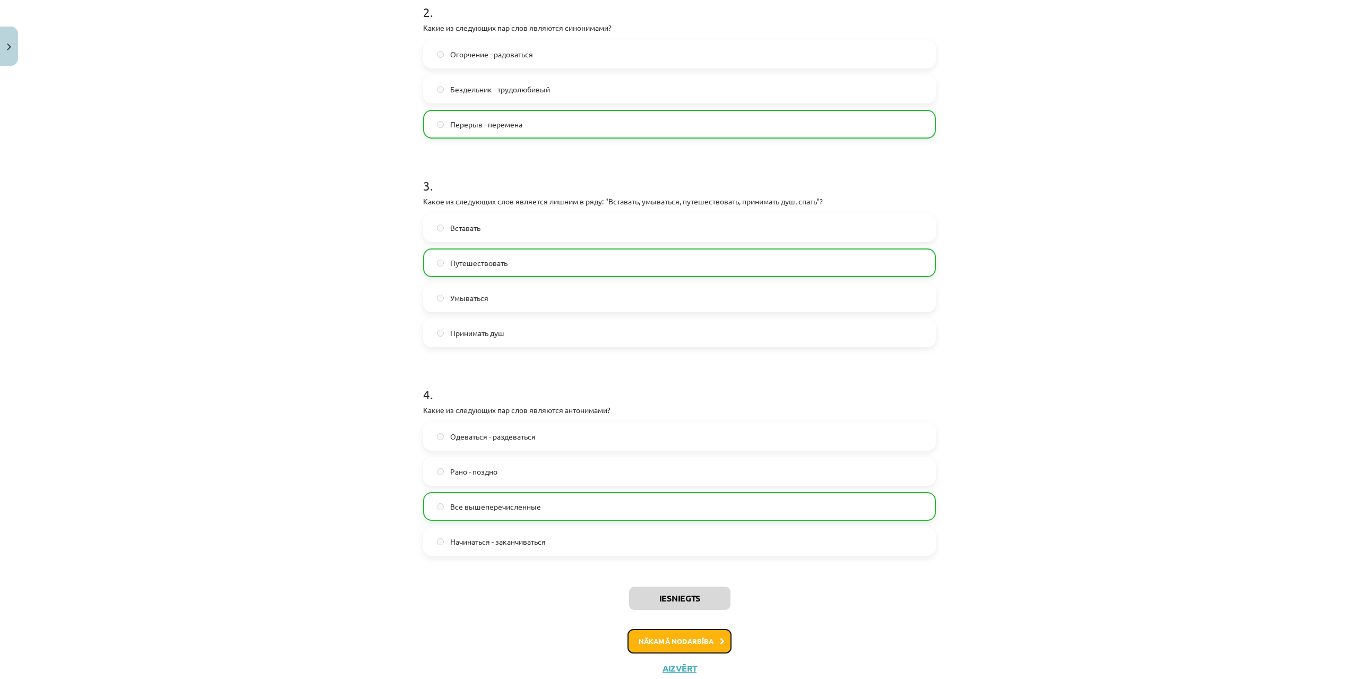
click at [688, 634] on button "Nākamā nodarbība" at bounding box center [680, 641] width 104 height 24
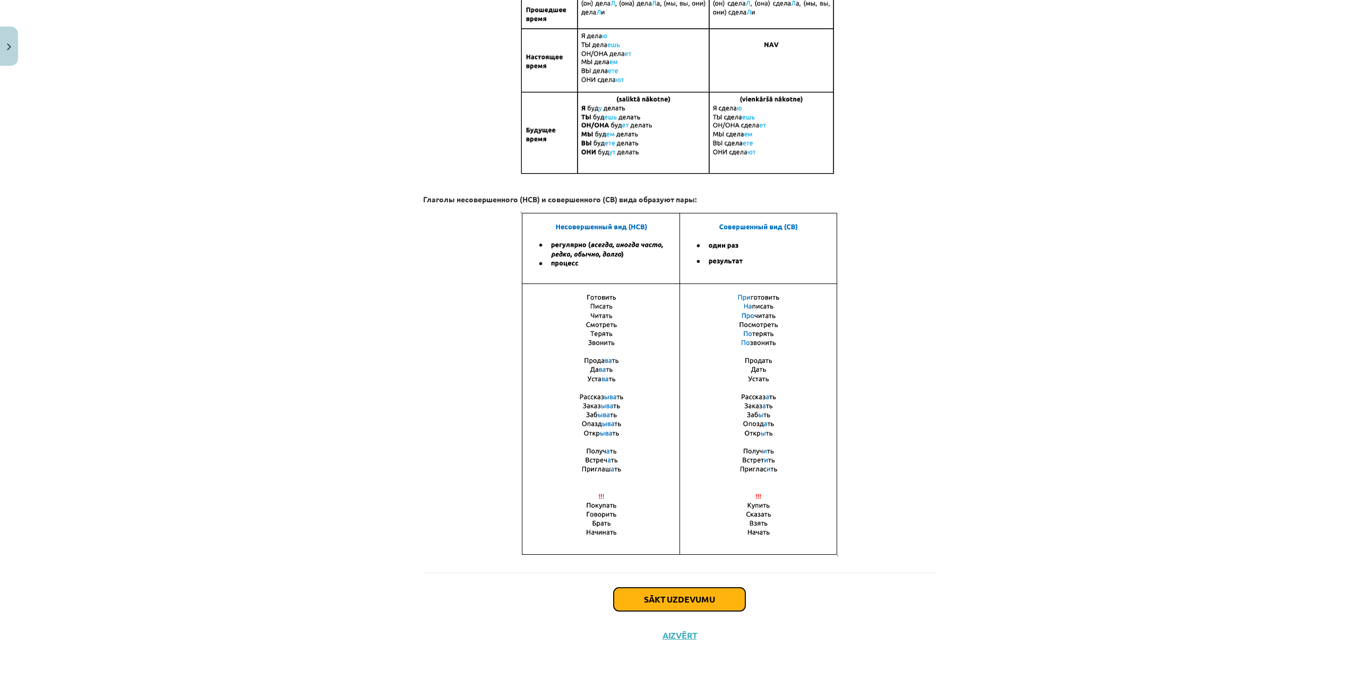
click at [688, 606] on button "Sākt uzdevumu" at bounding box center [680, 599] width 132 height 23
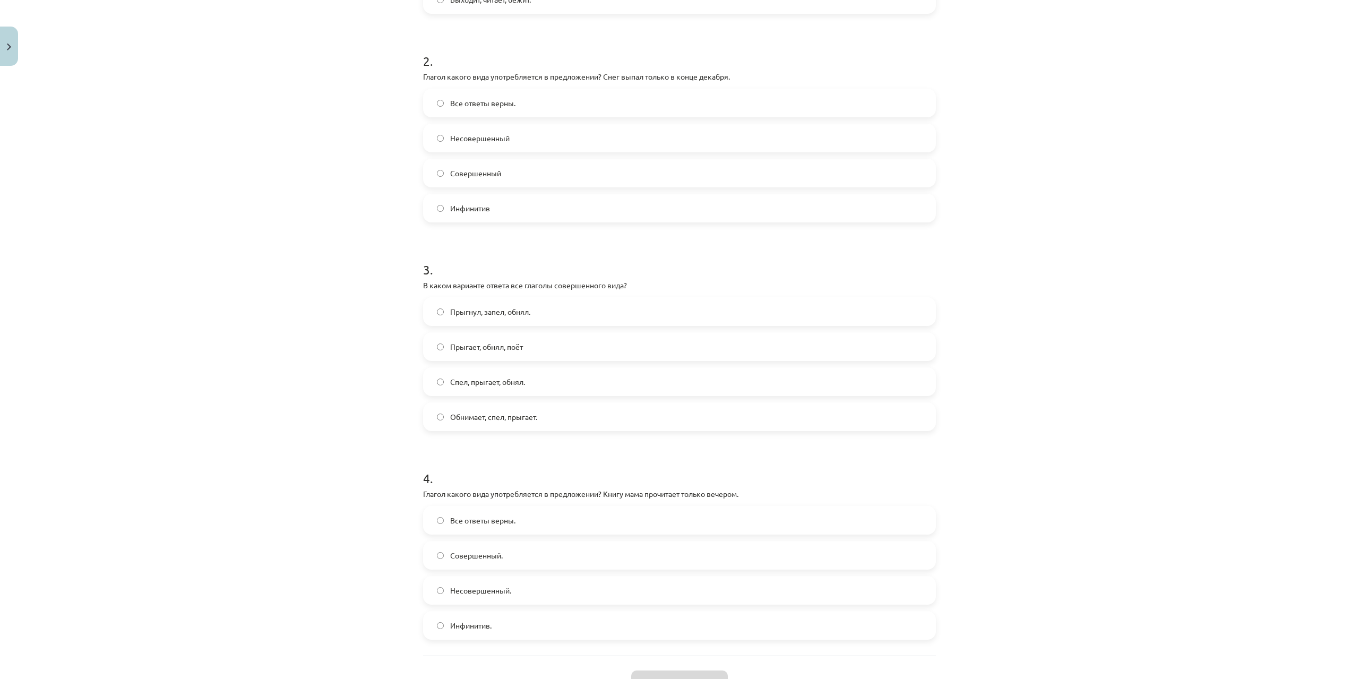
scroll to position [469, 0]
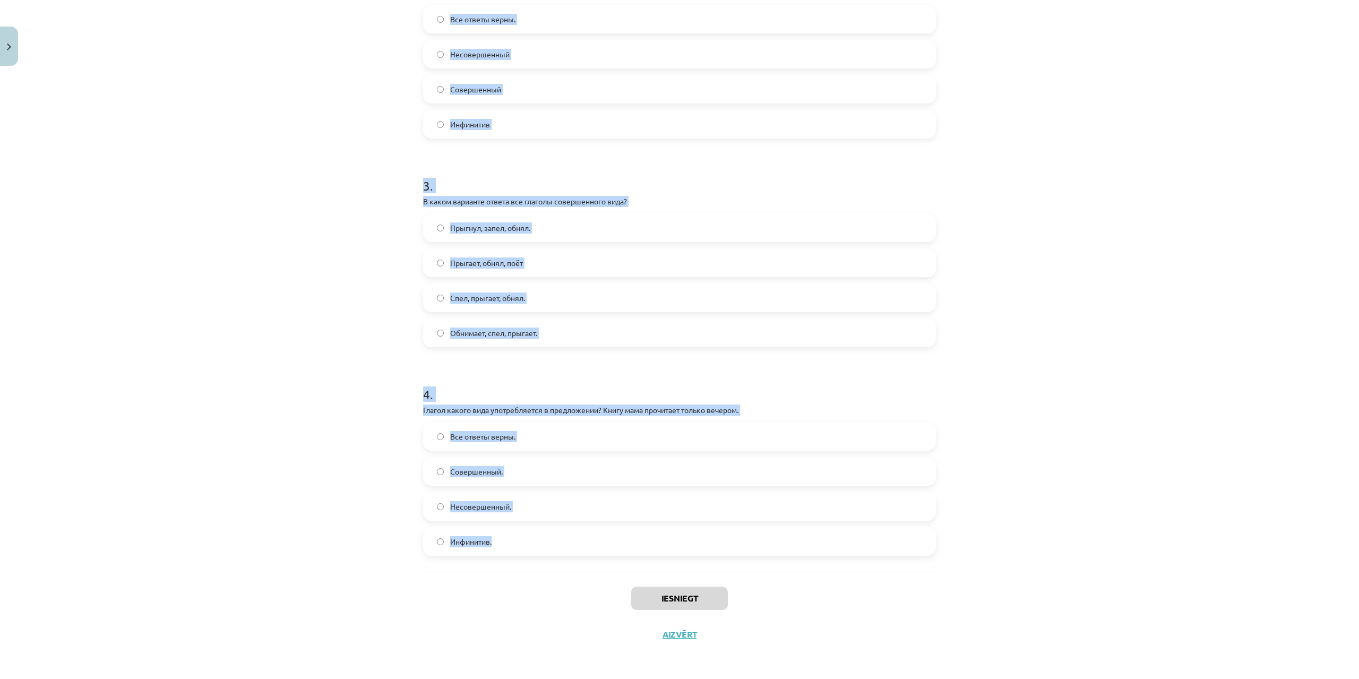
drag, startPoint x: 414, startPoint y: 225, endPoint x: 705, endPoint y: 567, distance: 449.3
click at [705, 567] on div "4 XP Saņemsi Grūts 387 pilda Apraksts Uzdevums Palīdzība 1 . В каком варианте о…" at bounding box center [680, 127] width 526 height 1051
copy form "В каком варианте ответа все глаголы несовершенного вида? Бежит, читает, вышел. …"
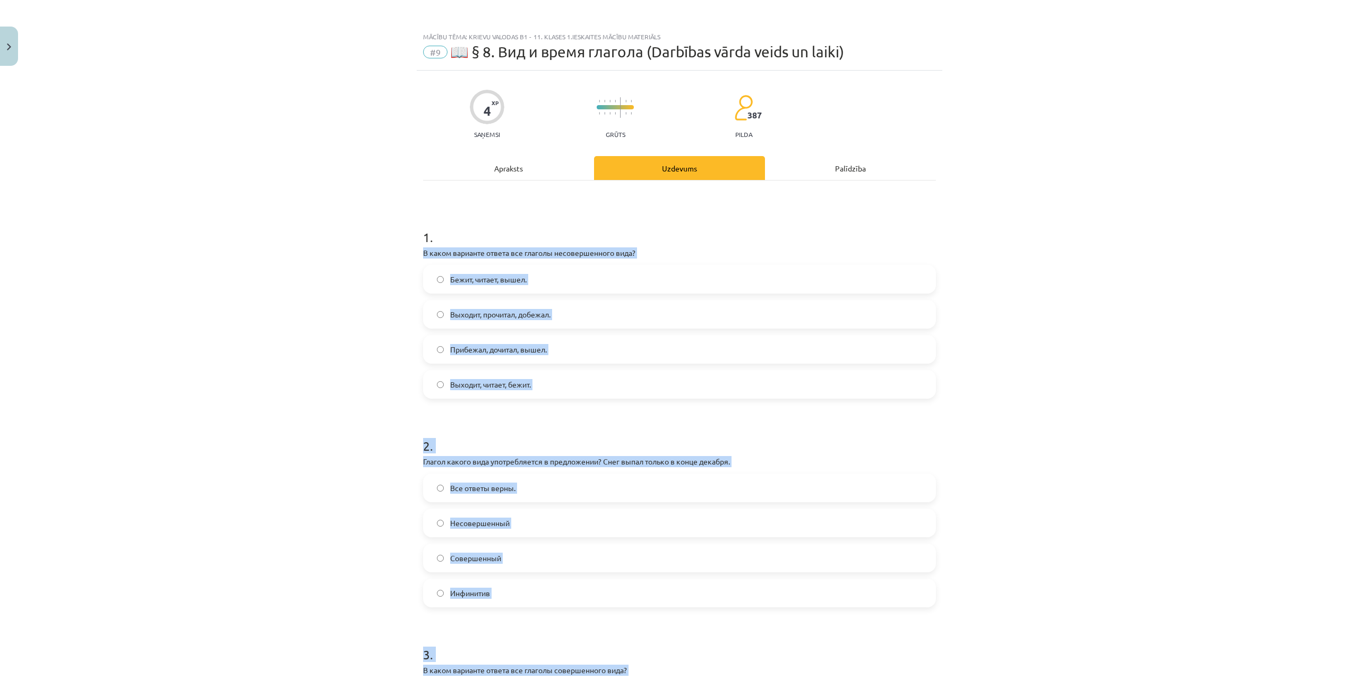
click at [1078, 311] on div "Mācību tēma: Krievu valodas b1 - 11. klases 1.ieskaites mācību materiāls #9 📖 §…" at bounding box center [679, 339] width 1359 height 679
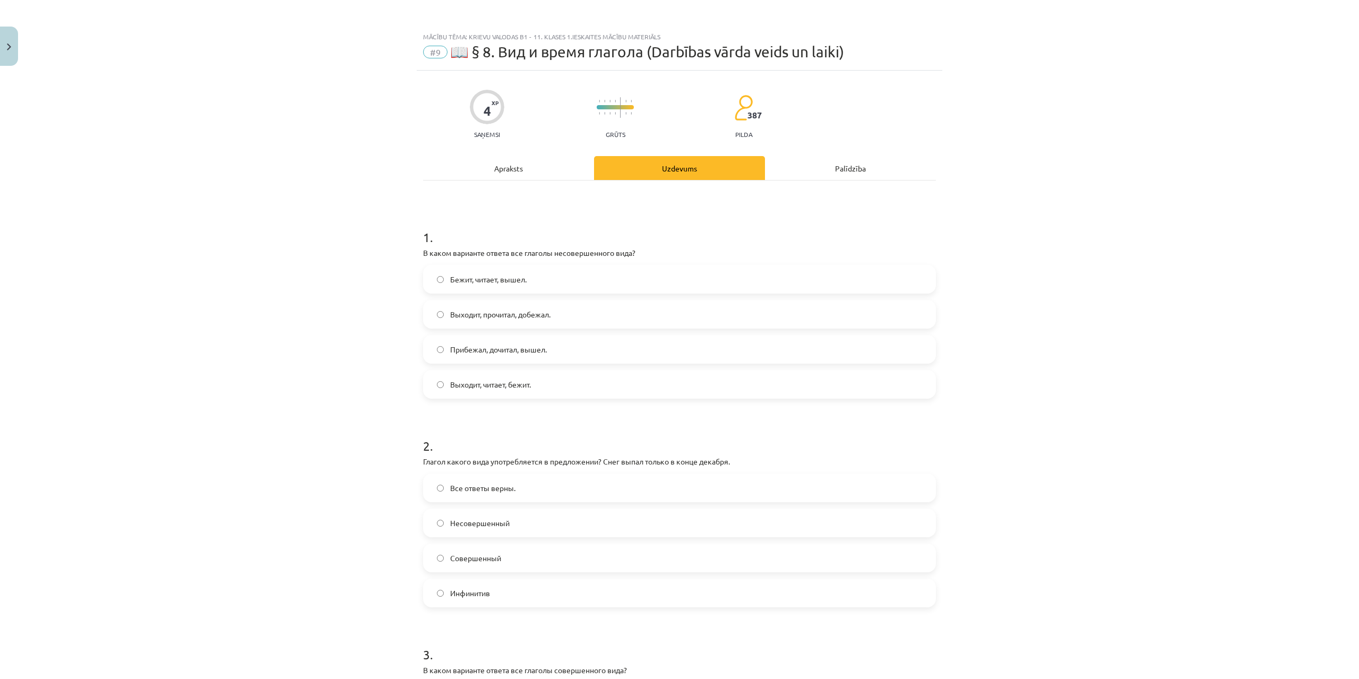
click at [550, 384] on label "Выходит, читает, бежит." at bounding box center [679, 384] width 511 height 27
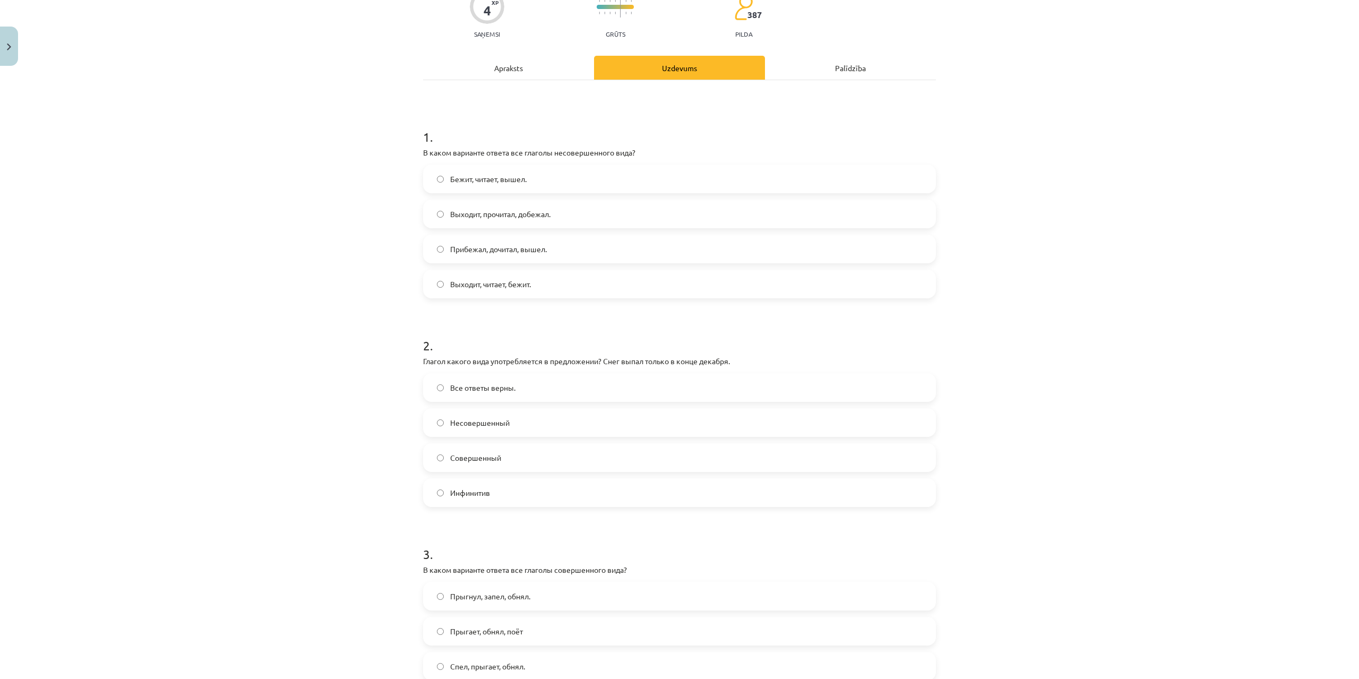
scroll to position [111, 0]
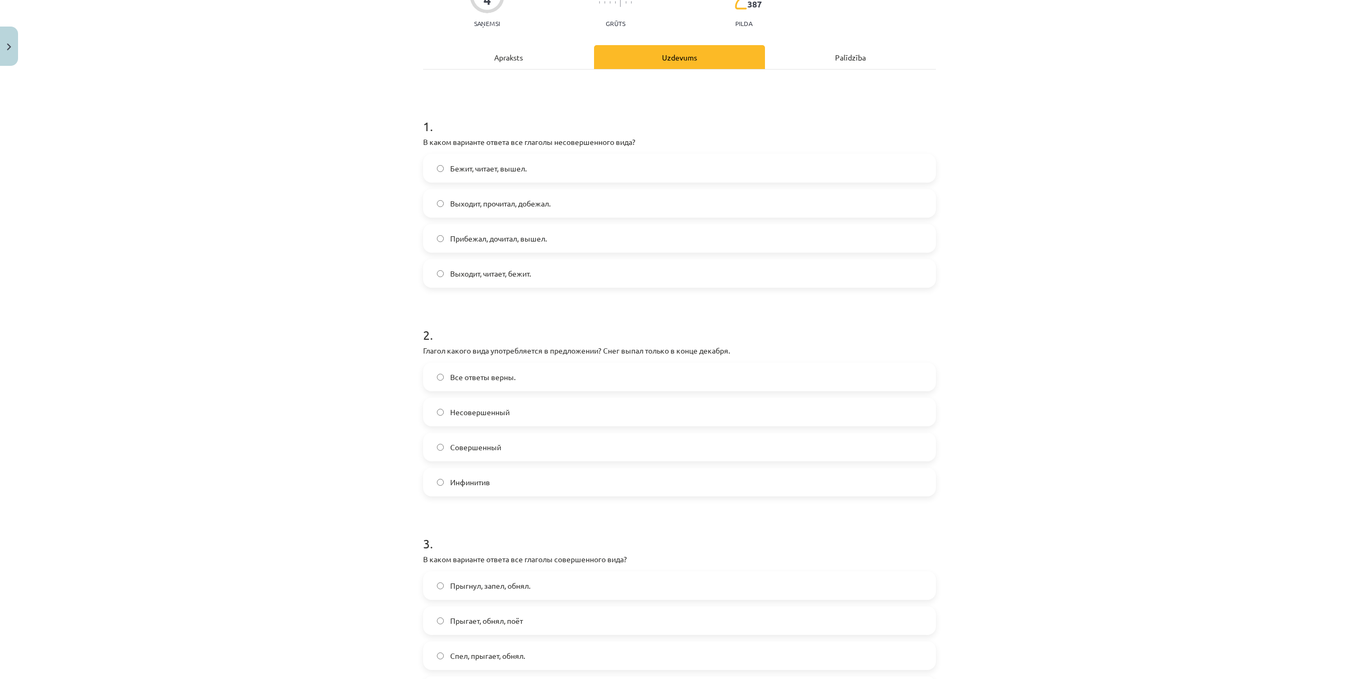
click at [529, 458] on label "Совершенный" at bounding box center [679, 447] width 511 height 27
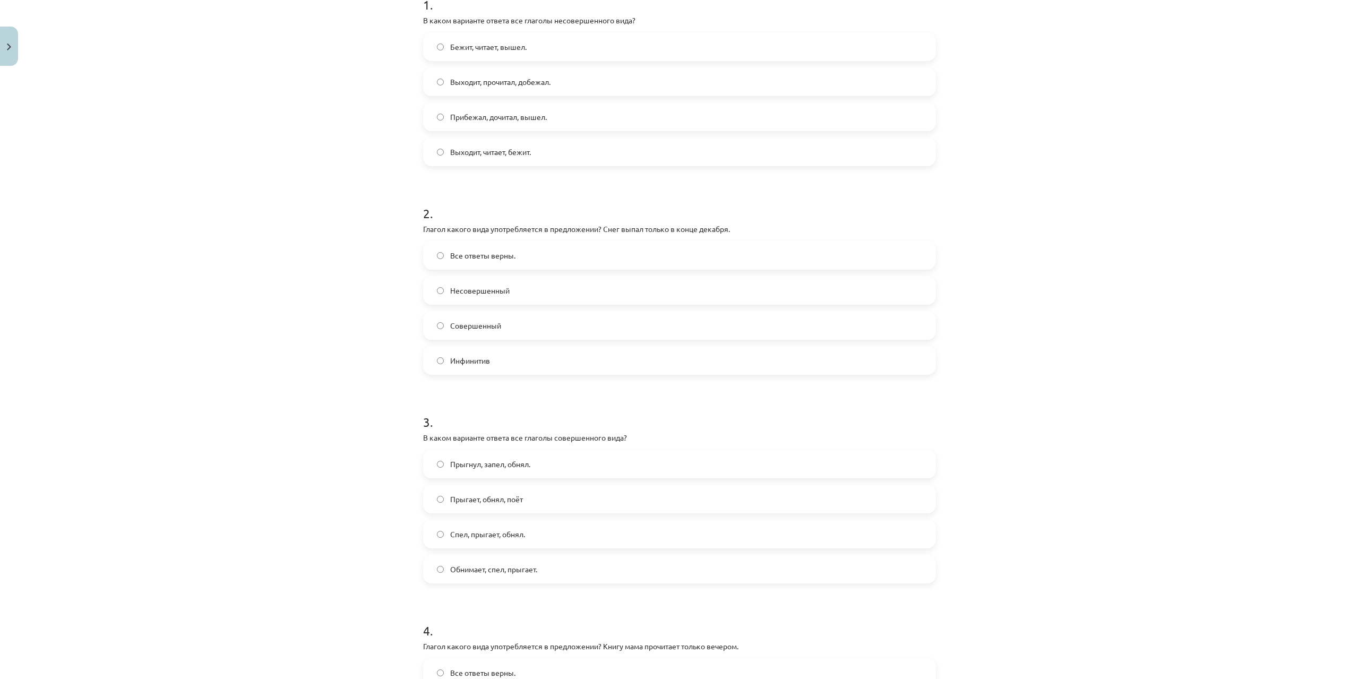
scroll to position [469, 0]
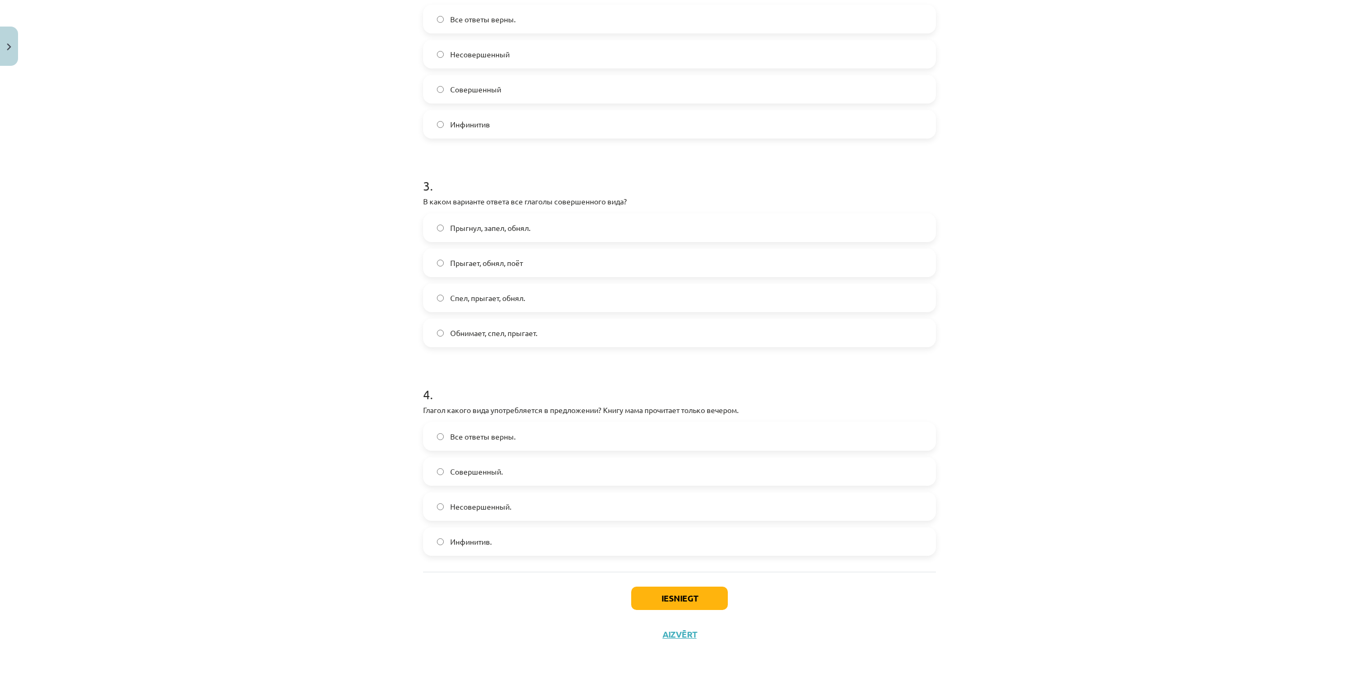
click at [474, 224] on span "Прыгнул, запел, обнял." at bounding box center [490, 227] width 80 height 11
click at [470, 467] on span "Совершенный." at bounding box center [476, 471] width 53 height 11
click at [668, 594] on button "Iesniegt" at bounding box center [679, 598] width 97 height 23
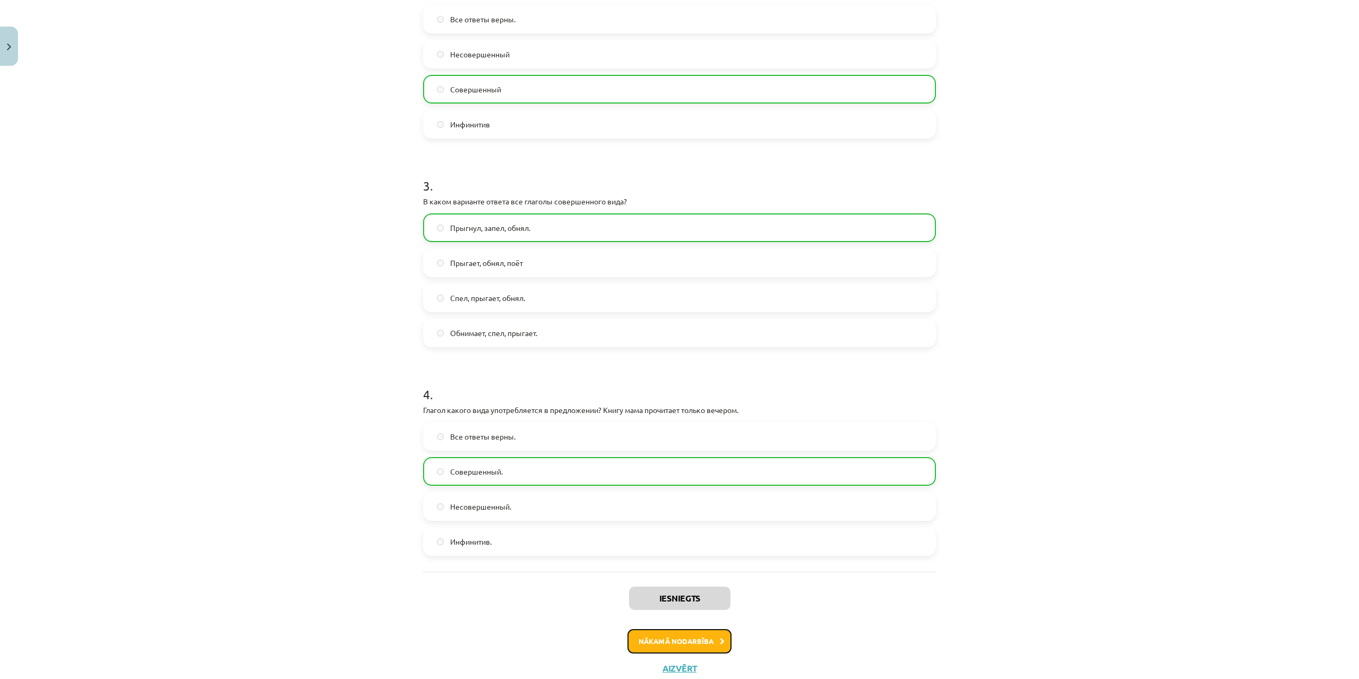
click at [676, 642] on button "Nākamā nodarbība" at bounding box center [680, 641] width 104 height 24
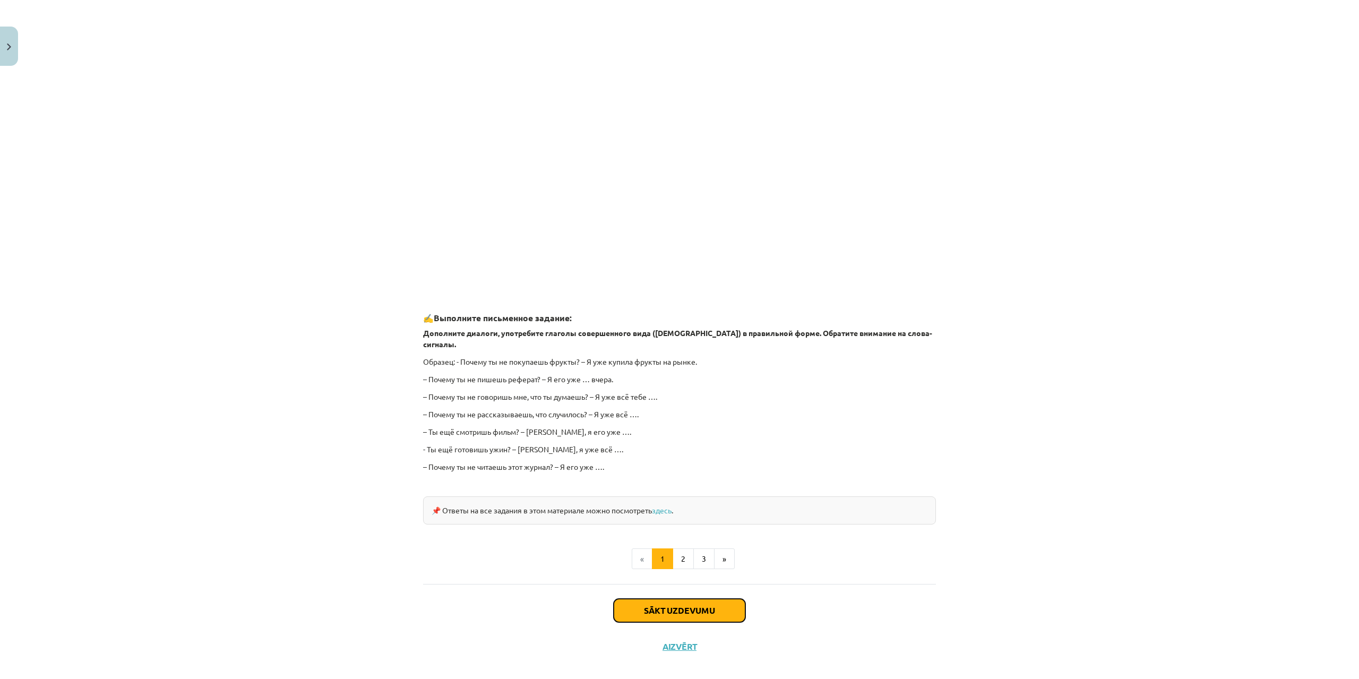
click at [672, 599] on button "Sākt uzdevumu" at bounding box center [680, 610] width 132 height 23
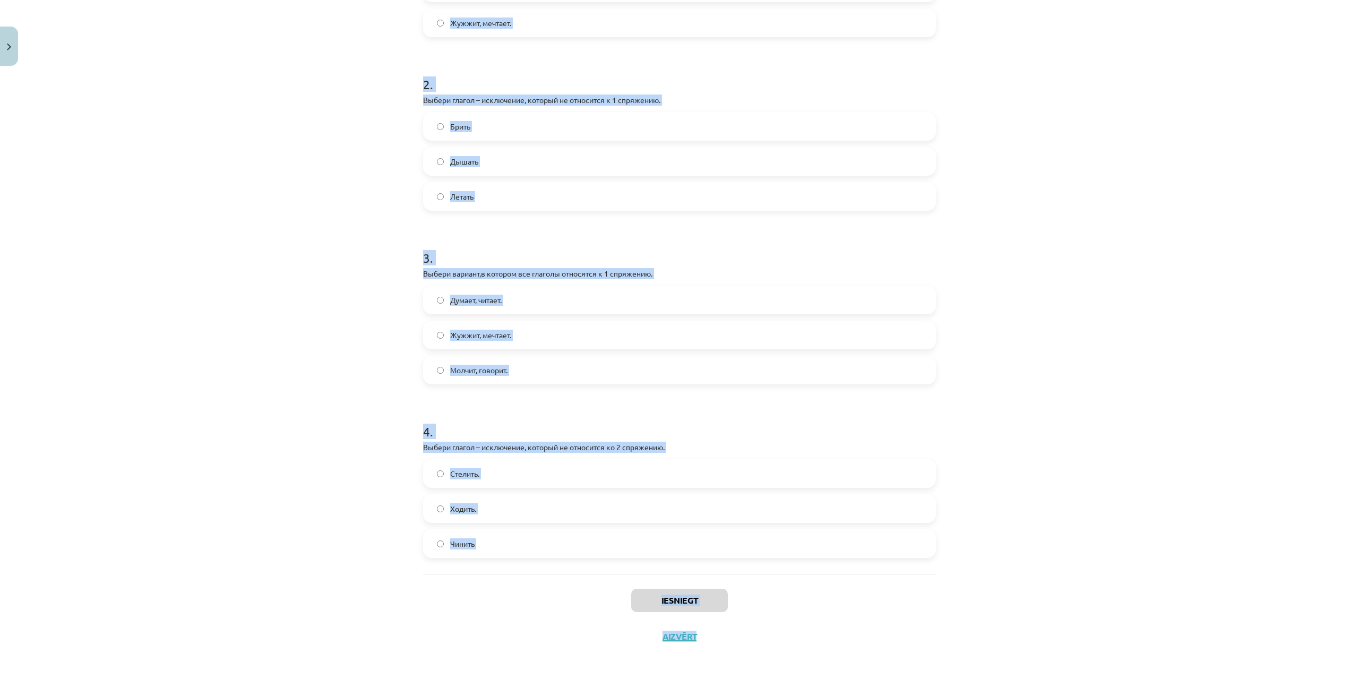
scroll to position [329, 0]
drag, startPoint x: 411, startPoint y: 225, endPoint x: 671, endPoint y: 529, distance: 400.3
click at [671, 529] on div "Mācību tēma: Krievu valodas b1 - 11. klases 1.ieskaites mācību materiāls #10 📖 …" at bounding box center [679, 339] width 1359 height 679
copy form "Выбери вариант с глаголами во 2 спряжении. Думает, читает. Молчит, говорит. Жуж…"
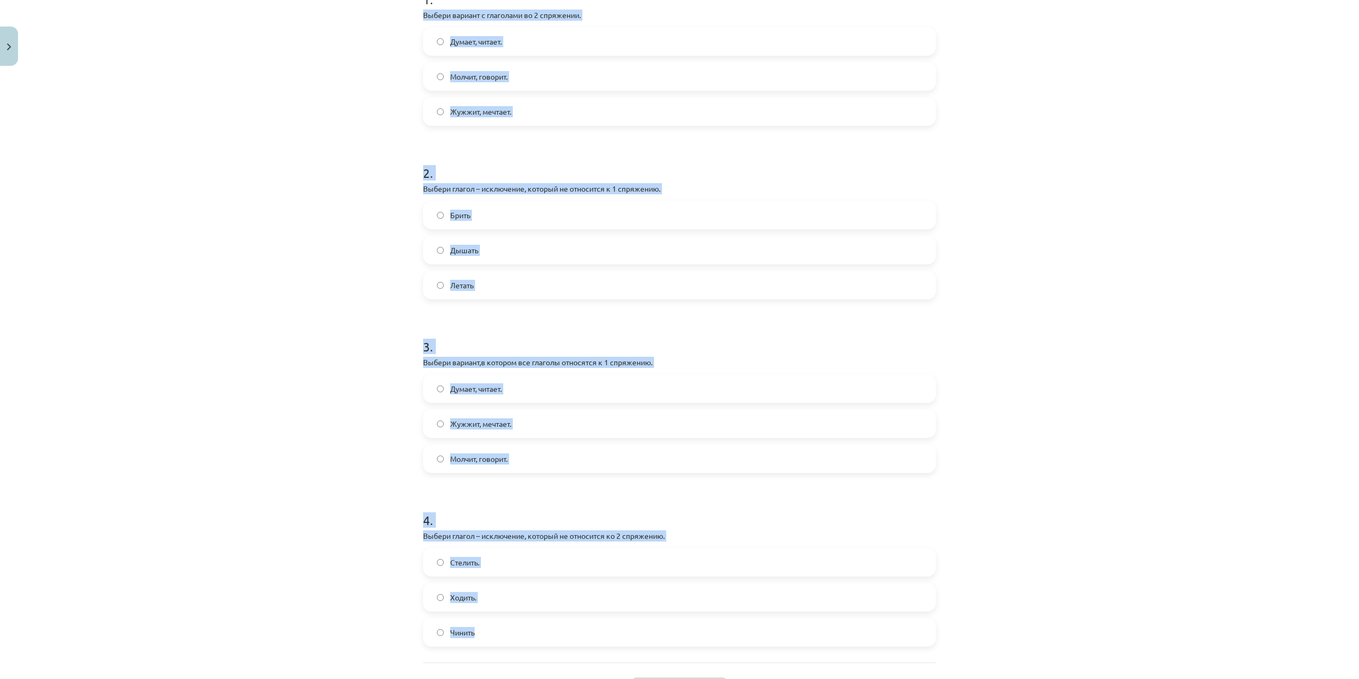
scroll to position [0, 0]
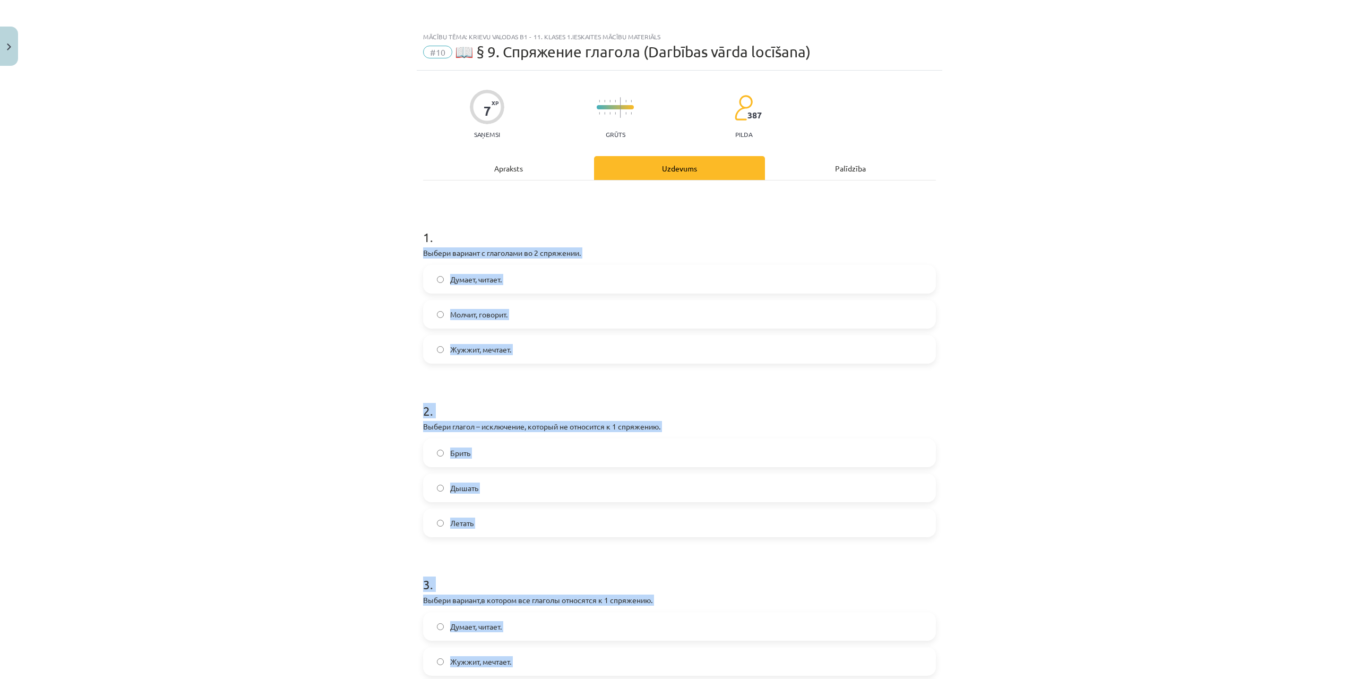
click at [1244, 319] on div "Mācību tēma: Krievu valodas b1 - 11. klases 1.ieskaites mācību materiāls #10 📖 …" at bounding box center [679, 339] width 1359 height 679
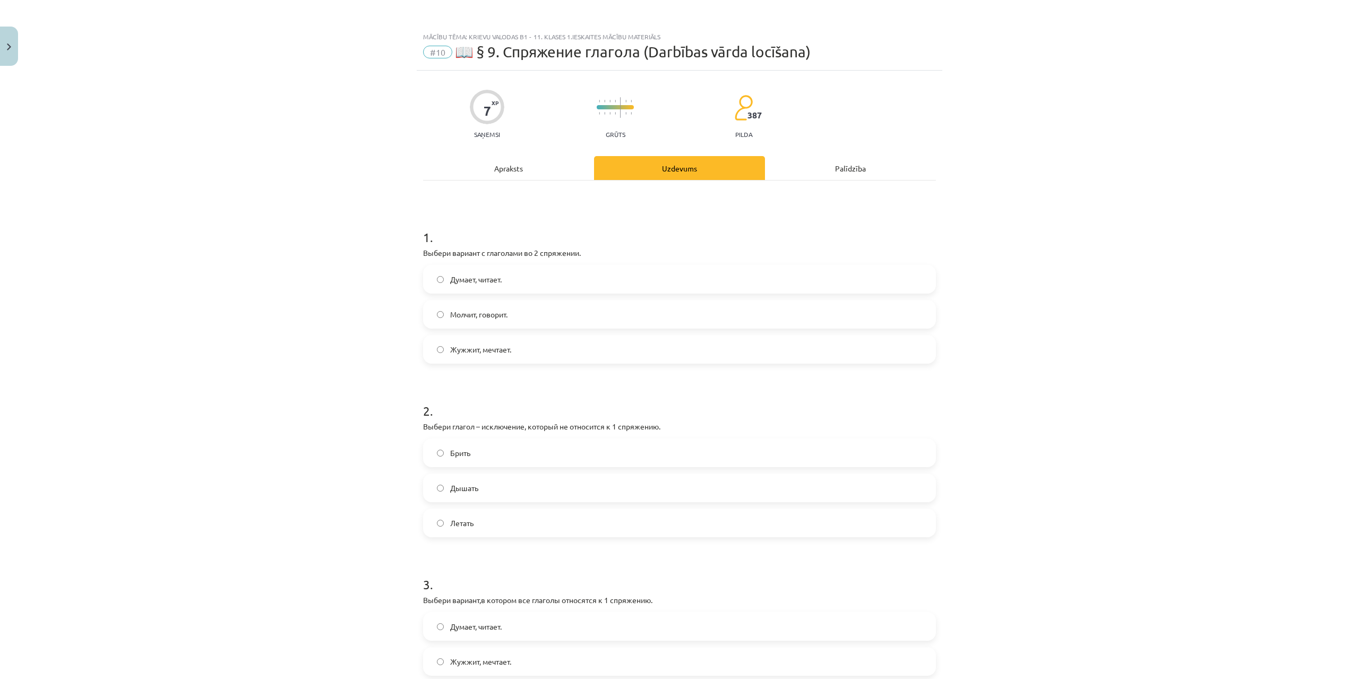
click at [594, 349] on label "Жужжит, мечтает." at bounding box center [679, 349] width 511 height 27
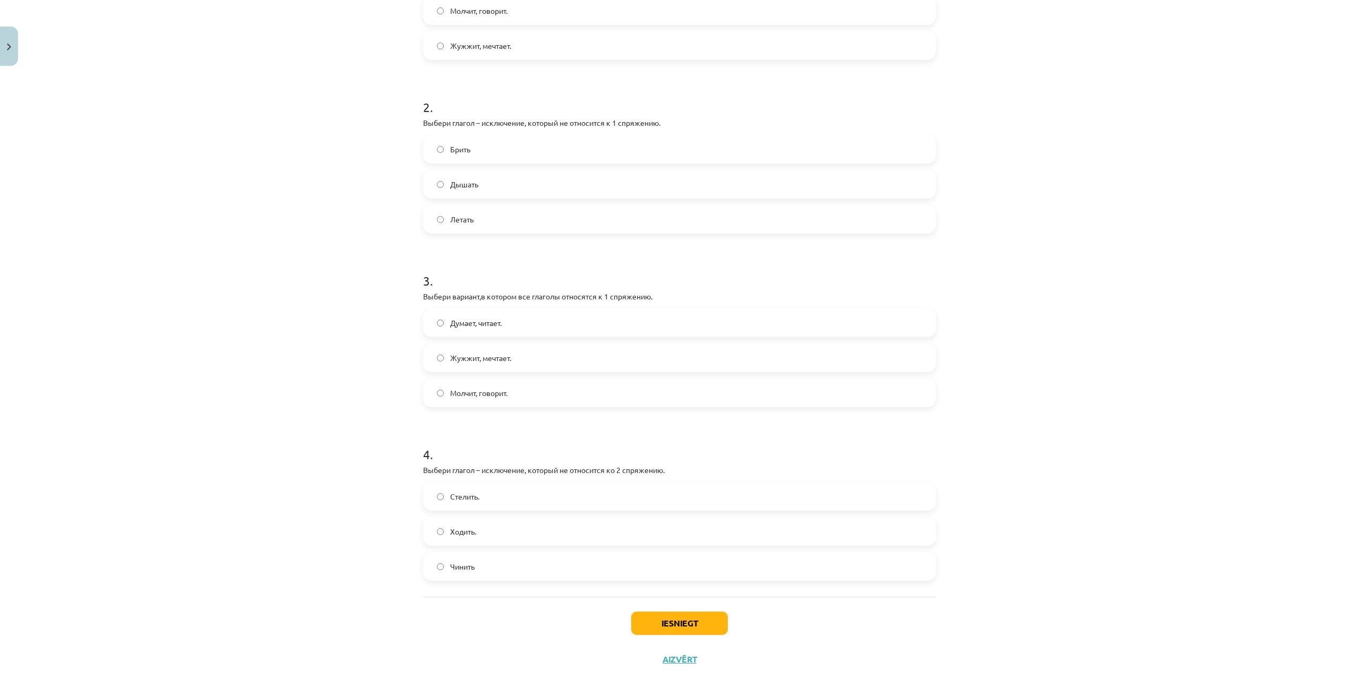
scroll to position [329, 0]
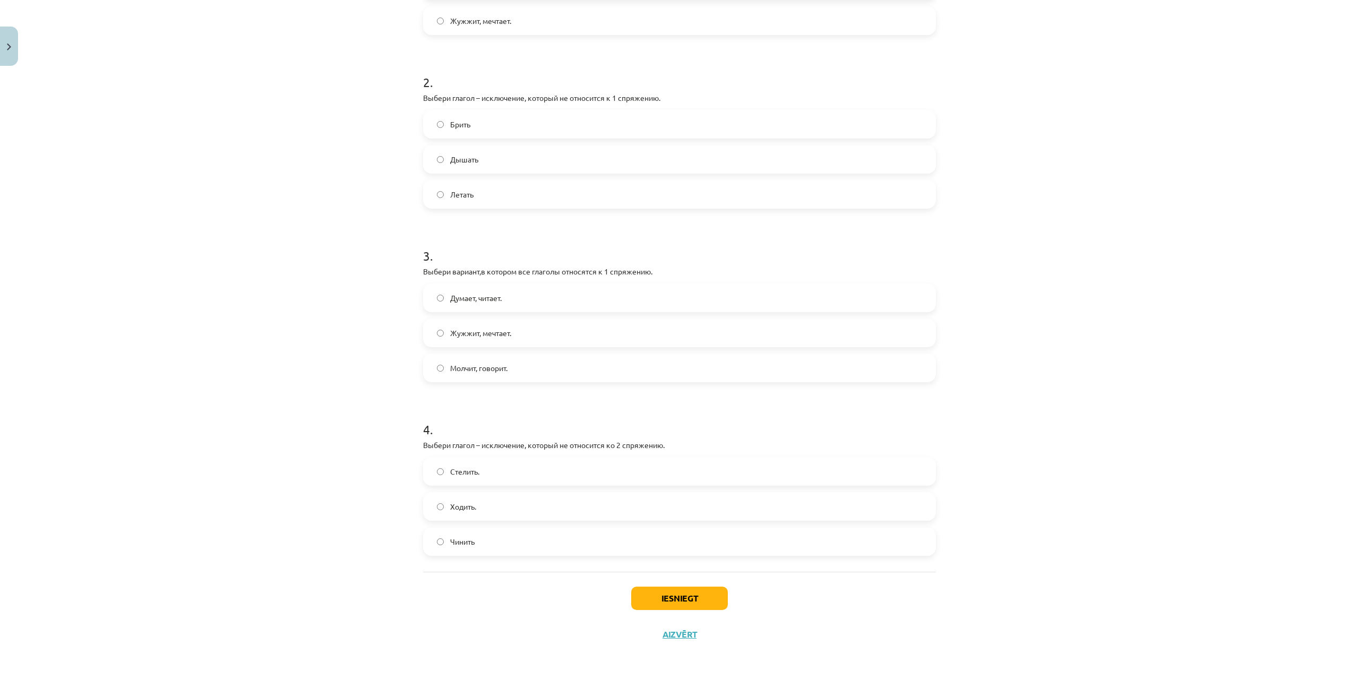
click at [472, 128] on label "Брить" at bounding box center [679, 124] width 511 height 27
click at [466, 284] on div "Думает, читает." at bounding box center [679, 298] width 513 height 29
click at [473, 293] on span "Думает, читает." at bounding box center [476, 298] width 52 height 11
click at [465, 472] on span "Стелить." at bounding box center [464, 471] width 29 height 11
click at [665, 599] on button "Iesniegt" at bounding box center [679, 598] width 97 height 23
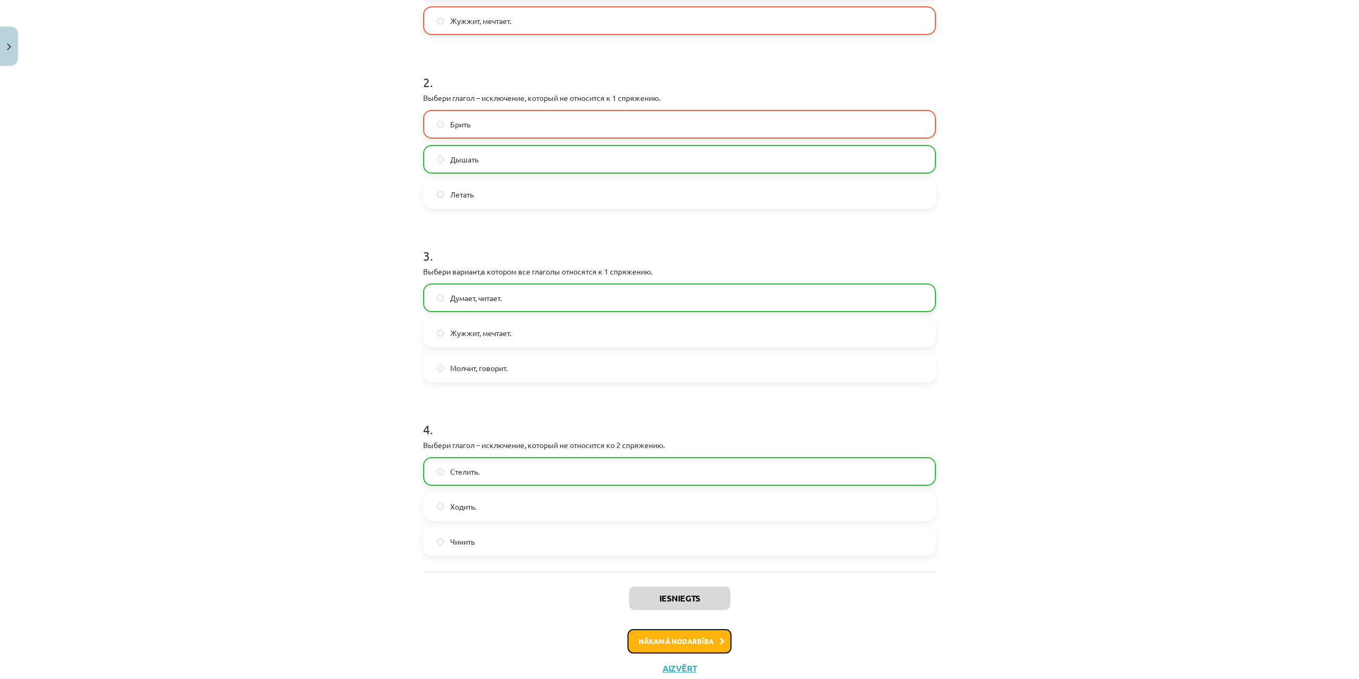
click at [657, 643] on button "Nākamā nodarbība" at bounding box center [680, 641] width 104 height 24
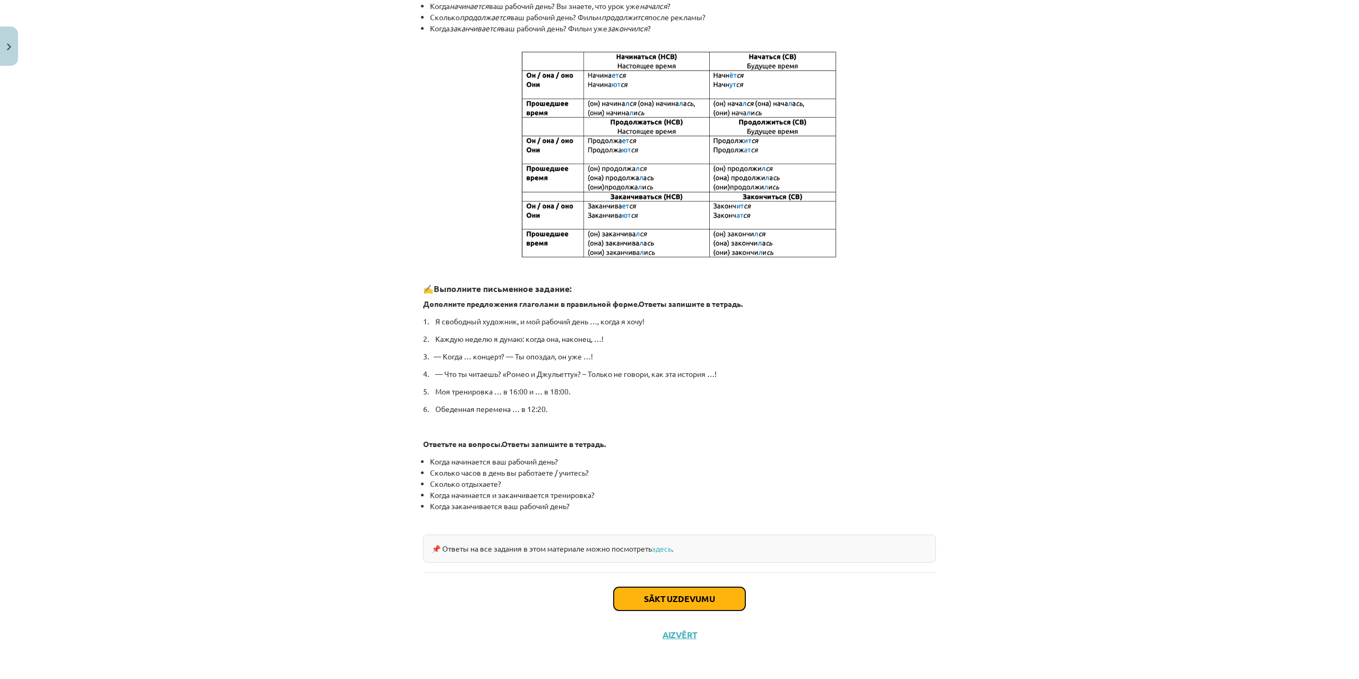
click at [714, 596] on button "Sākt uzdevumu" at bounding box center [680, 598] width 132 height 23
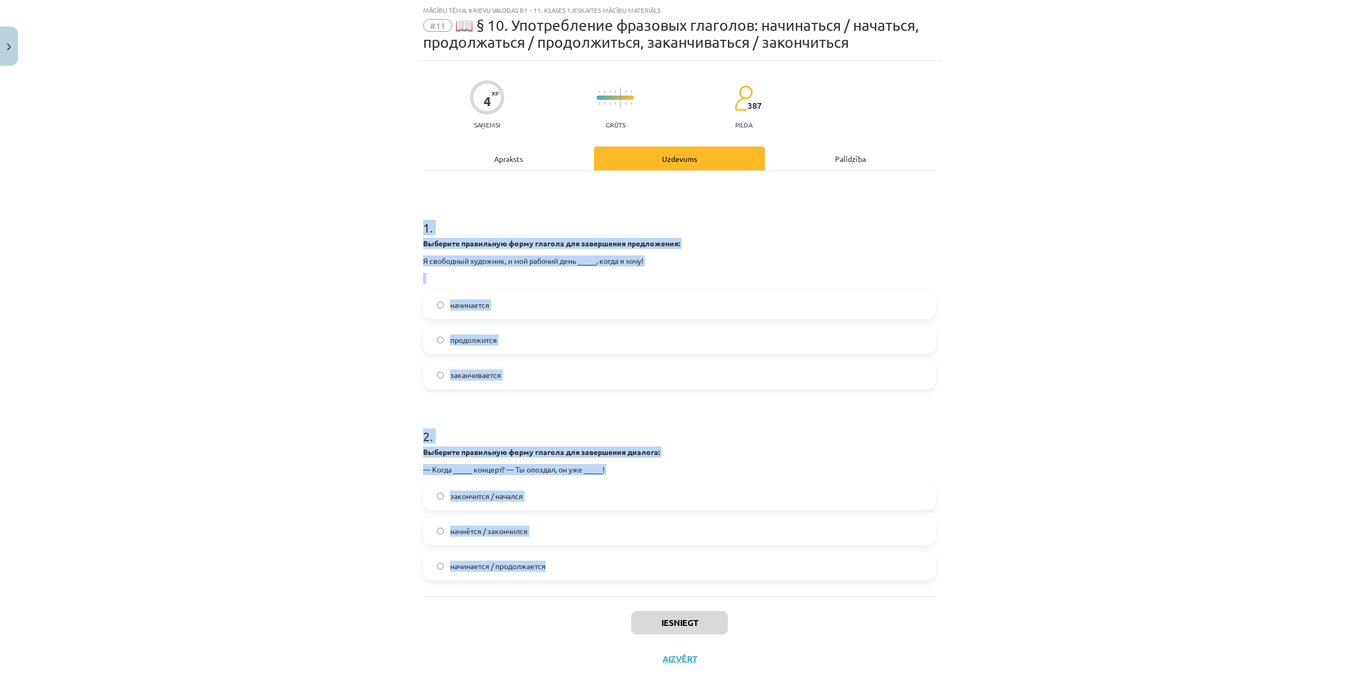
drag, startPoint x: 406, startPoint y: 226, endPoint x: 674, endPoint y: 553, distance: 423.4
click at [674, 553] on div "Mācību tēma: Krievu valodas b1 - 11. klases 1.ieskaites mācību materiāls #11 📖 …" at bounding box center [679, 339] width 1359 height 679
copy form "1 . Выберите правильную форму глагола для завершения предложения: Я свободный х…"
click at [487, 299] on label "начинается" at bounding box center [679, 305] width 511 height 27
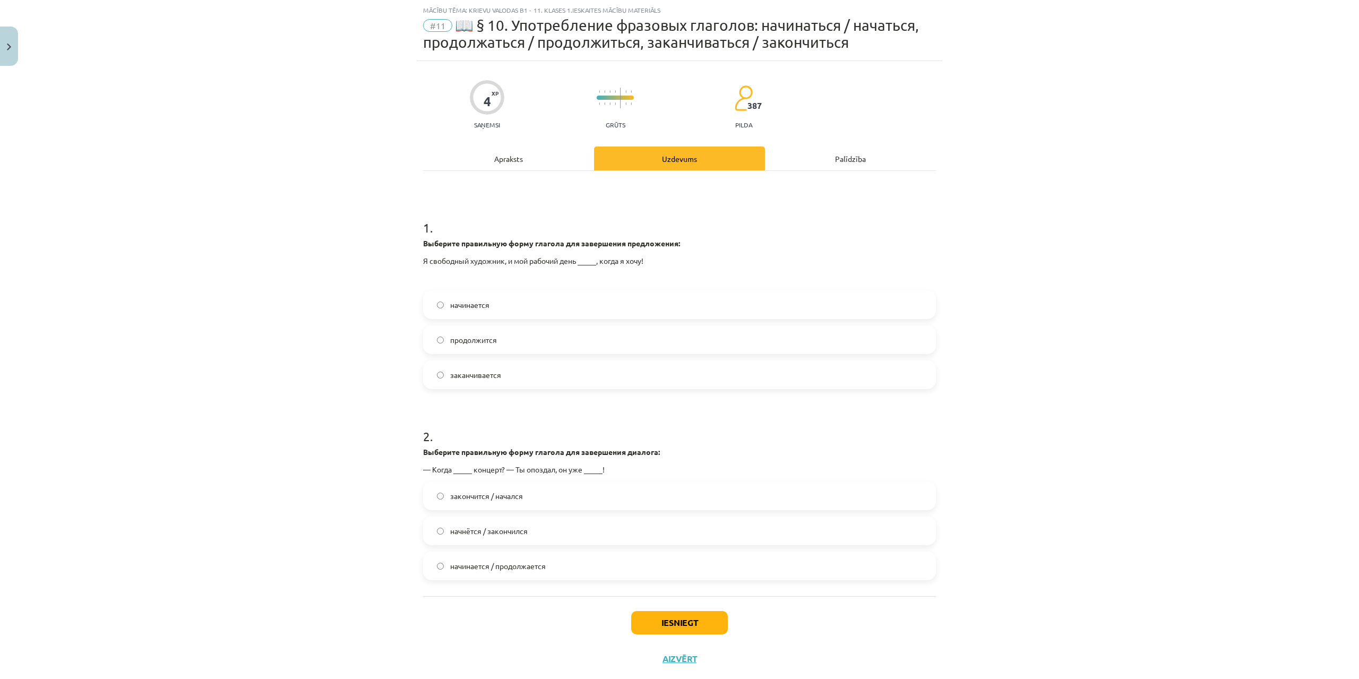
click at [502, 536] on span "начнётся / закончился" at bounding box center [489, 531] width 78 height 11
click at [715, 622] on button "Iesniegt" at bounding box center [679, 622] width 97 height 23
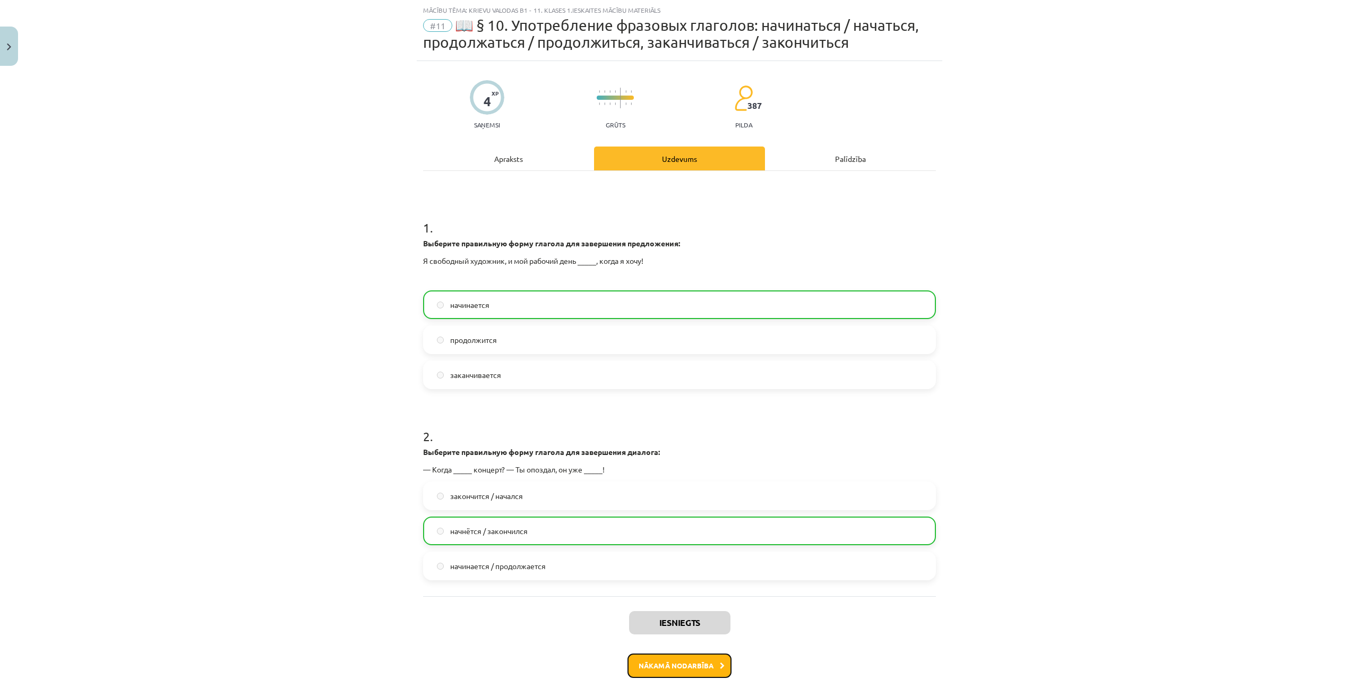
click at [657, 661] on button "Nākamā nodarbība" at bounding box center [680, 666] width 104 height 24
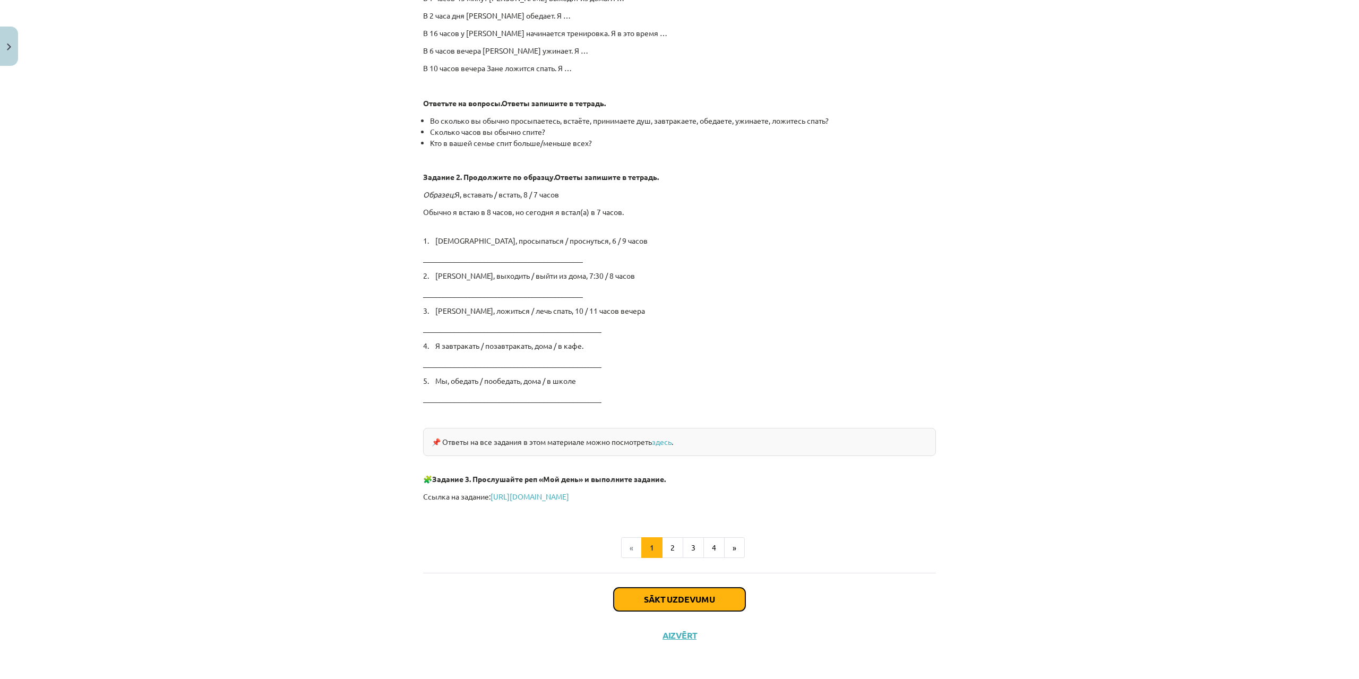
drag, startPoint x: 712, startPoint y: 595, endPoint x: 701, endPoint y: 584, distance: 15.8
click at [713, 595] on button "Sākt uzdevumu" at bounding box center [680, 599] width 132 height 23
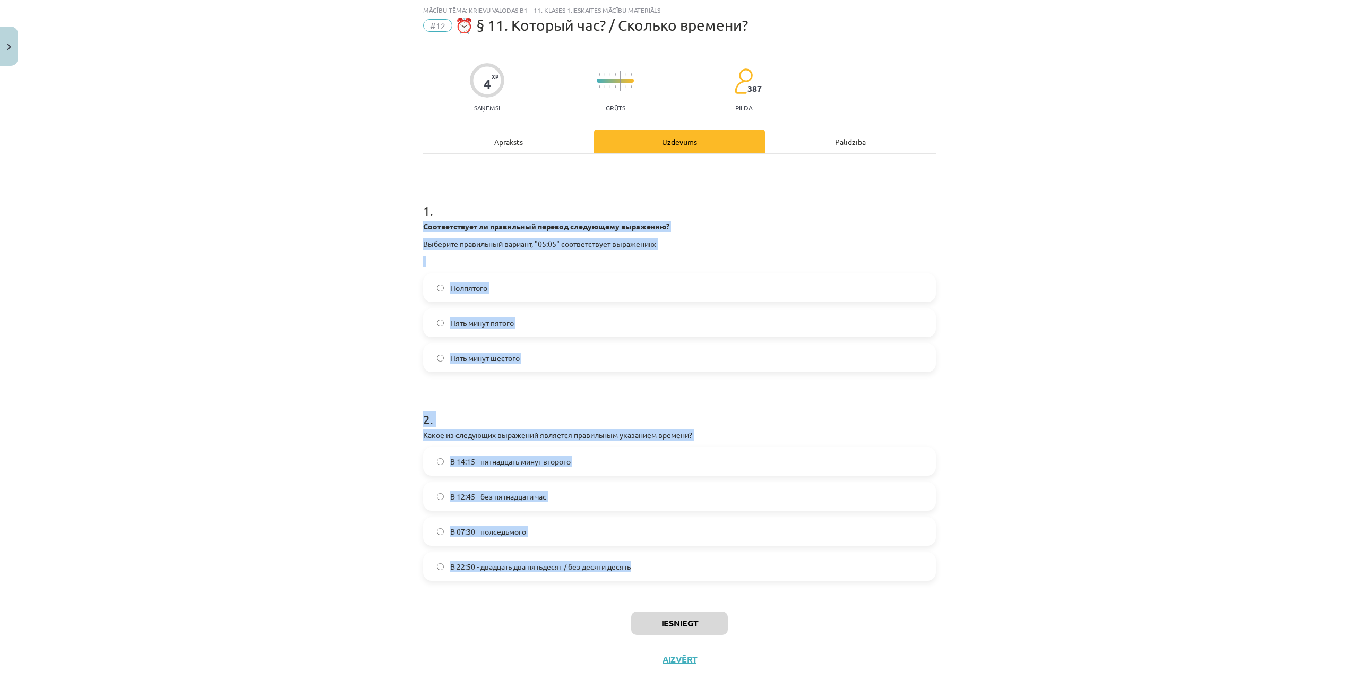
drag, startPoint x: 417, startPoint y: 222, endPoint x: 693, endPoint y: 579, distance: 451.9
click at [693, 579] on div "4 XP Saņemsi Grūts 387 pilda Apraksts Uzdevums Palīdzība 1 . Соответствует ли п…" at bounding box center [680, 360] width 526 height 633
copy form "Соответствует ли правильный перевод следующему выражению? Выберите правильный в…"
click at [368, 315] on div "Mācību tēma: Krievu valodas b1 - 11. klases 1.ieskaites mācību materiāls #12 ⏰ …" at bounding box center [679, 339] width 1359 height 679
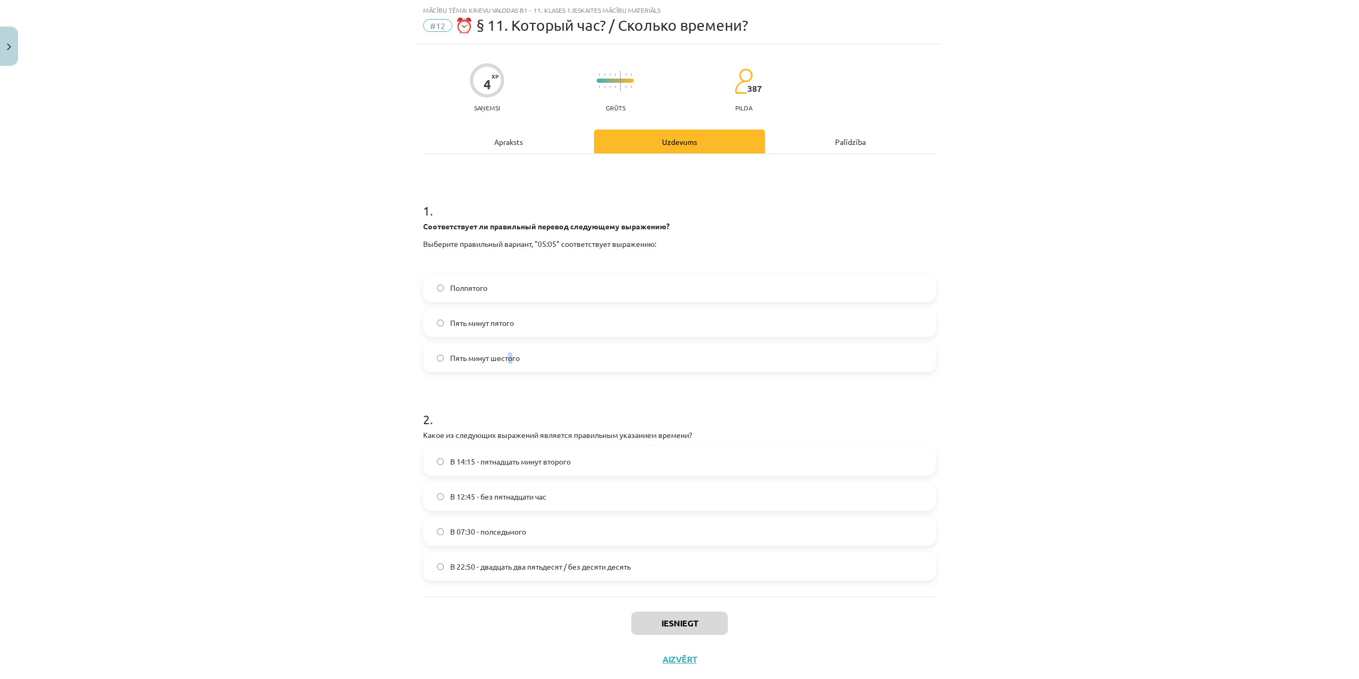
click at [508, 359] on span "Пять минут шестого" at bounding box center [485, 358] width 70 height 11
click at [522, 563] on span "В 22:50 - двадцать два пятьдесят / без десяти десять" at bounding box center [540, 566] width 181 height 11
click at [664, 621] on button "Iesniegt" at bounding box center [679, 623] width 97 height 23
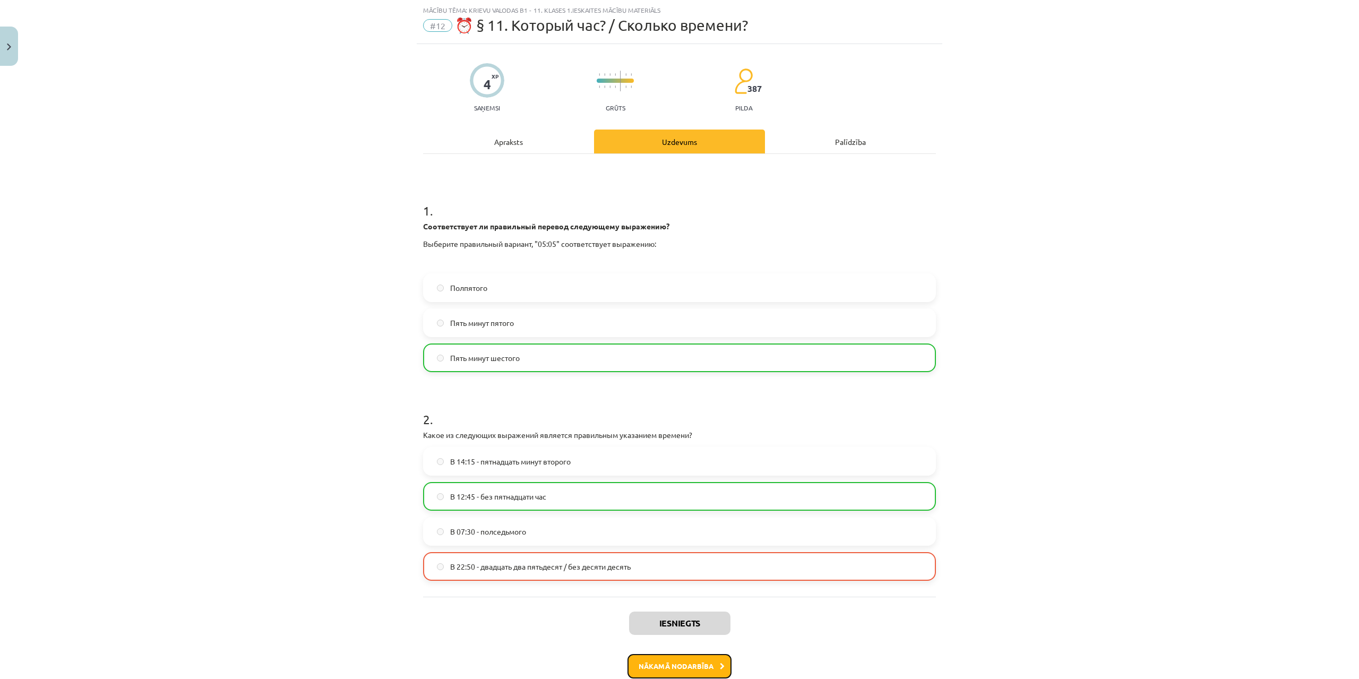
click at [704, 666] on button "Nākamā nodarbība" at bounding box center [680, 666] width 104 height 24
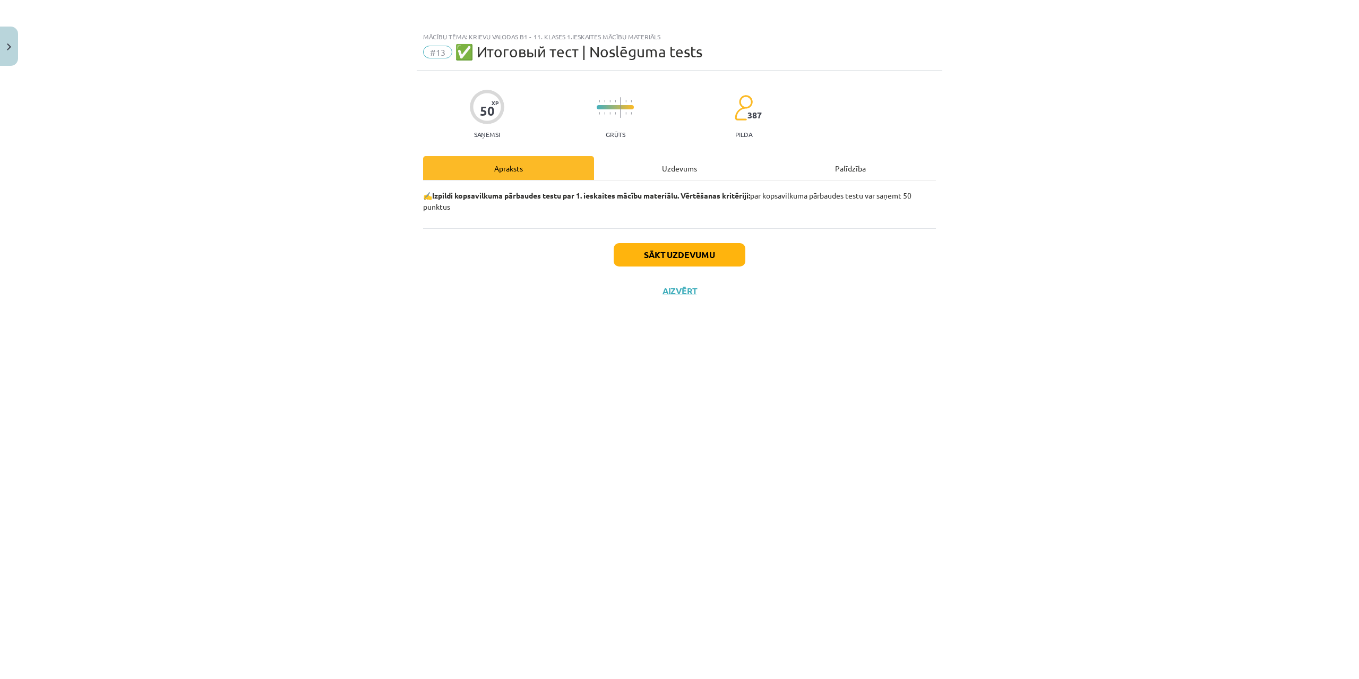
scroll to position [0, 0]
click at [673, 260] on button "Sākt uzdevumu" at bounding box center [680, 254] width 132 height 23
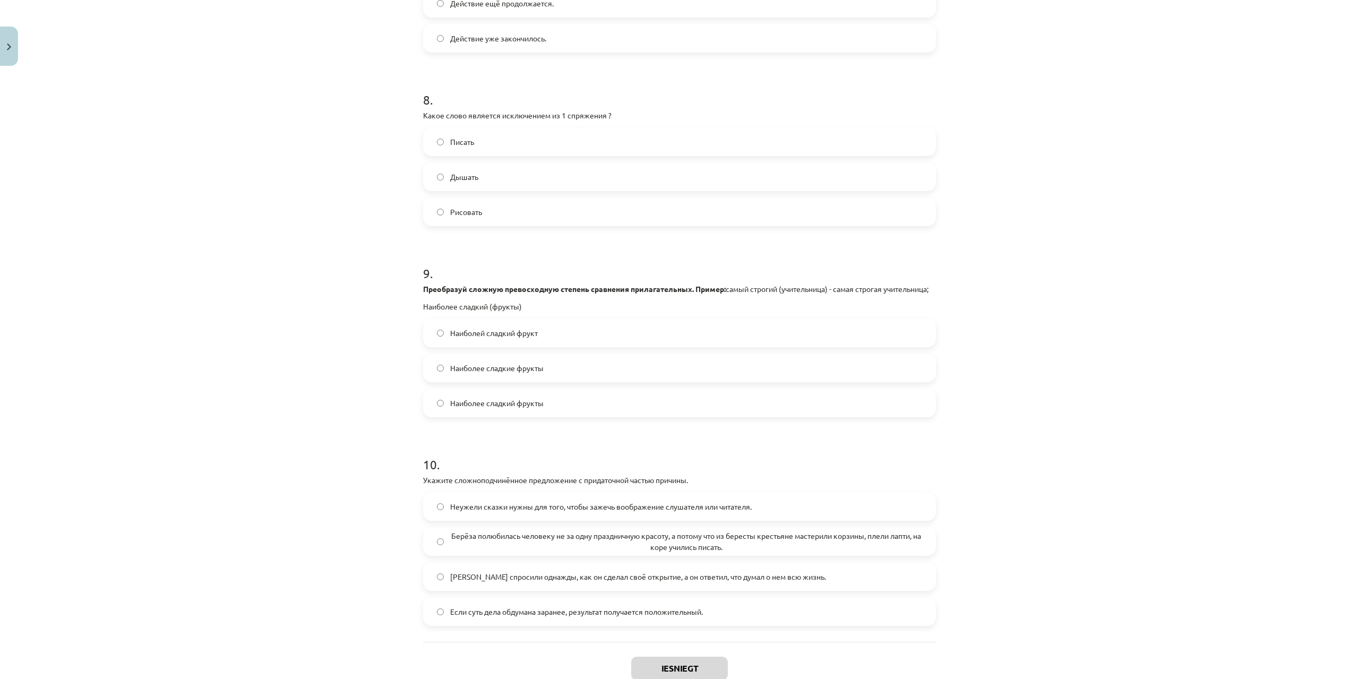
scroll to position [1794, 0]
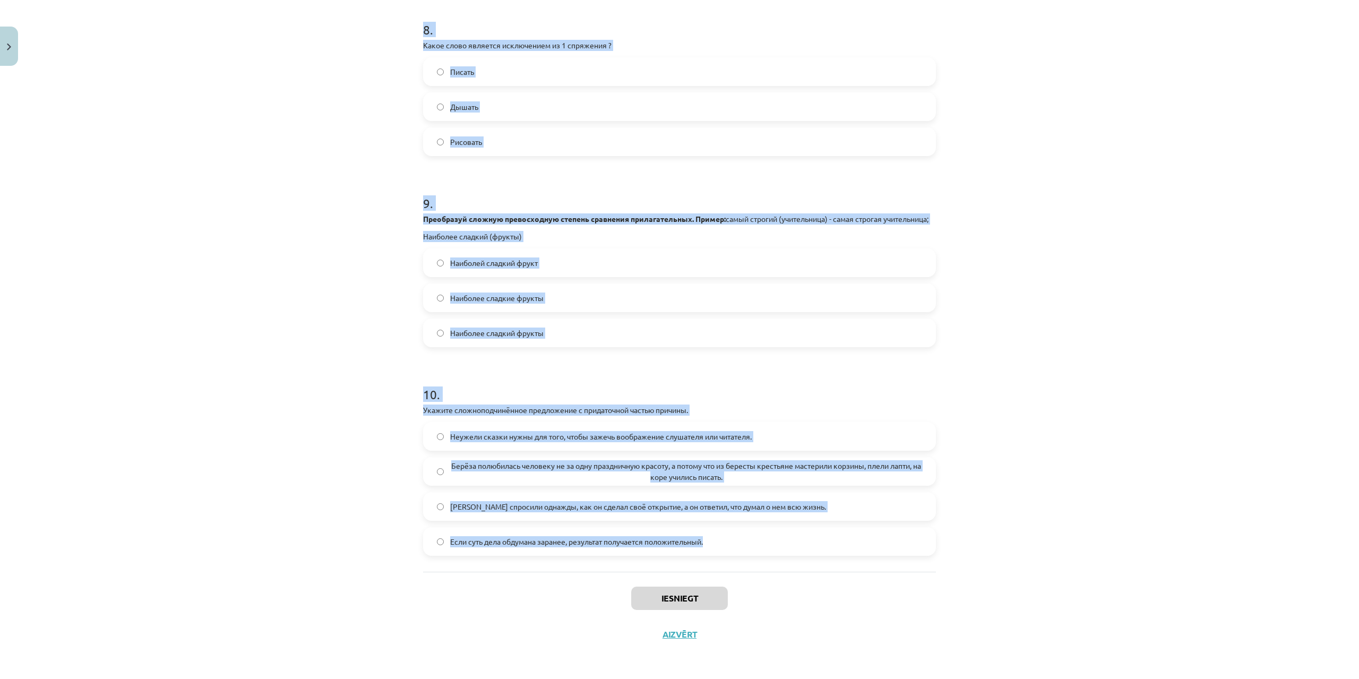
drag, startPoint x: 421, startPoint y: 251, endPoint x: 772, endPoint y: 547, distance: 459.7
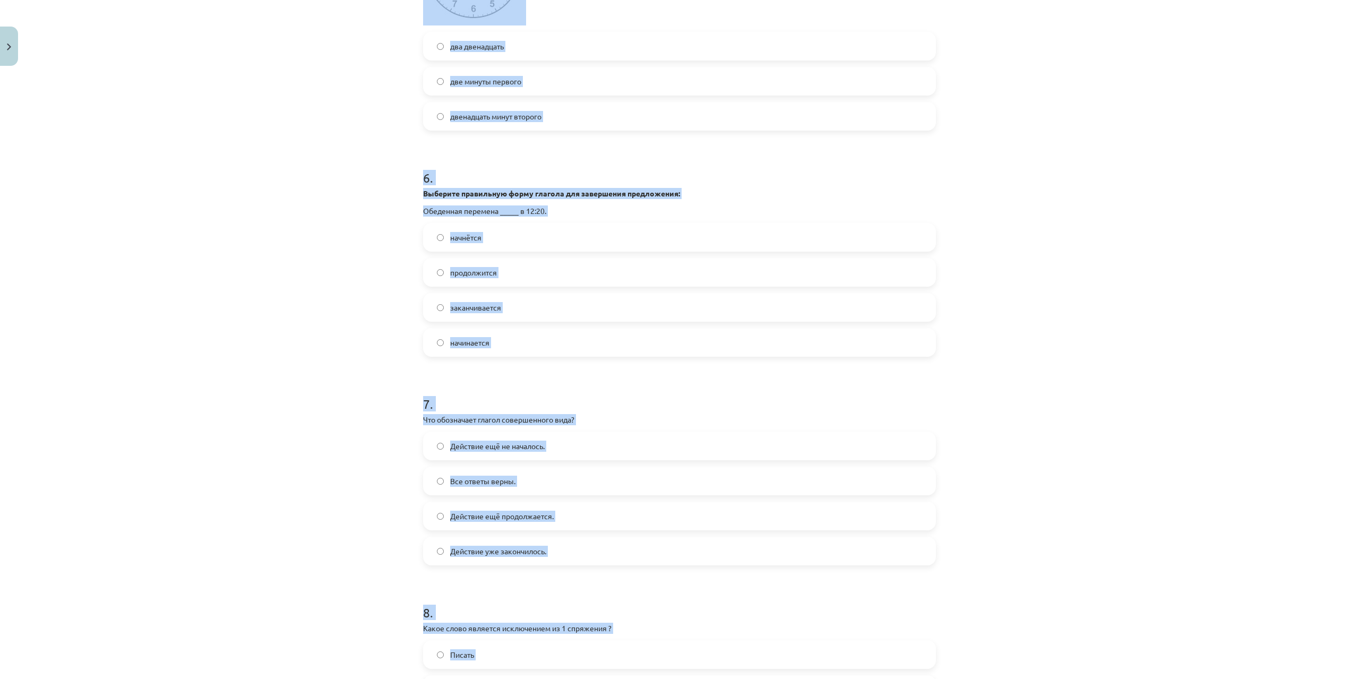
scroll to position [0, 0]
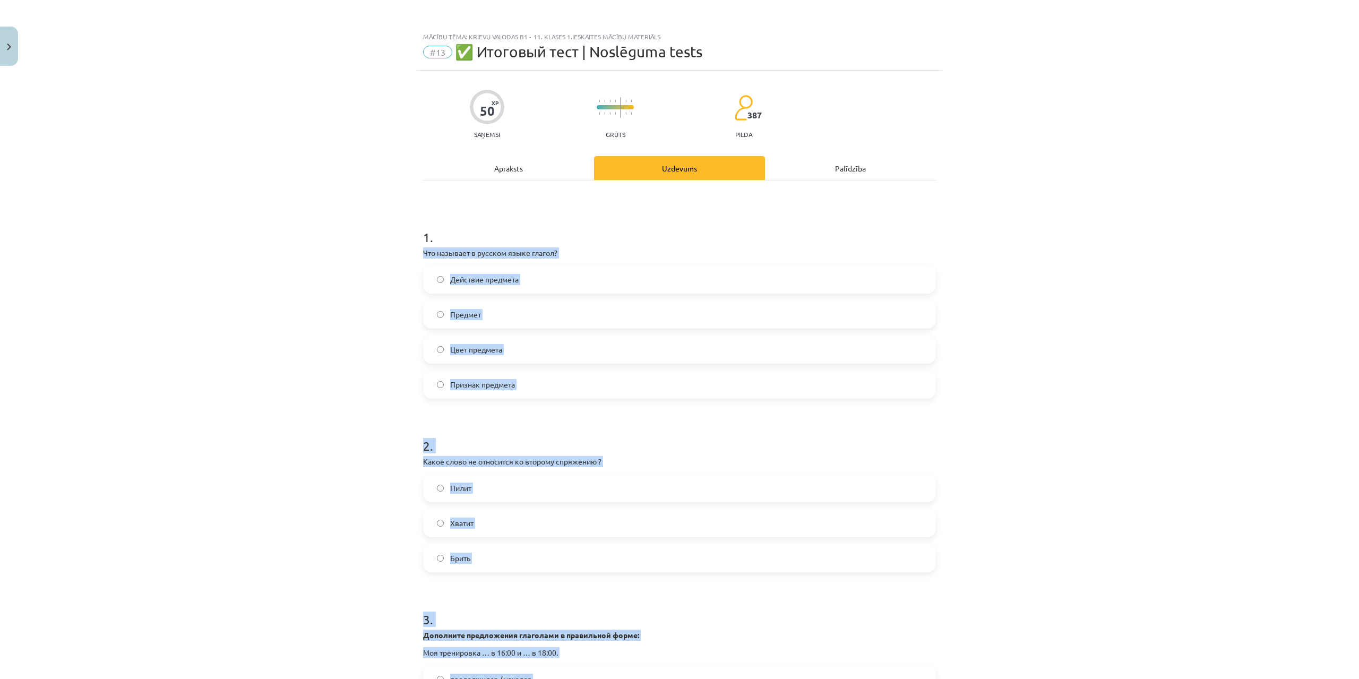
click at [1234, 281] on div "Mācību tēma: Krievu valodas b1 - 11. klases 1.ieskaites mācību materiāls #13 ✅ …" at bounding box center [679, 339] width 1359 height 679
click at [1187, 280] on div "Mācību tēma: Krievu valodas b1 - 11. klases 1.ieskaites mācību materiāls #13 ✅ …" at bounding box center [679, 339] width 1359 height 679
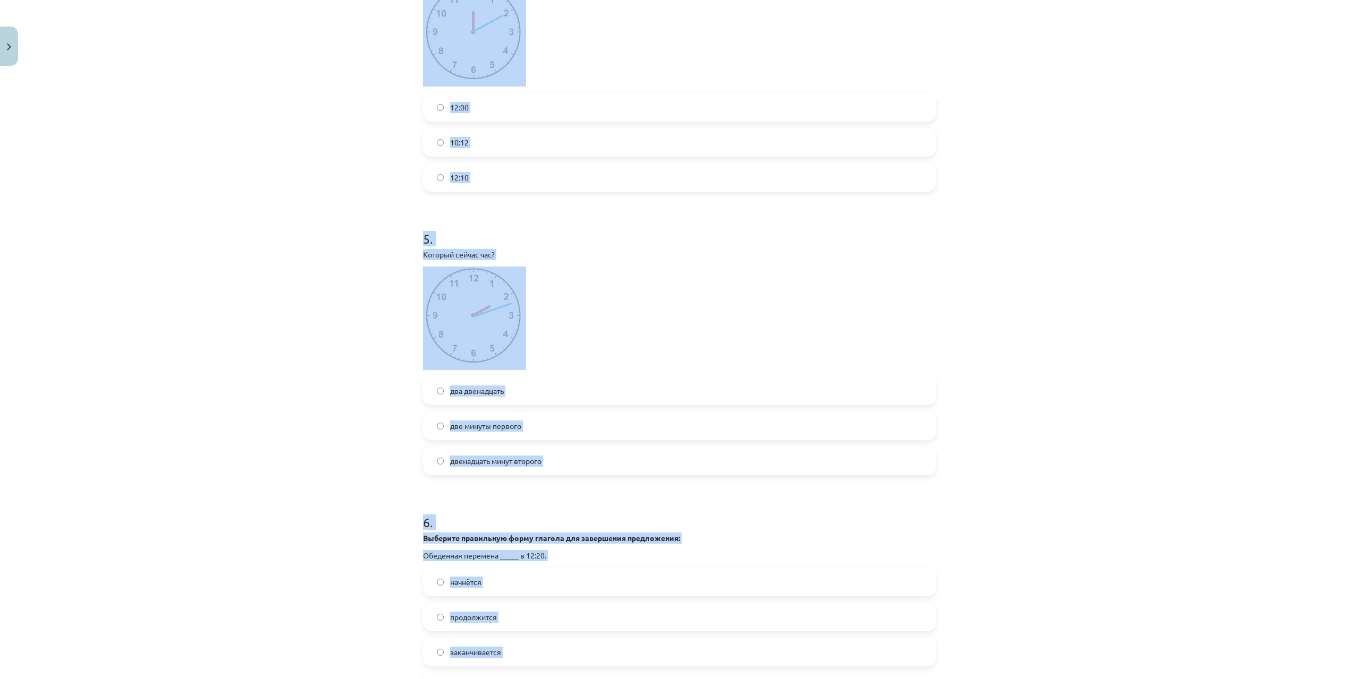
scroll to position [843, 0]
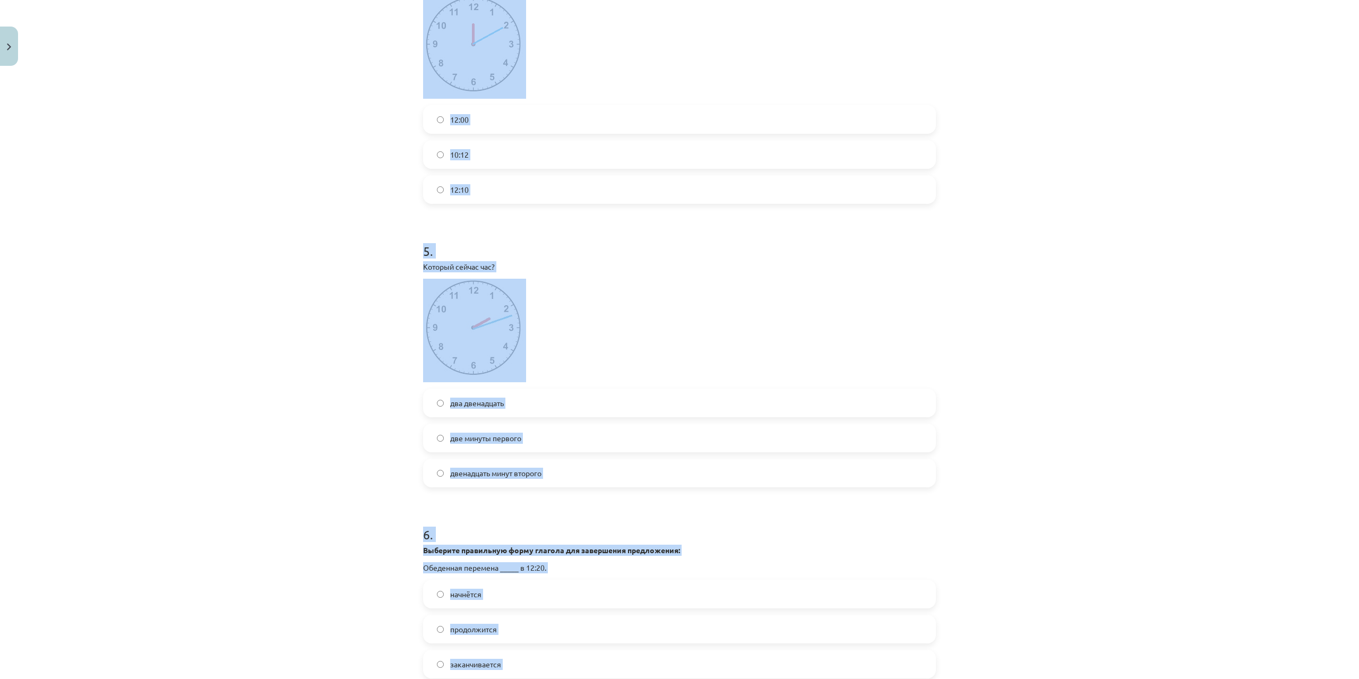
click at [1076, 346] on div "Mācību tēma: Krievu valodas b1 - 11. klases 1.ieskaites mācību materiāls #13 ✅ …" at bounding box center [679, 339] width 1359 height 679
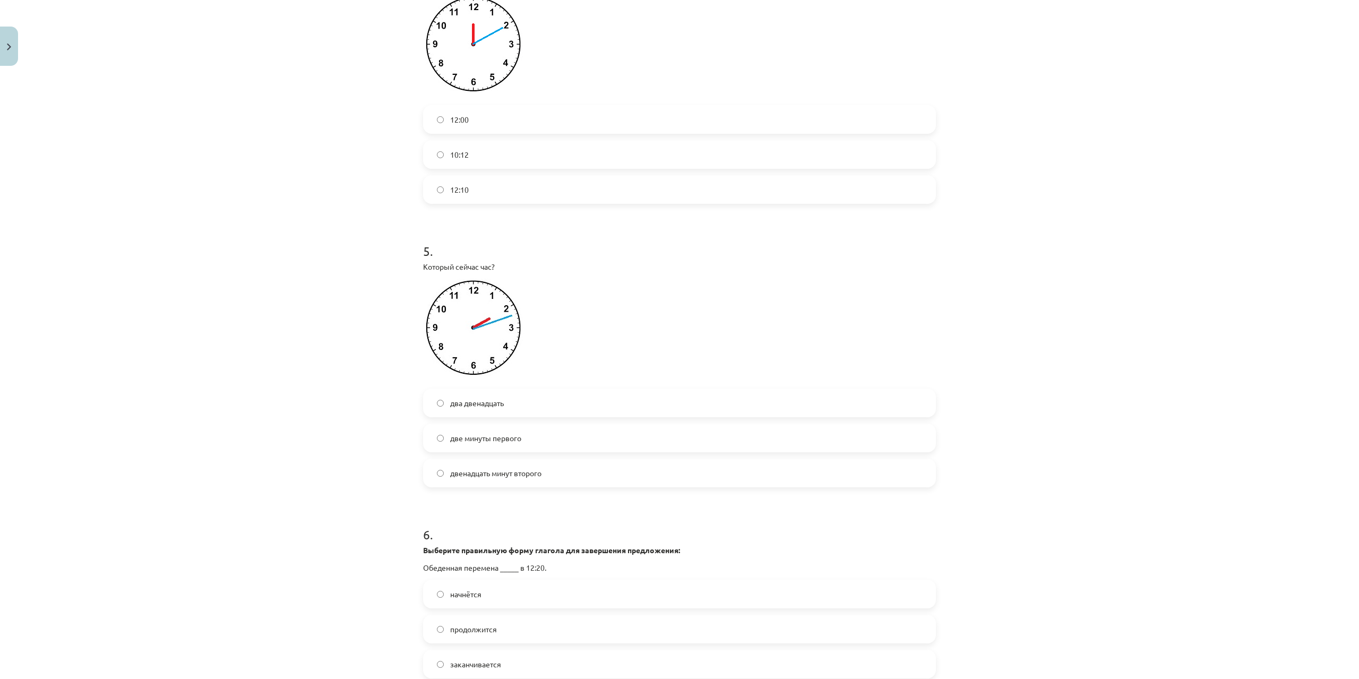
click at [563, 472] on label "двенадцать минут второго" at bounding box center [679, 473] width 511 height 27
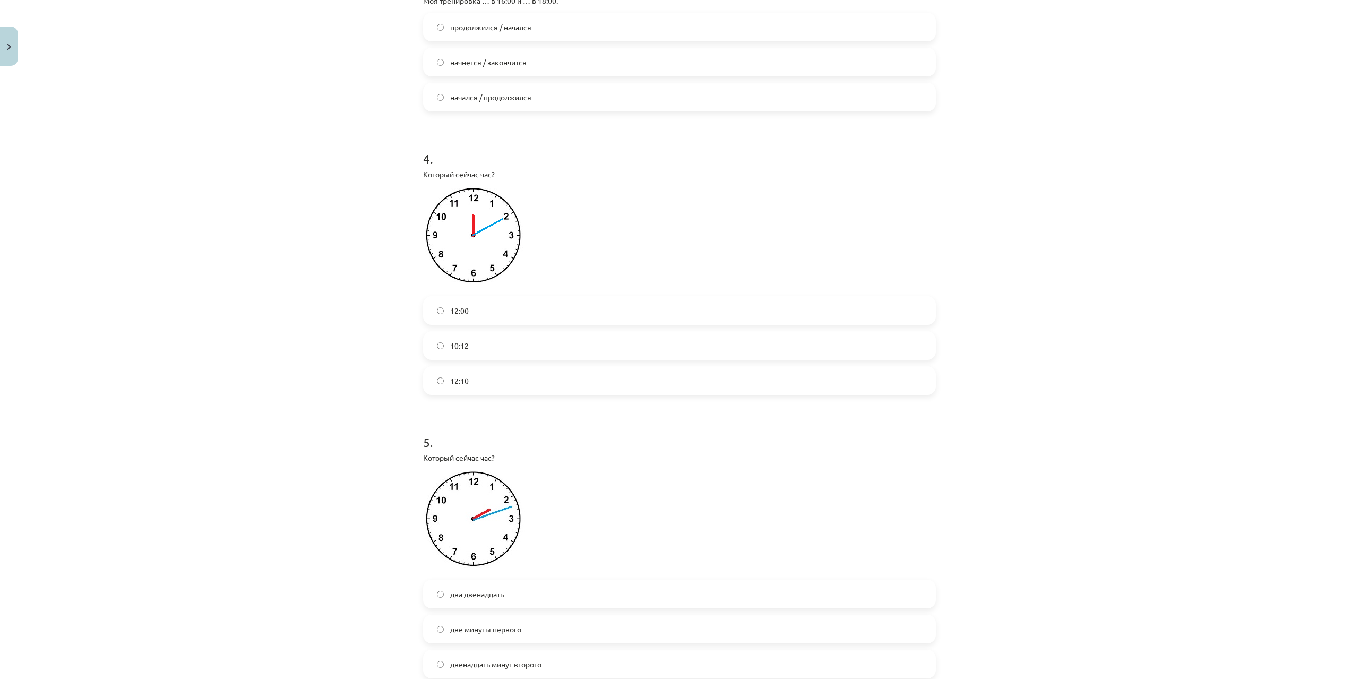
scroll to position [642, 0]
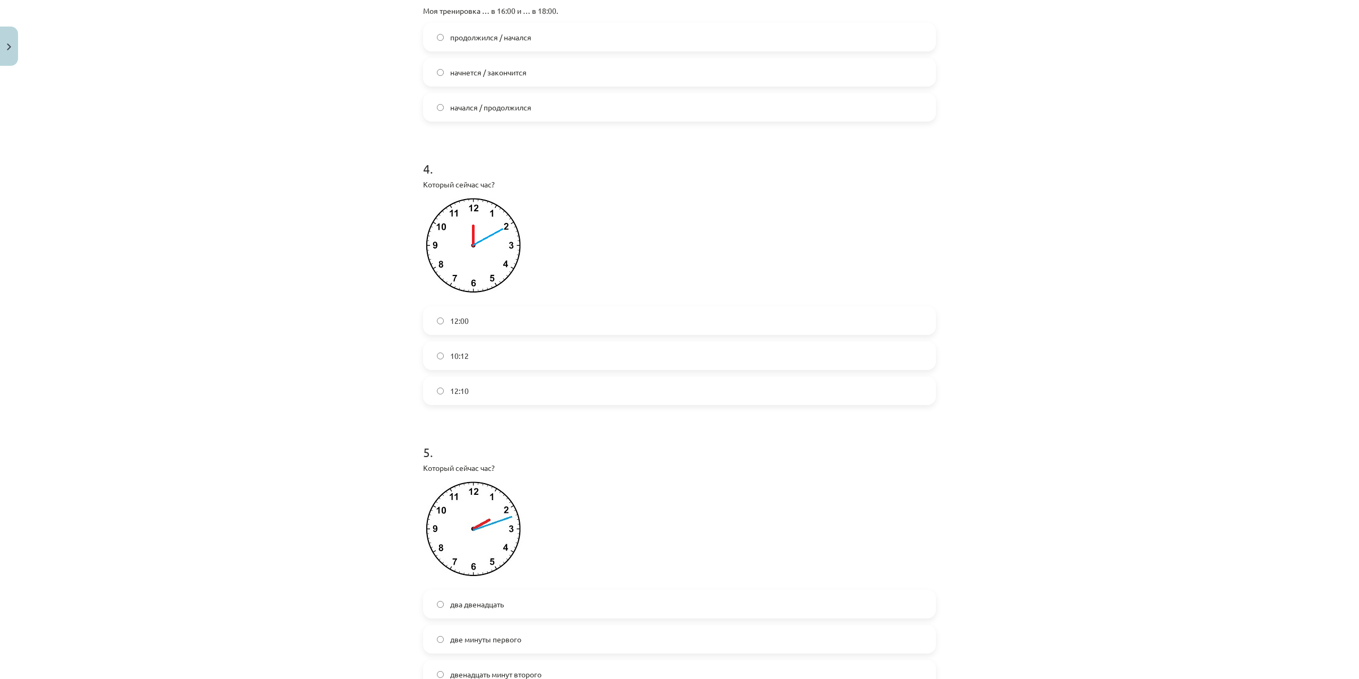
click at [430, 394] on label "12:10" at bounding box center [679, 391] width 511 height 27
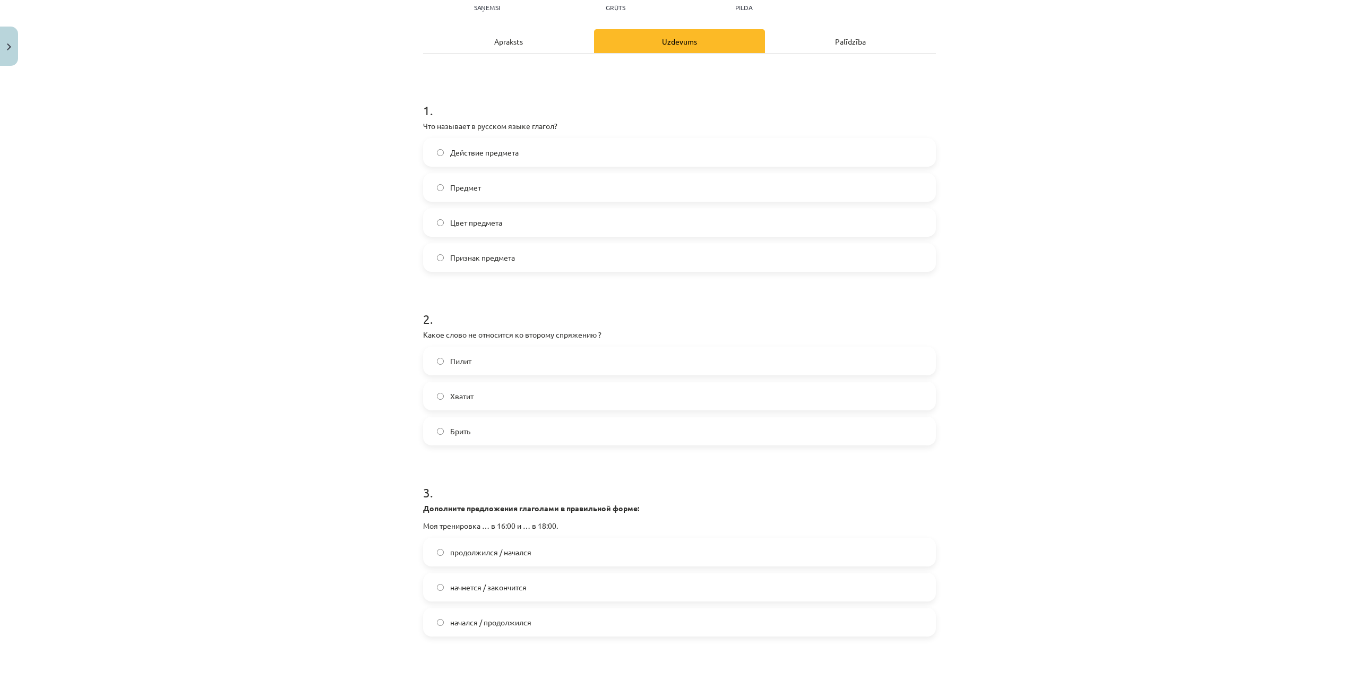
scroll to position [0, 0]
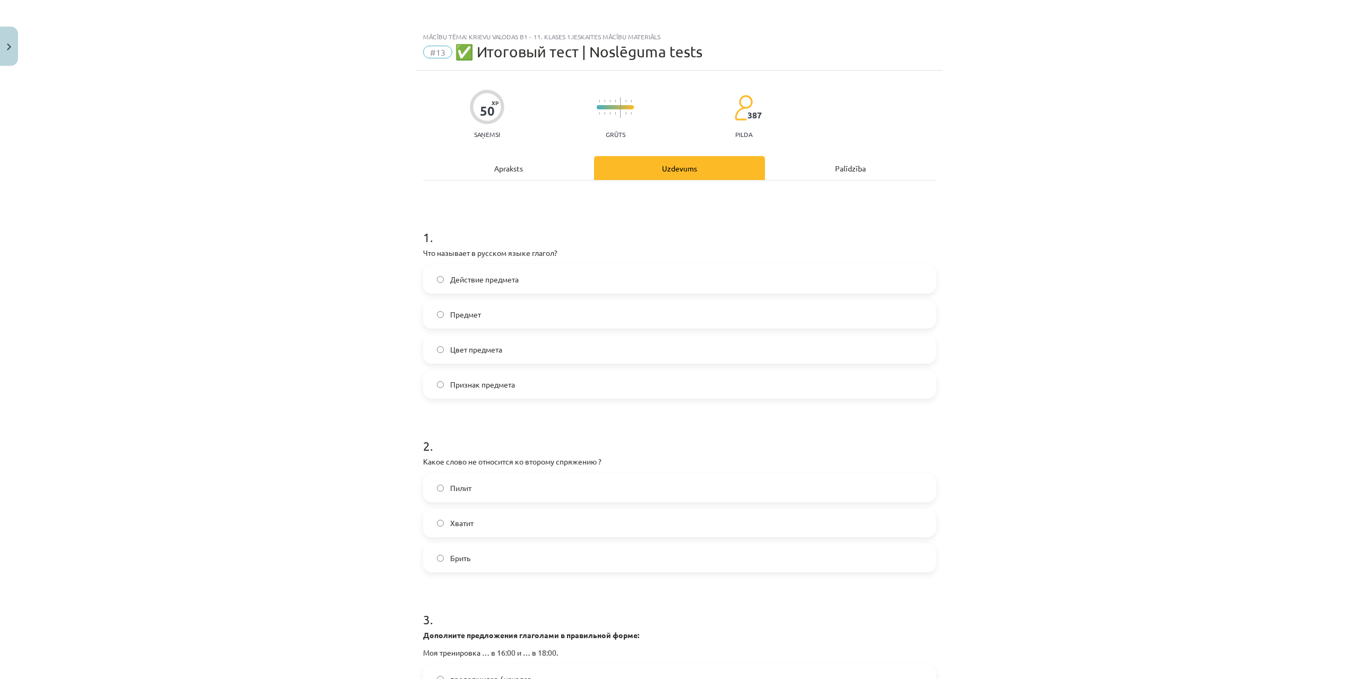
click at [477, 280] on span "Действие предмета" at bounding box center [484, 279] width 68 height 11
click at [454, 485] on span "Пилит" at bounding box center [460, 488] width 21 height 11
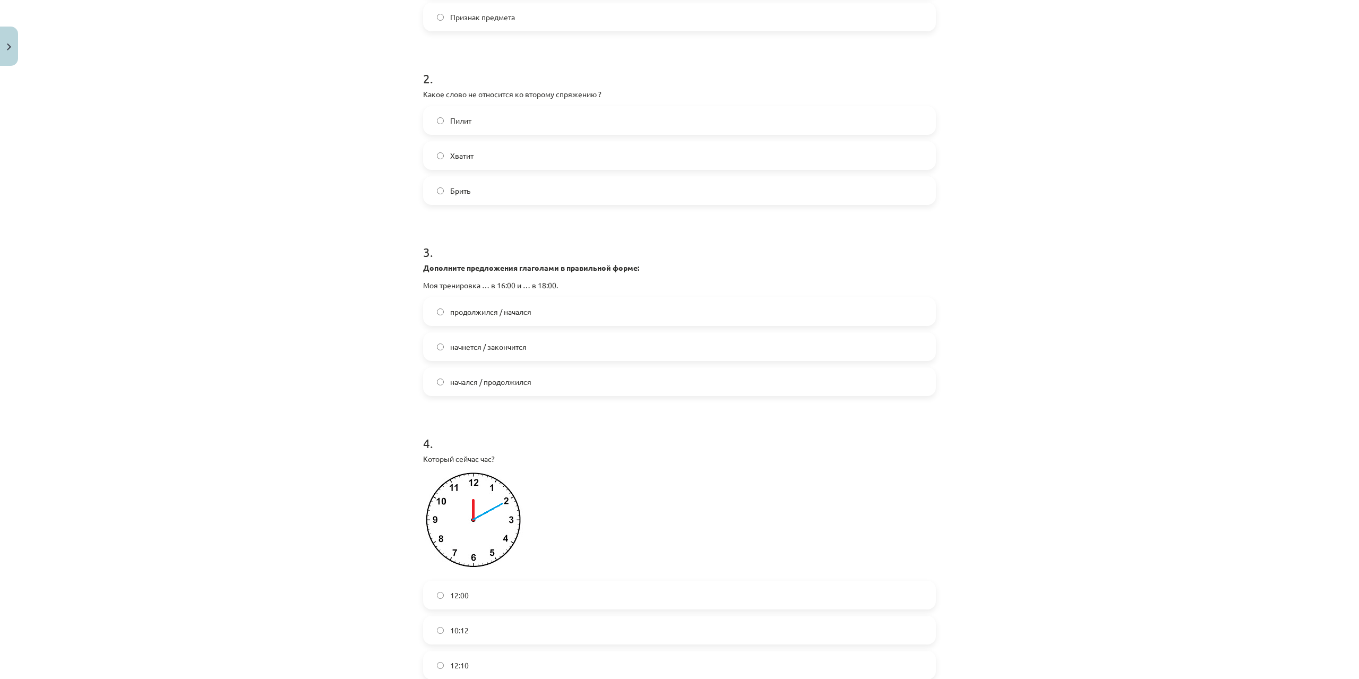
scroll to position [340, 0]
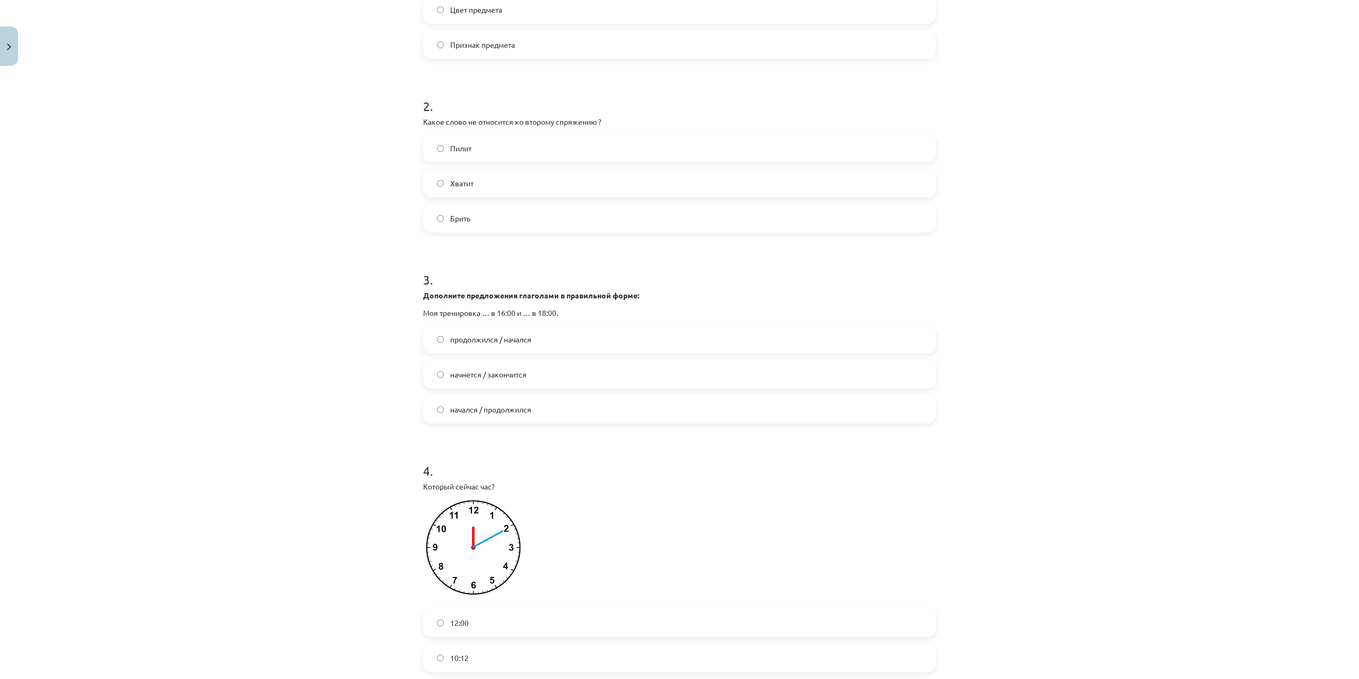
click at [486, 375] on span "начнется / закончится" at bounding box center [488, 374] width 76 height 11
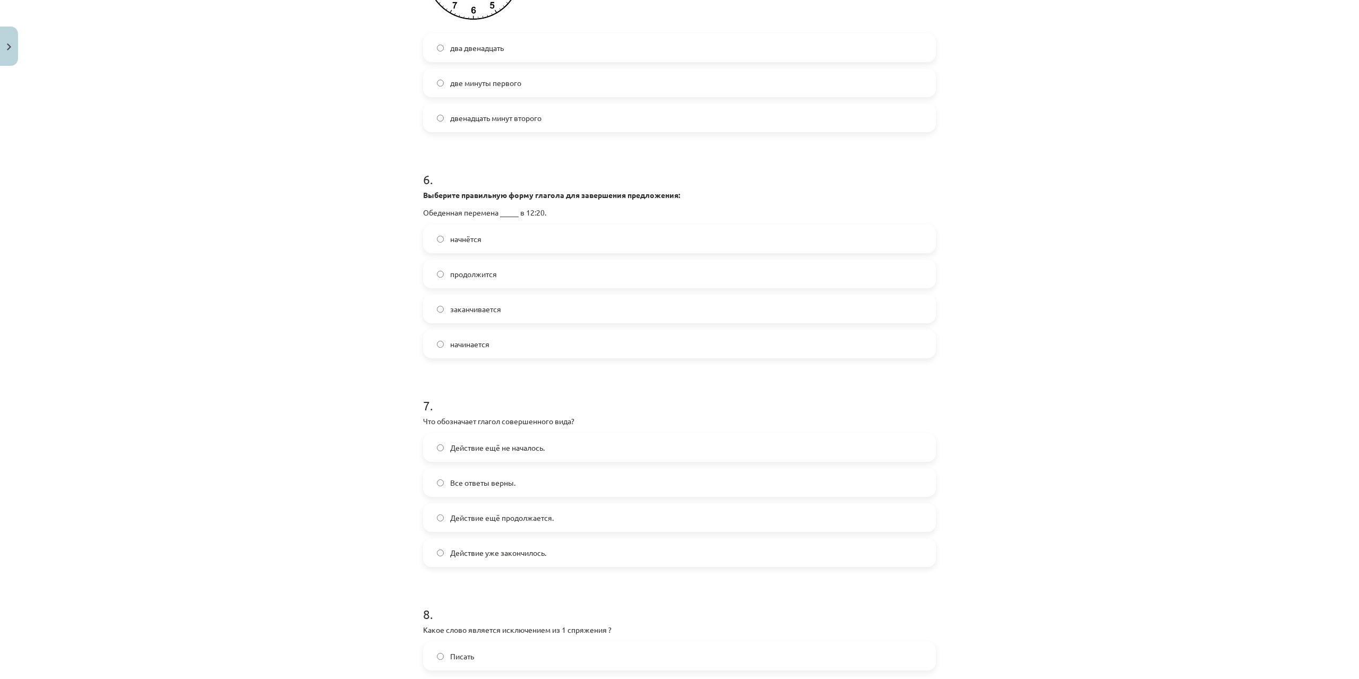
scroll to position [1282, 0]
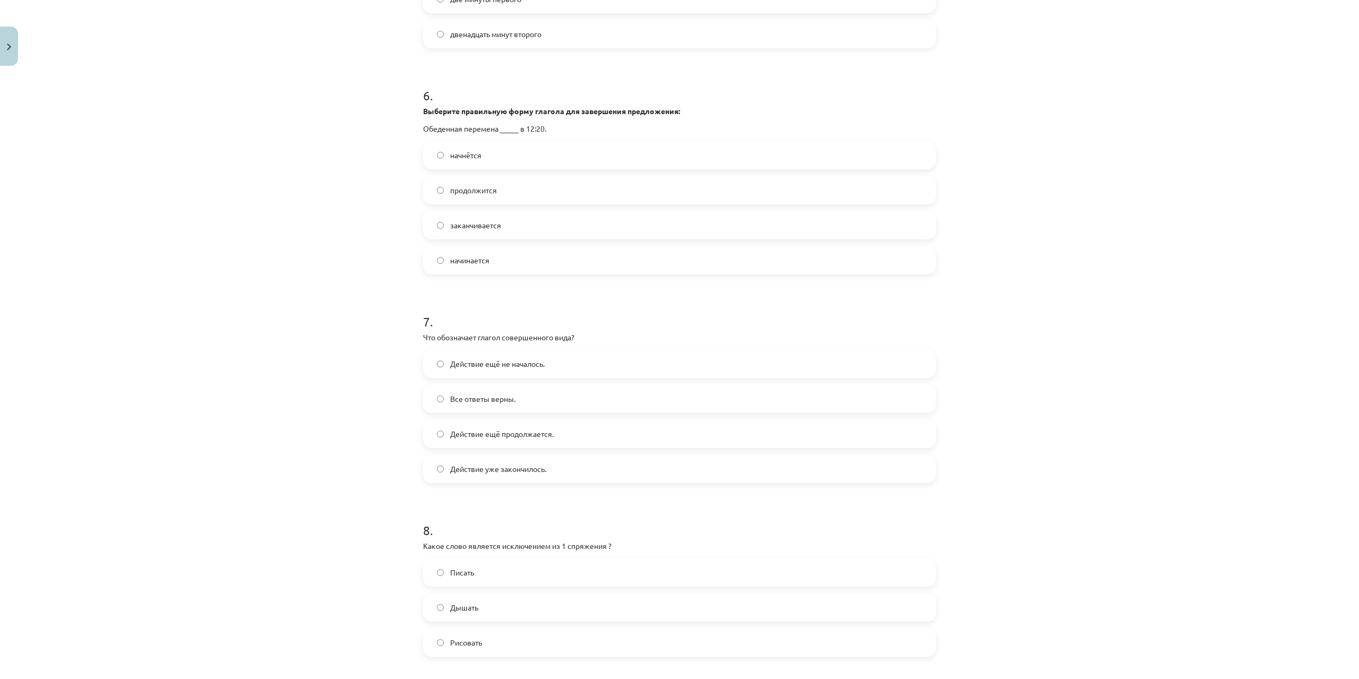
click at [475, 156] on span "начнётся" at bounding box center [465, 155] width 31 height 11
click at [500, 472] on span "Действие уже закончилось." at bounding box center [498, 469] width 96 height 11
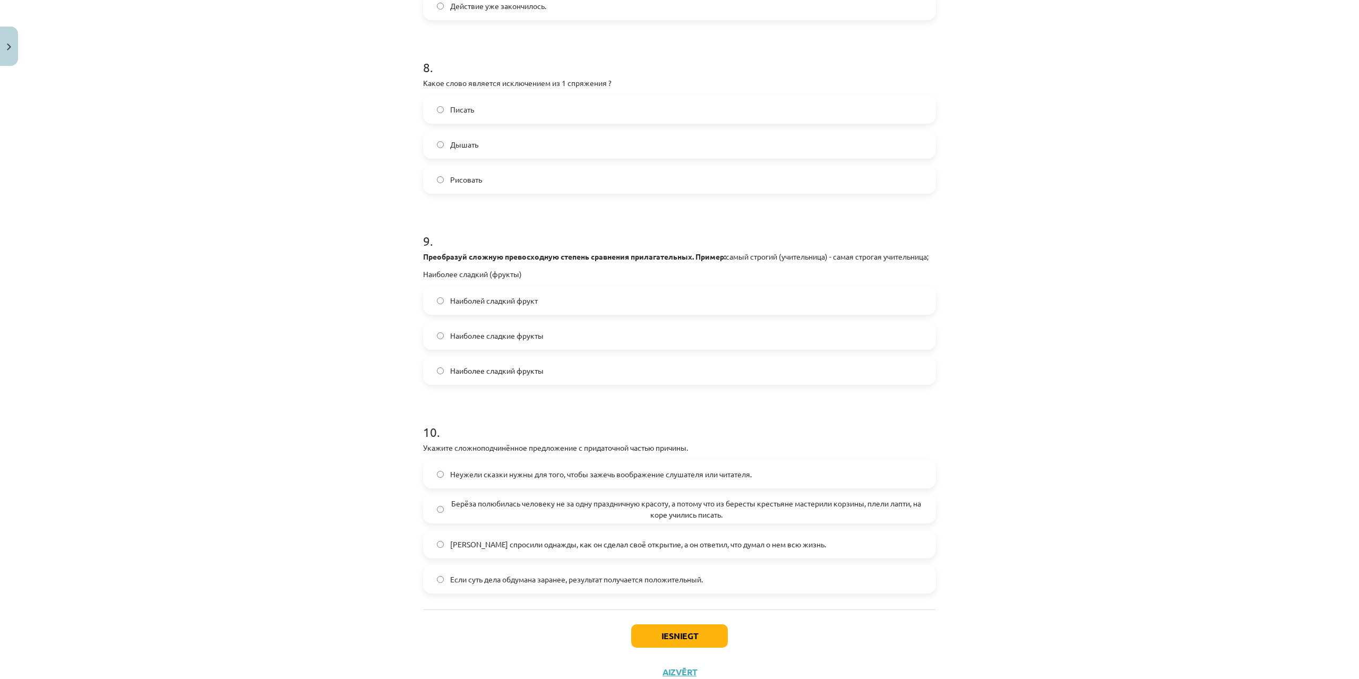
scroll to position [1765, 0]
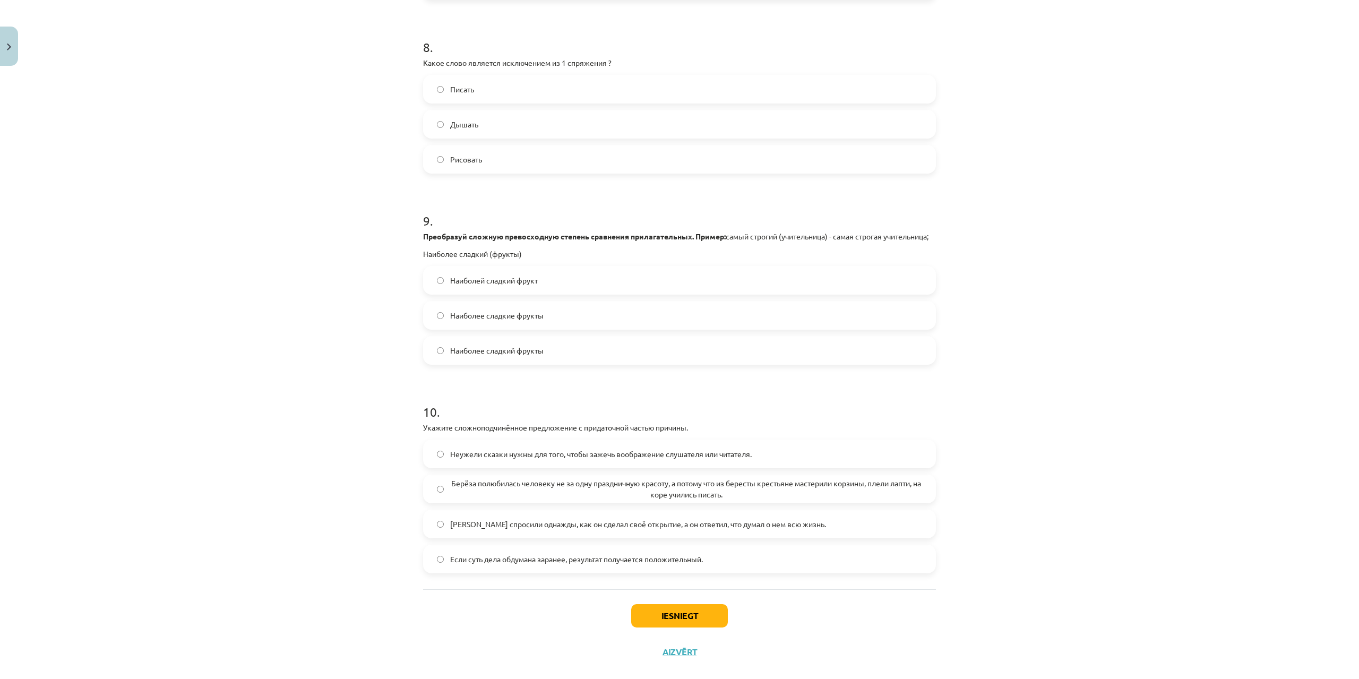
click at [451, 133] on label "Дышать" at bounding box center [679, 124] width 511 height 27
click at [469, 321] on span "Наиболее сладкие фрукты" at bounding box center [496, 315] width 93 height 11
click at [451, 491] on span "Берёза полюбилась человеку не за одну праздничную красоту, а потому что из бере…" at bounding box center [686, 489] width 472 height 22
click at [675, 628] on button "Iesniegt" at bounding box center [679, 615] width 97 height 23
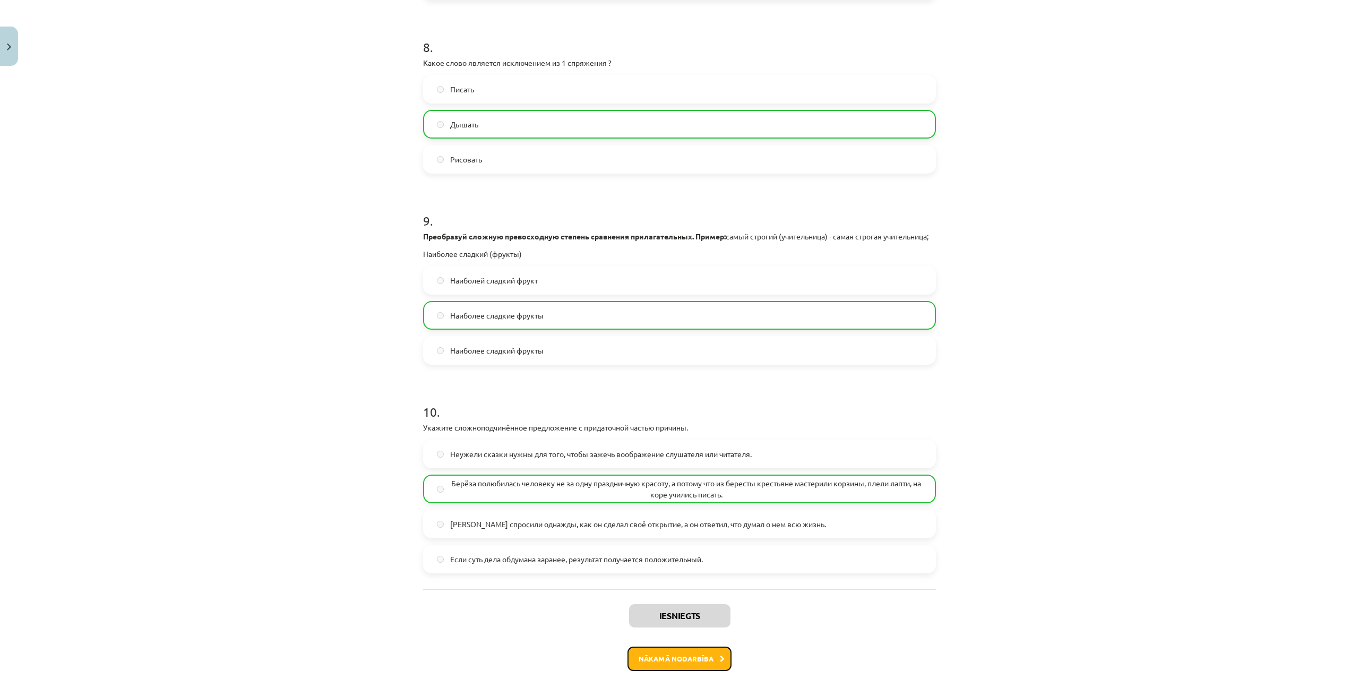
click at [668, 668] on button "Nākamā nodarbība" at bounding box center [680, 659] width 104 height 24
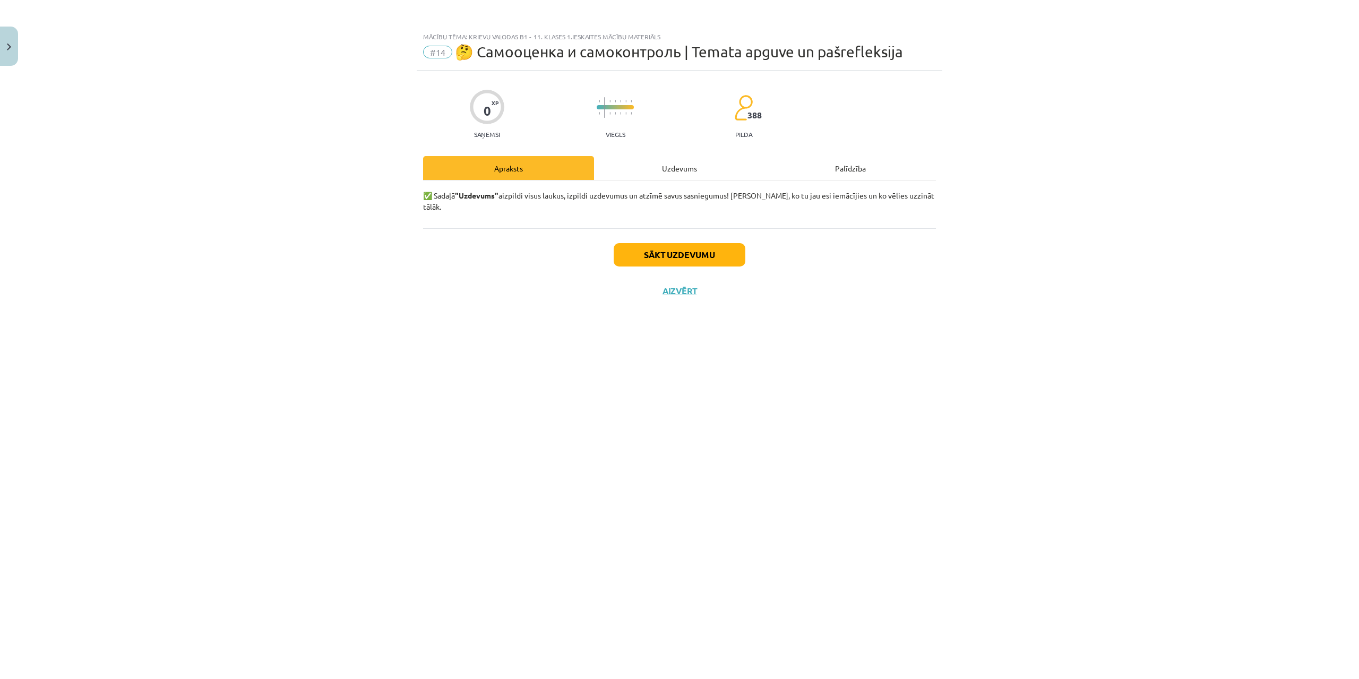
scroll to position [0, 0]
click at [641, 248] on button "Sākt uzdevumu" at bounding box center [680, 254] width 132 height 23
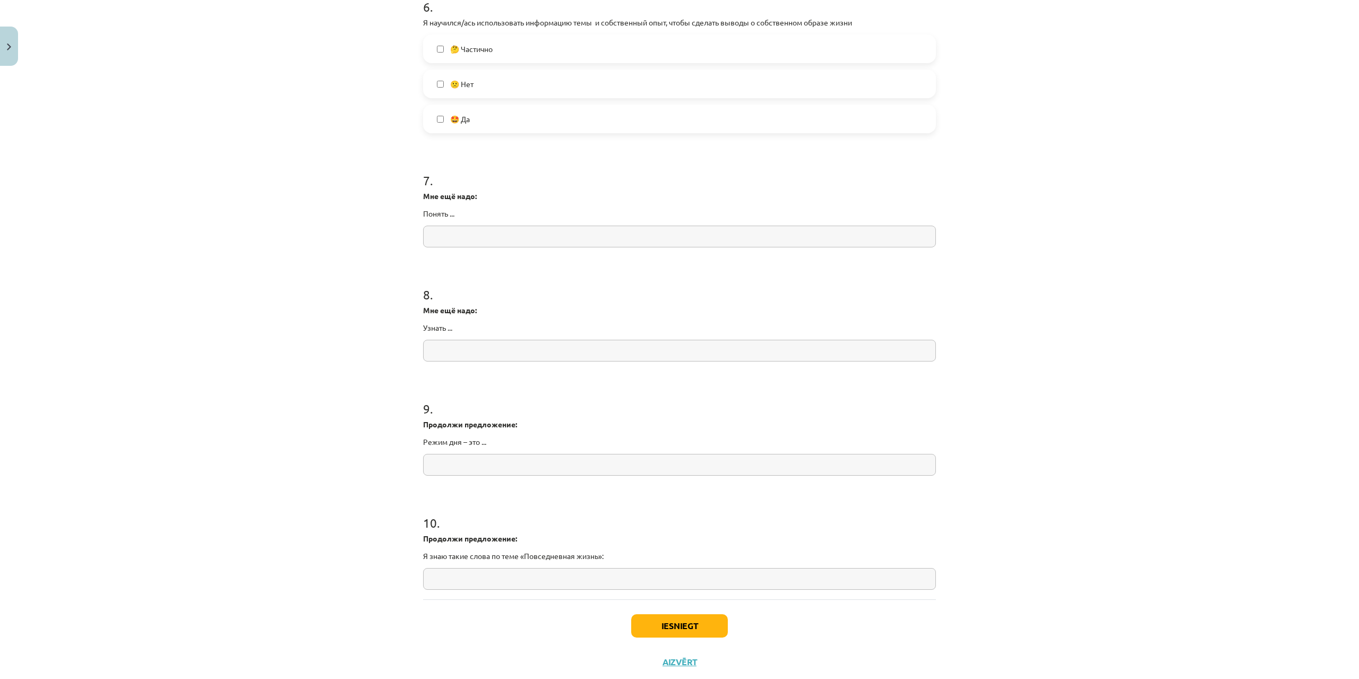
scroll to position [1126, 0]
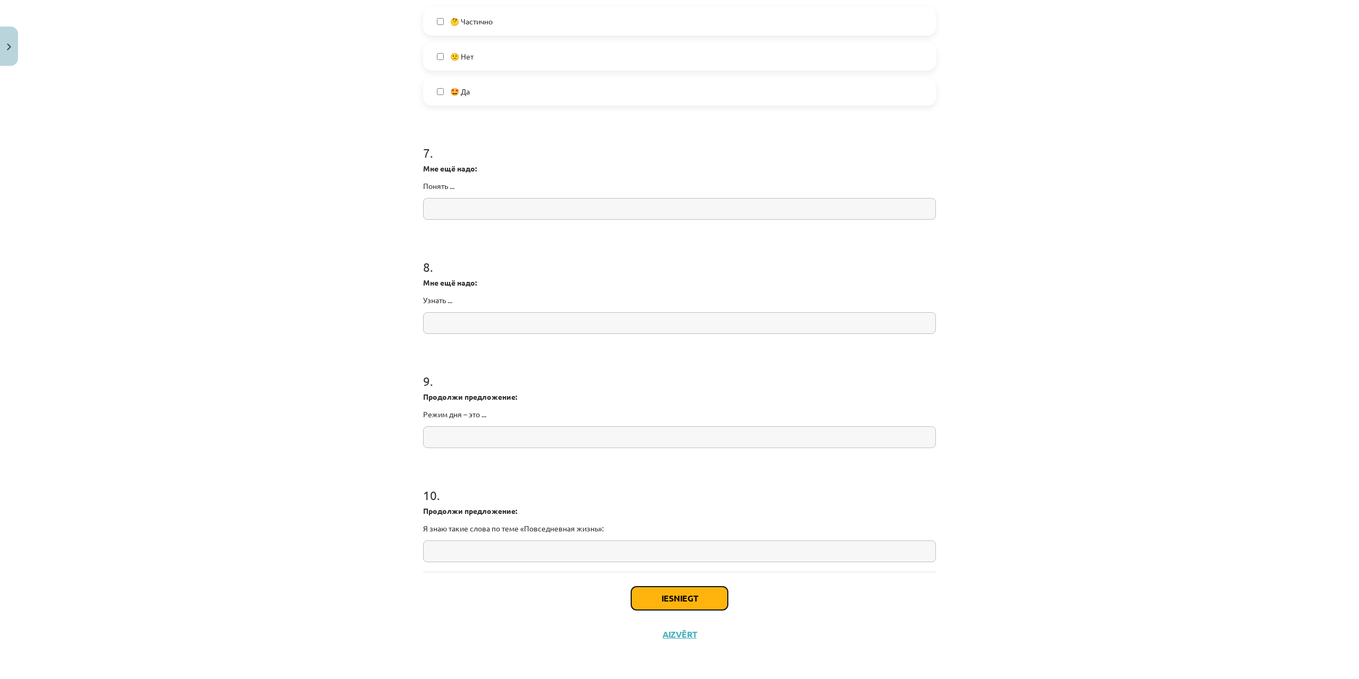
click at [697, 593] on button "Iesniegt" at bounding box center [679, 598] width 97 height 23
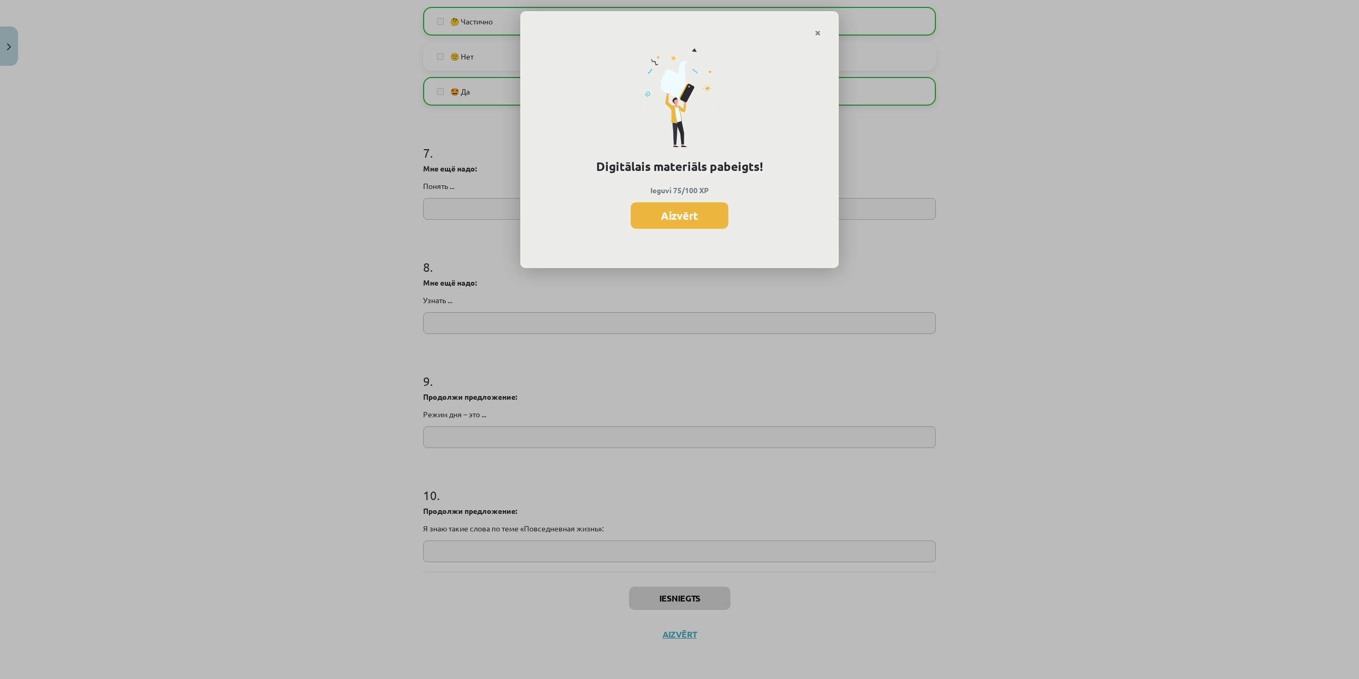
click at [683, 208] on button "Aizvērt" at bounding box center [680, 215] width 98 height 27
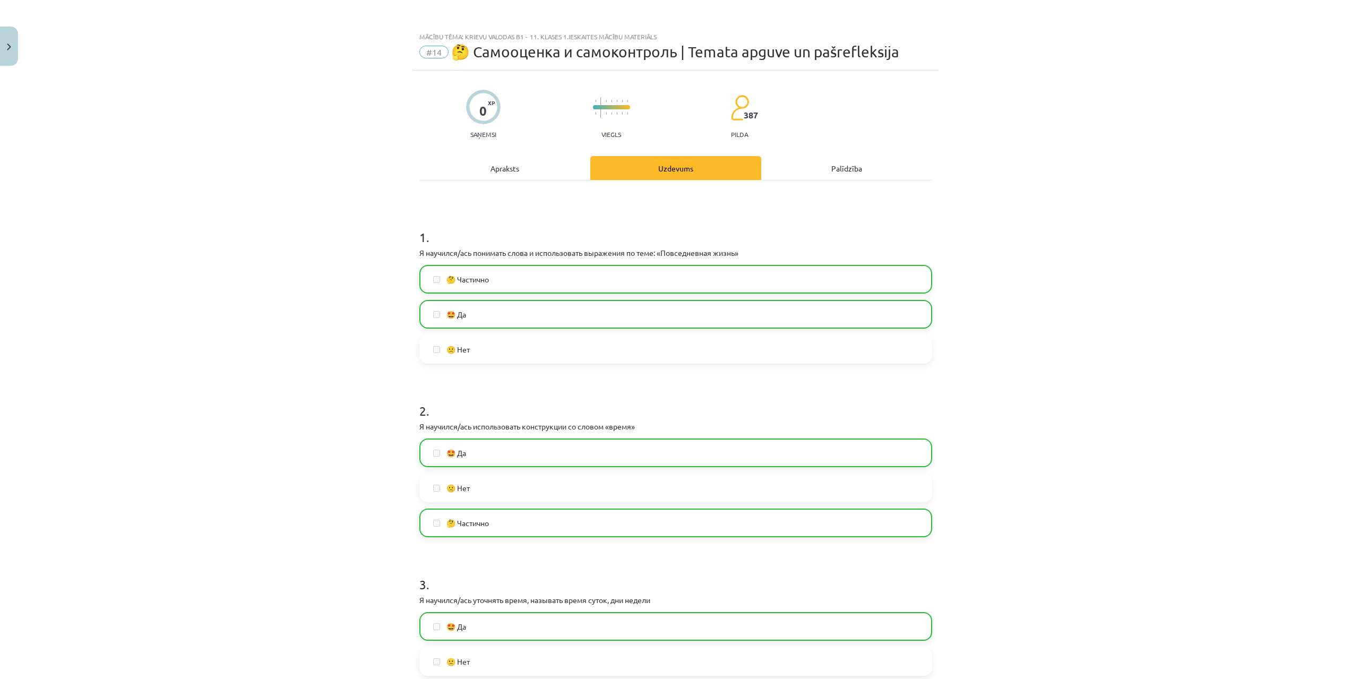
scroll to position [475, 0]
click at [0, 44] on button "Close" at bounding box center [9, 46] width 18 height 39
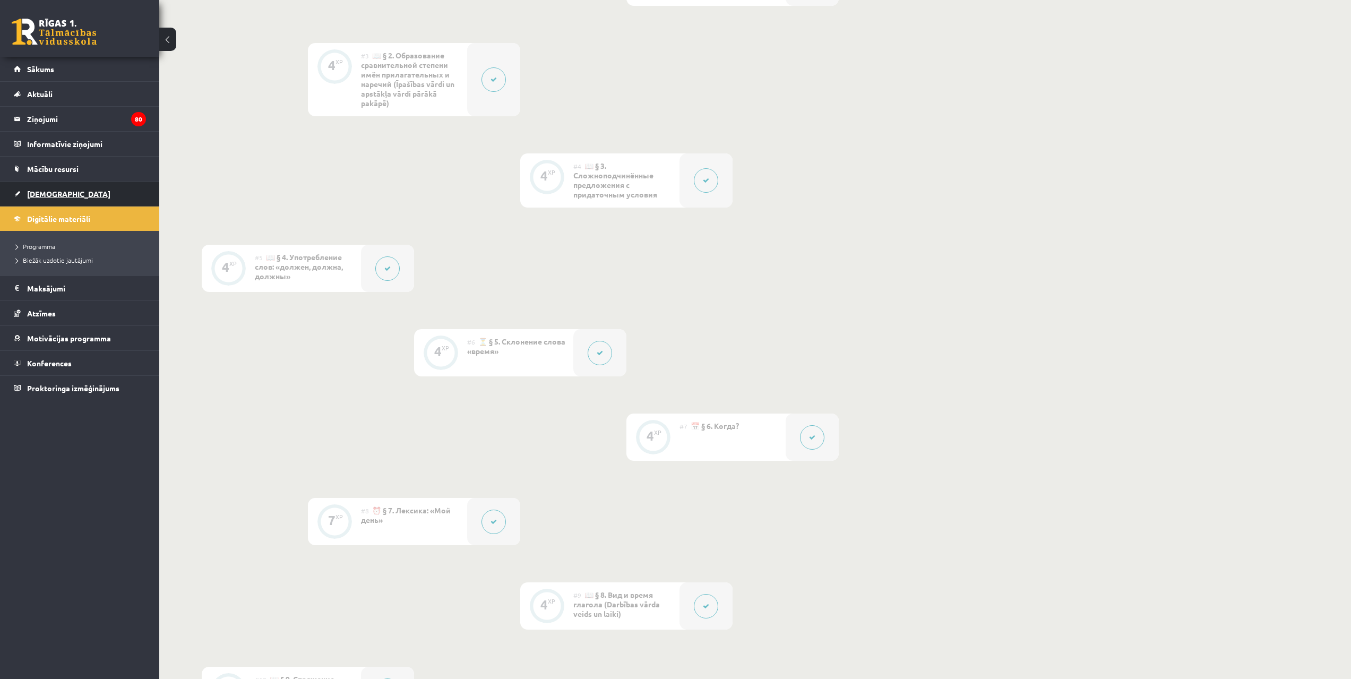
click at [50, 182] on link "[DEMOGRAPHIC_DATA]" at bounding box center [80, 194] width 132 height 24
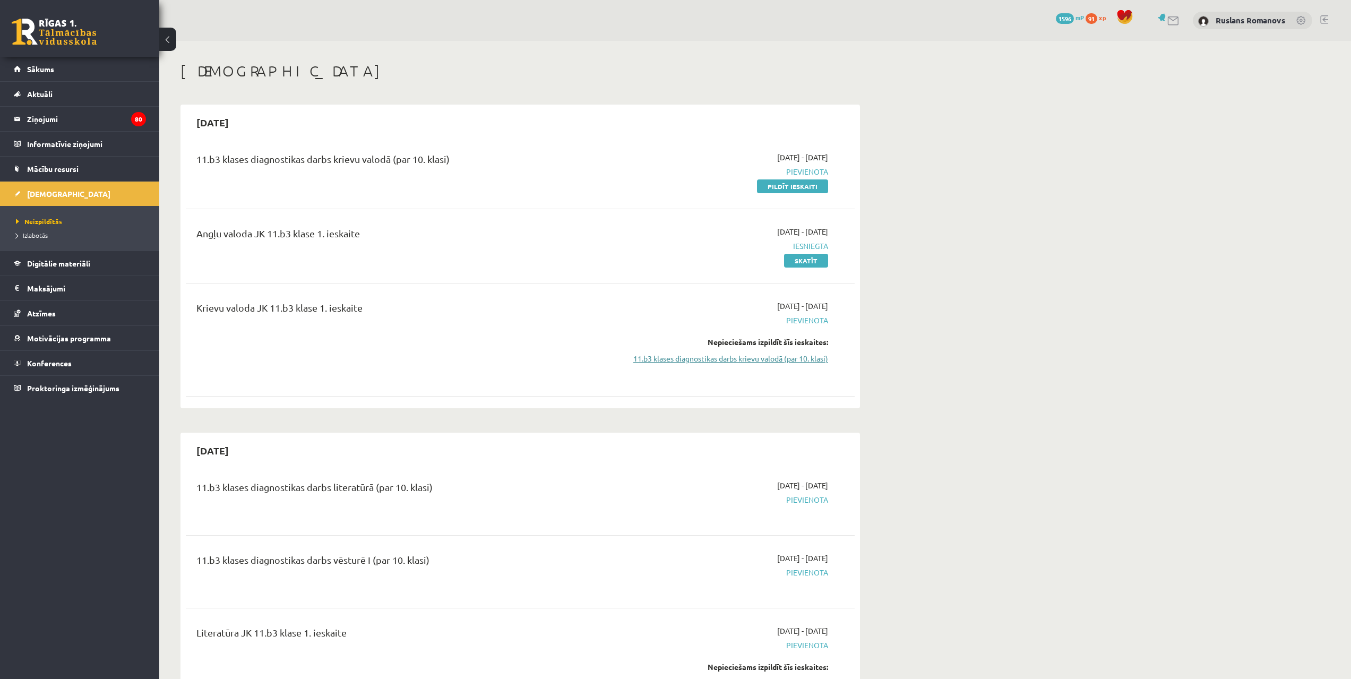
click at [785, 356] on link "11.b3 klases diagnostikas darbs krievu valodā (par 10. klasi)" at bounding box center [728, 358] width 200 height 11
click at [762, 184] on link "Pildīt ieskaiti" at bounding box center [792, 186] width 71 height 14
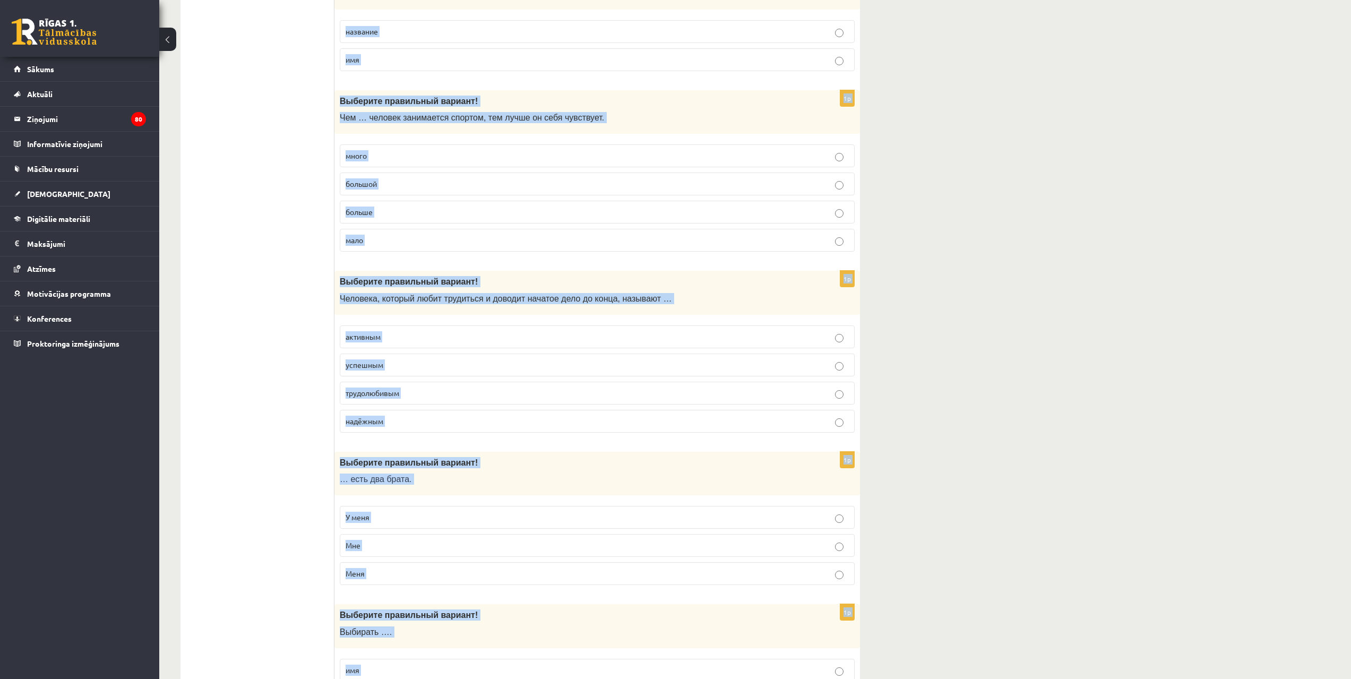
scroll to position [3151, 0]
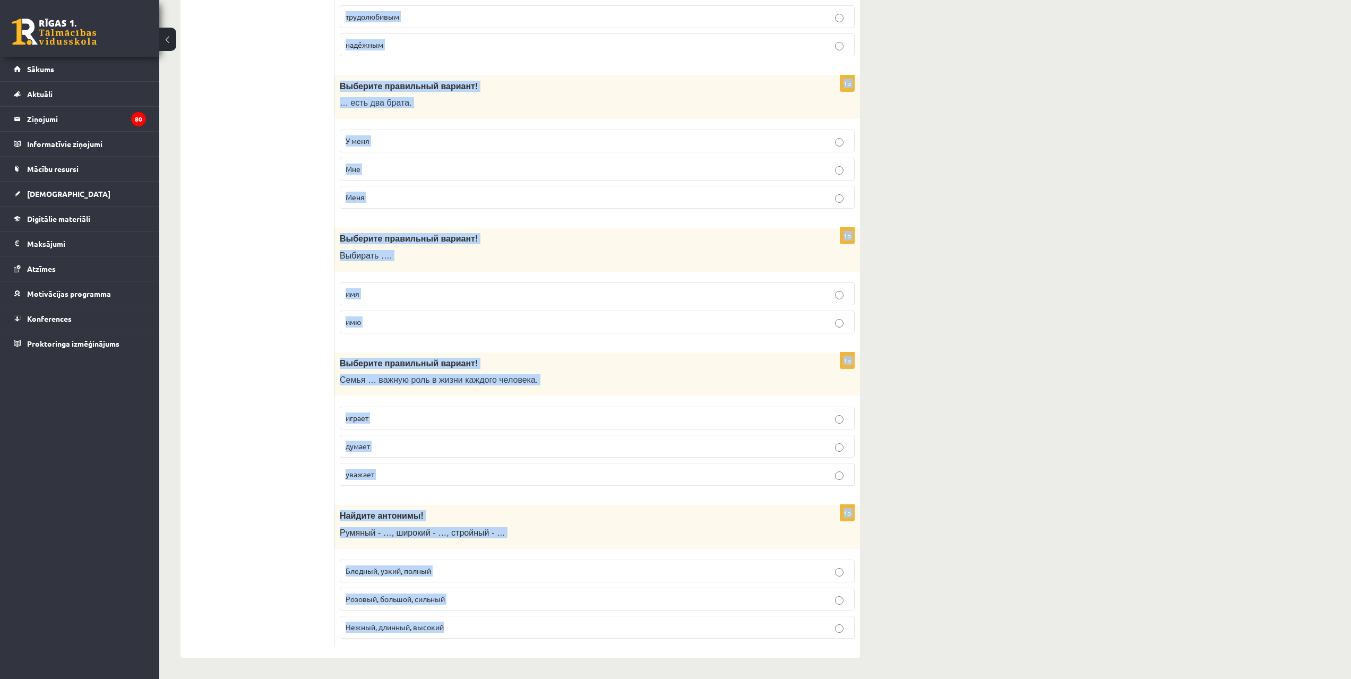
drag, startPoint x: 339, startPoint y: 212, endPoint x: 744, endPoint y: 633, distance: 583.9
copy form "Loremips dolorsitam consect! Adi elits doeius, te in utlaboreet dolo — magnaal …"
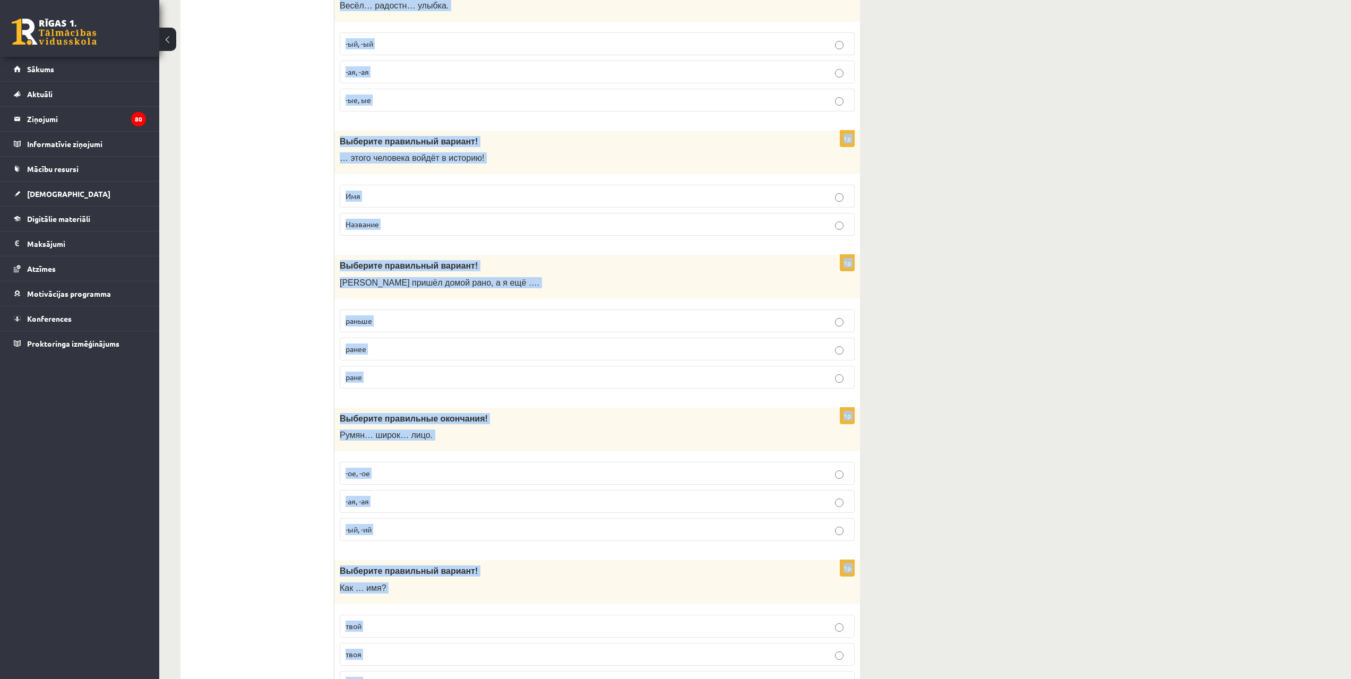
scroll to position [0, 0]
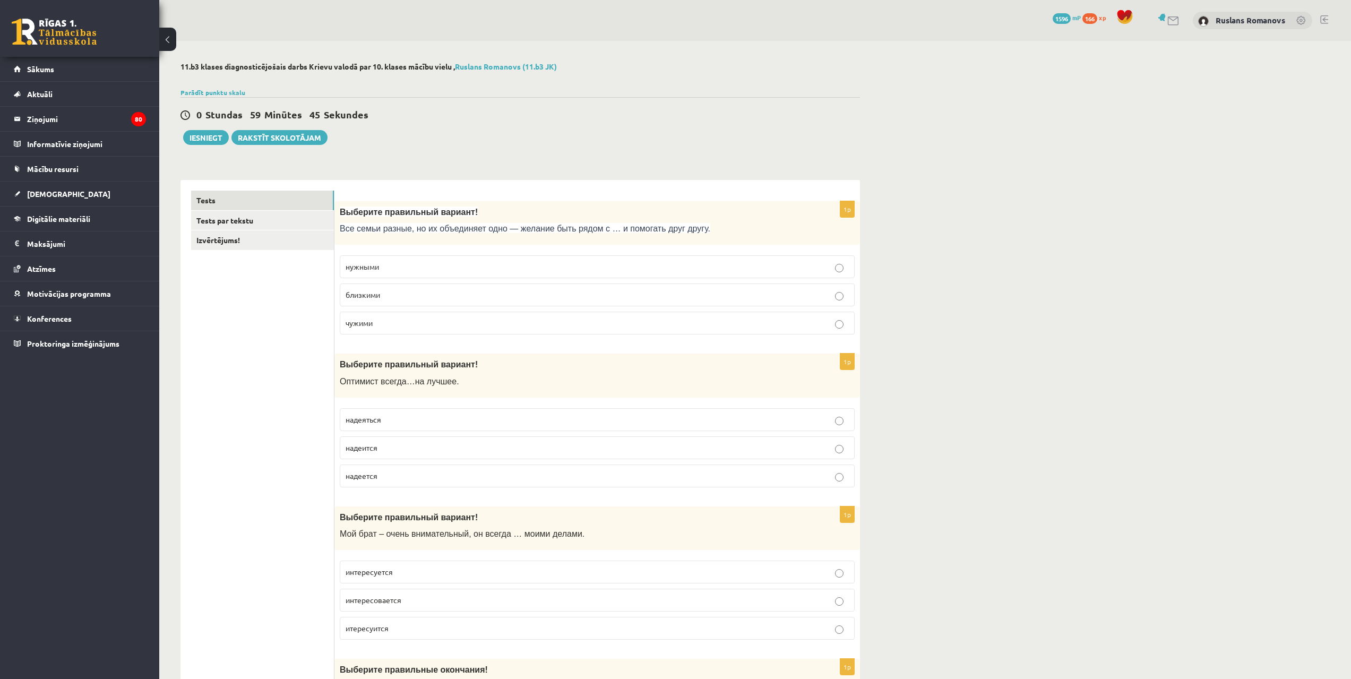
click at [384, 296] on p "близкими" at bounding box center [597, 294] width 503 height 11
click at [397, 475] on p "надеется" at bounding box center [597, 475] width 503 height 11
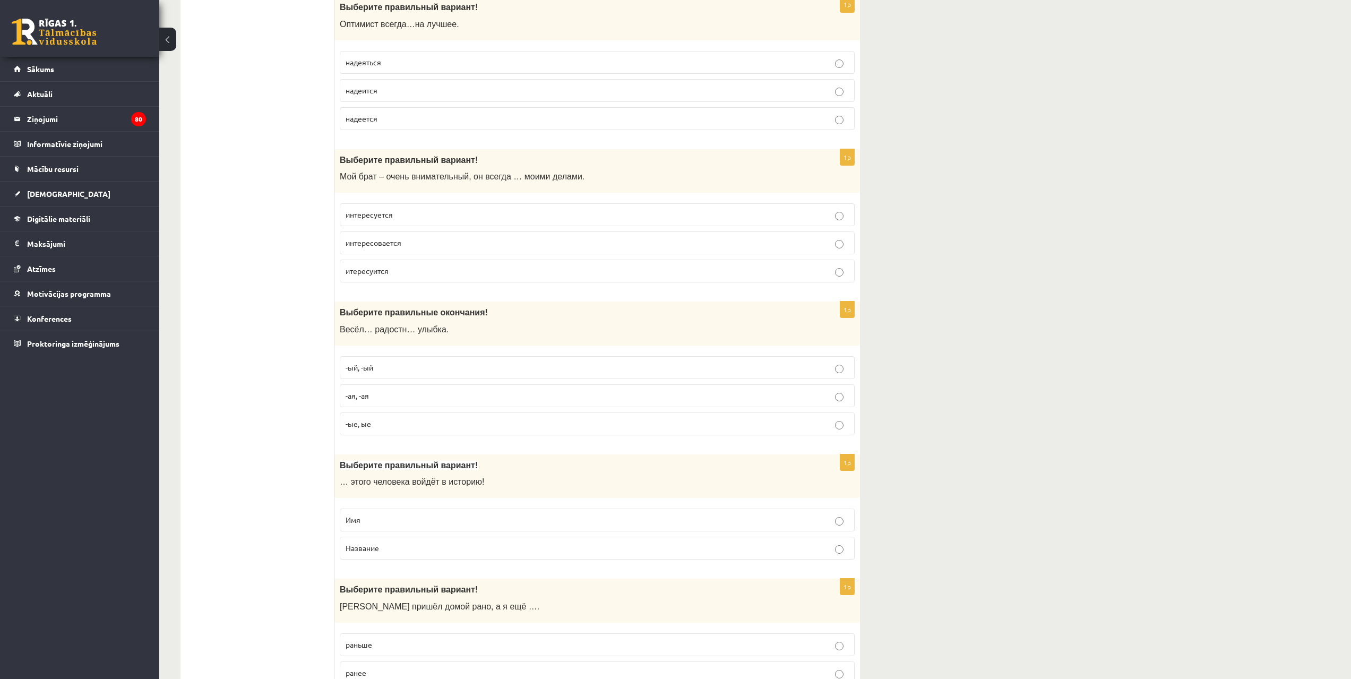
scroll to position [336, 0]
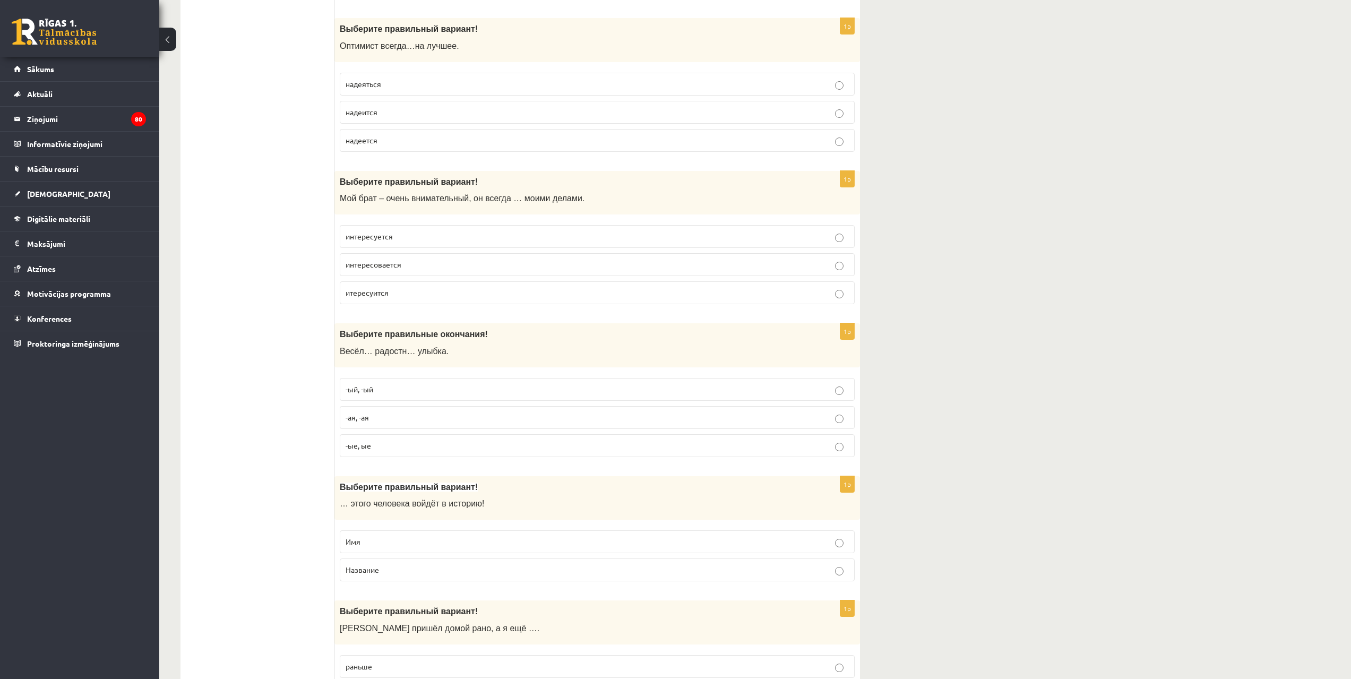
click at [495, 242] on p "интересуется" at bounding box center [597, 236] width 503 height 11
click at [376, 410] on label "-ая, -ая" at bounding box center [597, 417] width 515 height 23
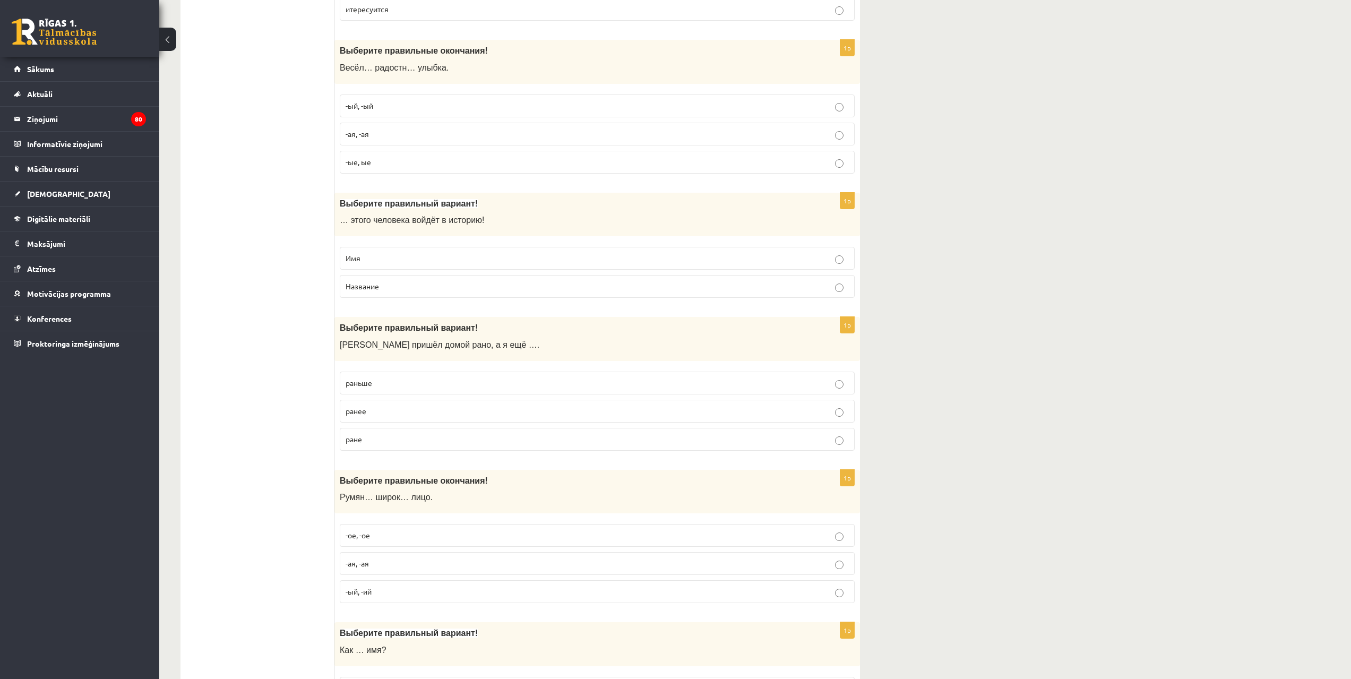
scroll to position [668, 0]
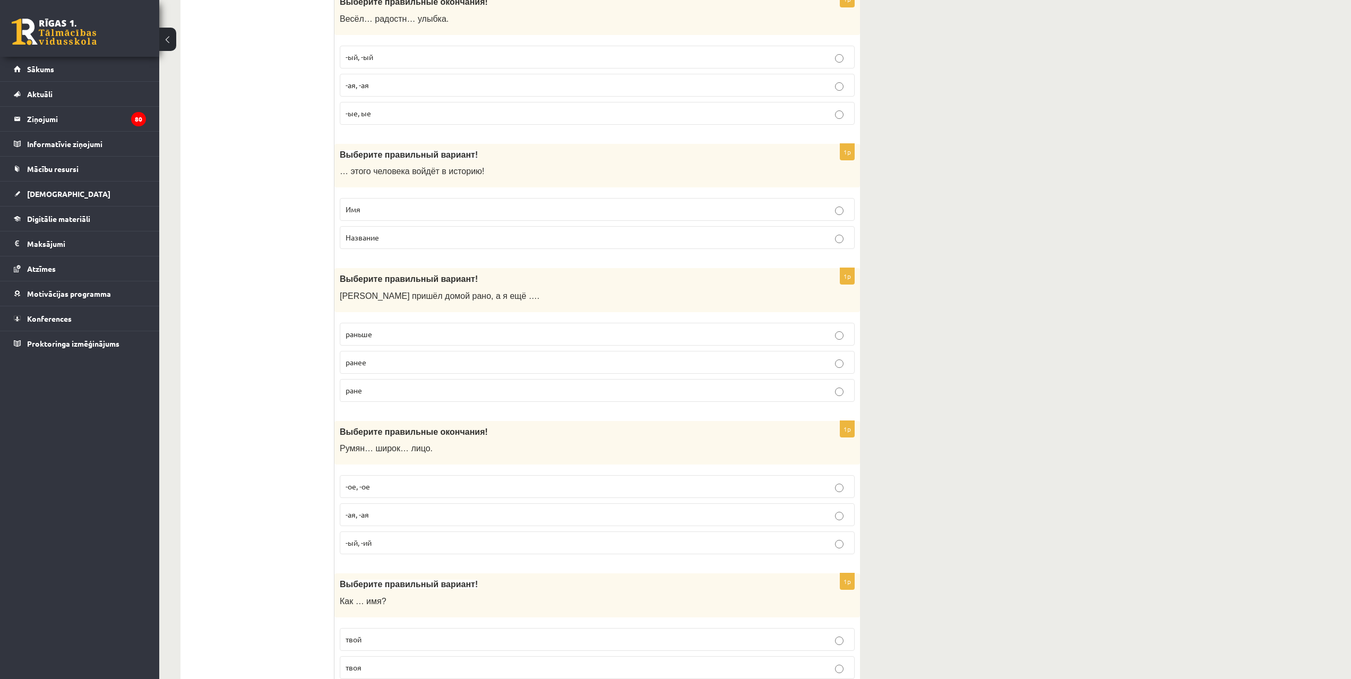
click at [364, 211] on p "Имя" at bounding box center [597, 209] width 503 height 11
click at [375, 333] on p "раньше" at bounding box center [597, 334] width 503 height 11
click at [390, 484] on p "-ое, -ое" at bounding box center [597, 486] width 503 height 11
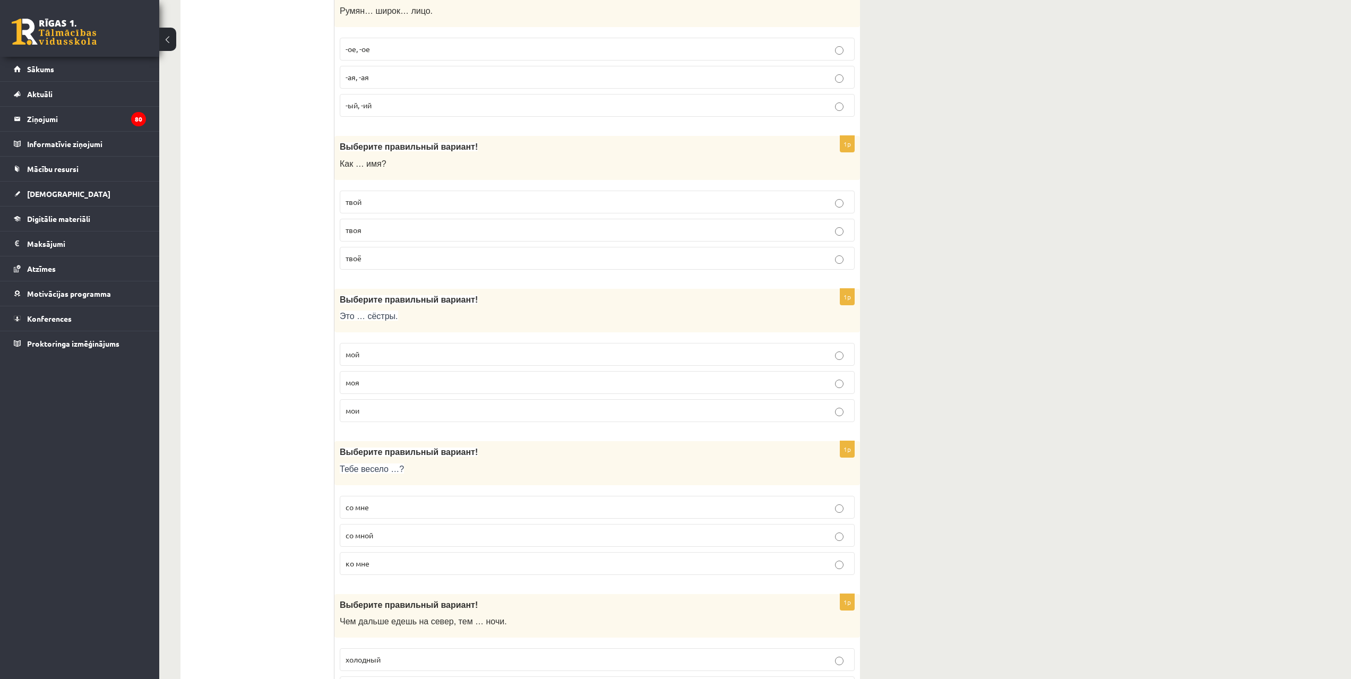
scroll to position [1139, 0]
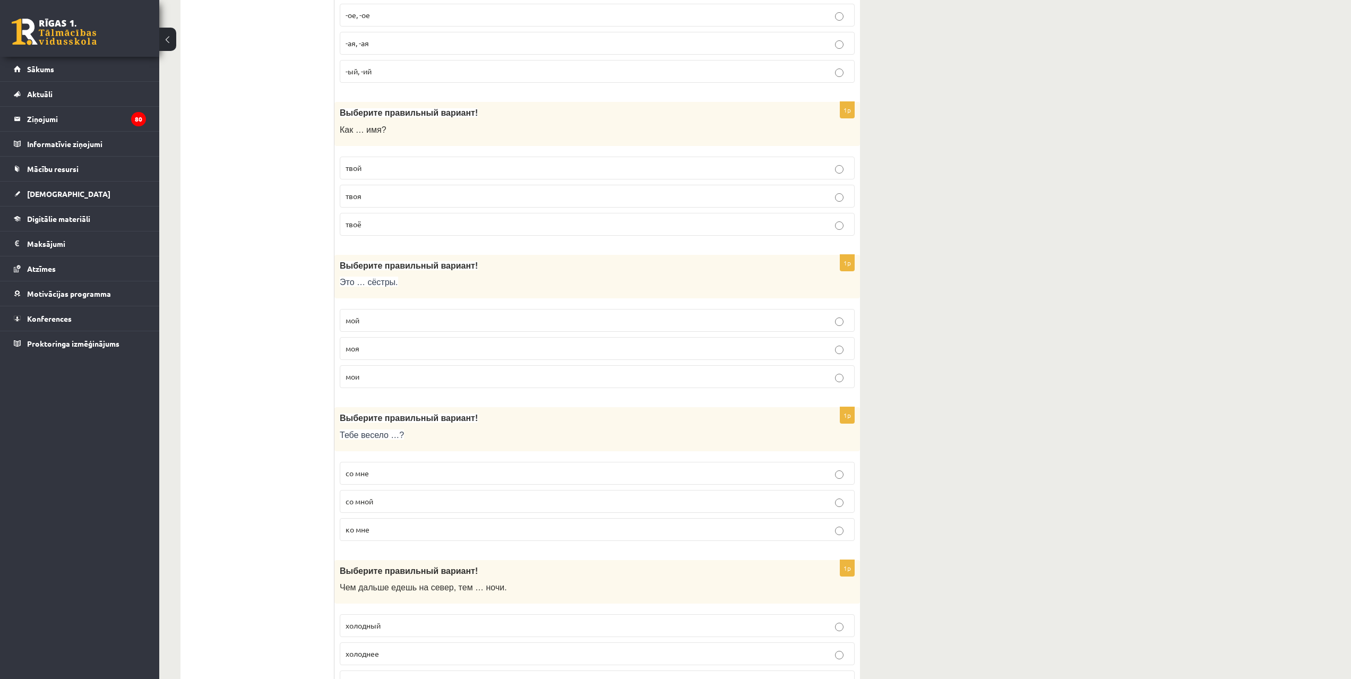
click at [362, 169] on p "твой" at bounding box center [597, 167] width 503 height 11
click at [369, 381] on p "мои" at bounding box center [597, 376] width 503 height 11
click at [391, 500] on p "со мной" at bounding box center [597, 501] width 503 height 11
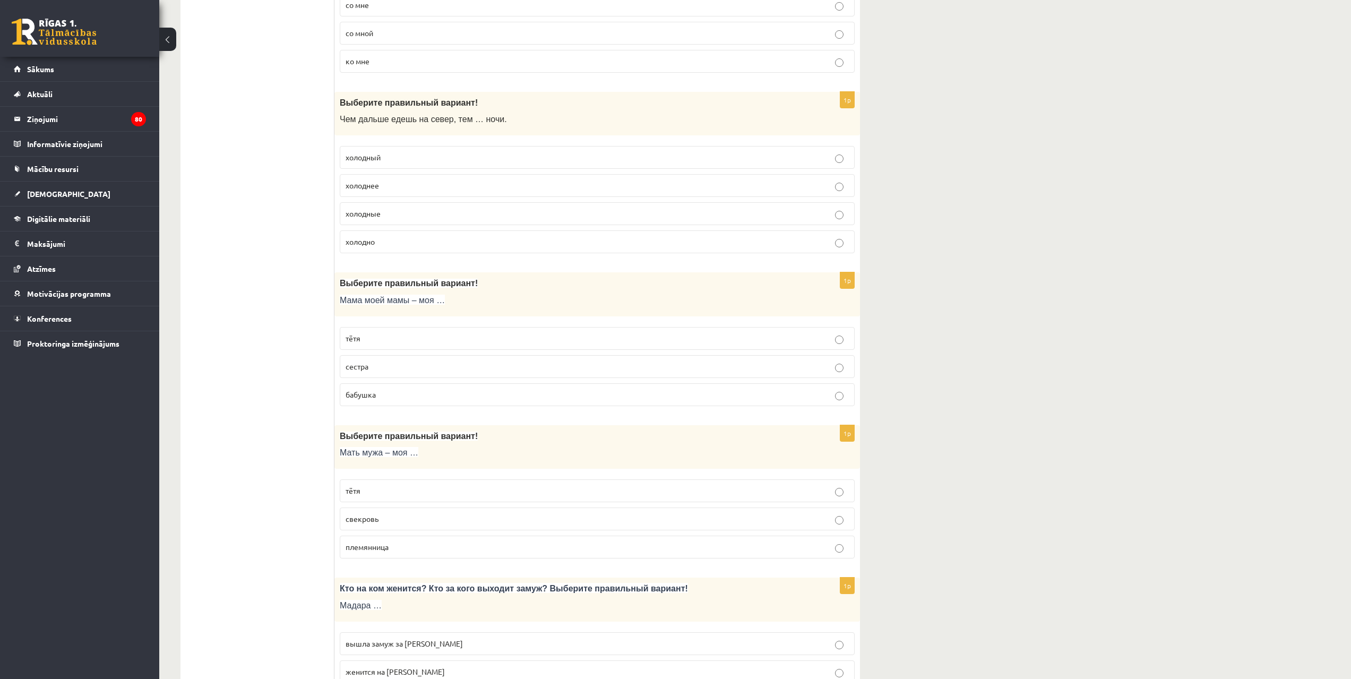
scroll to position [1700, 0]
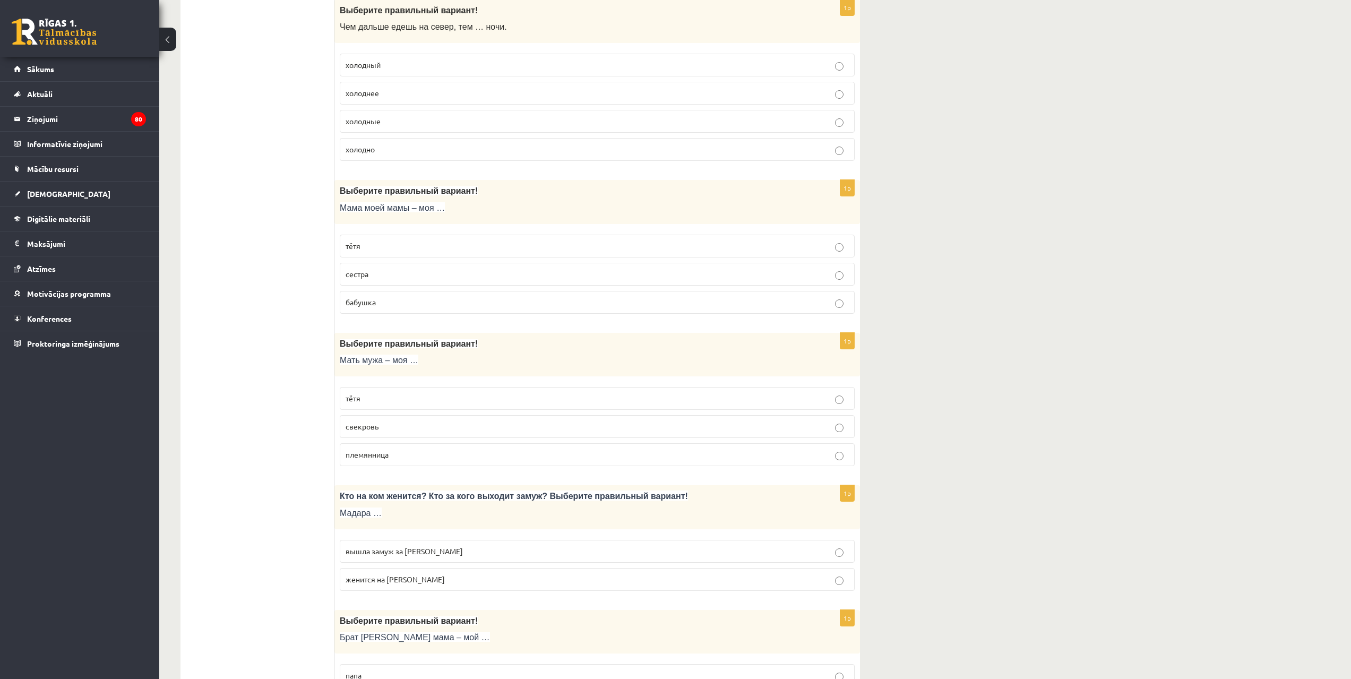
click at [375, 93] on span "холоднее" at bounding box center [362, 93] width 33 height 10
click at [369, 298] on span "бабушка" at bounding box center [361, 302] width 30 height 10
click at [366, 427] on span "свекровь" at bounding box center [362, 427] width 33 height 10
click at [379, 555] on p "вышла замуж за [PERSON_NAME]" at bounding box center [597, 551] width 503 height 11
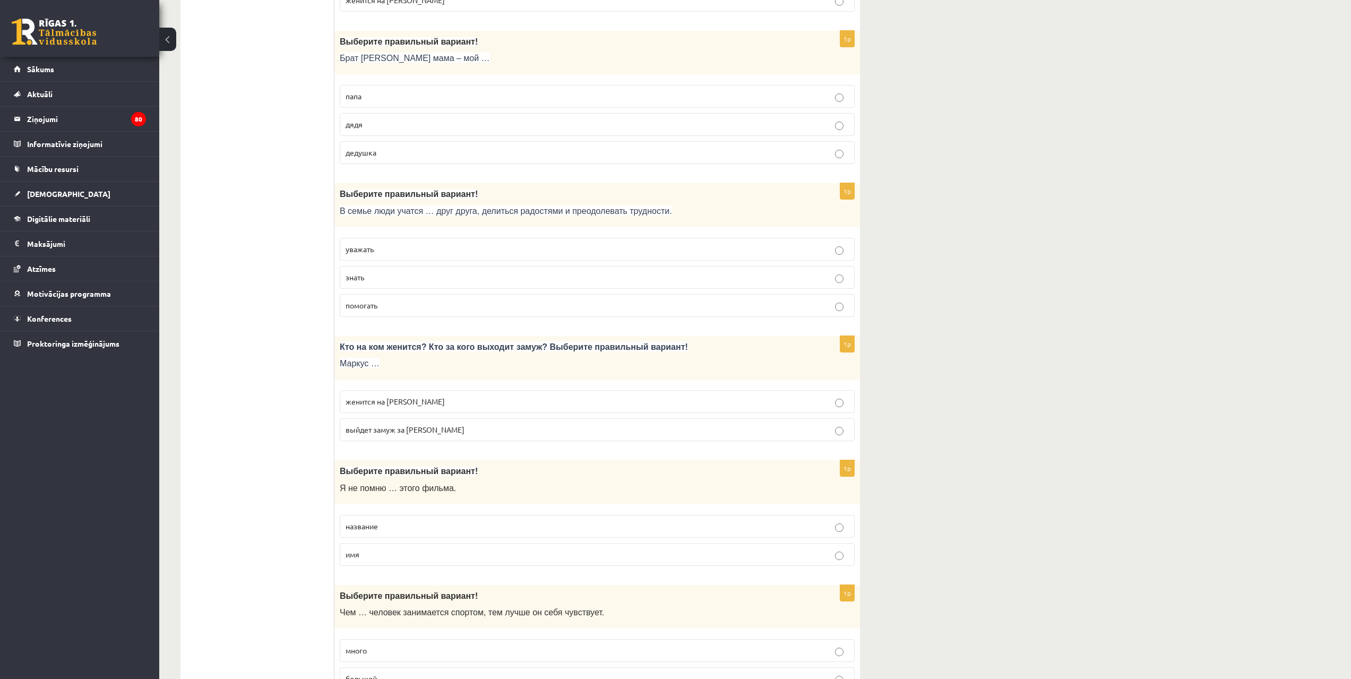
scroll to position [2304, 0]
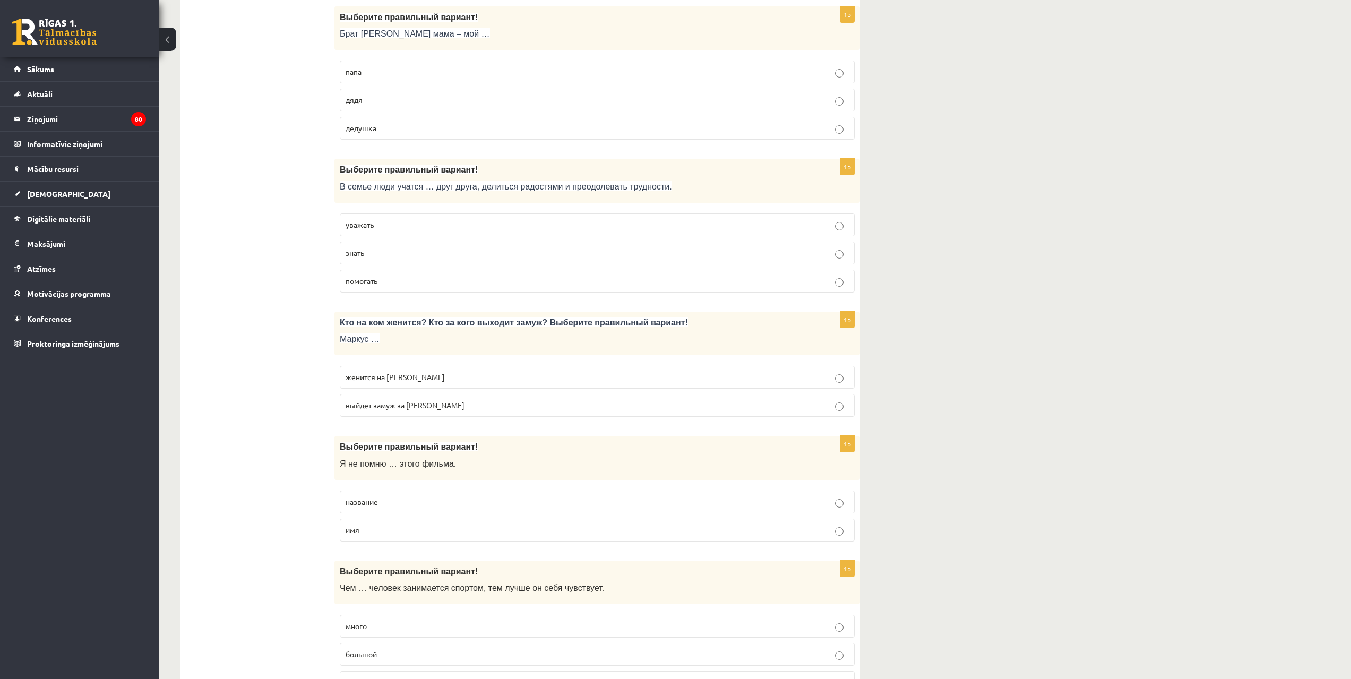
click at [365, 97] on p "дядя" at bounding box center [597, 100] width 503 height 11
click at [378, 227] on p "уважать" at bounding box center [597, 224] width 503 height 11
click at [409, 380] on p "женится на [PERSON_NAME]" at bounding box center [597, 377] width 503 height 11
click at [410, 500] on p "название" at bounding box center [597, 501] width 503 height 11
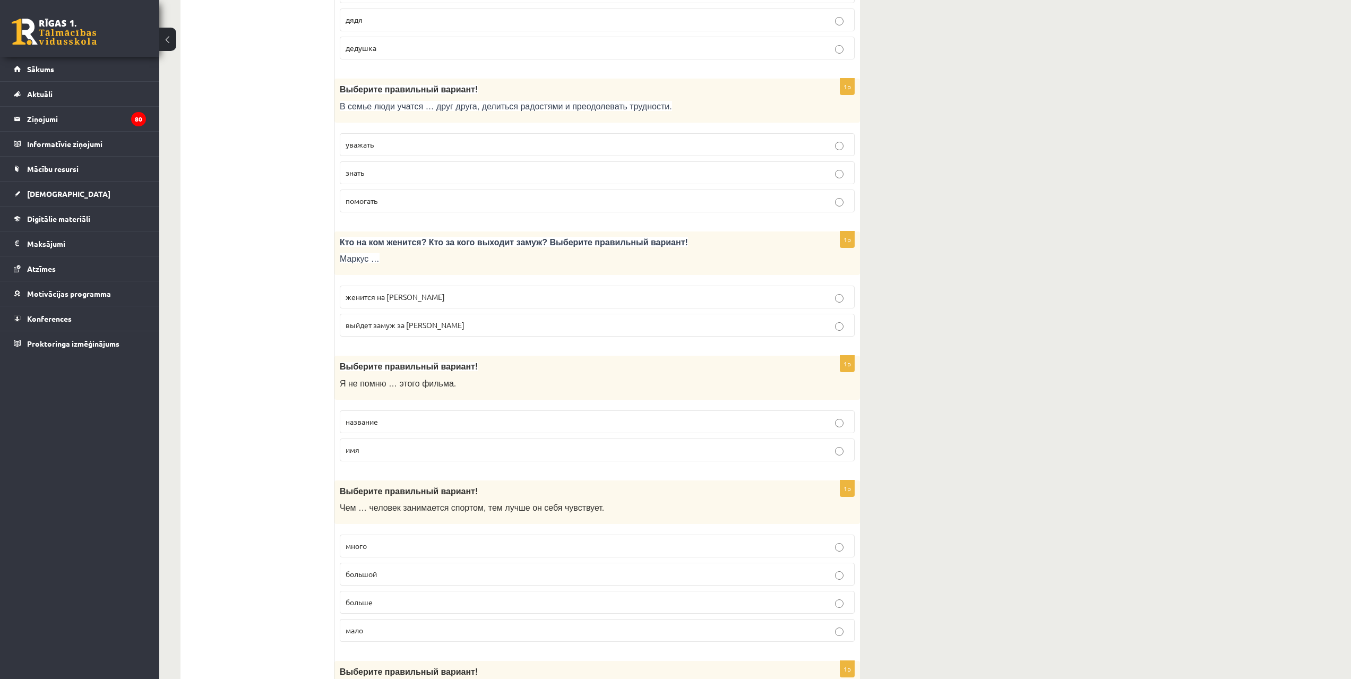
scroll to position [2412, 0]
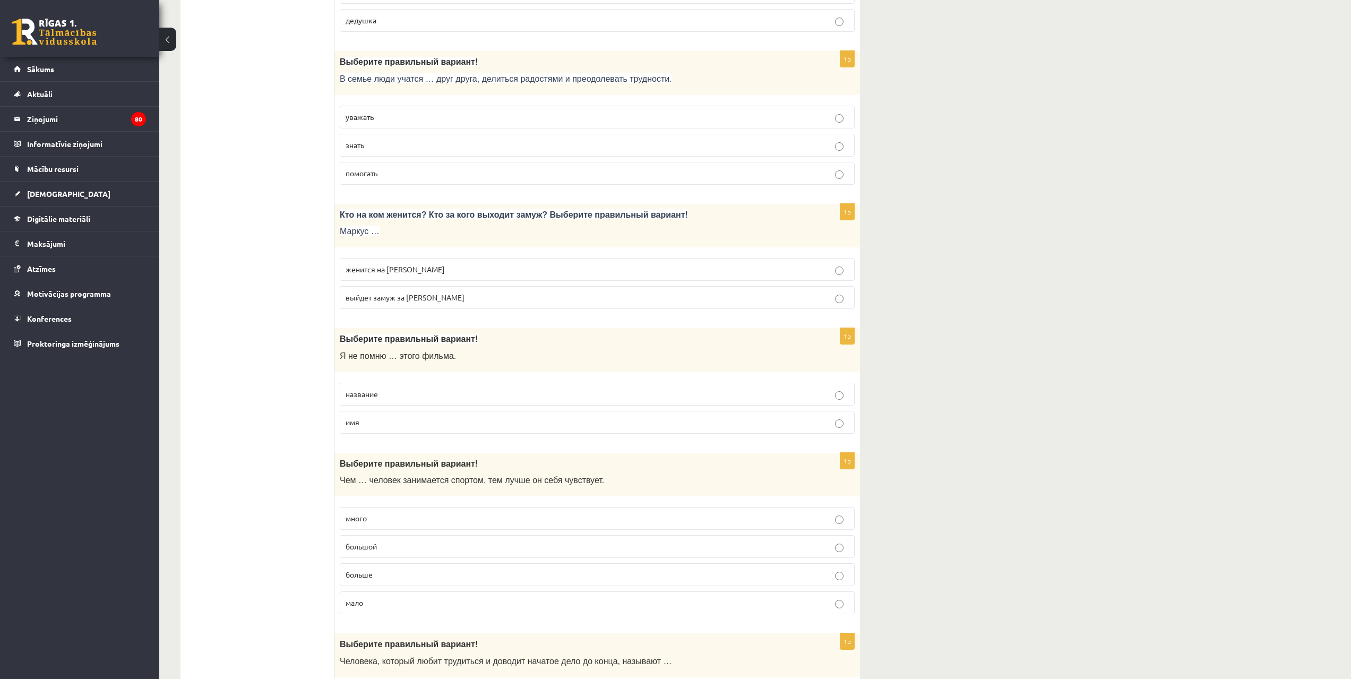
click at [357, 576] on span "больше" at bounding box center [359, 575] width 27 height 10
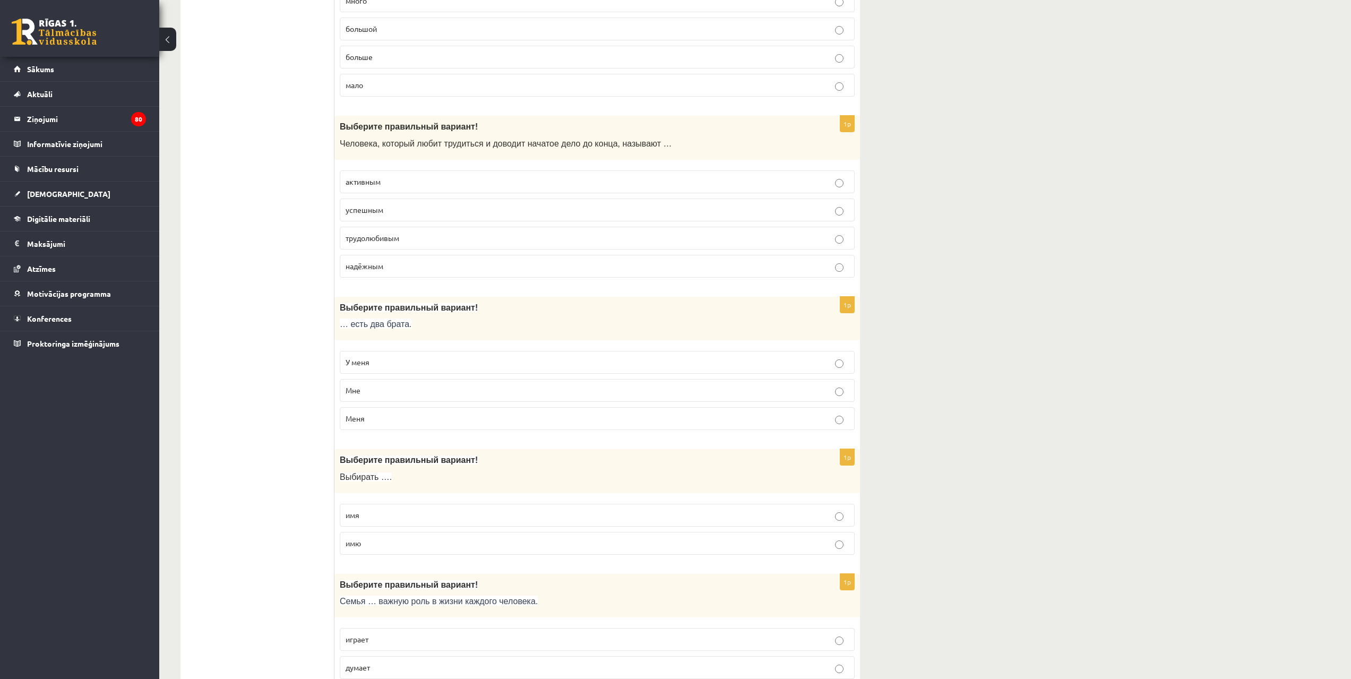
scroll to position [3010, 0]
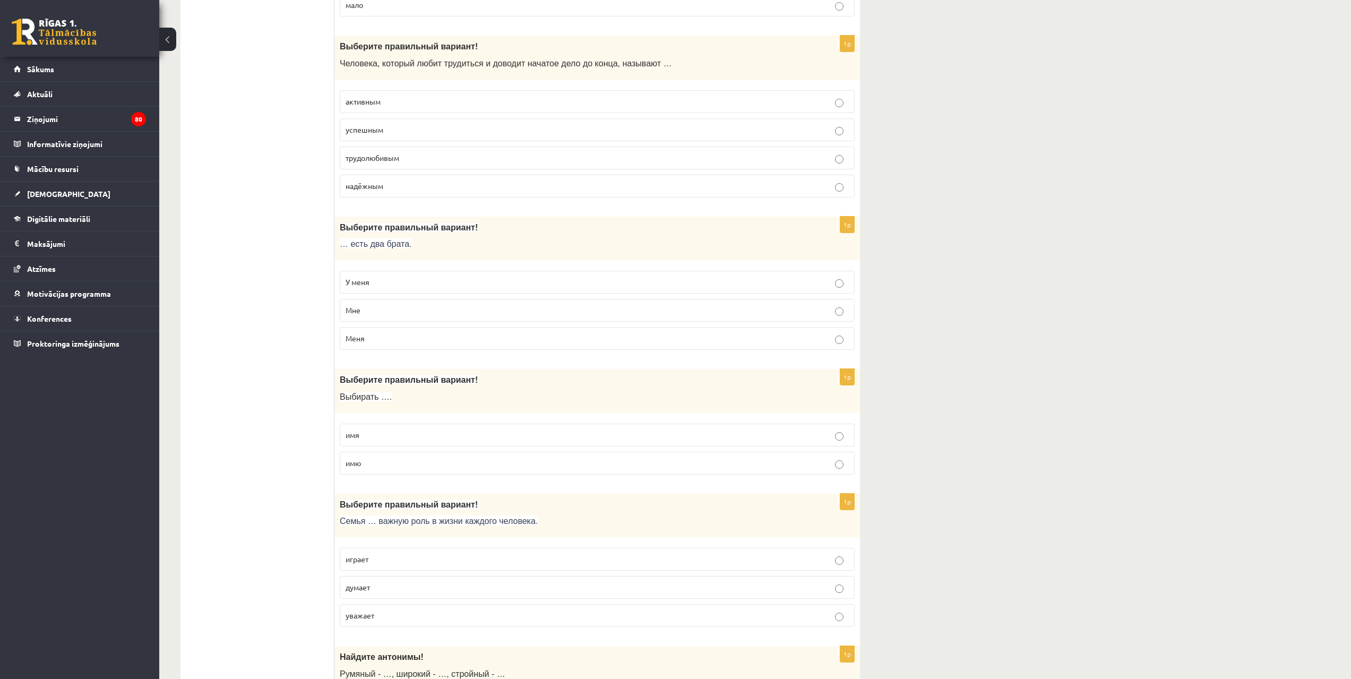
click at [360, 163] on p "трудолюбивым" at bounding box center [597, 157] width 503 height 11
click at [383, 281] on p "У меня" at bounding box center [597, 282] width 503 height 11
click at [363, 434] on p "имя" at bounding box center [597, 435] width 503 height 11
click at [385, 558] on p "играет" at bounding box center [597, 559] width 503 height 11
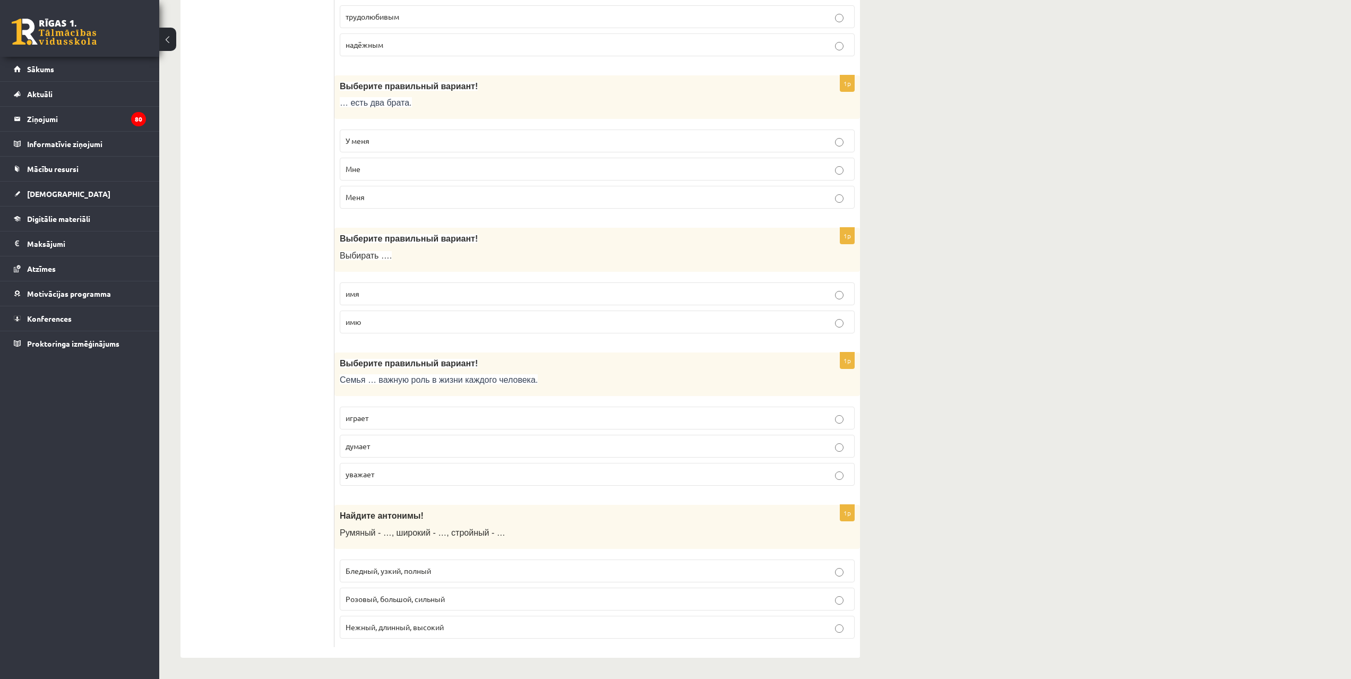
click at [394, 564] on label "Бледный, узкий, полный" at bounding box center [597, 571] width 515 height 23
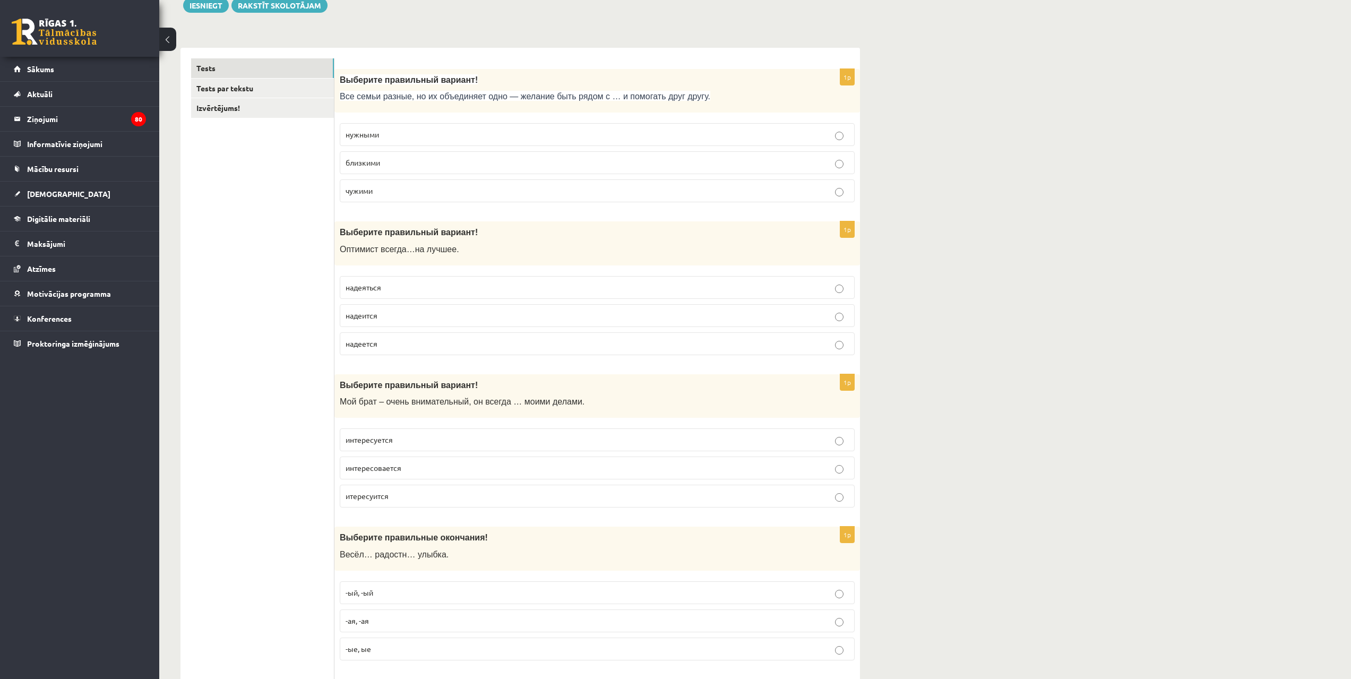
scroll to position [0, 0]
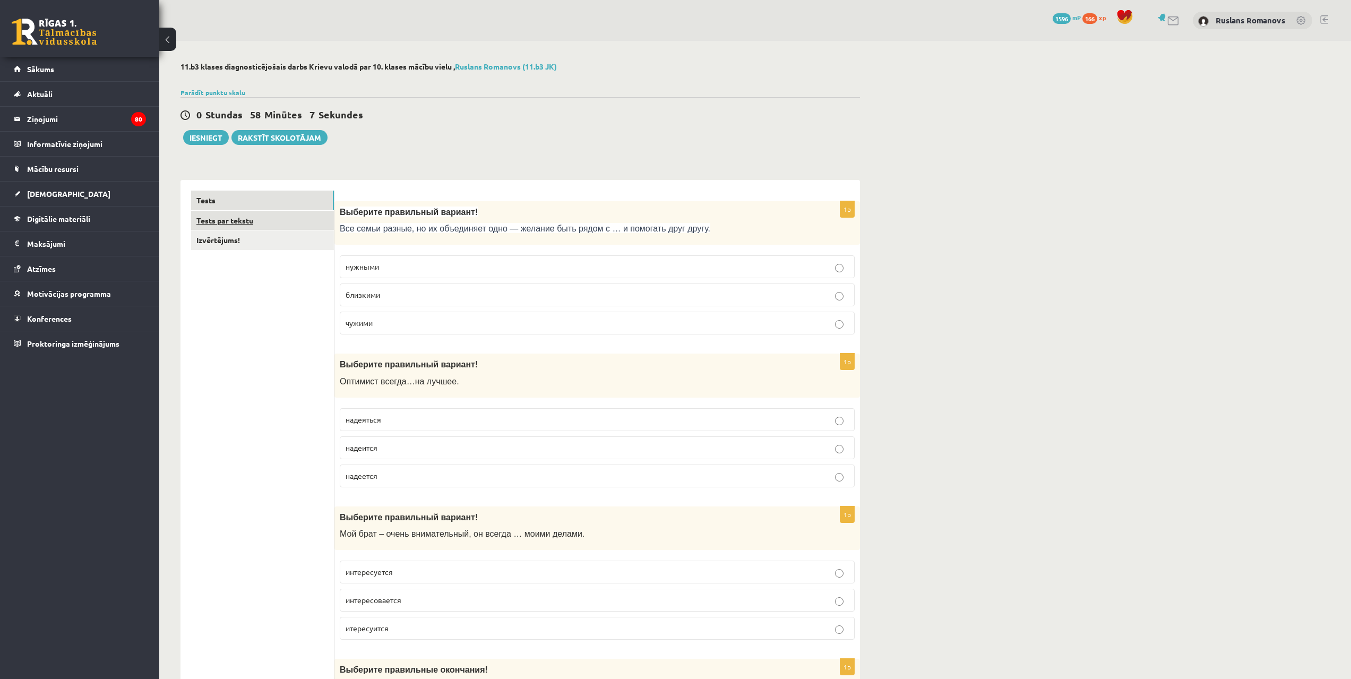
click at [300, 224] on link "Tests par tekstu" at bounding box center [262, 221] width 143 height 20
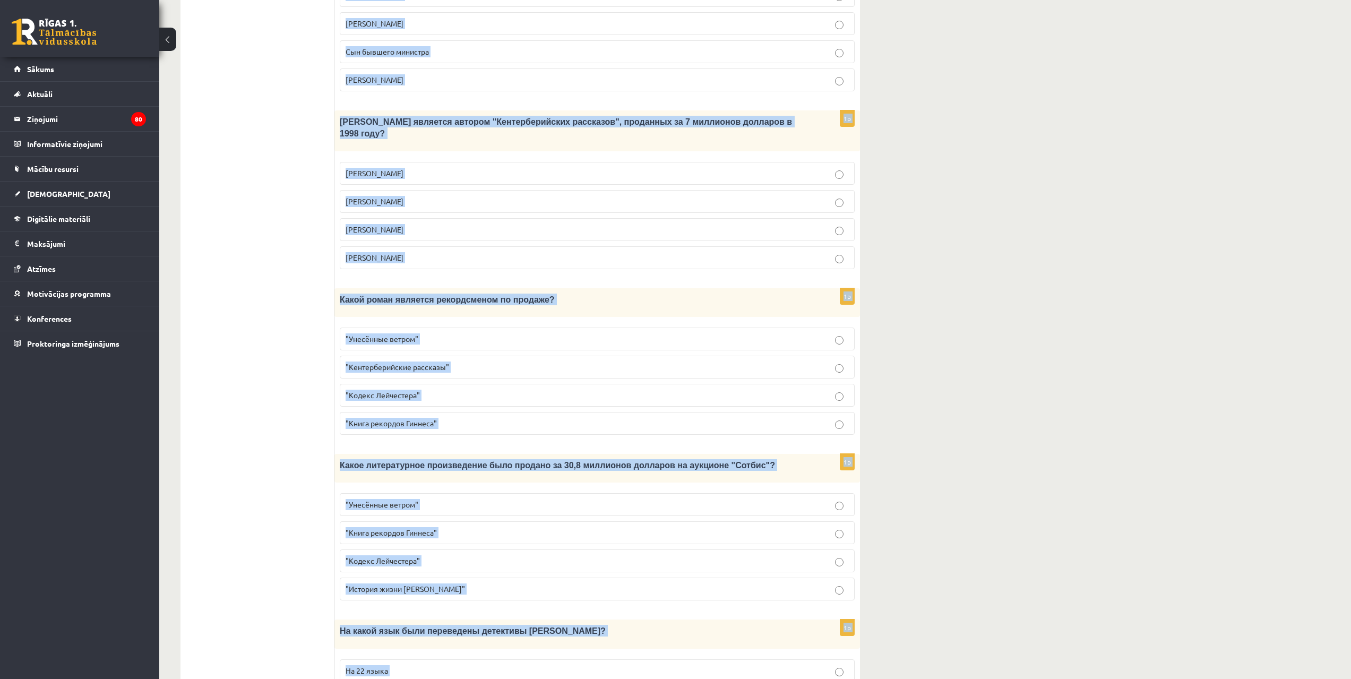
scroll to position [736, 0]
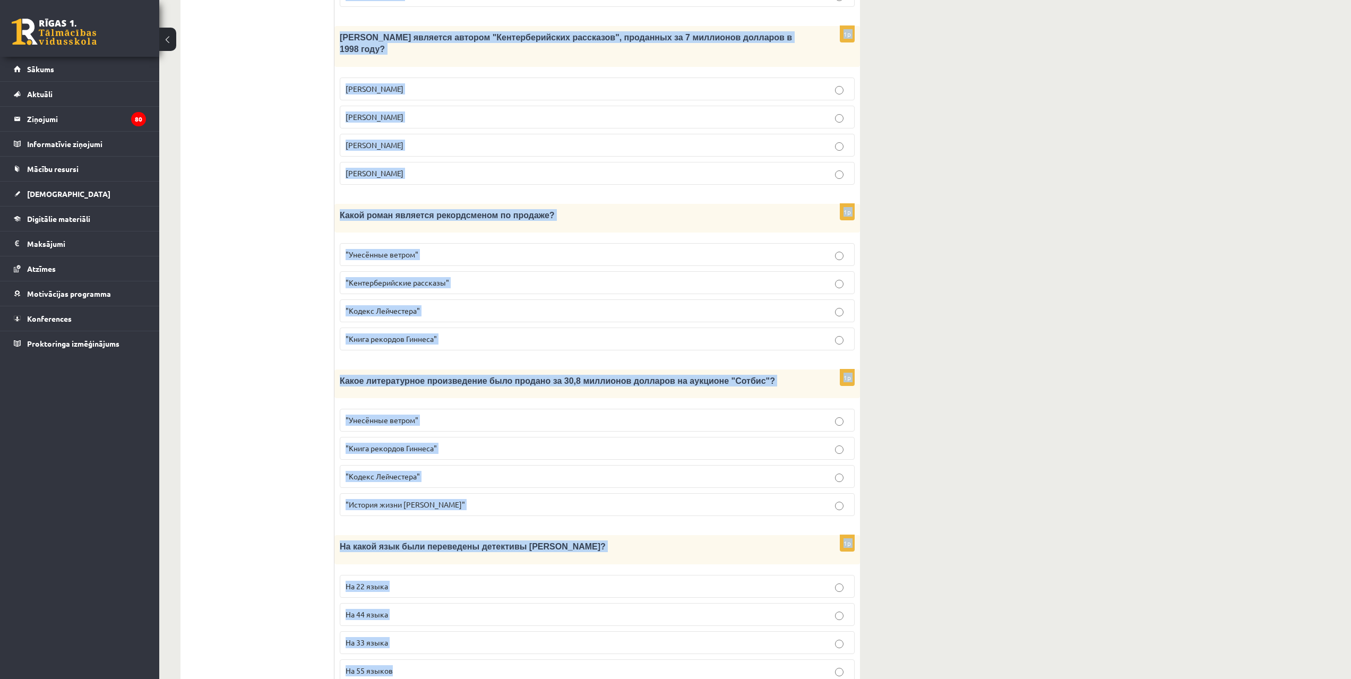
drag, startPoint x: 344, startPoint y: 68, endPoint x: 823, endPoint y: 624, distance: 734.2
click at [823, 624] on div "Прочитайте текст «Интересные факты о книгах», выберите правильный вариант! Инте…" at bounding box center [598, 73] width 526 height 1258
copy form "Loremipsum dolor «Sitametcon adipi e seddoe», temporin utlaboreet dolorem! Aliq…"
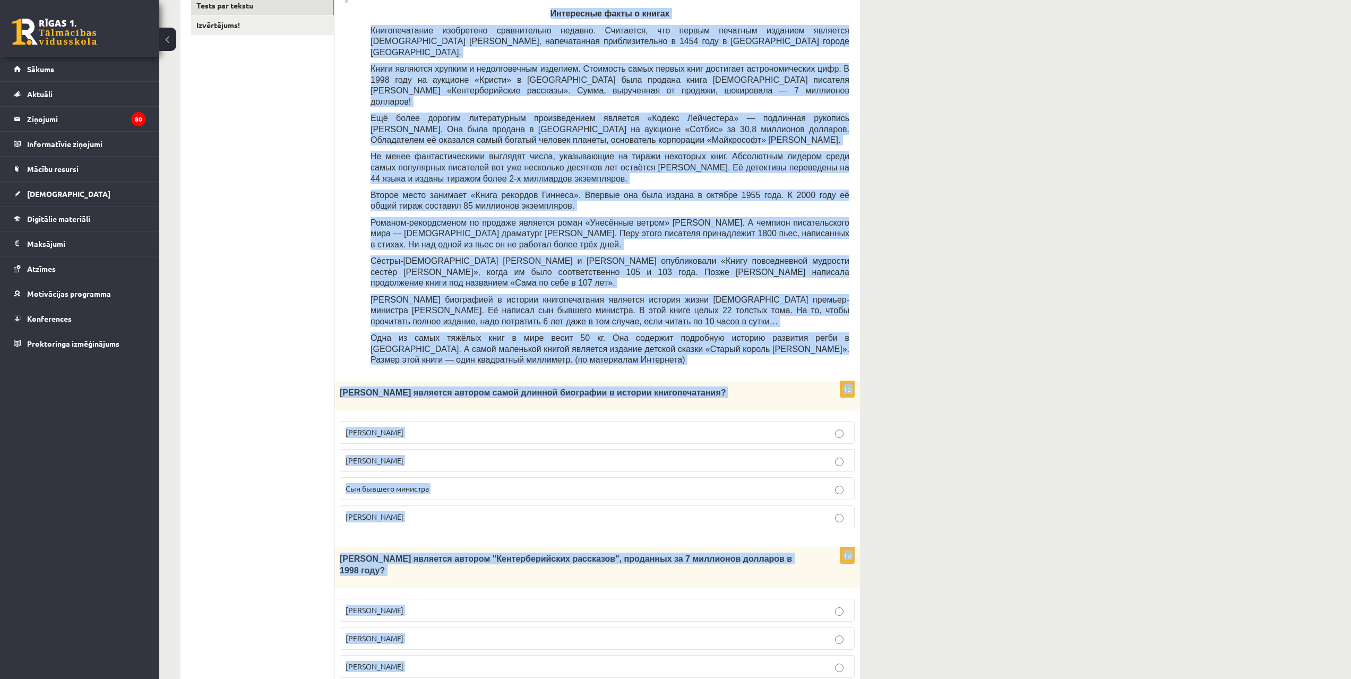
scroll to position [208, 0]
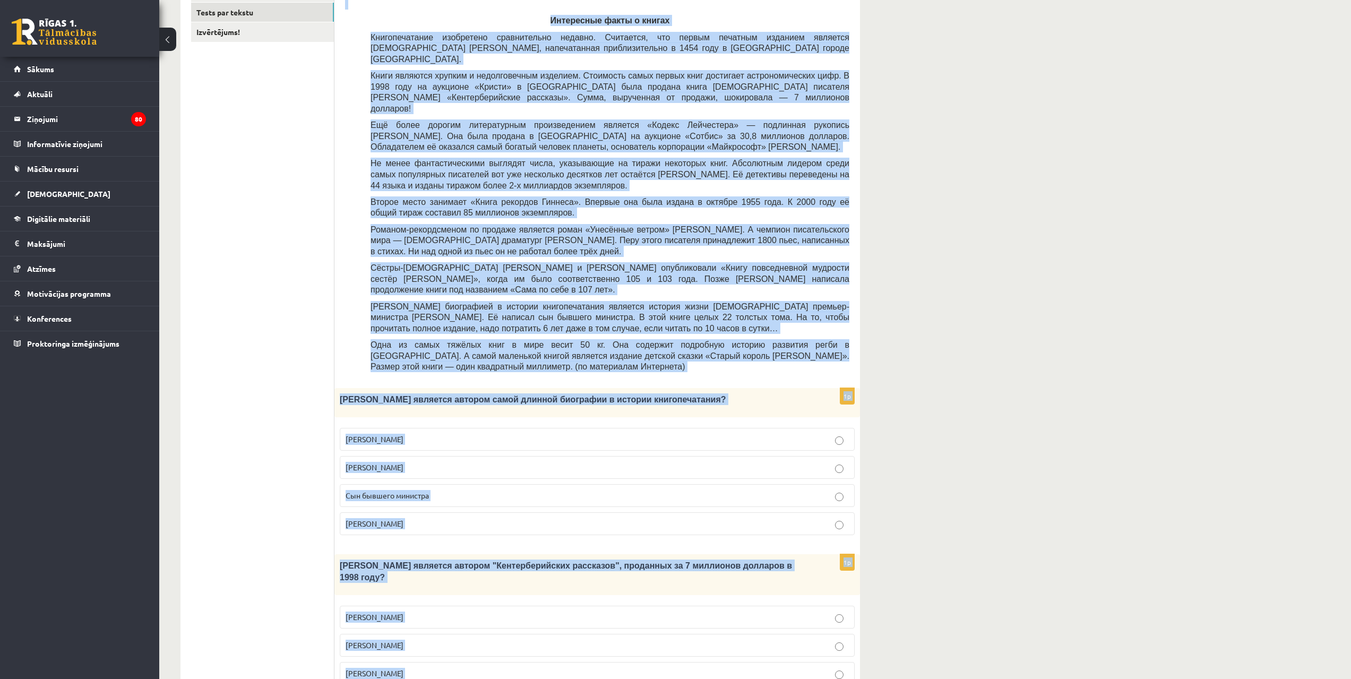
click at [1193, 251] on div "11.b3 klases diagnosticējošais darbs Krievu valodā par 10. klases mācību vielu …" at bounding box center [755, 542] width 1192 height 1418
click at [1128, 328] on div "11.b3 klases diagnosticējošais darbs Krievu valodā par 10. klases mācību vielu …" at bounding box center [755, 542] width 1192 height 1418
click at [1099, 363] on div "11.b3 klases diagnosticējošais darbs Krievu valodā par 10. klases mācību vielu …" at bounding box center [755, 542] width 1192 height 1418
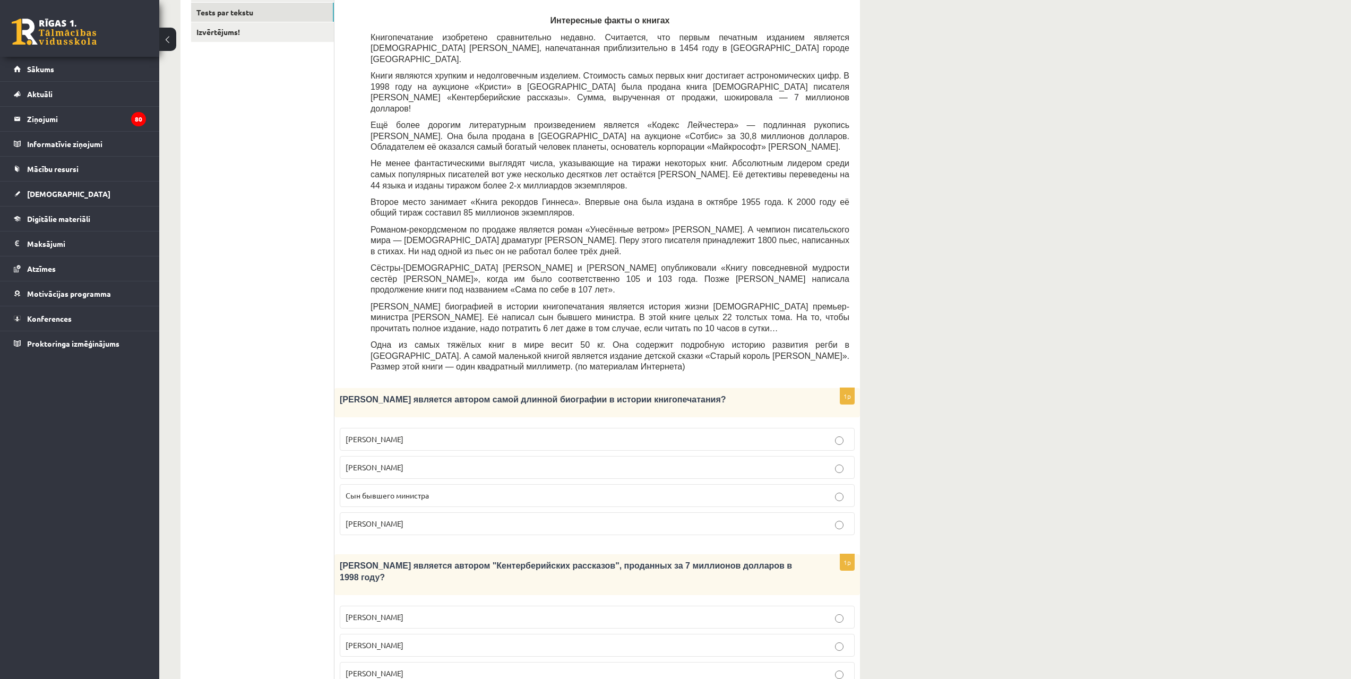
click at [512, 490] on p "Сын бывшего министра" at bounding box center [597, 495] width 503 height 11
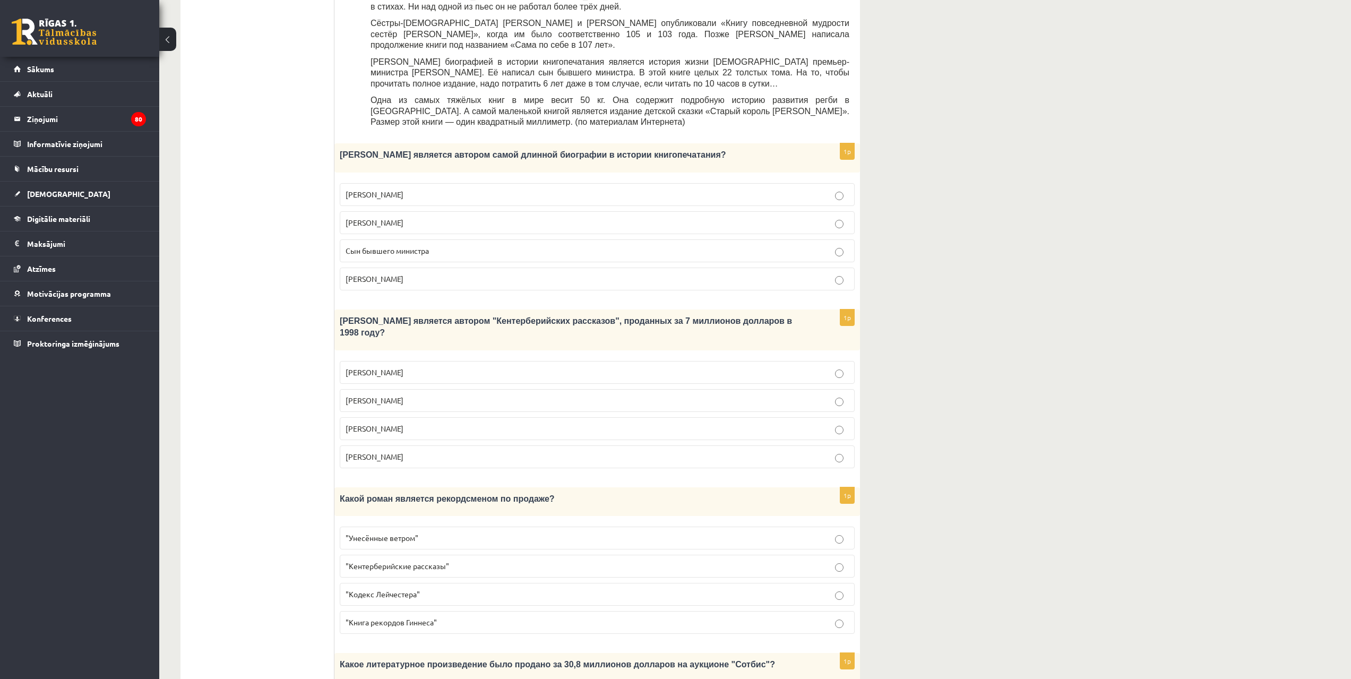
scroll to position [490, 0]
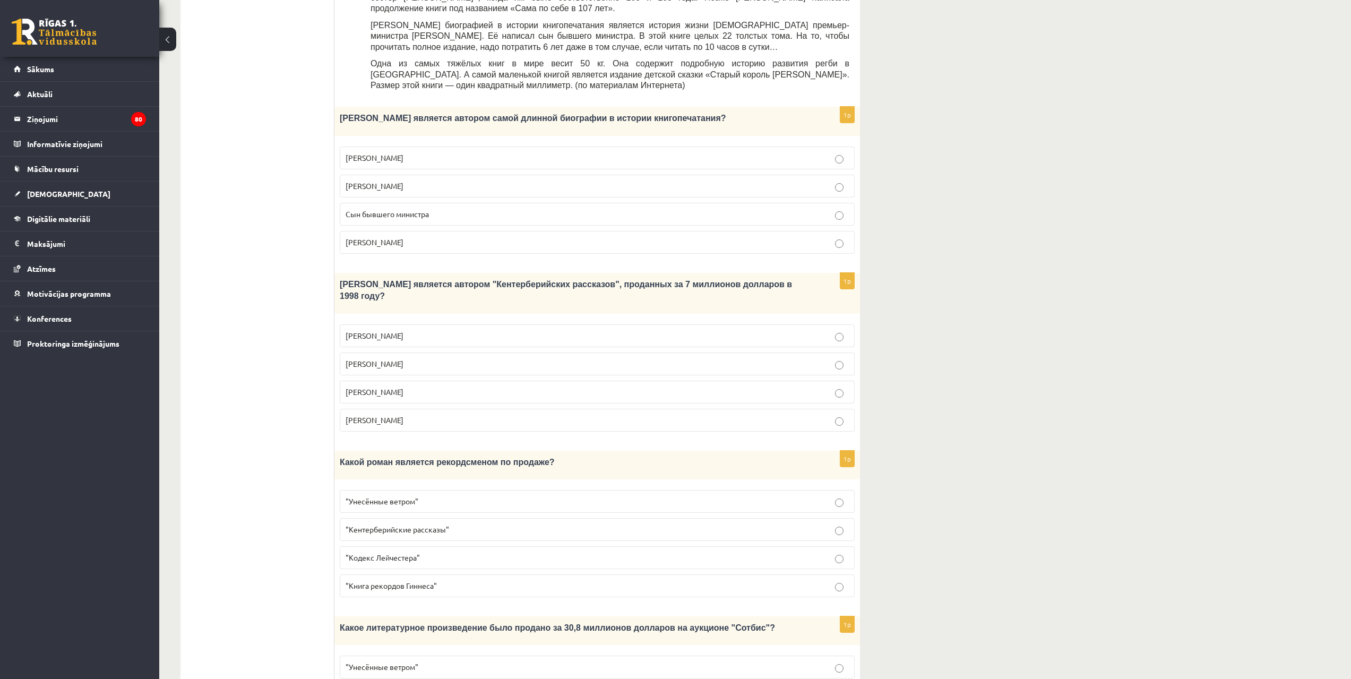
click at [411, 387] on p "[PERSON_NAME]" at bounding box center [597, 392] width 503 height 11
click at [387, 496] on span ""Унесённые ветром"" at bounding box center [382, 501] width 73 height 10
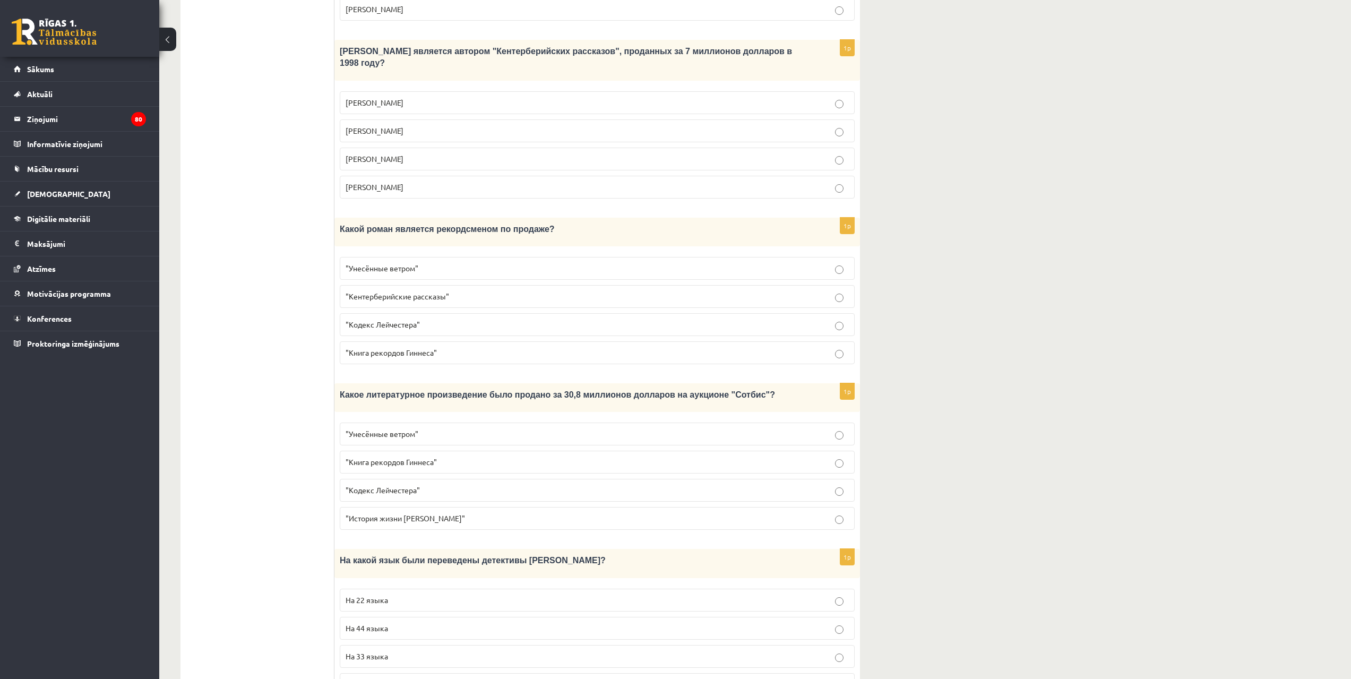
scroll to position [736, 0]
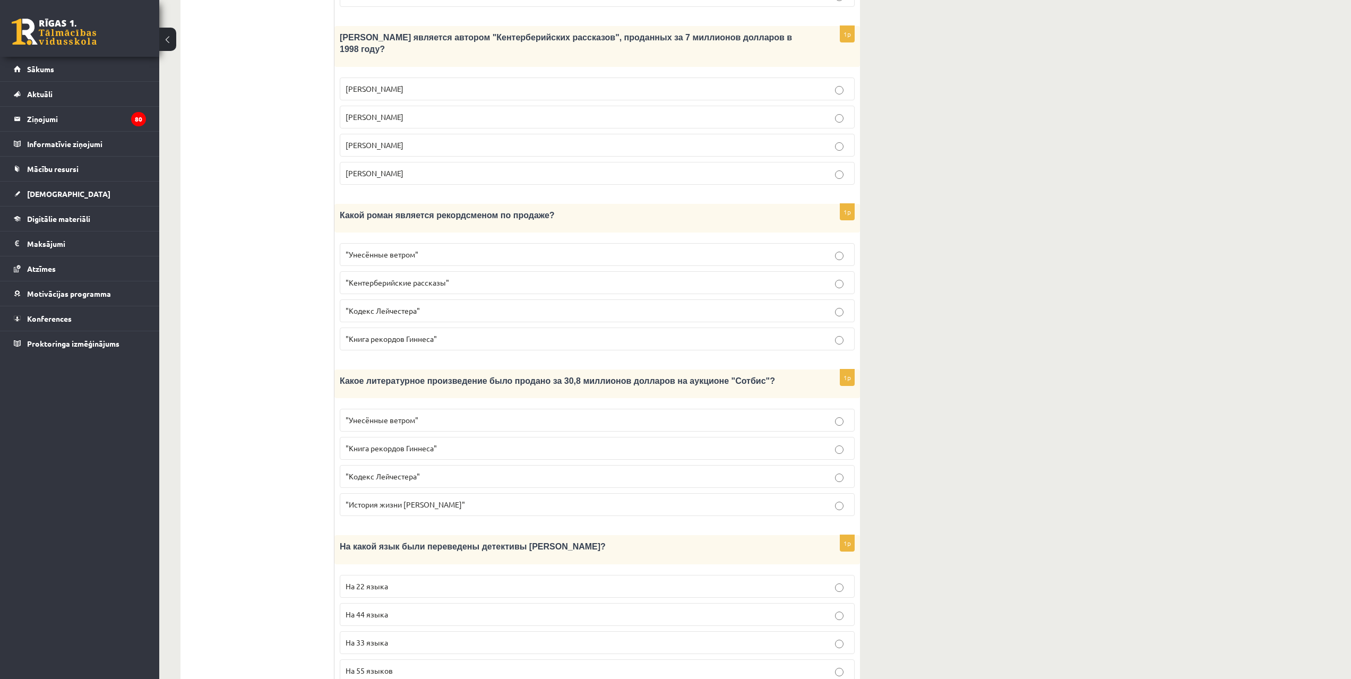
click at [387, 306] on span ""Кодекс Лейчестера"" at bounding box center [383, 311] width 74 height 10
click at [385, 250] on span ""Унесённые ветром"" at bounding box center [382, 255] width 73 height 10
click at [371, 472] on span ""Кодекс Лейчестера"" at bounding box center [383, 477] width 74 height 10
click at [377, 603] on label "На 44 языка" at bounding box center [597, 614] width 515 height 23
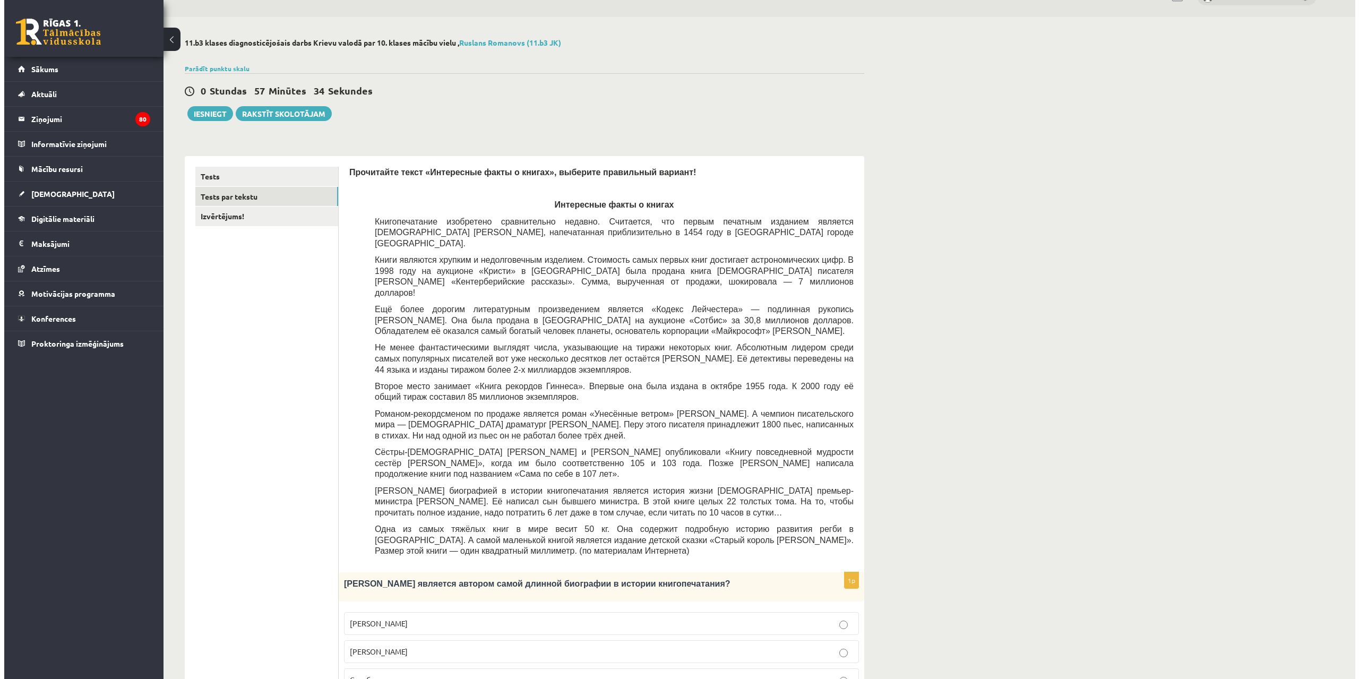
scroll to position [0, 0]
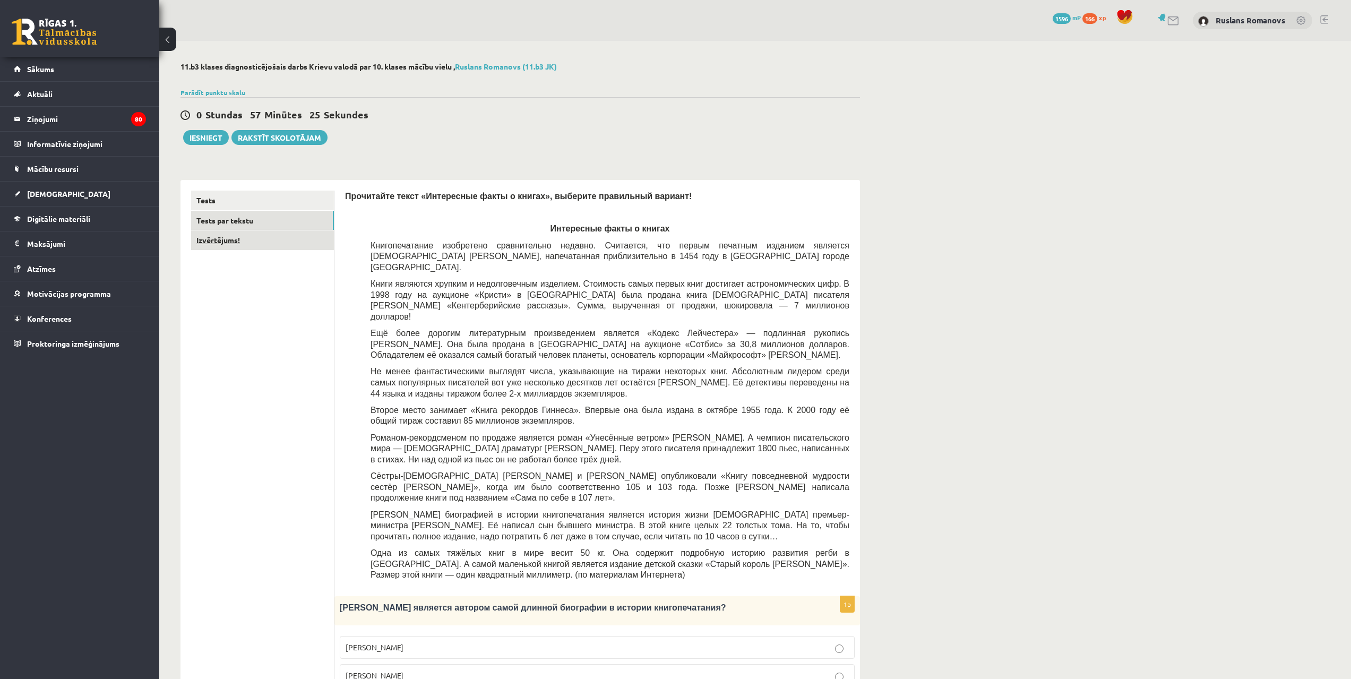
click at [279, 244] on link "Izvērtējums!" at bounding box center [262, 240] width 143 height 20
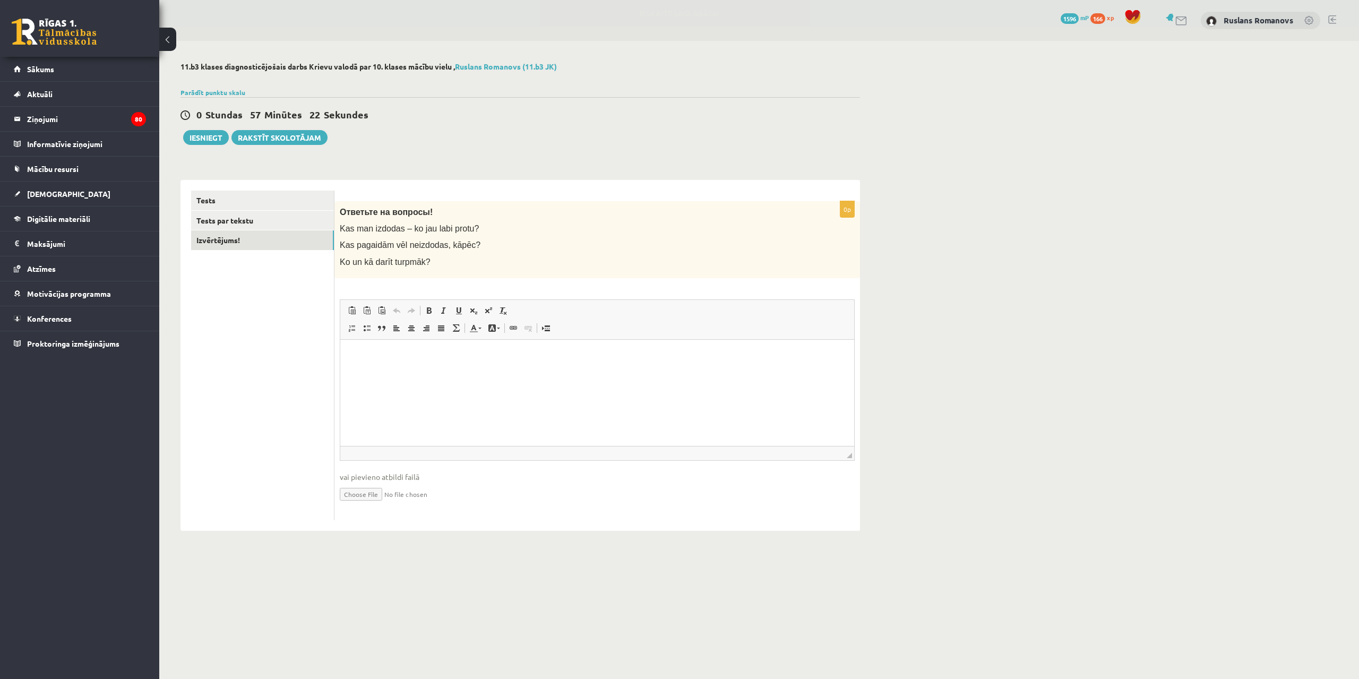
click at [192, 130] on div "0 Stundas 57 Minūtes 22 Sekundes Ieskaite saglabāta! Iesniegt Rakstīt skolotājam" at bounding box center [521, 121] width 680 height 48
click at [224, 150] on div "11.b3 klases diagnosticējošais darbs Krievu valodā par 10. klases mācību vielu …" at bounding box center [520, 296] width 722 height 511
click at [213, 141] on button "Iesniegt" at bounding box center [206, 137] width 46 height 15
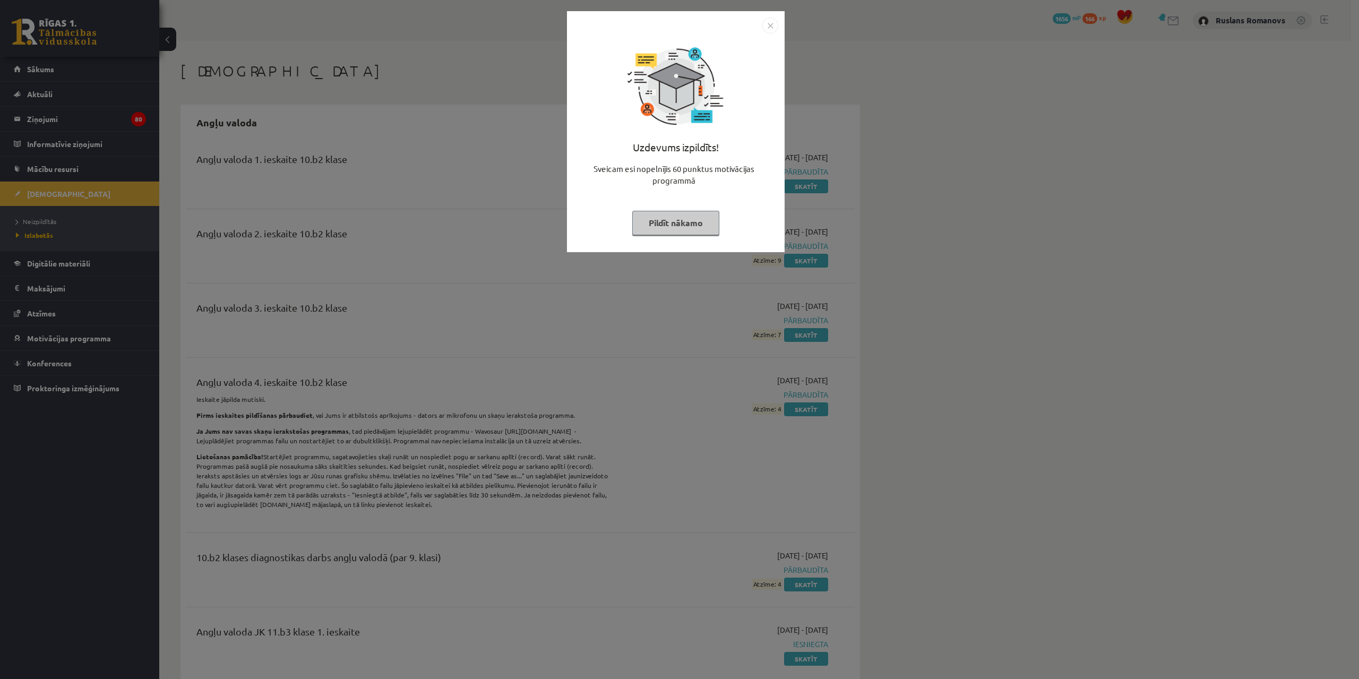
click at [767, 26] on img "Close" at bounding box center [770, 26] width 16 height 16
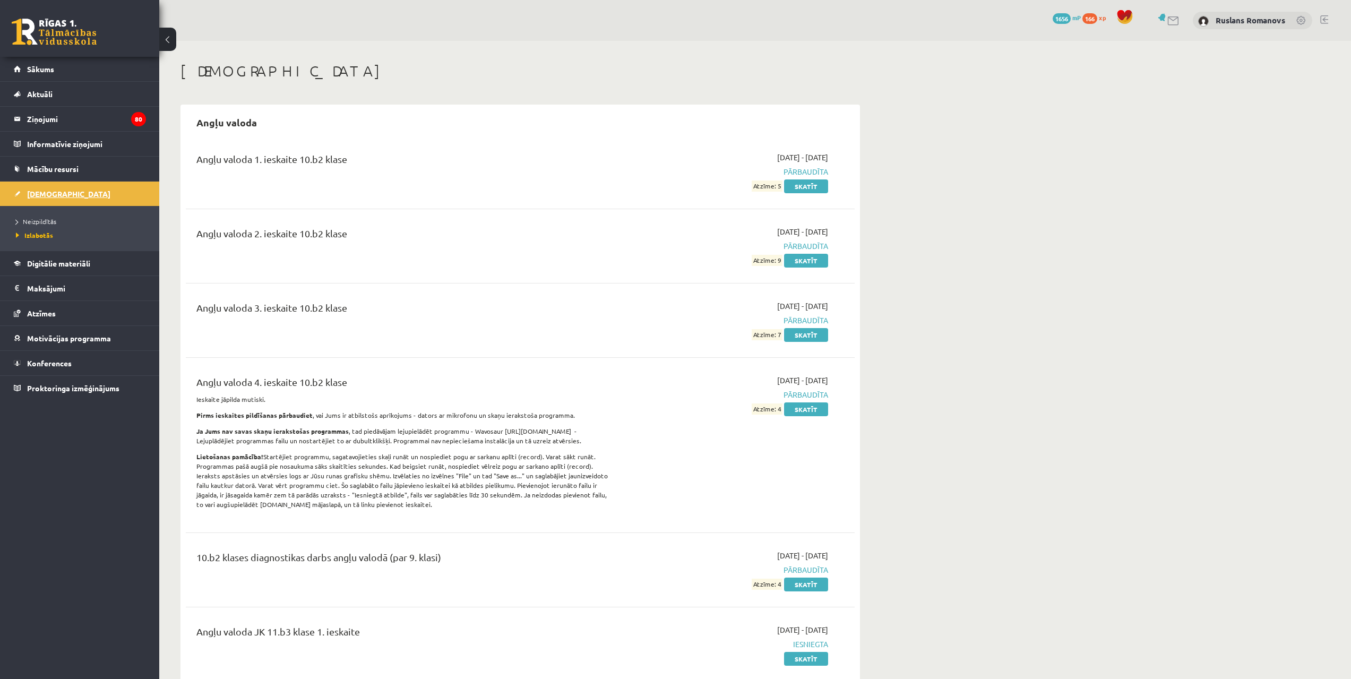
click at [56, 192] on span "[DEMOGRAPHIC_DATA]" at bounding box center [68, 194] width 83 height 10
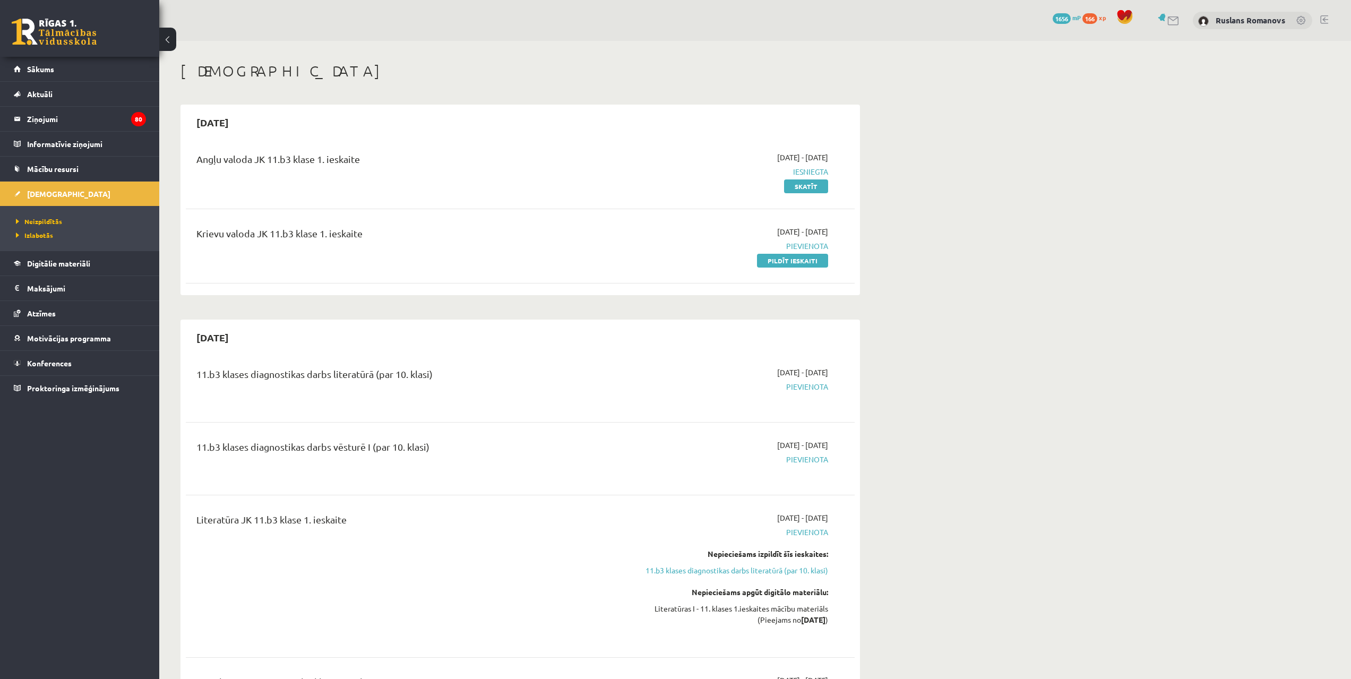
click at [782, 270] on div "Krievu valoda JK 11.b3 klase 1. ieskaite [DATE] - [DATE] [GEOGRAPHIC_DATA] Pild…" at bounding box center [520, 246] width 669 height 61
click at [792, 262] on link "Pildīt ieskaiti" at bounding box center [792, 261] width 71 height 14
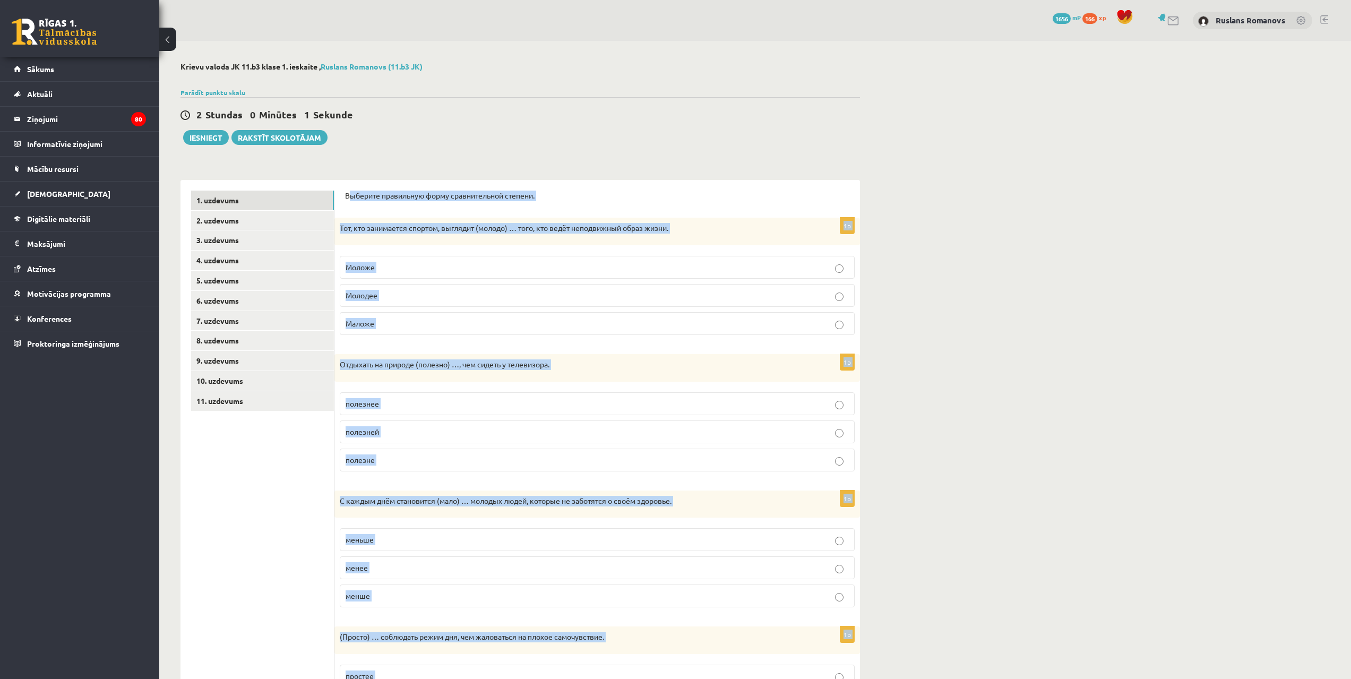
scroll to position [242, 0]
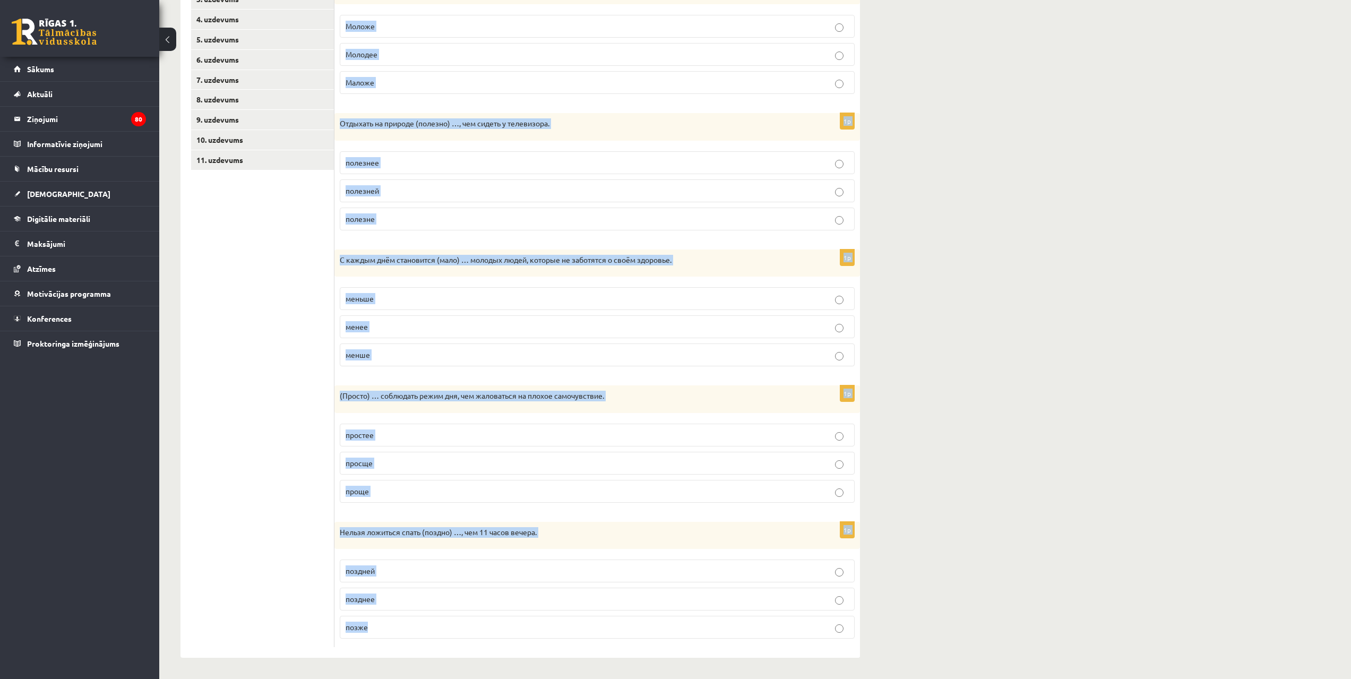
drag, startPoint x: 352, startPoint y: 194, endPoint x: 632, endPoint y: 659, distance: 543.1
click at [632, 659] on div "Krievu valoda JK 11.b3 klase 1. ieskaite , Ruslans [DEMOGRAPHIC_DATA] (11.b3 JK…" at bounding box center [520, 239] width 722 height 879
copy form "loremip dolorsitam conse adipiscingeli seddoei. 2t Inc, utl etdolorema aliquae,…"
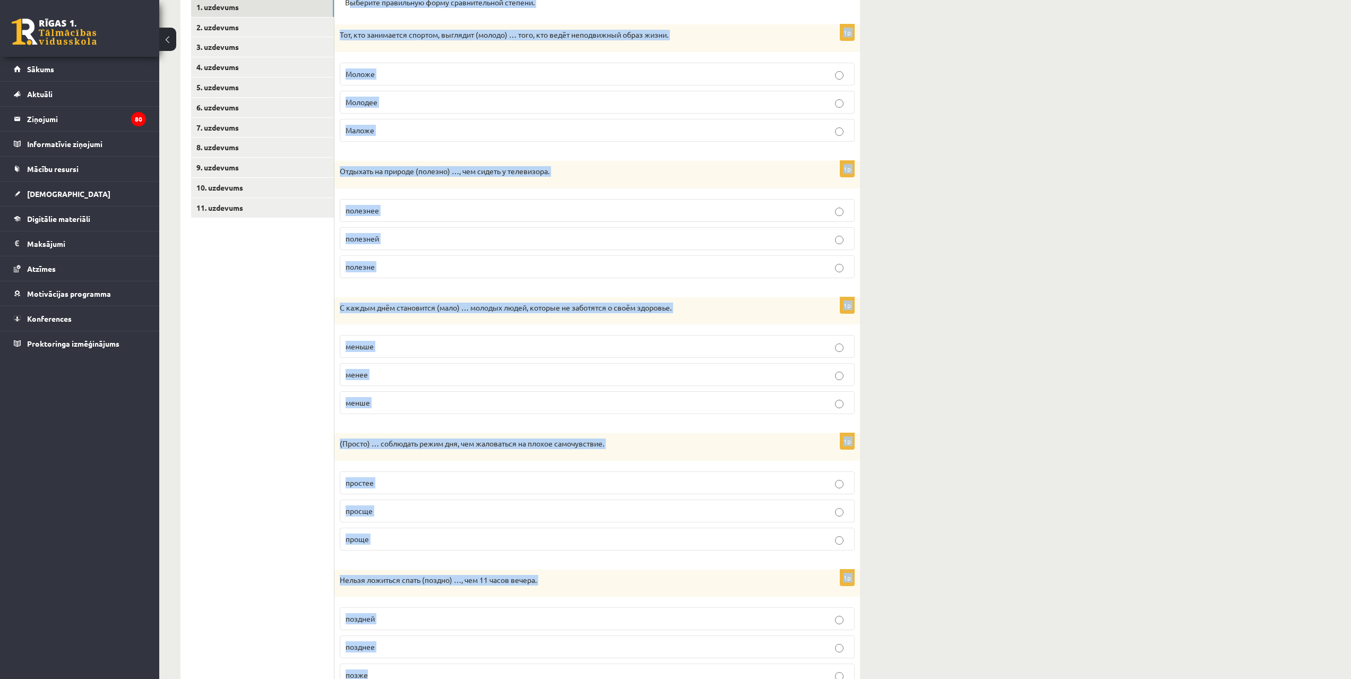
scroll to position [0, 0]
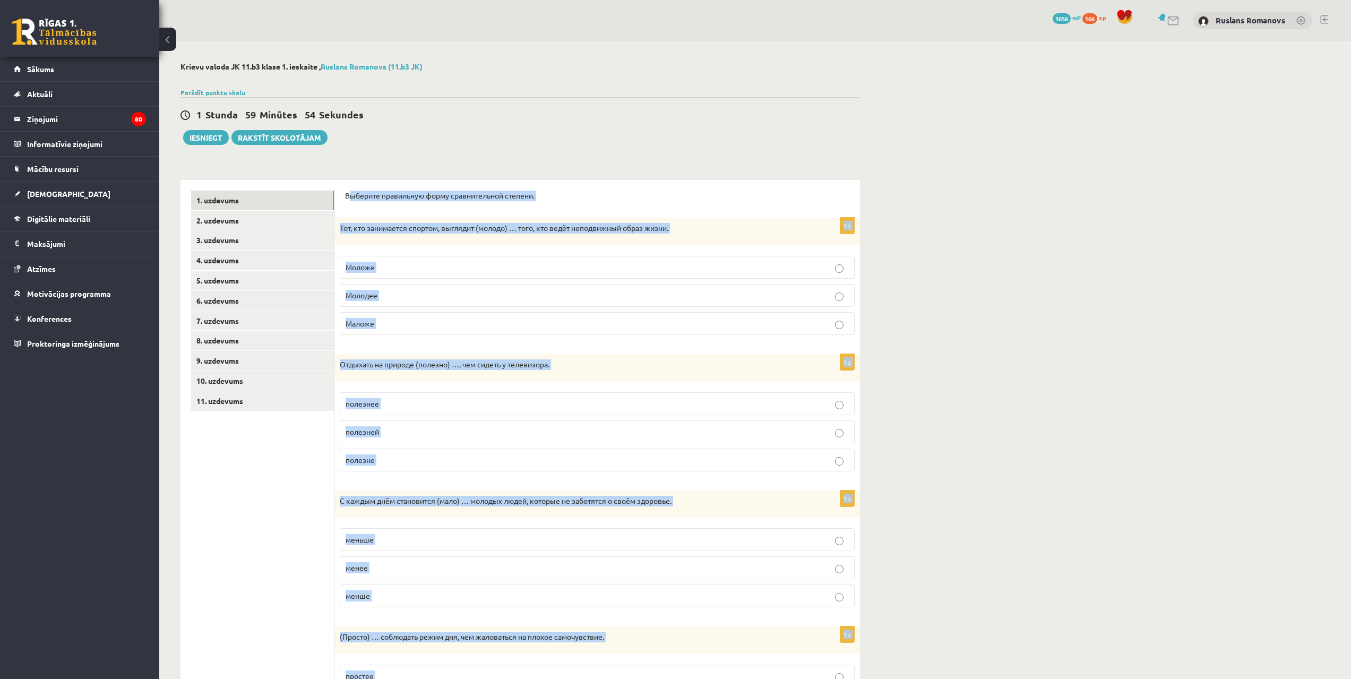
click at [1065, 192] on div "Krievu valoda JK 11.b3 klase 1. ieskaite , Ruslans Romanovs (11.b3 JK) Parādīt …" at bounding box center [755, 480] width 1192 height 879
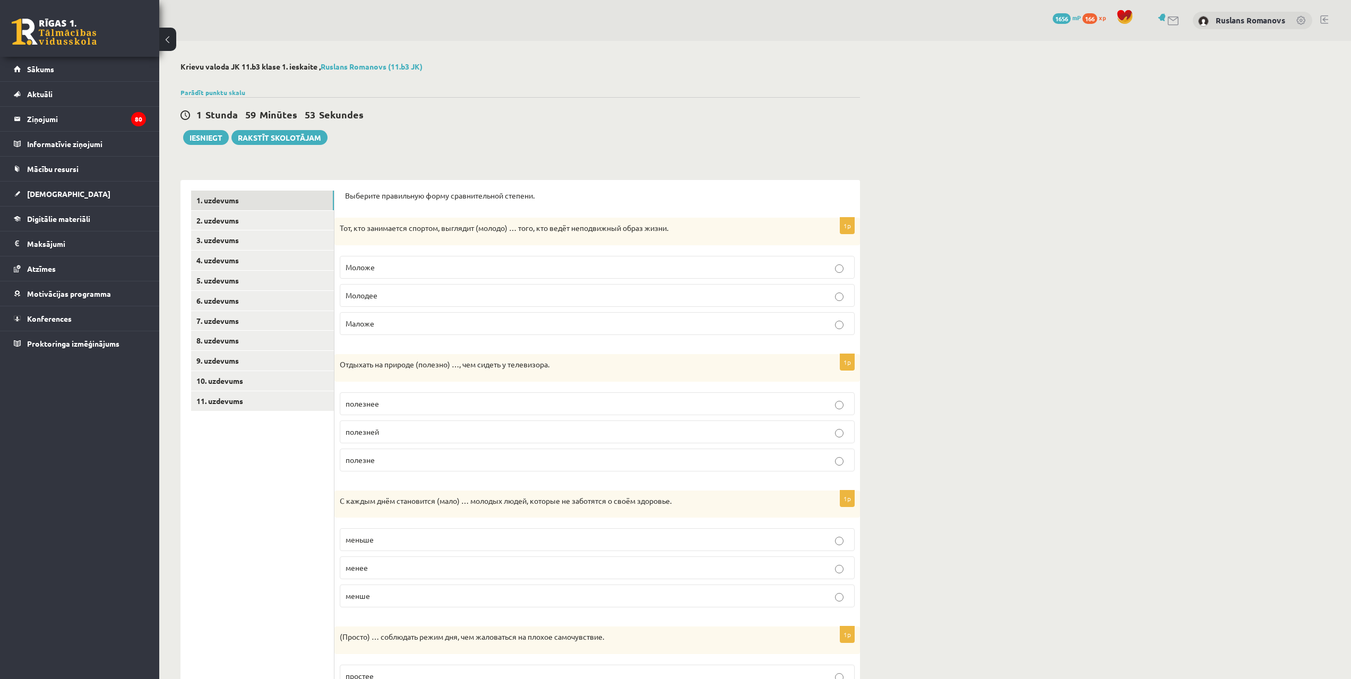
drag, startPoint x: 373, startPoint y: 271, endPoint x: 377, endPoint y: 285, distance: 15.0
click at [374, 270] on span "Моложе" at bounding box center [360, 267] width 29 height 10
click at [406, 408] on p "полезнее" at bounding box center [597, 403] width 503 height 11
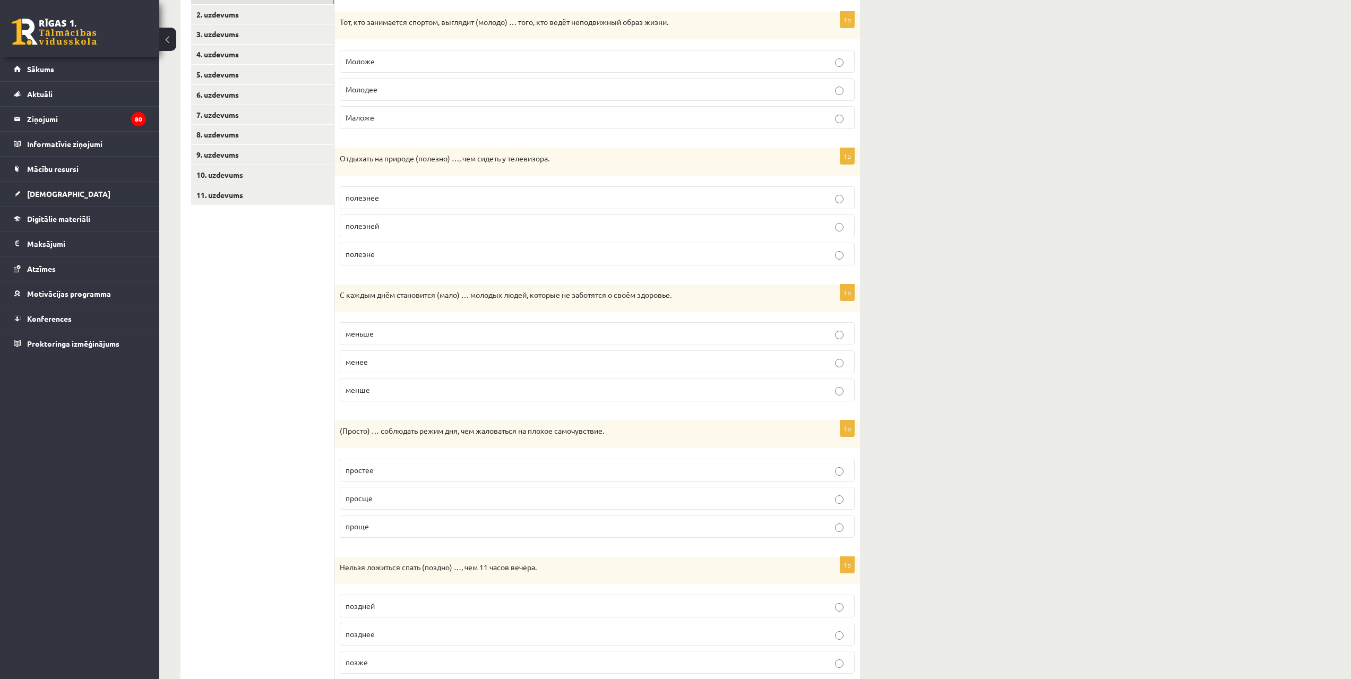
scroll to position [242, 0]
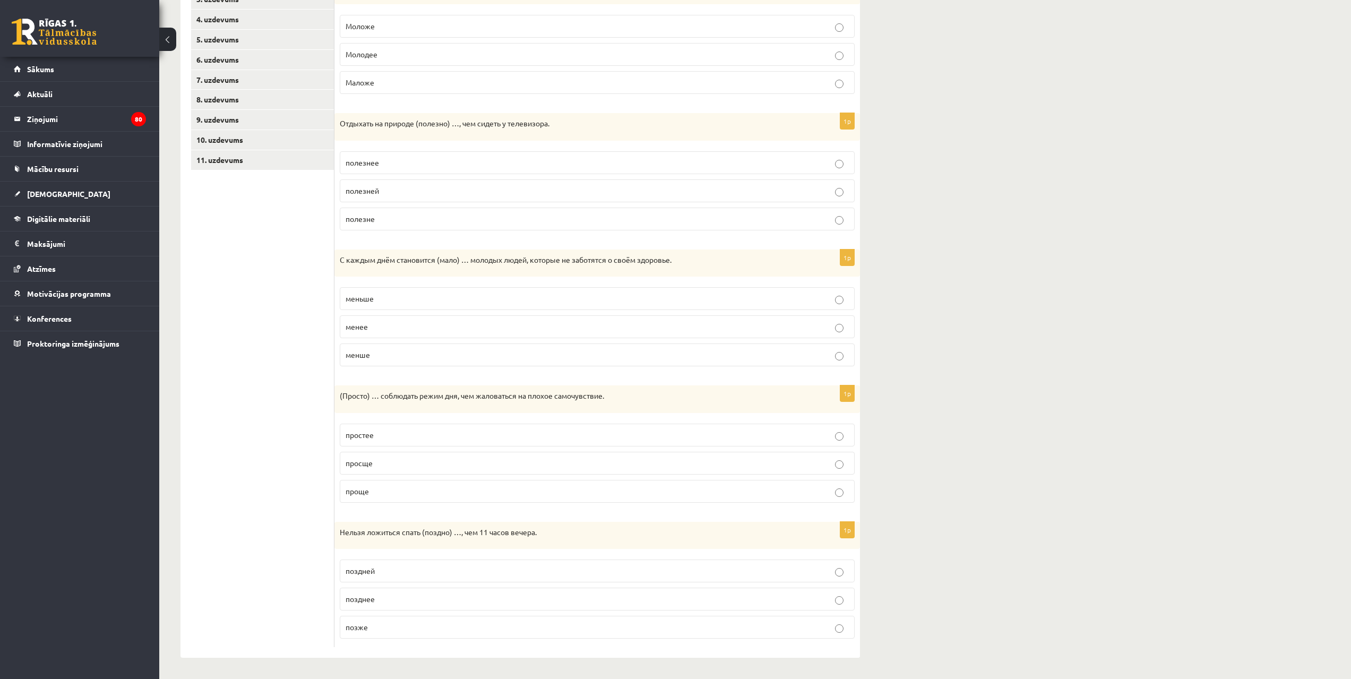
click at [374, 298] on p "меньше" at bounding box center [597, 298] width 503 height 11
click at [399, 490] on p "проще" at bounding box center [597, 491] width 503 height 11
click at [405, 590] on label "позднее" at bounding box center [597, 599] width 515 height 23
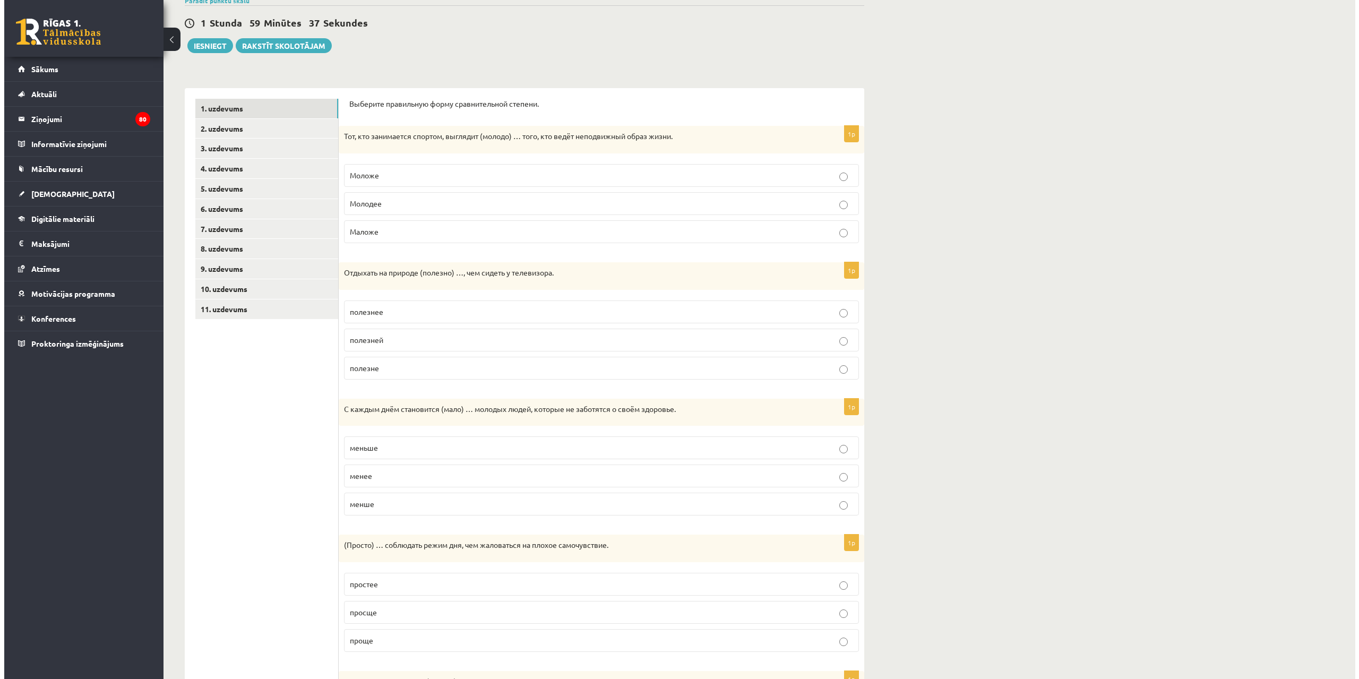
scroll to position [0, 0]
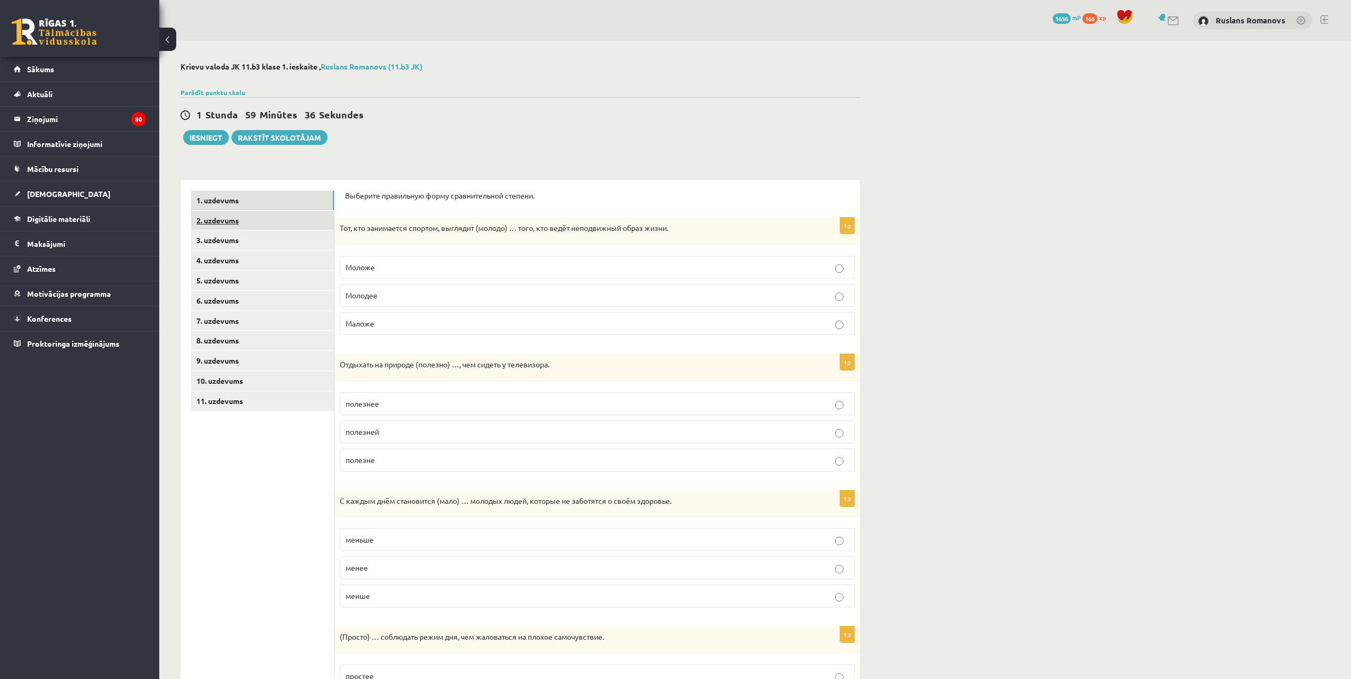
click at [262, 221] on link "2. uzdevums" at bounding box center [262, 221] width 143 height 20
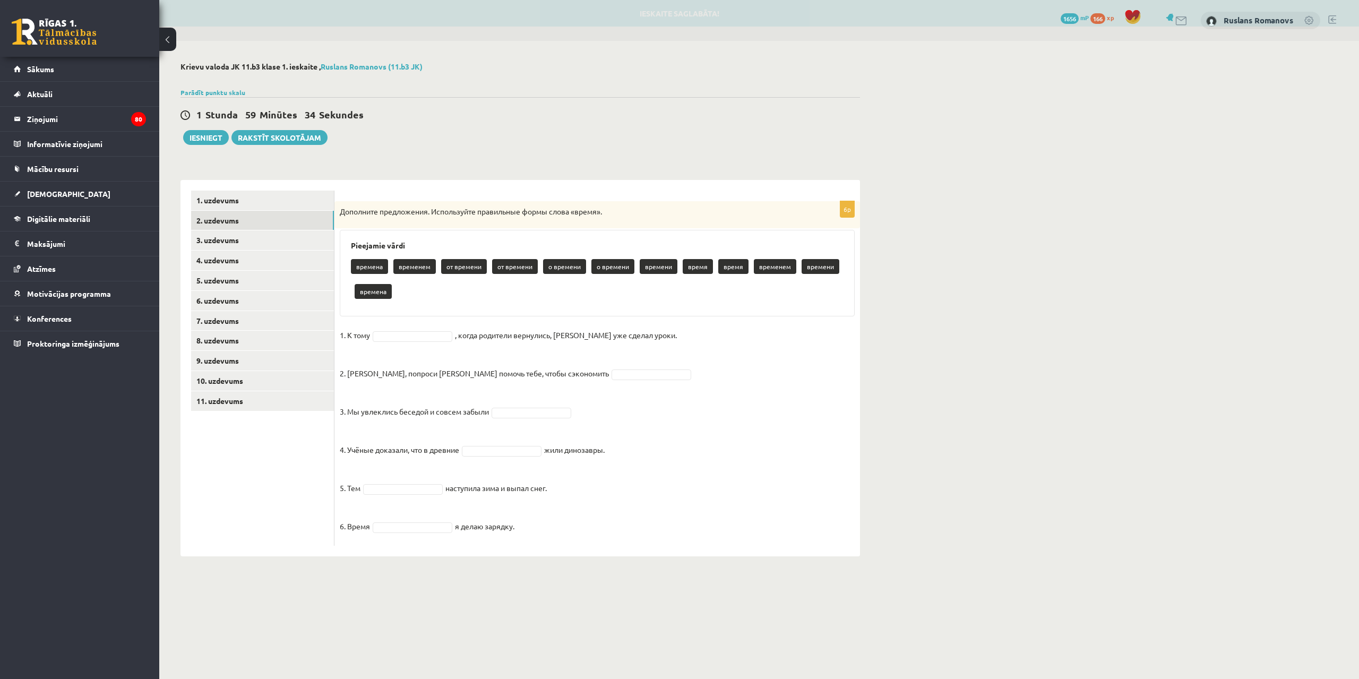
drag, startPoint x: 341, startPoint y: 212, endPoint x: 603, endPoint y: 518, distance: 402.2
click at [603, 518] on div "6p Дополните предложения. Используйте правильные формы слова «время». Pieejamie…" at bounding box center [598, 373] width 526 height 345
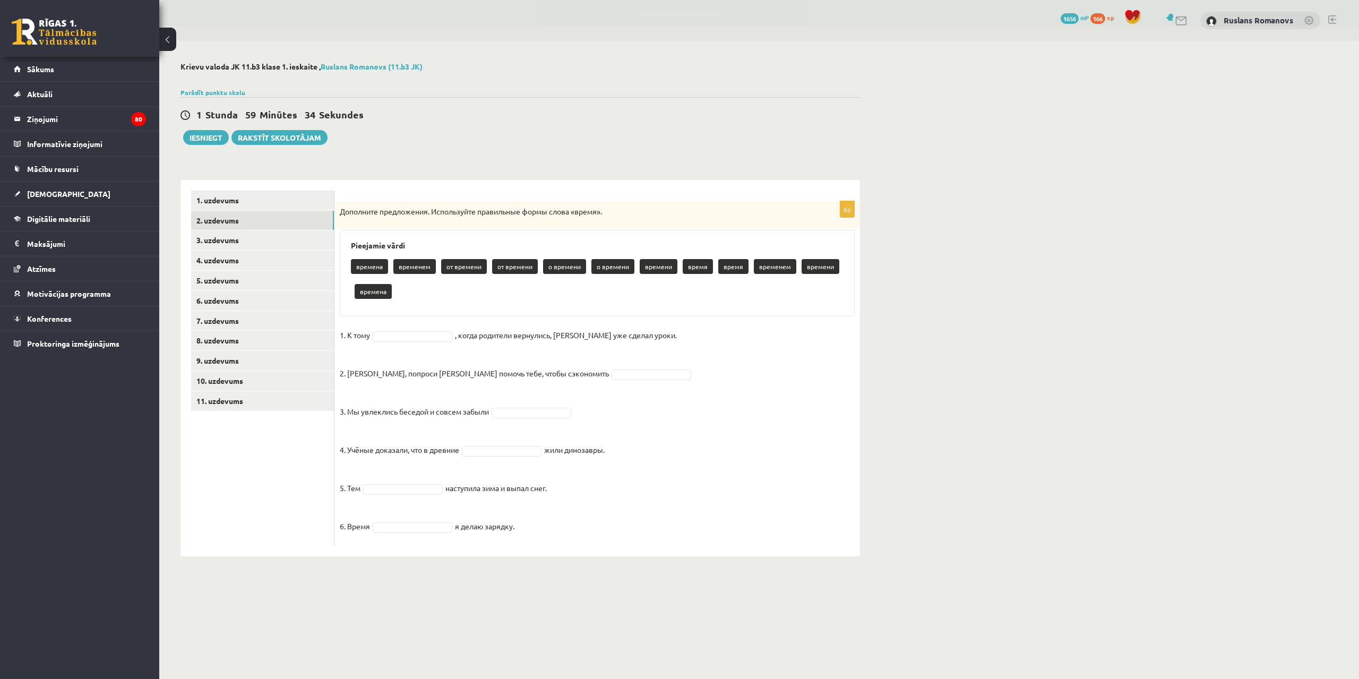
copy div "Дополните предложения. Используйте правильные формы слова «время». Pieejamie vā…"
click at [429, 321] on div "6p Дополните предложения. Используйте правильные формы слова «время». Pieejamie…" at bounding box center [598, 373] width 526 height 345
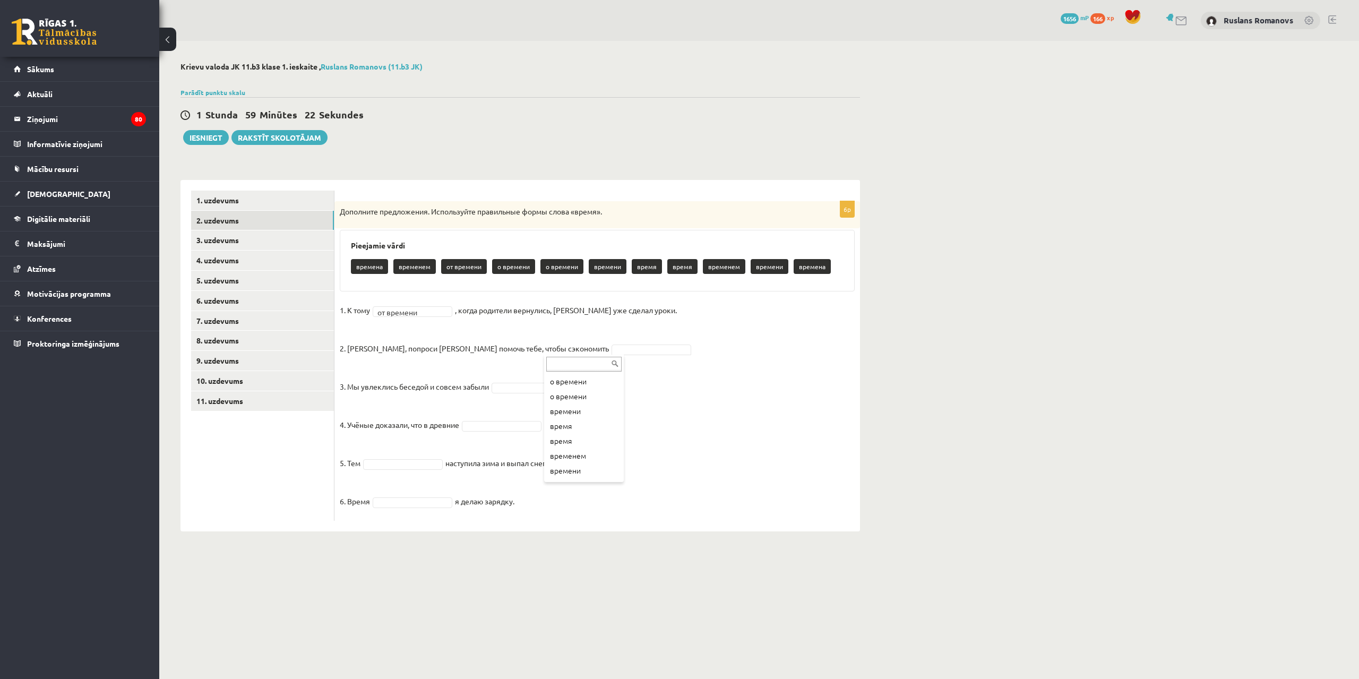
scroll to position [60, 0]
click at [419, 473] on fieldset "**********" at bounding box center [597, 408] width 515 height 213
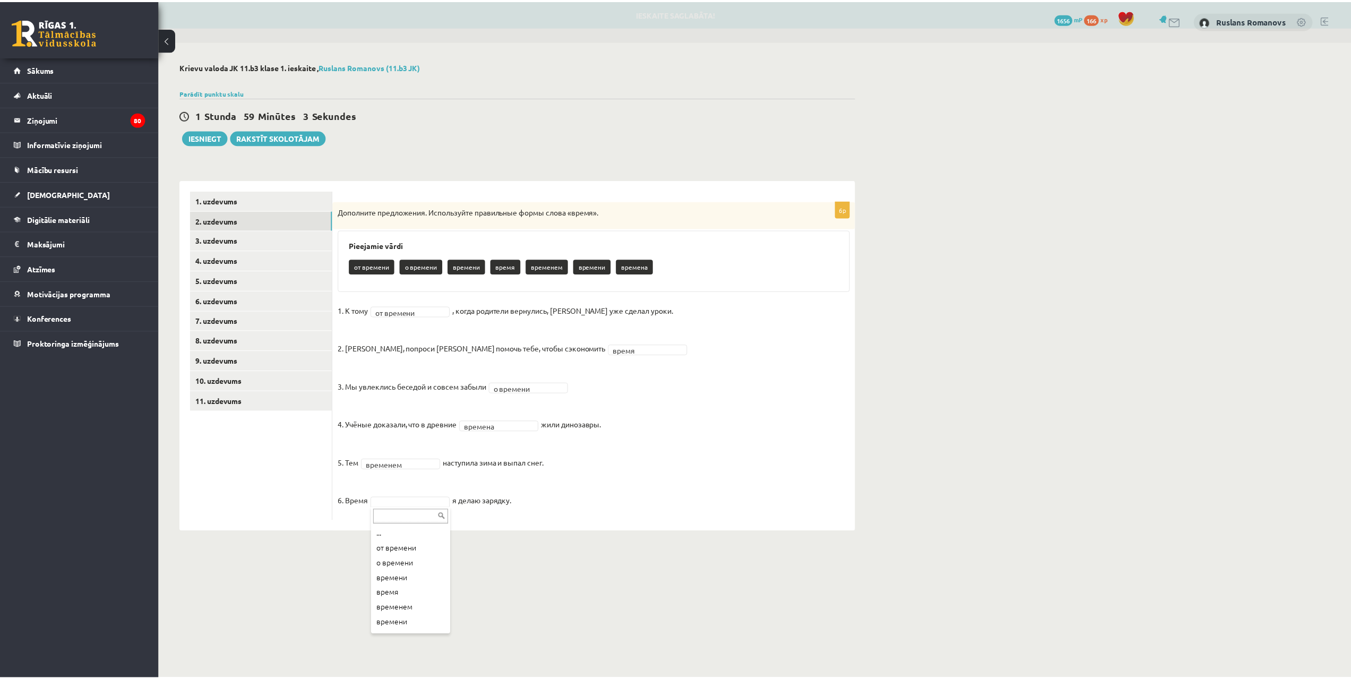
scroll to position [2, 0]
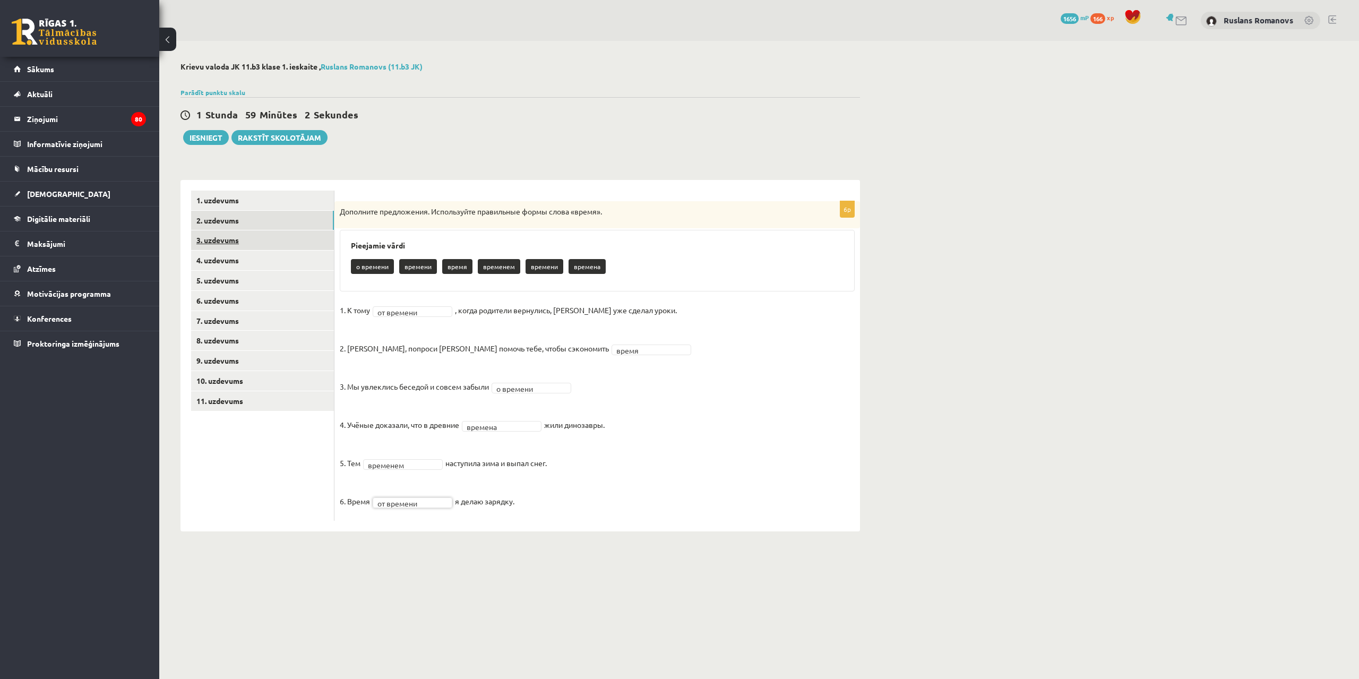
click at [232, 239] on link "3. uzdevums" at bounding box center [262, 240] width 143 height 20
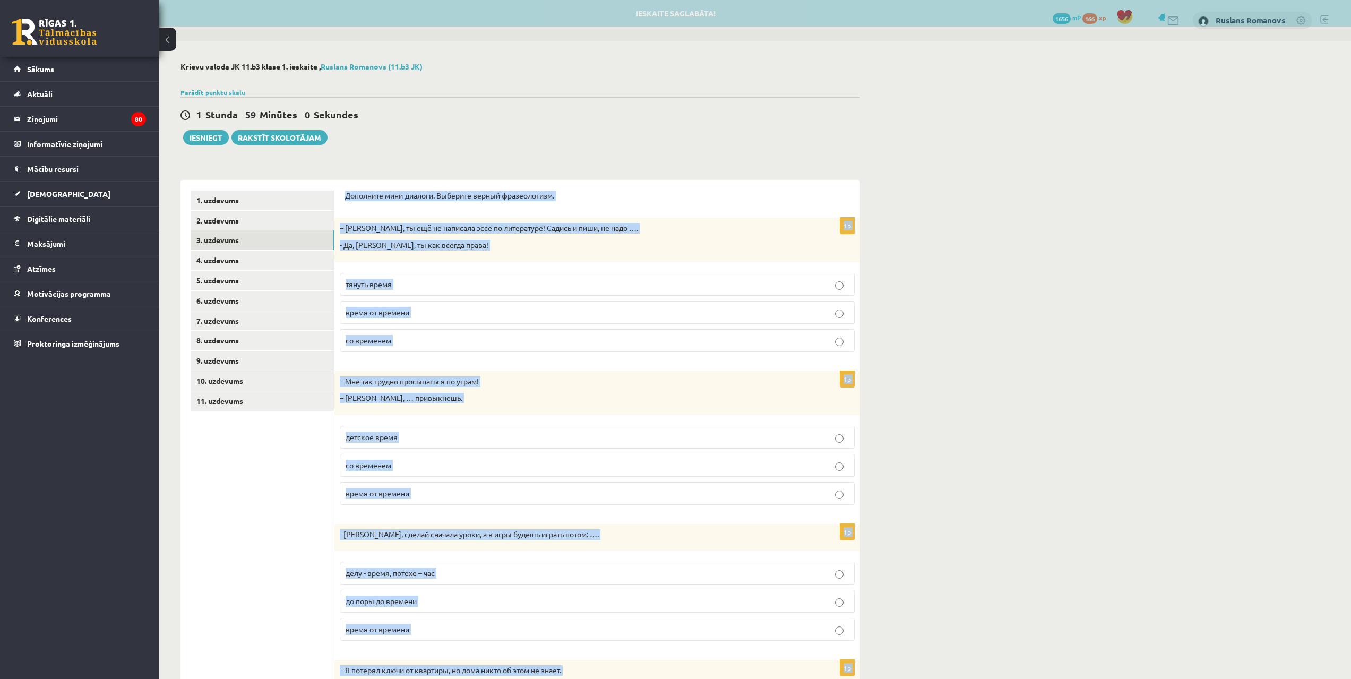
scroll to position [156, 0]
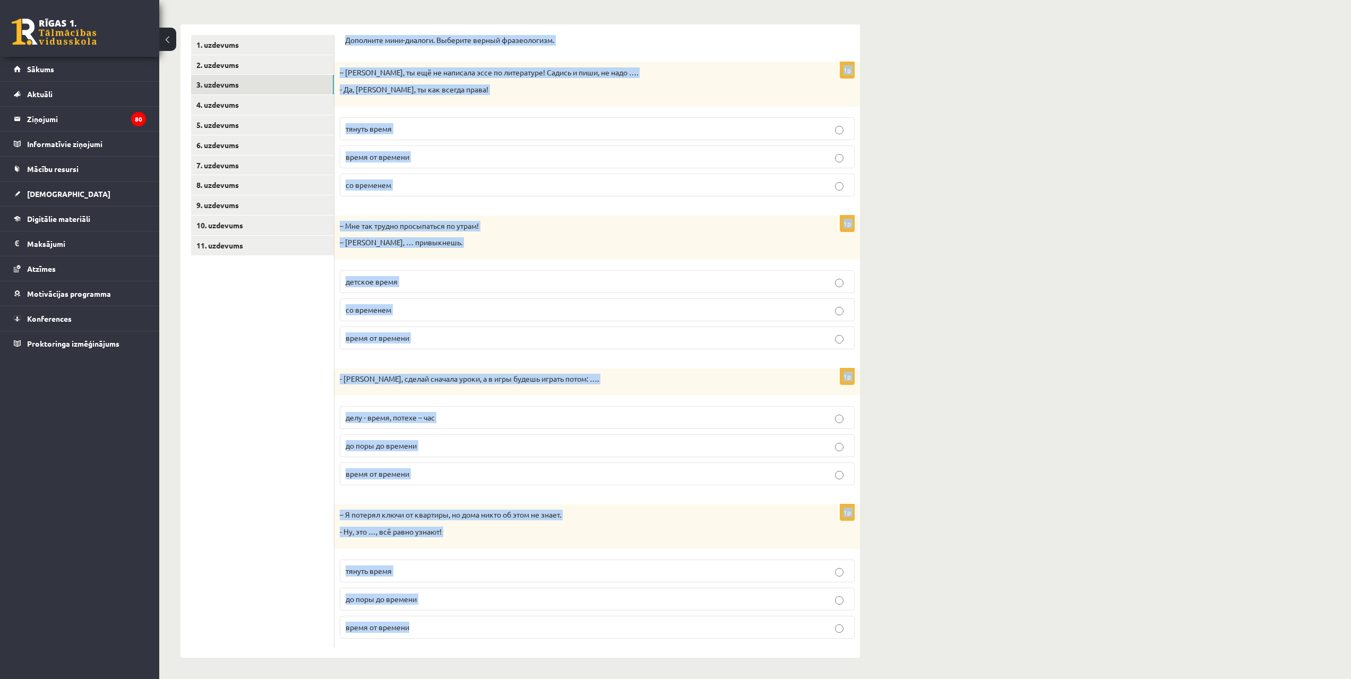
drag, startPoint x: 340, startPoint y: 195, endPoint x: 593, endPoint y: 644, distance: 515.4
click at [593, 644] on div "Дополните мини-диалоги. Выберите верный фразеологизм. 1p – Рита, ты ещё не напи…" at bounding box center [598, 340] width 526 height 633
copy form "Дополните мини-диалоги. Выберите верный фразеологизм. 1p – Рита, ты ещё не напи…"
click at [843, 135] on label "тянуть время" at bounding box center [597, 128] width 515 height 23
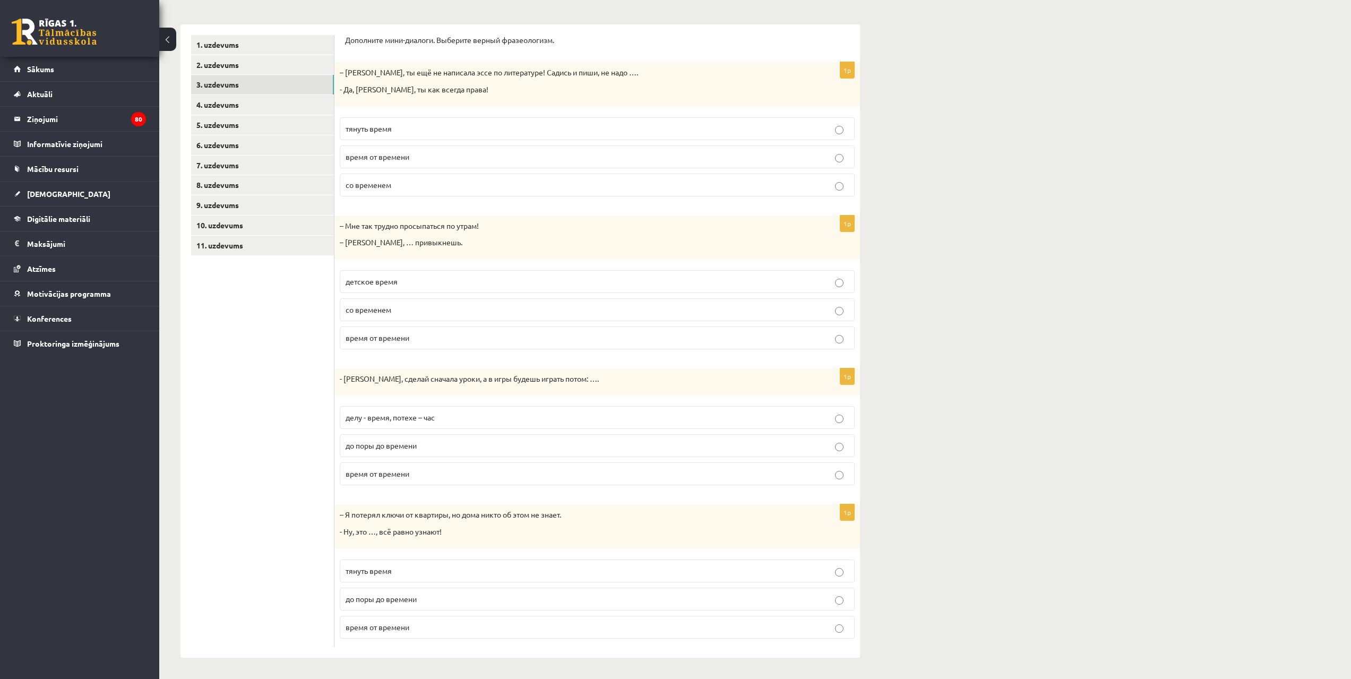
click at [353, 306] on span "со временем" at bounding box center [369, 310] width 46 height 10
click at [367, 414] on span "делу - время, потехе – час" at bounding box center [390, 418] width 89 height 10
click at [372, 599] on span "до поры до времени" at bounding box center [381, 599] width 71 height 10
click at [220, 105] on link "4. uzdevums" at bounding box center [262, 105] width 143 height 20
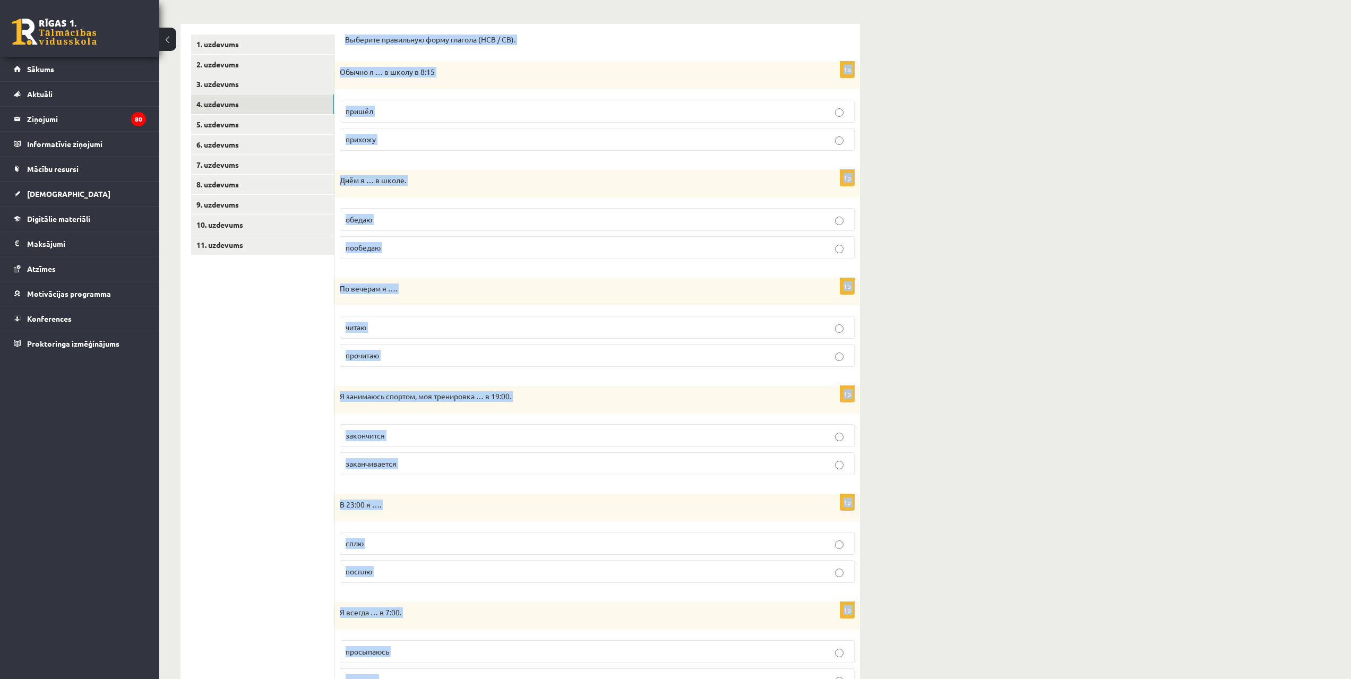
scroll to position [425, 0]
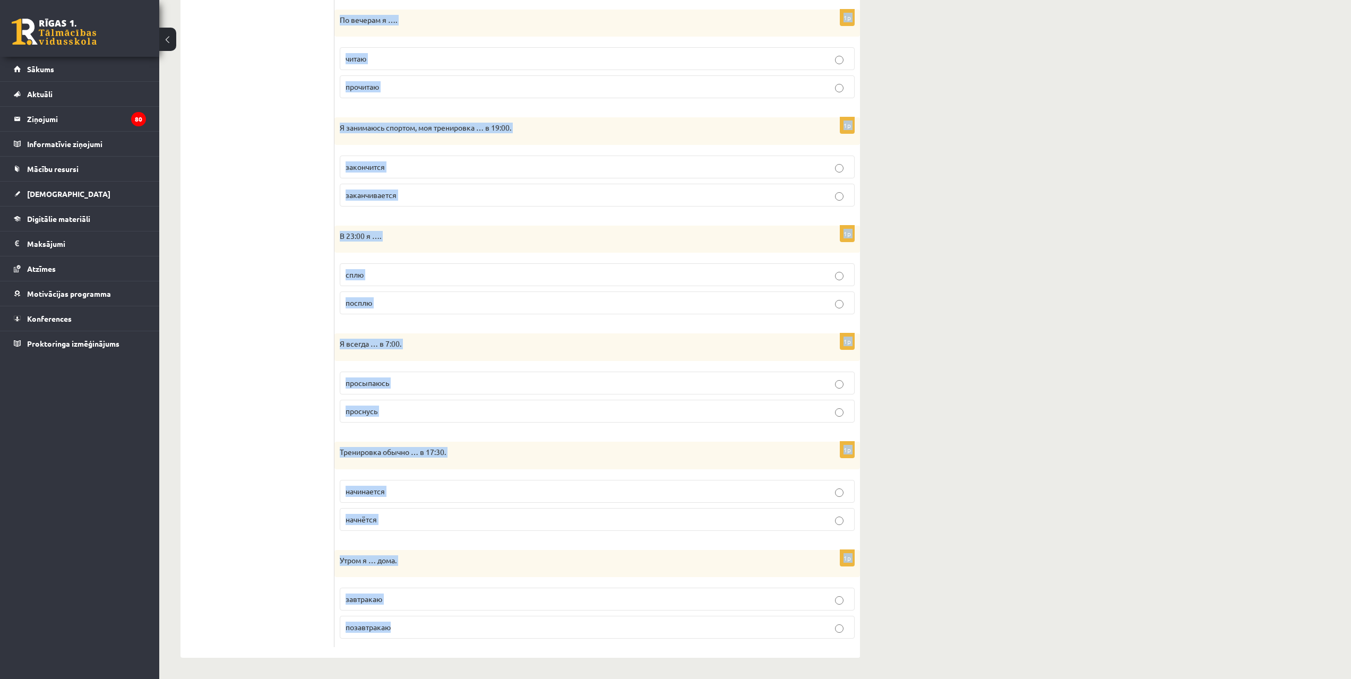
drag, startPoint x: 343, startPoint y: 37, endPoint x: 714, endPoint y: 612, distance: 684.4
click at [714, 612] on div "Выберите правильную форму глагола (НСВ / СВ). 1p Обычно я … в школу в 8:15 приш…" at bounding box center [598, 206] width 526 height 903
copy form "Выберите правильную форму глагола (НСВ / СВ). 1p Обычно я … в школу в 8:15 приш…"
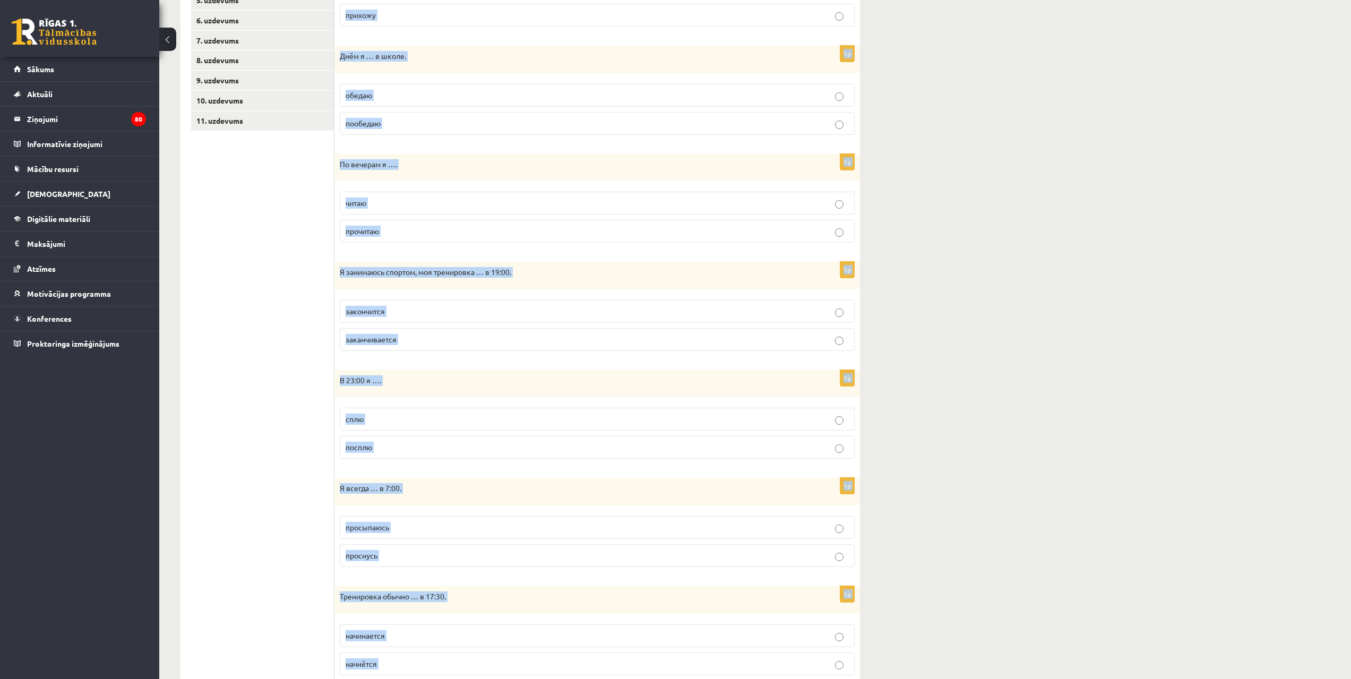
scroll to position [47, 0]
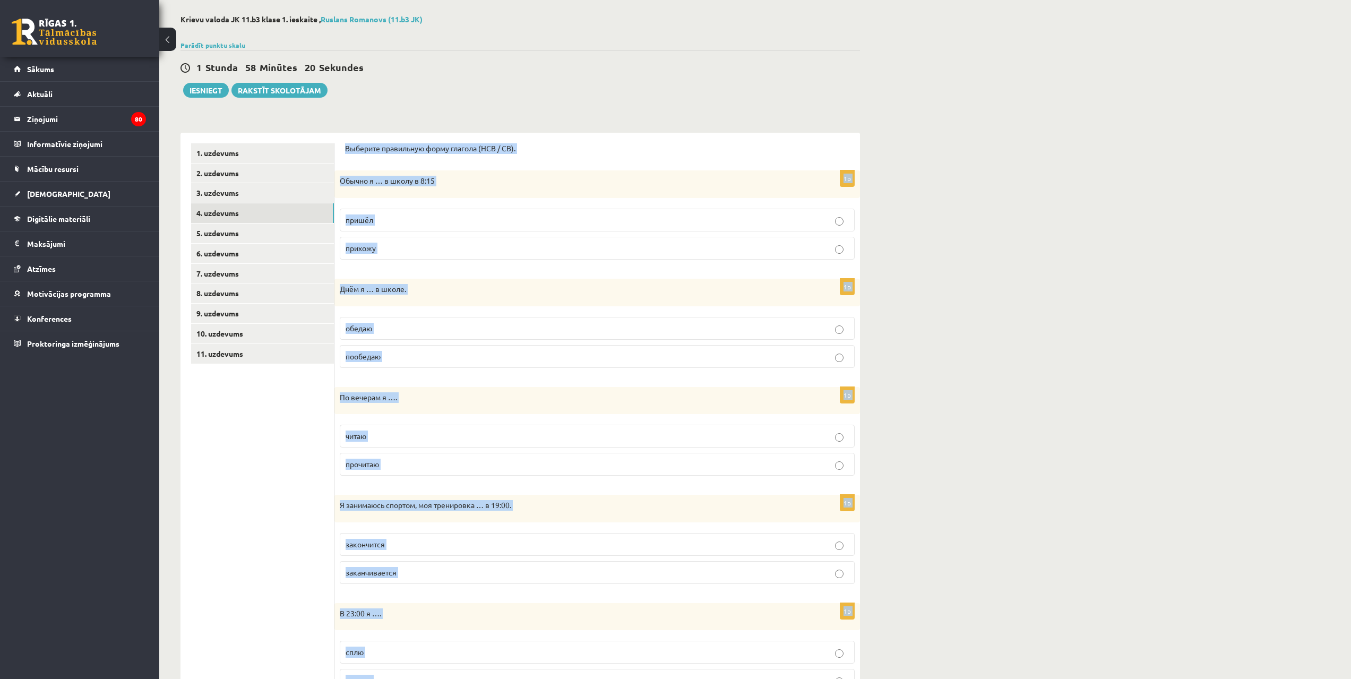
click at [1062, 345] on div "Krievu valoda JK 11.b3 klase 1. ieskaite , Ruslans Romanovs (11.b3 JK) Parādīt …" at bounding box center [755, 525] width 1192 height 1063
click at [459, 246] on p "прихожу" at bounding box center [597, 248] width 503 height 11
click at [776, 126] on div "**********" at bounding box center [521, 578] width 680 height 913
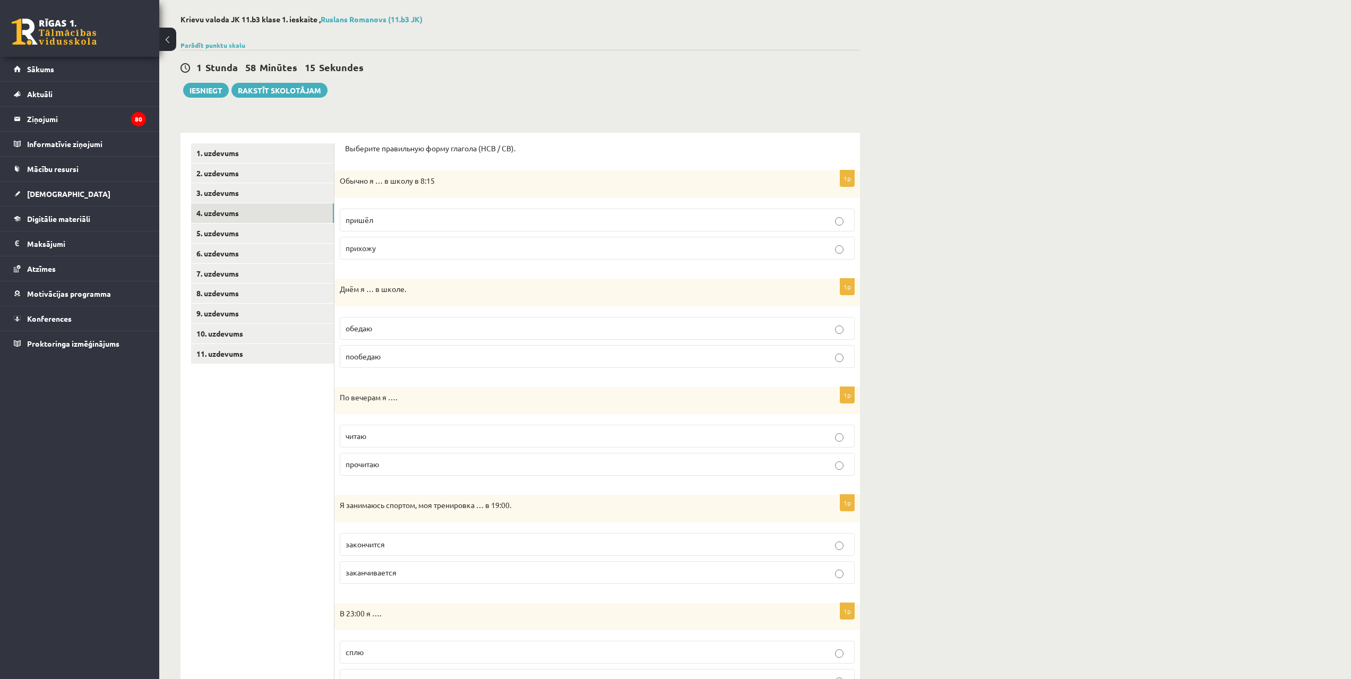
click at [390, 330] on p "обедаю" at bounding box center [597, 328] width 503 height 11
click at [381, 434] on p "читаю" at bounding box center [597, 436] width 503 height 11
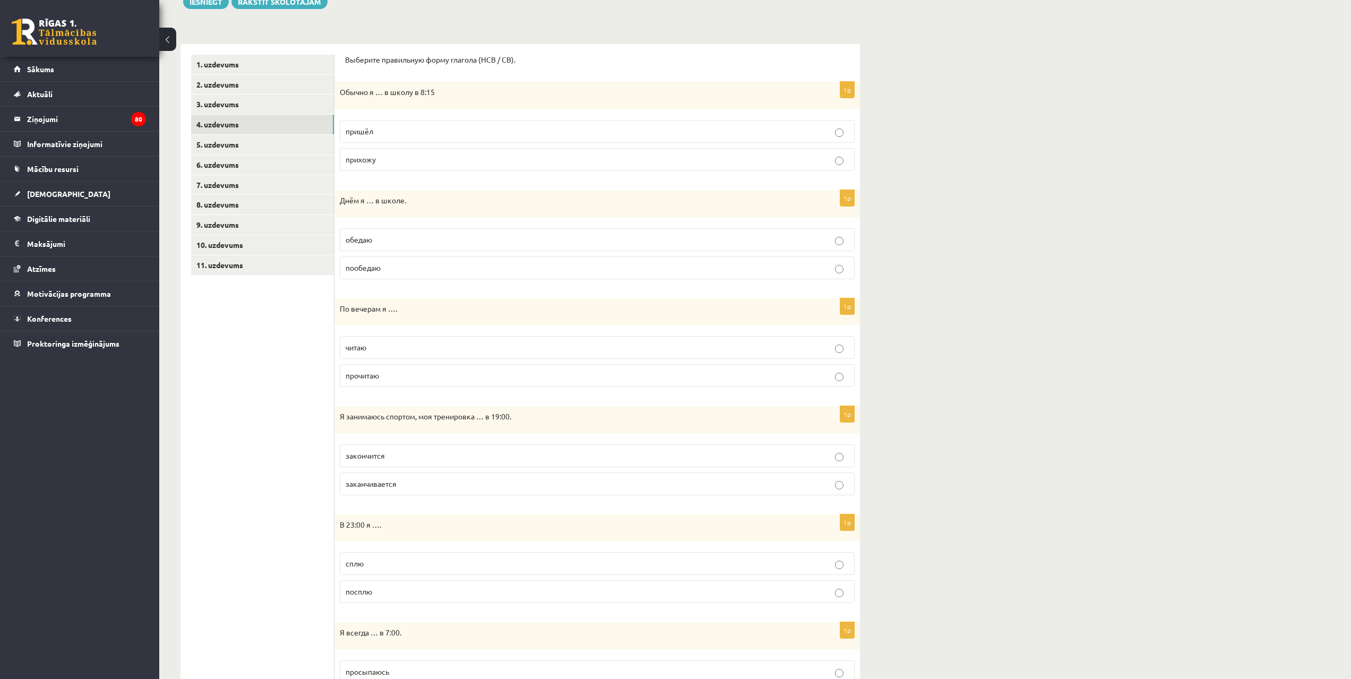
scroll to position [140, 0]
drag, startPoint x: 1264, startPoint y: 352, endPoint x: 1270, endPoint y: 372, distance: 21.0
click at [1270, 372] on div "Krievu valoda JK 11.b3 klase 1. ieskaite , Ruslans Romanovs (11.b3 JK) Parādīt …" at bounding box center [755, 432] width 1192 height 1063
click at [1327, 306] on div "Krievu valoda JK 11.b3 klase 1. ieskaite , Ruslans Romanovs (11.b3 JK) Parādīt …" at bounding box center [755, 432] width 1192 height 1063
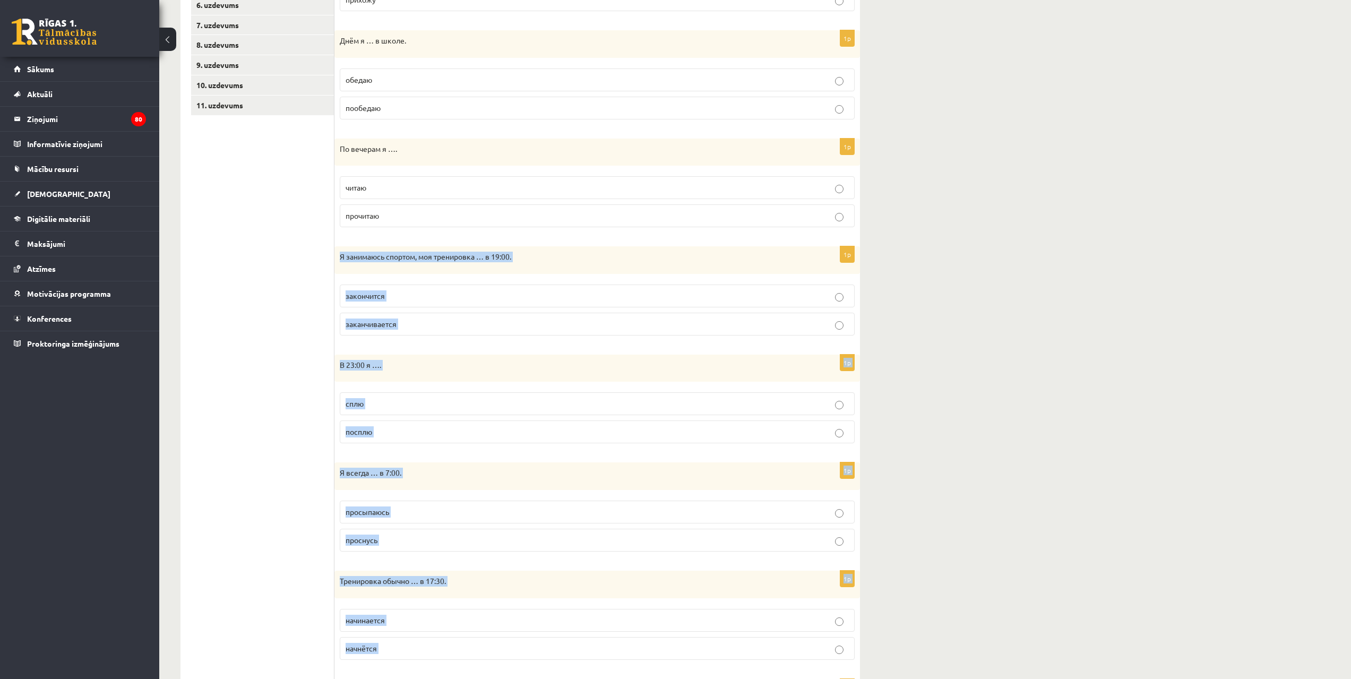
scroll to position [425, 0]
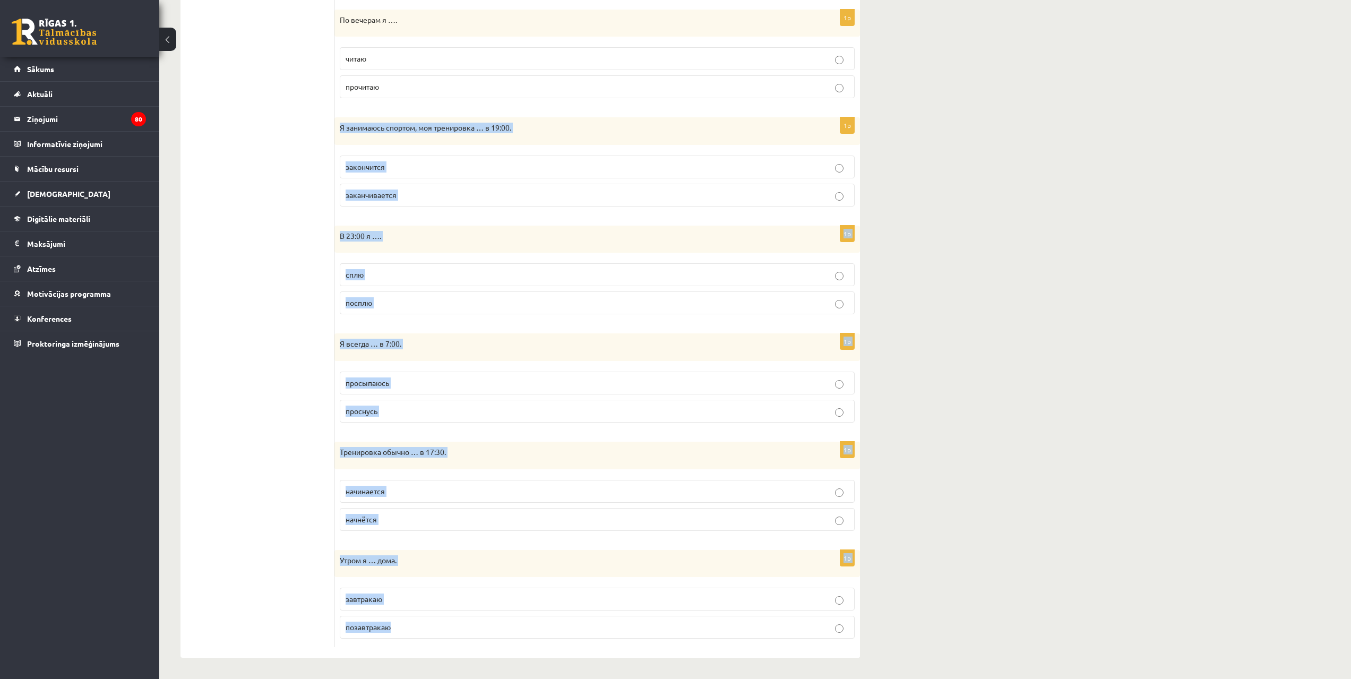
drag, startPoint x: 340, startPoint y: 256, endPoint x: 590, endPoint y: 646, distance: 463.5
click at [590, 646] on form "Выберите правильную форму глагола (НСВ / СВ). 1p Обычно я … в школу в 8:15 приш…" at bounding box center [597, 206] width 504 height 881
copy form "Я занимаюсь спортом, моя тренировка … в 19:00. закончится заканчивается 1p В 23…"
click at [981, 329] on div "Krievu valoda JK 11.b3 klase 1. ieskaite , Ruslans Romanovs (11.b3 JK) Parādīt …" at bounding box center [755, 147] width 1192 height 1063
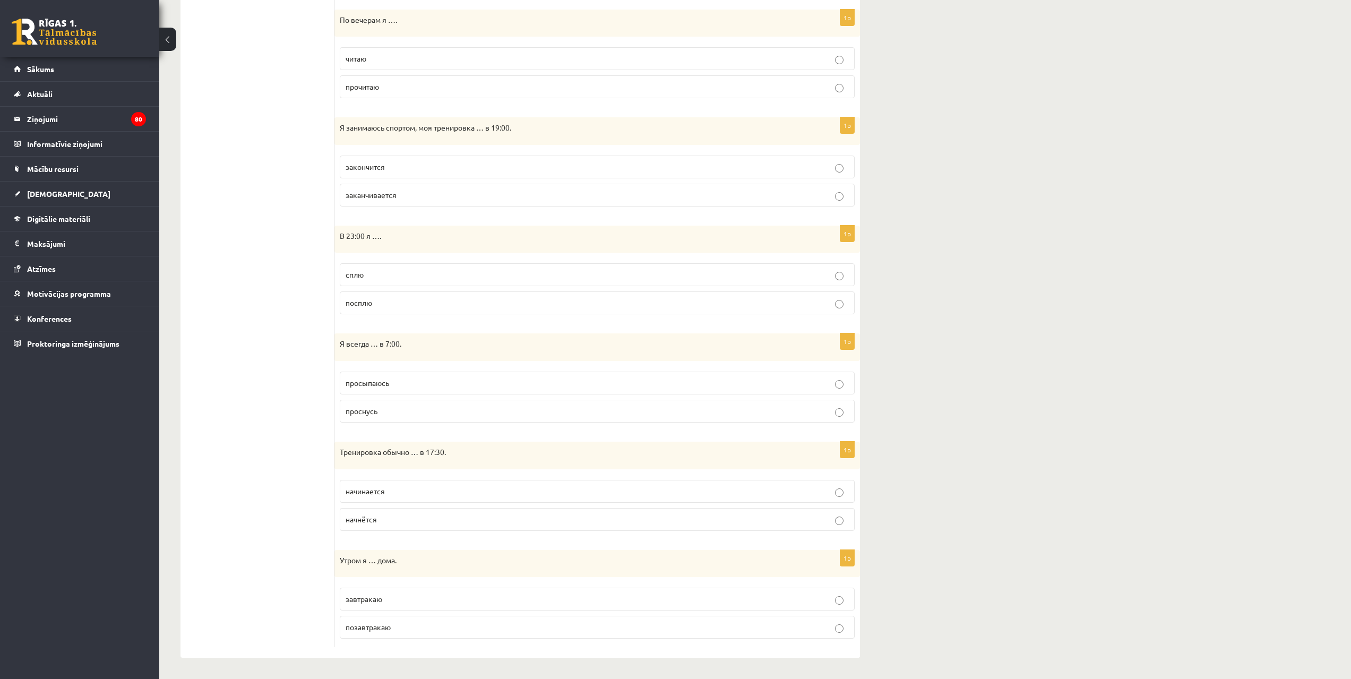
click at [423, 191] on p "заканчивается" at bounding box center [597, 195] width 503 height 11
click at [368, 277] on p "сплю" at bounding box center [597, 274] width 503 height 11
click at [381, 388] on p "просыпаюсь" at bounding box center [597, 383] width 503 height 11
click at [373, 492] on span "начинается" at bounding box center [365, 491] width 39 height 10
click at [385, 595] on p "завтракаю" at bounding box center [597, 599] width 503 height 11
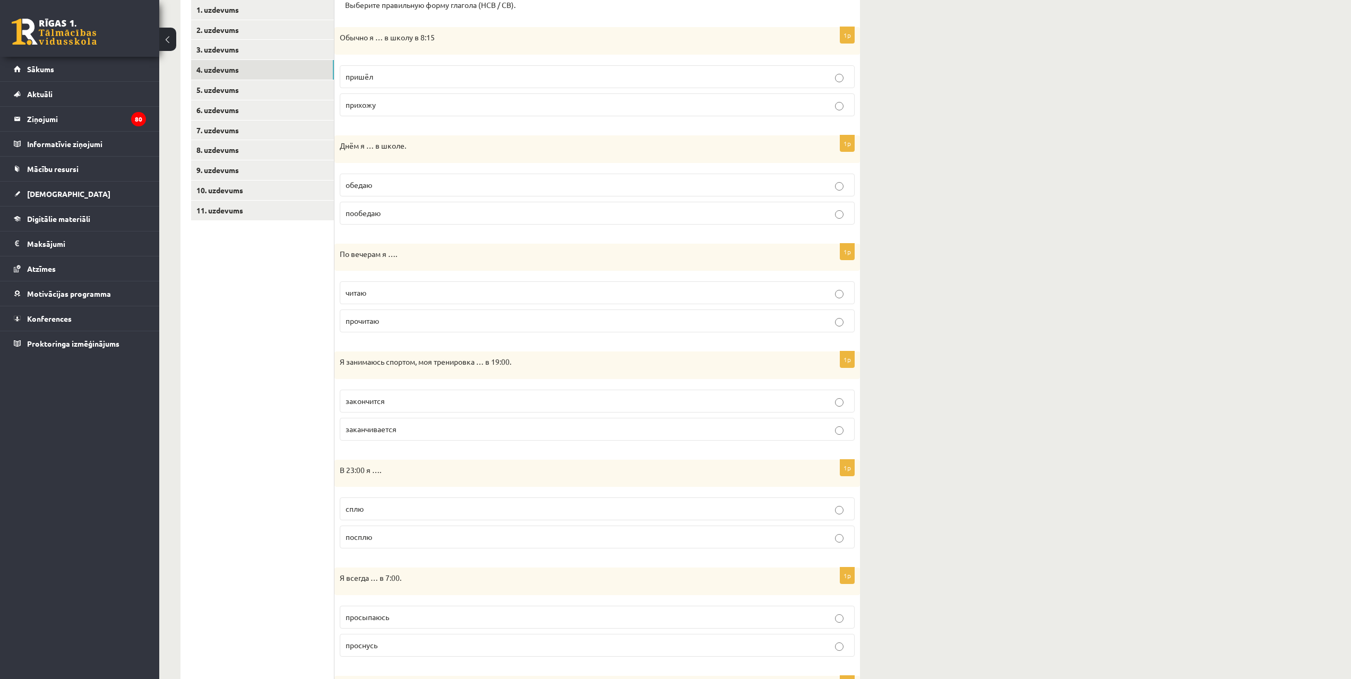
scroll to position [0, 0]
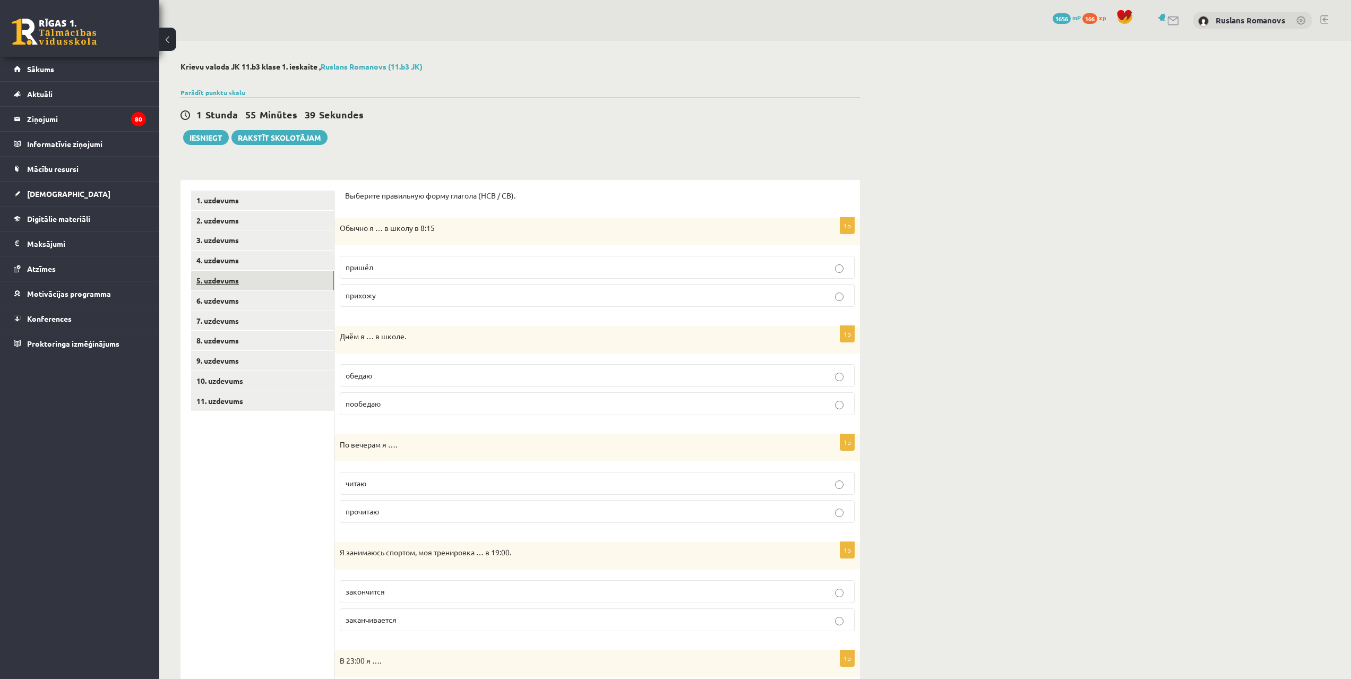
click at [235, 281] on link "5. uzdevums" at bounding box center [262, 281] width 143 height 20
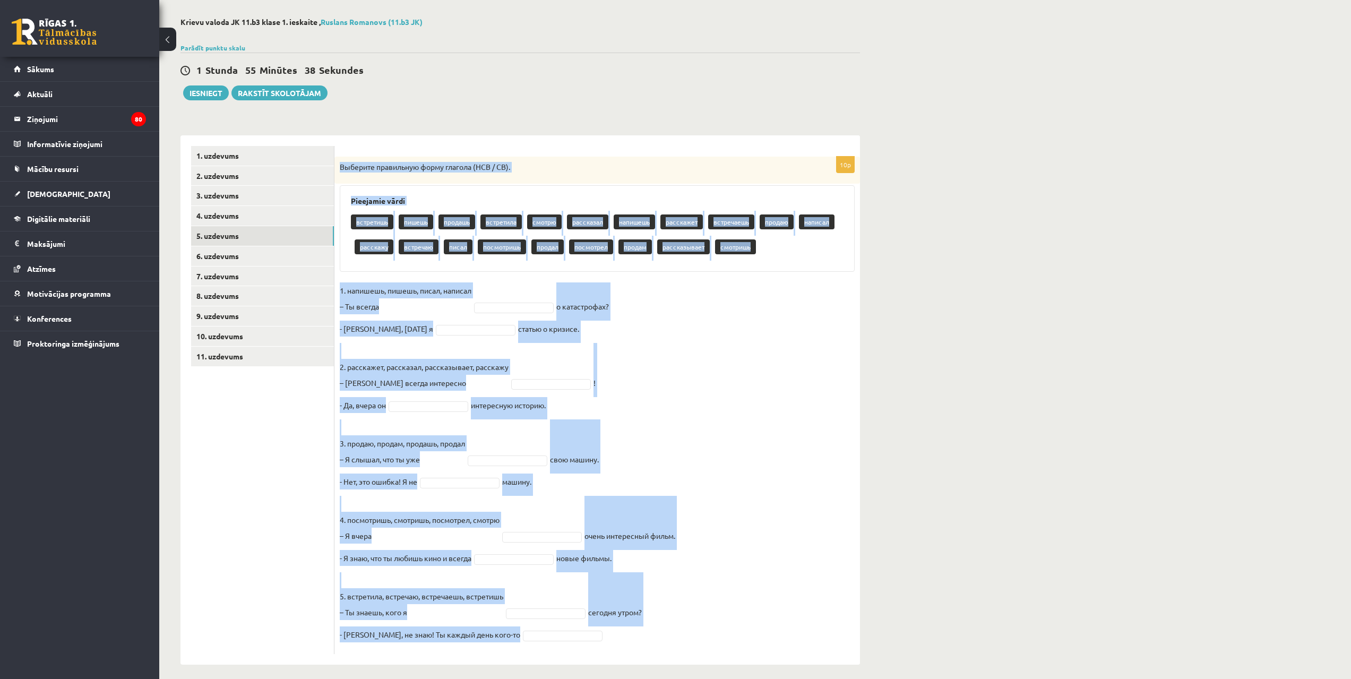
scroll to position [52, 0]
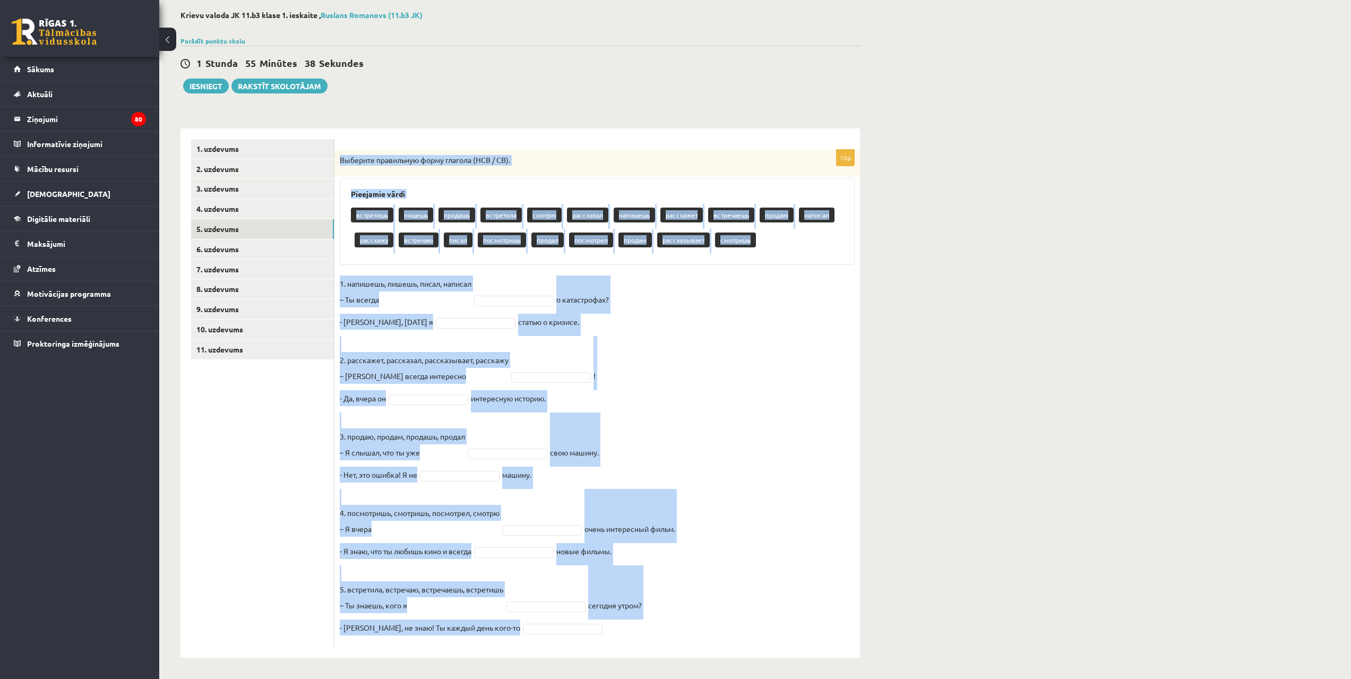
drag, startPoint x: 340, startPoint y: 209, endPoint x: 713, endPoint y: 654, distance: 580.4
click at [713, 654] on div "10p Выберите правильную форму глагола (НСВ / СВ). Pieejamie vārdi встретишь пиш…" at bounding box center [598, 392] width 526 height 529
copy div "Выберите правильную форму глагола (НСВ / СВ). Pieejamie vārdi встретишь пишешь …"
click at [820, 313] on fieldset "1. напишешь, пишешь, писал, написал – Ты всегда о катастрофах? - Нет, вчера я с…" at bounding box center [597, 459] width 515 height 366
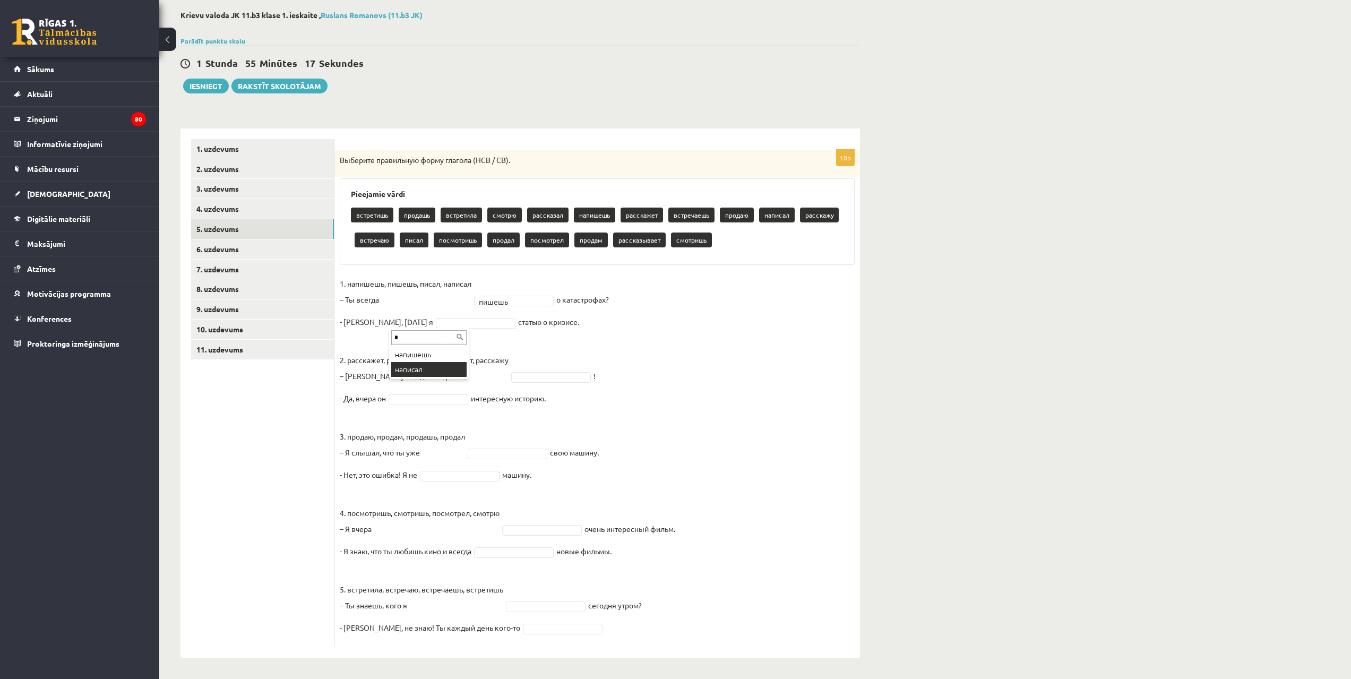
type input "*"
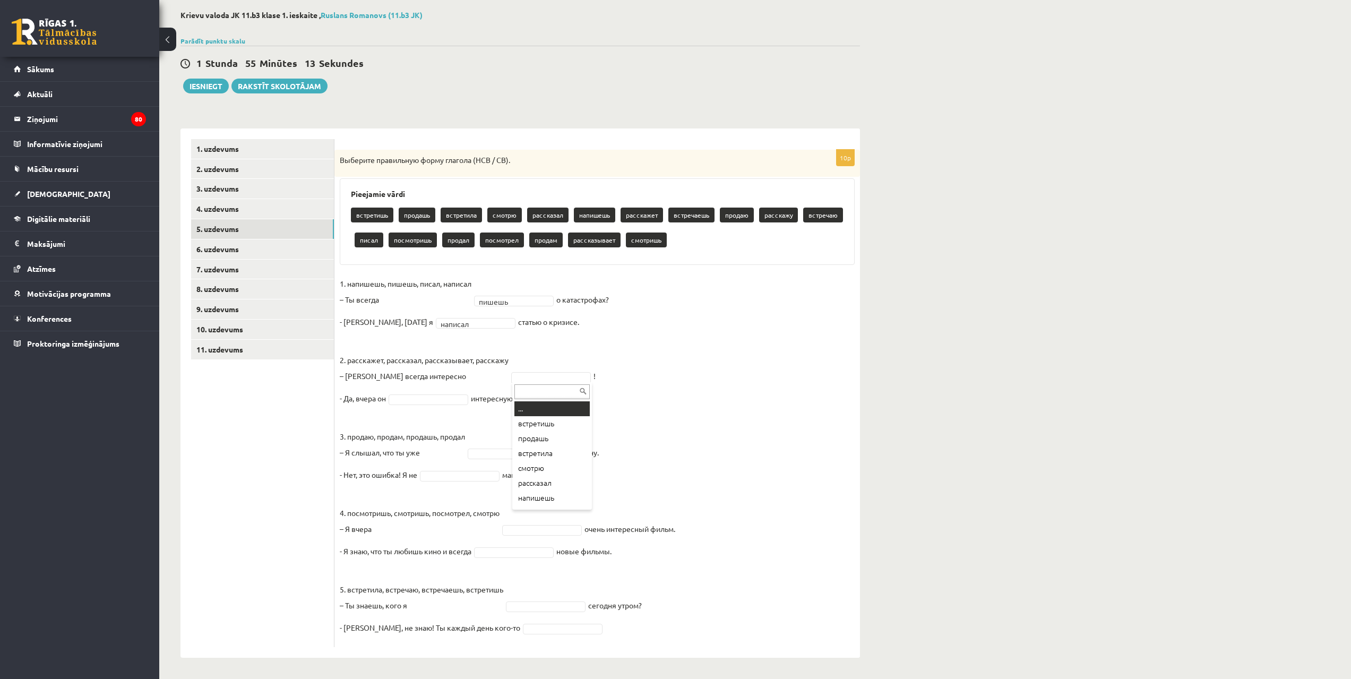
type input "*"
type input "**"
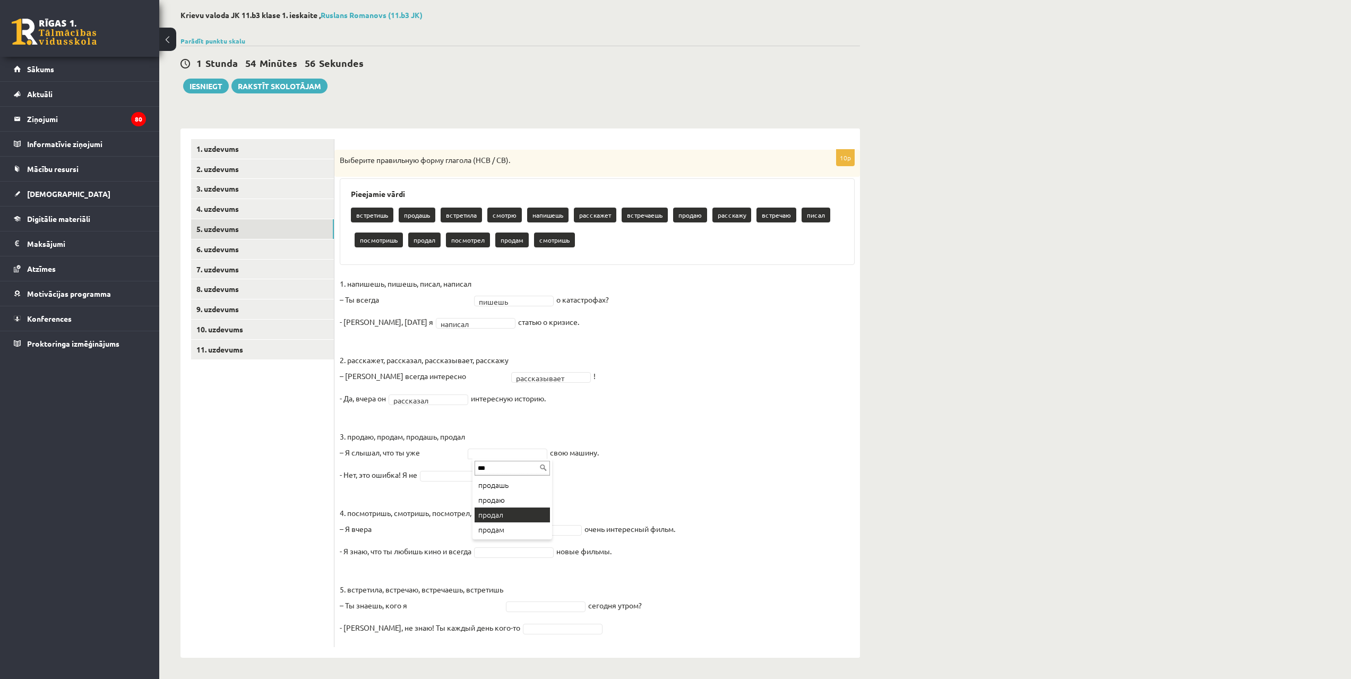
type input "***"
type input "**"
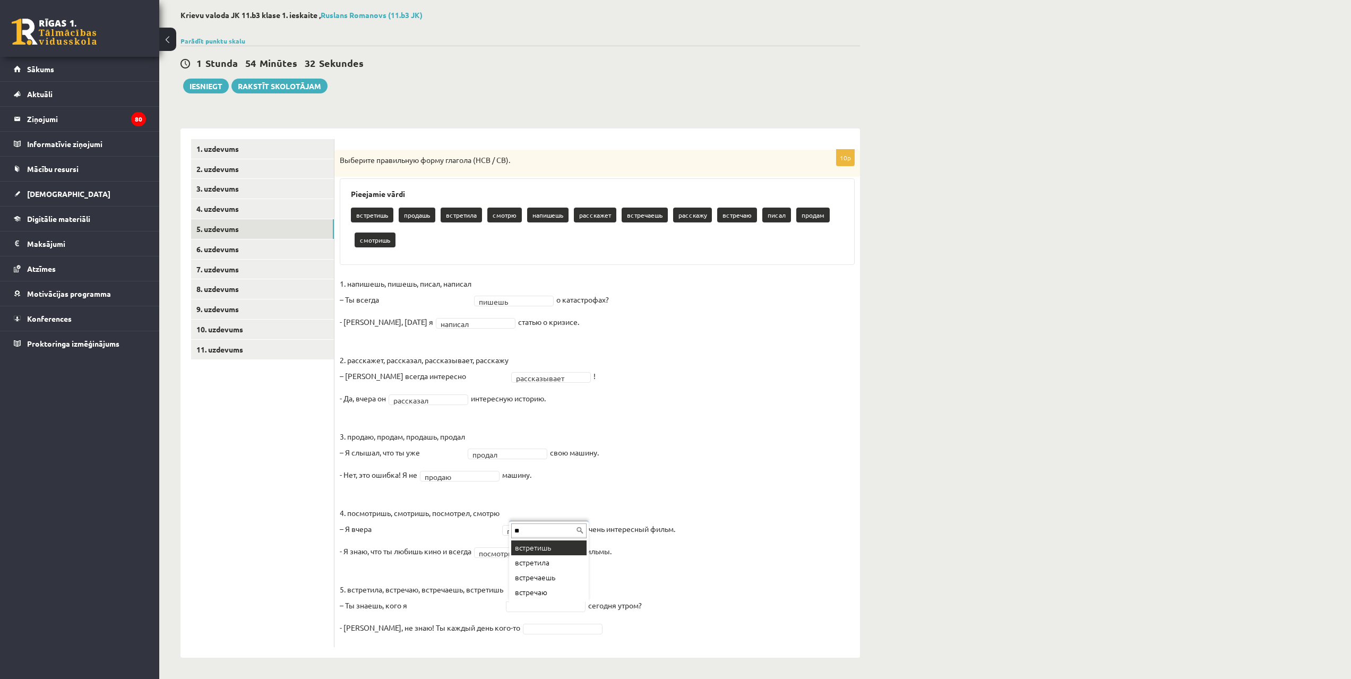
type input "**"
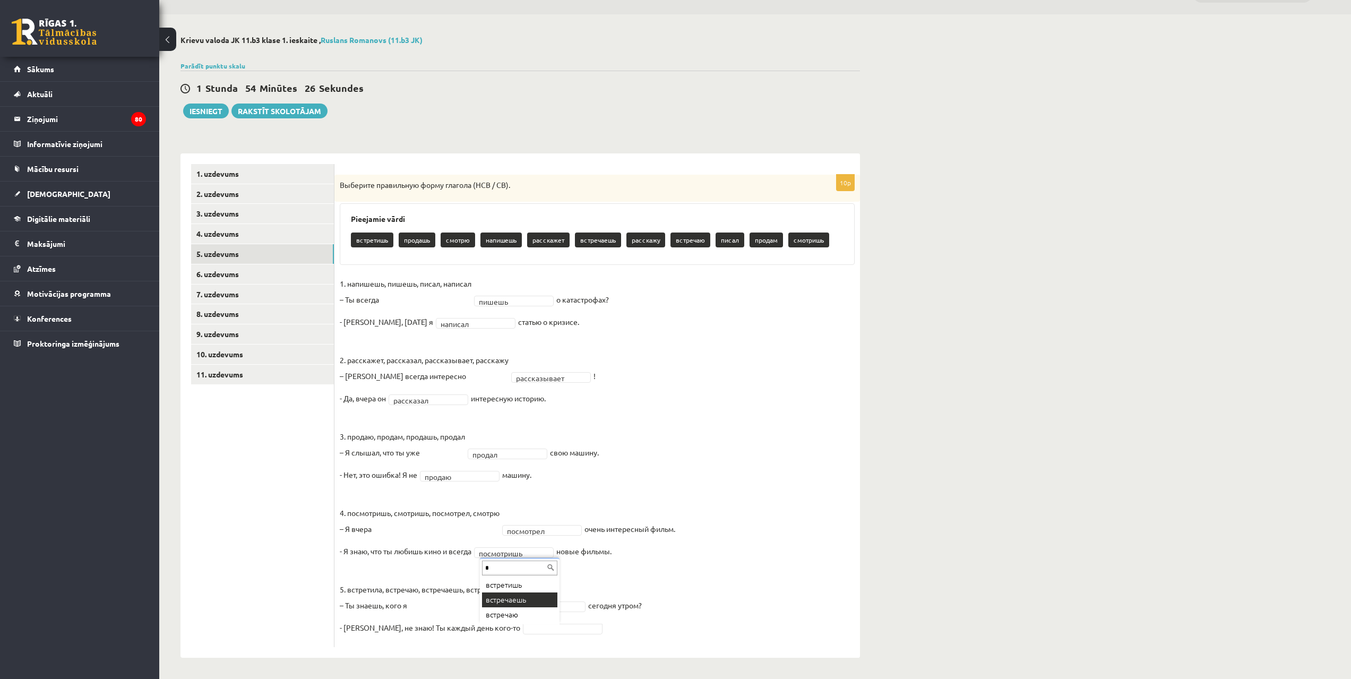
type input "*"
click at [250, 272] on link "6. uzdevums" at bounding box center [262, 274] width 143 height 20
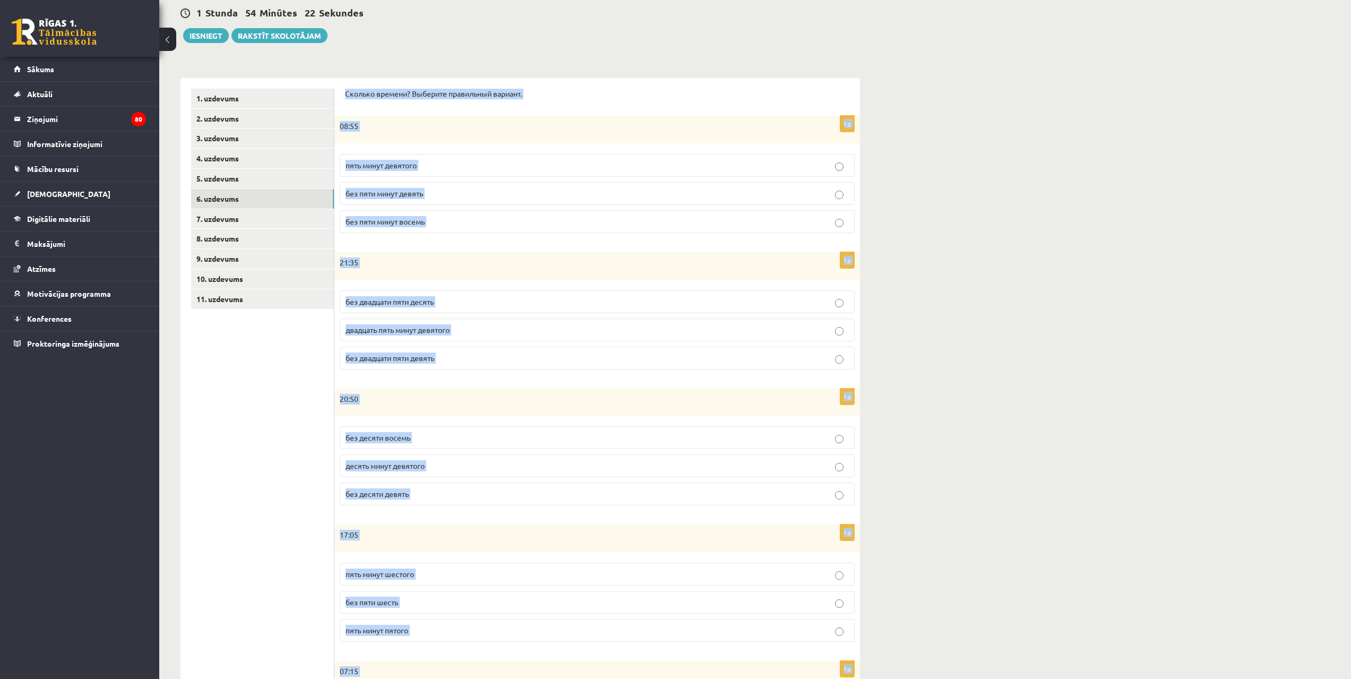
scroll to position [242, 0]
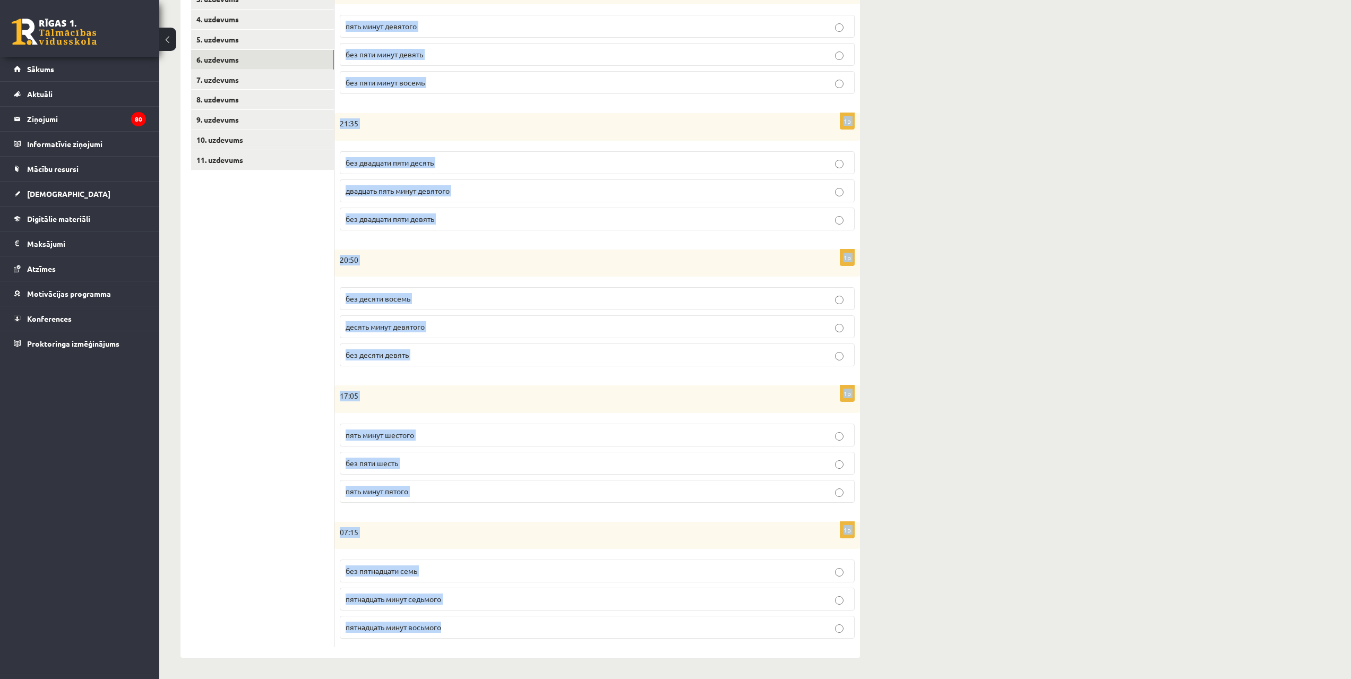
drag, startPoint x: 342, startPoint y: 168, endPoint x: 599, endPoint y: 640, distance: 537.0
click at [599, 640] on div "Сколько времени? Выберите правильный вариант. 1p 08:55 пять минут девятого без …" at bounding box center [598, 298] width 526 height 719
copy form "Сколько времени? Выберите правильный вариант. 1p 08:55 пять минут девятого без …"
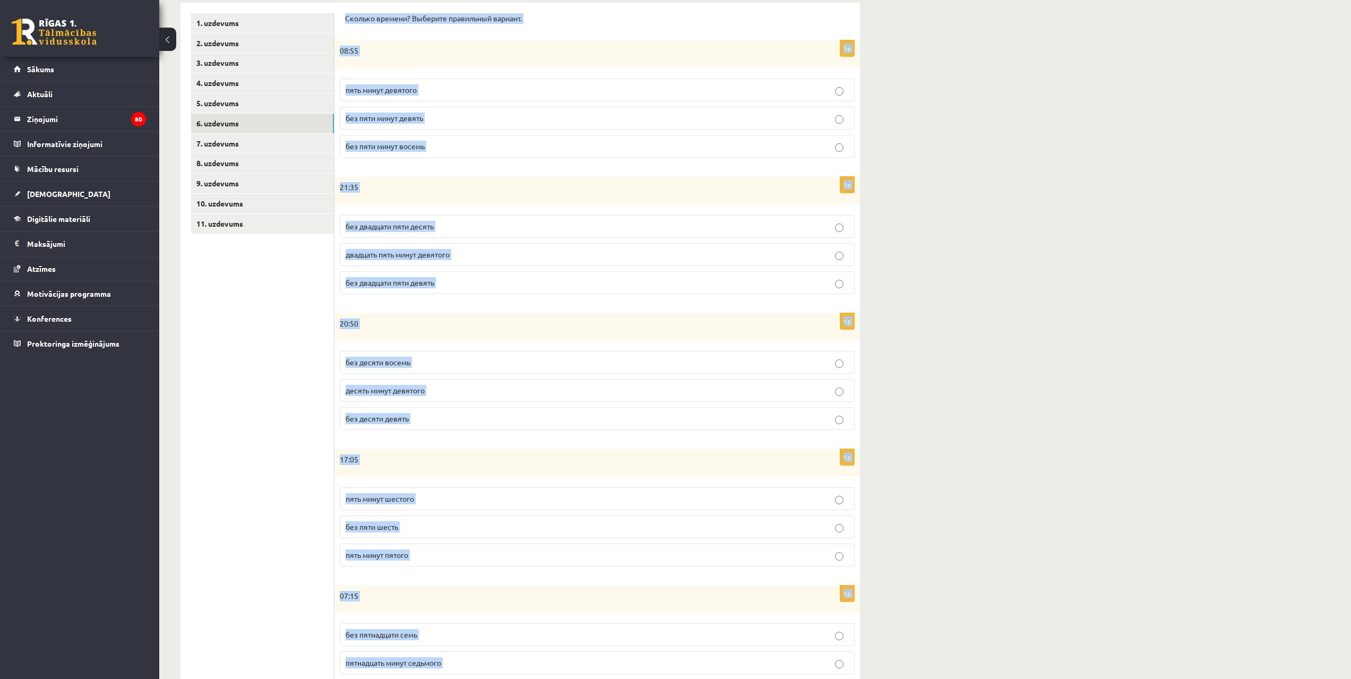
scroll to position [0, 0]
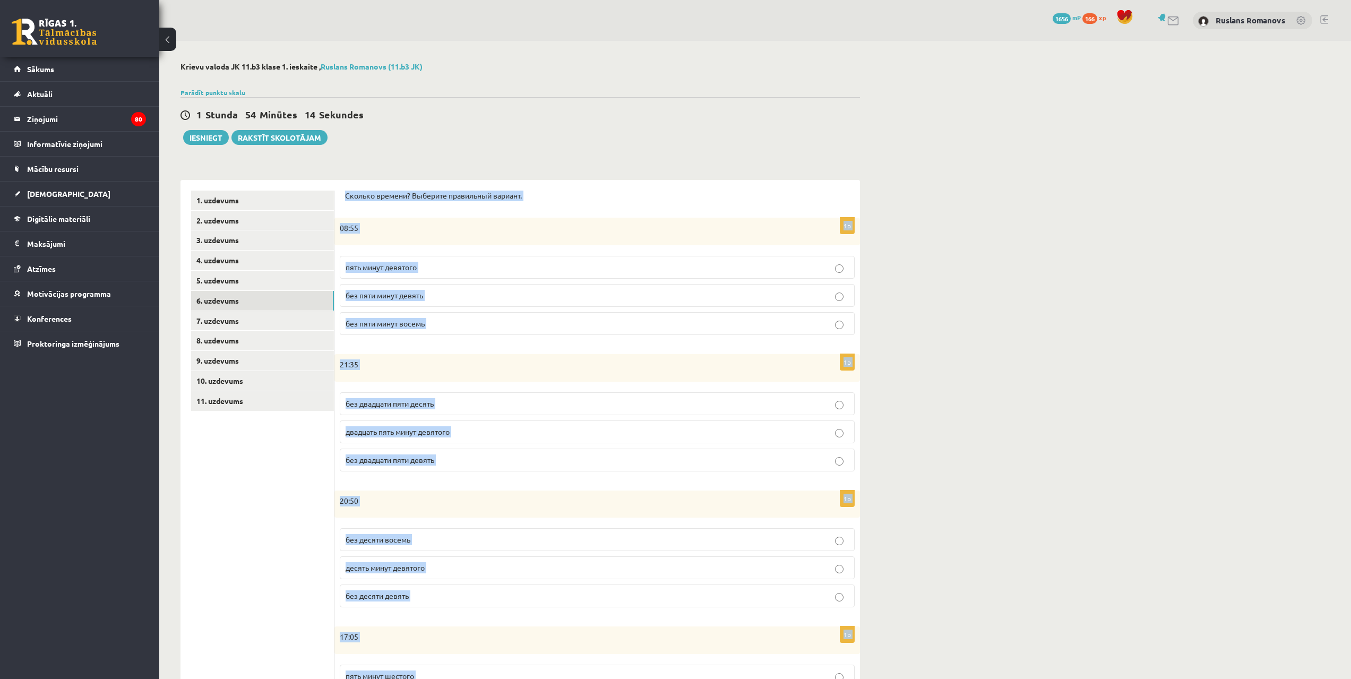
click at [1174, 313] on div "Krievu valoda JK 11.b3 klase 1. ieskaite , Ruslans Romanovs (11.b3 JK) Parādīt …" at bounding box center [755, 480] width 1192 height 879
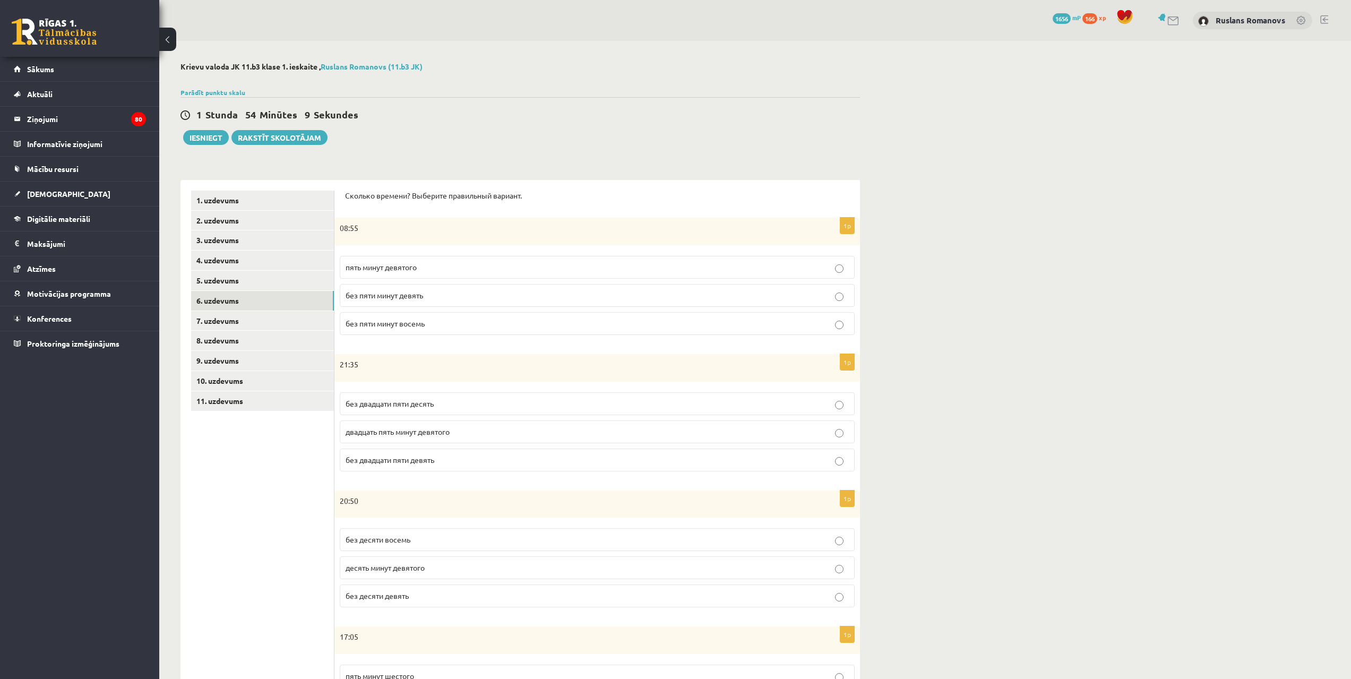
click at [432, 299] on p "без пяти минут девять" at bounding box center [597, 295] width 503 height 11
click at [434, 407] on span "без двадцати пяти десять" at bounding box center [390, 404] width 88 height 10
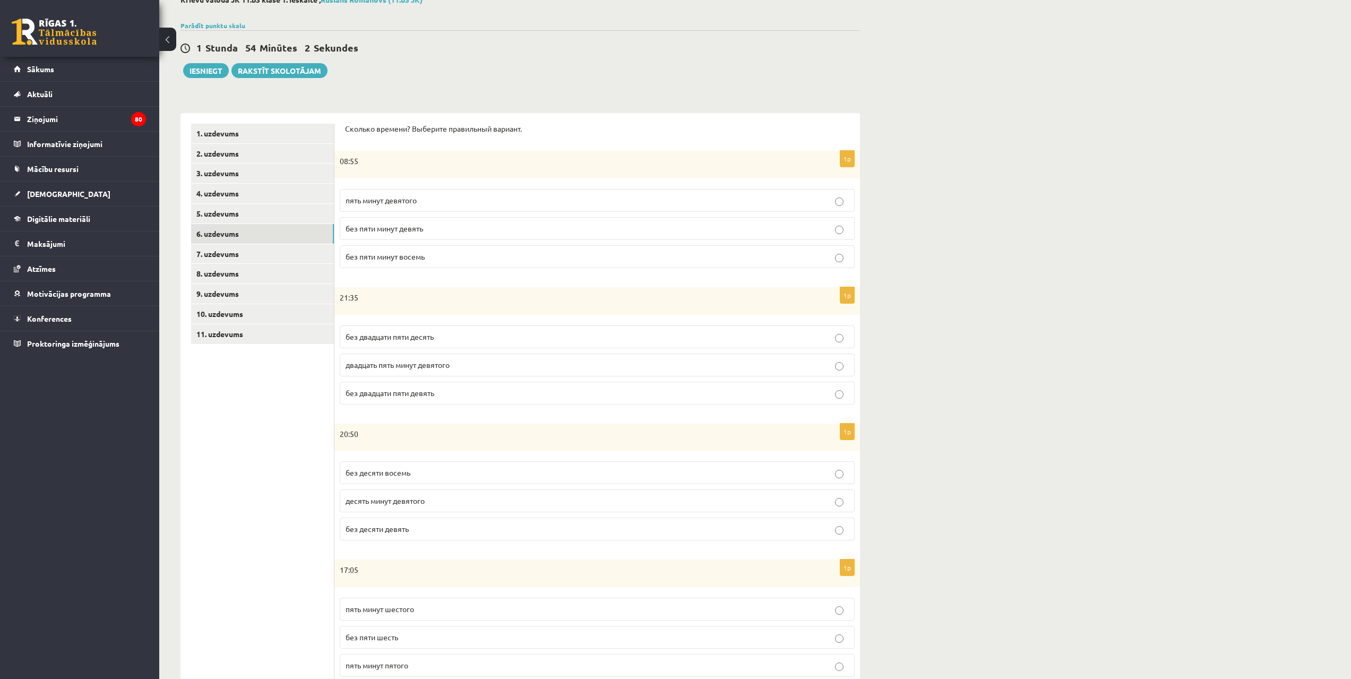
scroll to position [92, 0]
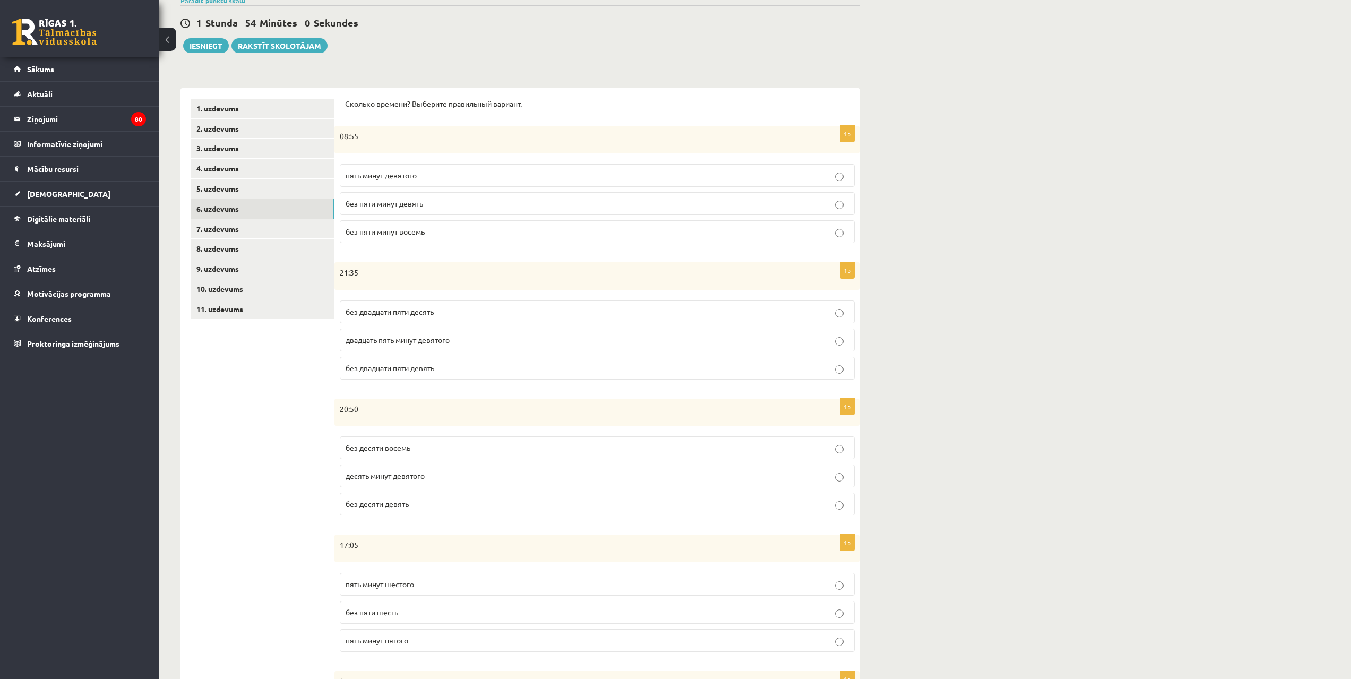
click at [453, 505] on p "без десяти девять" at bounding box center [597, 504] width 503 height 11
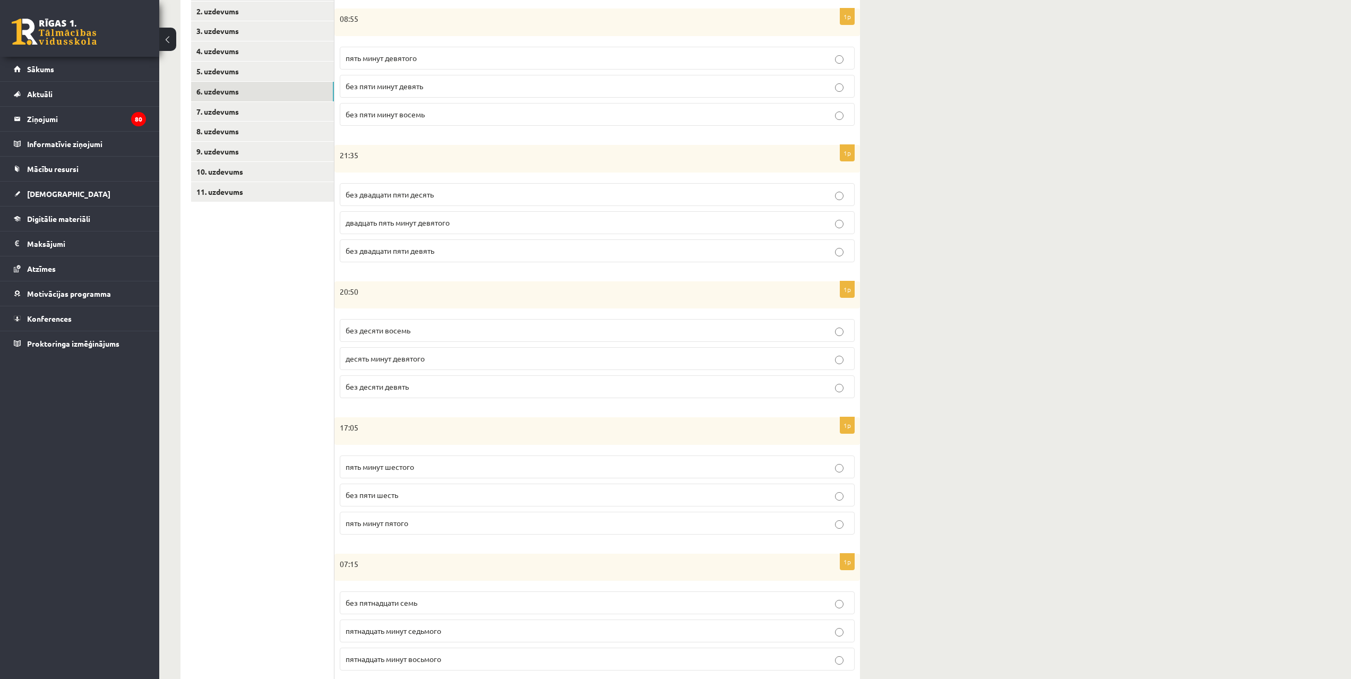
scroll to position [242, 0]
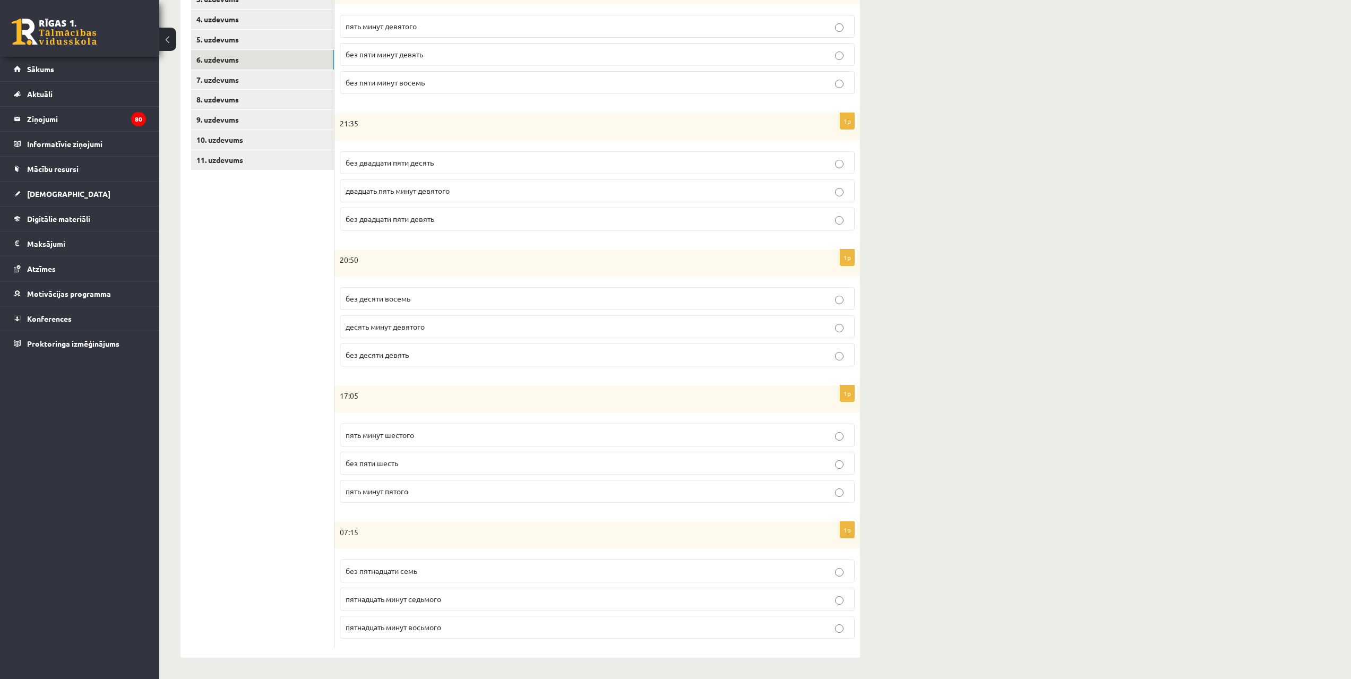
click at [406, 437] on span "пять минут шестого" at bounding box center [380, 435] width 68 height 10
click at [460, 595] on p "пятнадцать минут седьмого" at bounding box center [597, 599] width 503 height 11
click at [213, 83] on link "7. uzdevums" at bounding box center [262, 80] width 143 height 20
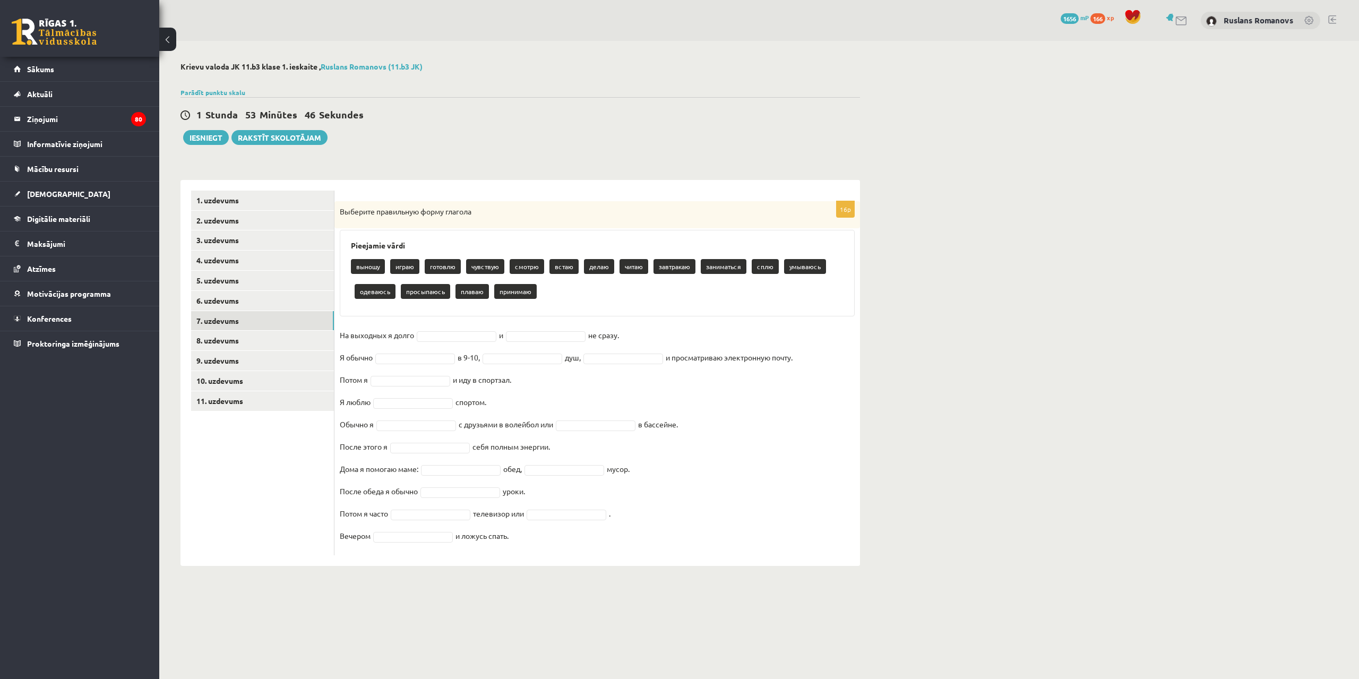
drag, startPoint x: 338, startPoint y: 212, endPoint x: 624, endPoint y: 533, distance: 429.8
click at [624, 533] on div "16p Выберите правильную форму глагола Pieejamie vārdi выношу играю готовлю чувс…" at bounding box center [598, 378] width 526 height 354
copy div "Выберите правильную форму глагола Pieejamie vārdi выношу играю готовлю чувствую…"
type input "**"
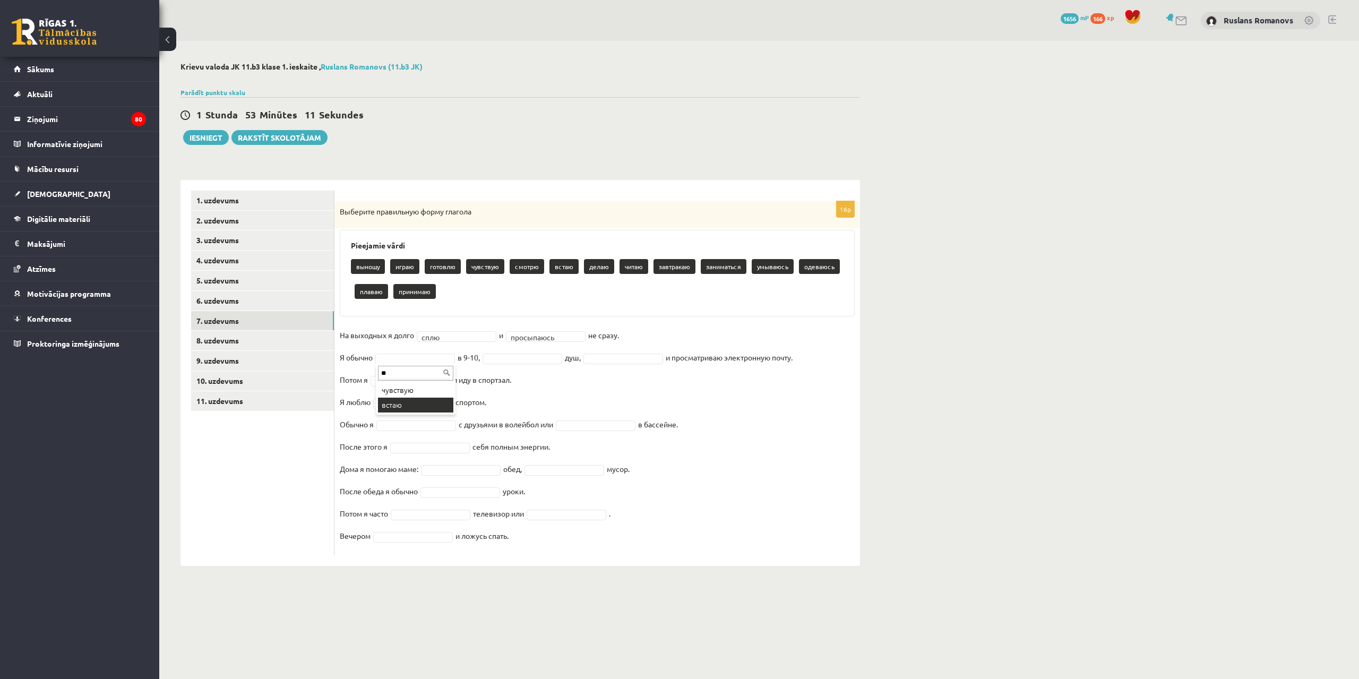
type input "**"
type input "*"
type input "**"
click at [529, 399] on div "** принимаю" at bounding box center [527, 382] width 80 height 36
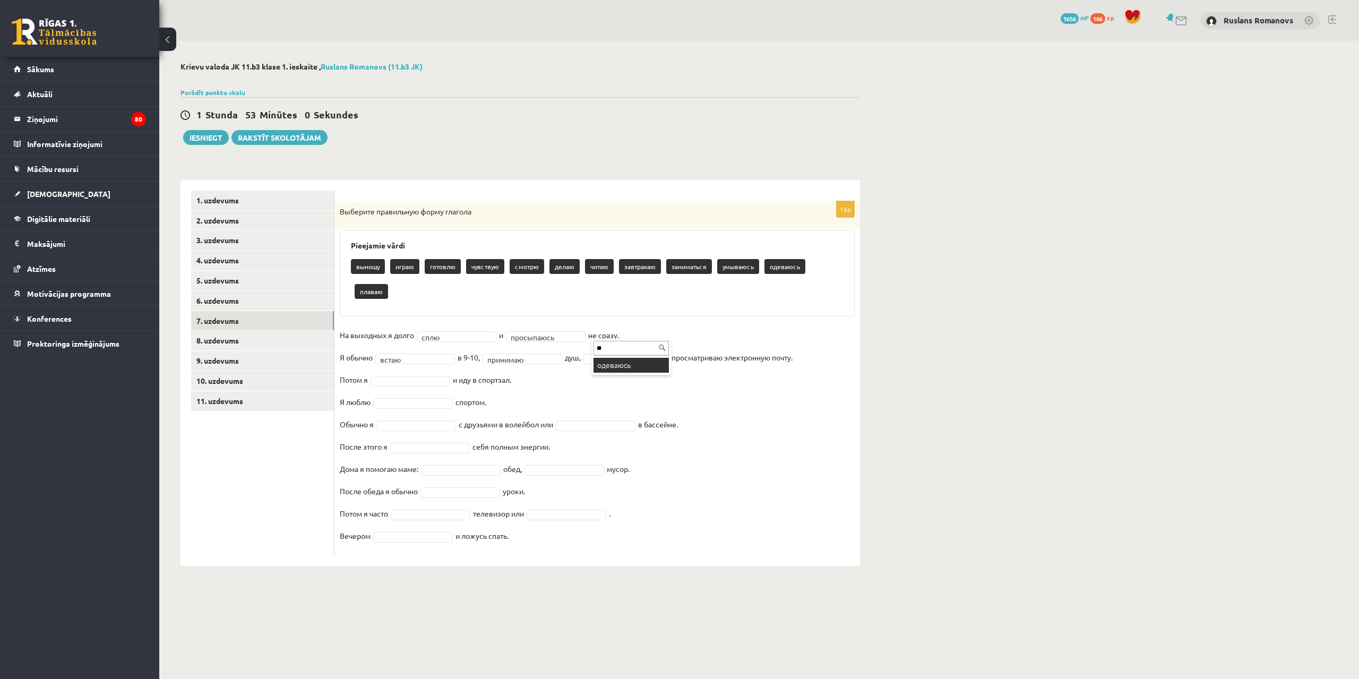
type input "**"
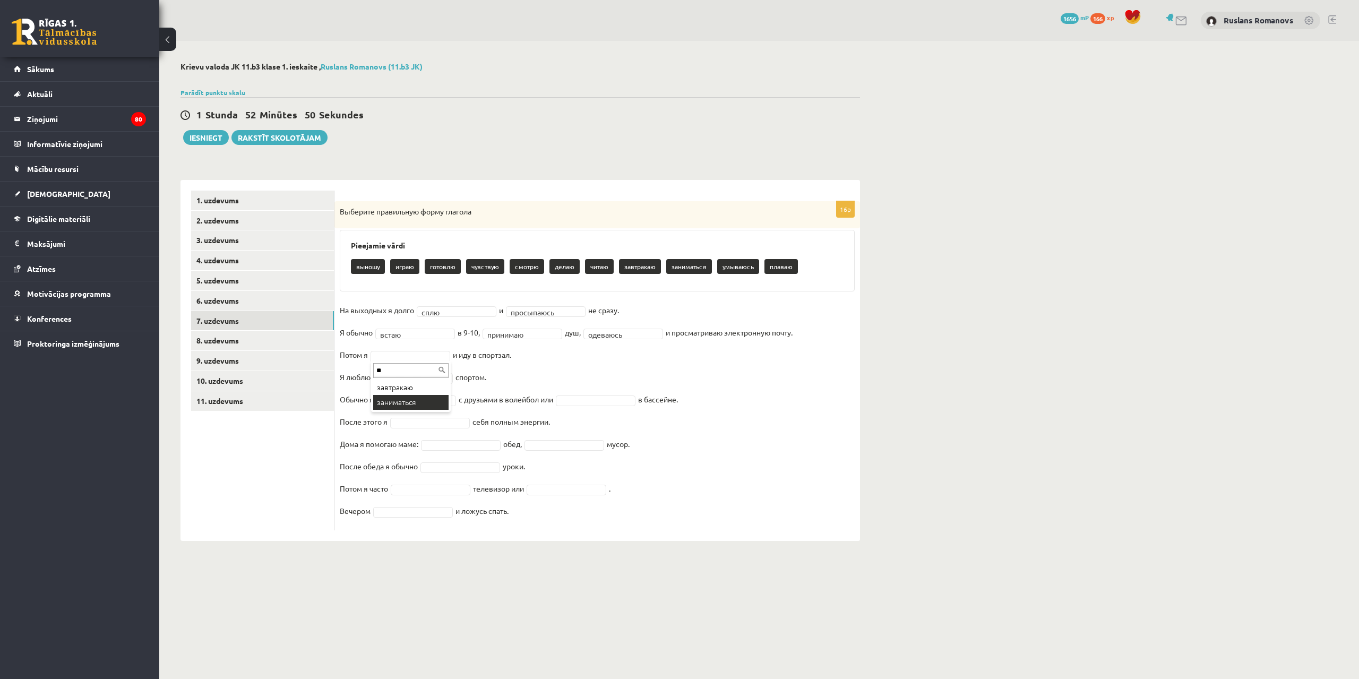
type input "**"
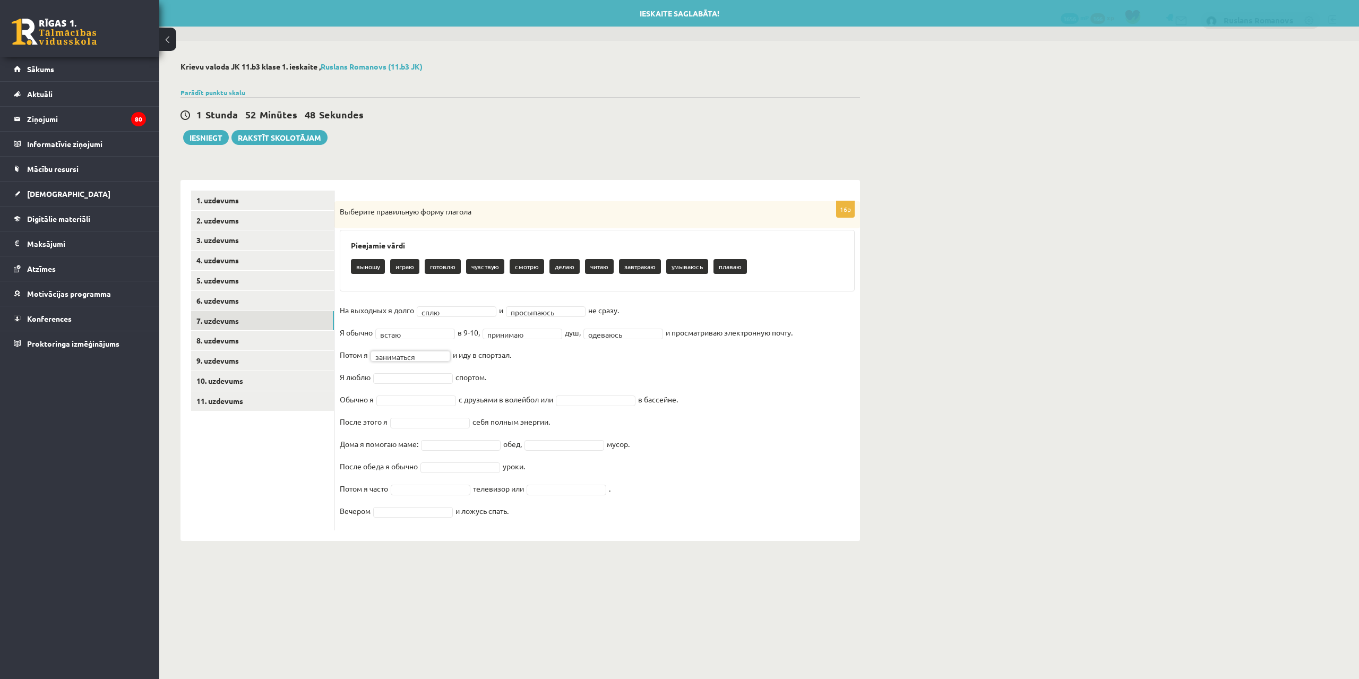
drag, startPoint x: 400, startPoint y: 374, endPoint x: 428, endPoint y: 384, distance: 29.7
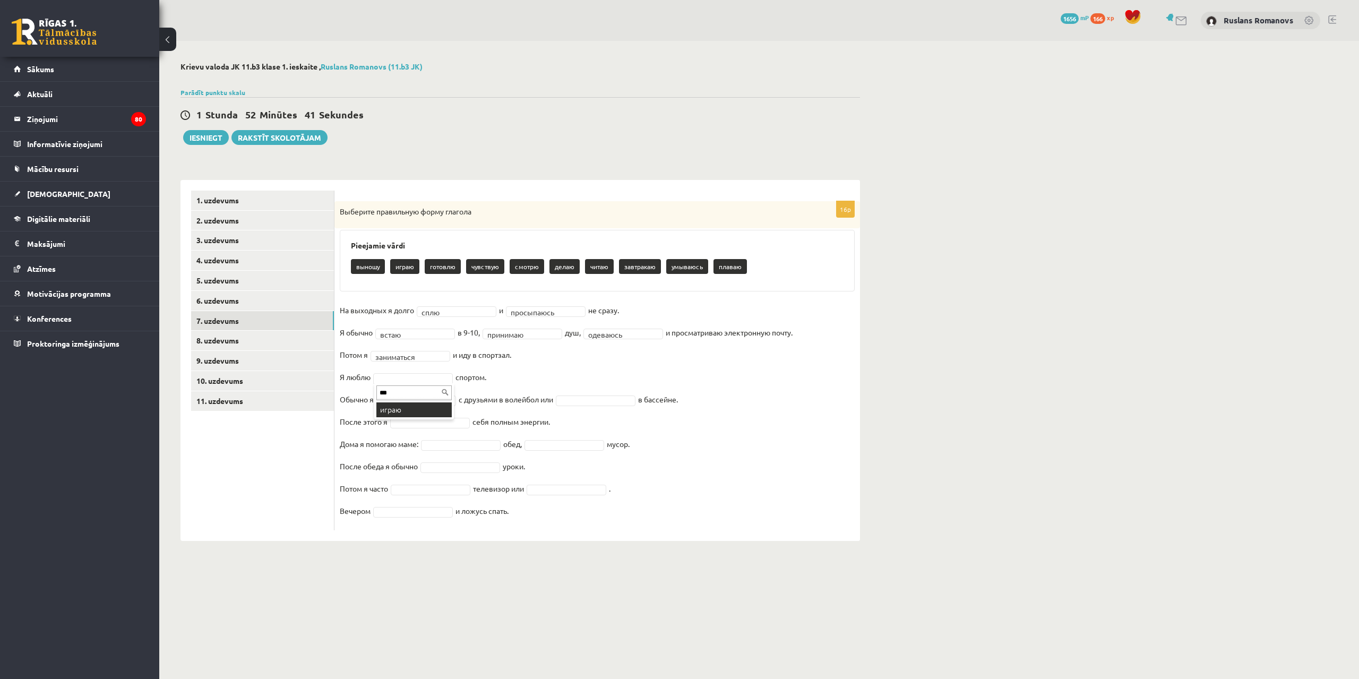
type input "***"
type input "*"
click at [373, 266] on p "выношу" at bounding box center [368, 266] width 34 height 15
type input "**"
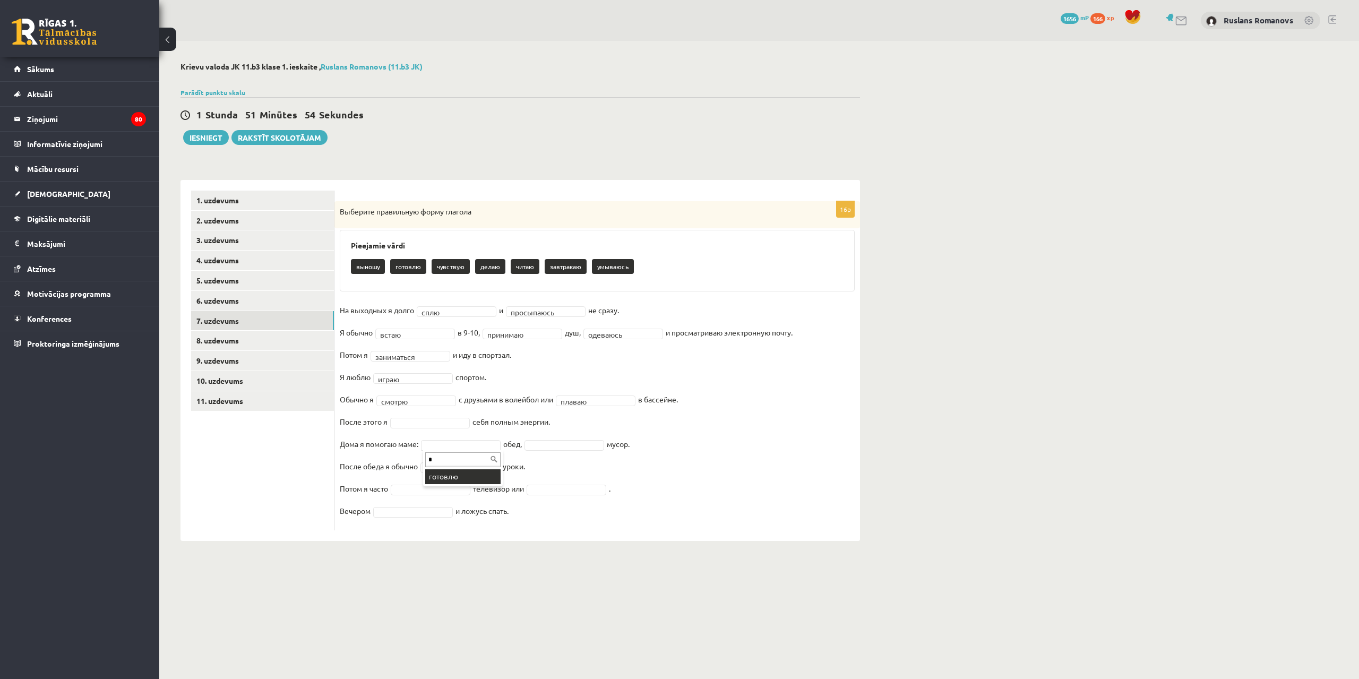
type input "*"
type input "**"
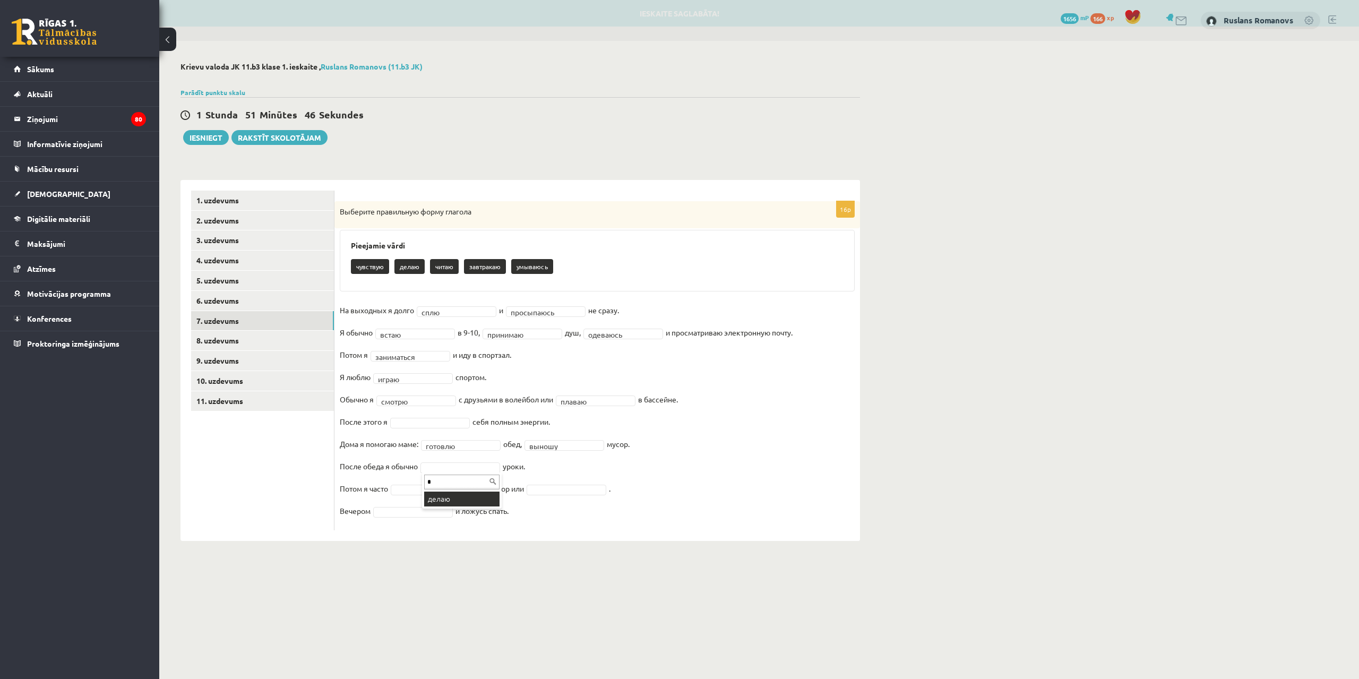
type input "*"
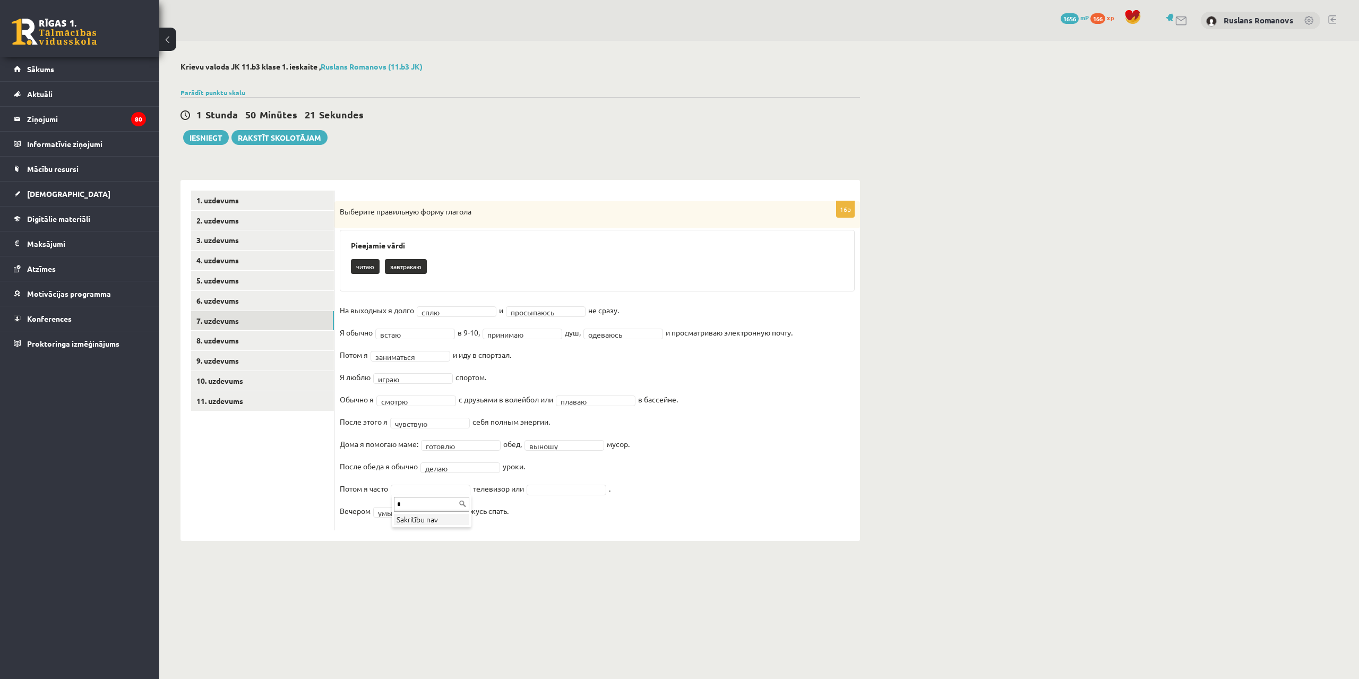
type input "*"
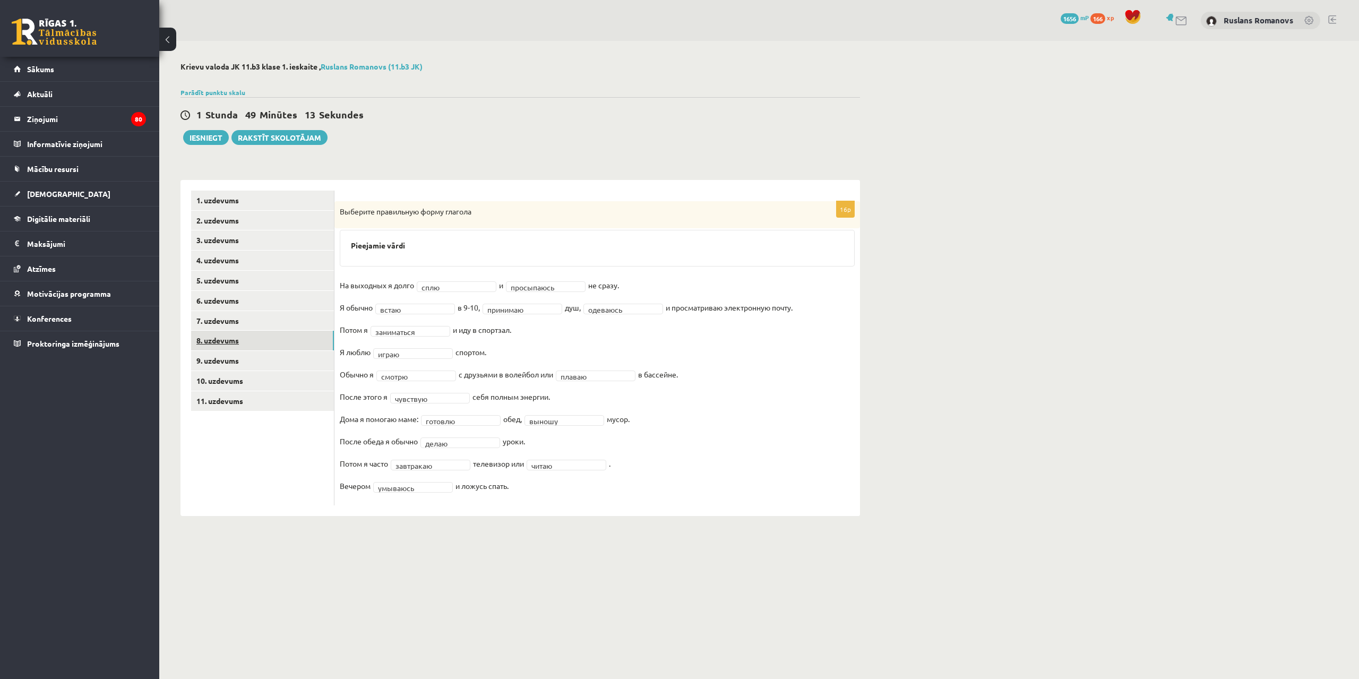
click at [250, 341] on link "8. uzdevums" at bounding box center [262, 341] width 143 height 20
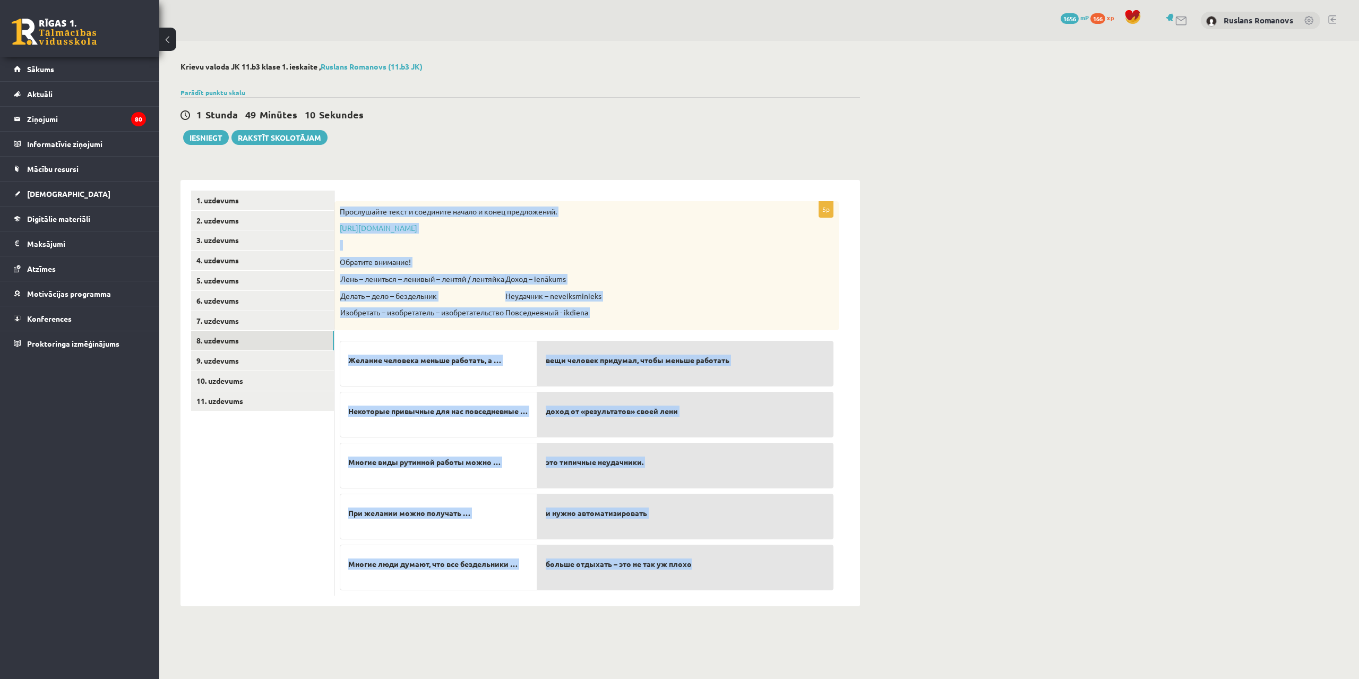
drag, startPoint x: 340, startPoint y: 210, endPoint x: 749, endPoint y: 576, distance: 548.3
click at [749, 576] on div "5p Прослушайте текст и соедините начало и конец предложений. https://www.zvaigz…" at bounding box center [587, 398] width 504 height 395
copy div "Прослушайте текст и соедините начало и конец предложений. https://www.zvaigzne.…"
click at [696, 255] on div "Прослушайте текст и соедините начало и конец предложений. https://www.zvaigzne.…" at bounding box center [587, 265] width 504 height 129
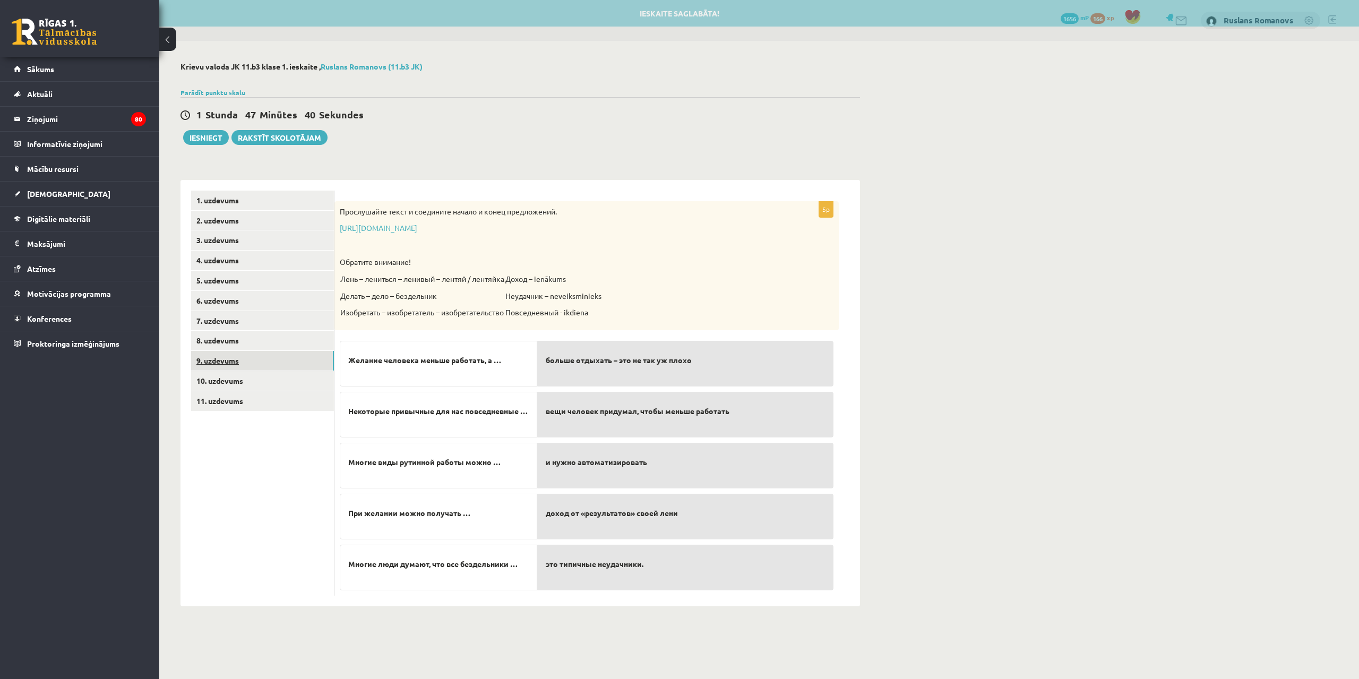
click at [273, 362] on link "9. uzdevums" at bounding box center [262, 361] width 143 height 20
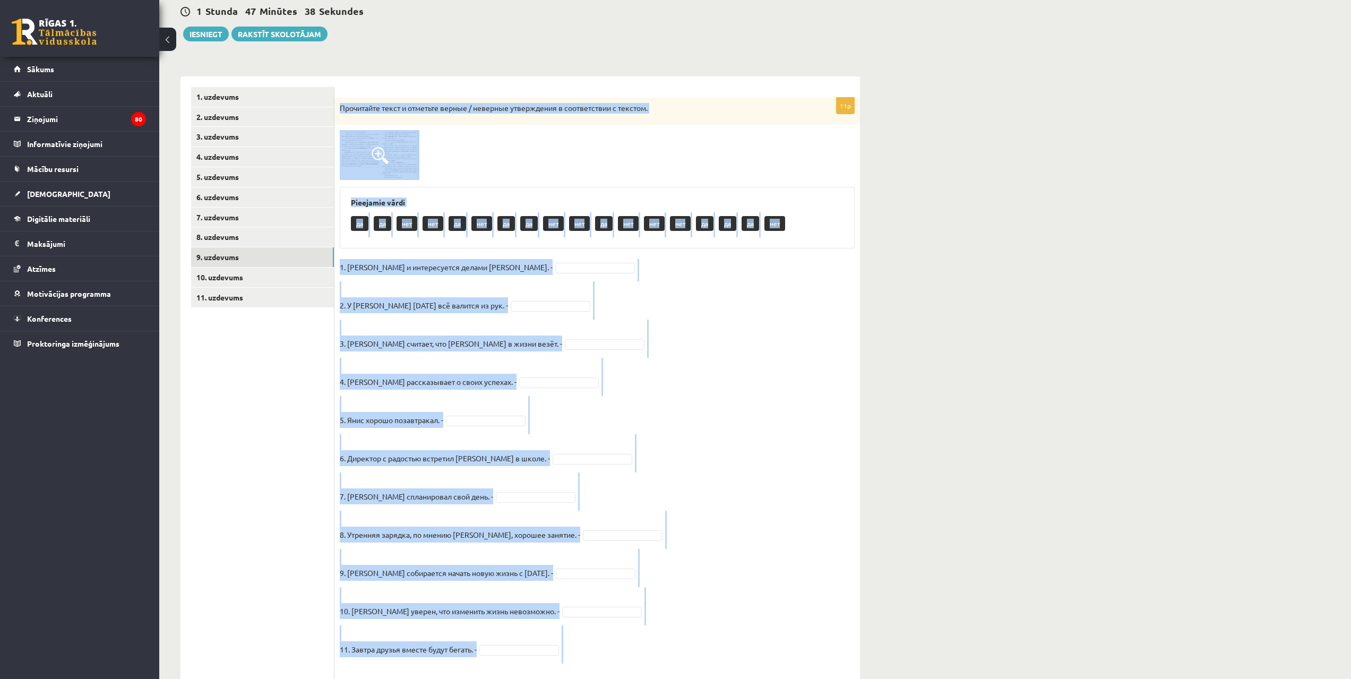
scroll to position [142, 0]
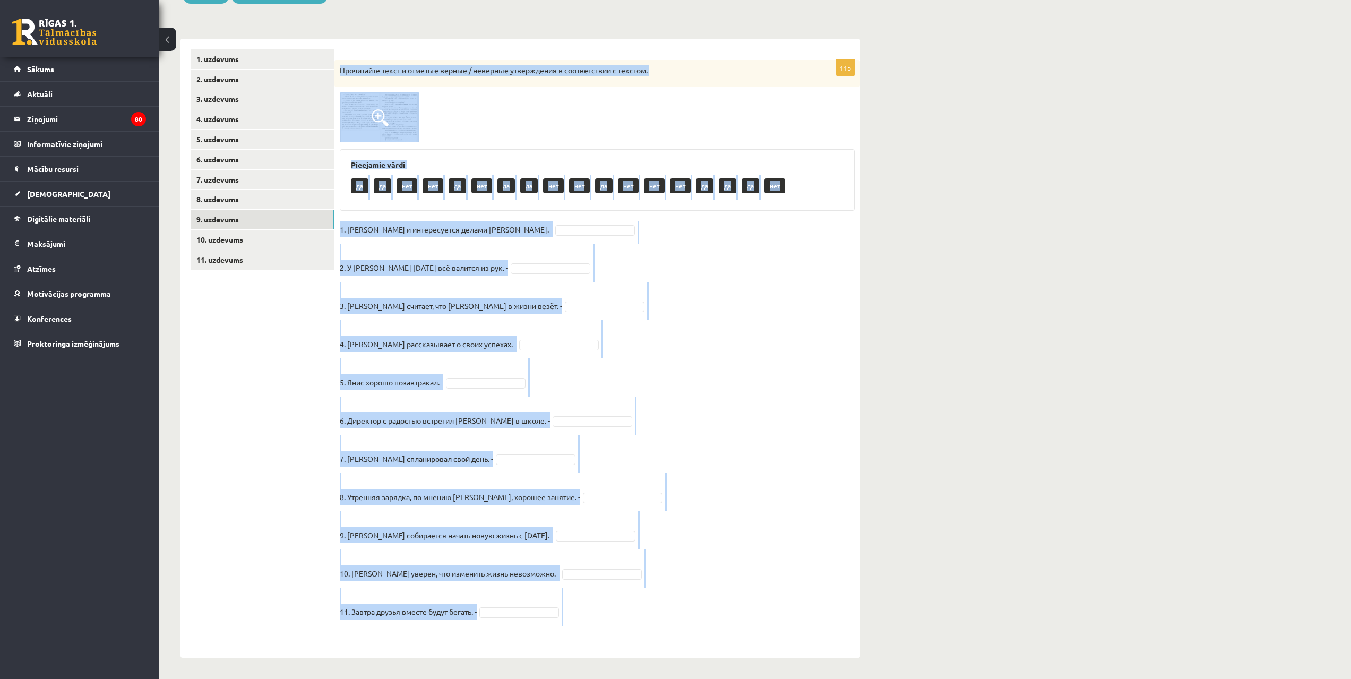
drag, startPoint x: 335, startPoint y: 212, endPoint x: 629, endPoint y: 635, distance: 515.4
click at [629, 635] on div "11p Прочитайте текст и отметьте верные / неверные утверждения в соответствии с …" at bounding box center [598, 353] width 526 height 587
copy div "Прочитайте текст и отметьте верные / неверные утверждения в соответствии с текс…"
click at [676, 317] on fieldset "1. Эмилс и интересуется делами Яниса. - 2. У Яниса сегодня всё валится из рук. …" at bounding box center [597, 431] width 515 height 421
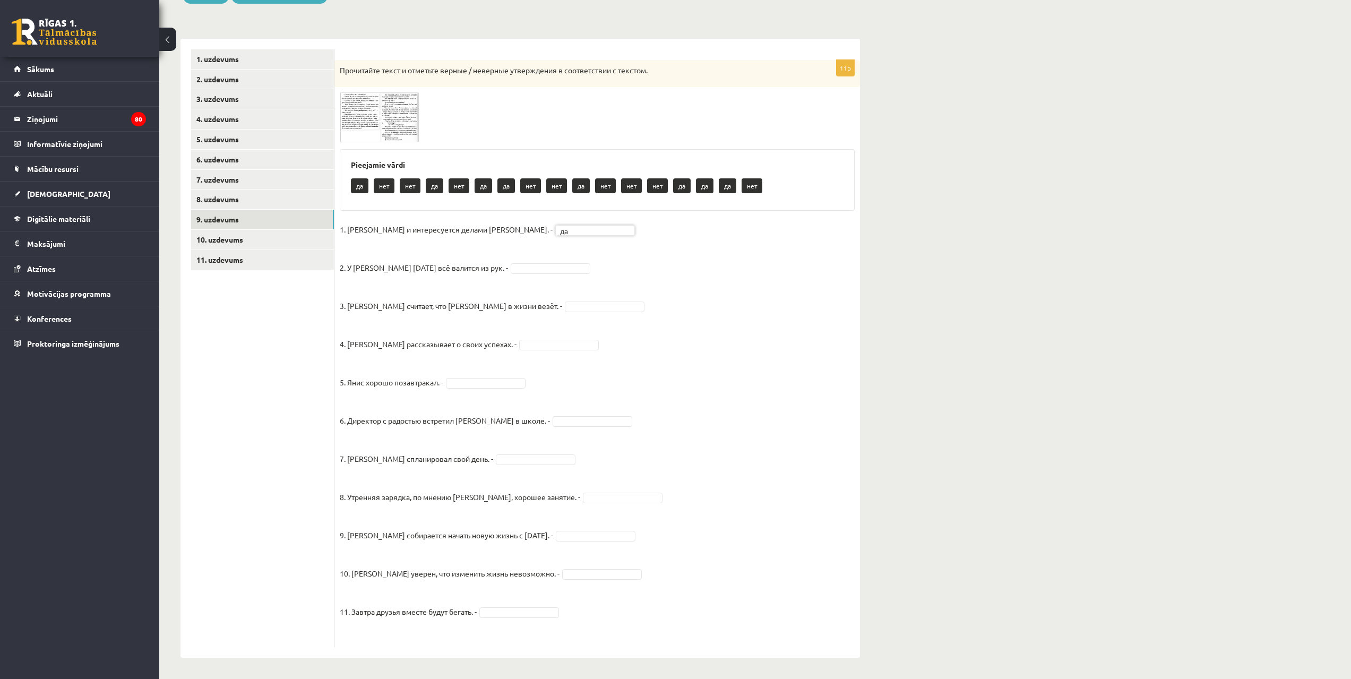
click at [498, 257] on fieldset "1. Эмилс и интересуется делами Яниса. - да ** 2. У Яниса сегодня всё валится из…" at bounding box center [597, 431] width 515 height 421
click at [517, 301] on fieldset "1. Эмилс и интересуется делами Яниса. - да ** 2. У Яниса сегодня всё валится из…" at bounding box center [597, 431] width 515 height 421
click at [522, 297] on fieldset "1. Эмилс и интересуется делами Яниса. - да ** 2. У Яниса сегодня всё валится из…" at bounding box center [597, 431] width 515 height 421
click at [523, 312] on fieldset "1. Эмилс и интересуется делами Яниса. - да ** 2. У Яниса сегодня всё валится из…" at bounding box center [597, 431] width 515 height 421
click at [481, 374] on fieldset "1. Эмилс и интересуется делами Яниса. - да ** 2. У Яниса сегодня всё валится из…" at bounding box center [597, 431] width 515 height 421
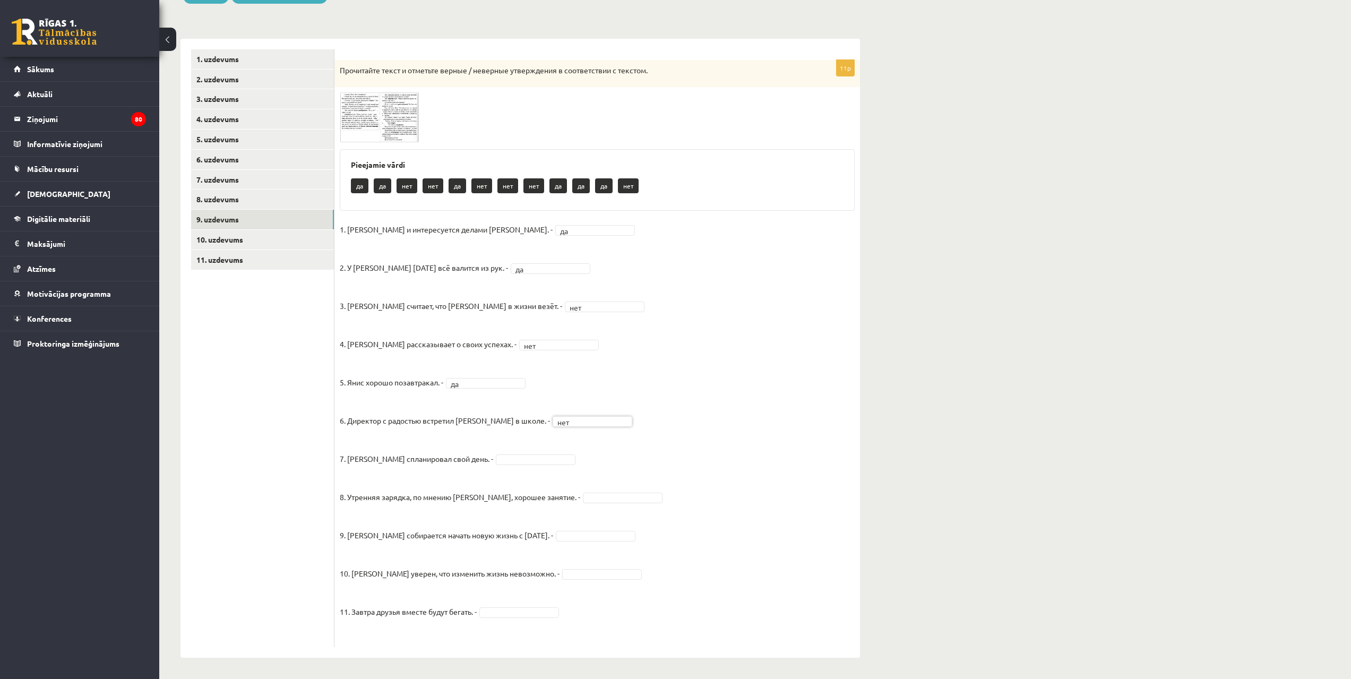
click at [486, 450] on fieldset "1. Эмилс и интересуется делами Яниса. - да ** 2. У Яниса сегодня всё валится из…" at bounding box center [597, 431] width 515 height 421
drag, startPoint x: 486, startPoint y: 457, endPoint x: 486, endPoint y: 476, distance: 19.7
drag, startPoint x: 555, startPoint y: 573, endPoint x: 567, endPoint y: 605, distance: 33.9
click at [238, 235] on link "10. uzdevums" at bounding box center [262, 240] width 143 height 20
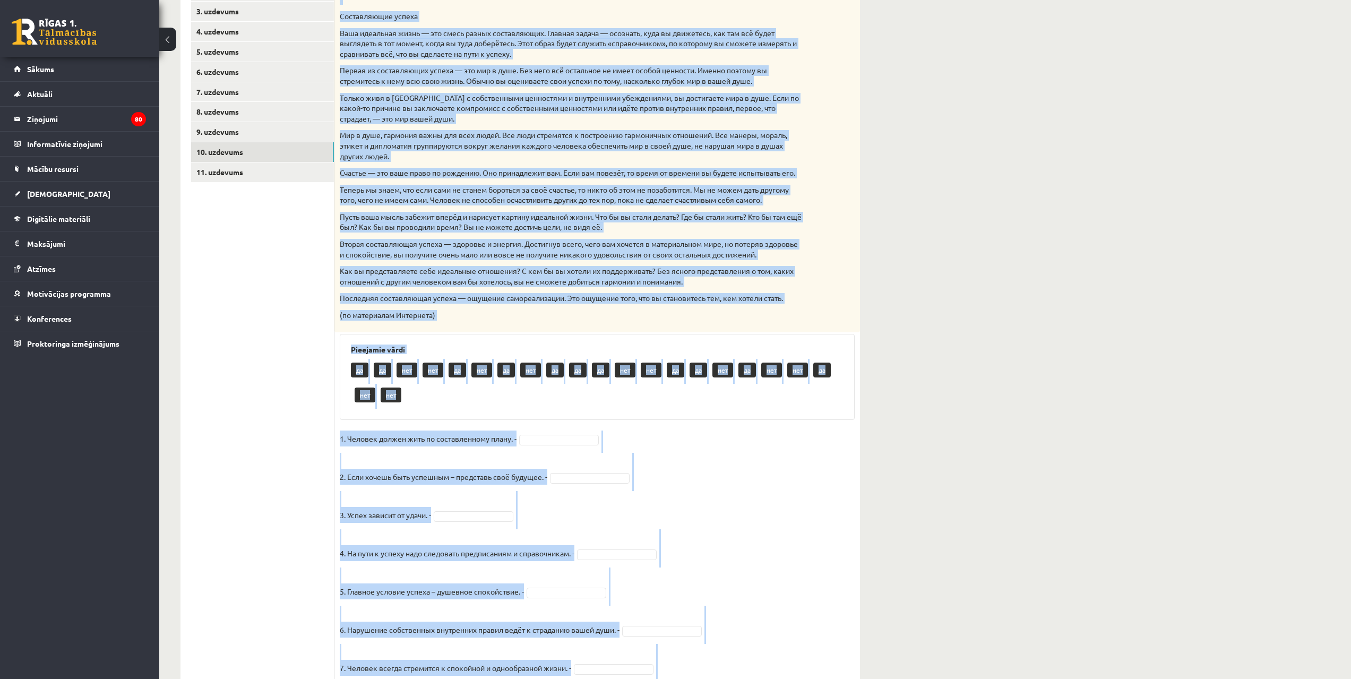
scroll to position [586, 0]
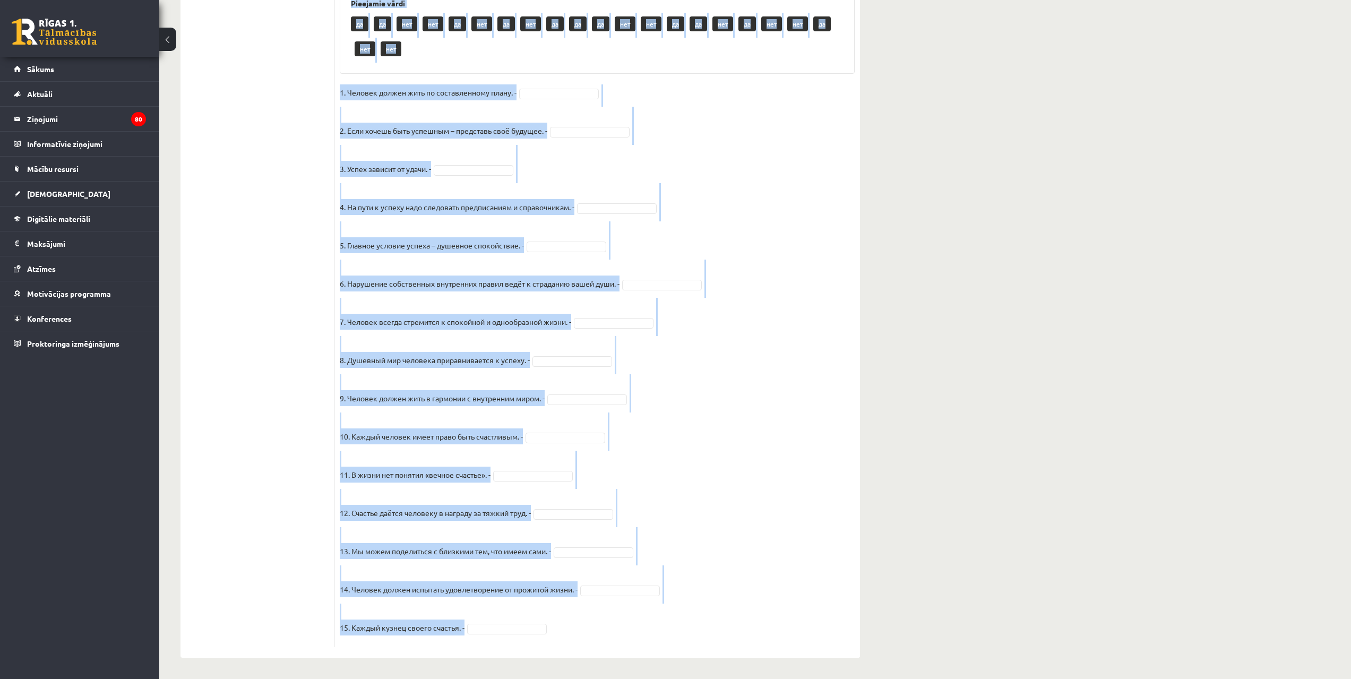
drag, startPoint x: 341, startPoint y: 68, endPoint x: 717, endPoint y: 633, distance: 678.3
click at [717, 633] on div "15p Прочитайте текст и отметьте верные / неверные утверждения в соответствии с …" at bounding box center [598, 137] width 526 height 1022
click at [761, 248] on fieldset "1. Человек должен жить по составленному плану. - 2. Если хочешь быть успешным –…" at bounding box center [597, 363] width 515 height 558
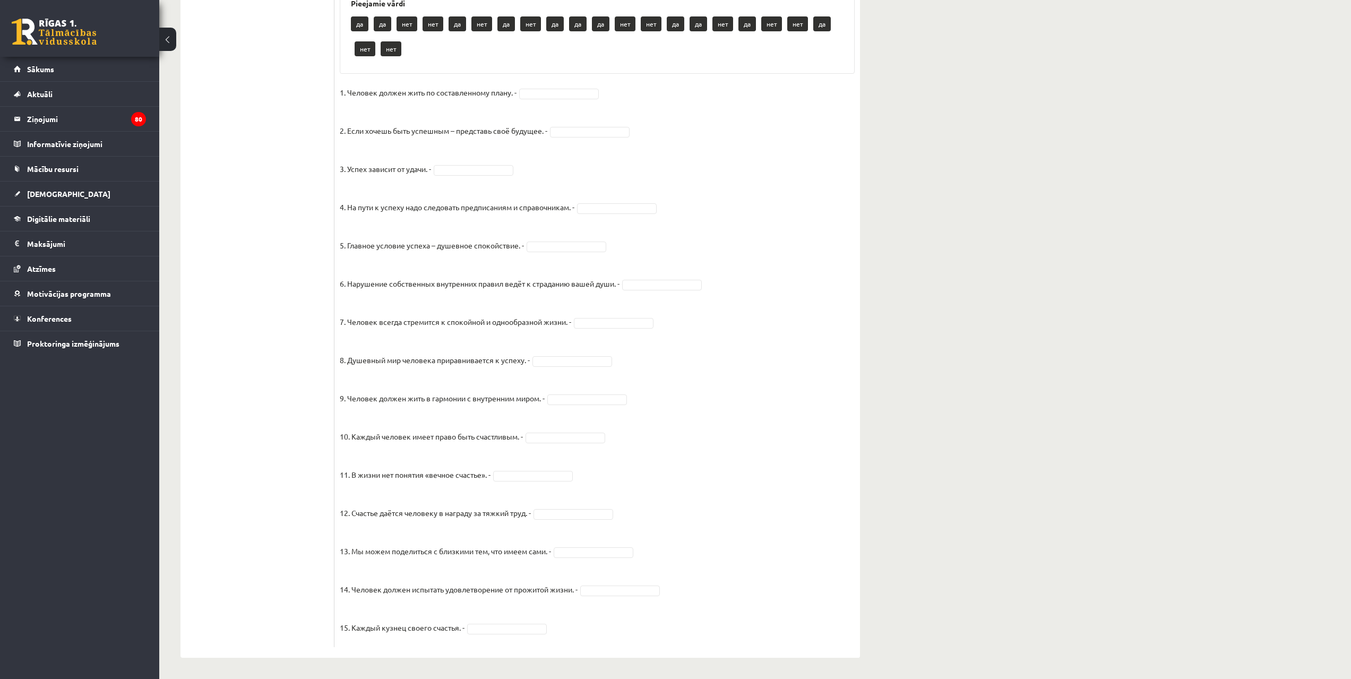
click at [548, 86] on fieldset "1. Человек должен жить по составленному плану. - 2. Если хочешь быть успешным –…" at bounding box center [597, 363] width 515 height 558
click at [548, 105] on fieldset "1. Человек должен жить по составленному плану. - 2. Если хочешь быть успешным –…" at bounding box center [597, 363] width 515 height 558
drag, startPoint x: 547, startPoint y: 133, endPoint x: 517, endPoint y: 112, distance: 37.0
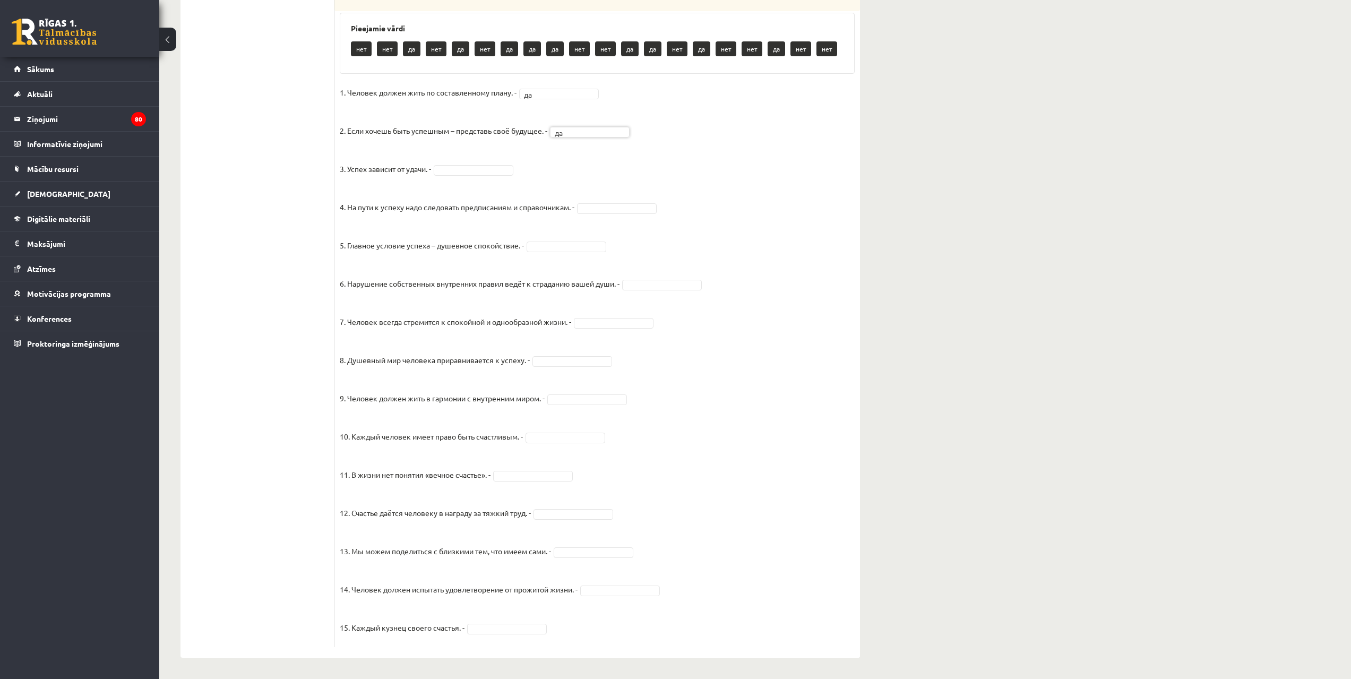
scroll to position [561, 0]
drag, startPoint x: 444, startPoint y: 165, endPoint x: 458, endPoint y: 179, distance: 19.9
drag, startPoint x: 640, startPoint y: 285, endPoint x: 643, endPoint y: 293, distance: 8.4
click at [567, 368] on fieldset "1. Человек должен жить по составленному плану. - да ** 2. Если хочешь быть успе…" at bounding box center [597, 363] width 515 height 558
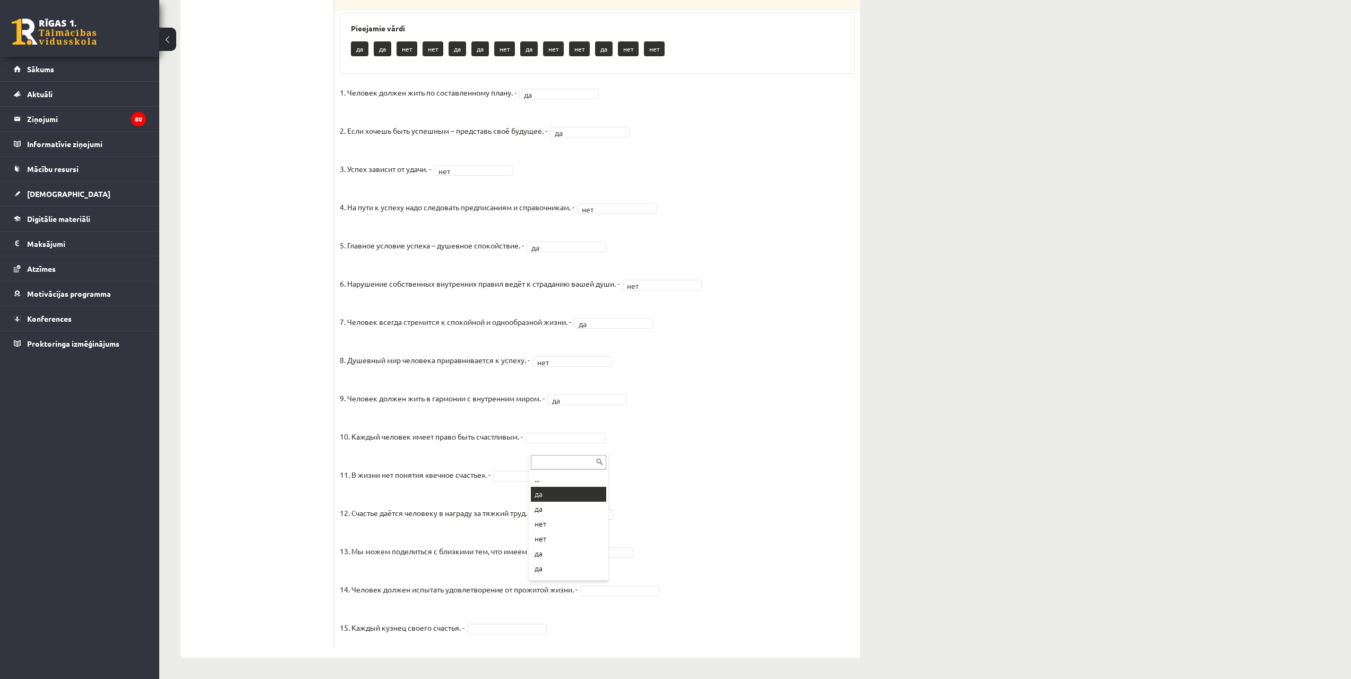
drag, startPoint x: 563, startPoint y: 479, endPoint x: 558, endPoint y: 471, distance: 10.0
drag, startPoint x: 555, startPoint y: 474, endPoint x: 556, endPoint y: 486, distance: 12.3
click at [599, 597] on fieldset "1. Человек должен жить по составленному плану. - да ** 2. Если хочешь быть успе…" at bounding box center [597, 363] width 515 height 558
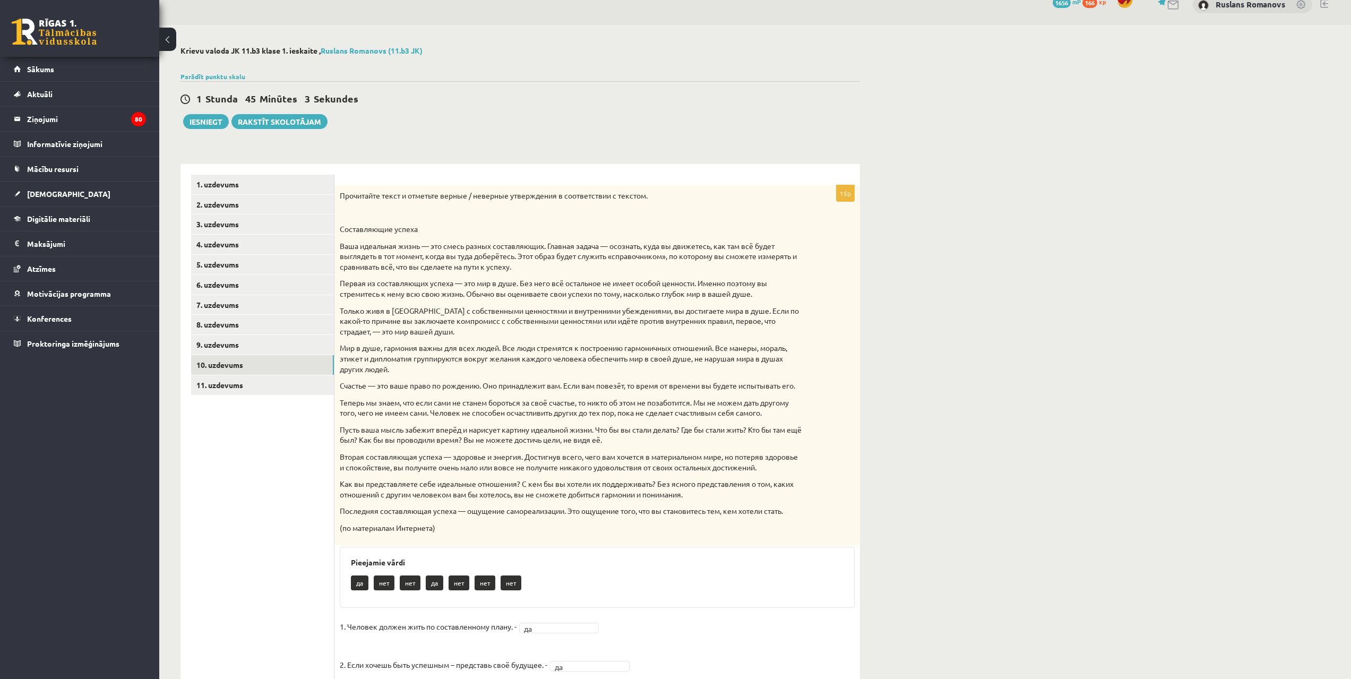
scroll to position [5, 0]
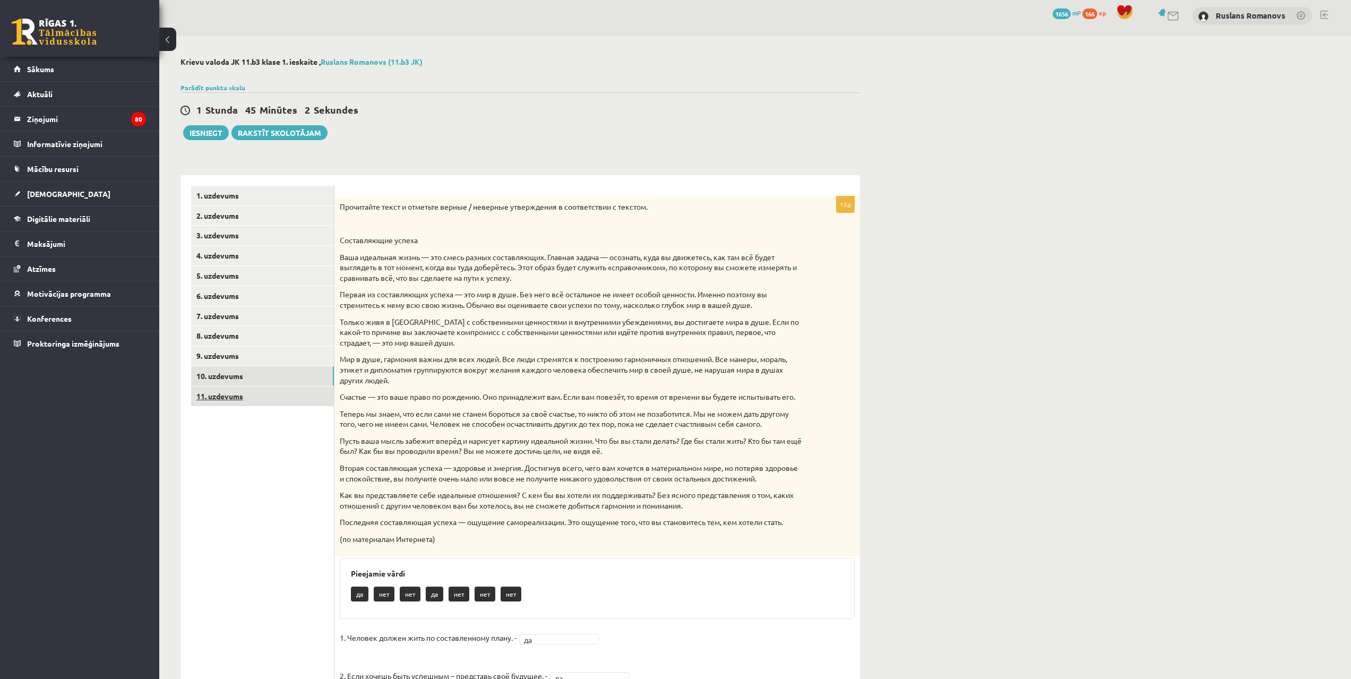
click at [284, 397] on link "11. uzdevums" at bounding box center [262, 397] width 143 height 20
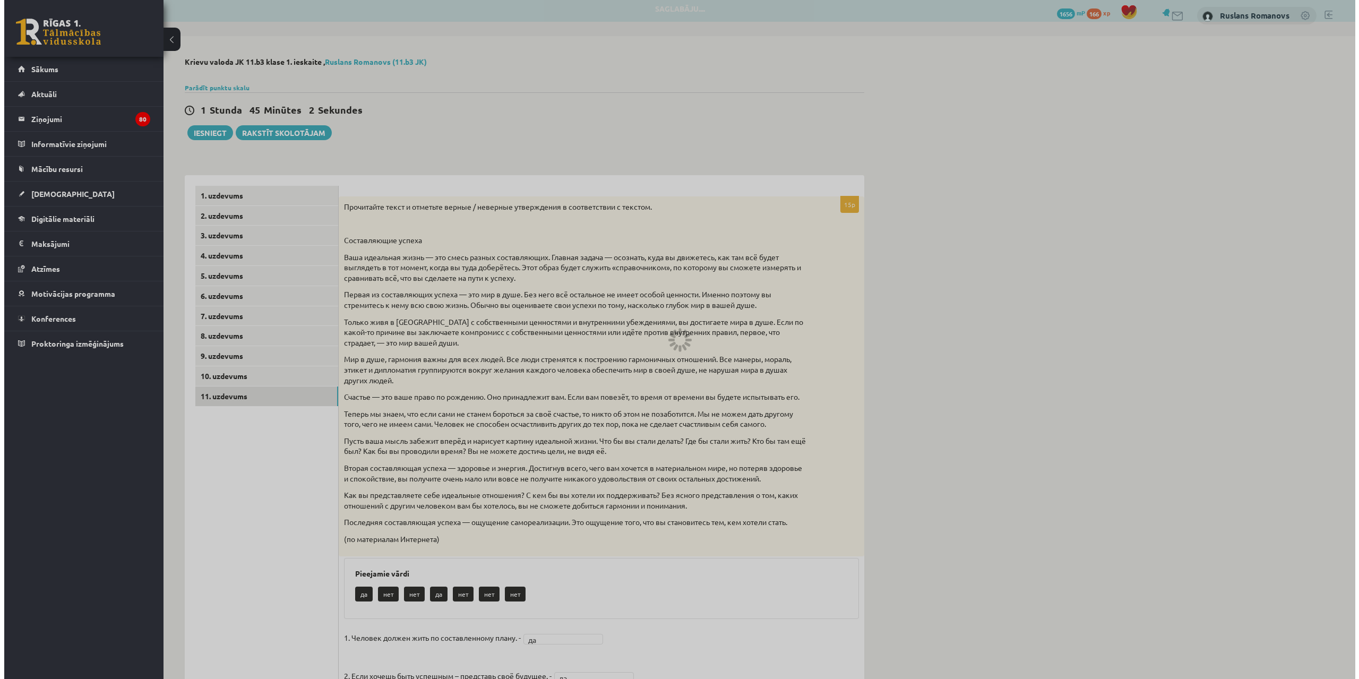
scroll to position [0, 0]
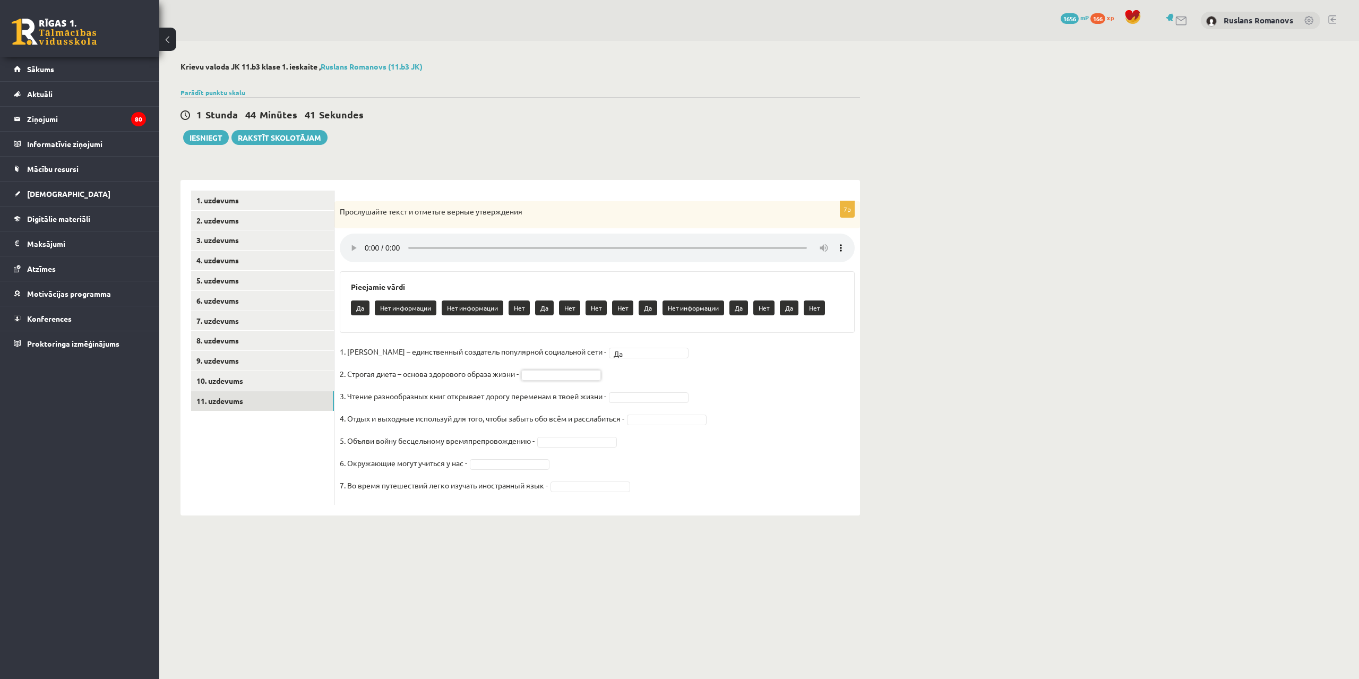
click at [562, 365] on fieldset "1. Павел Дуров – единственный создатель популярной социальной сети - Да ** 2. С…" at bounding box center [597, 422] width 515 height 156
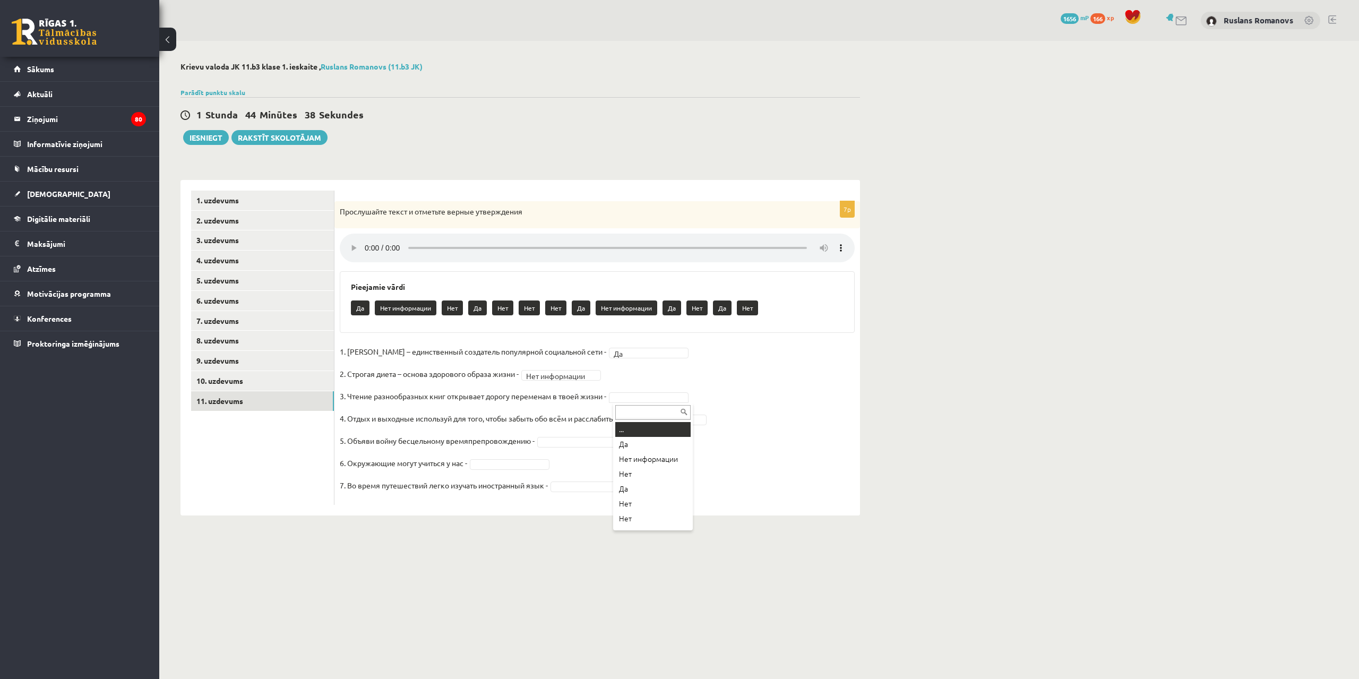
drag, startPoint x: 543, startPoint y: 380, endPoint x: 569, endPoint y: 375, distance: 26.5
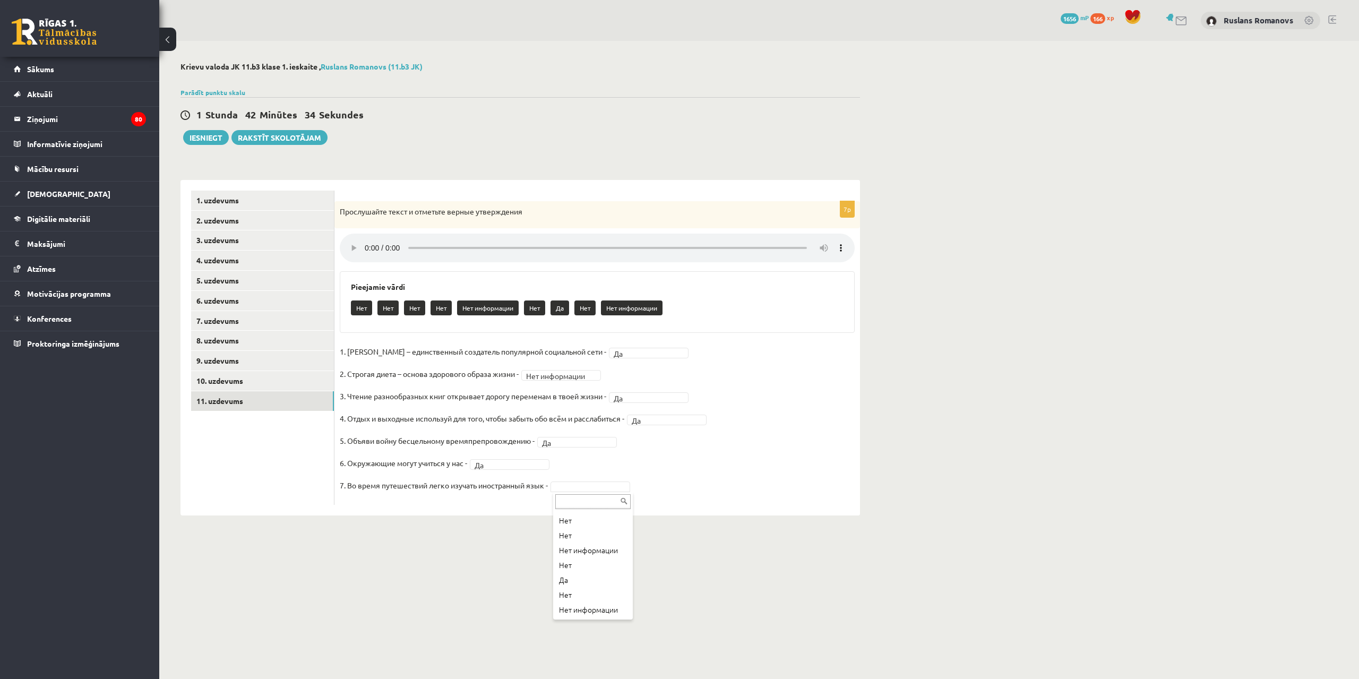
scroll to position [42, 0]
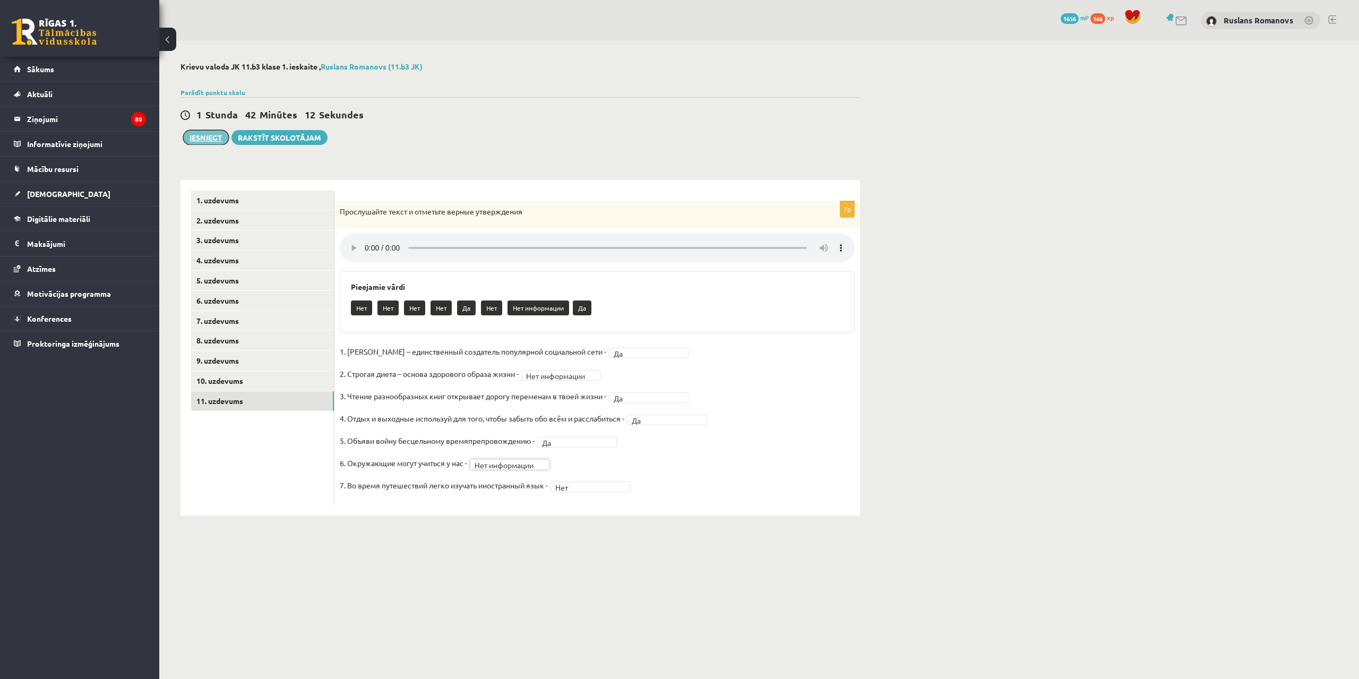
click at [199, 137] on button "Iesniegt" at bounding box center [206, 137] width 46 height 15
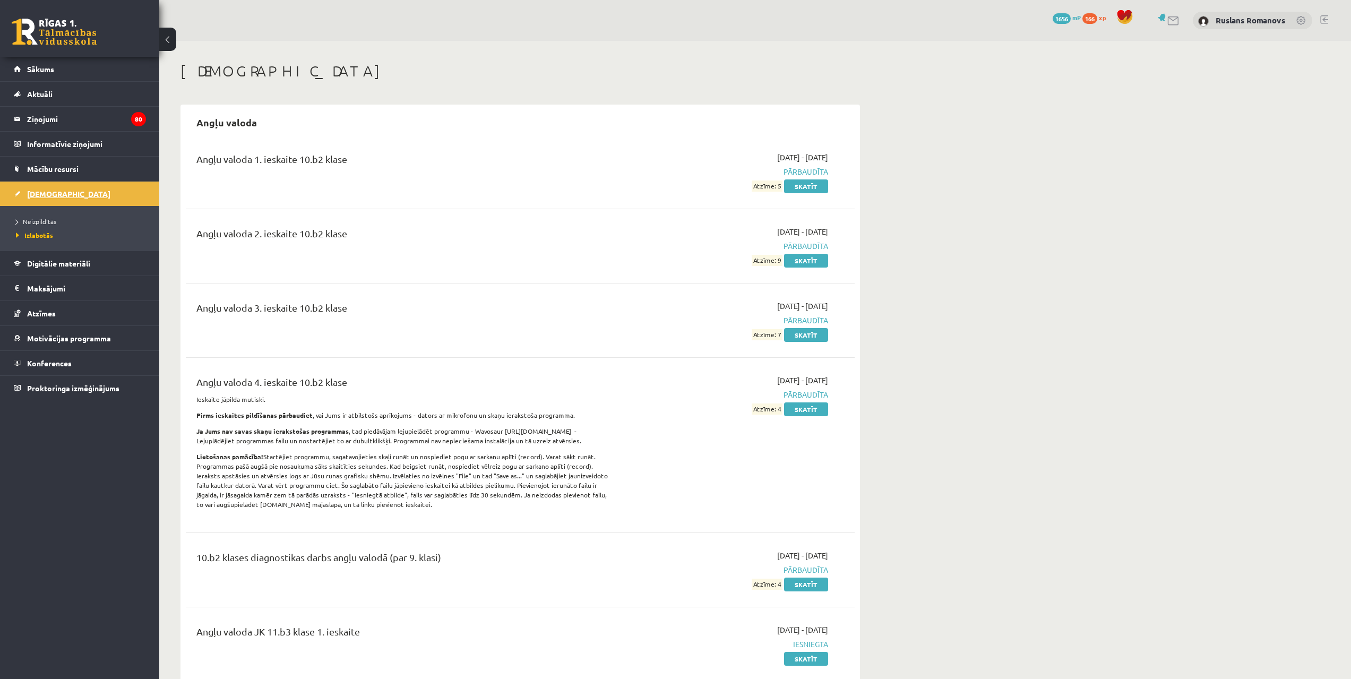
click at [52, 192] on span "[DEMOGRAPHIC_DATA]" at bounding box center [68, 194] width 83 height 10
